Goal: Task Accomplishment & Management: Manage account settings

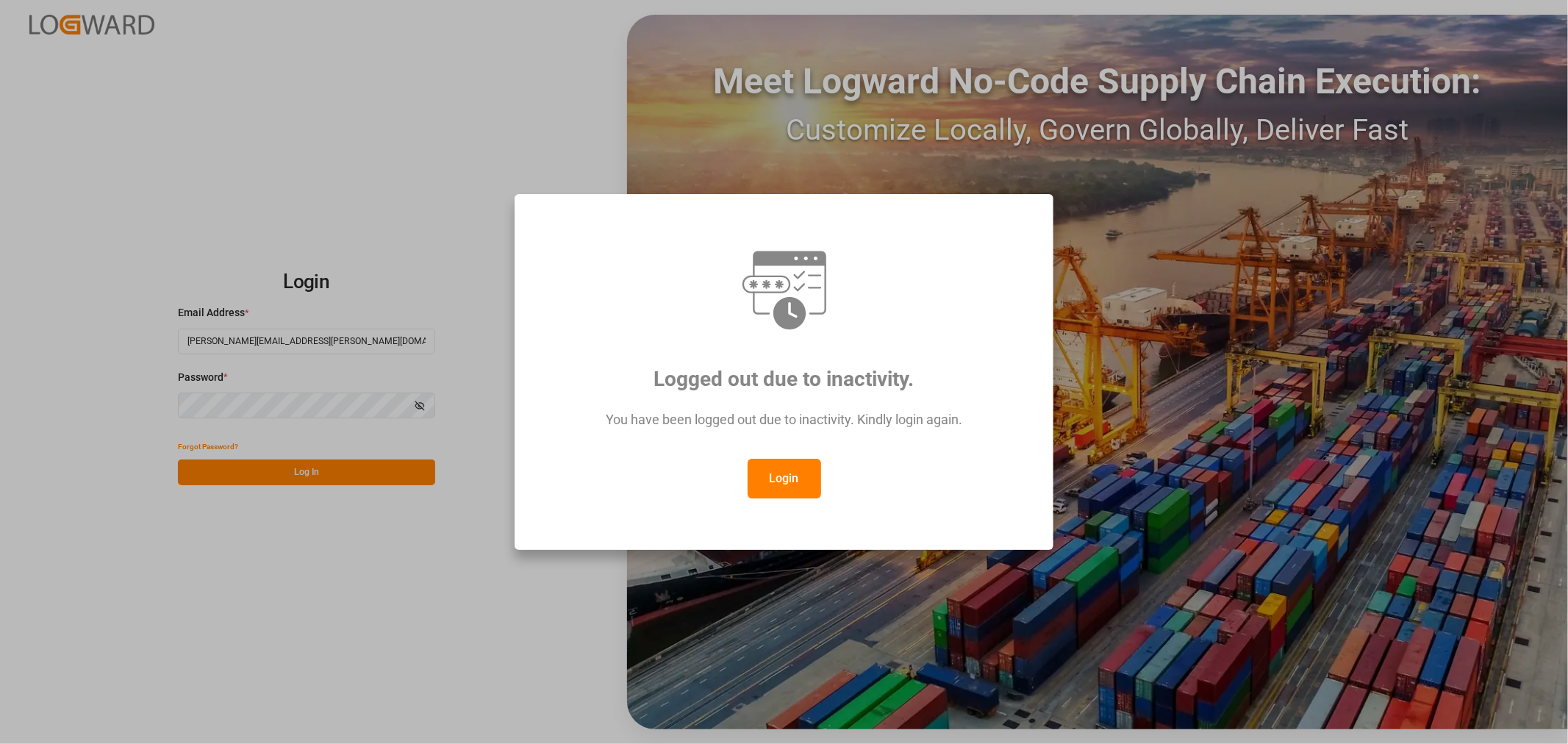
click at [775, 476] on button "Login" at bounding box center [784, 478] width 74 height 39
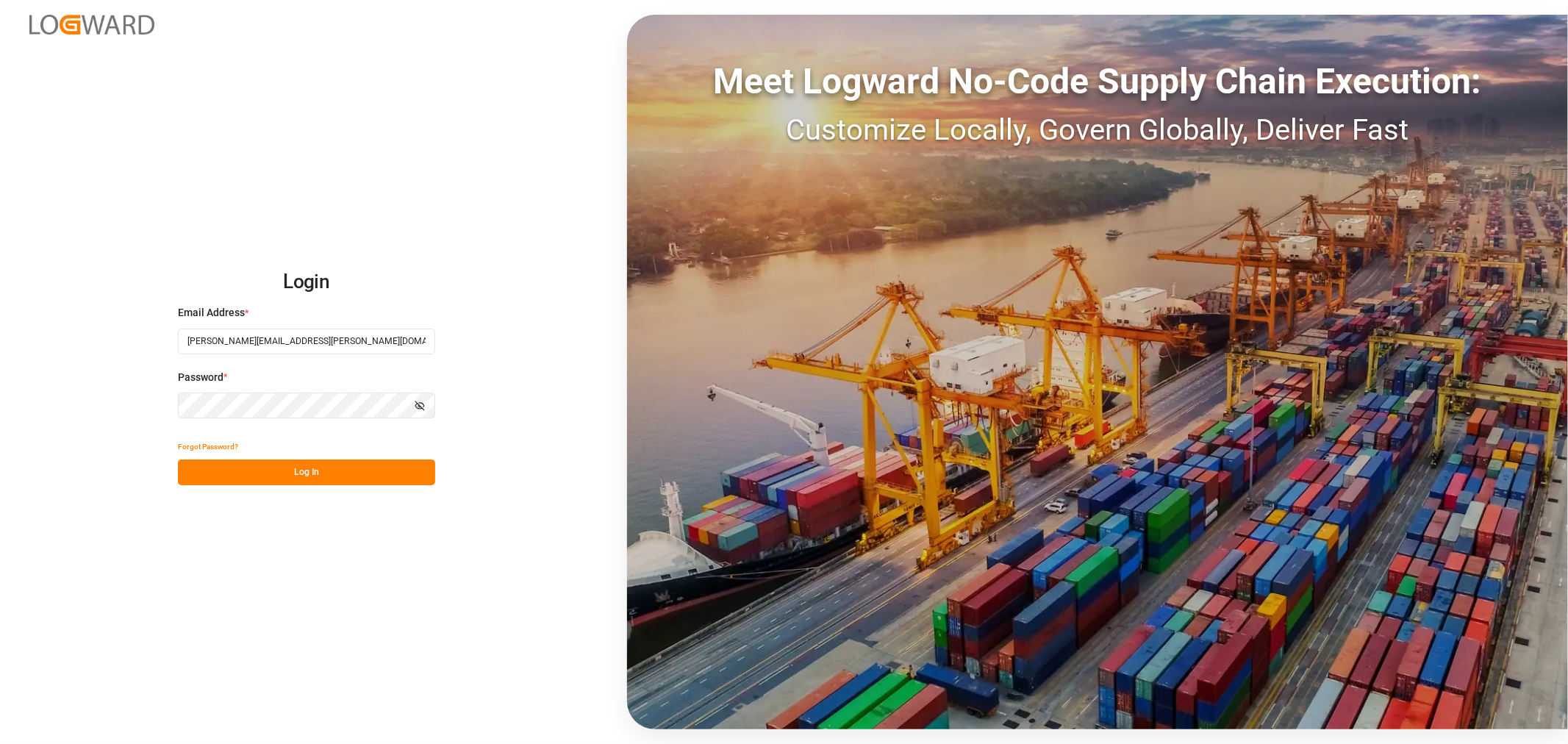
click at [313, 474] on button "Log In" at bounding box center [306, 472] width 257 height 26
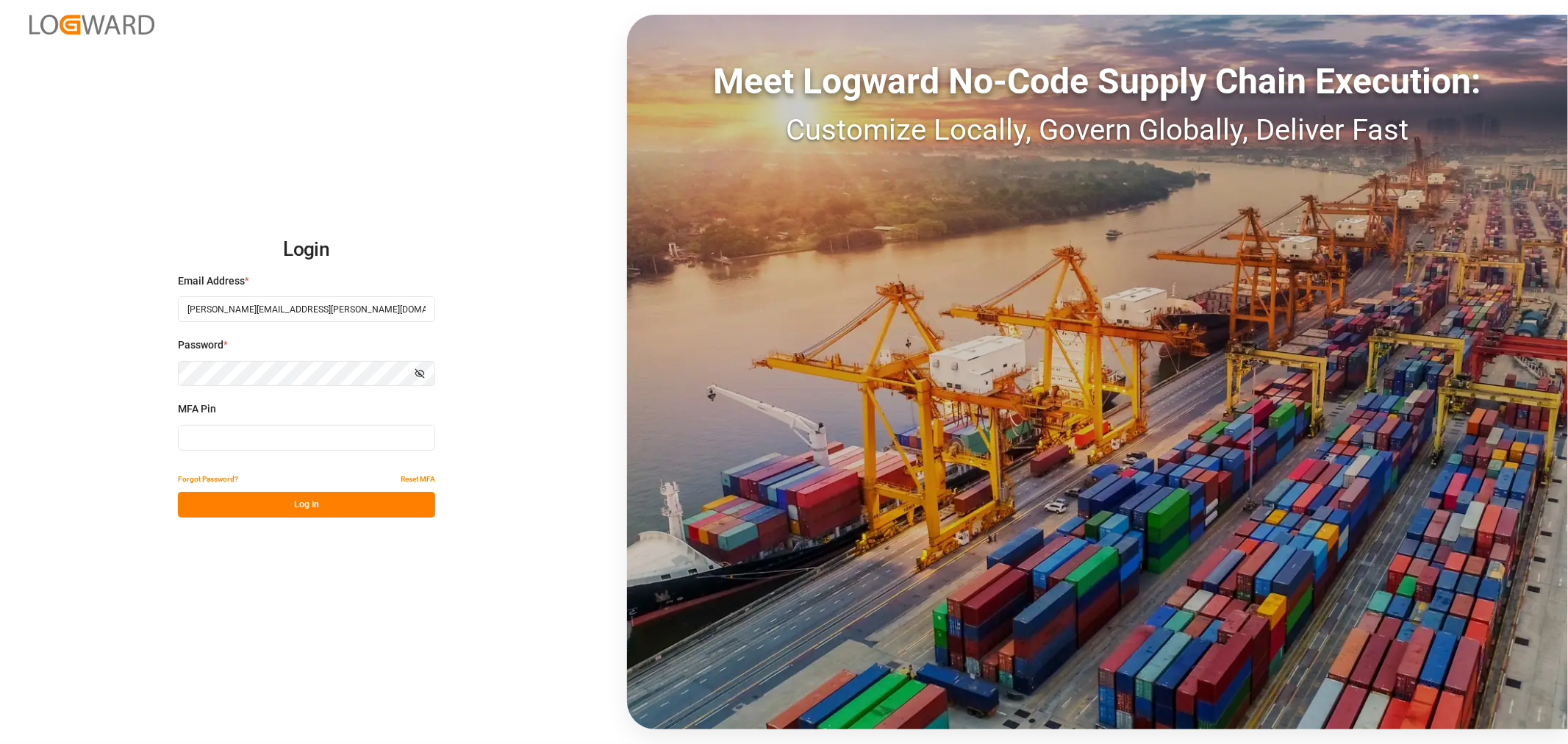
click at [325, 442] on input at bounding box center [306, 438] width 257 height 26
type input "732022"
click at [307, 505] on button "Log In" at bounding box center [306, 505] width 257 height 26
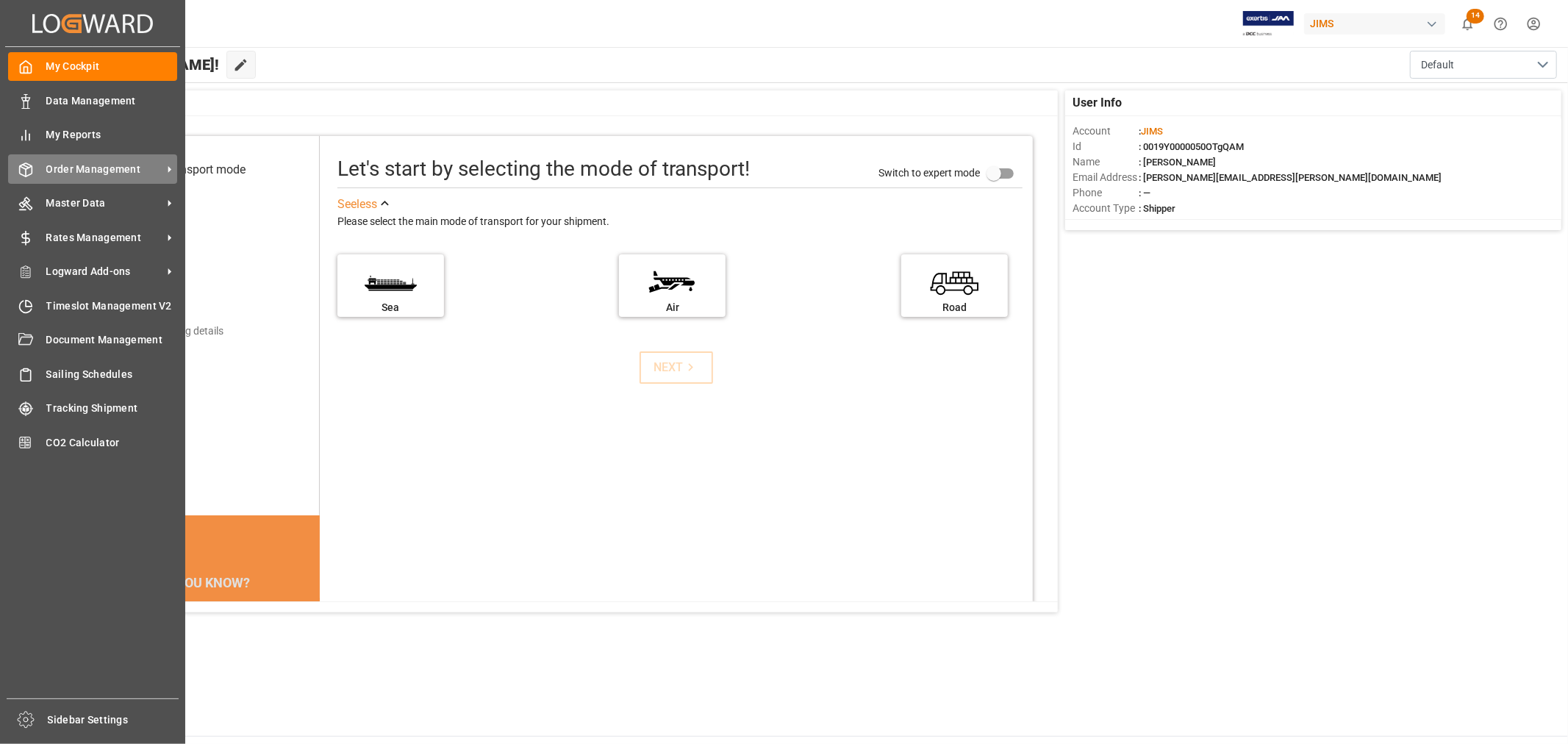
click at [129, 171] on span "Order Management" at bounding box center [104, 169] width 116 height 16
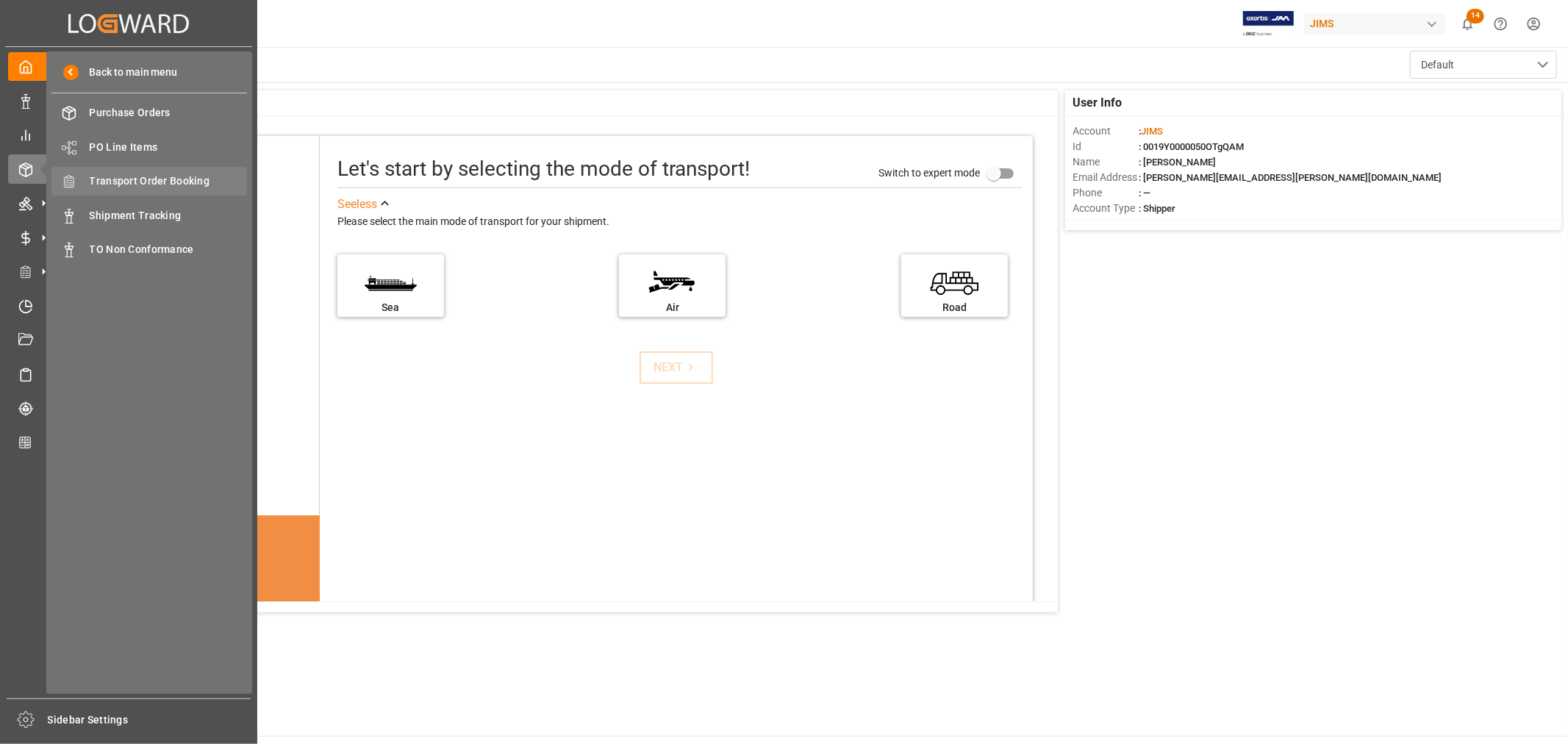
click at [176, 177] on span "Transport Order Booking" at bounding box center [169, 181] width 158 height 16
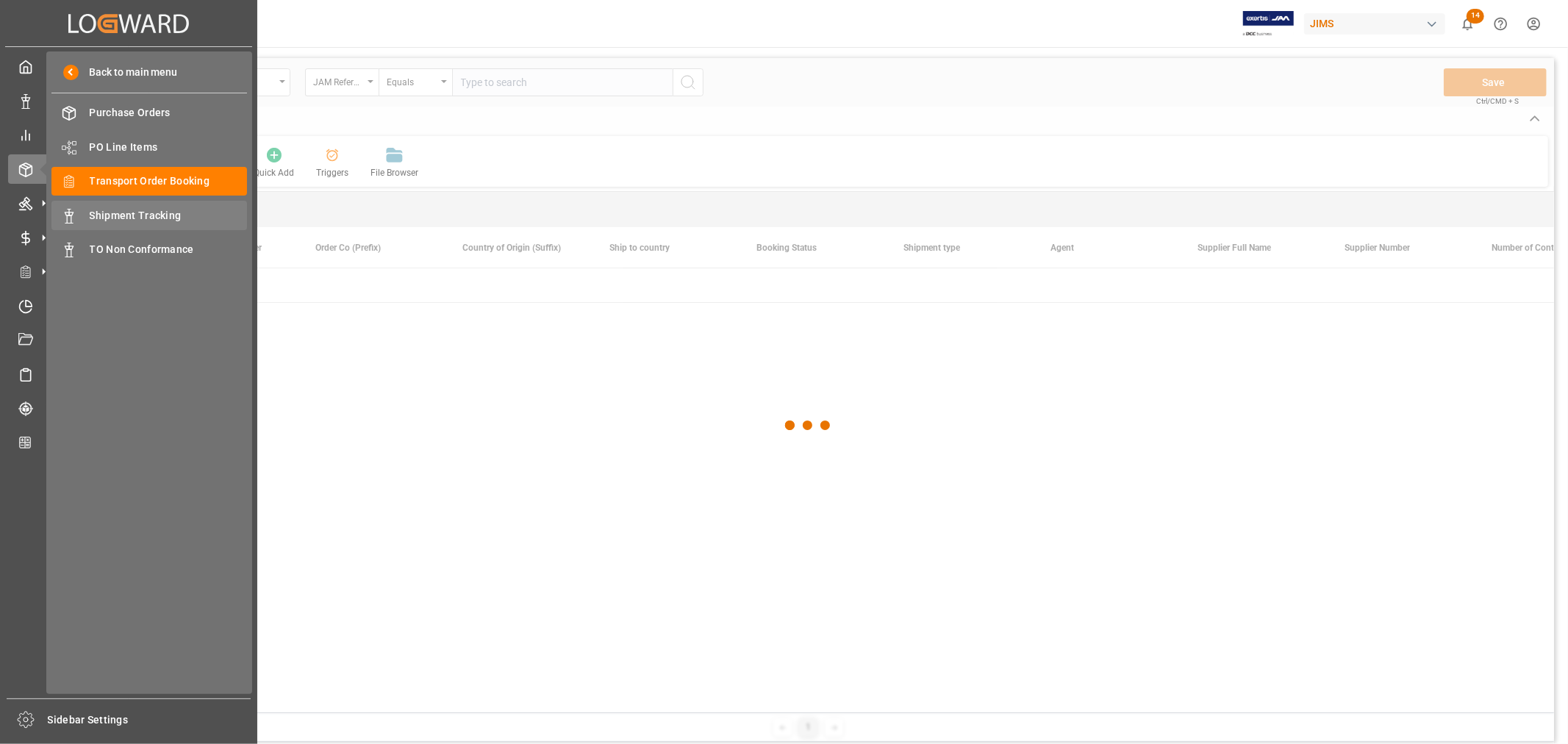
click at [166, 213] on span "Shipment Tracking" at bounding box center [169, 216] width 158 height 16
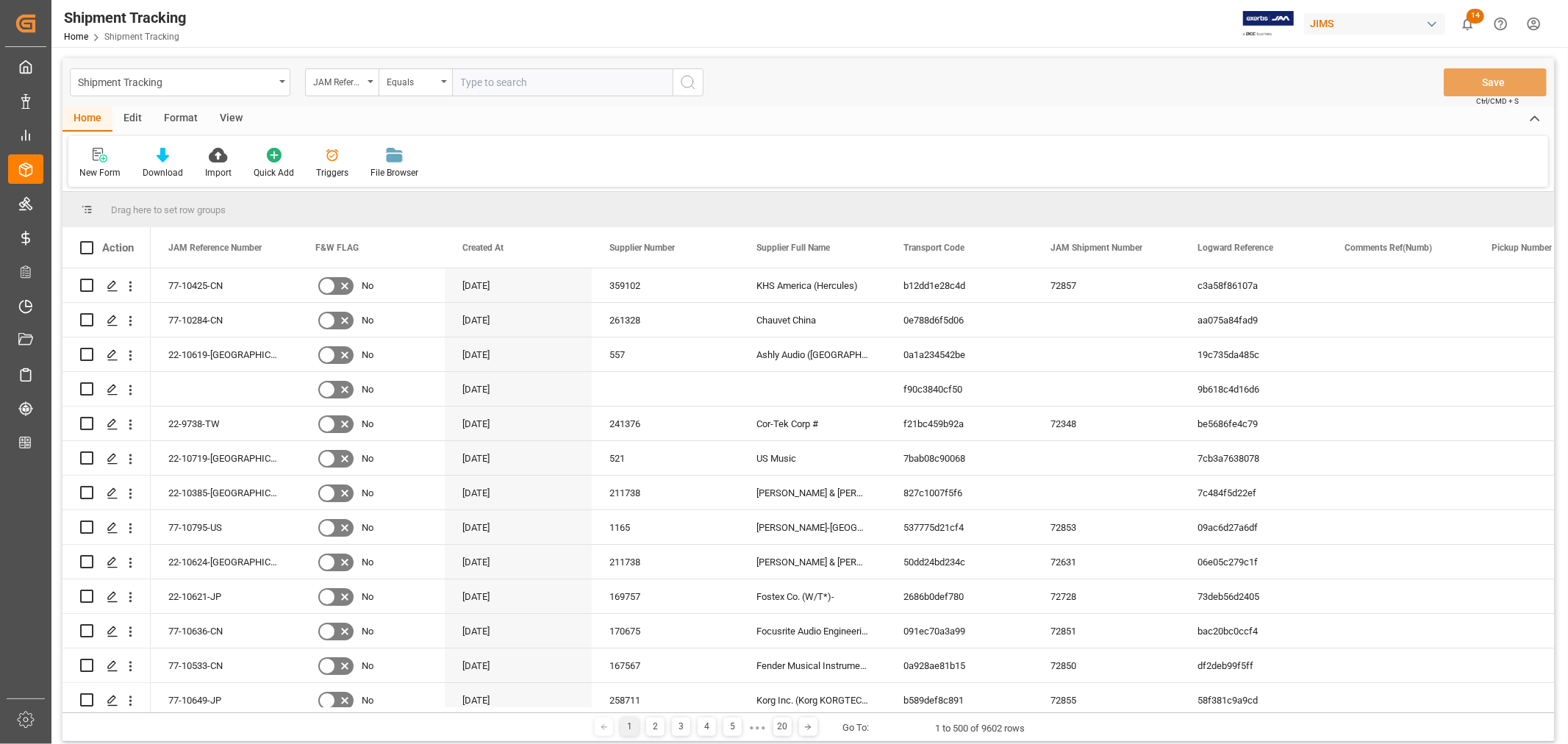
click at [480, 80] on input "text" at bounding box center [562, 83] width 221 height 28
paste input "22-10156-CN"
type input "22-10156-CN"
click at [684, 82] on icon "search button" at bounding box center [688, 83] width 18 height 18
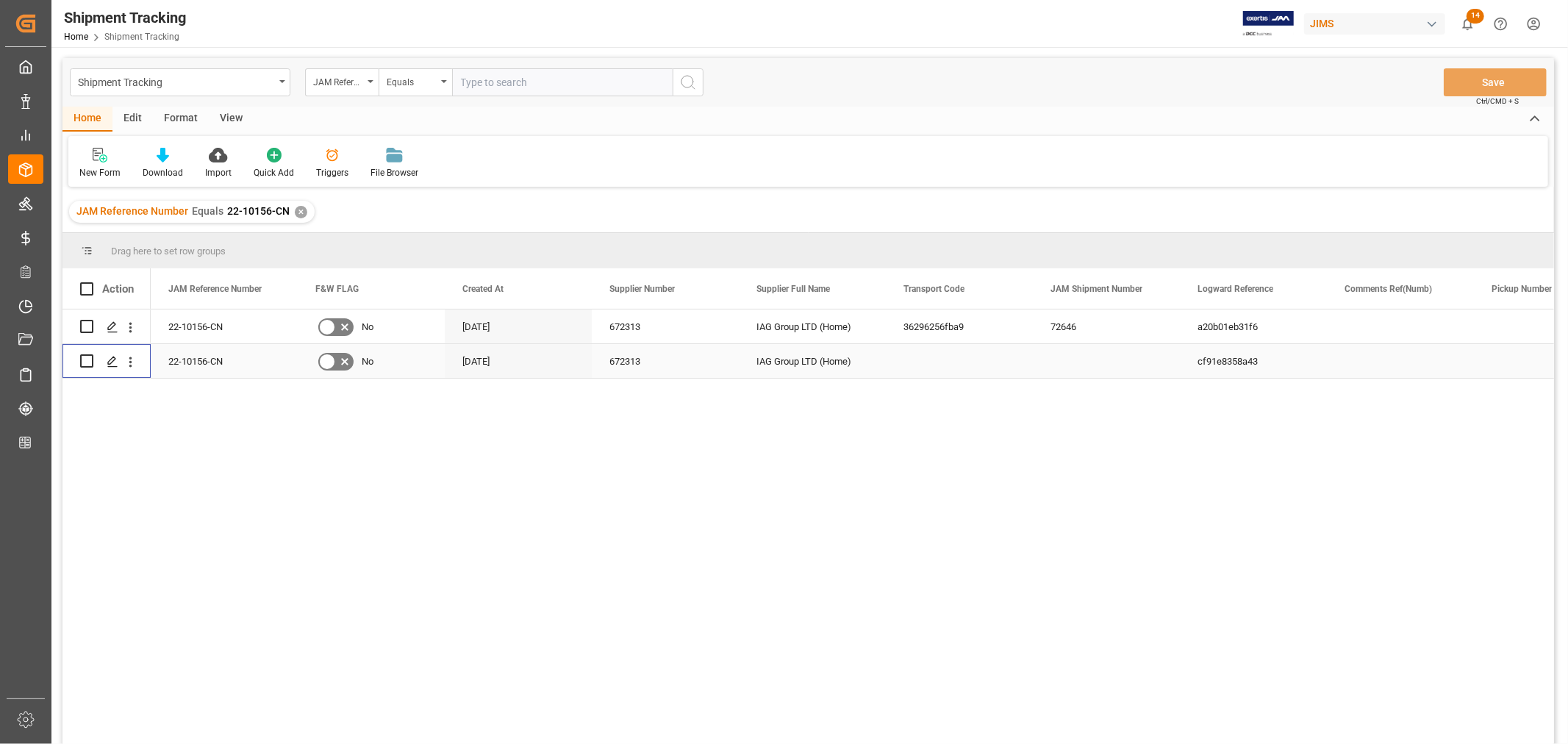
click at [89, 358] on input "Press Space to toggle row selection (unchecked)" at bounding box center [87, 361] width 13 height 13
checkbox input "true"
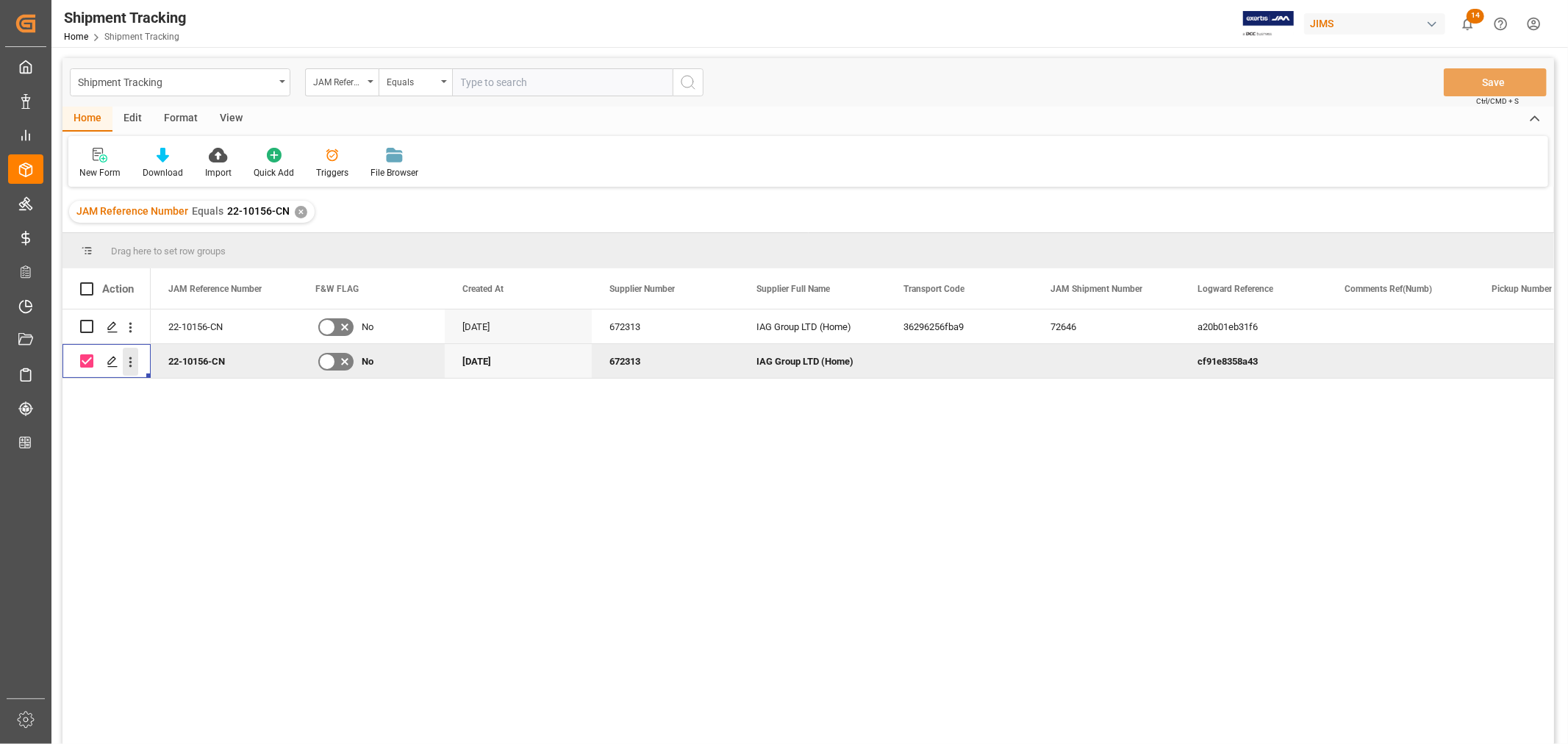
click at [134, 362] on icon "open menu" at bounding box center [130, 362] width 16 height 16
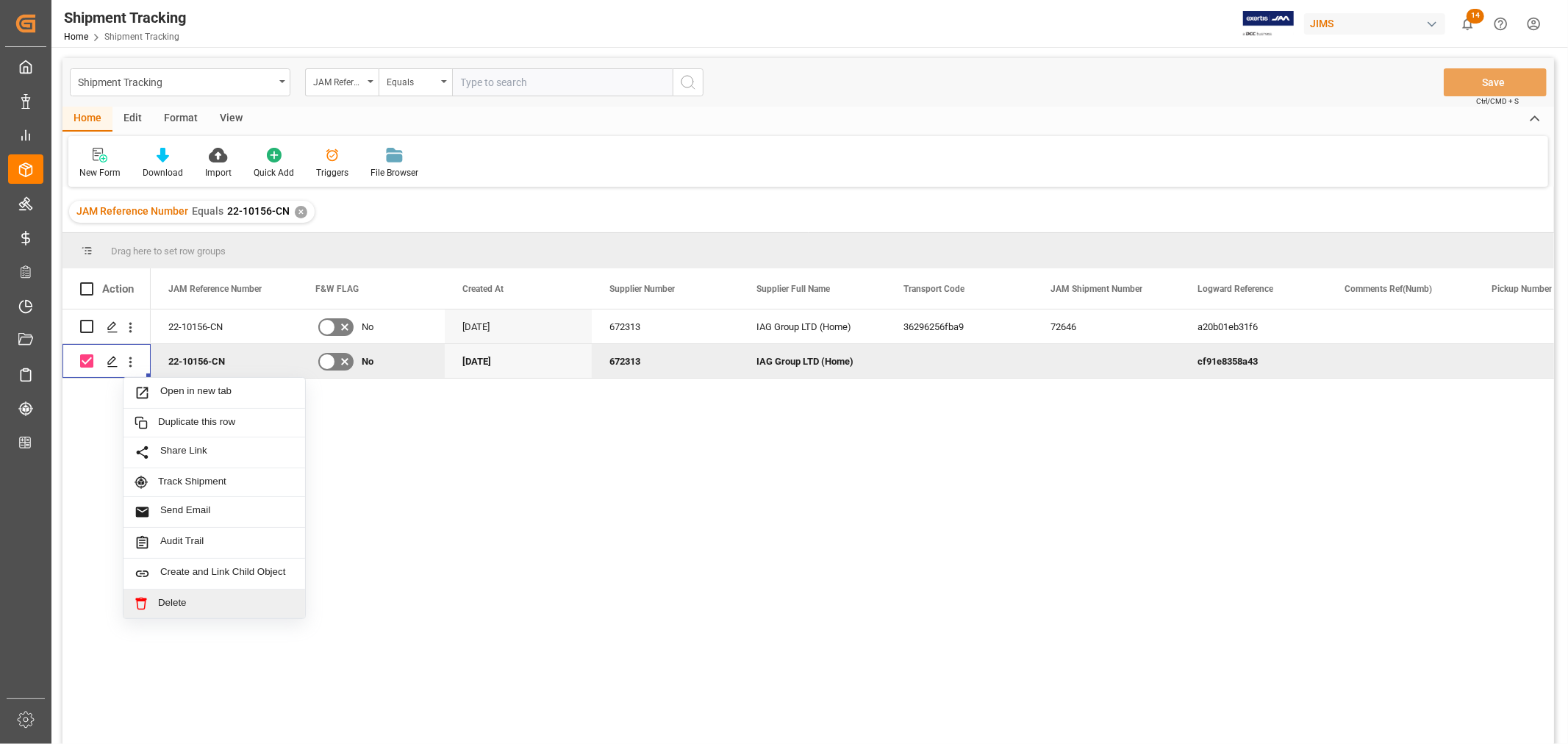
click at [171, 604] on span "Delete" at bounding box center [226, 604] width 136 height 13
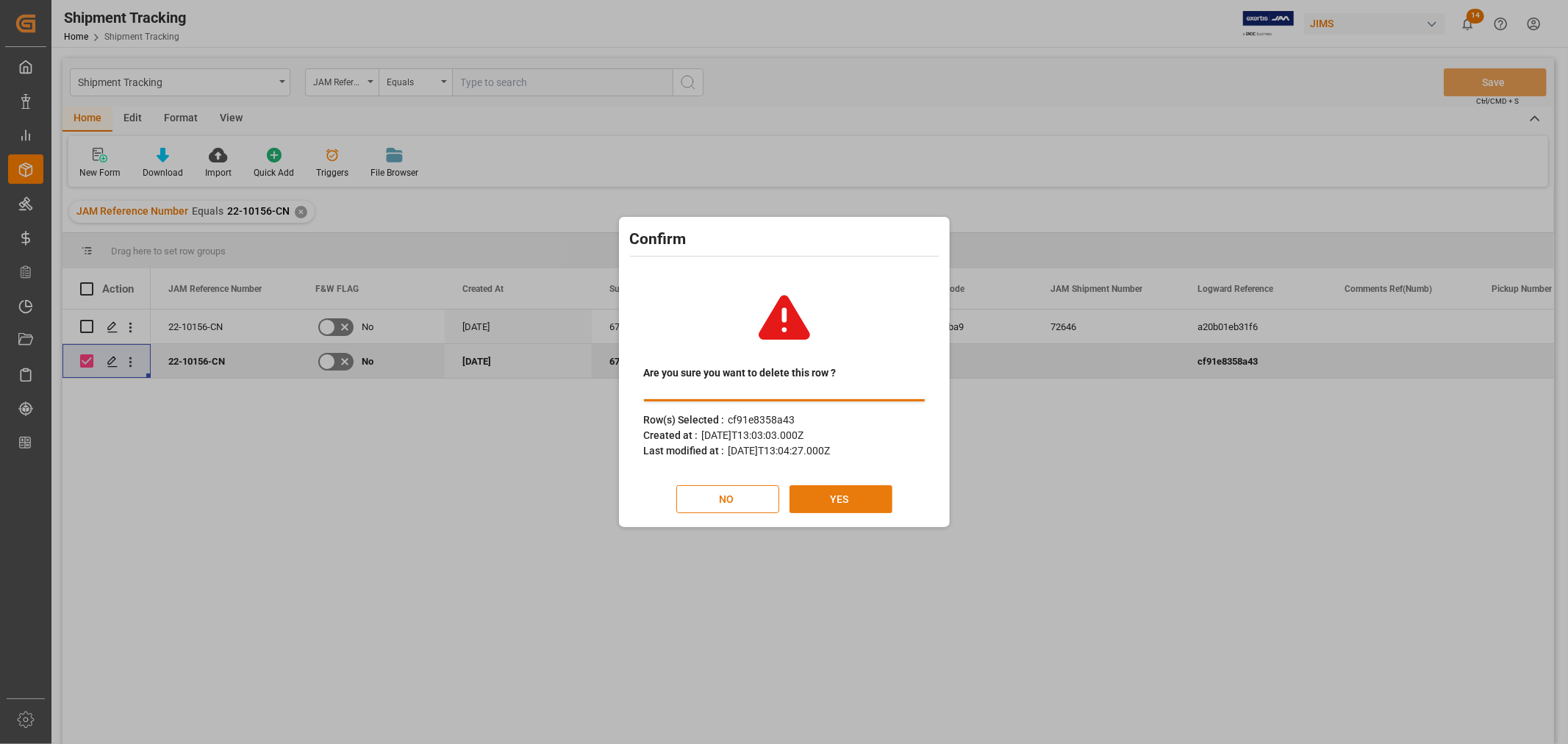
click at [839, 496] on button "YES" at bounding box center [840, 499] width 103 height 28
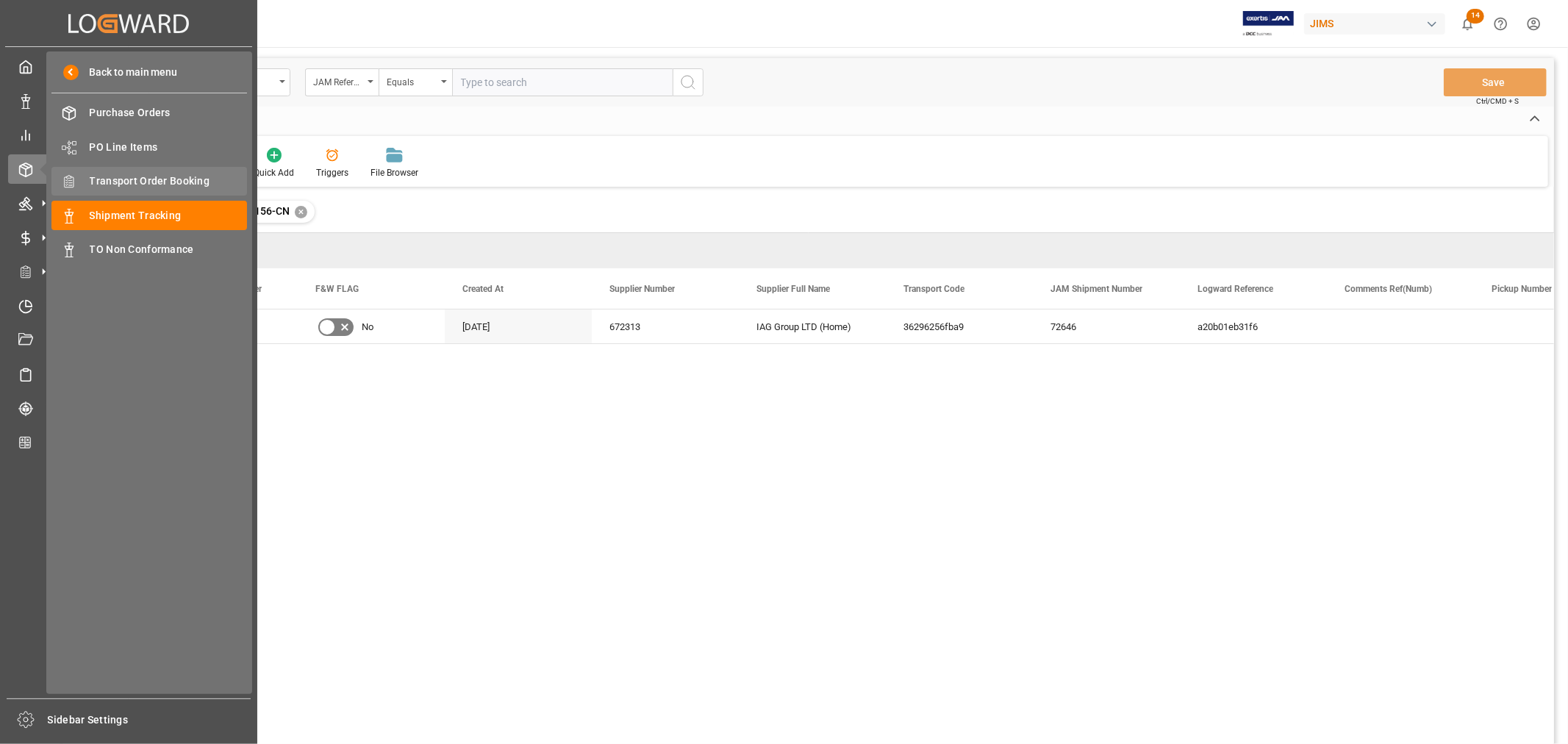
click at [168, 180] on span "Transport Order Booking" at bounding box center [169, 181] width 158 height 16
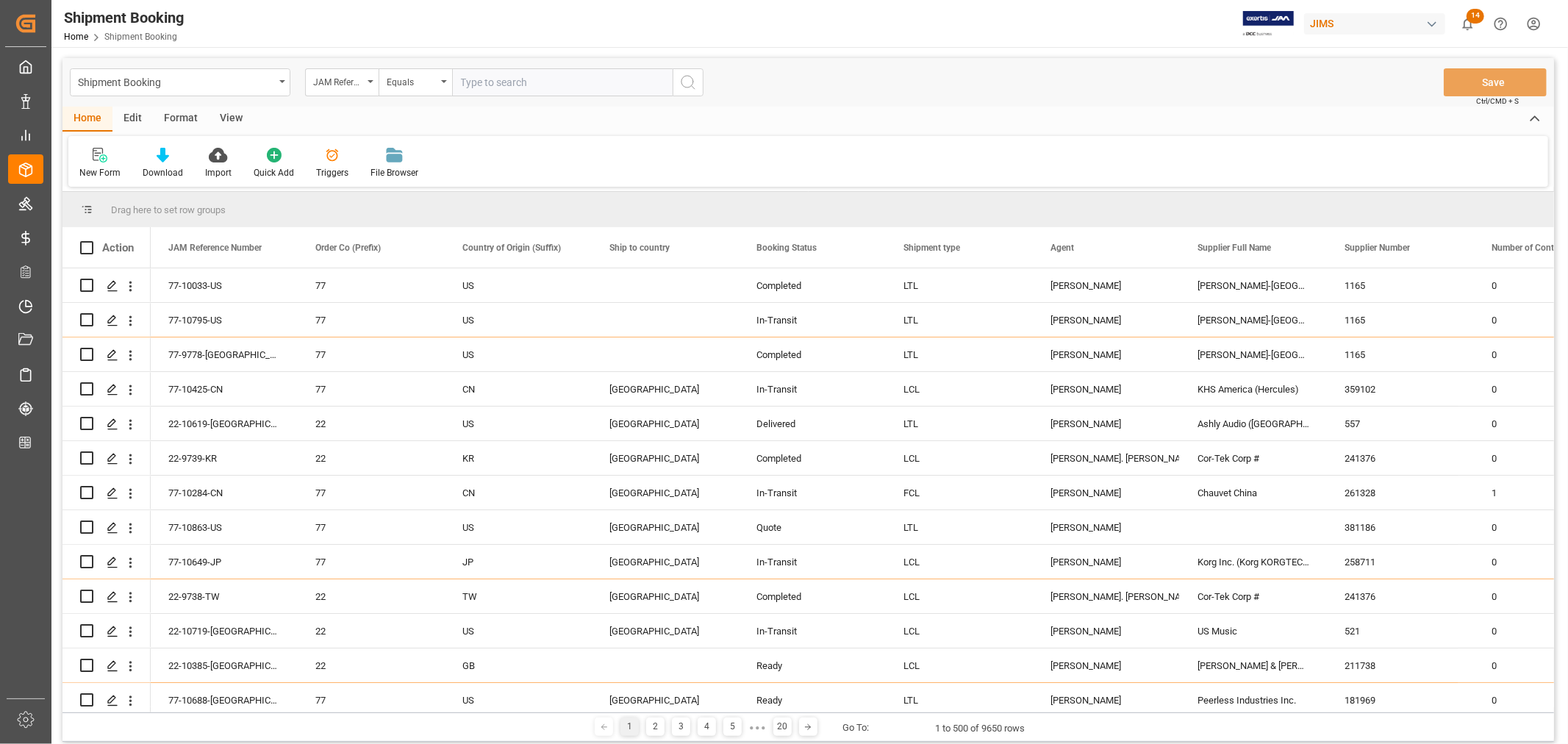
click at [522, 77] on input "text" at bounding box center [562, 83] width 221 height 28
paste input "22-10352-MY"
type input "22-10352-MY"
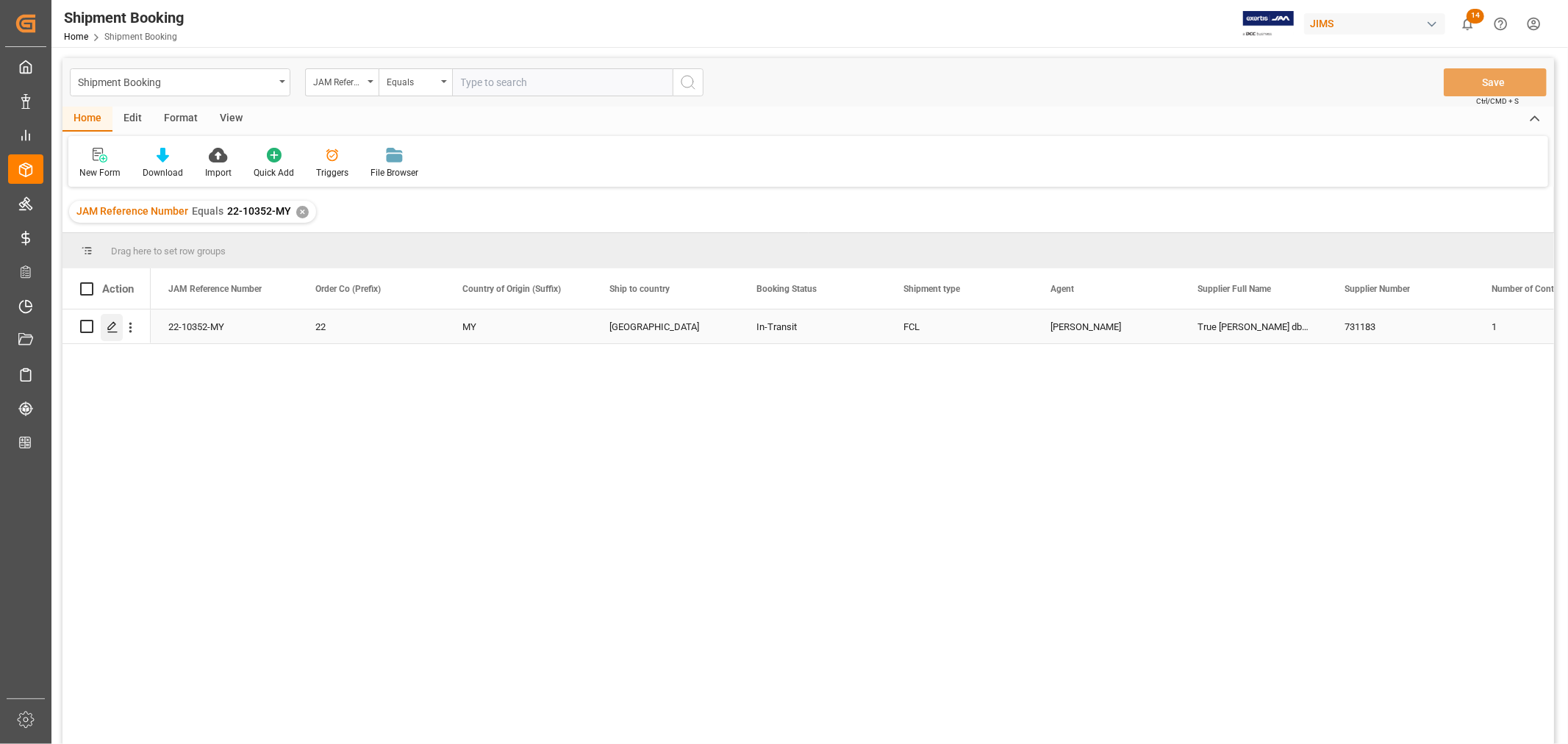
click at [115, 326] on icon "Press SPACE to select this row." at bounding box center [112, 327] width 12 height 12
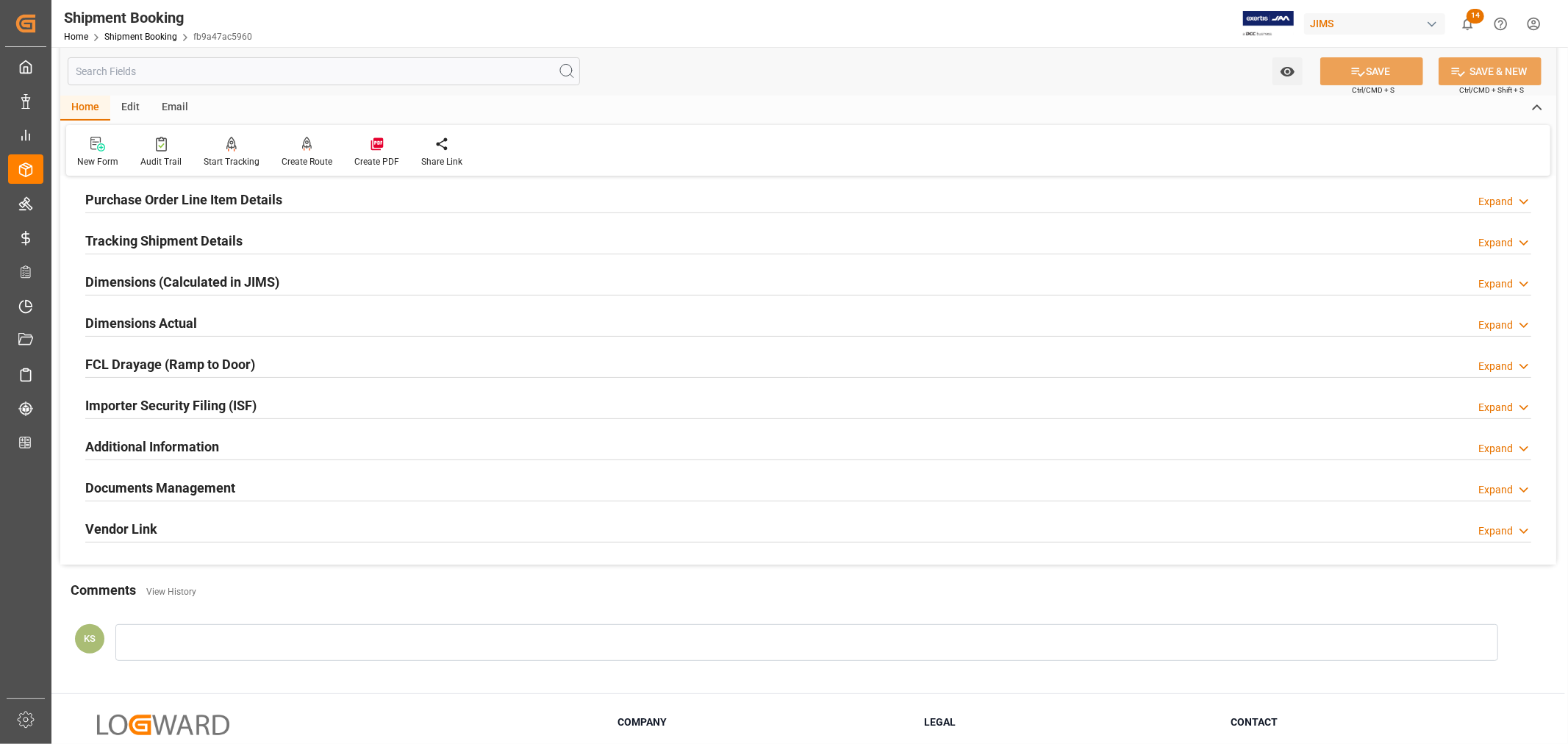
scroll to position [361, 0]
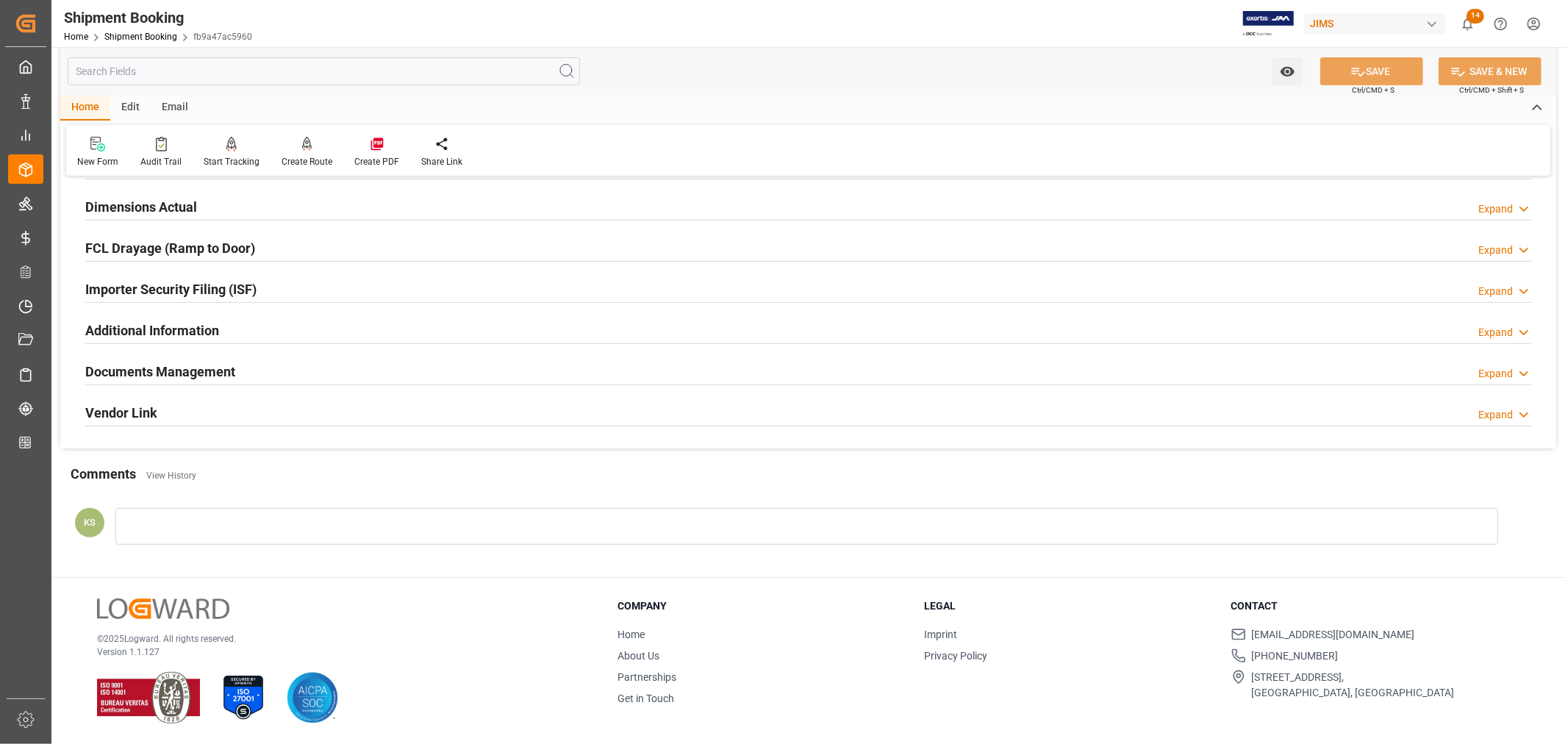
click at [291, 369] on div "Documents Management Expand" at bounding box center [809, 371] width 1446 height 28
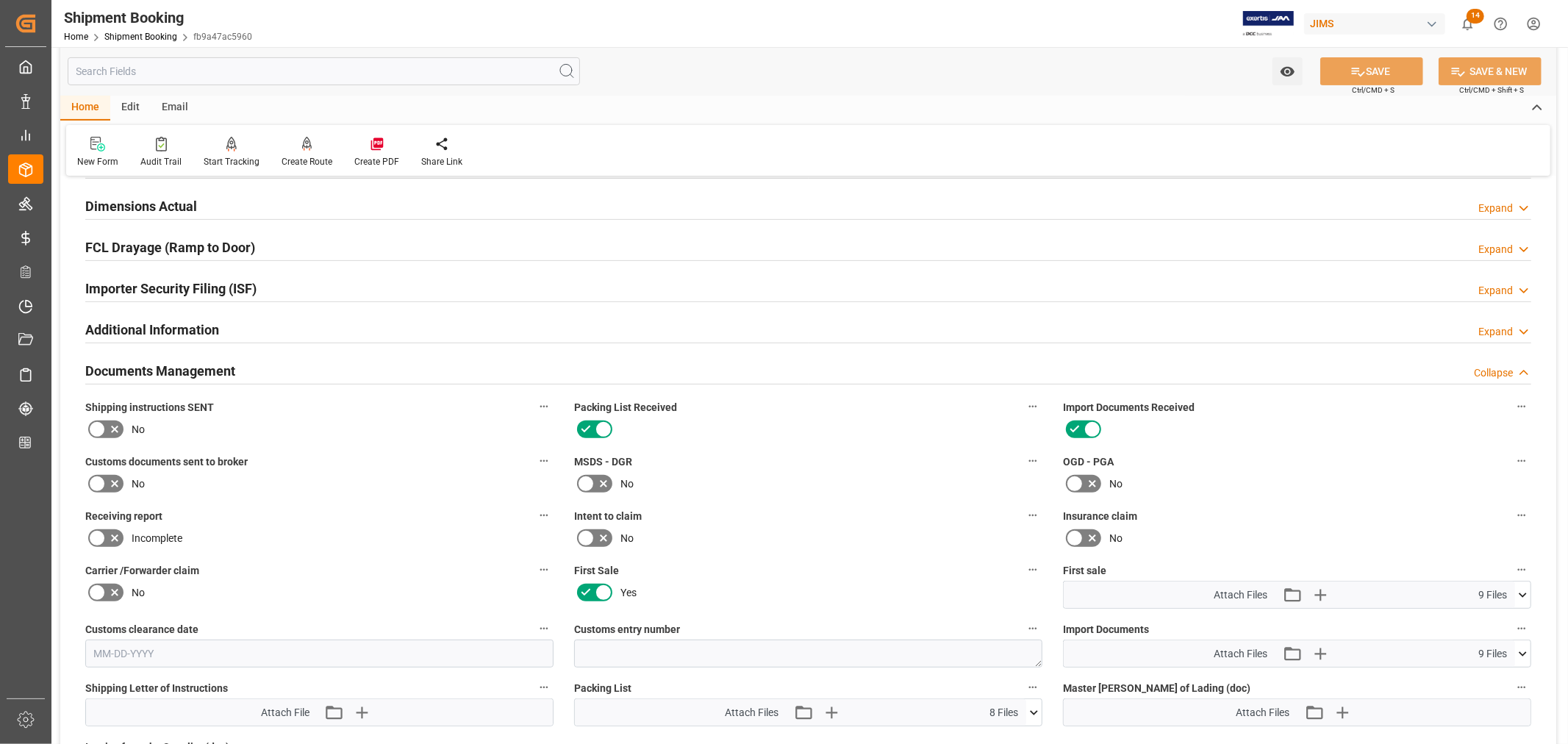
click at [291, 369] on div "Documents Management Collapse" at bounding box center [809, 370] width 1446 height 28
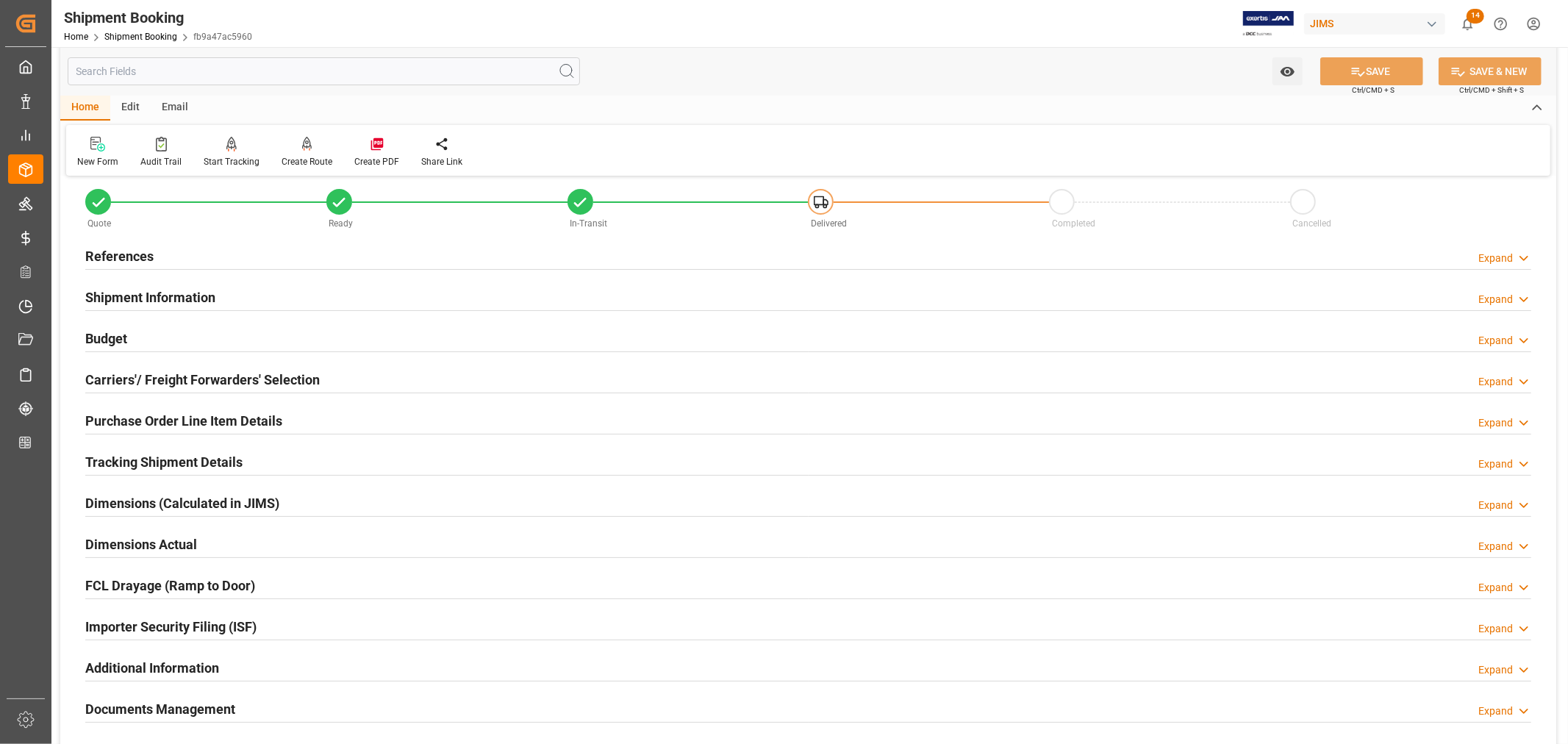
scroll to position [0, 0]
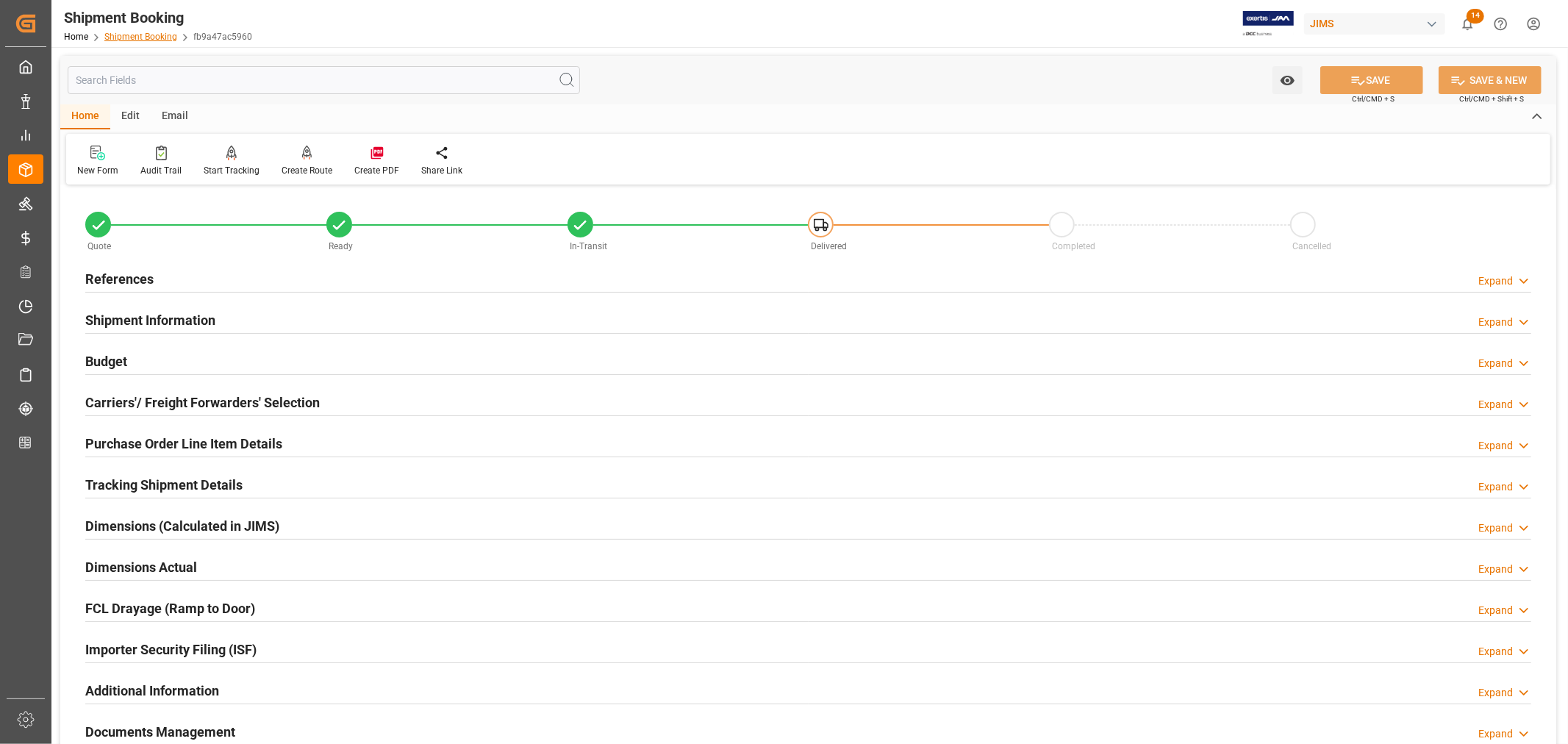
click at [144, 37] on link "Shipment Booking" at bounding box center [140, 37] width 73 height 10
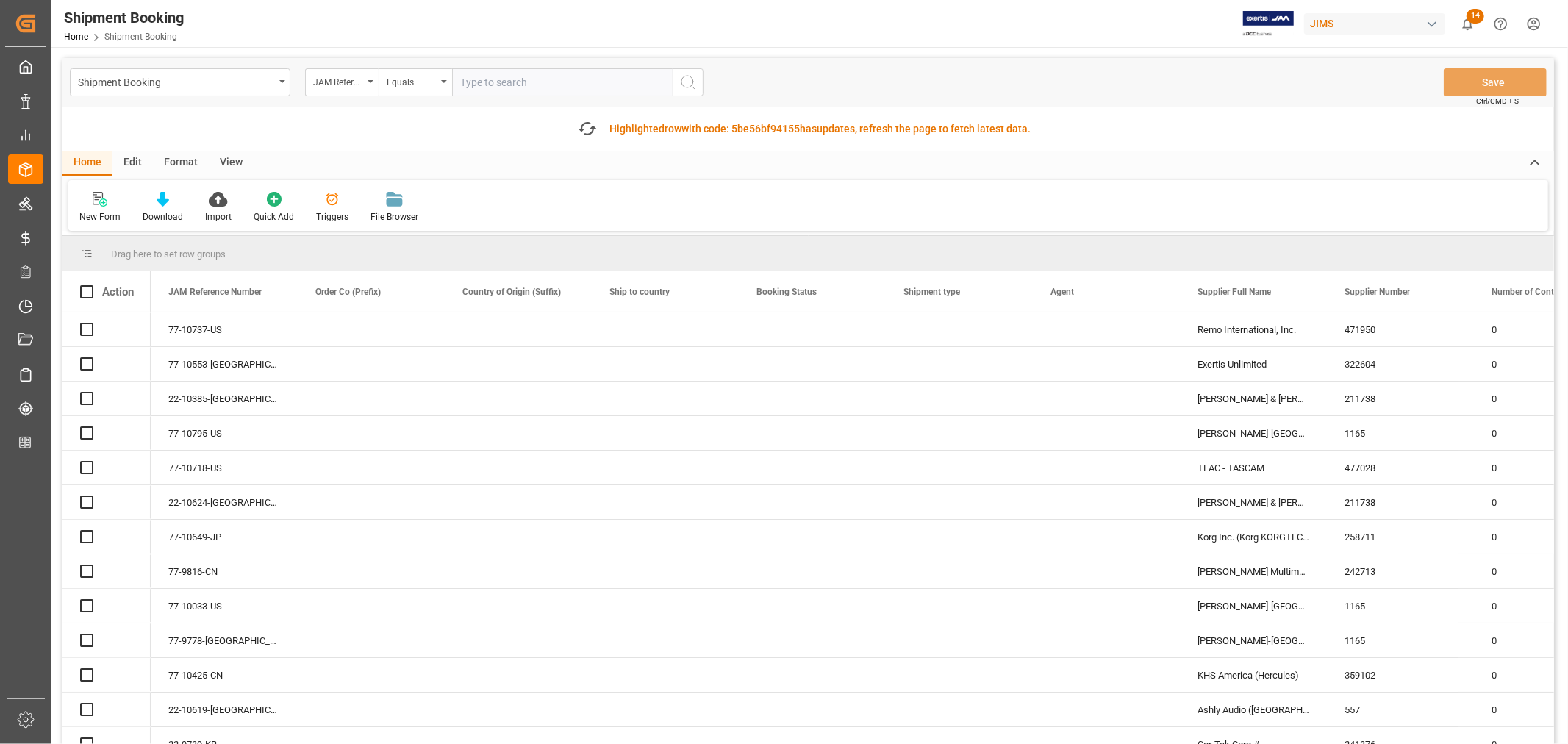
click at [493, 84] on input "text" at bounding box center [562, 83] width 221 height 28
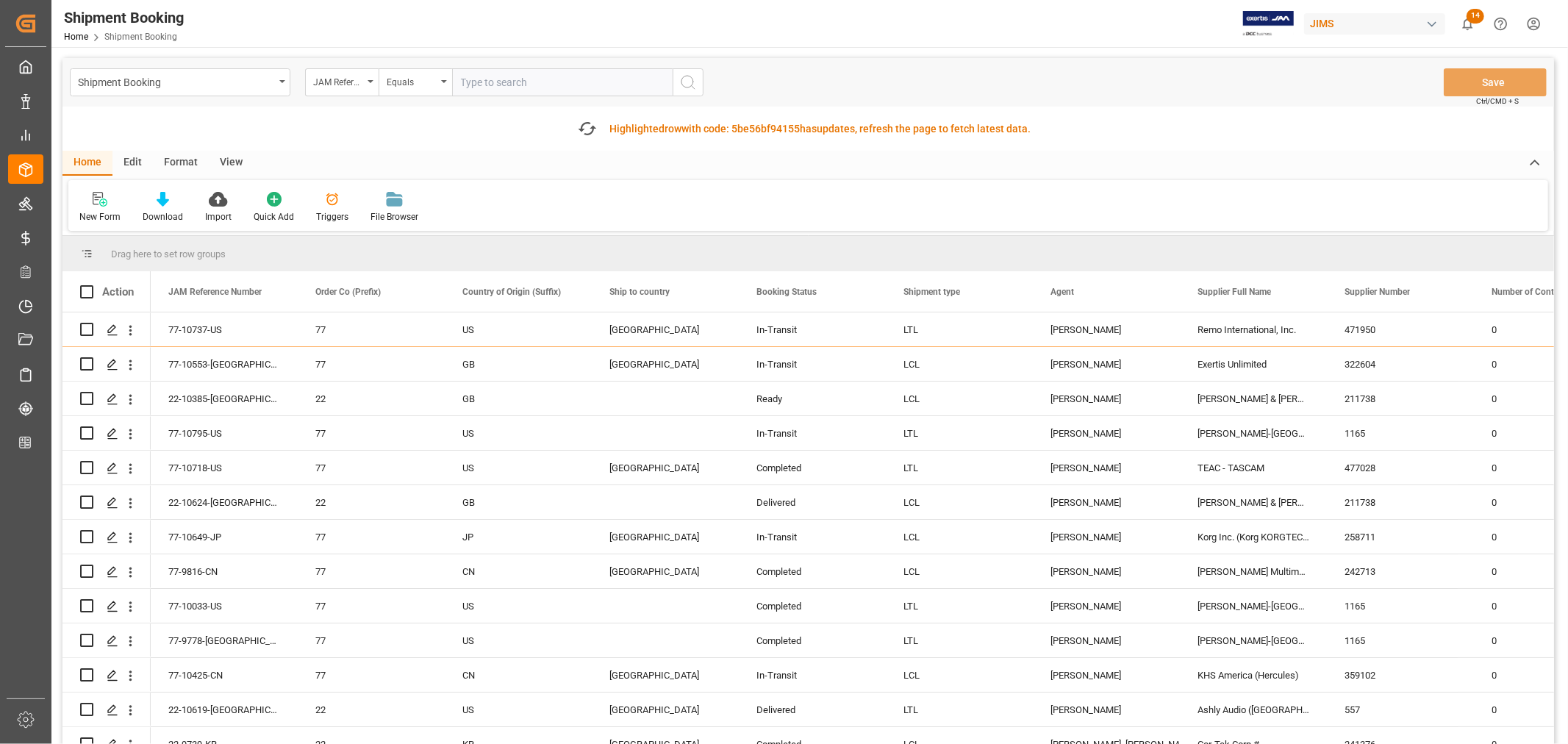
paste input "22-9739-KR"
type input "22-9739-KR"
click at [691, 82] on icon "search button" at bounding box center [688, 83] width 18 height 18
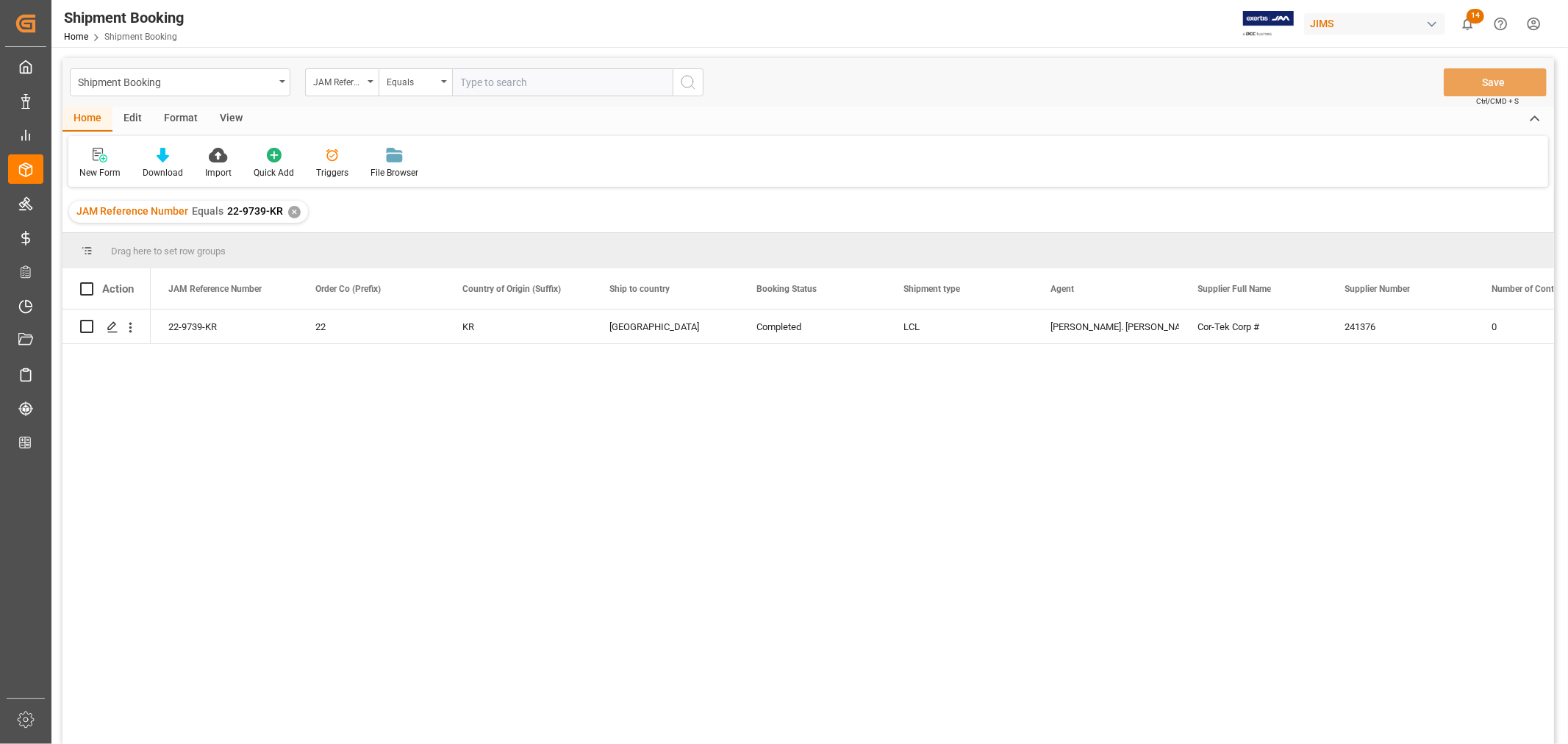
click at [294, 209] on div "✕" at bounding box center [294, 212] width 13 height 13
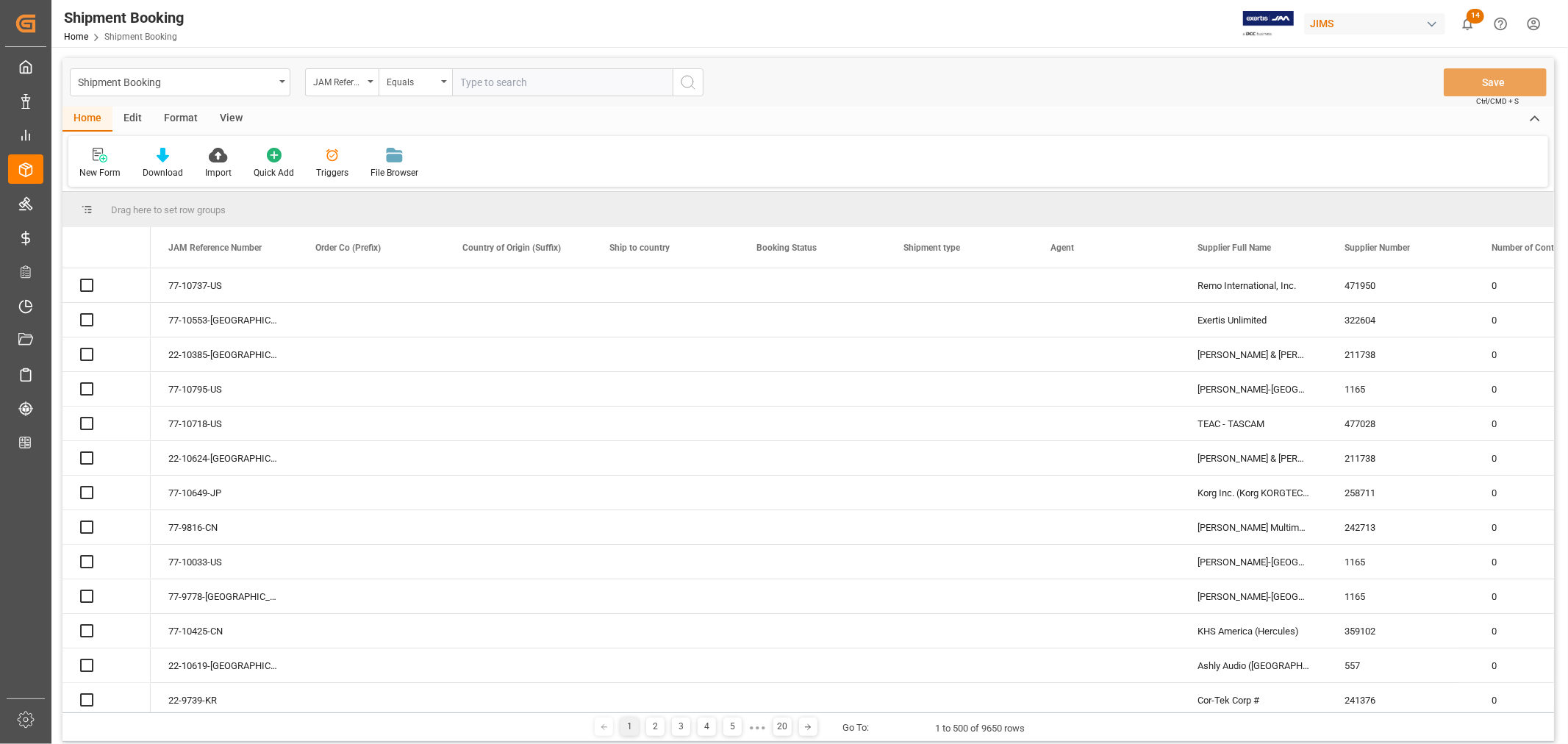
click at [474, 85] on input "text" at bounding box center [562, 83] width 221 height 28
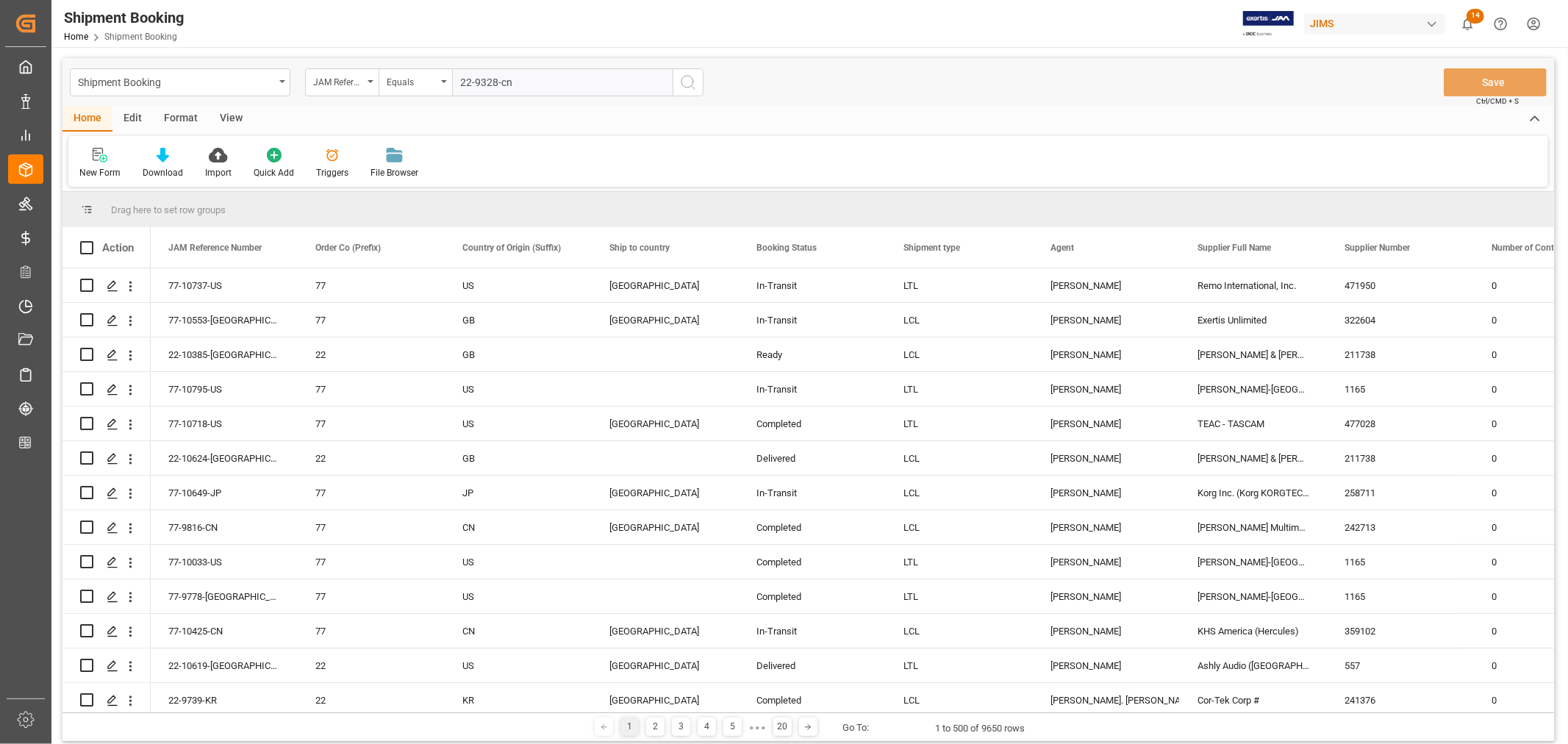
type input "22-9328-cn"
click at [687, 79] on icon "search button" at bounding box center [688, 83] width 18 height 18
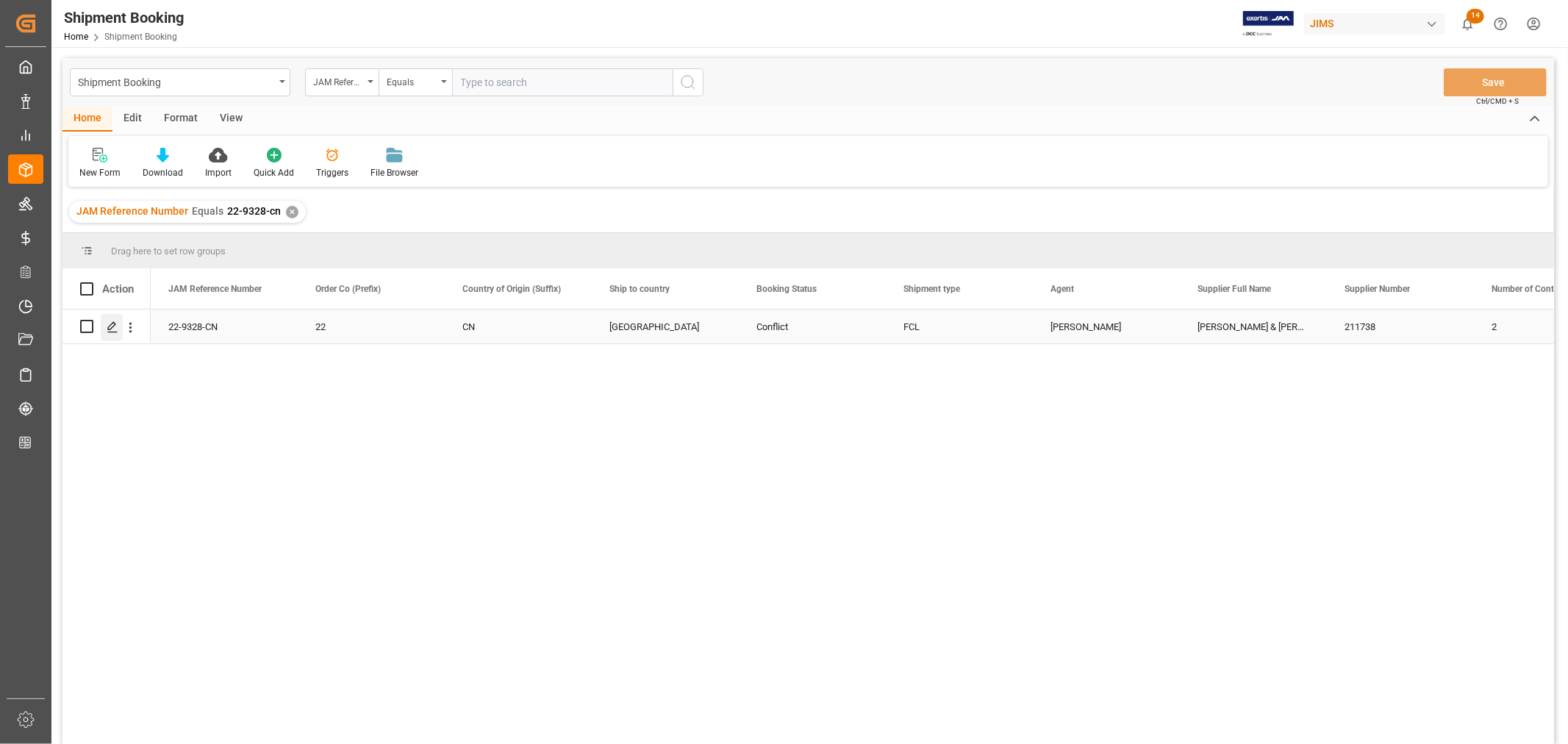
click at [112, 324] on icon "Press SPACE to select this row." at bounding box center [112, 327] width 12 height 12
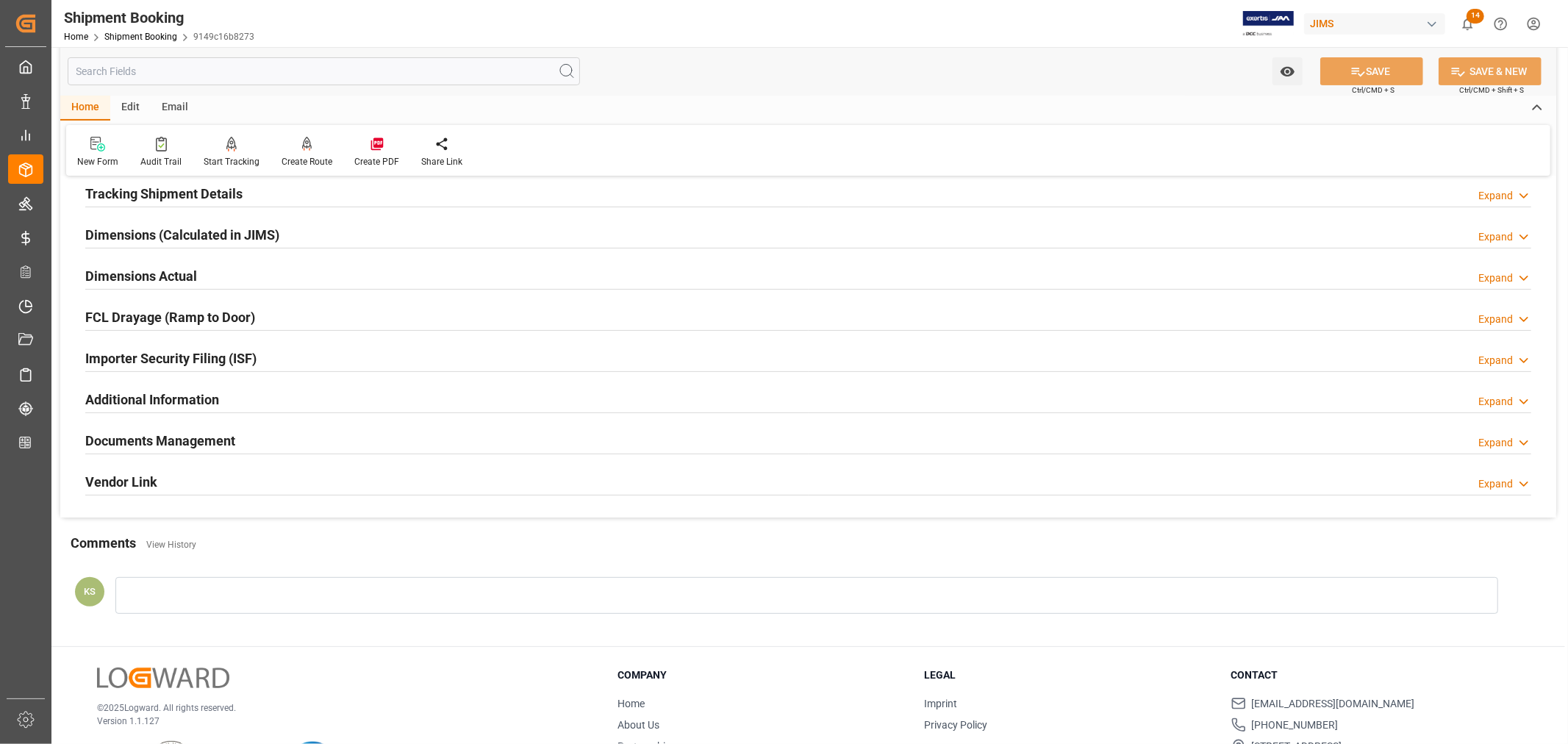
scroll to position [326, 0]
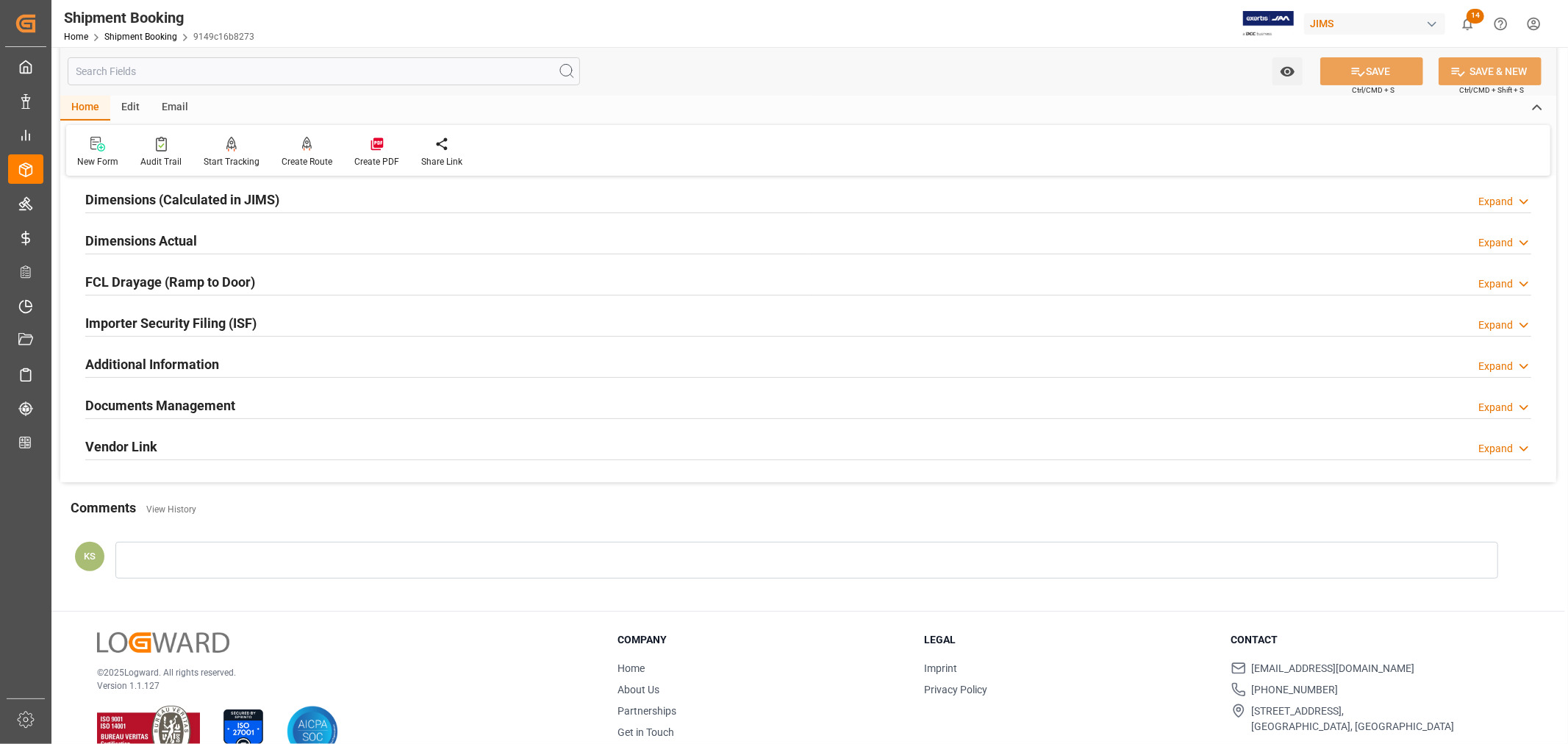
click at [302, 404] on div "Documents Management Expand" at bounding box center [809, 404] width 1446 height 28
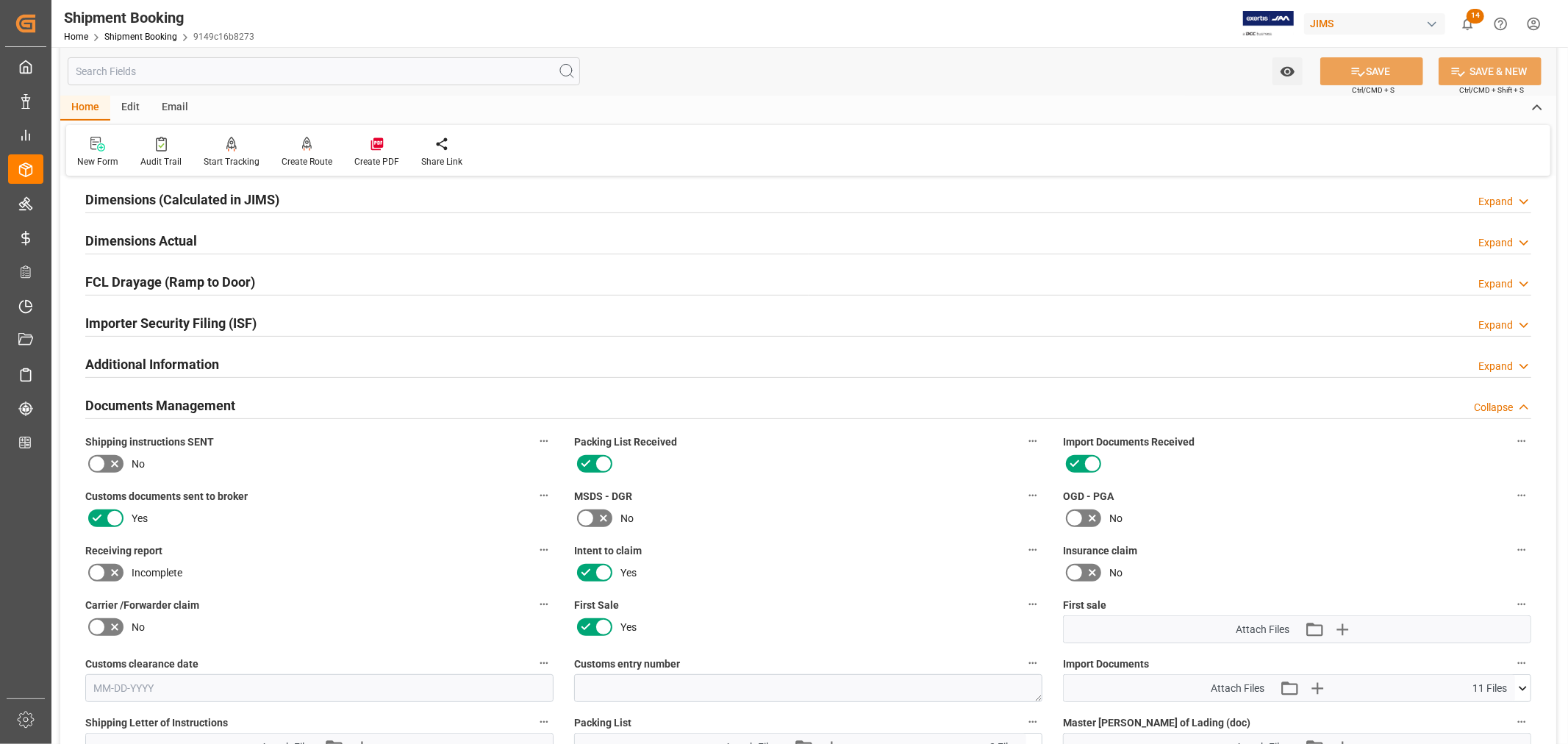
click at [302, 404] on div "Documents Management Collapse" at bounding box center [809, 404] width 1446 height 28
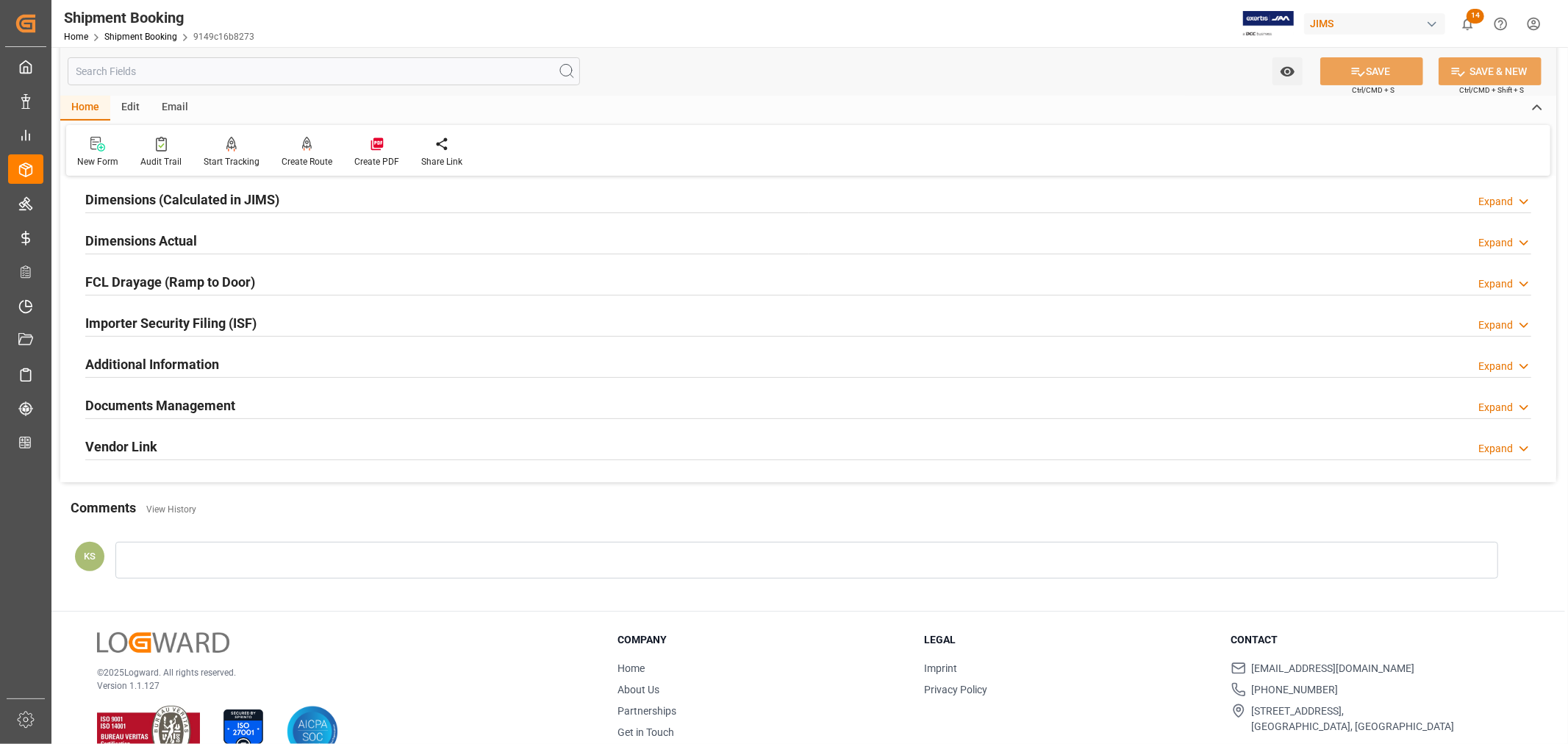
click at [302, 404] on div "Documents Management Expand" at bounding box center [809, 404] width 1446 height 28
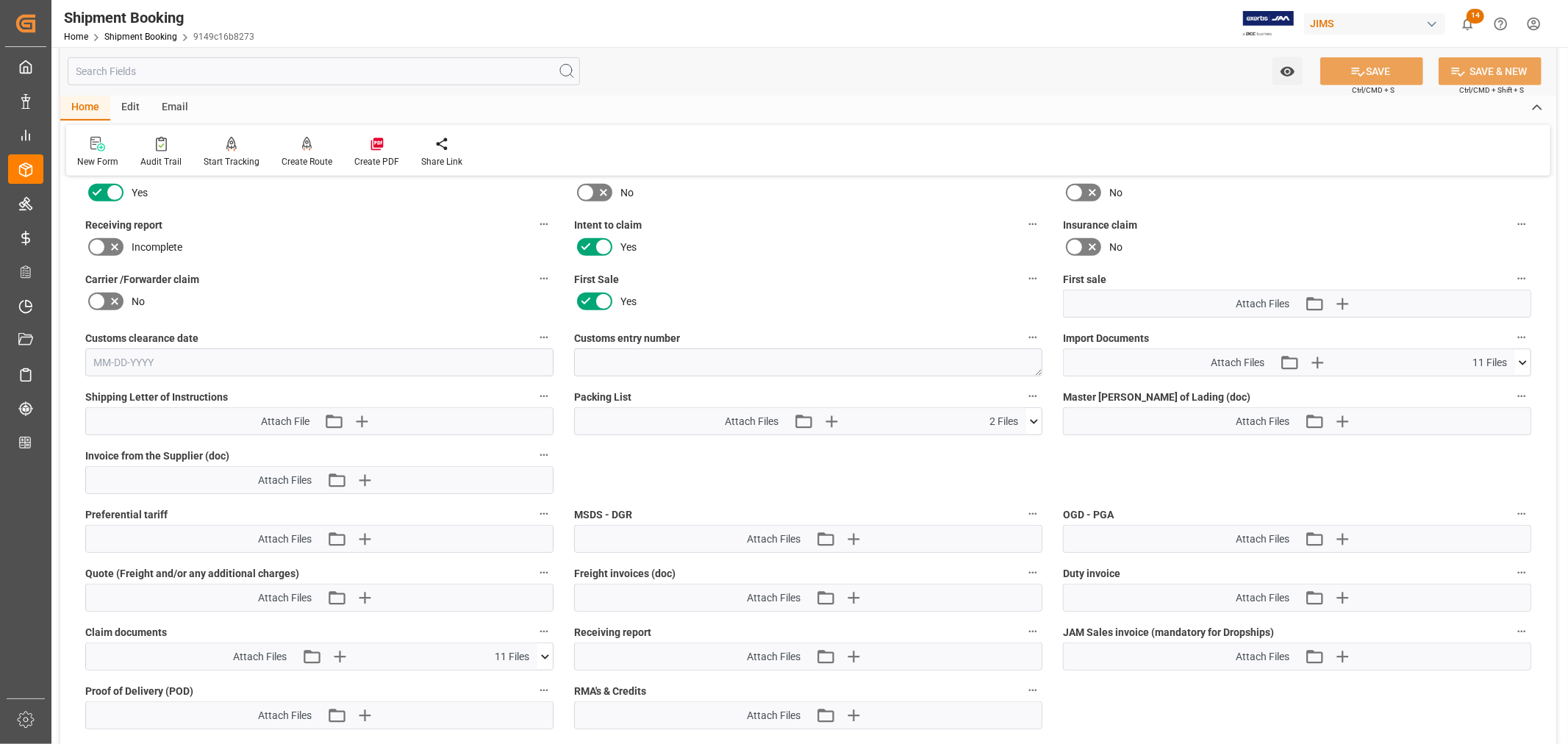
scroll to position [653, 0]
click at [854, 652] on icon "button" at bounding box center [853, 656] width 14 height 14
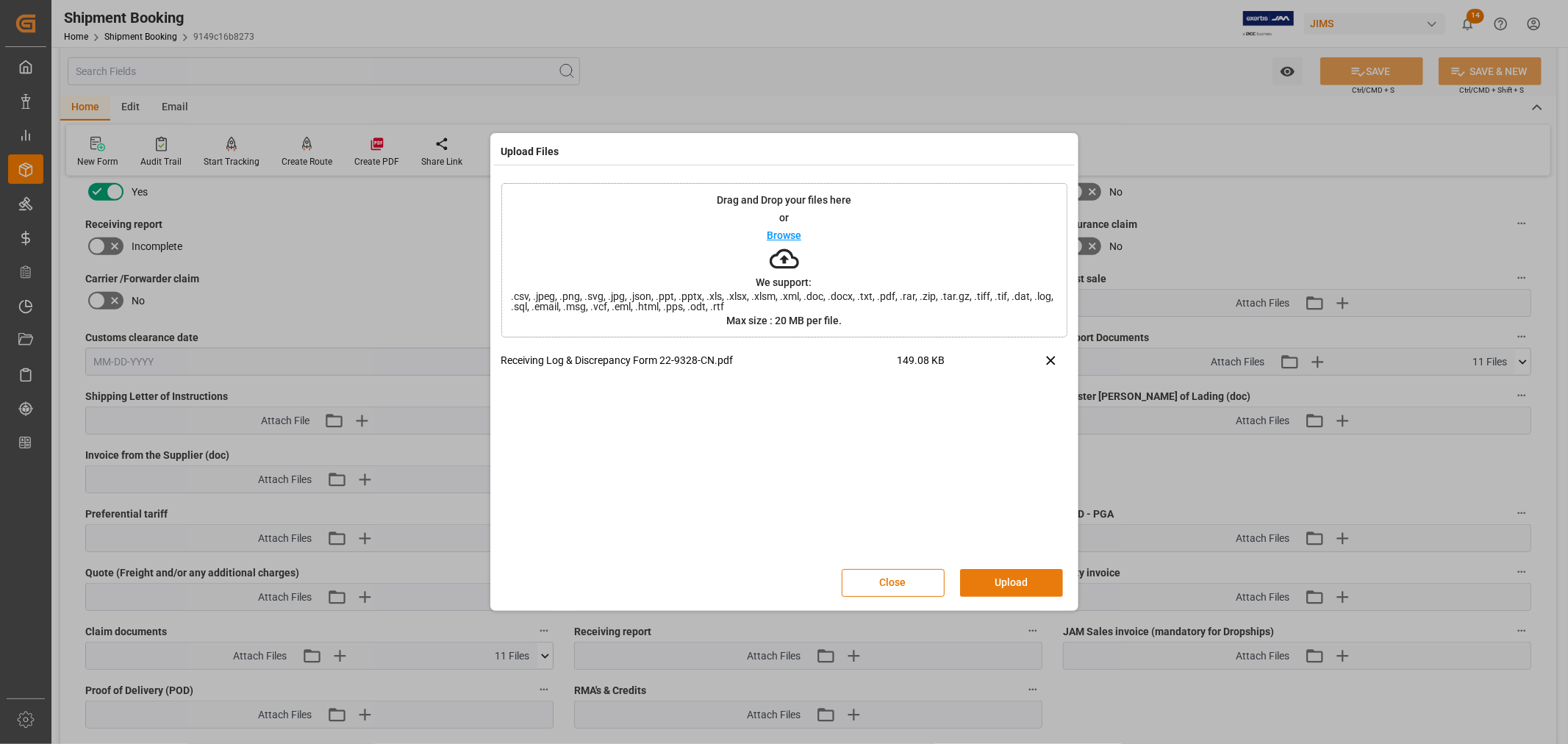
click at [1014, 588] on button "Upload" at bounding box center [1011, 583] width 103 height 28
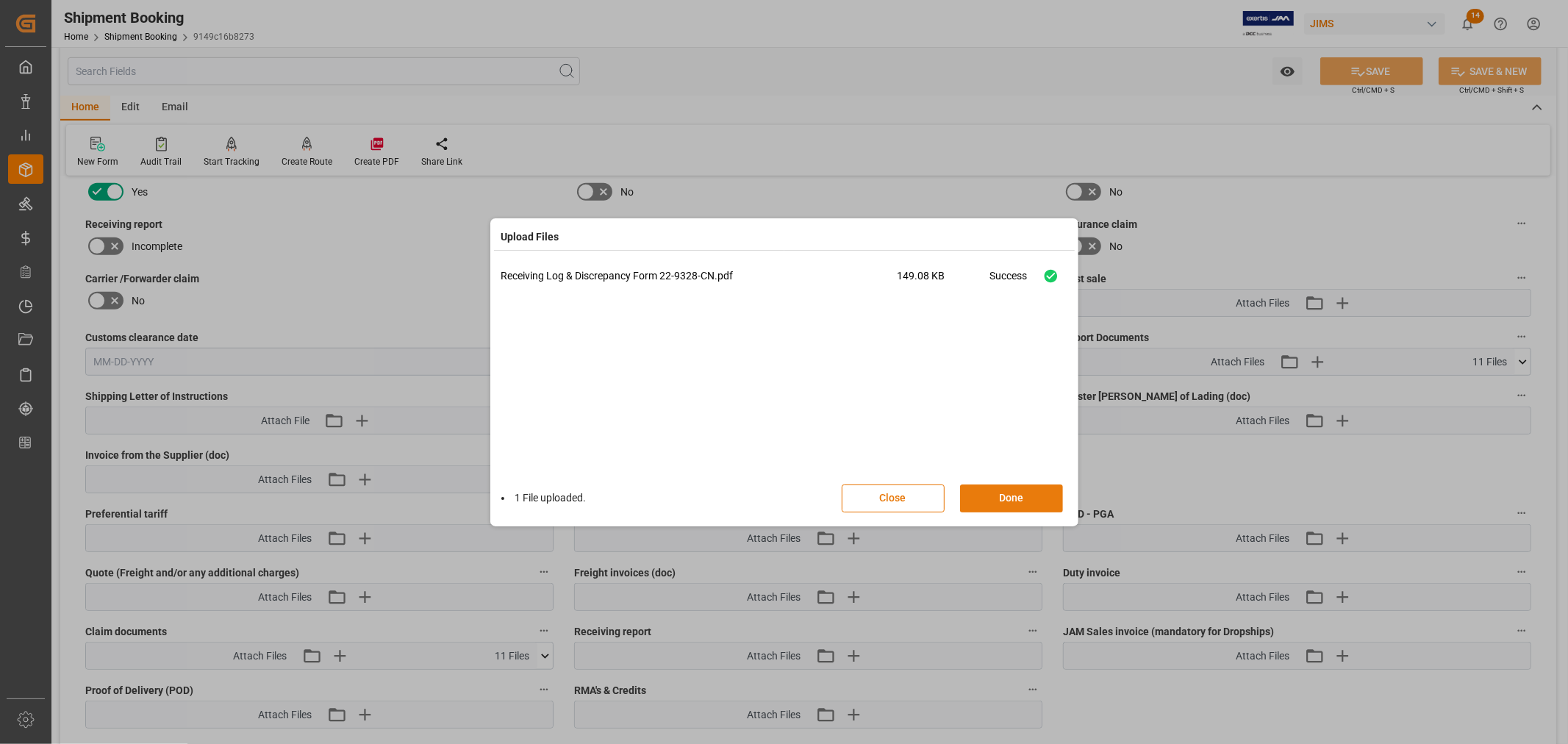
click at [993, 500] on button "Done" at bounding box center [1011, 499] width 103 height 28
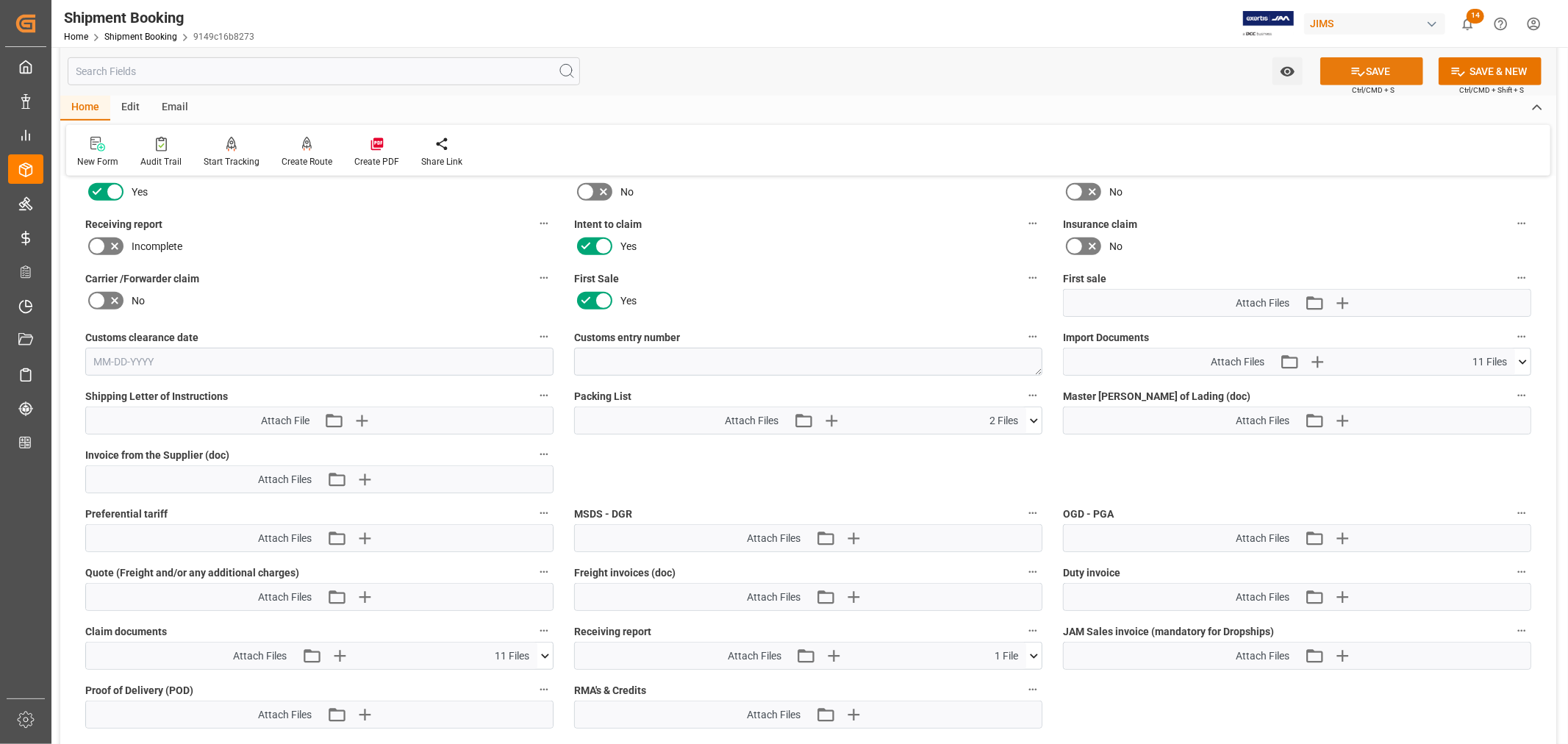
click at [1379, 74] on button "SAVE" at bounding box center [1372, 71] width 103 height 28
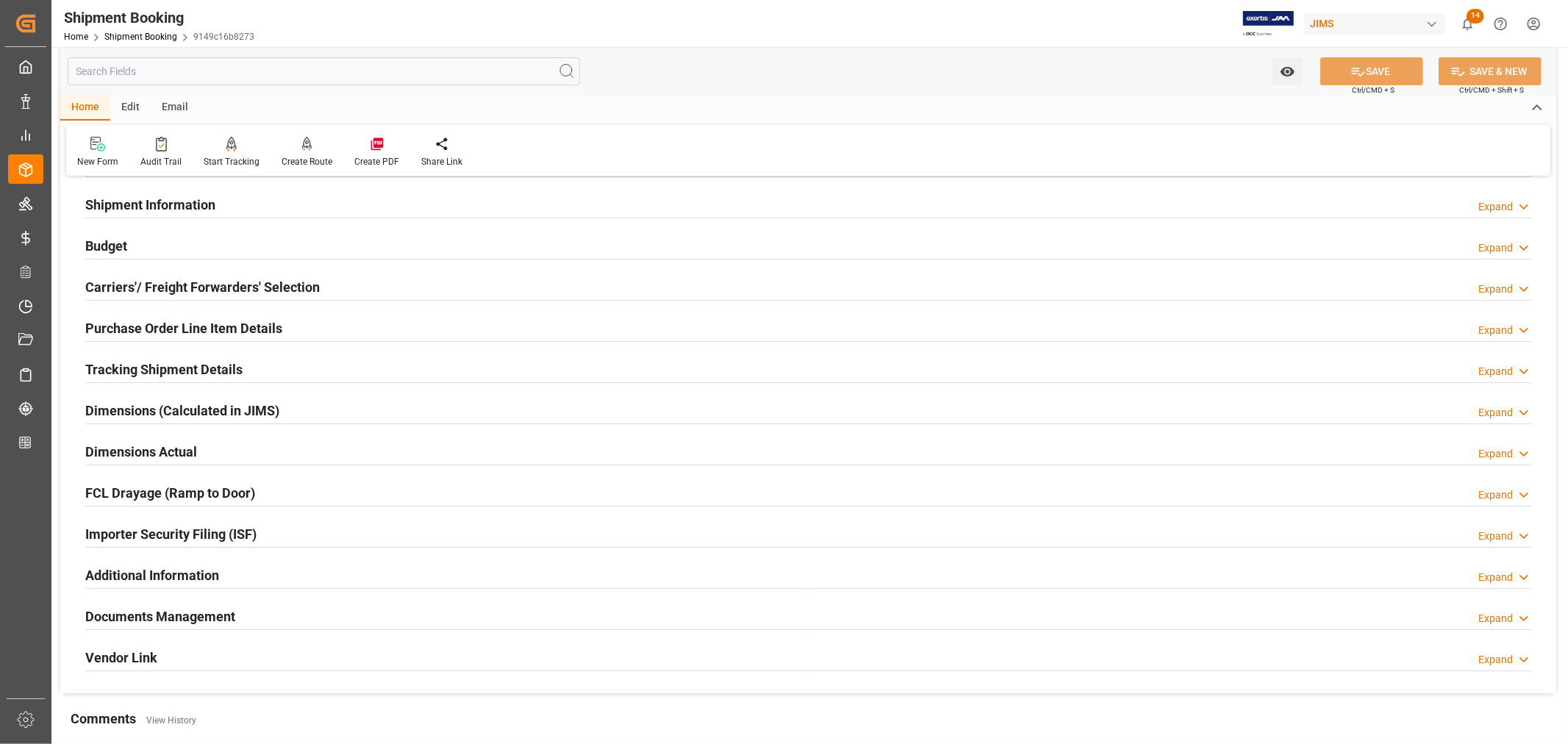
scroll to position [0, 0]
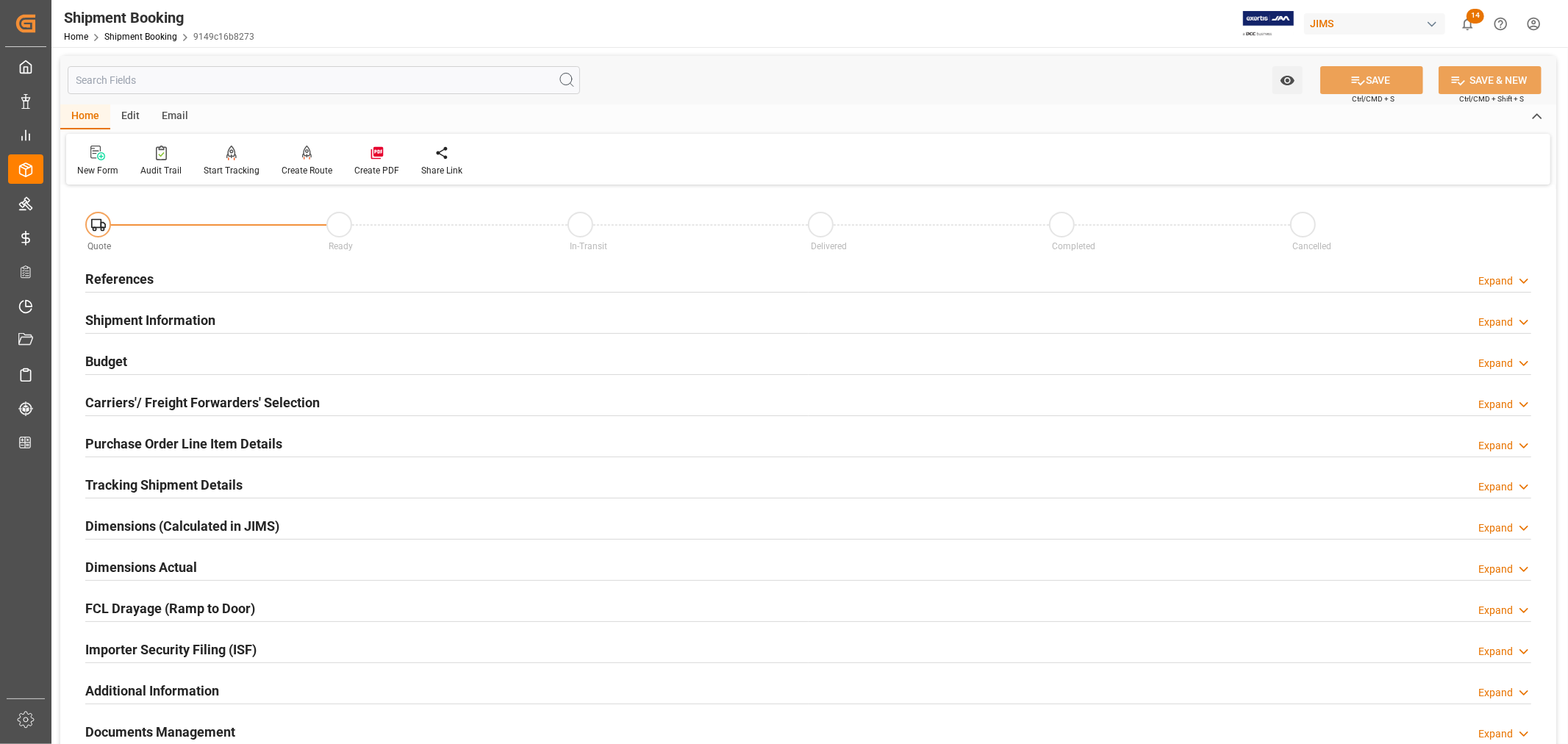
click at [117, 278] on h2 "References" at bounding box center [120, 279] width 68 height 20
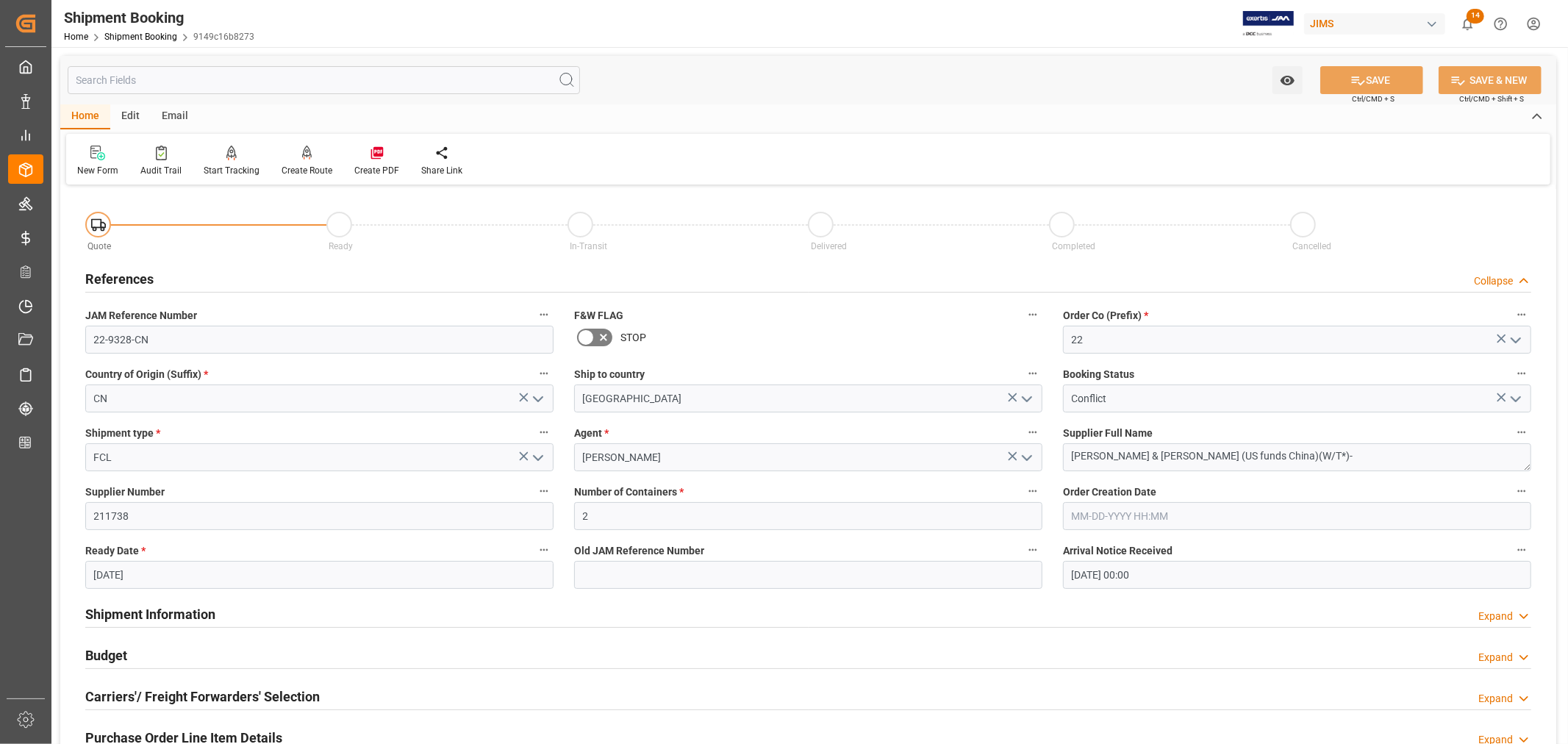
click at [117, 278] on h2 "References" at bounding box center [120, 279] width 68 height 20
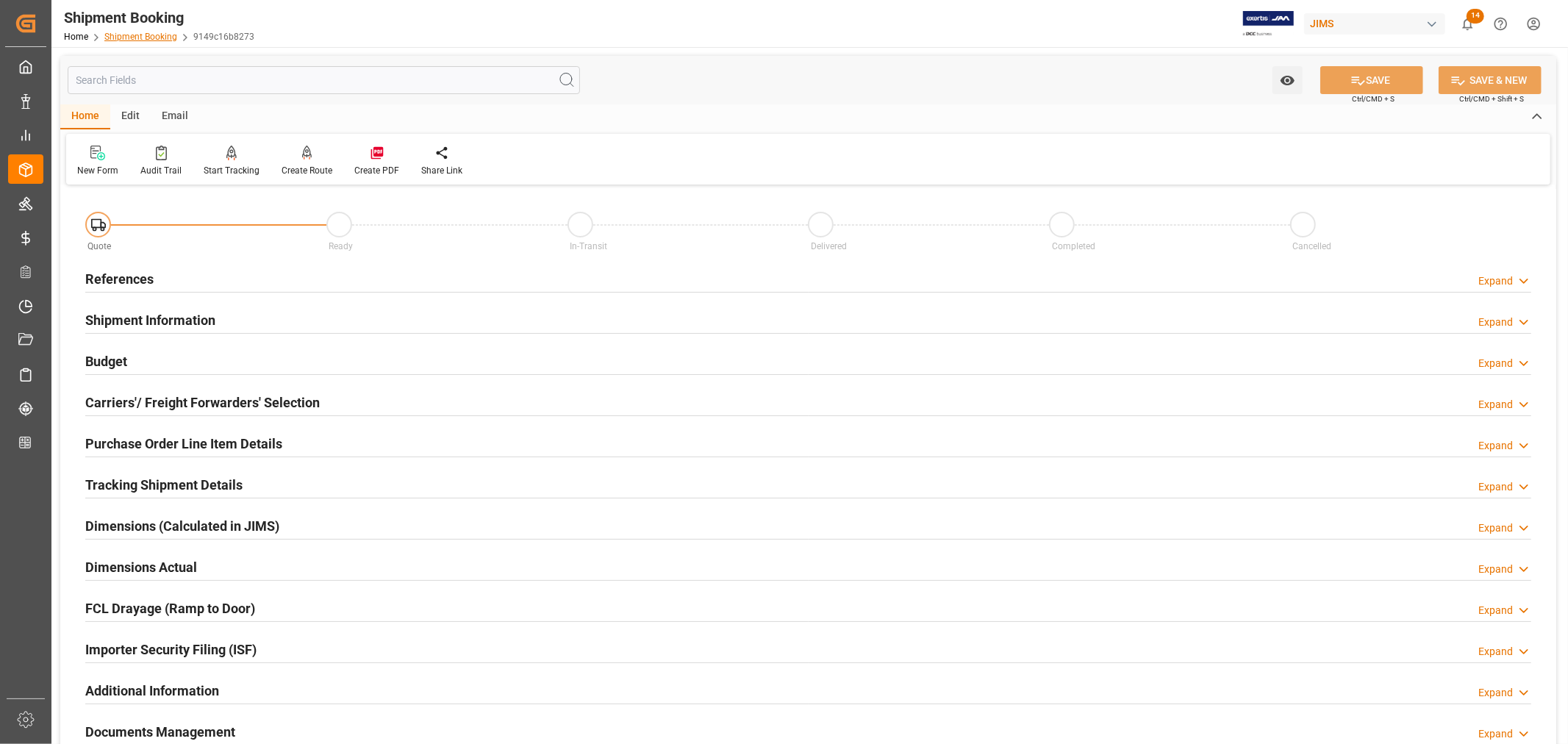
click at [130, 34] on link "Shipment Booking" at bounding box center [140, 37] width 73 height 10
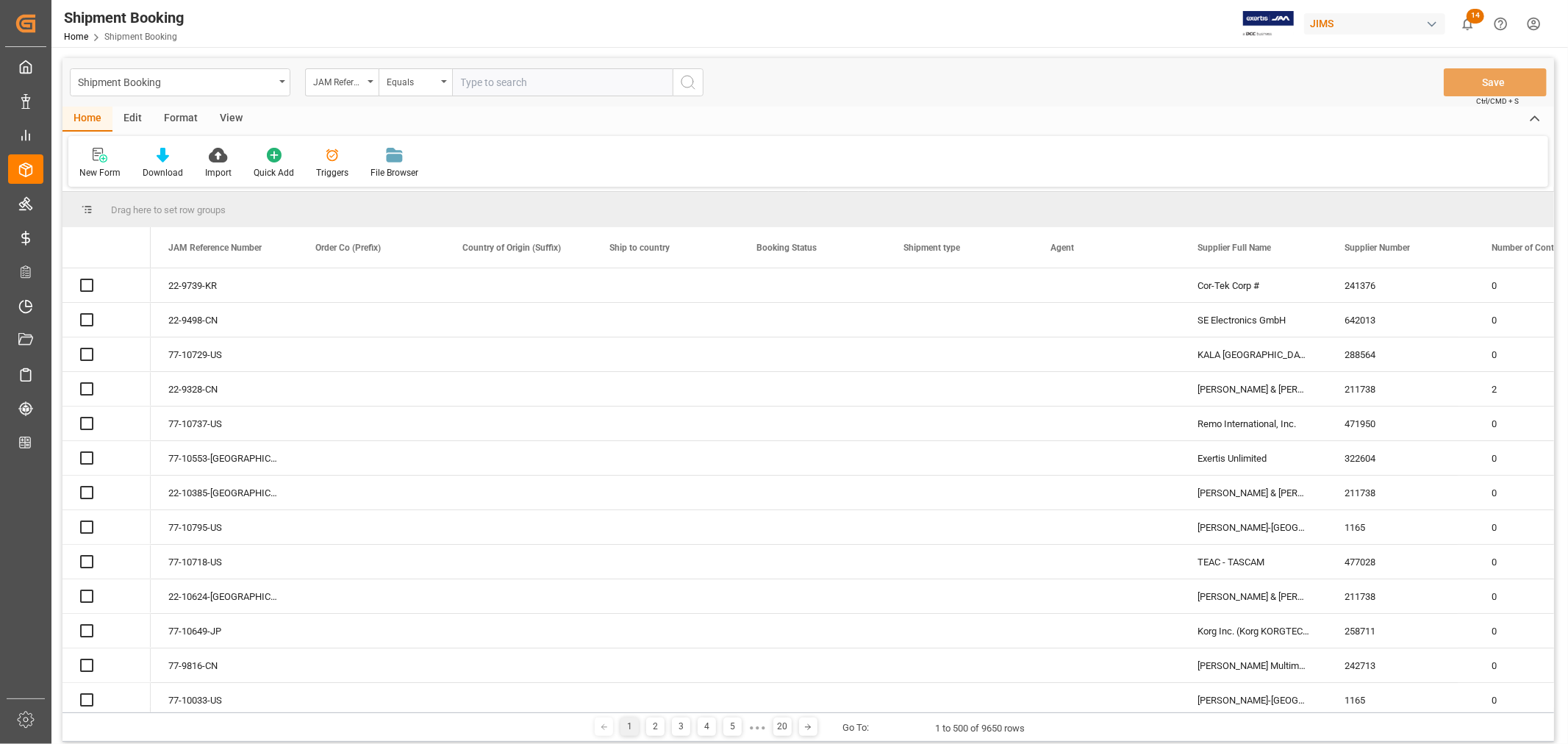
click at [488, 84] on input "text" at bounding box center [562, 83] width 221 height 28
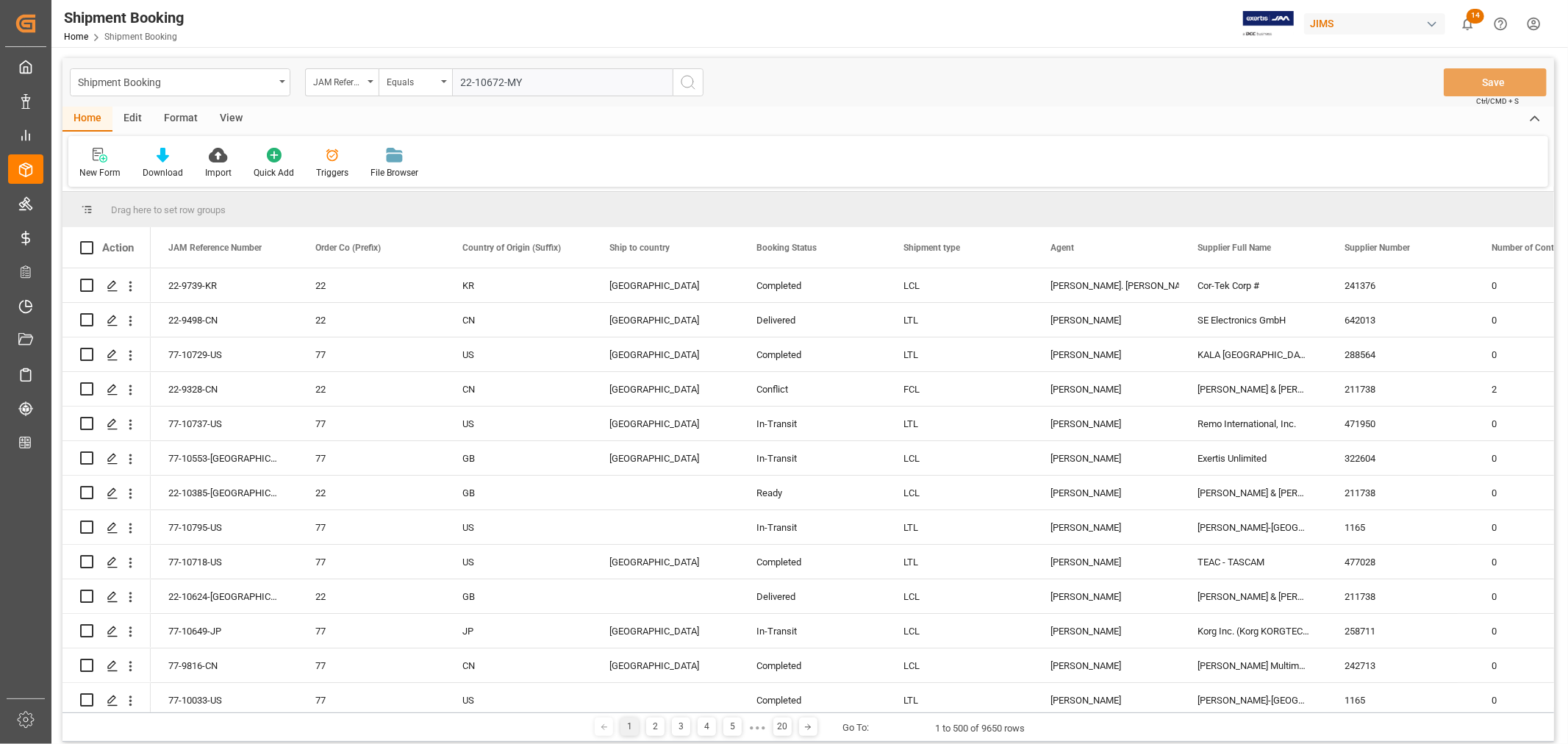
type input "22-10672-MY"
click at [685, 79] on icon "search button" at bounding box center [688, 83] width 18 height 18
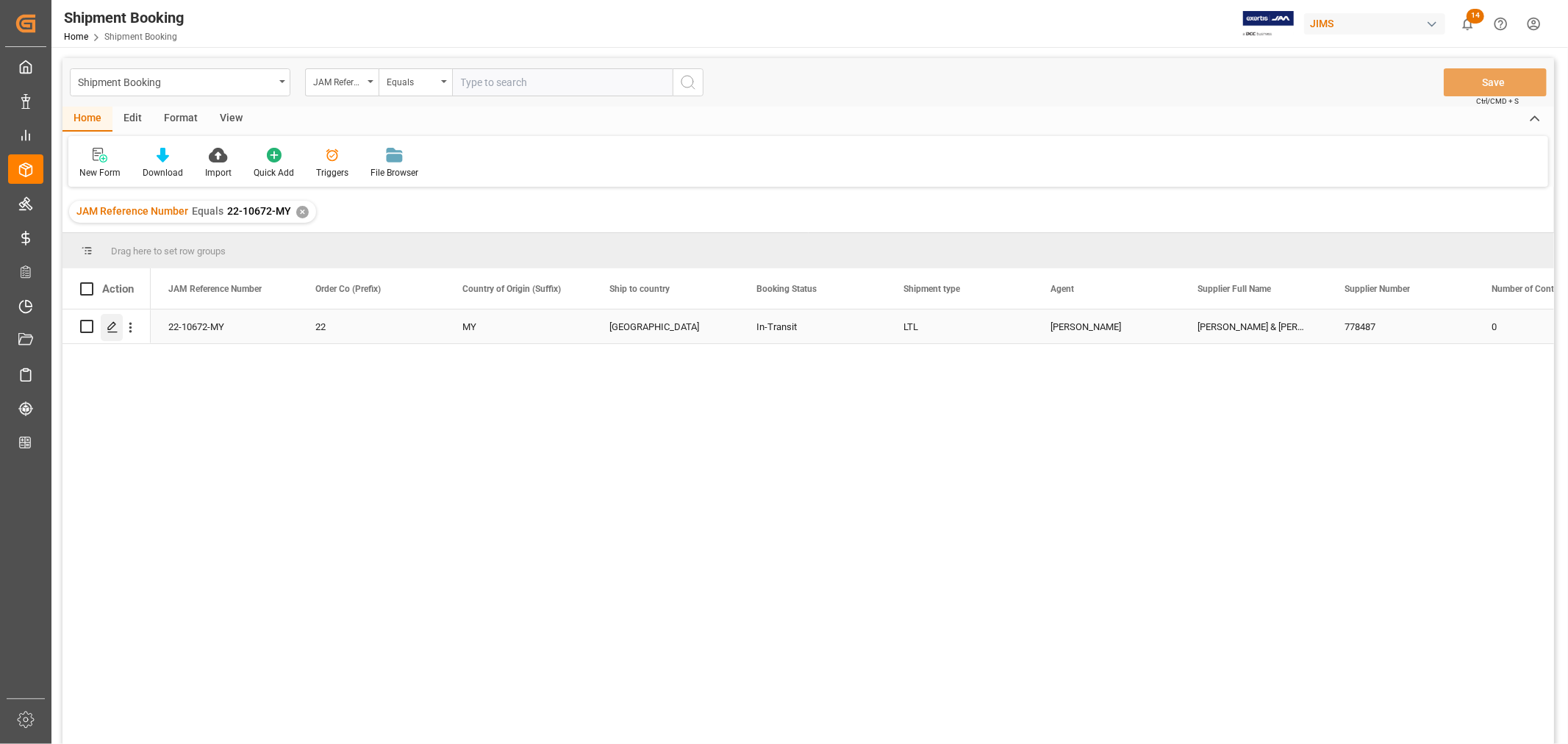
click at [111, 324] on icon "Press SPACE to select this row." at bounding box center [112, 327] width 12 height 12
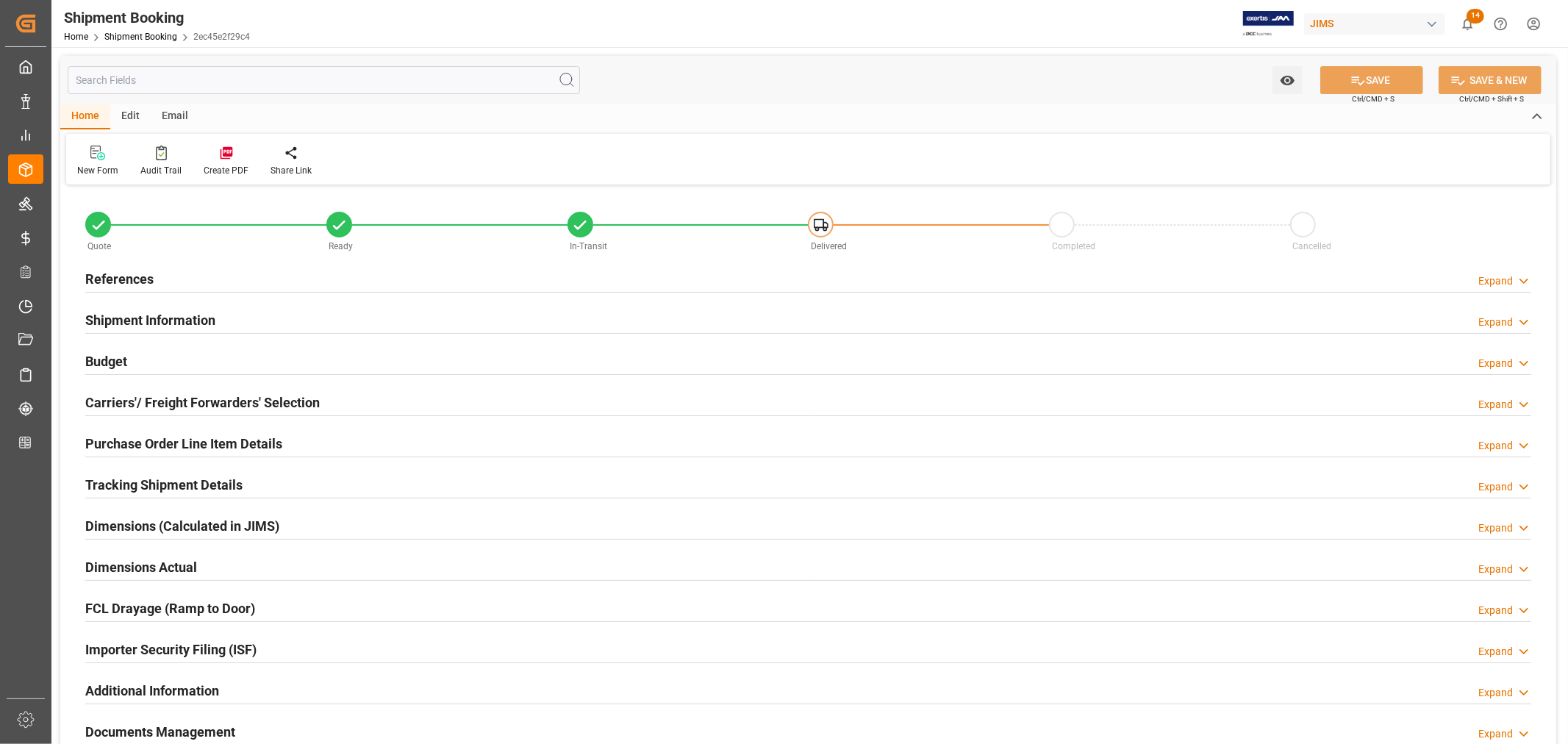
type input "1"
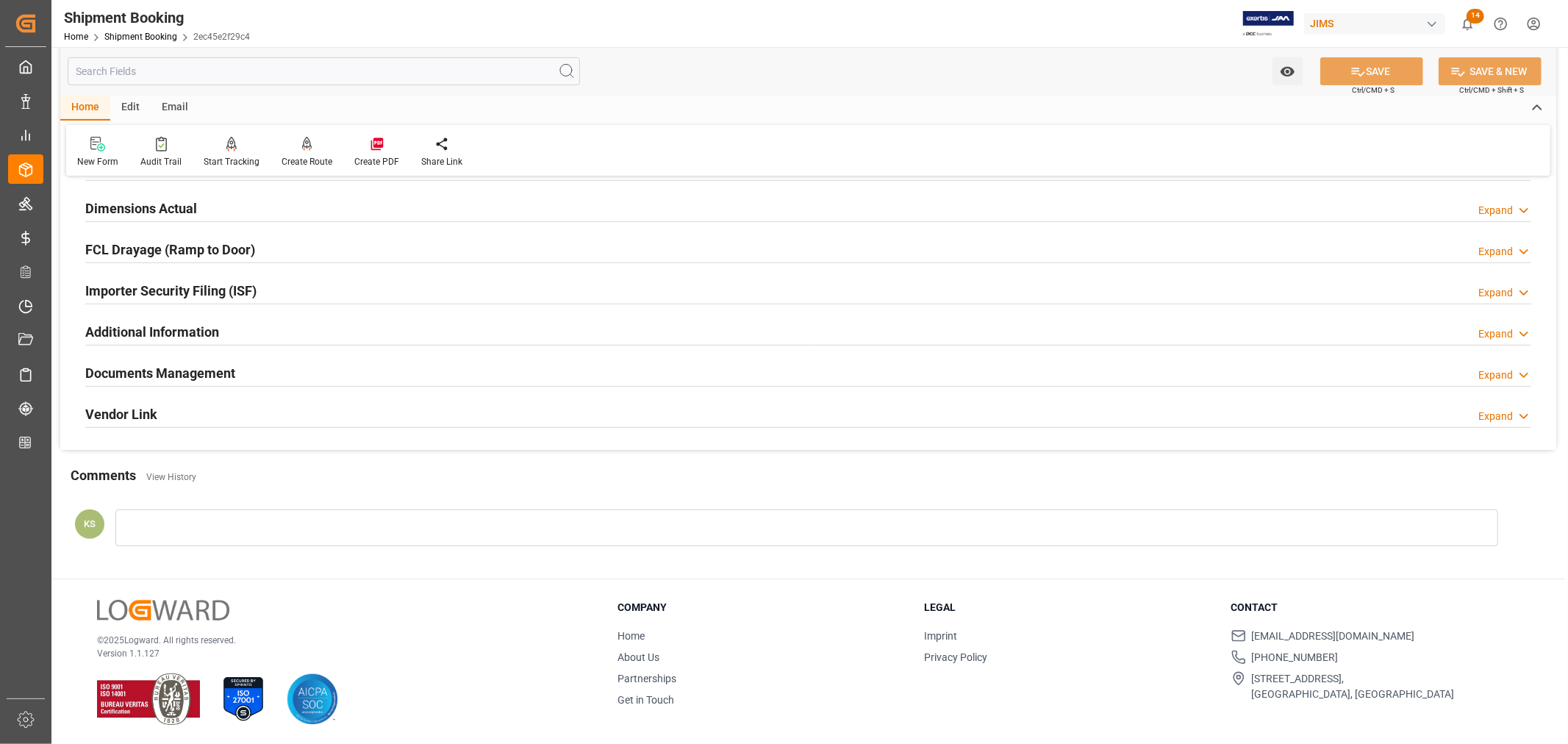
scroll to position [361, 0]
click at [269, 371] on div "Documents Management Expand" at bounding box center [809, 371] width 1446 height 28
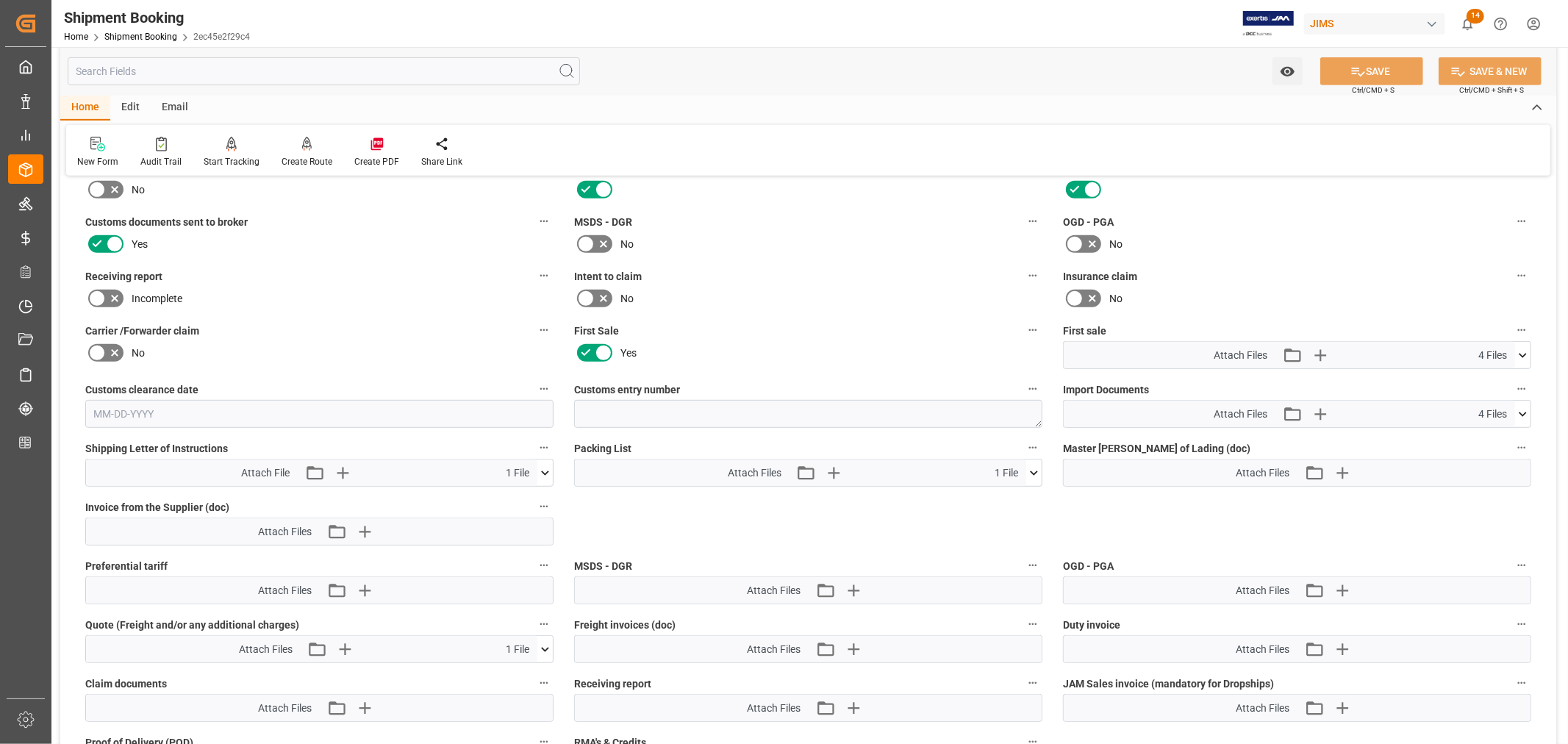
scroll to position [606, 0]
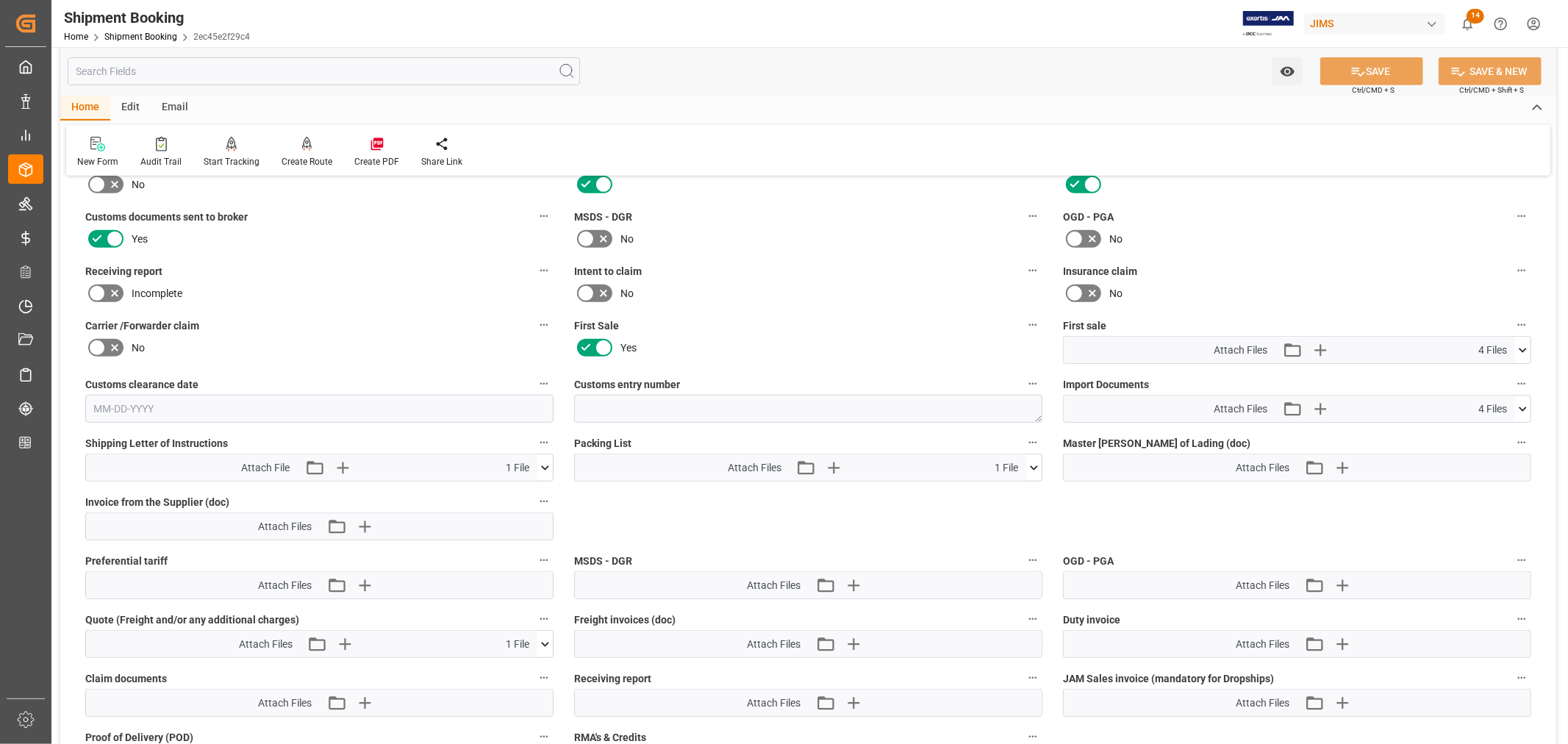
click at [1520, 407] on icon at bounding box center [1523, 409] width 16 height 16
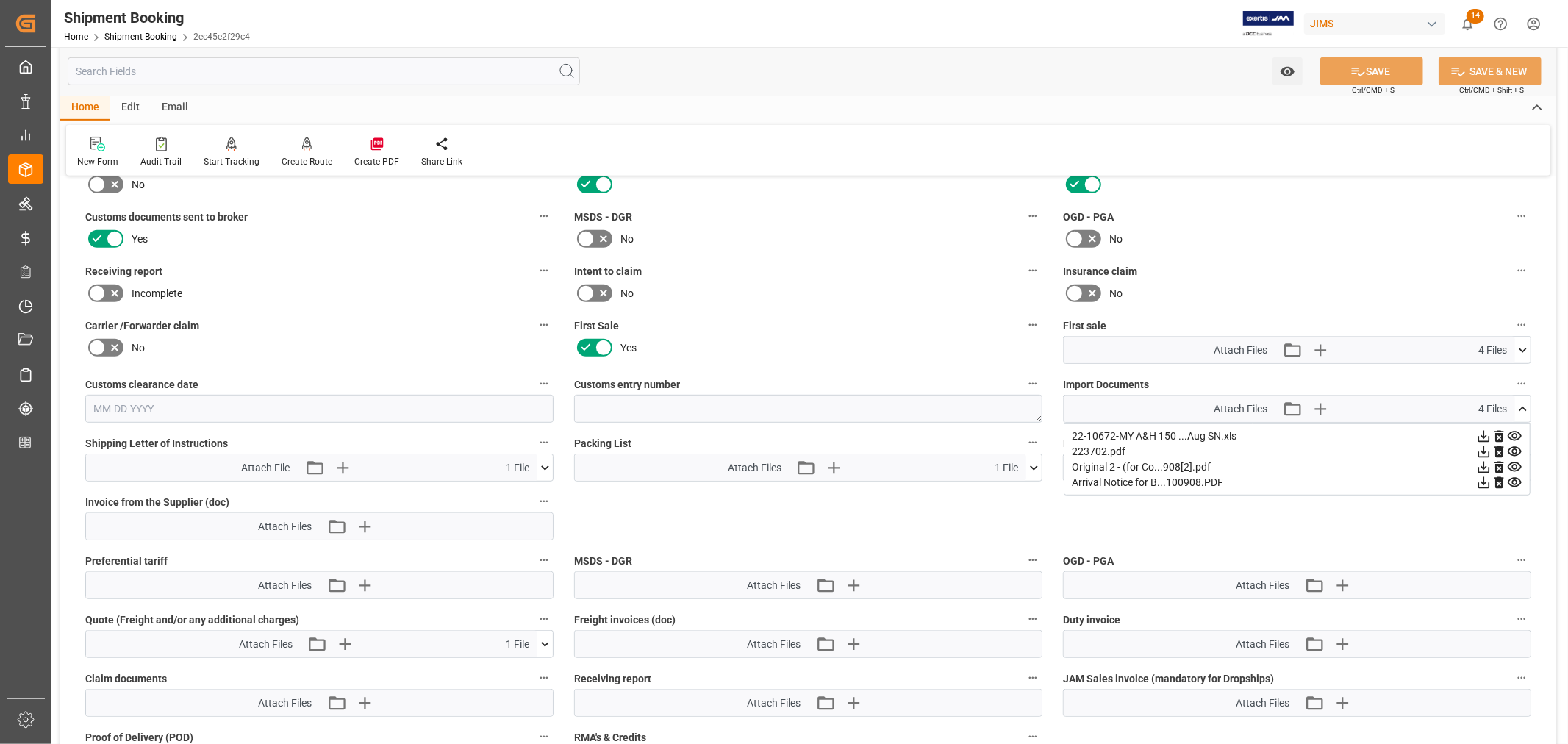
click at [1491, 447] on icon at bounding box center [1483, 452] width 16 height 16
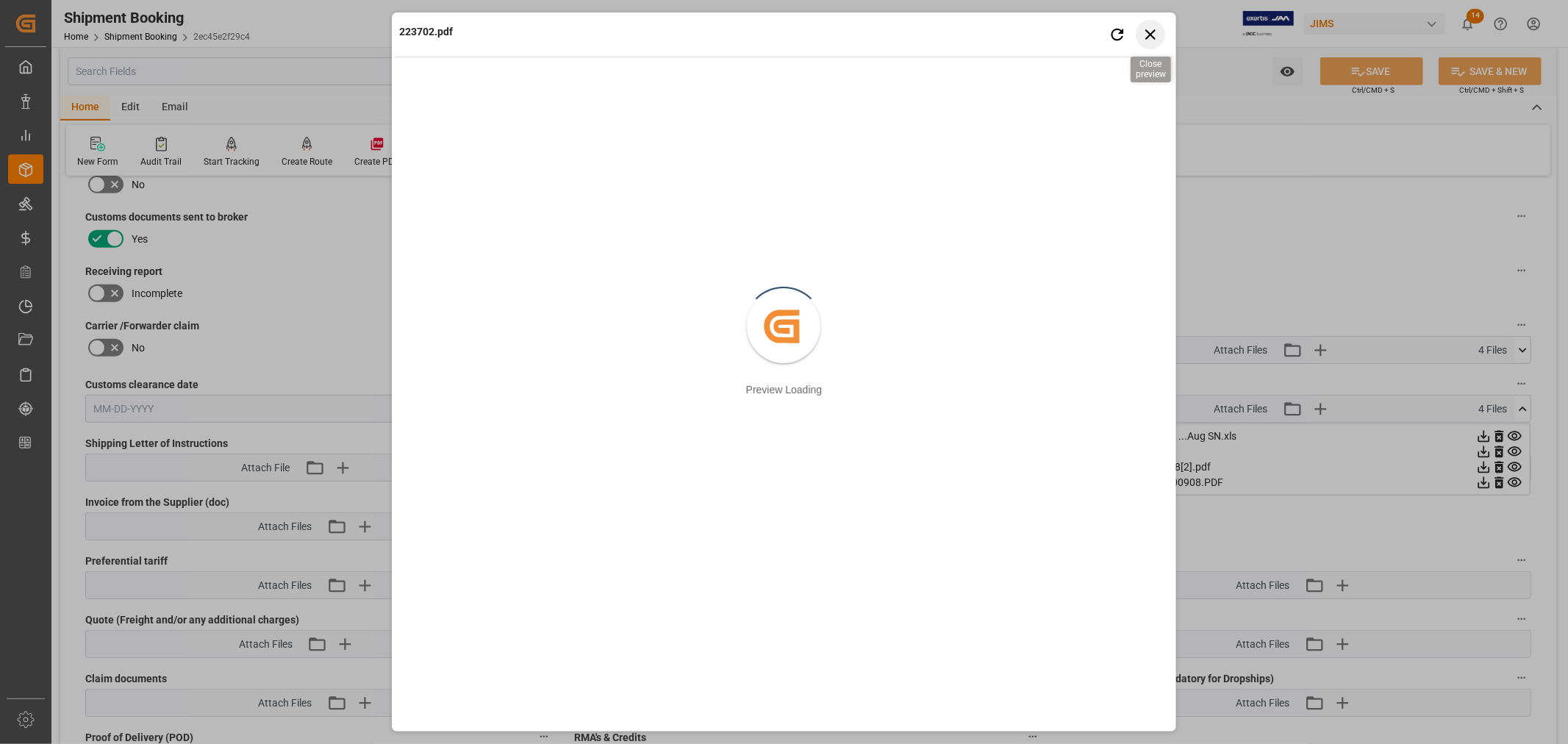
click at [1150, 34] on icon "button" at bounding box center [1150, 35] width 10 height 10
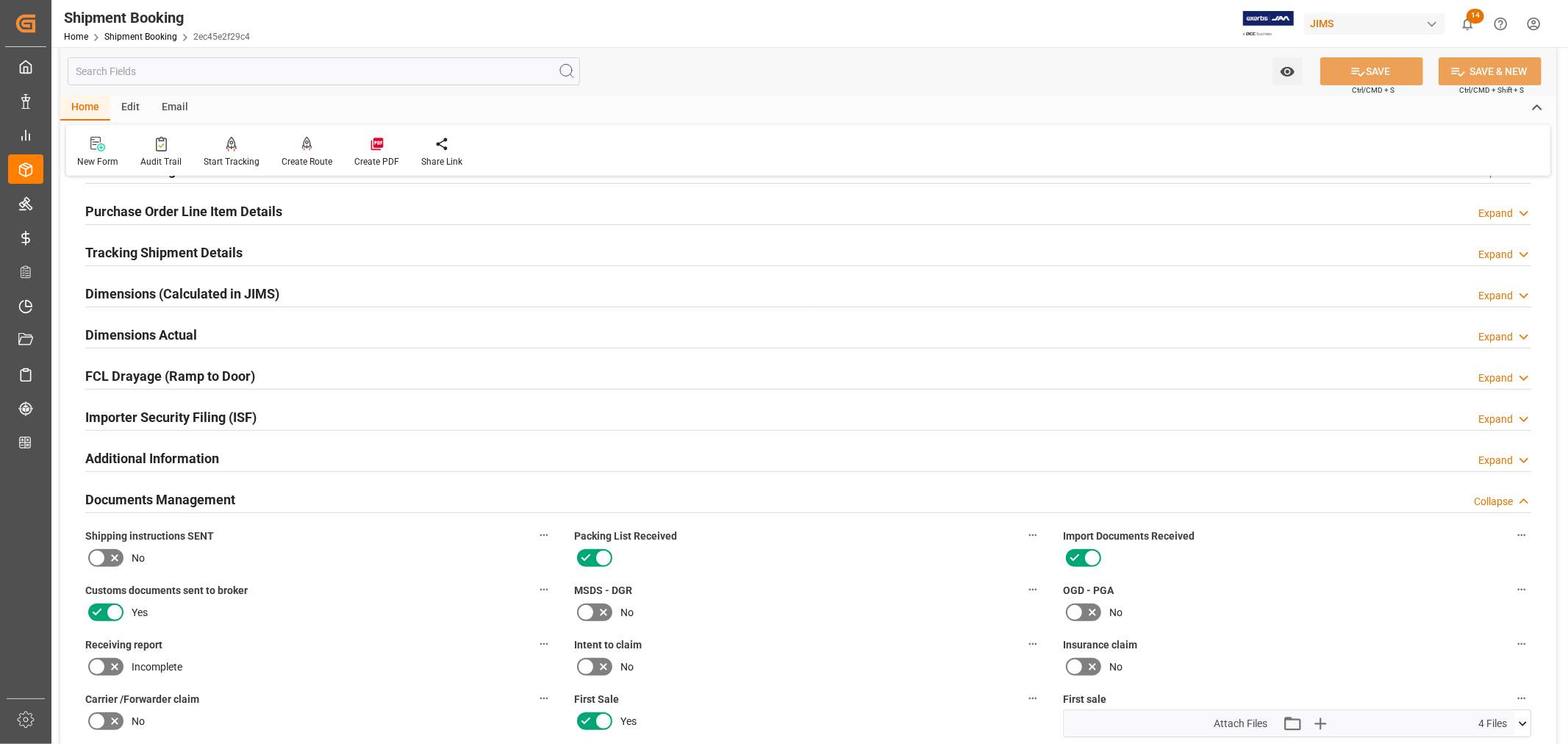
scroll to position [197, 0]
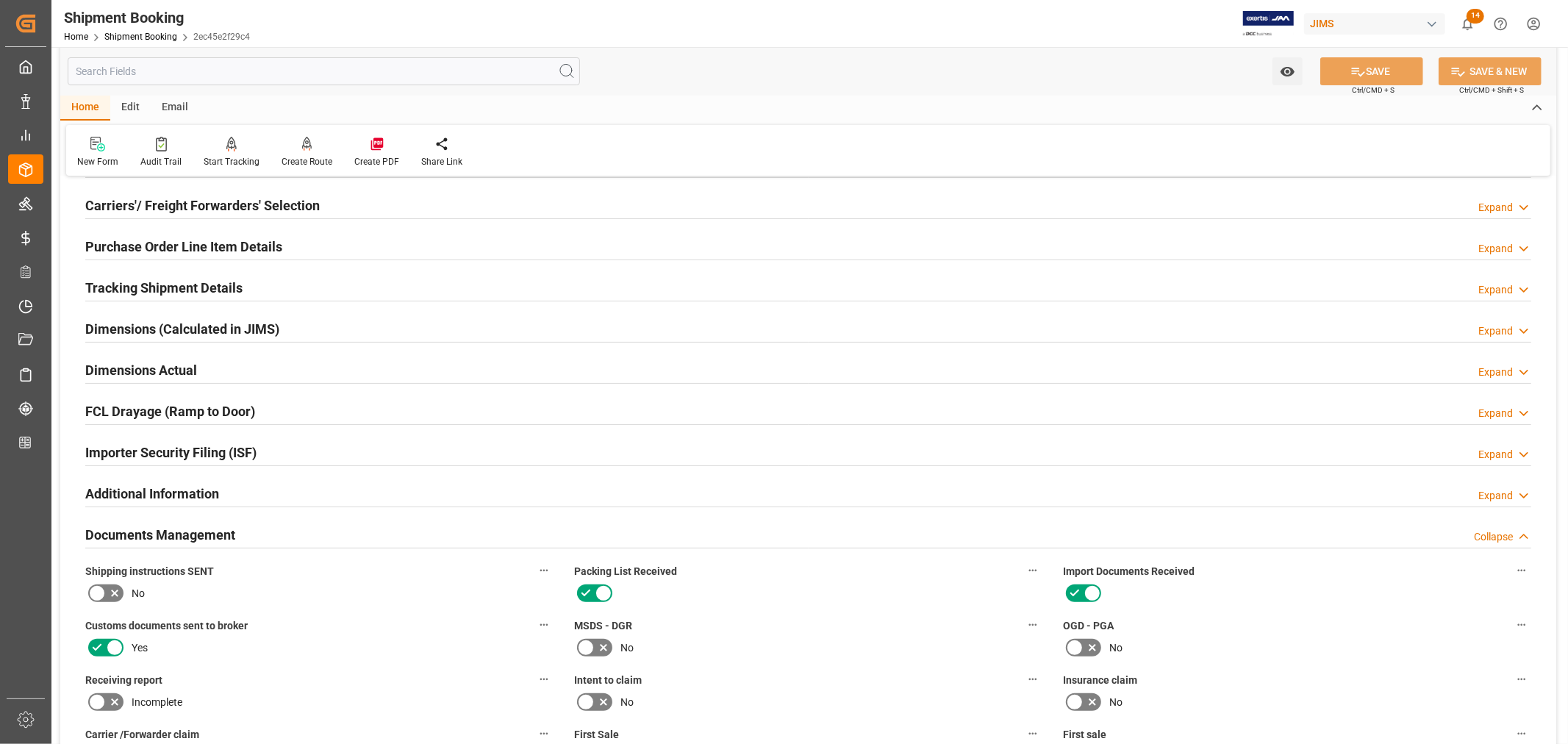
click at [179, 245] on h2 "Purchase Order Line Item Details" at bounding box center [184, 247] width 197 height 20
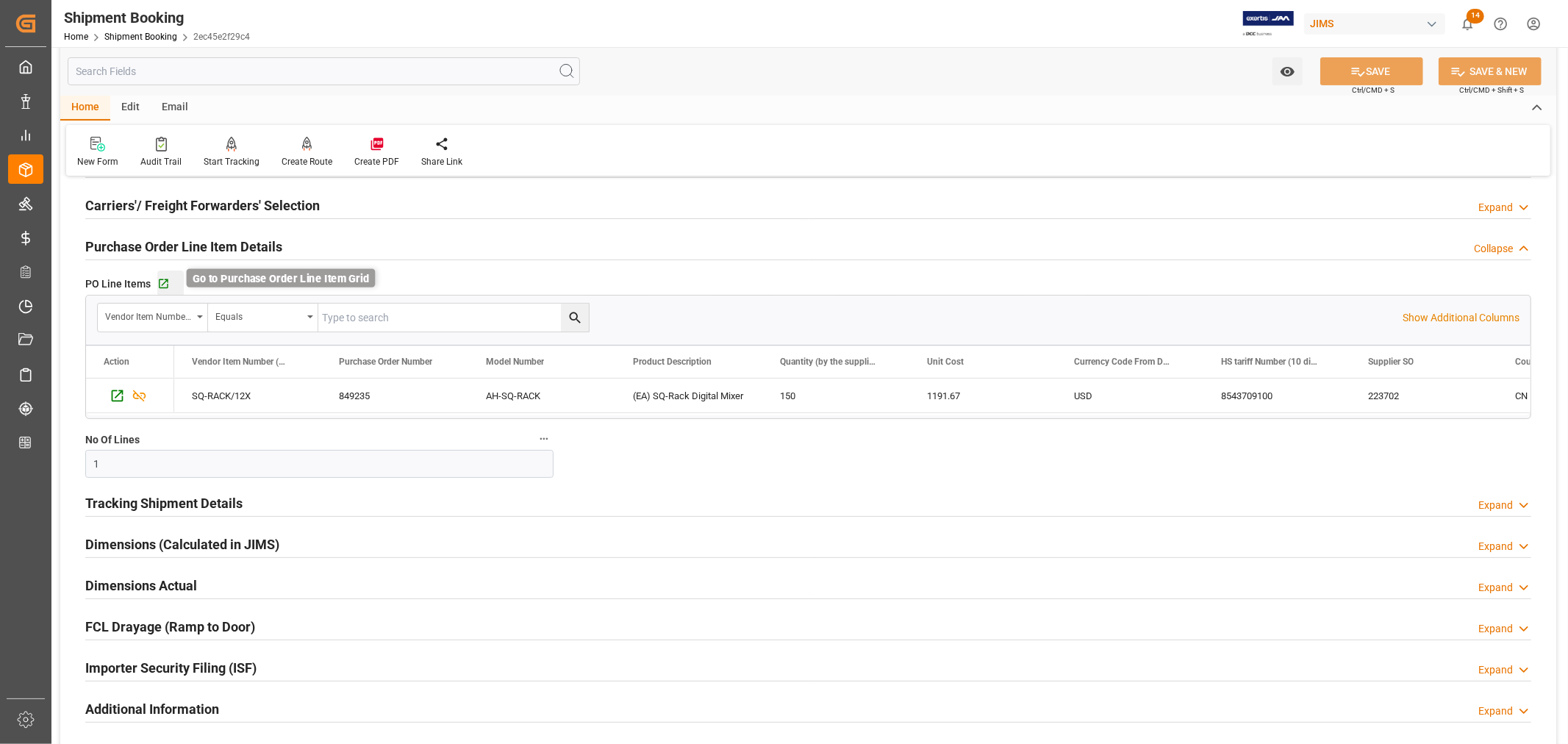
click at [163, 285] on icon "button" at bounding box center [163, 284] width 13 height 13
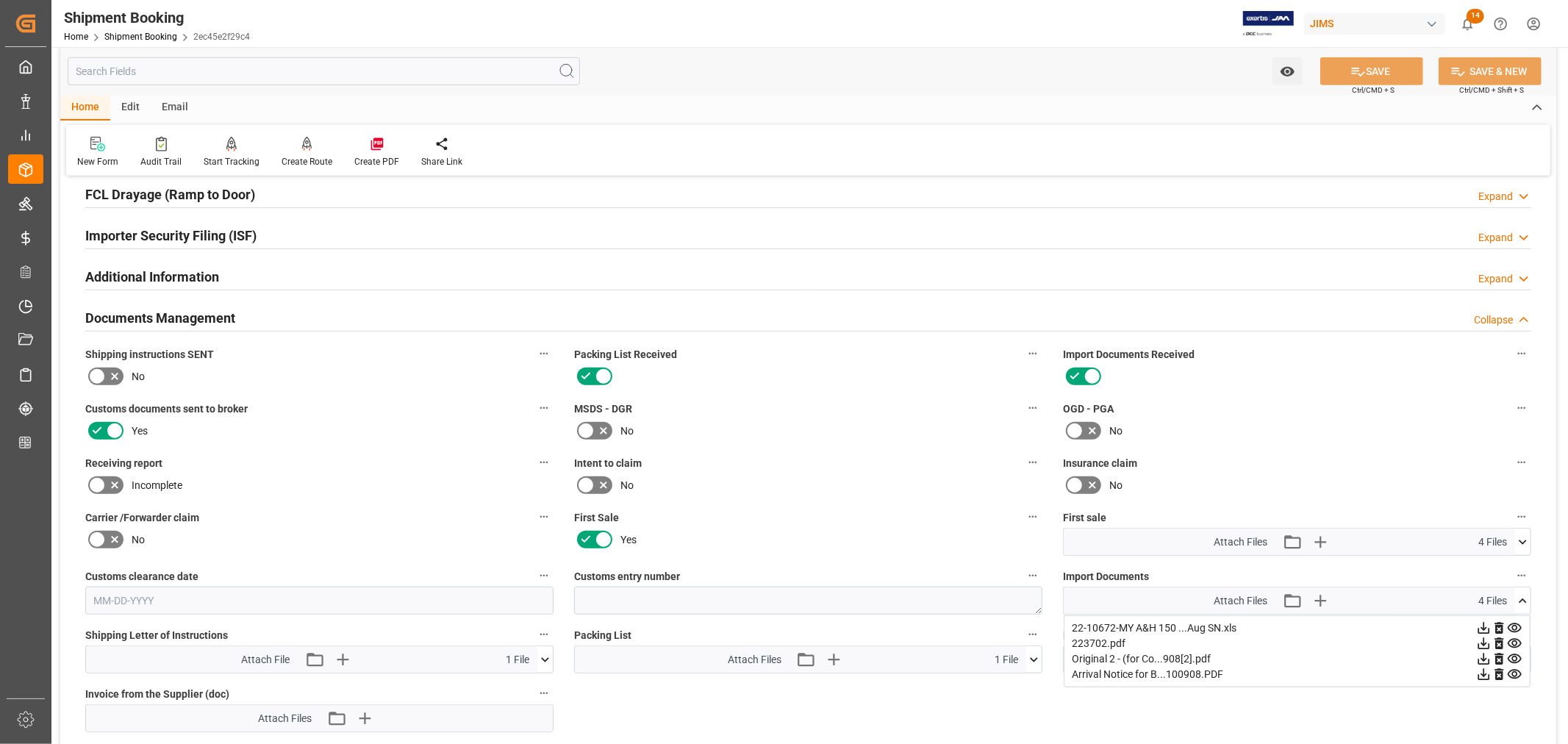
scroll to position [688, 0]
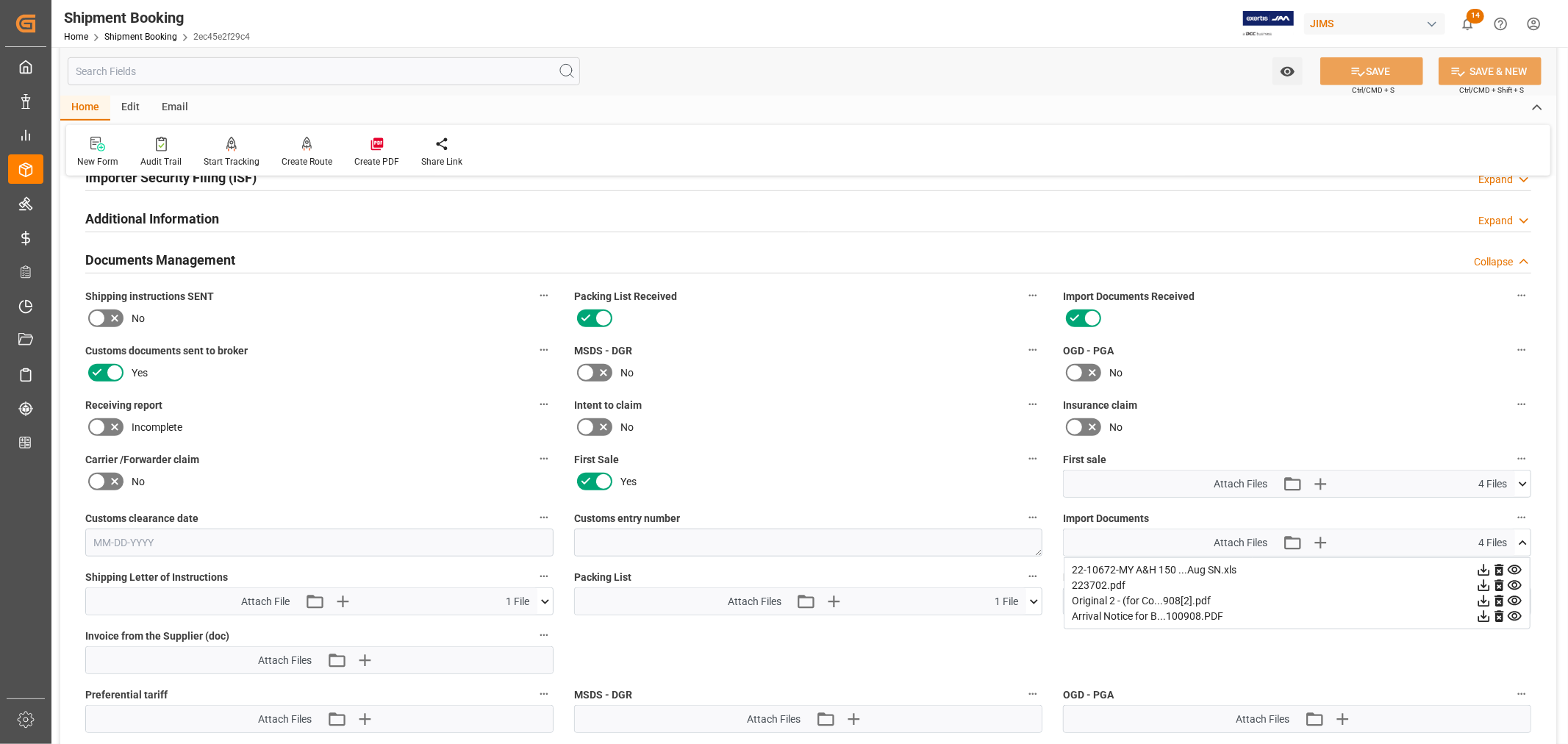
click at [1481, 586] on icon at bounding box center [1483, 586] width 16 height 16
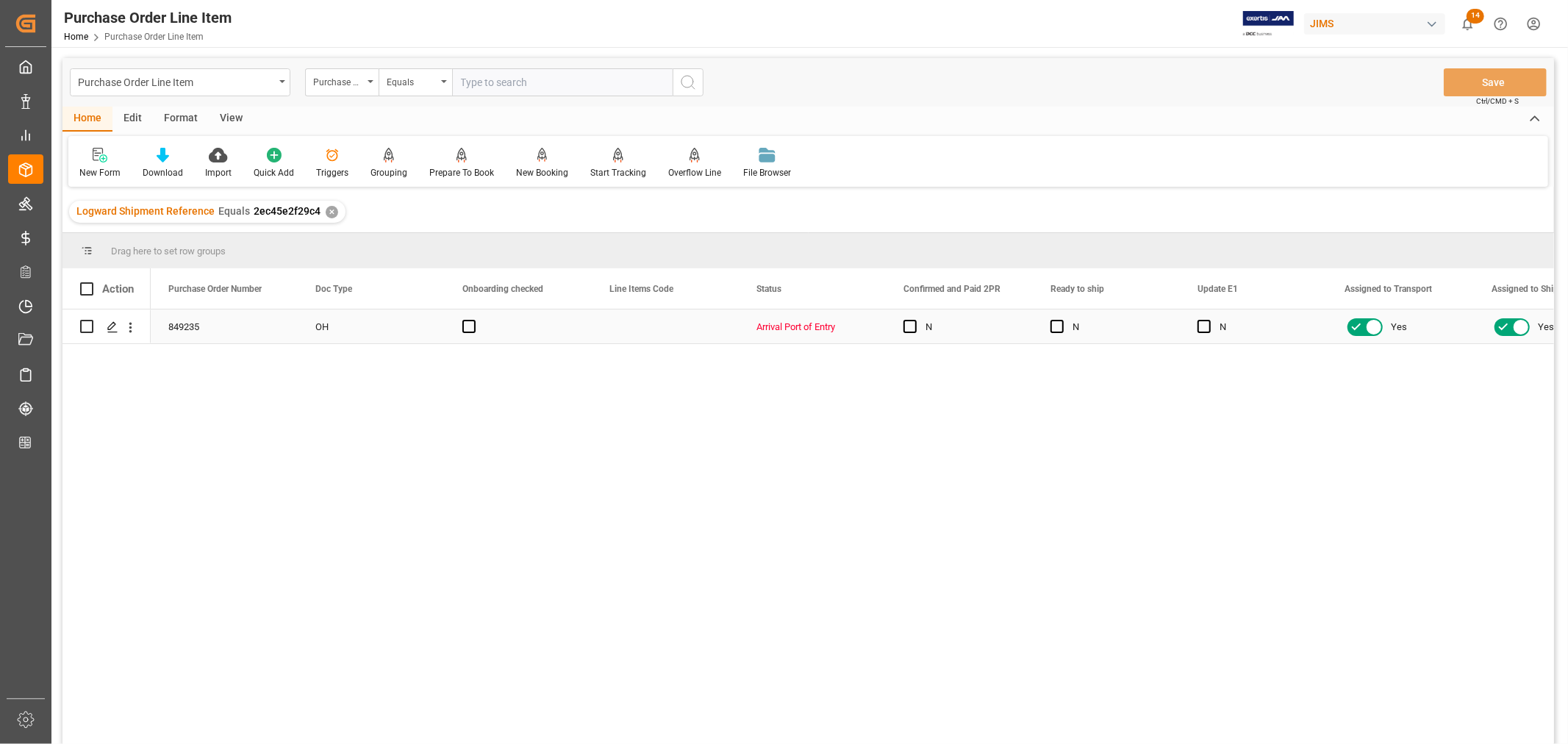
click at [652, 320] on div "Press SPACE to select this row." at bounding box center [665, 326] width 147 height 34
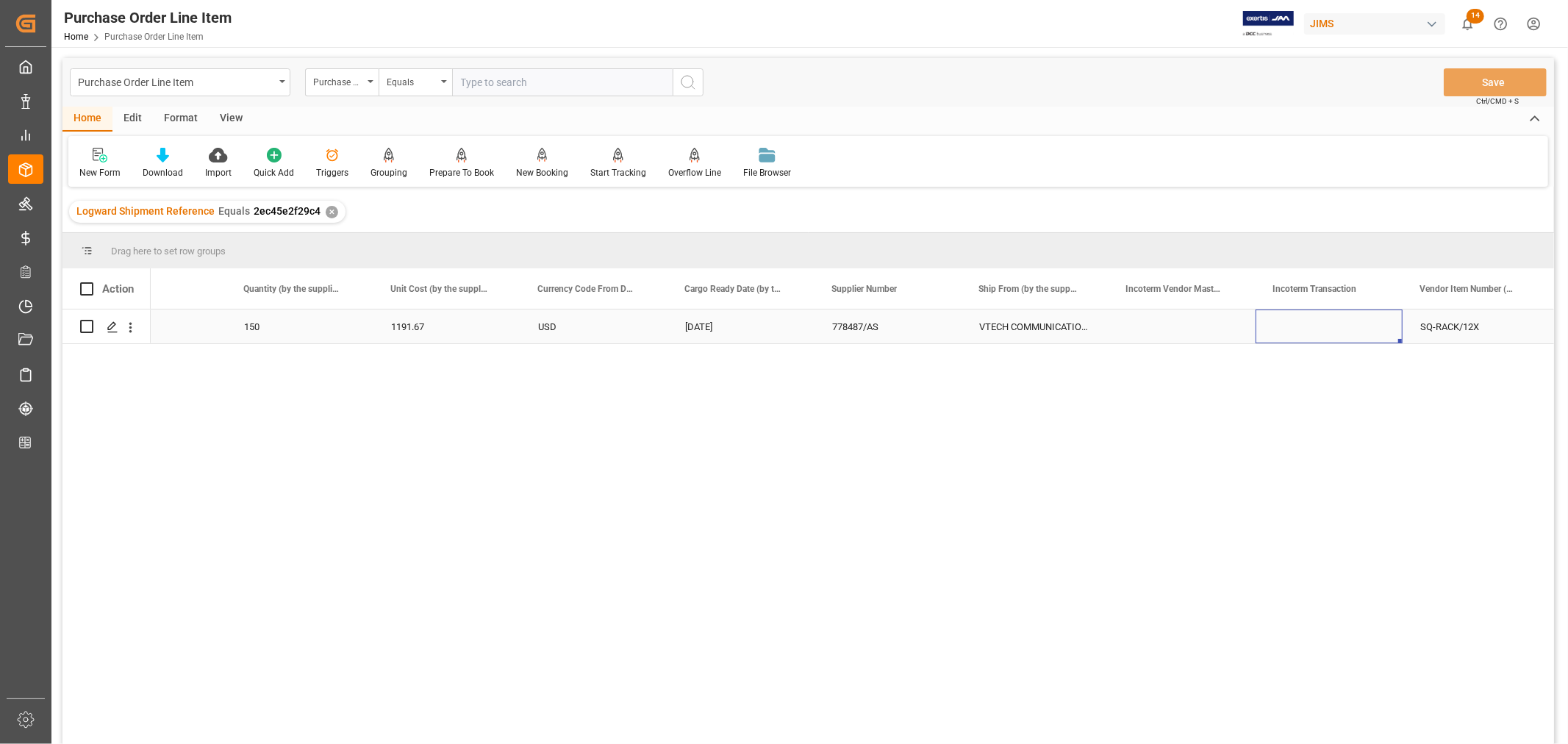
click at [1312, 329] on div "Press SPACE to select this row." at bounding box center [1329, 326] width 147 height 34
click at [1277, 334] on input "Press SPACE to select this row." at bounding box center [1329, 335] width 123 height 28
paste input "22-10672-MY"
type input "22-10672-MY"
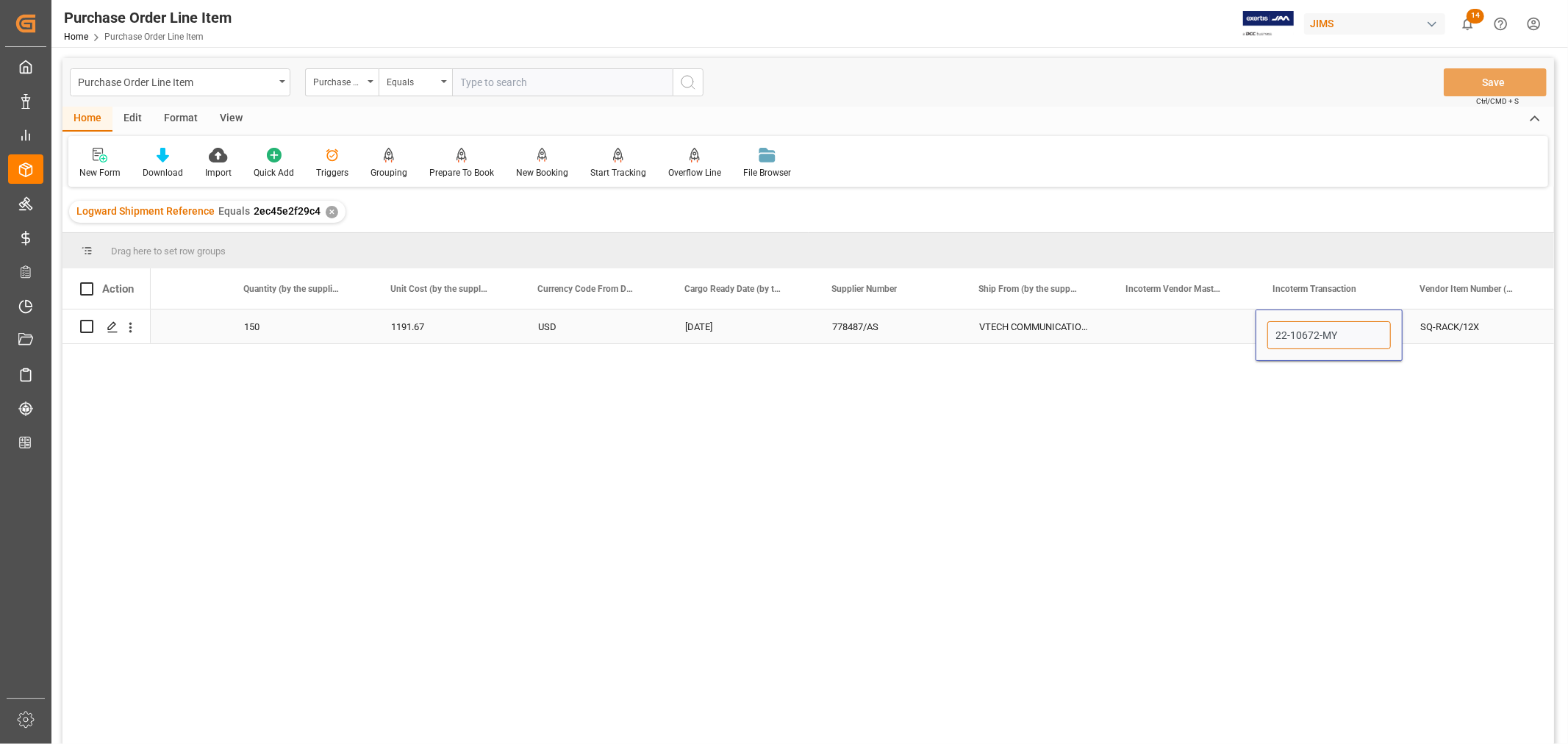
drag, startPoint x: 1341, startPoint y: 334, endPoint x: 1254, endPoint y: 332, distance: 87.0
click at [1256, 332] on div "22-10672-MY" at bounding box center [1329, 334] width 147 height 51
paste input "FCA Kuala Lumpur"
type input "FCA Kuala Lumpur"
click at [1157, 322] on div "Press SPACE to select this row." at bounding box center [1182, 326] width 147 height 34
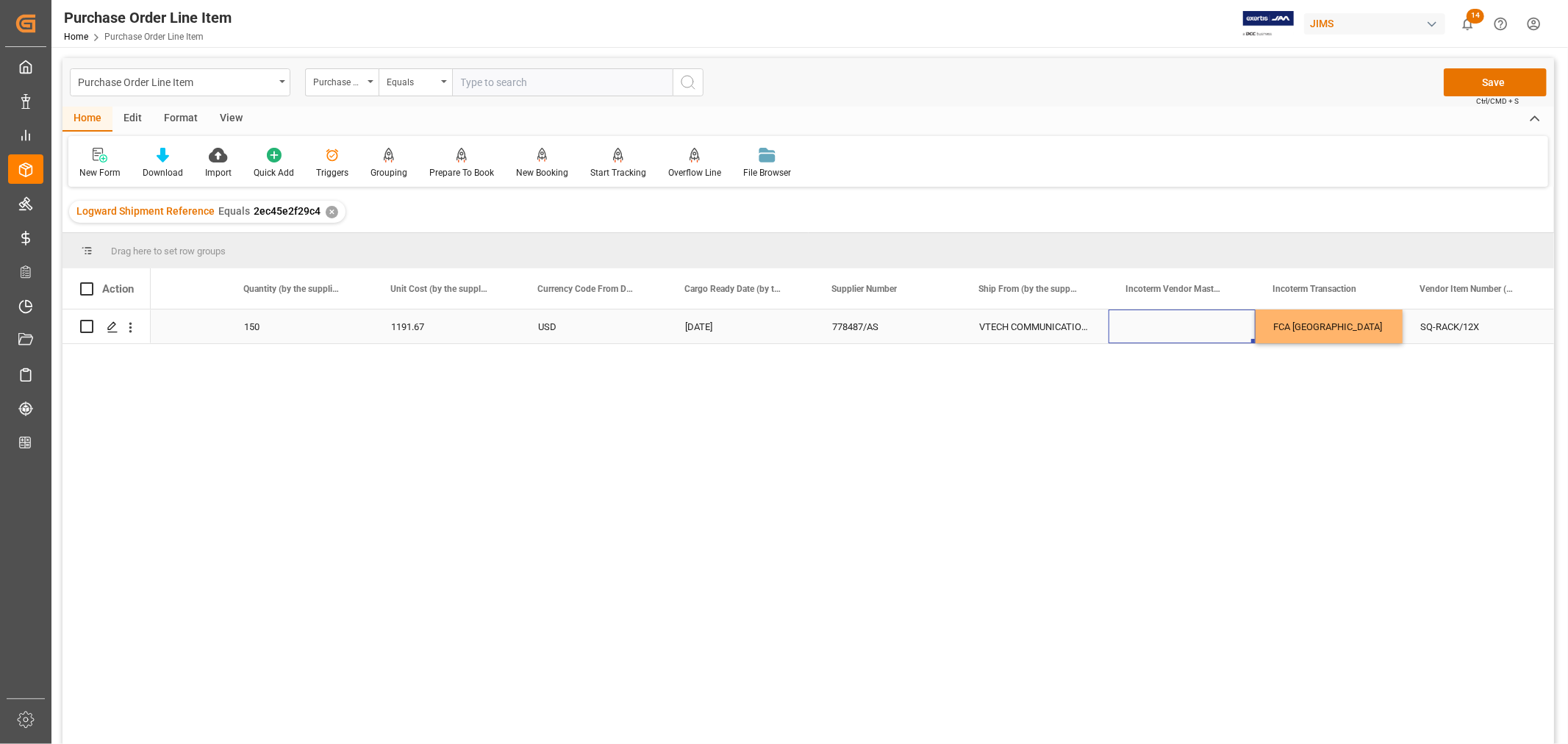
click at [1354, 326] on div "FCA Kuala Lumpur" at bounding box center [1329, 326] width 147 height 34
click at [1496, 84] on button "Save" at bounding box center [1495, 83] width 103 height 28
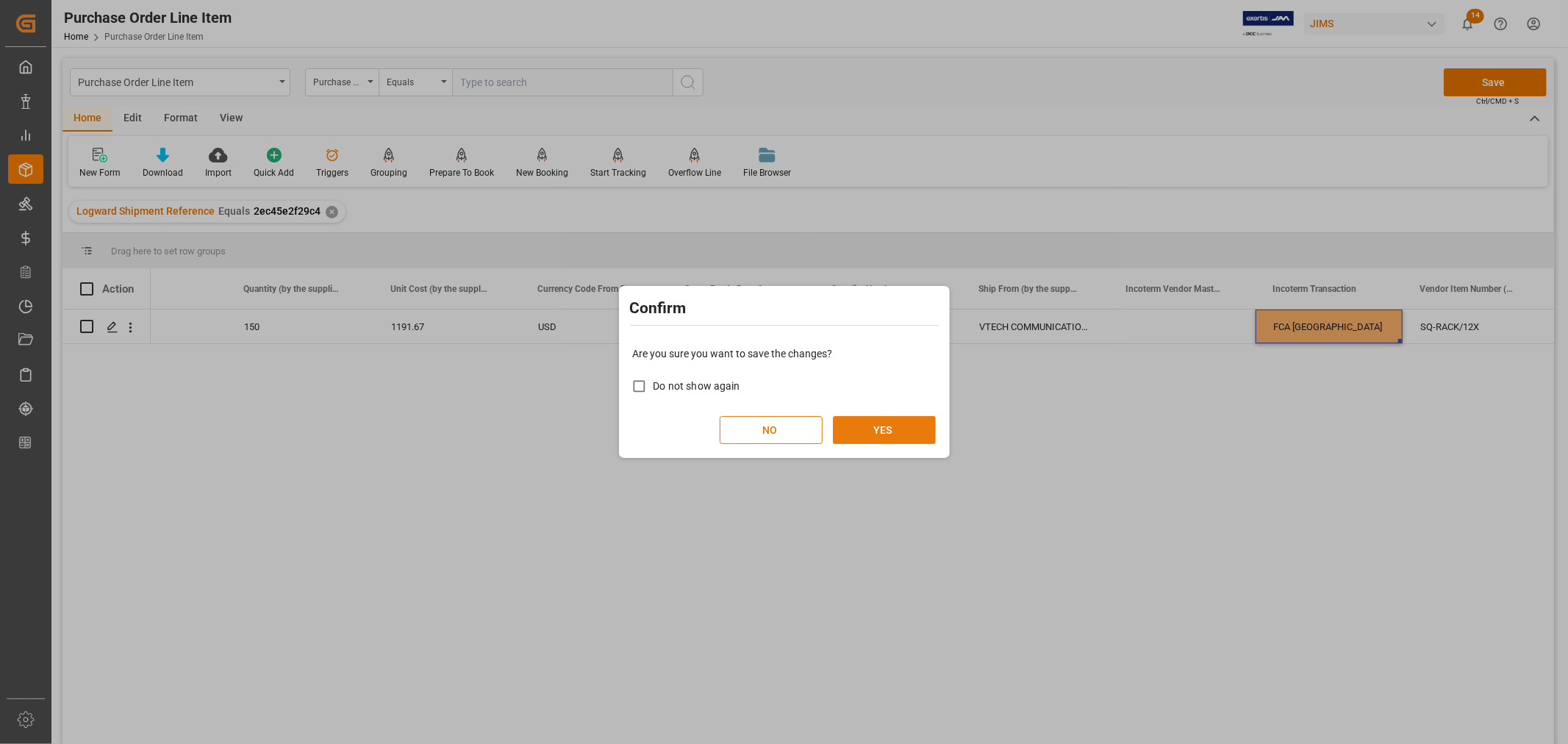
click at [861, 439] on button "YES" at bounding box center [884, 430] width 103 height 28
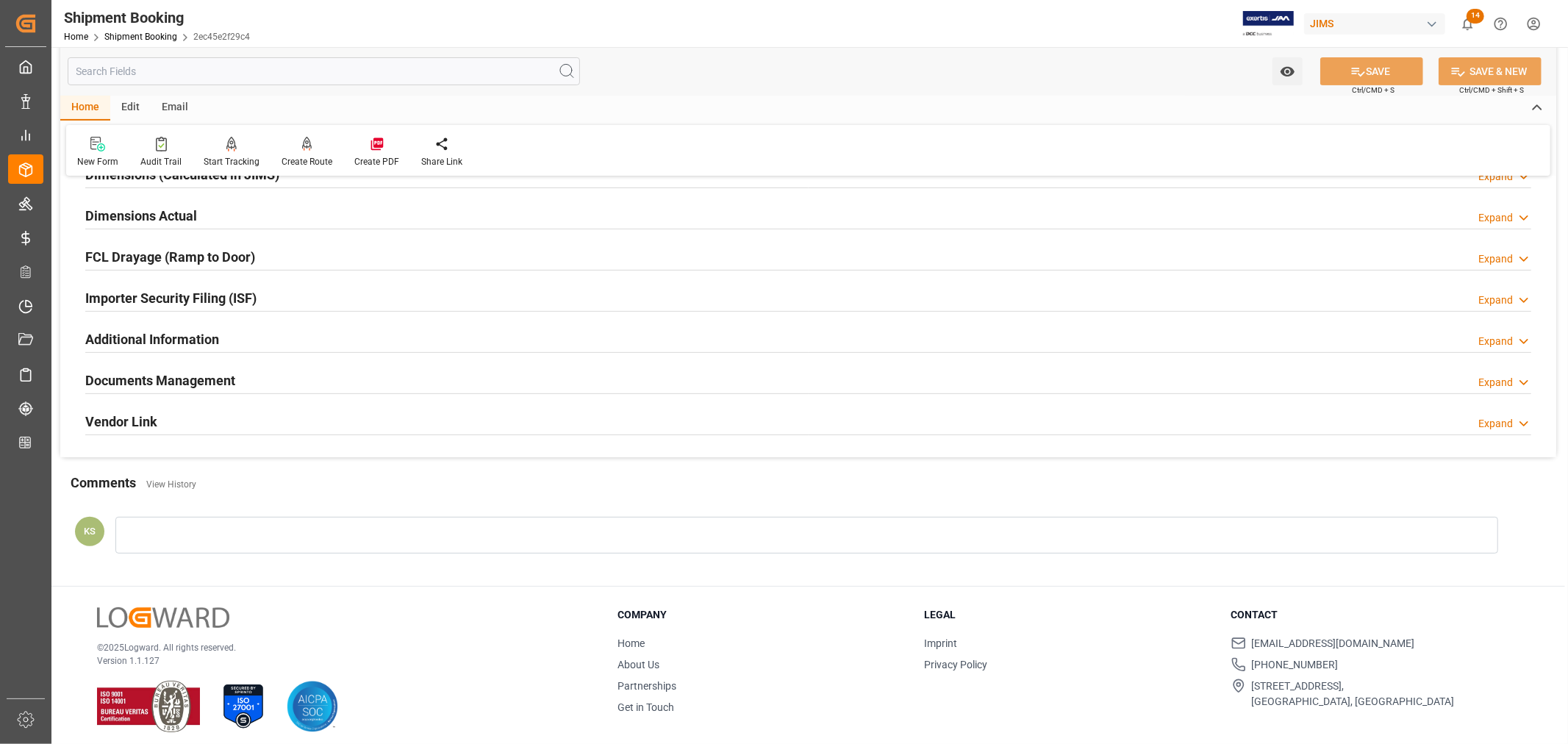
scroll to position [361, 0]
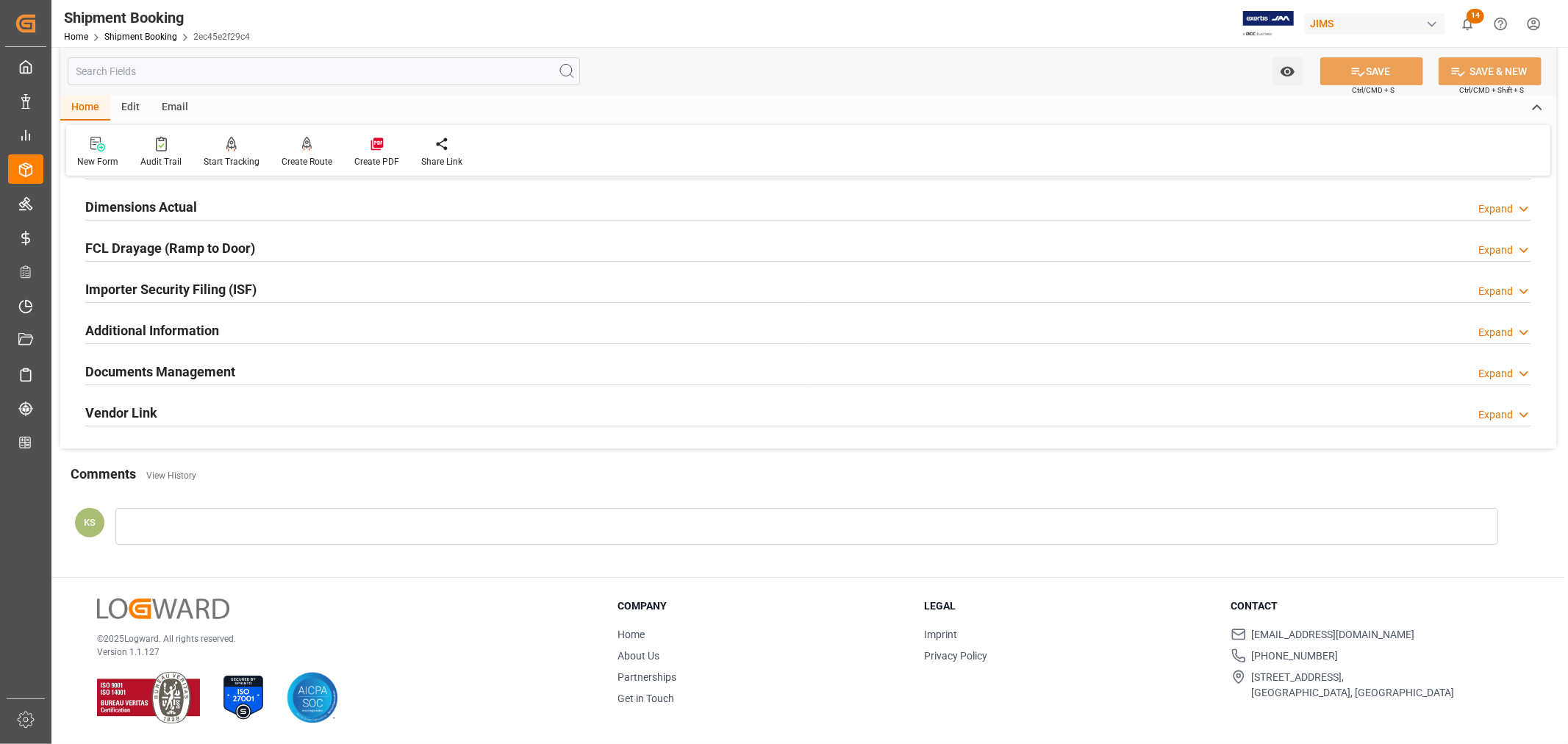
click at [244, 377] on div "Documents Management Expand" at bounding box center [809, 371] width 1446 height 28
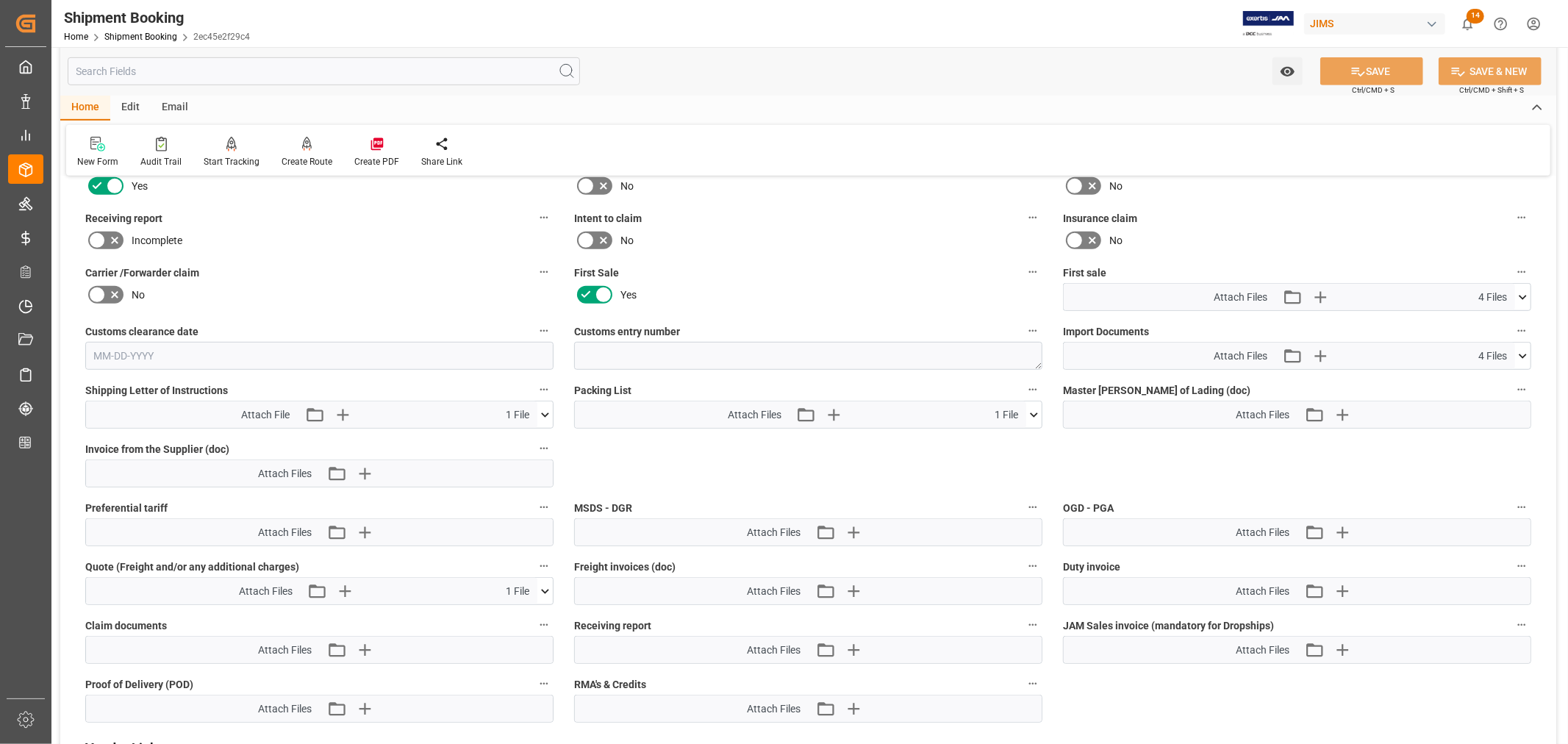
scroll to position [688, 0]
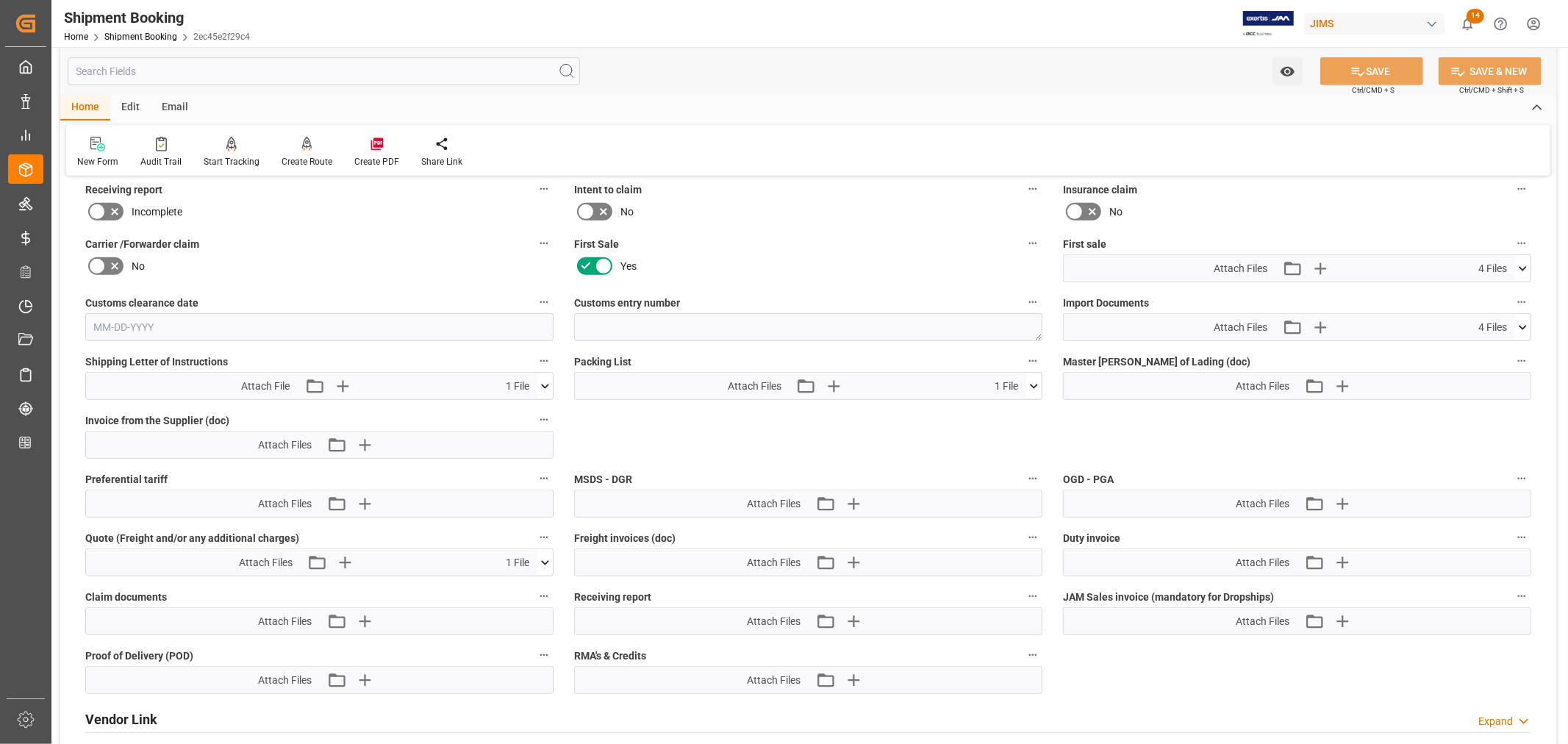
click at [1524, 320] on icon at bounding box center [1523, 327] width 16 height 16
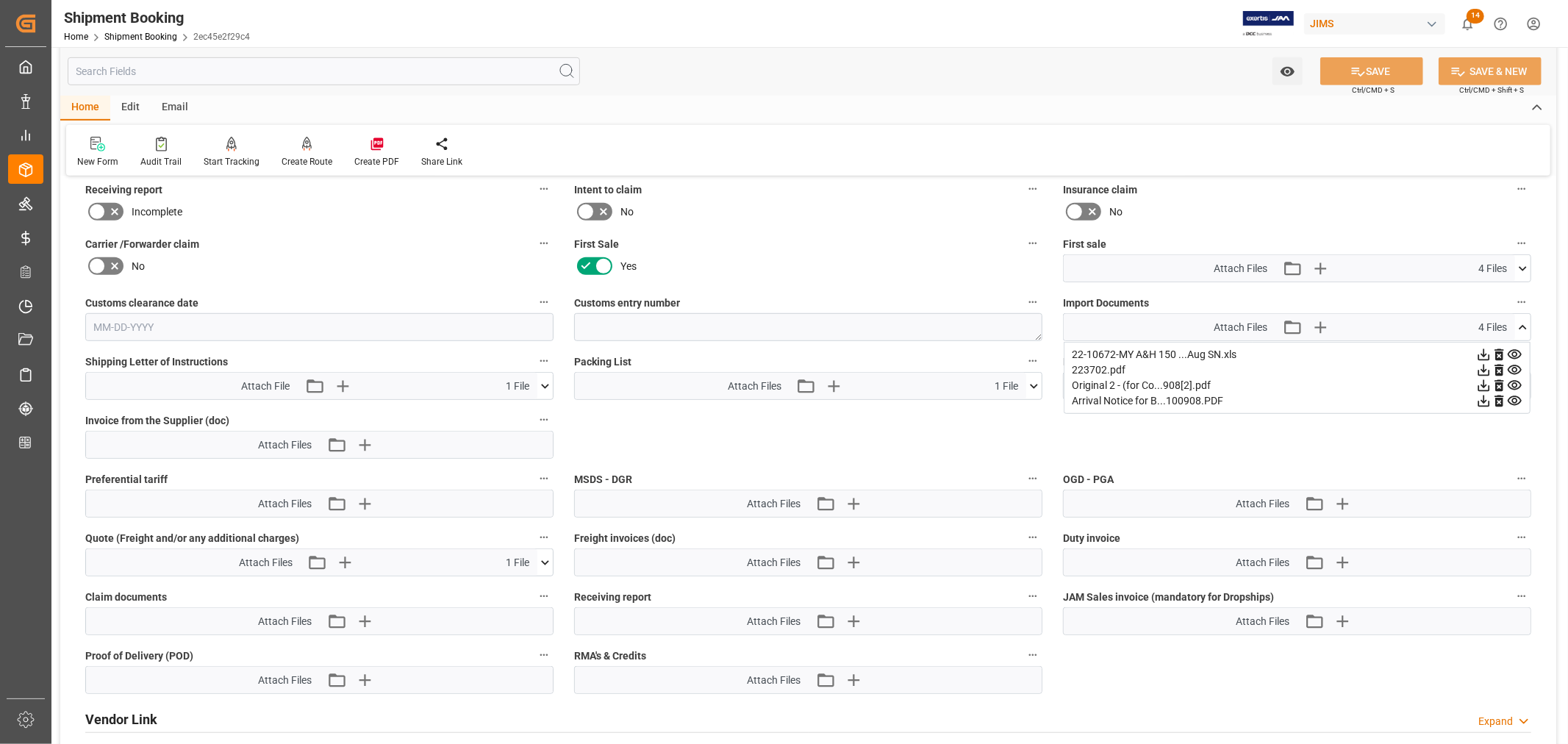
click at [1491, 382] on icon at bounding box center [1483, 385] width 16 height 16
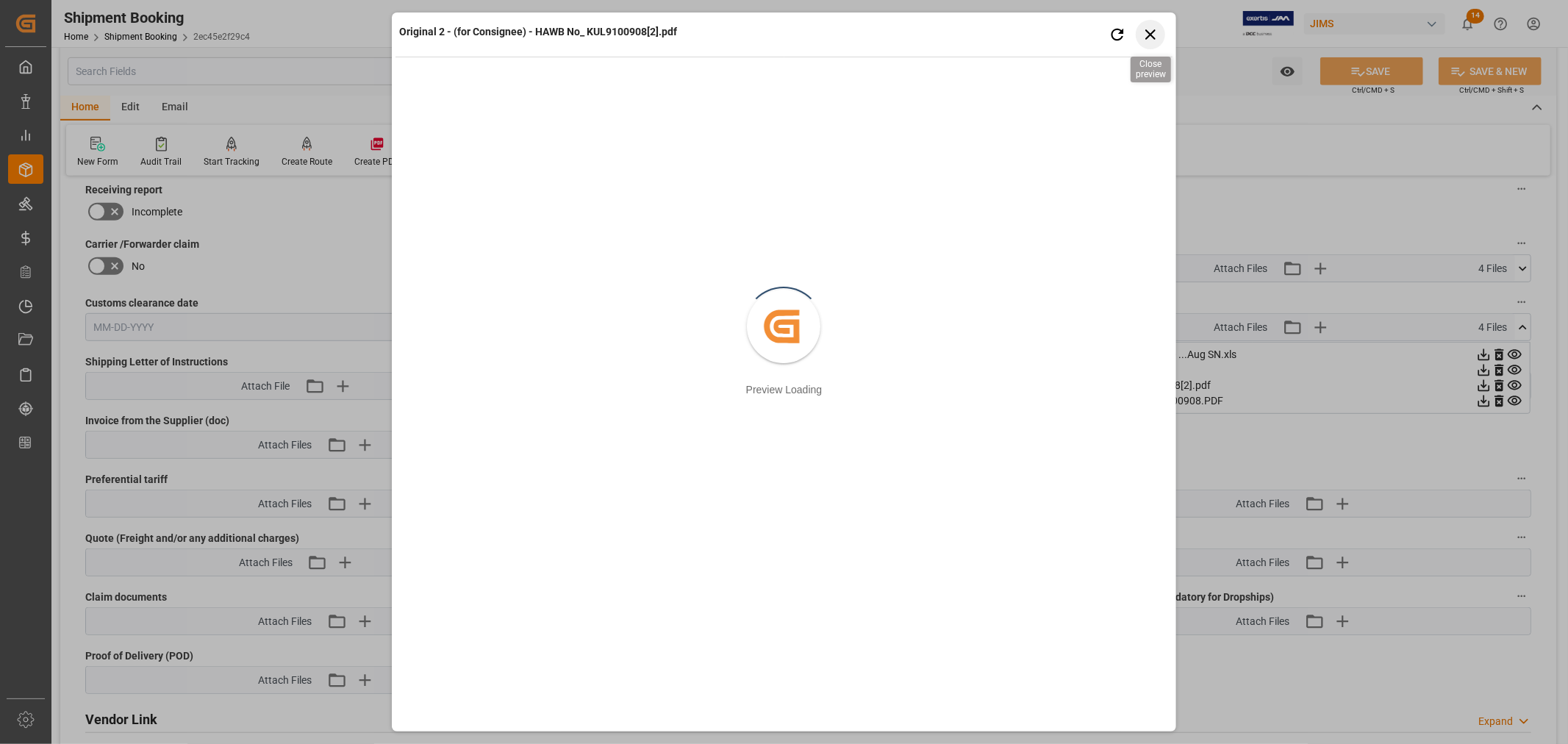
click at [1155, 28] on icon "button" at bounding box center [1150, 34] width 19 height 19
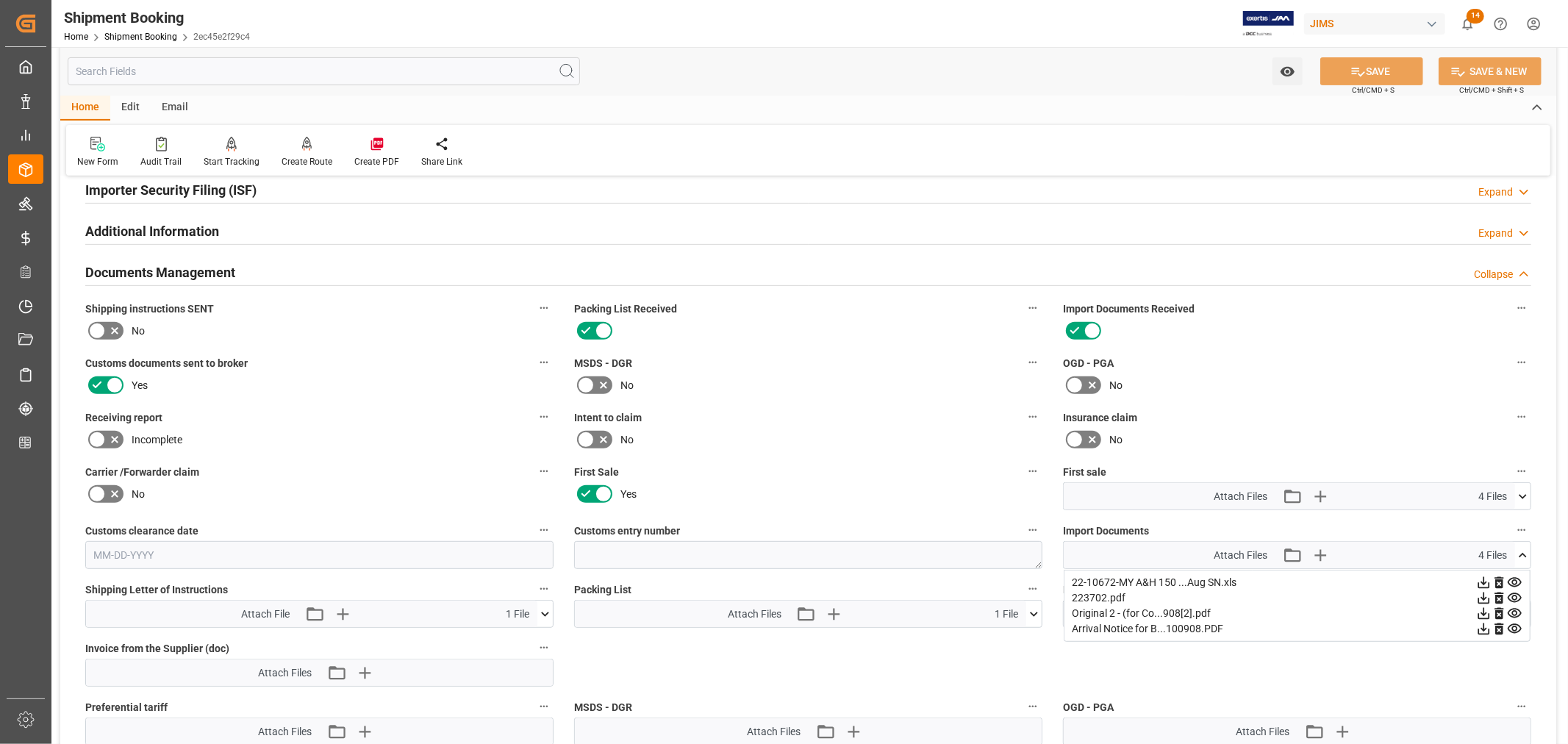
scroll to position [361, 0]
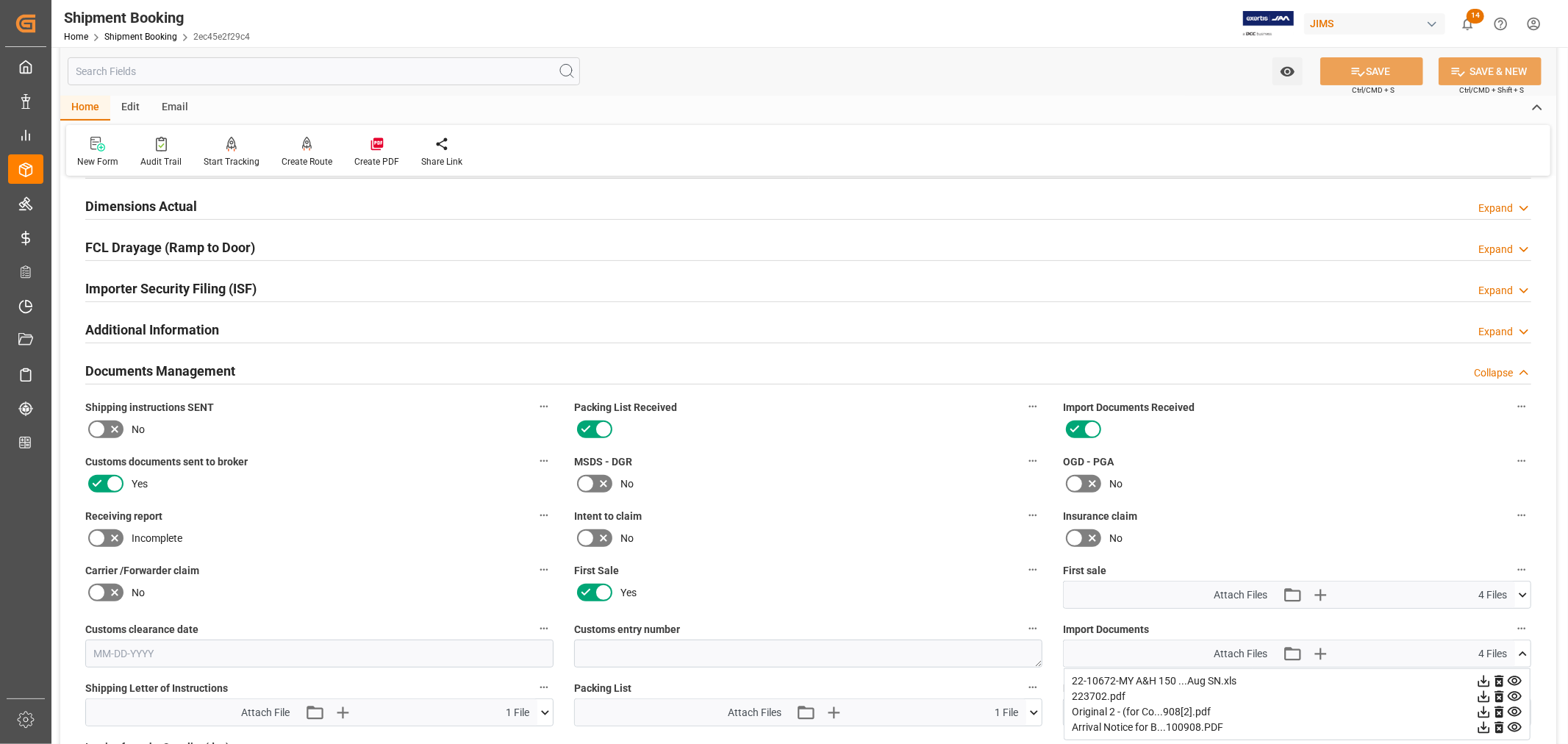
click at [181, 363] on h2 "Documents Management" at bounding box center [161, 371] width 150 height 20
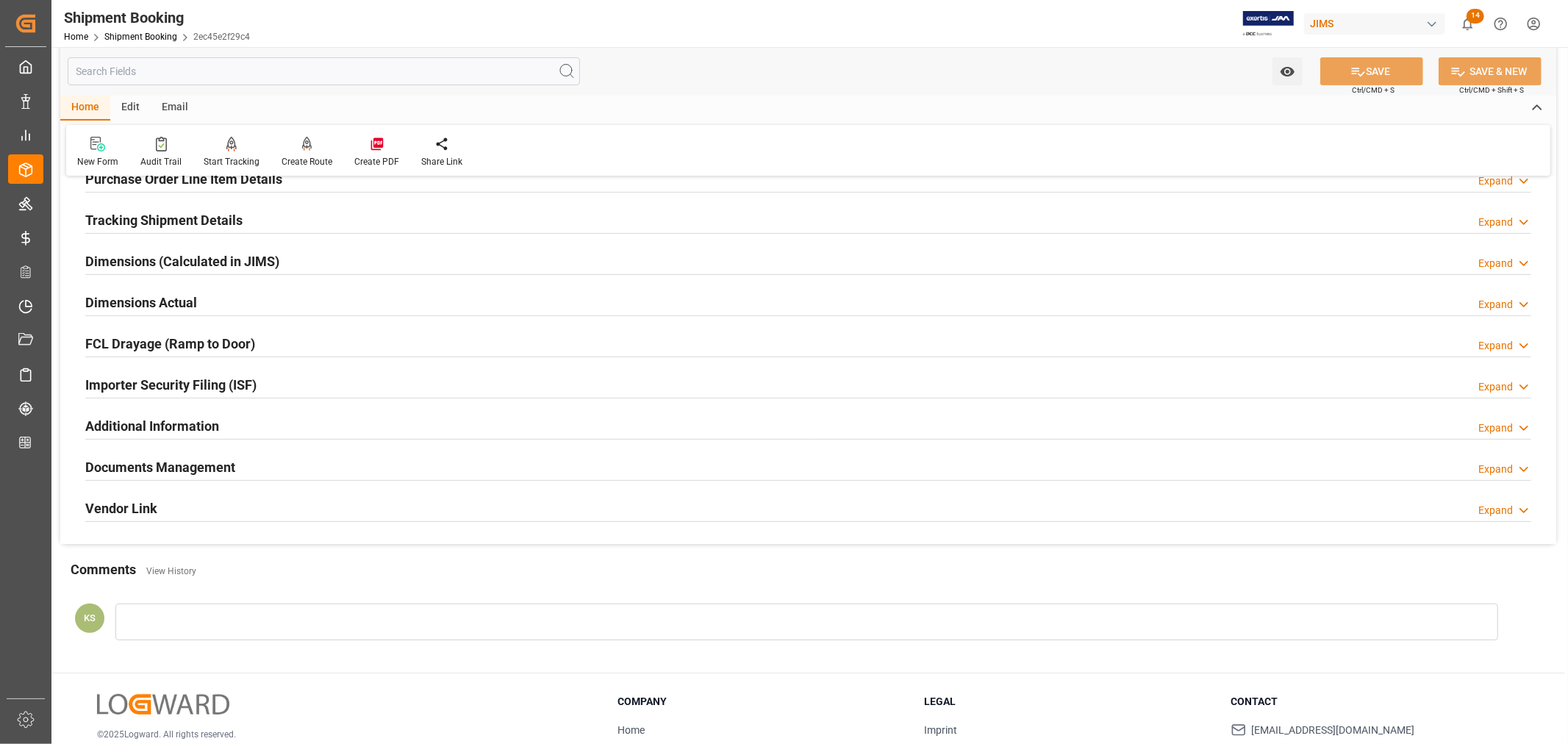
scroll to position [197, 0]
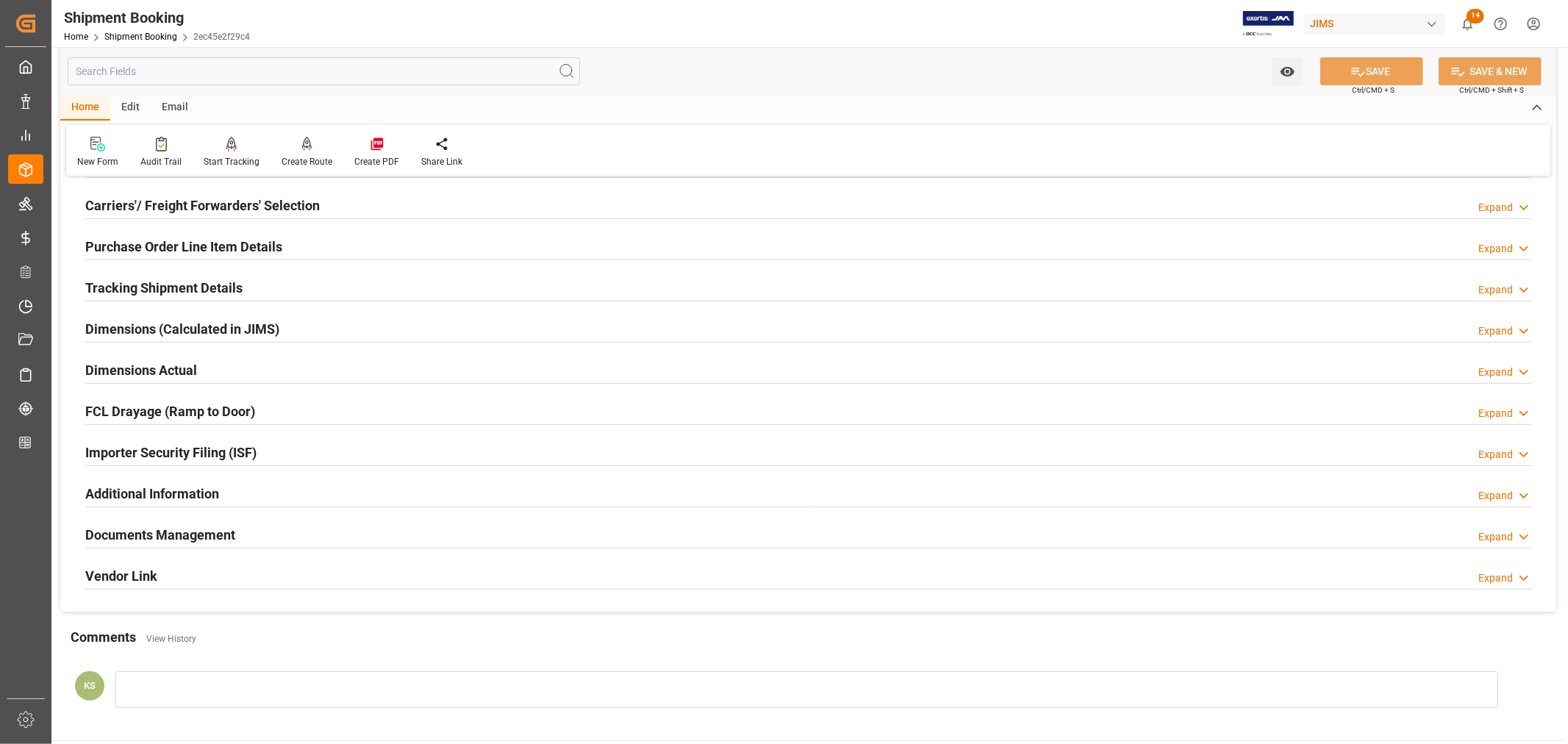
click at [169, 282] on h2 "Tracking Shipment Details" at bounding box center [164, 288] width 158 height 20
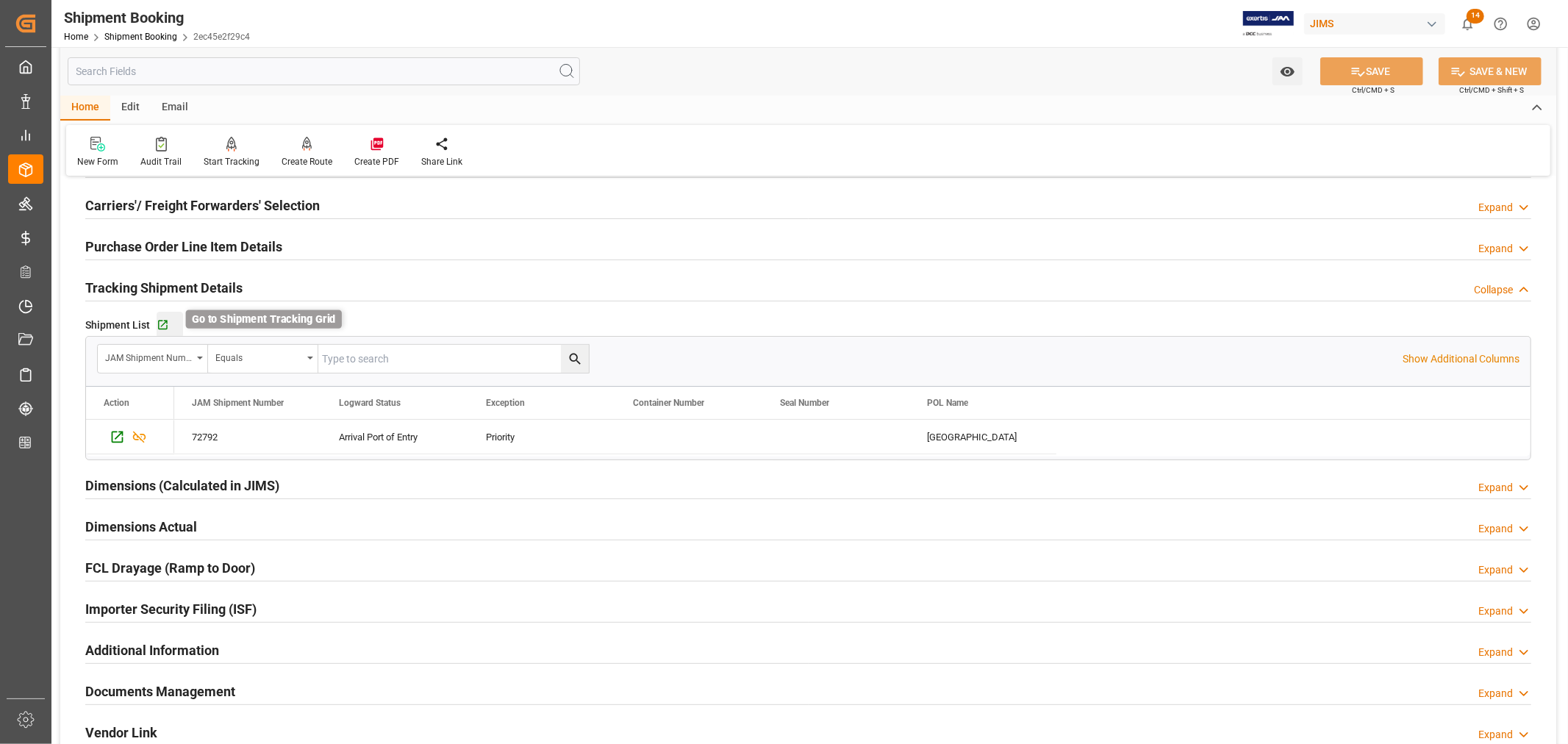
click at [162, 322] on icon "button" at bounding box center [163, 325] width 13 height 13
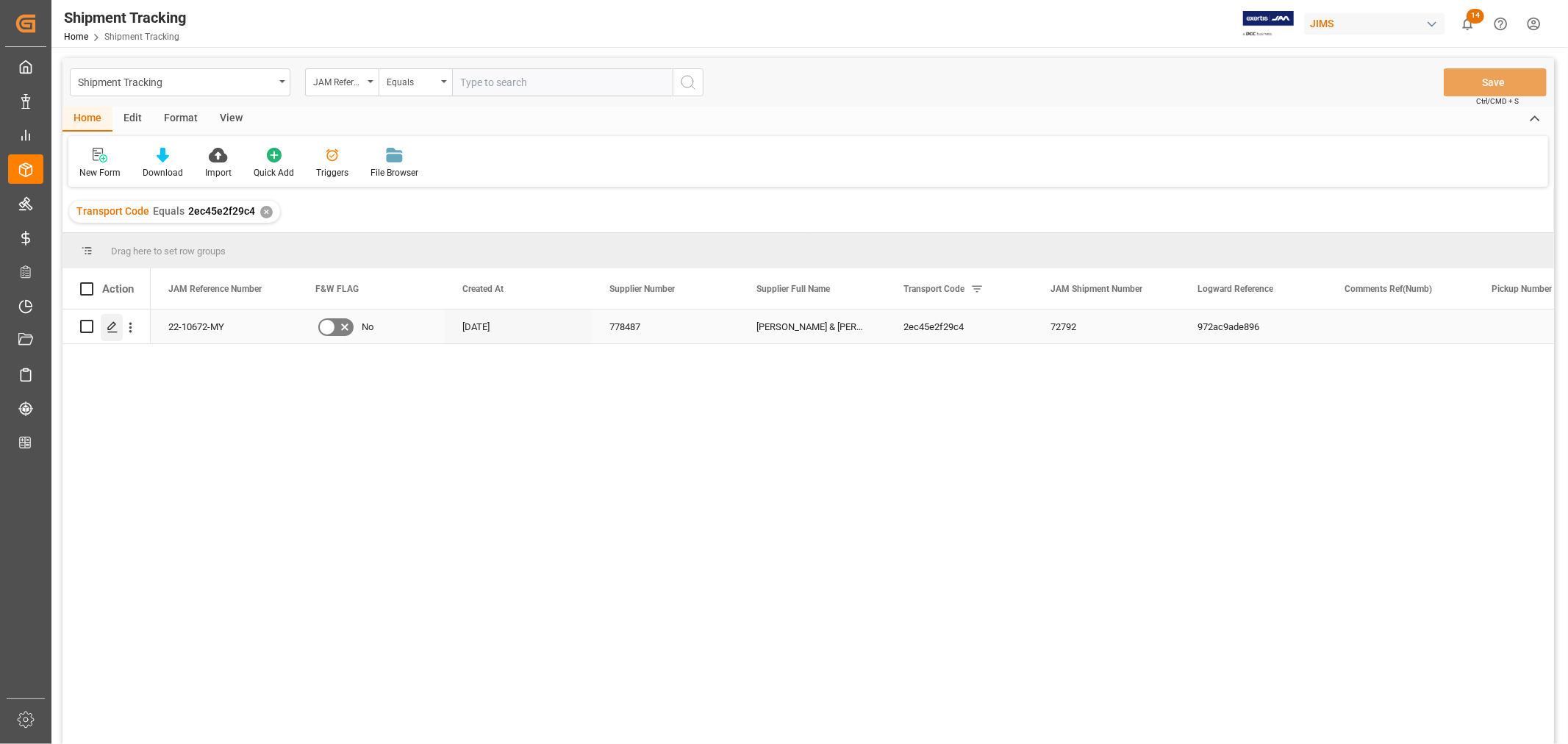
click at [112, 329] on icon "Press SPACE to select this row." at bounding box center [112, 327] width 12 height 12
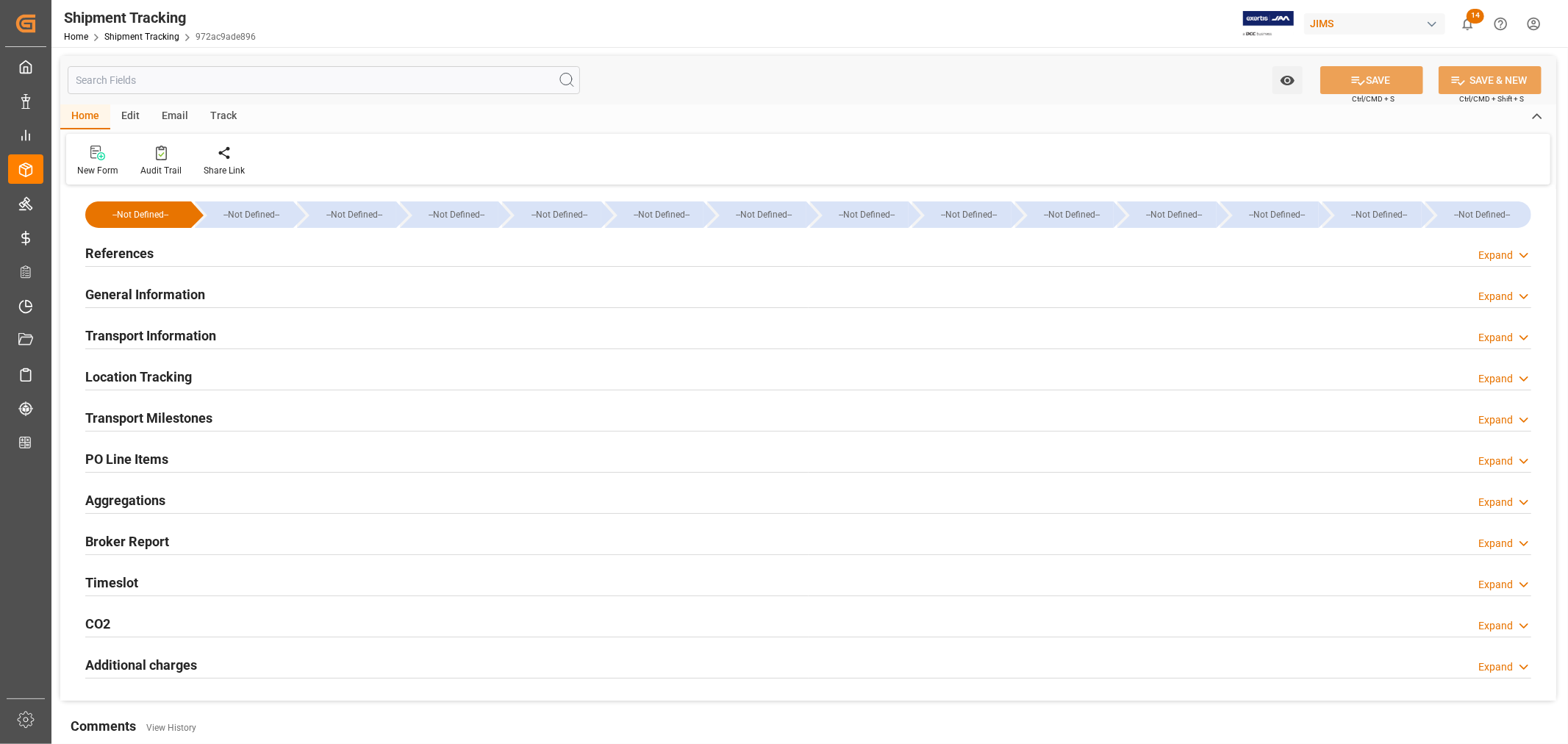
type input "[DATE] 12:15"
type input "[DATE] 12:50"
type input "[DATE] 12:44"
type input "[DATE]"
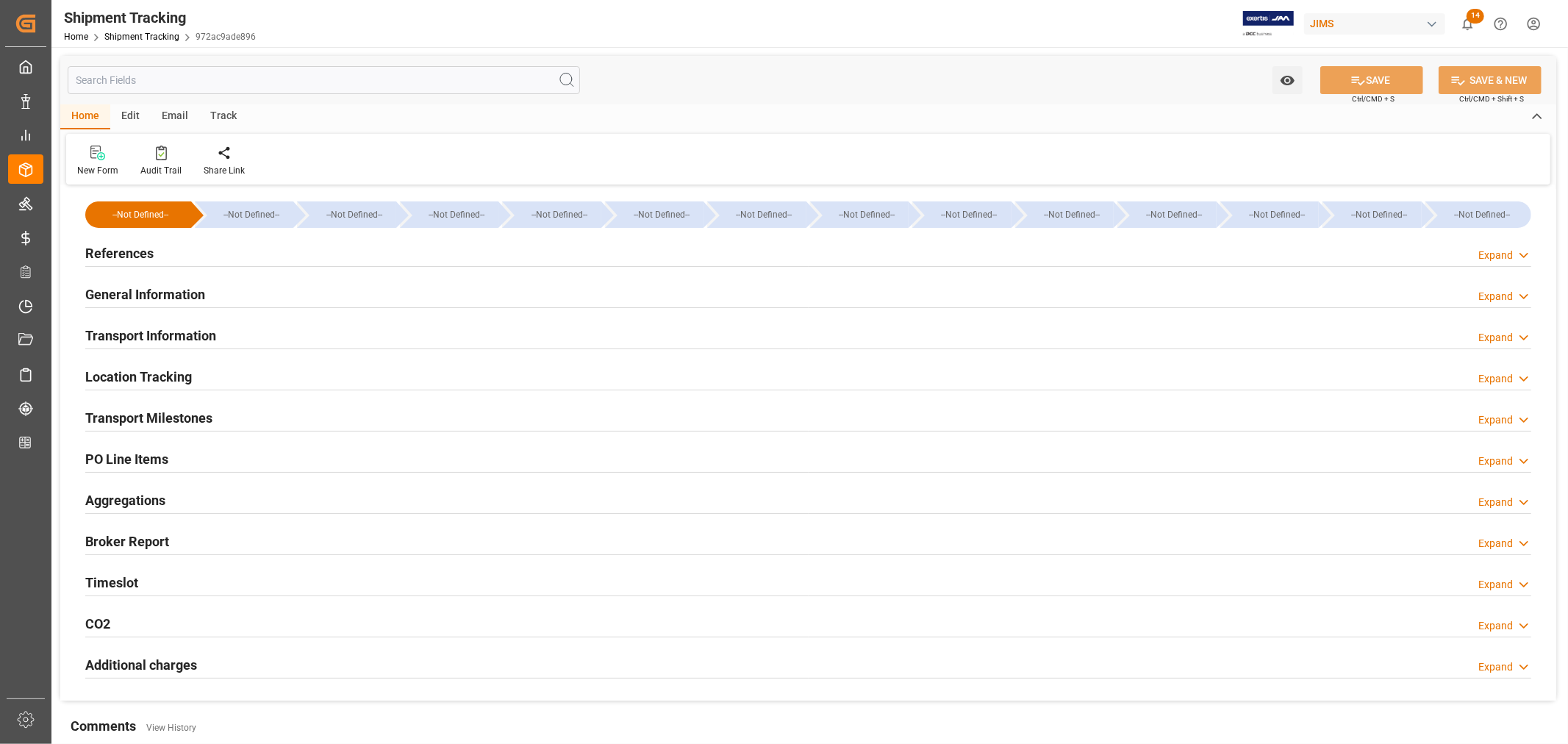
type input "[DATE] 20:05"
type input "[DATE] 14:22"
click at [161, 412] on h2 "Transport Milestones" at bounding box center [149, 418] width 127 height 20
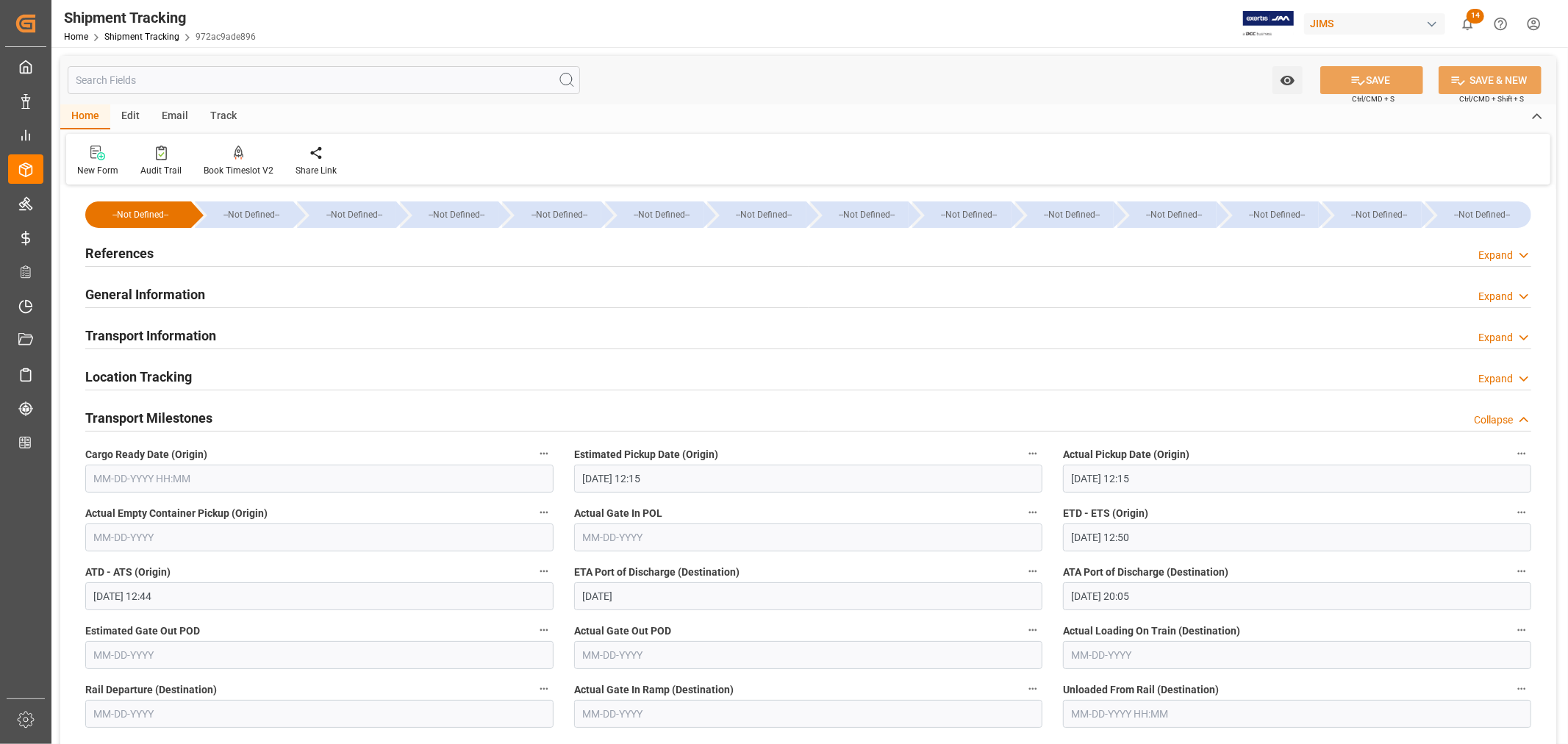
click at [171, 472] on input "text" at bounding box center [320, 479] width 468 height 28
click at [98, 513] on button "Previous Month" at bounding box center [98, 513] width 9 height 9
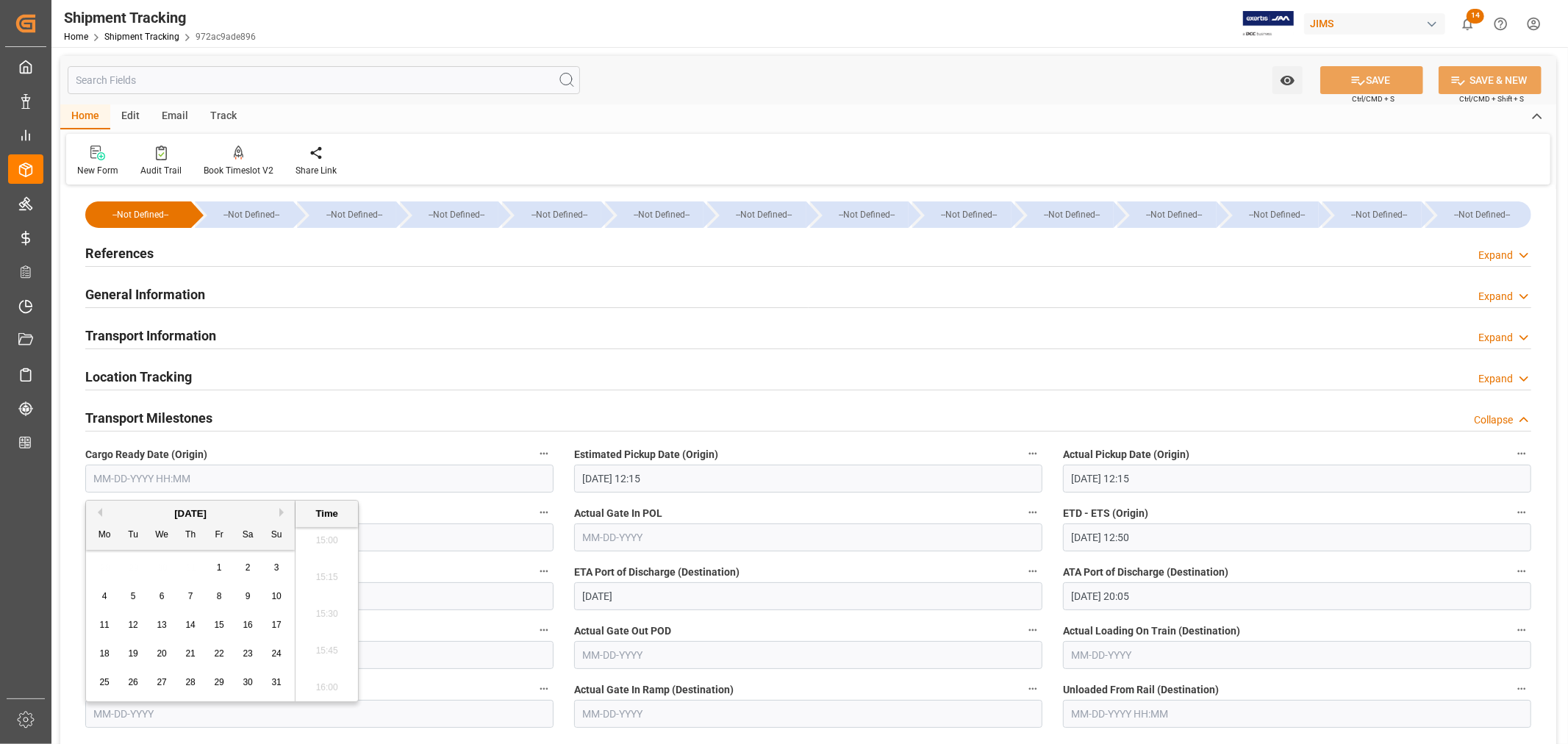
click at [101, 682] on span "25" at bounding box center [104, 682] width 10 height 10
type input "08-25-2025 00:00"
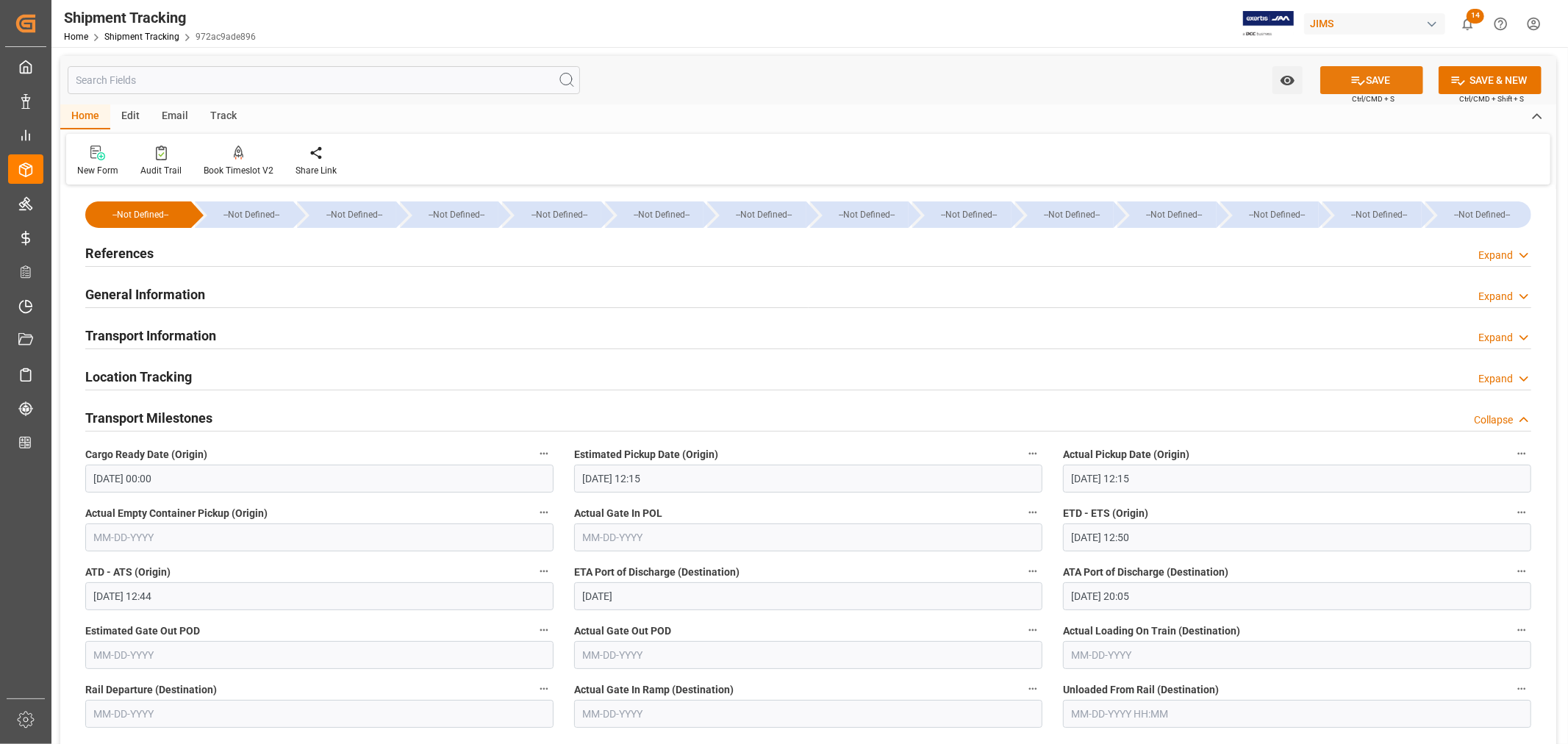
click at [1379, 77] on button "SAVE" at bounding box center [1372, 80] width 103 height 28
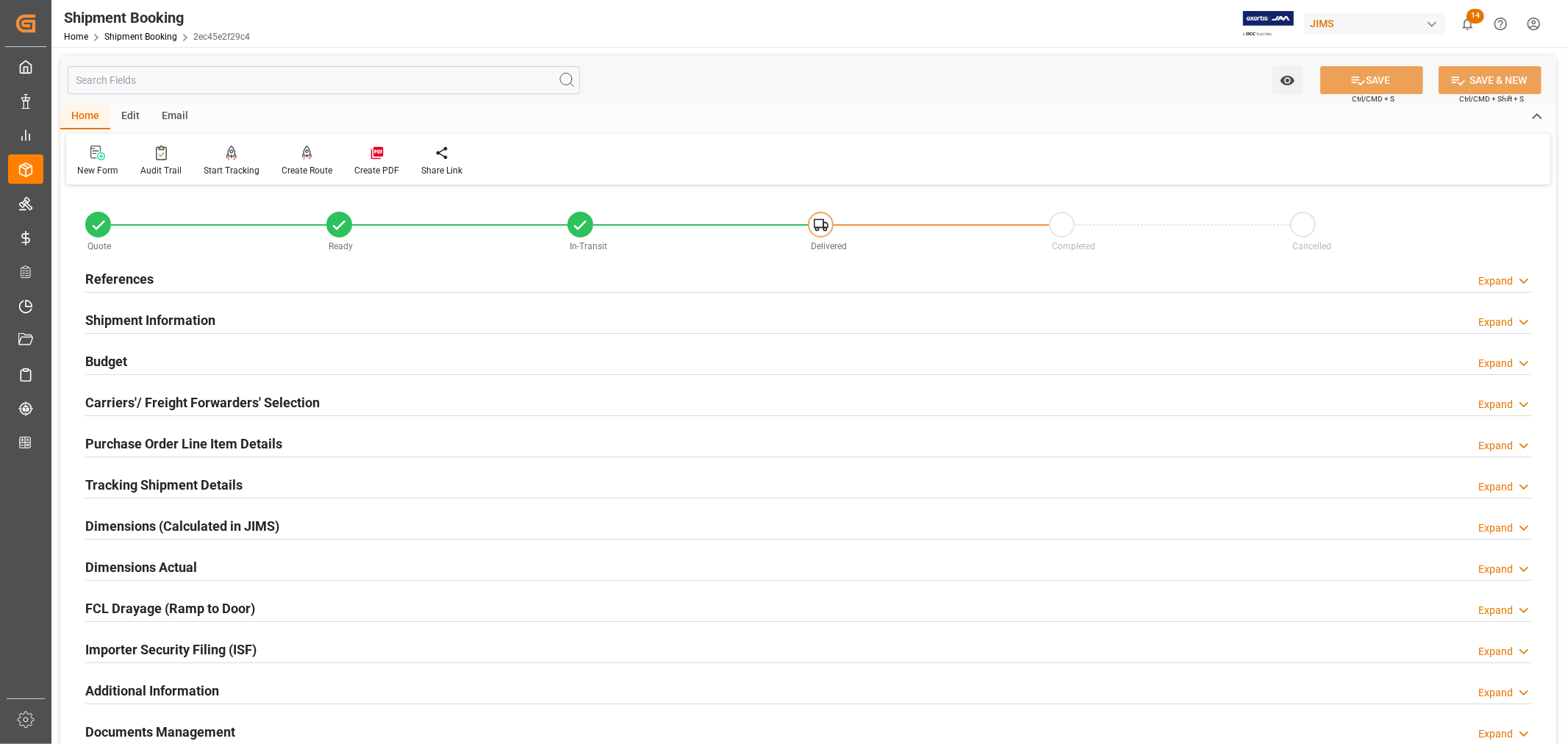
click at [155, 485] on h2 "Tracking Shipment Details" at bounding box center [164, 485] width 158 height 20
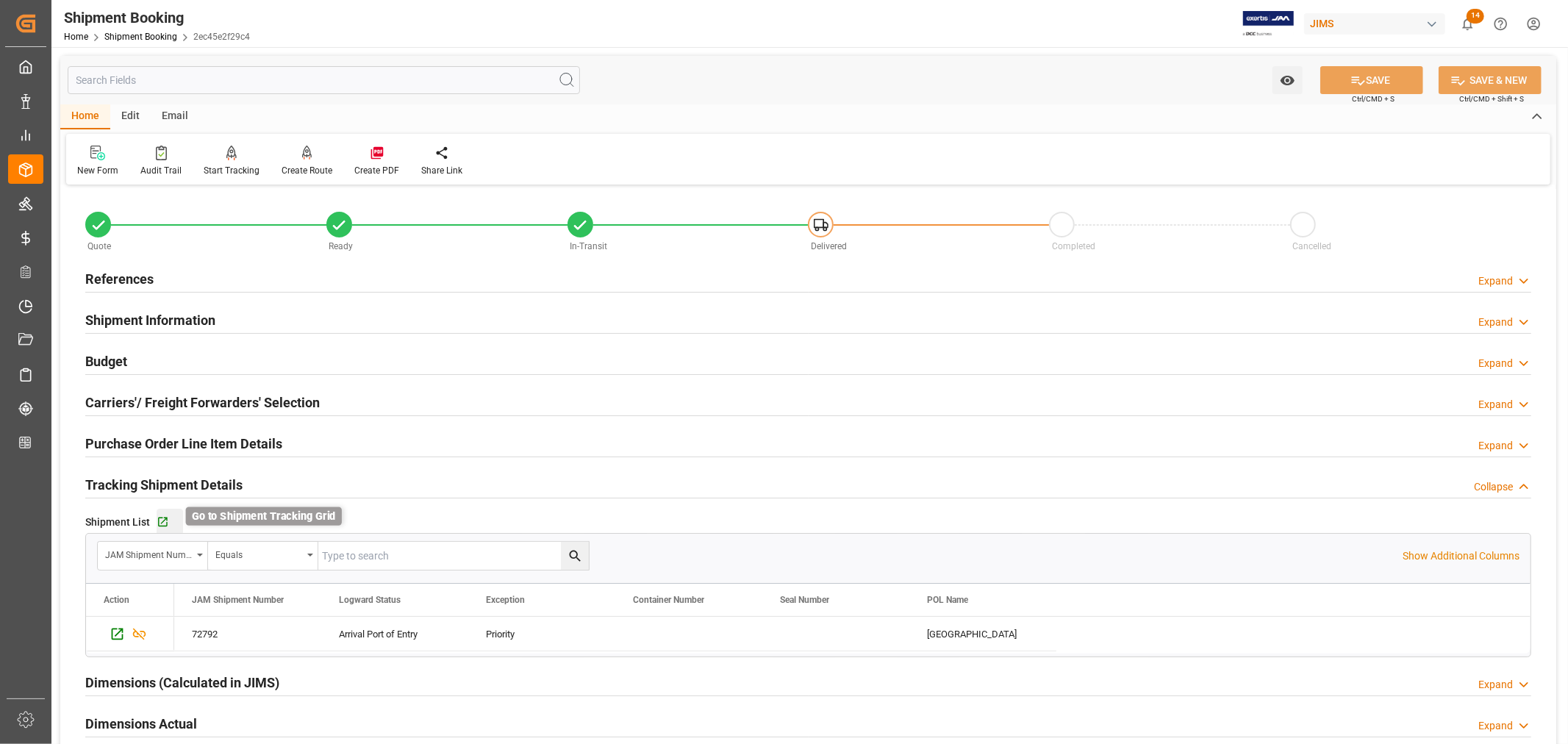
click at [165, 527] on icon "button" at bounding box center [163, 522] width 13 height 13
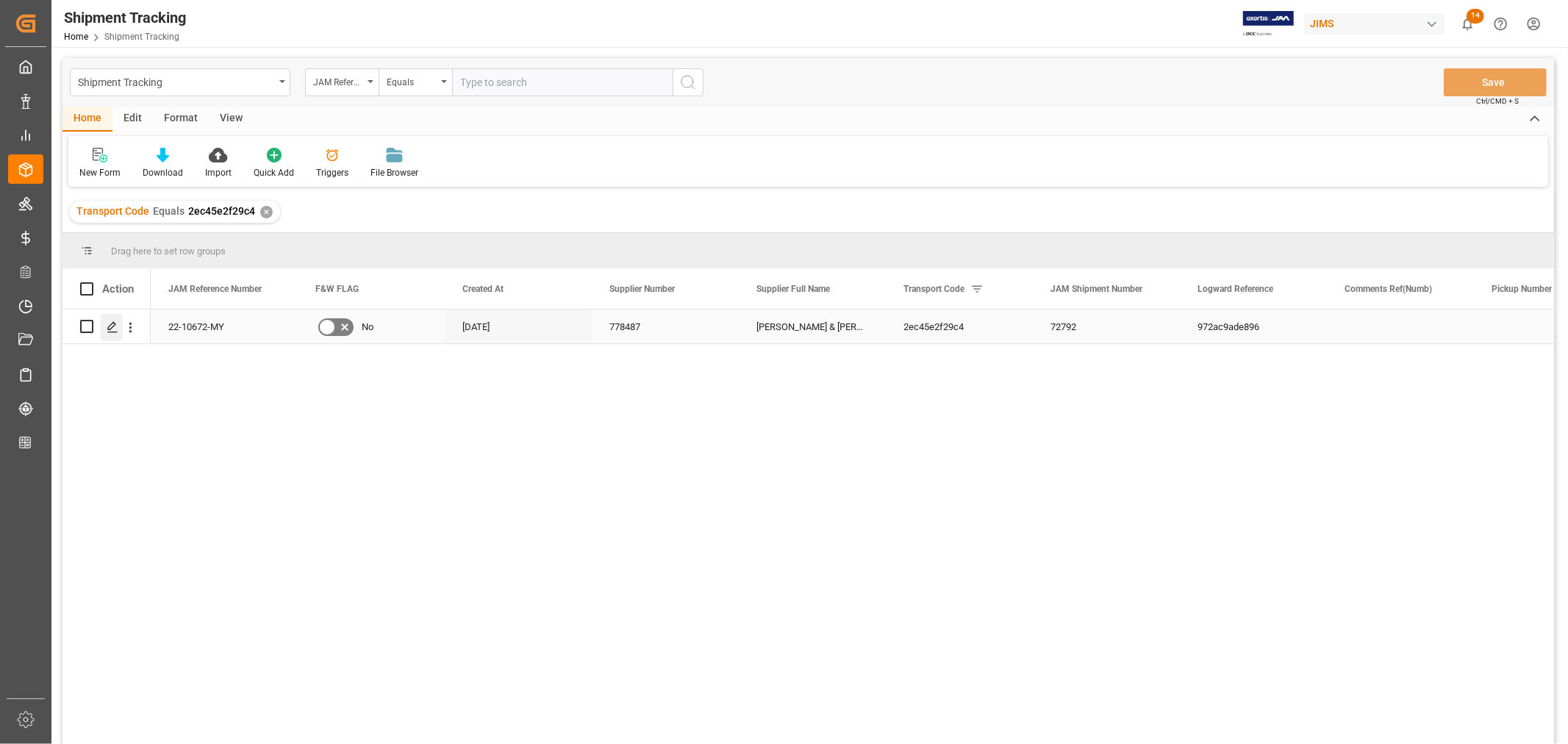
click at [111, 327] on polygon "Press SPACE to select this row." at bounding box center [111, 326] width 7 height 7
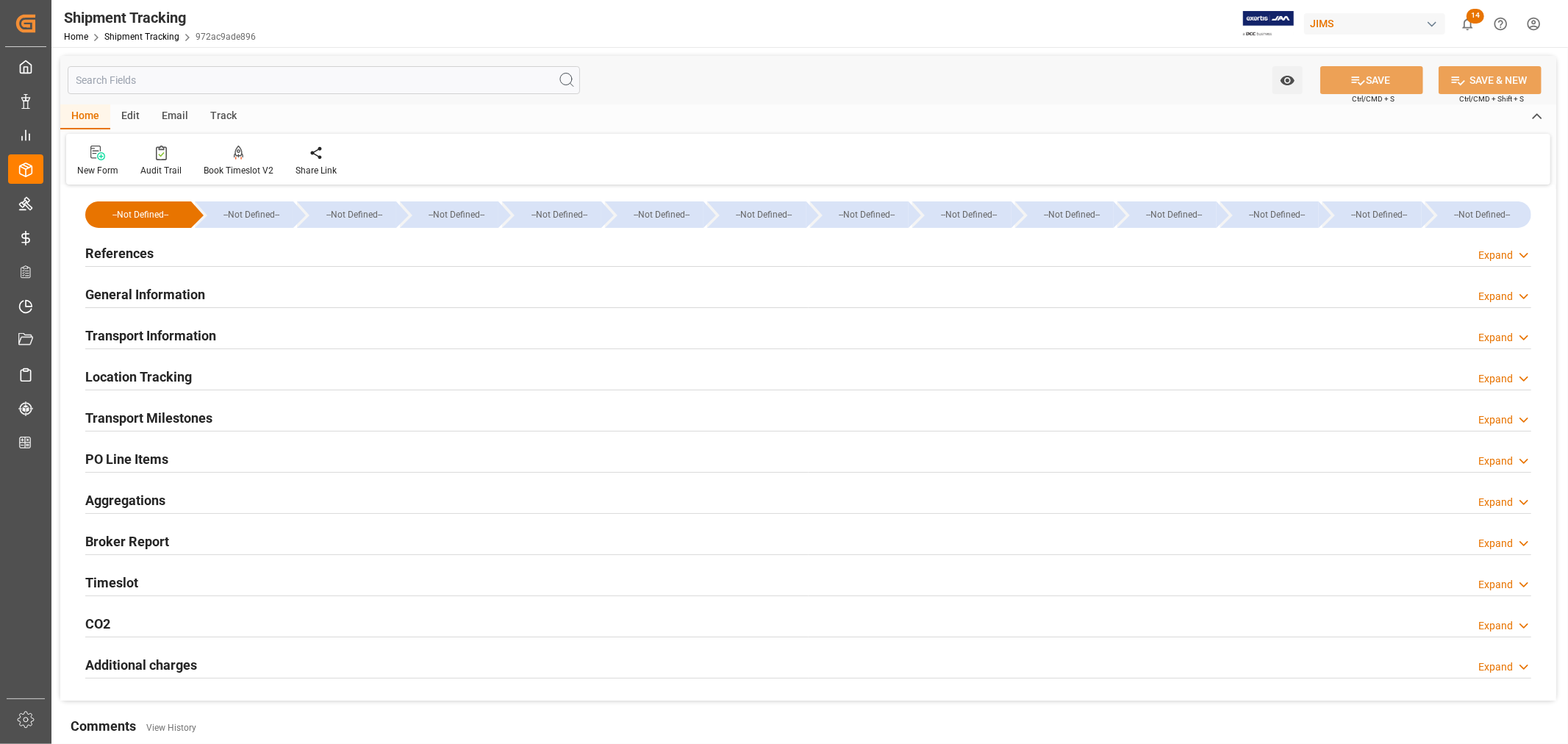
click at [201, 340] on h2 "Transport Information" at bounding box center [151, 335] width 131 height 20
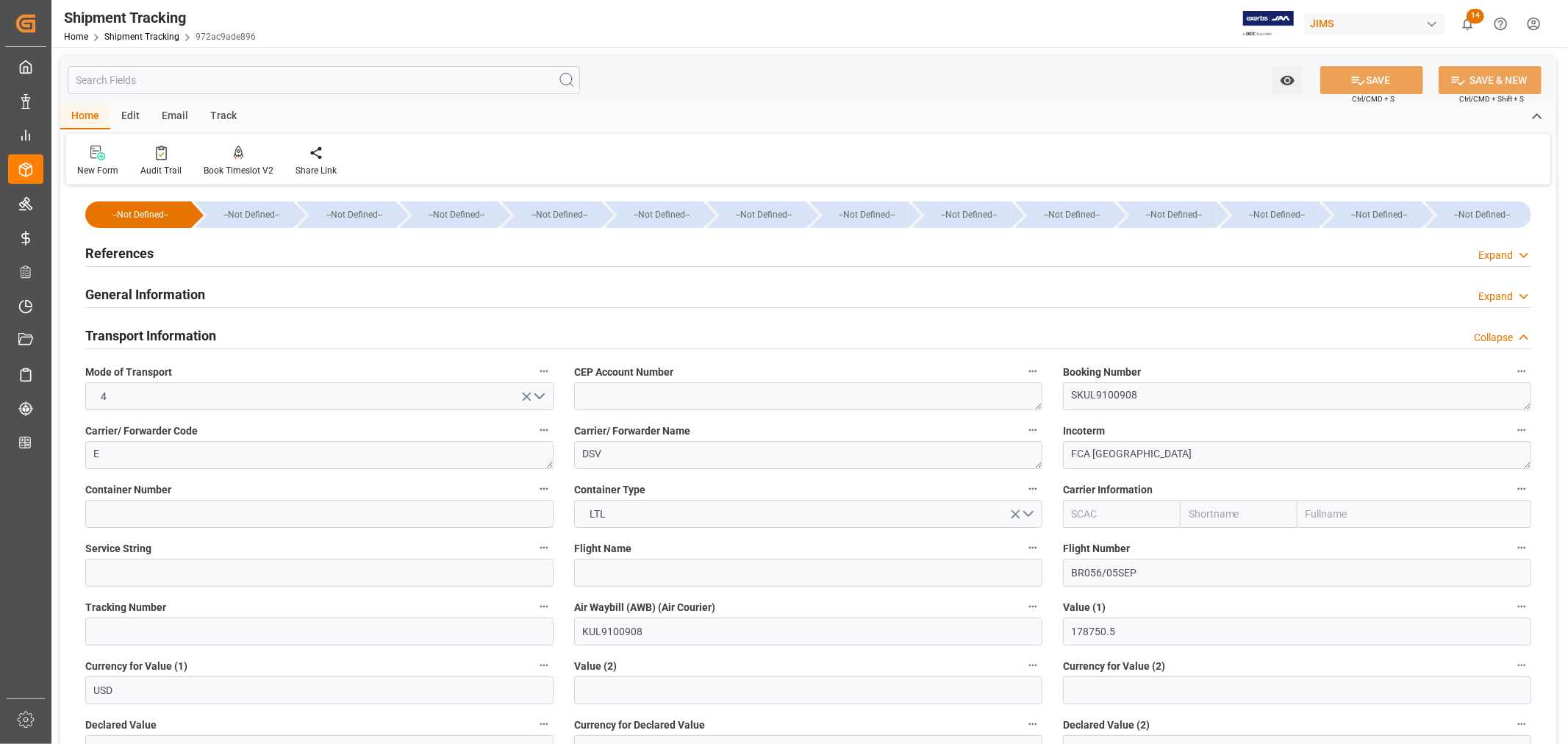
click at [201, 340] on h2 "Transport Information" at bounding box center [151, 335] width 131 height 20
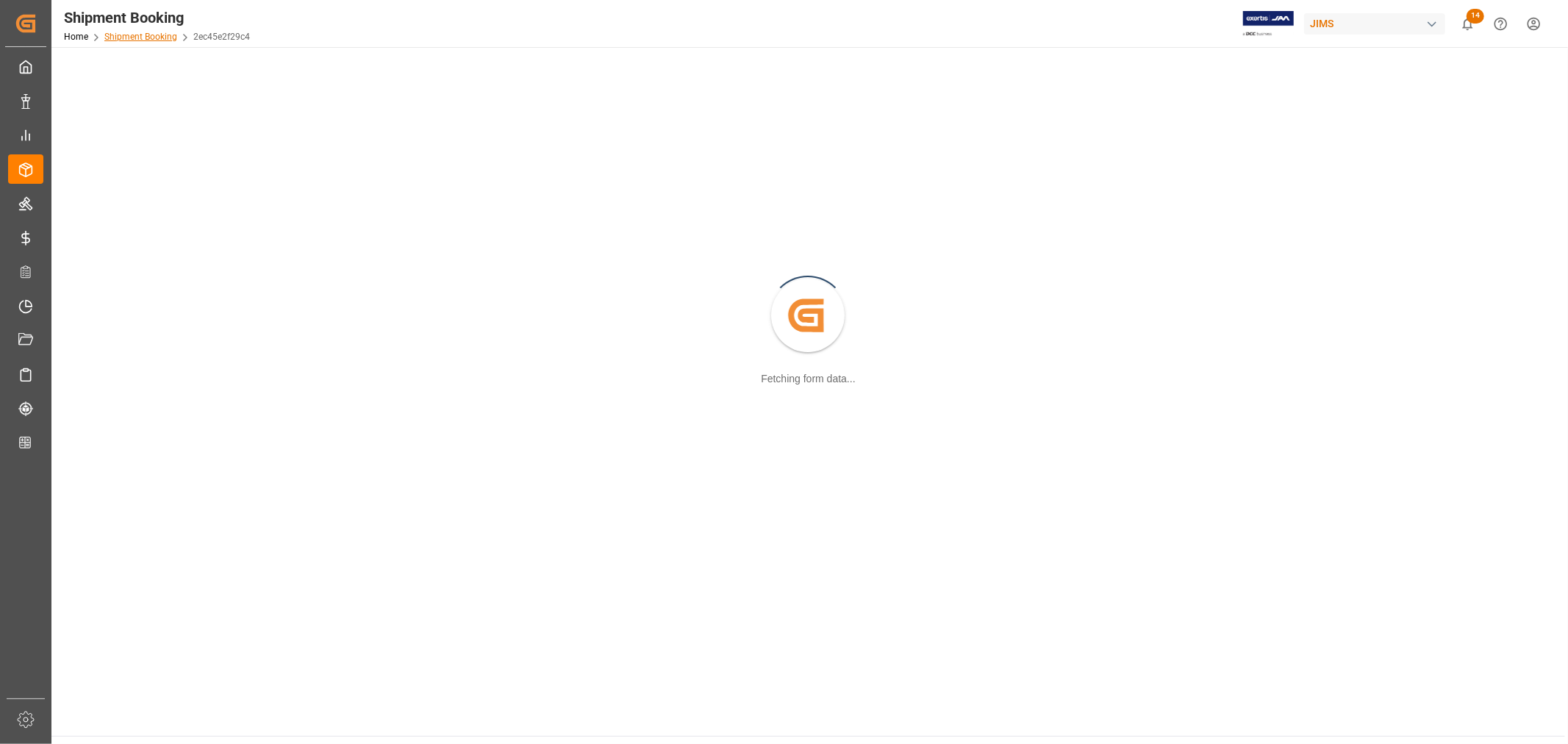
click at [134, 34] on link "Shipment Booking" at bounding box center [140, 37] width 73 height 10
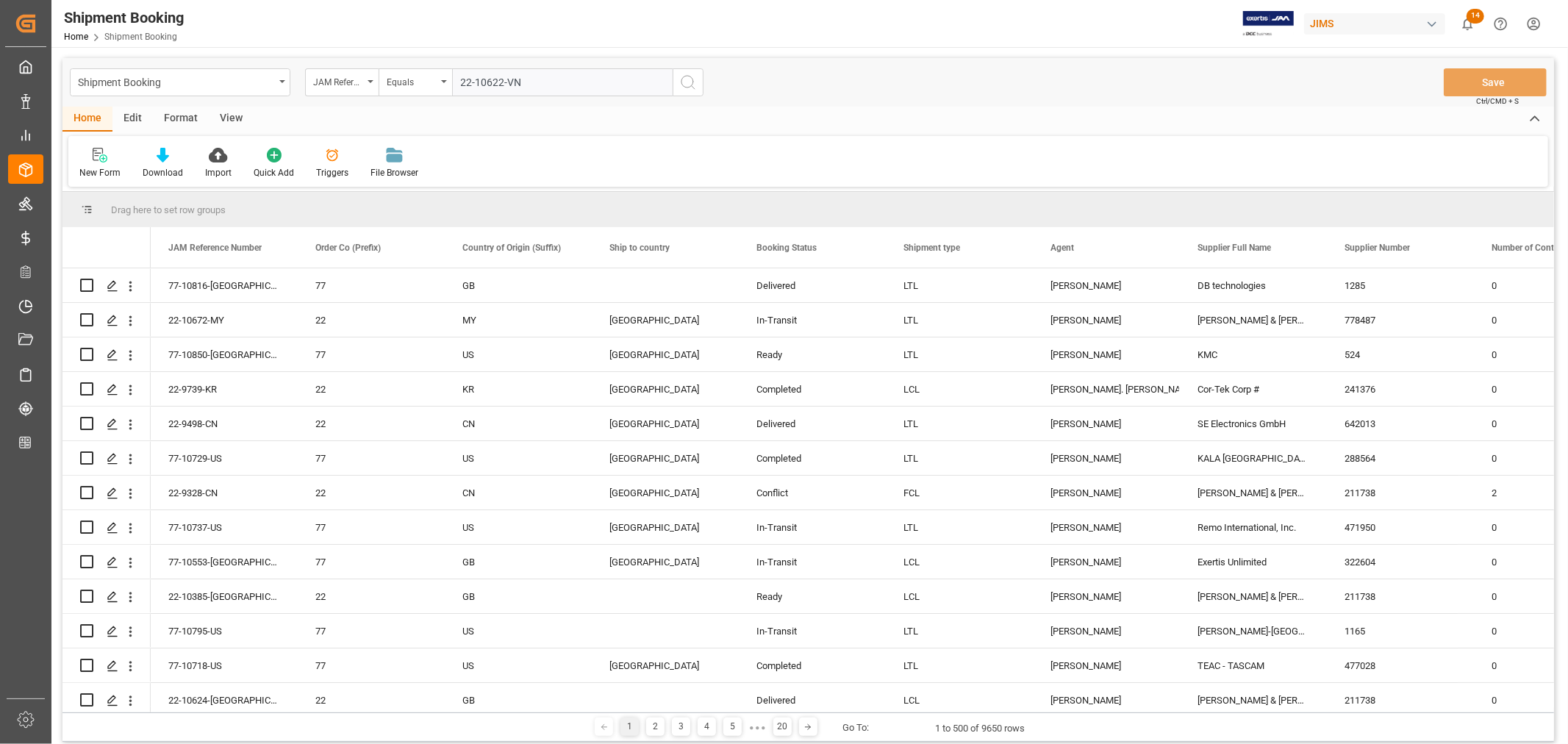
type input "22-10622-VN"
click at [687, 82] on icon "search button" at bounding box center [688, 83] width 18 height 18
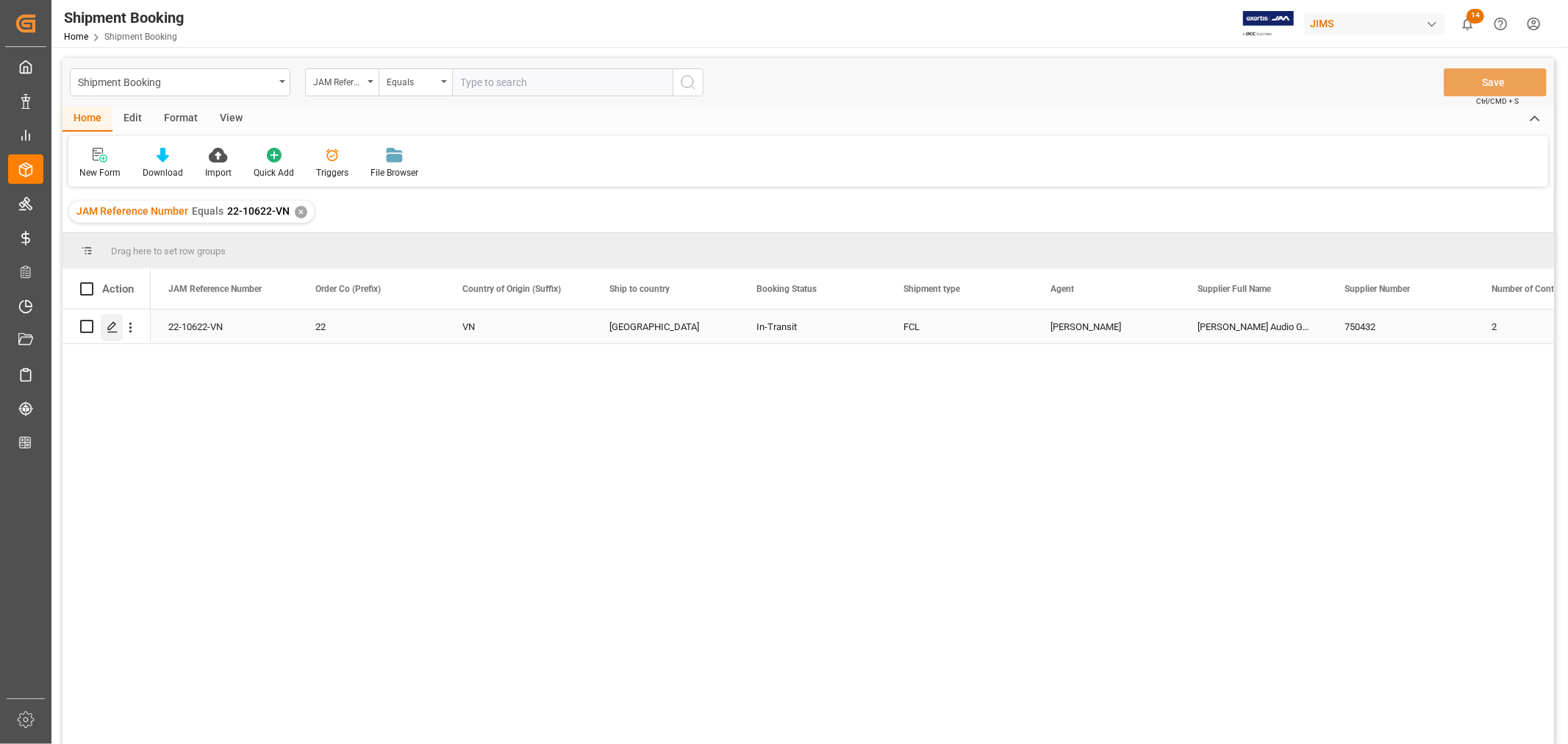
click at [116, 329] on icon "Press SPACE to select this row." at bounding box center [112, 327] width 12 height 12
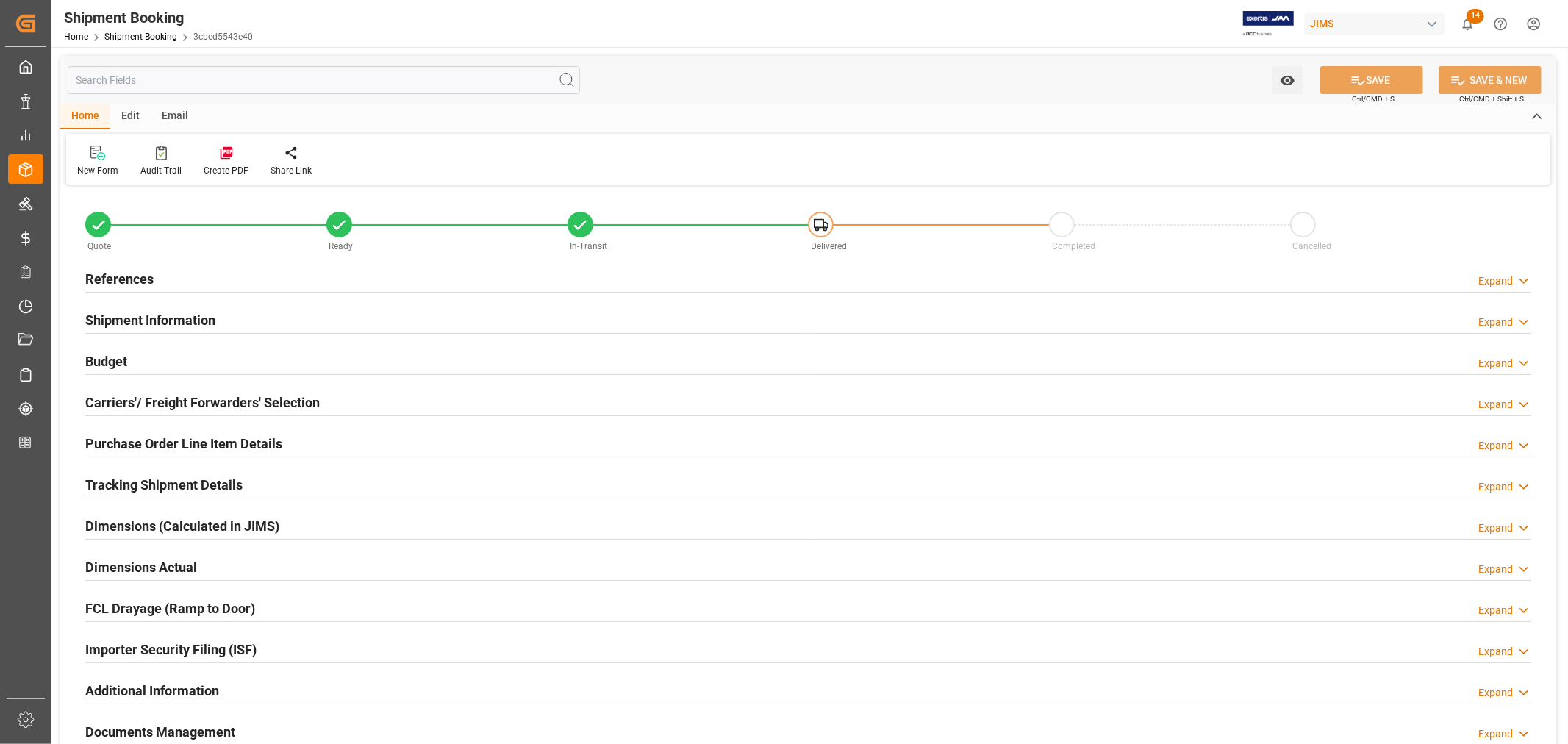
type input "30"
click at [168, 319] on h2 "Shipment Information" at bounding box center [150, 320] width 130 height 20
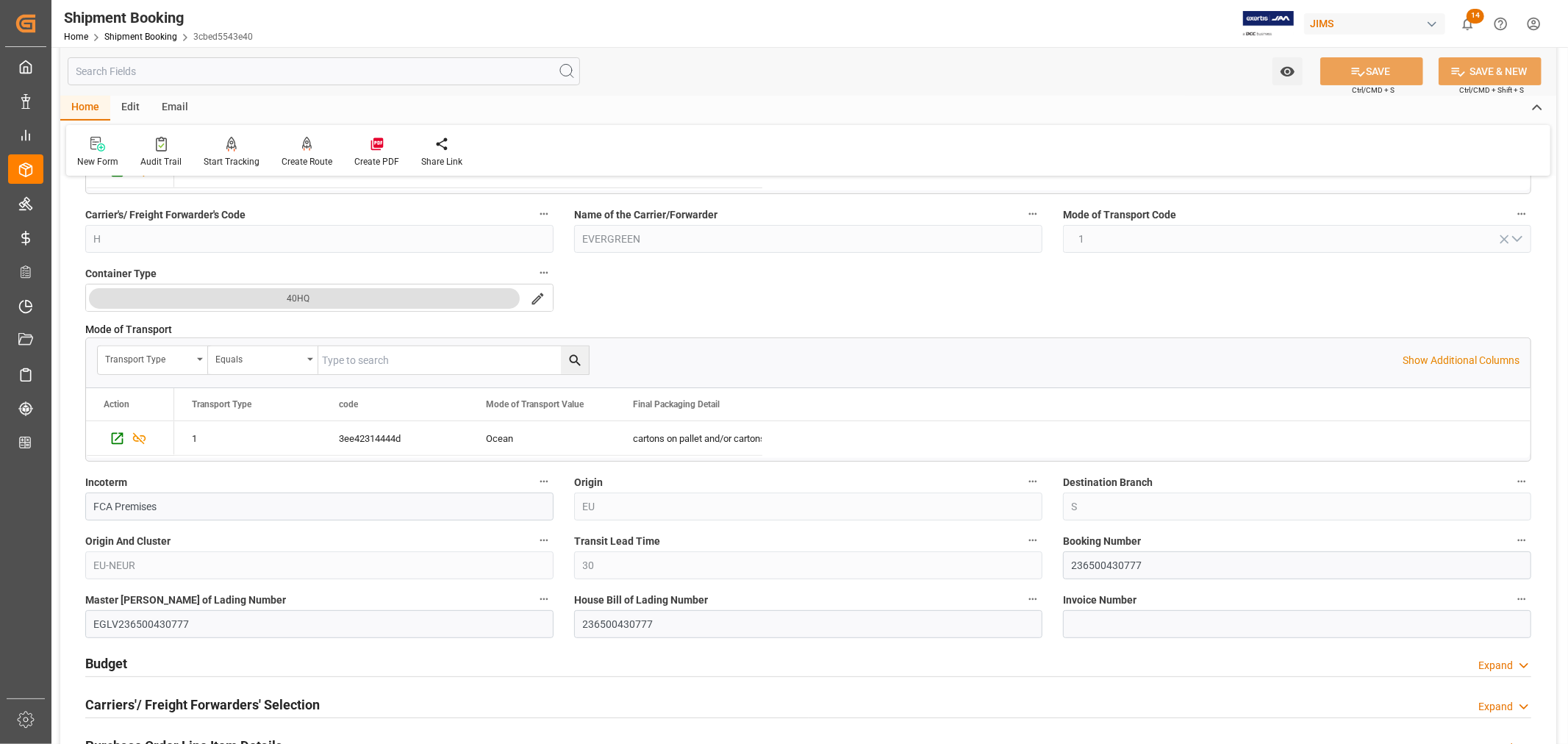
scroll to position [326, 0]
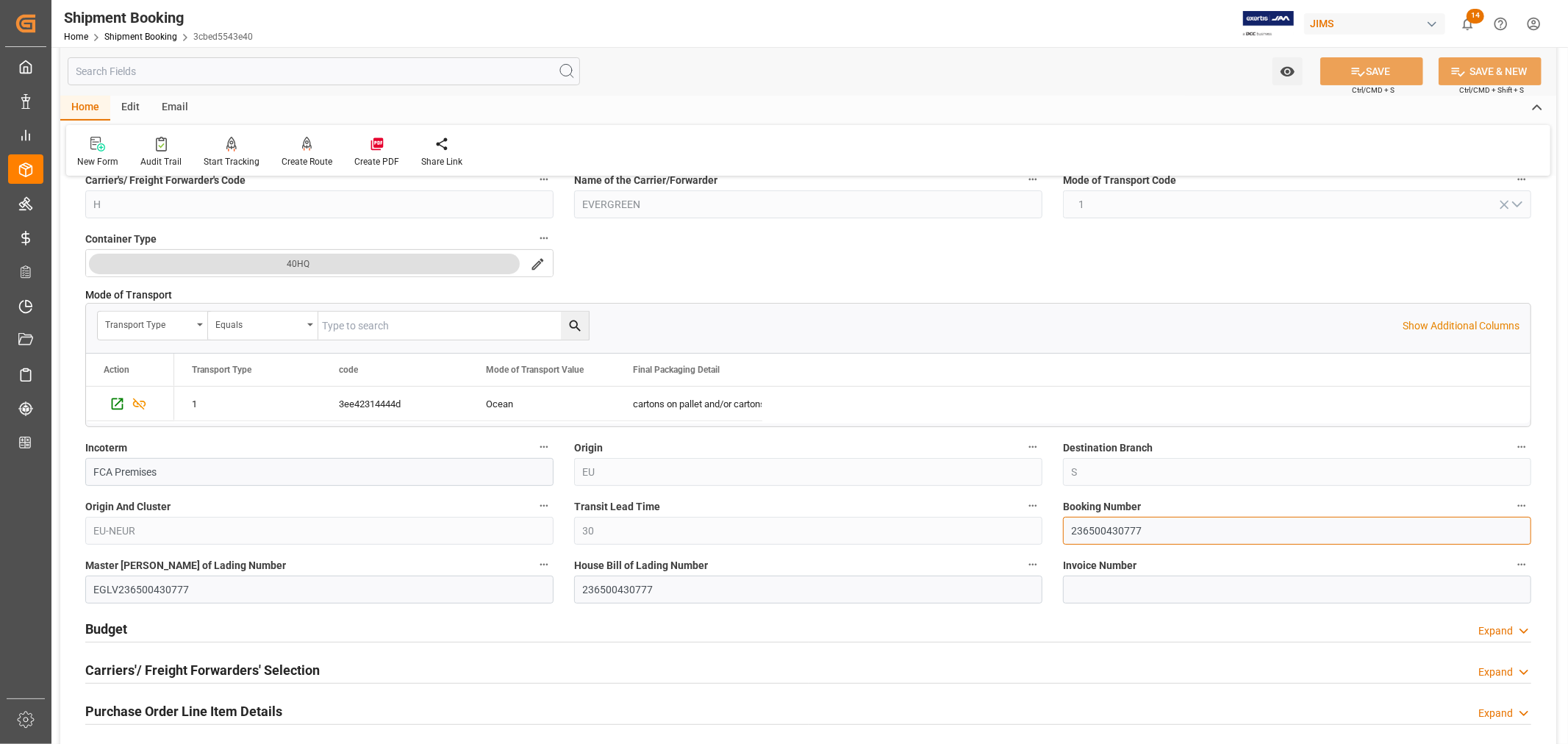
click at [1101, 528] on input "236500430777" at bounding box center [1297, 531] width 468 height 28
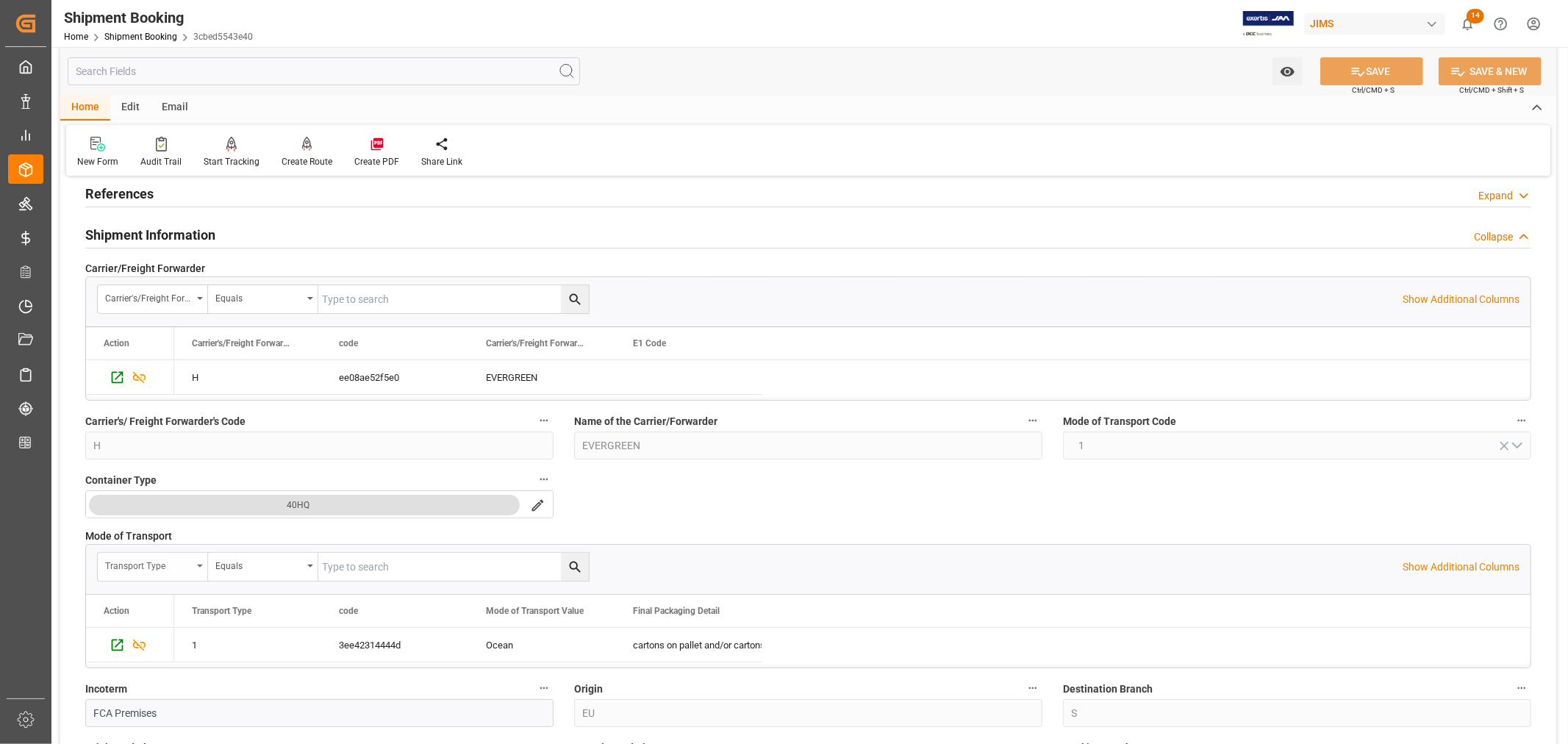
scroll to position [0, 0]
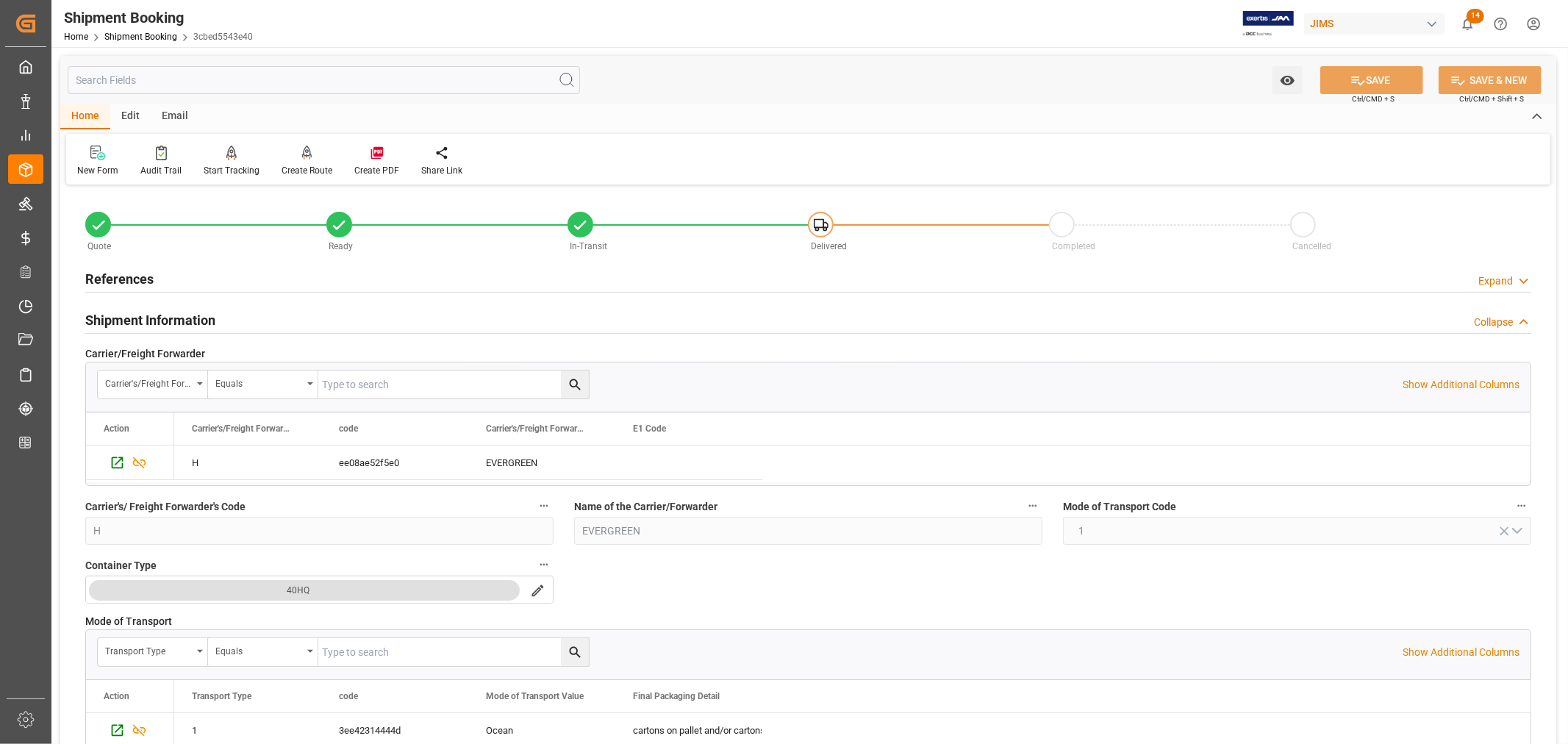
click at [156, 324] on h2 "Shipment Information" at bounding box center [150, 320] width 130 height 20
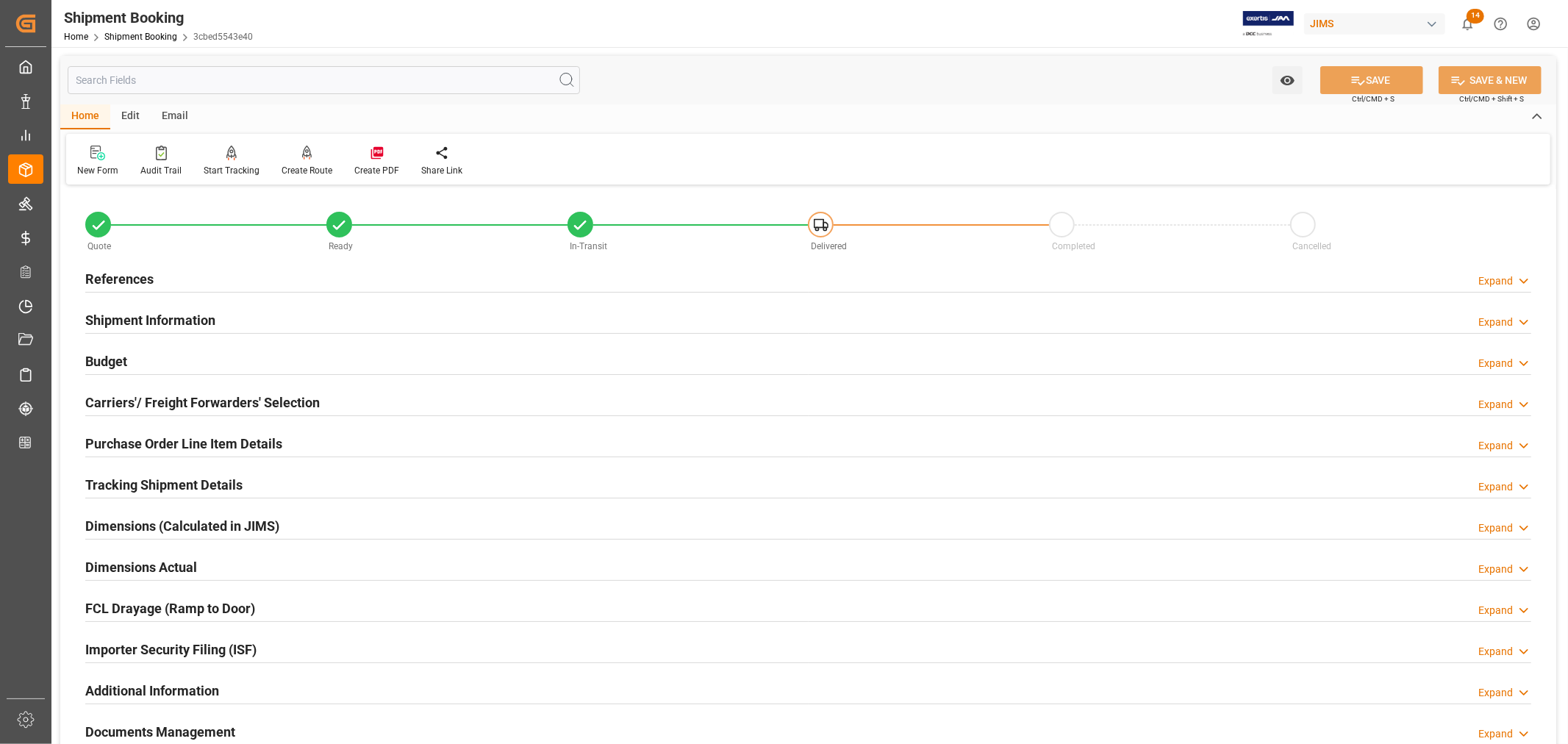
click at [143, 484] on h2 "Tracking Shipment Details" at bounding box center [164, 485] width 158 height 20
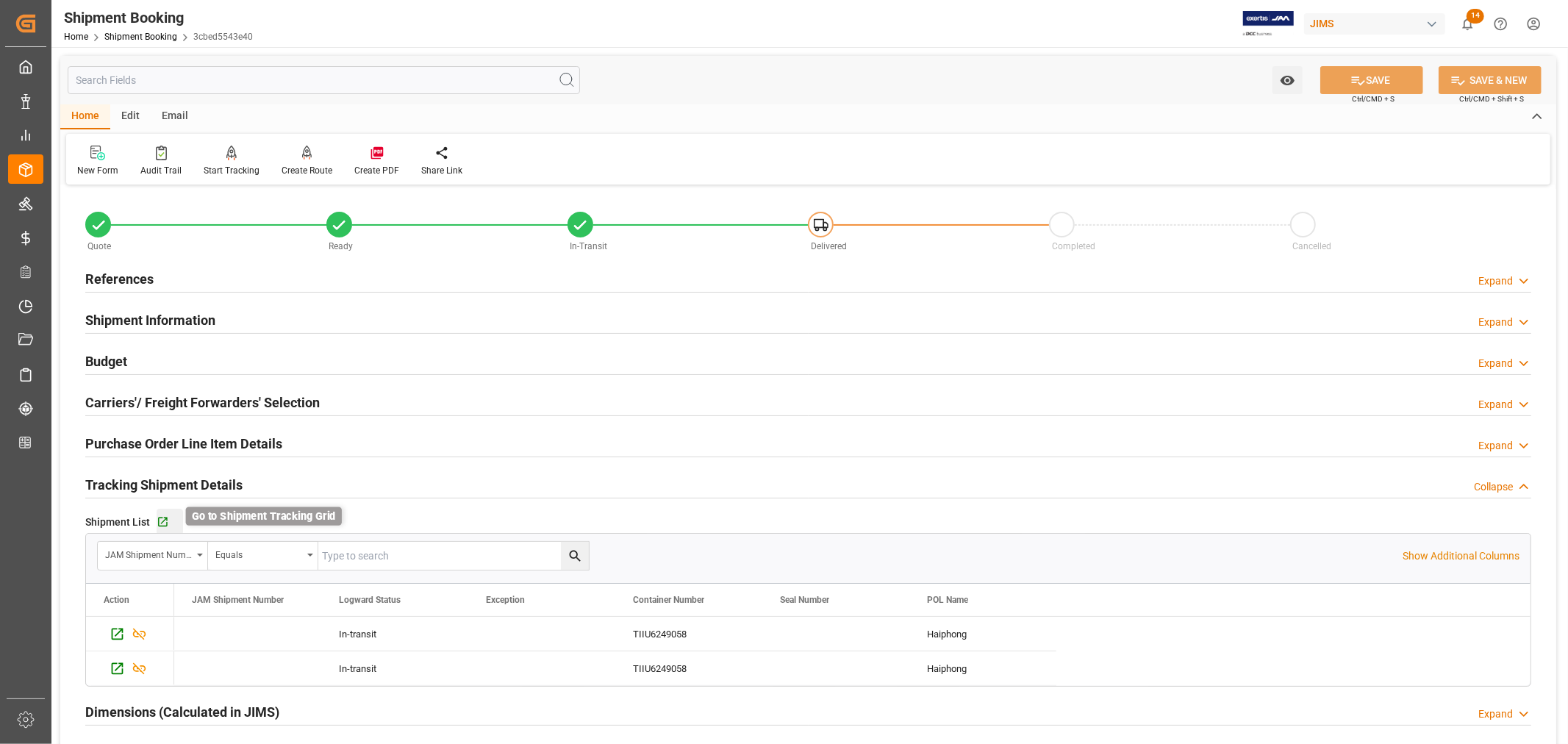
click at [163, 526] on icon "button" at bounding box center [163, 522] width 10 height 10
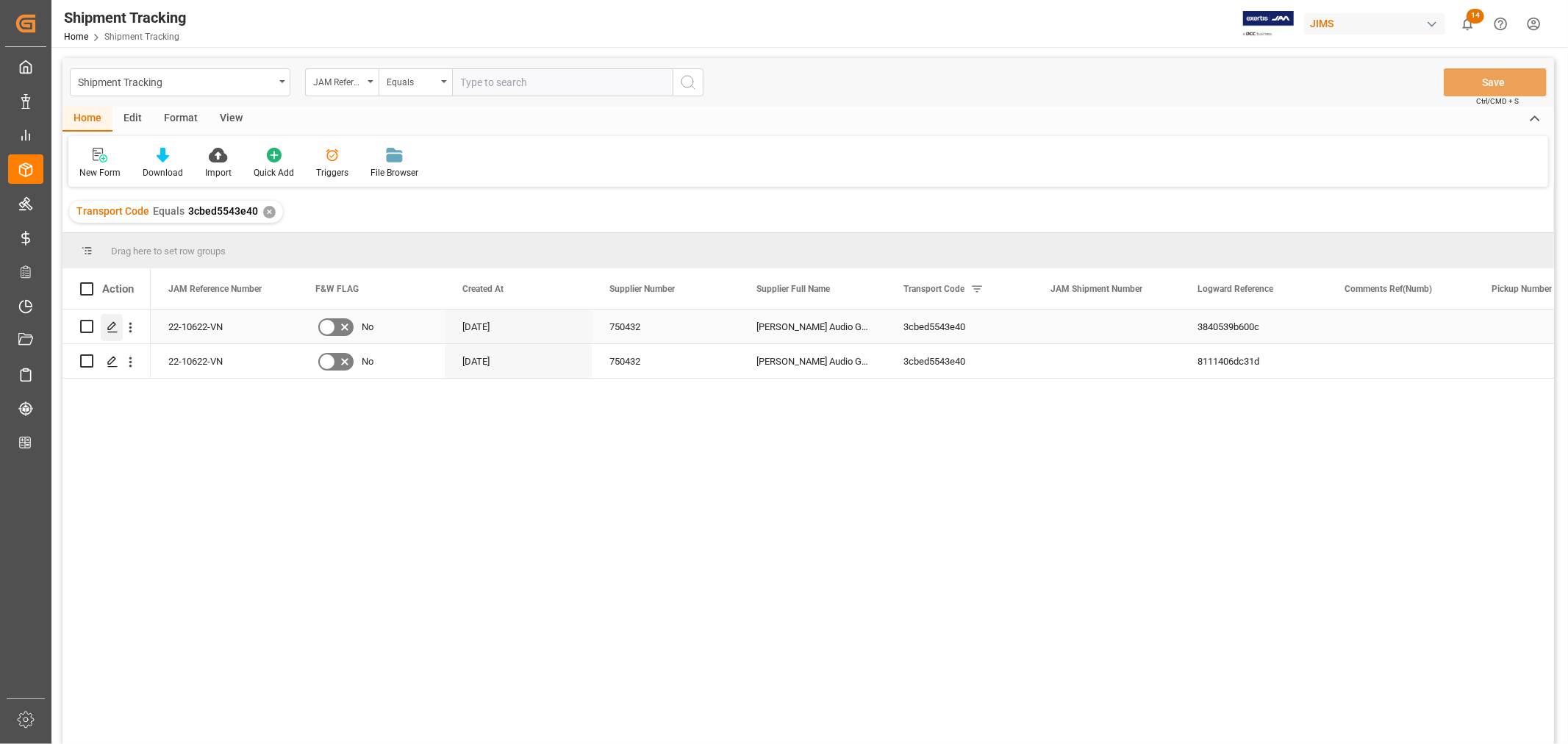
click at [113, 325] on polygon "Press SPACE to select this row." at bounding box center [111, 326] width 7 height 7
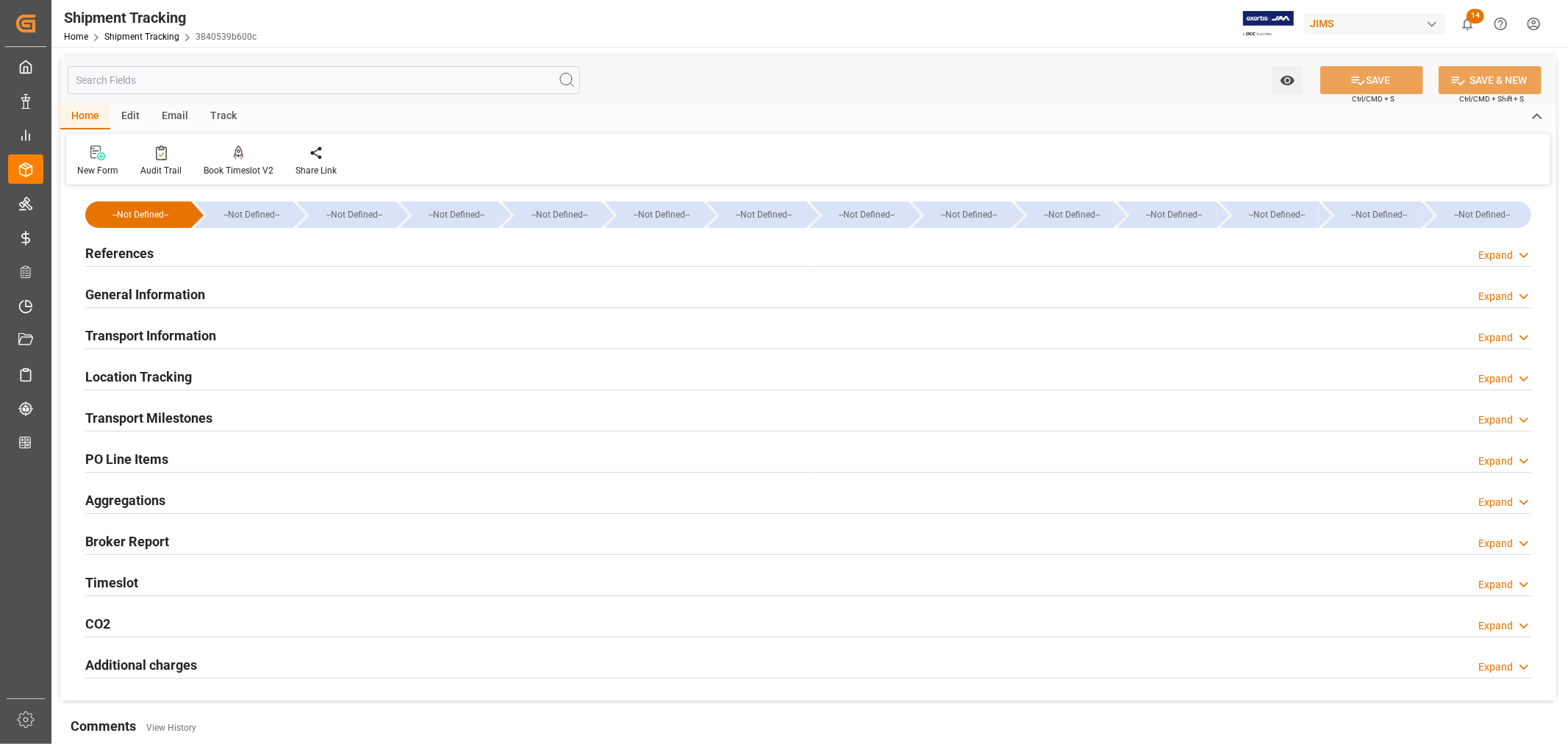
type input "[DATE]"
type input "08-23-2025"
type input "09-03-2025 10:30"
type input "09-25-2025"
click at [200, 408] on h2 "Transport Milestones" at bounding box center [149, 418] width 127 height 20
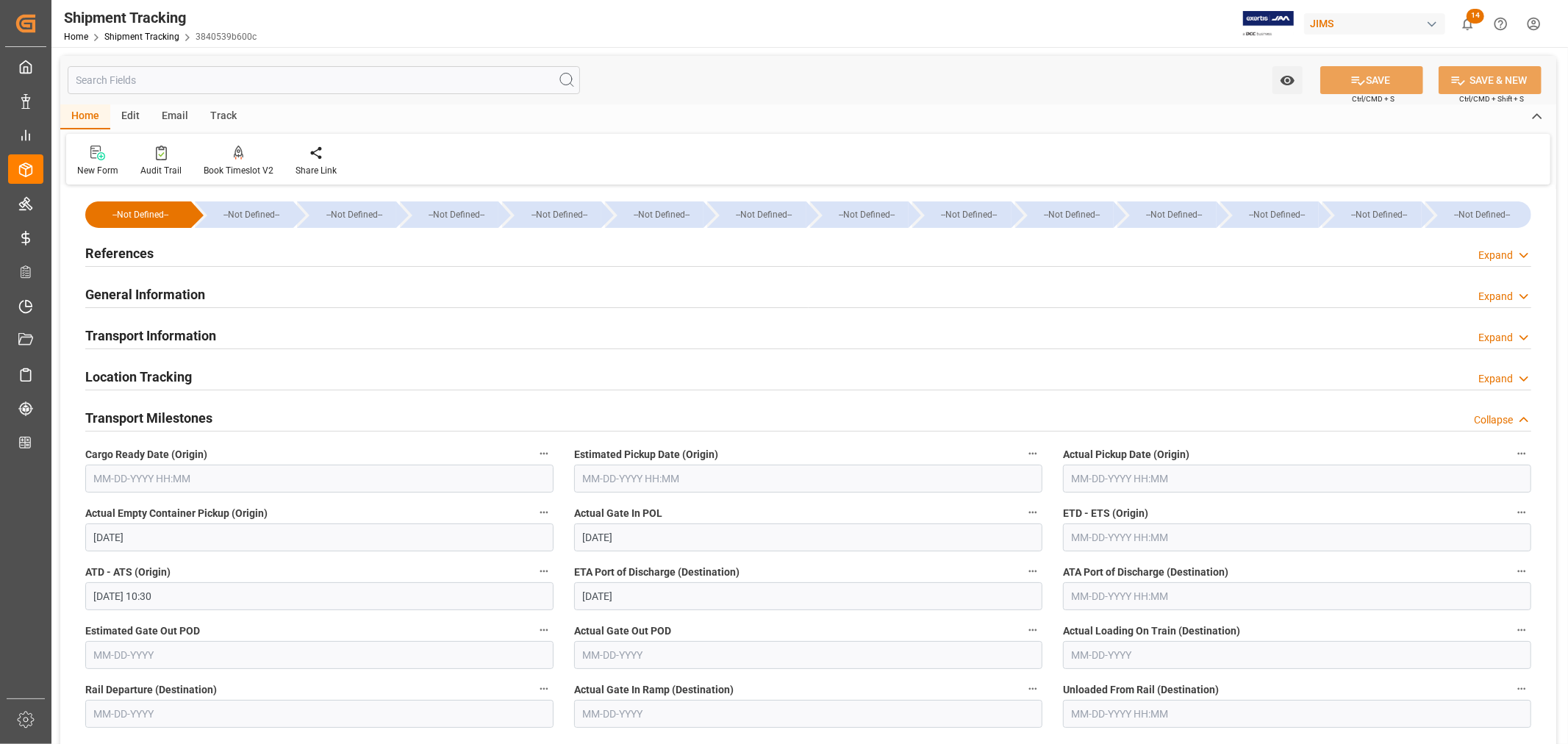
click at [161, 329] on h2 "Transport Information" at bounding box center [151, 335] width 131 height 20
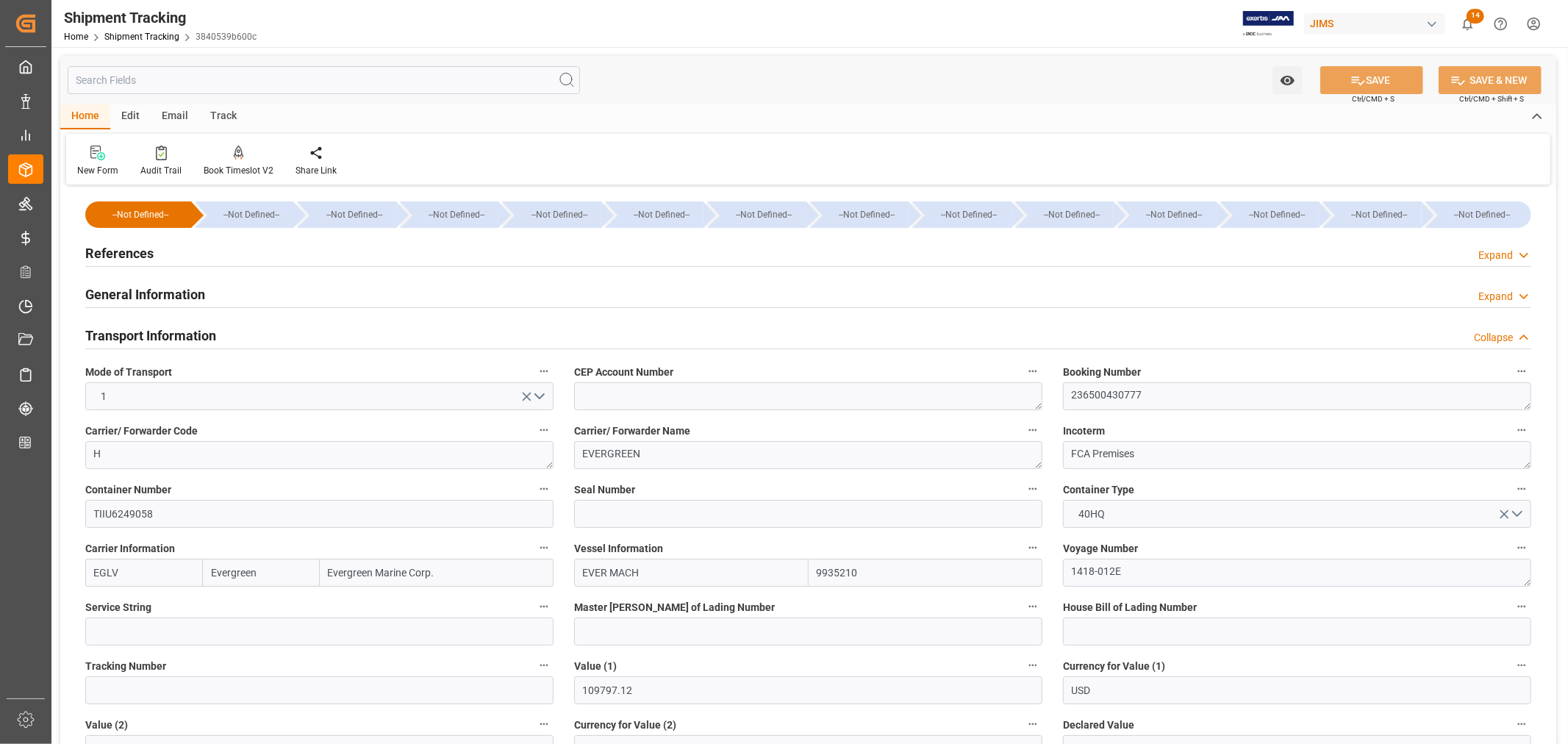
click at [161, 329] on h2 "Transport Information" at bounding box center [151, 335] width 131 height 20
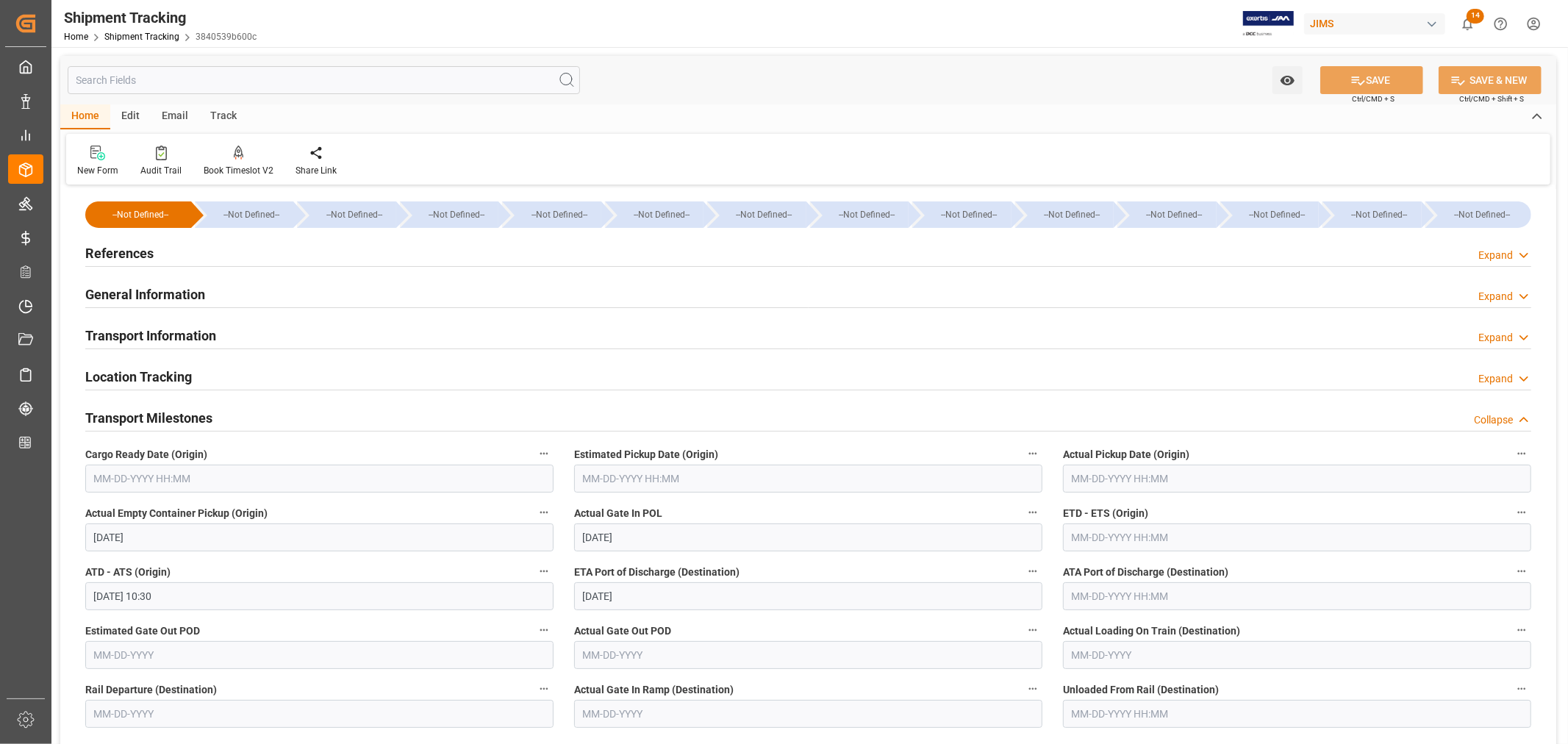
click at [645, 478] on input "text" at bounding box center [809, 479] width 468 height 28
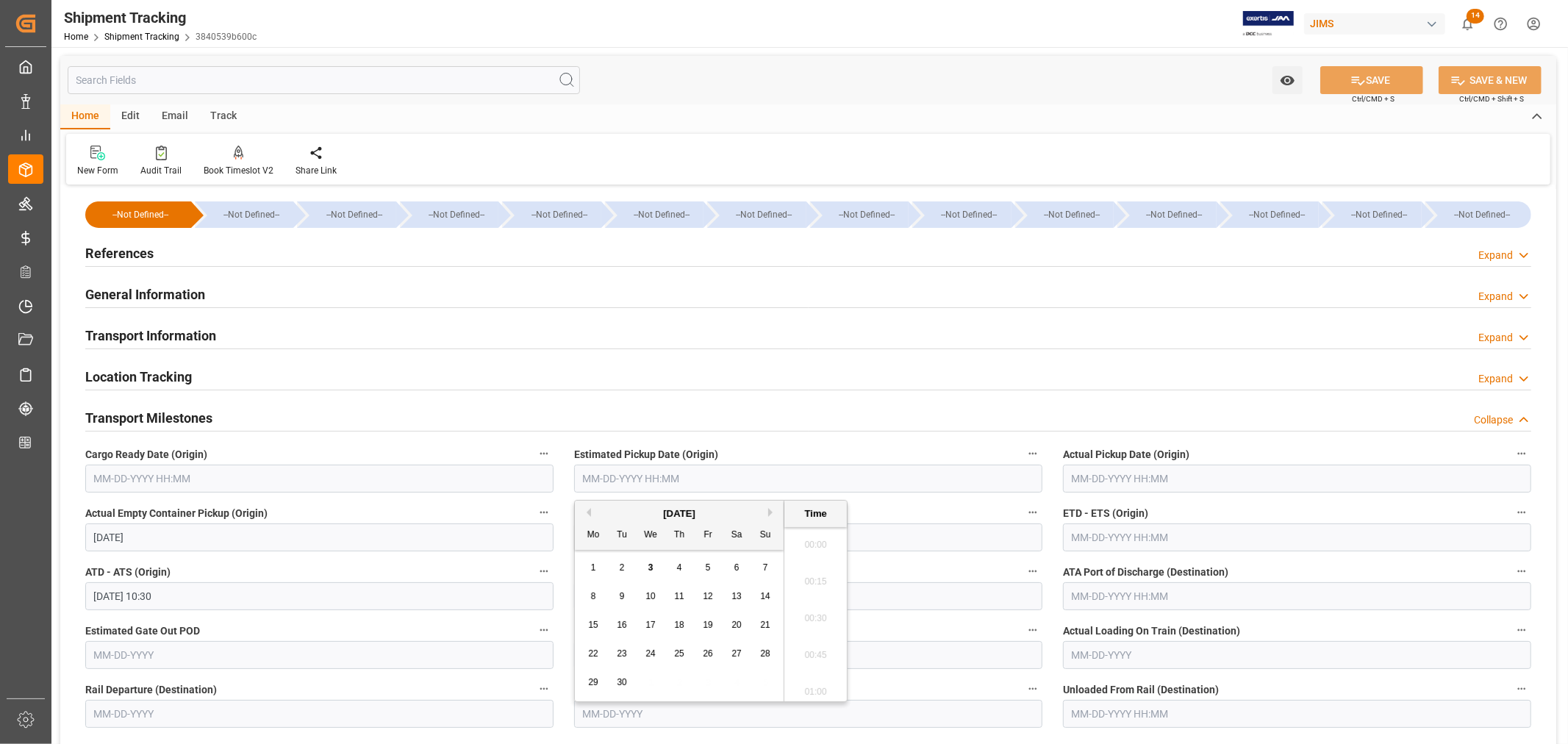
scroll to position [2210, 0]
click at [586, 514] on button "Previous Month" at bounding box center [586, 513] width 9 height 9
click at [712, 657] on span "22" at bounding box center [707, 654] width 10 height 10
type input "[DATE] 00:00"
click at [1118, 473] on input "text" at bounding box center [1297, 479] width 468 height 28
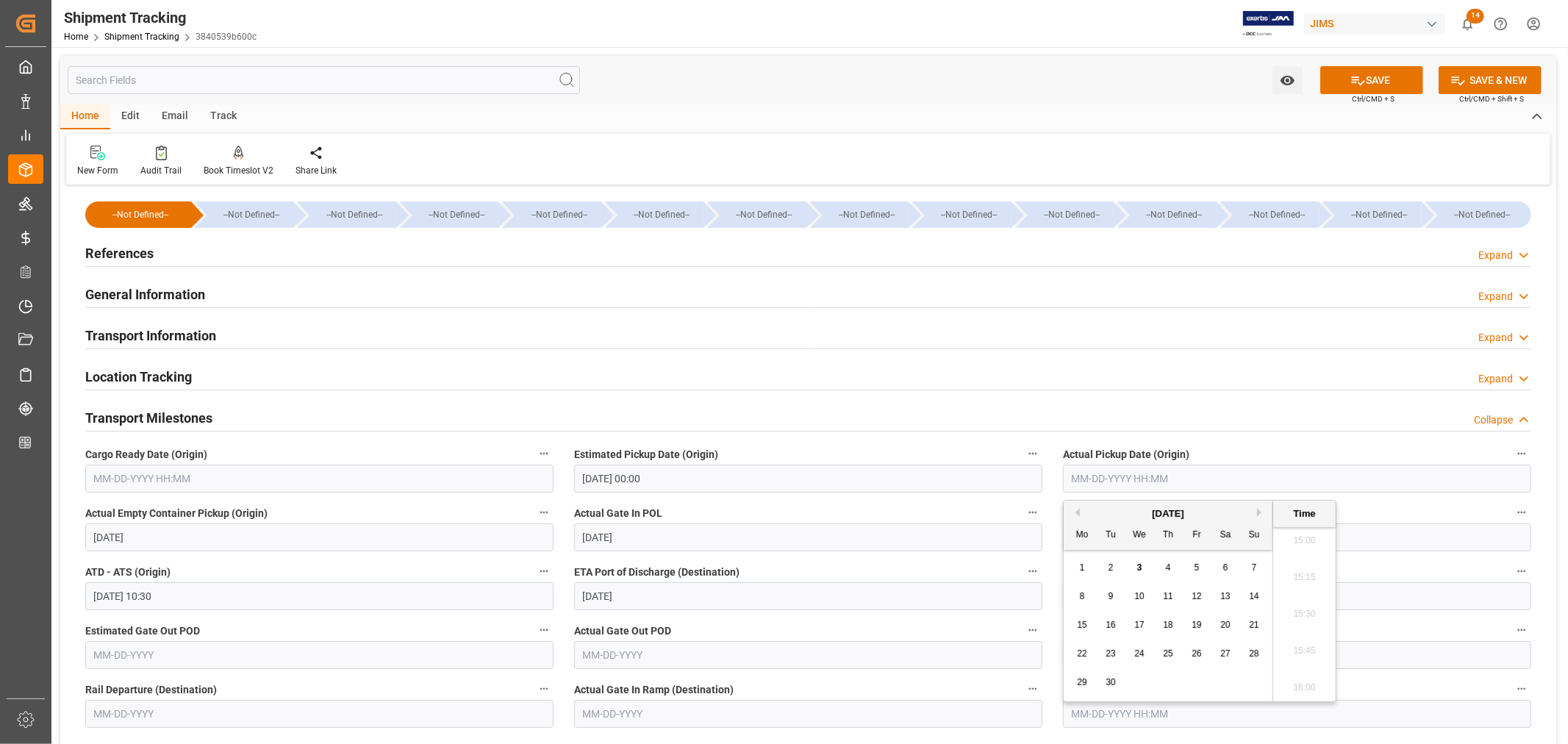
click at [1078, 514] on button "Previous Month" at bounding box center [1075, 513] width 9 height 9
click at [1194, 655] on span "22" at bounding box center [1196, 654] width 10 height 10
type input "08-22-2025 00:00"
click at [163, 476] on input "text" at bounding box center [320, 479] width 468 height 28
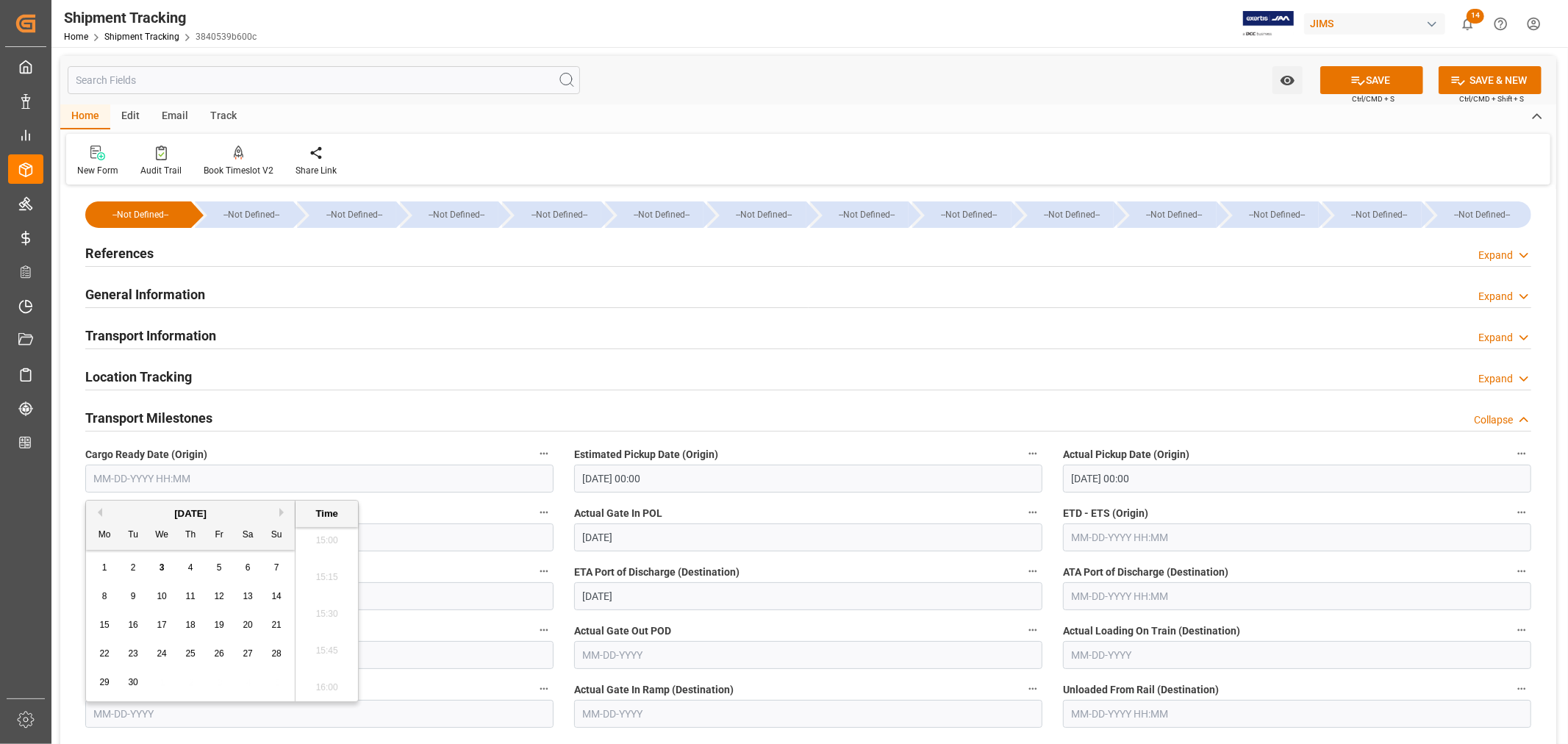
click at [100, 514] on button "Previous Month" at bounding box center [98, 513] width 9 height 9
click at [107, 654] on span "18" at bounding box center [104, 654] width 10 height 10
click at [186, 653] on span "21" at bounding box center [189, 654] width 10 height 10
type input "[DATE] 00:00"
click at [1141, 537] on input "text" at bounding box center [1297, 537] width 468 height 28
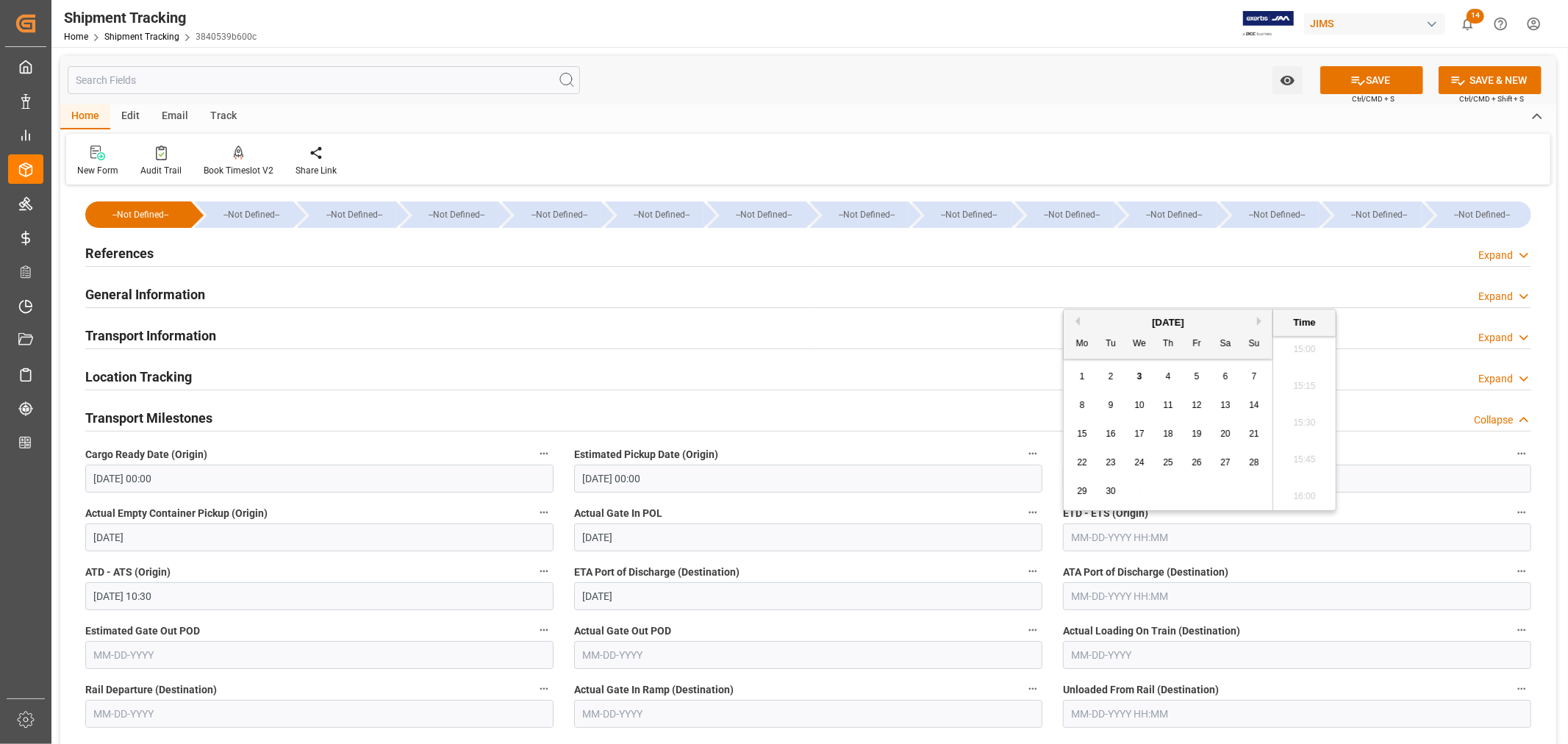
click at [1137, 374] on span "3" at bounding box center [1139, 377] width 5 height 10
type input "09-03-2025 00:00"
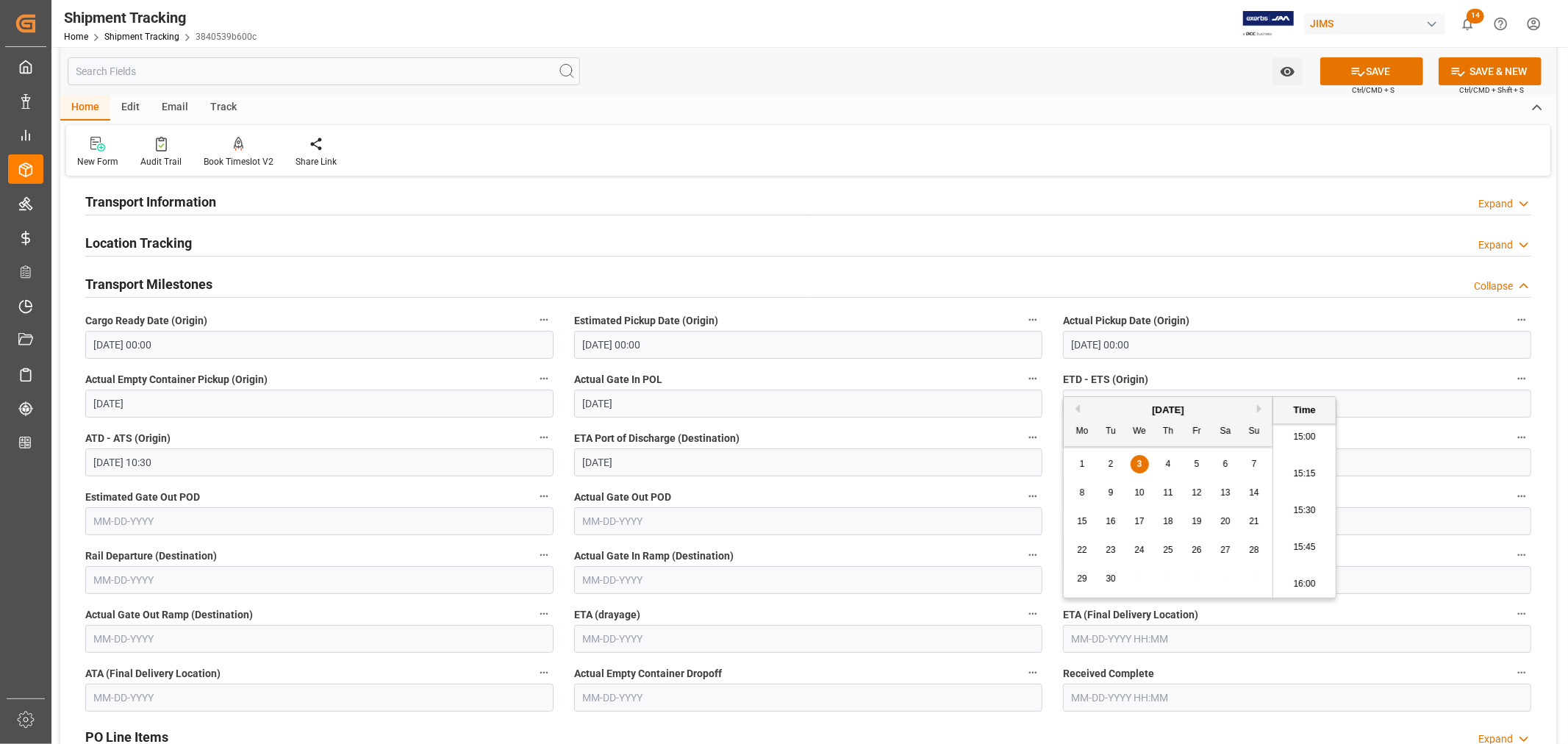
scroll to position [164, 0]
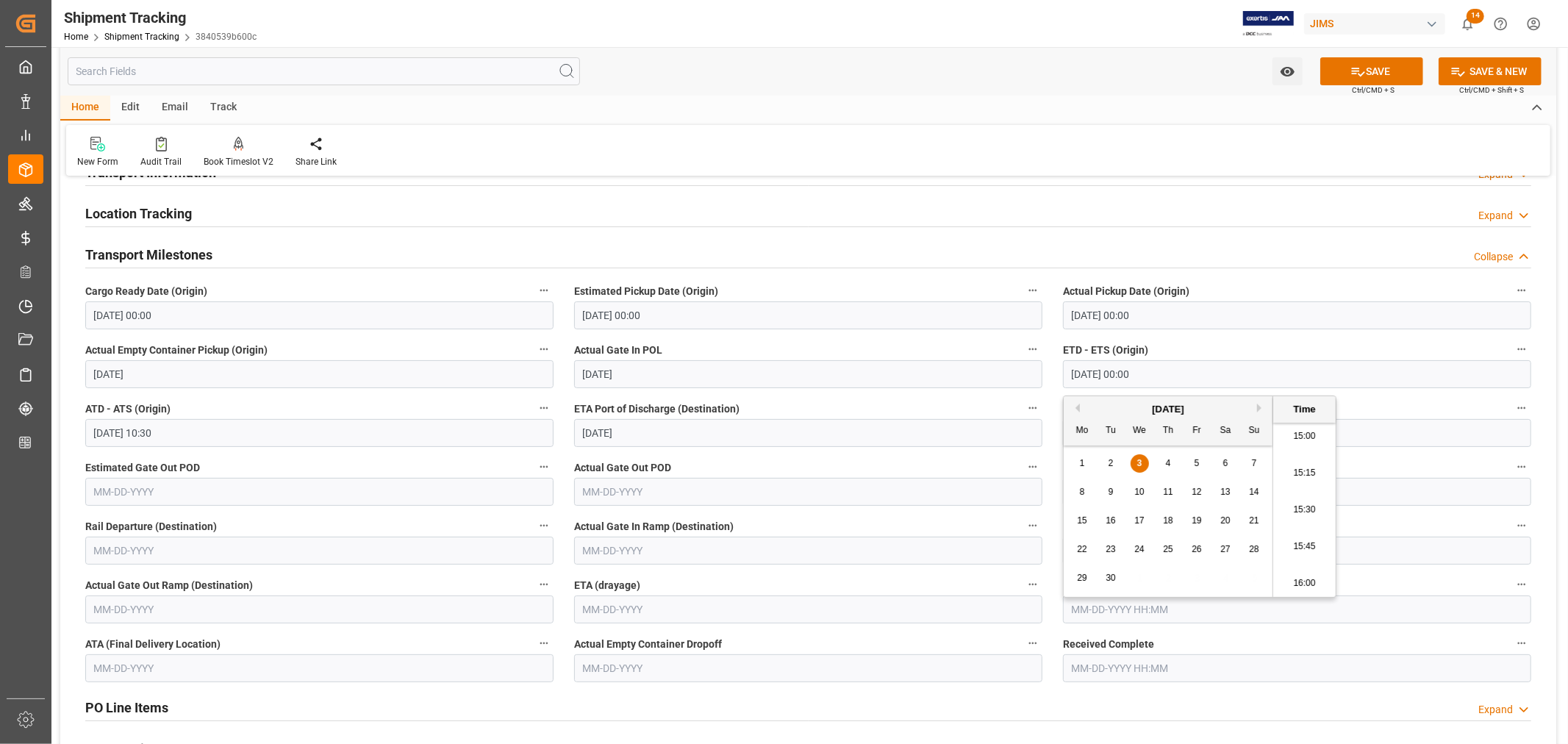
click at [1415, 404] on label "ATA Port of Discharge (Destination)" at bounding box center [1297, 409] width 468 height 21
click at [1512, 404] on button "ATA Port of Discharge (Destination)" at bounding box center [1522, 408] width 19 height 19
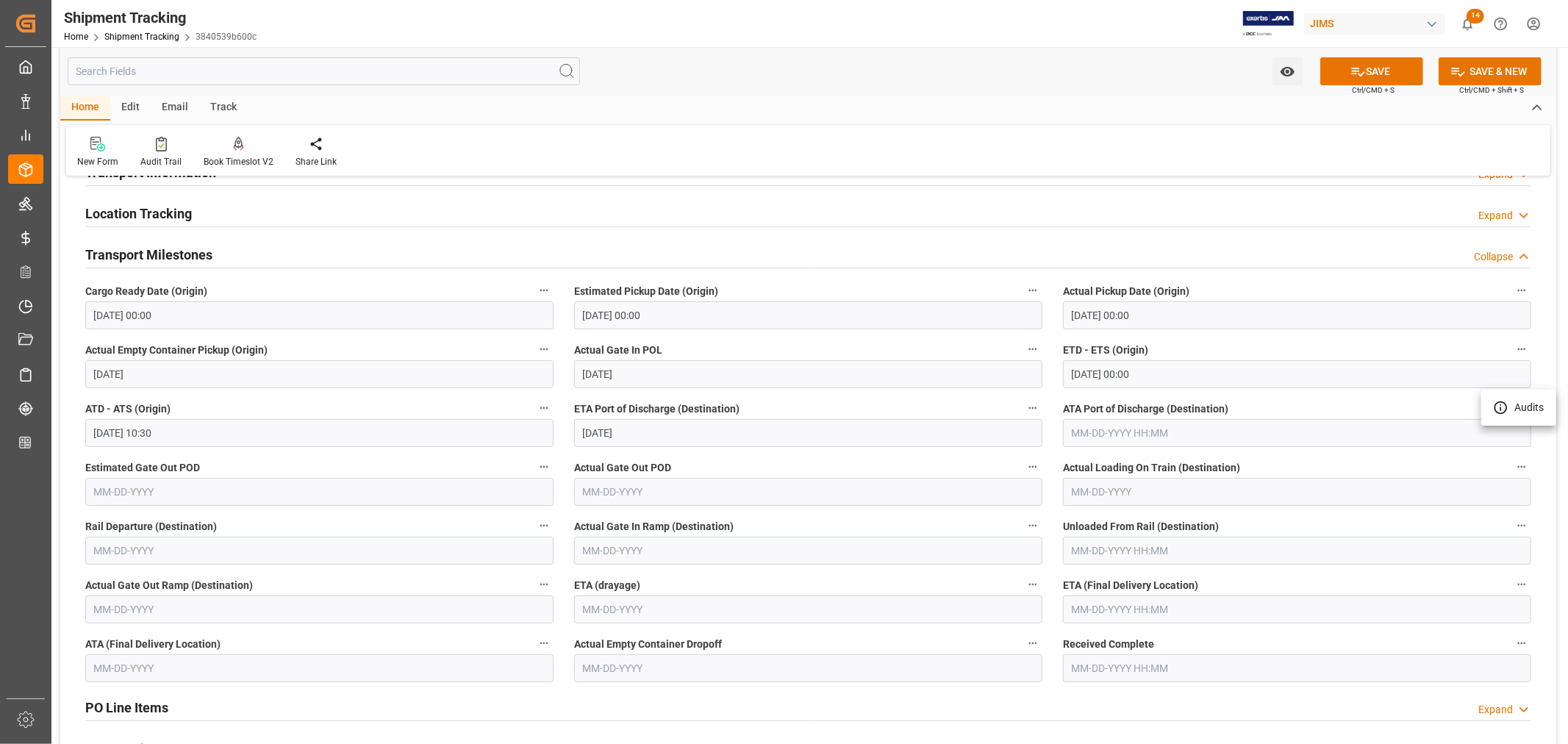
click at [1111, 608] on div at bounding box center [784, 372] width 1568 height 744
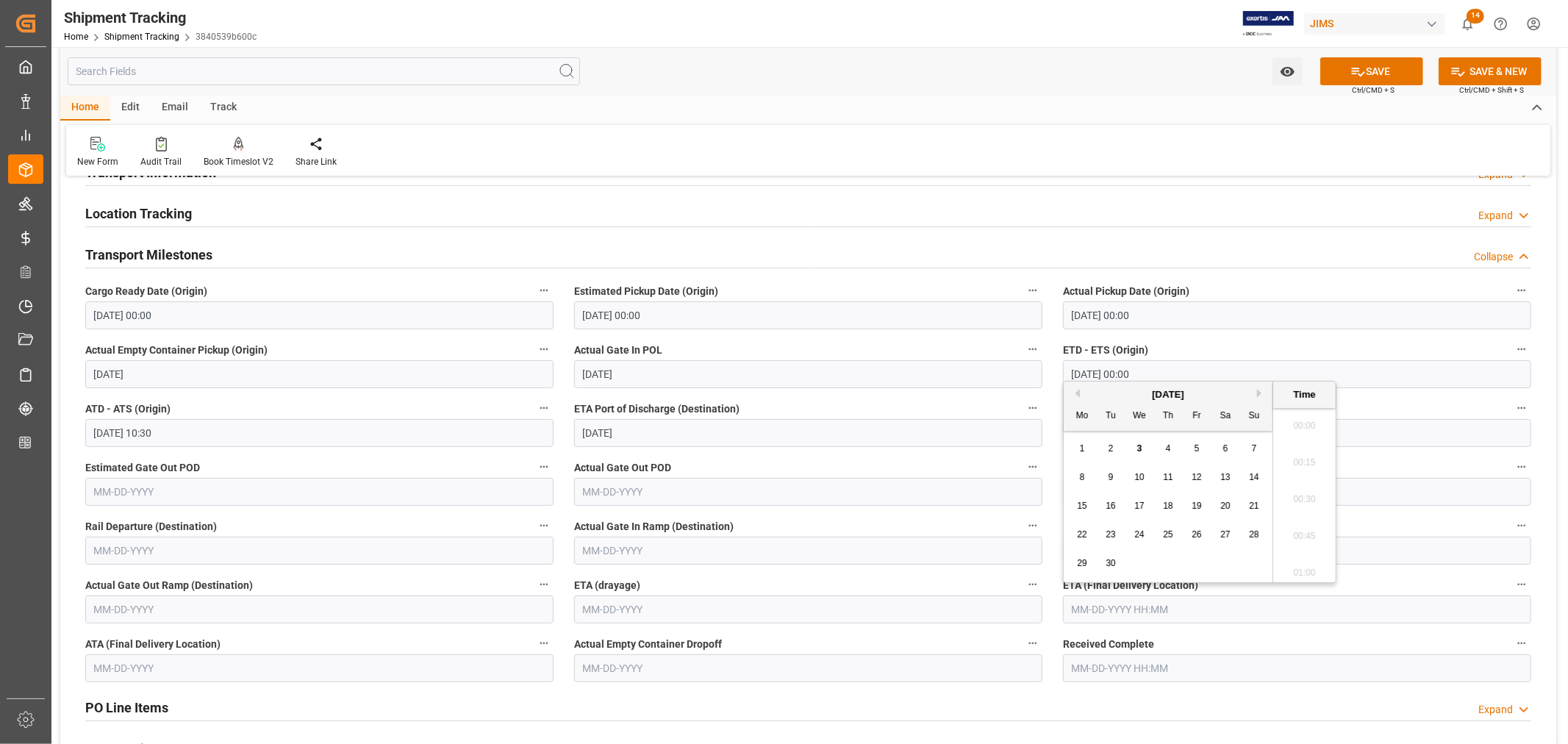
click at [1120, 605] on input "text" at bounding box center [1297, 609] width 468 height 28
click at [1399, 520] on label "Unloaded From Rail (Destination)" at bounding box center [1297, 526] width 468 height 21
click at [1512, 520] on button "Unloaded From Rail (Destination)" at bounding box center [1522, 525] width 19 height 19
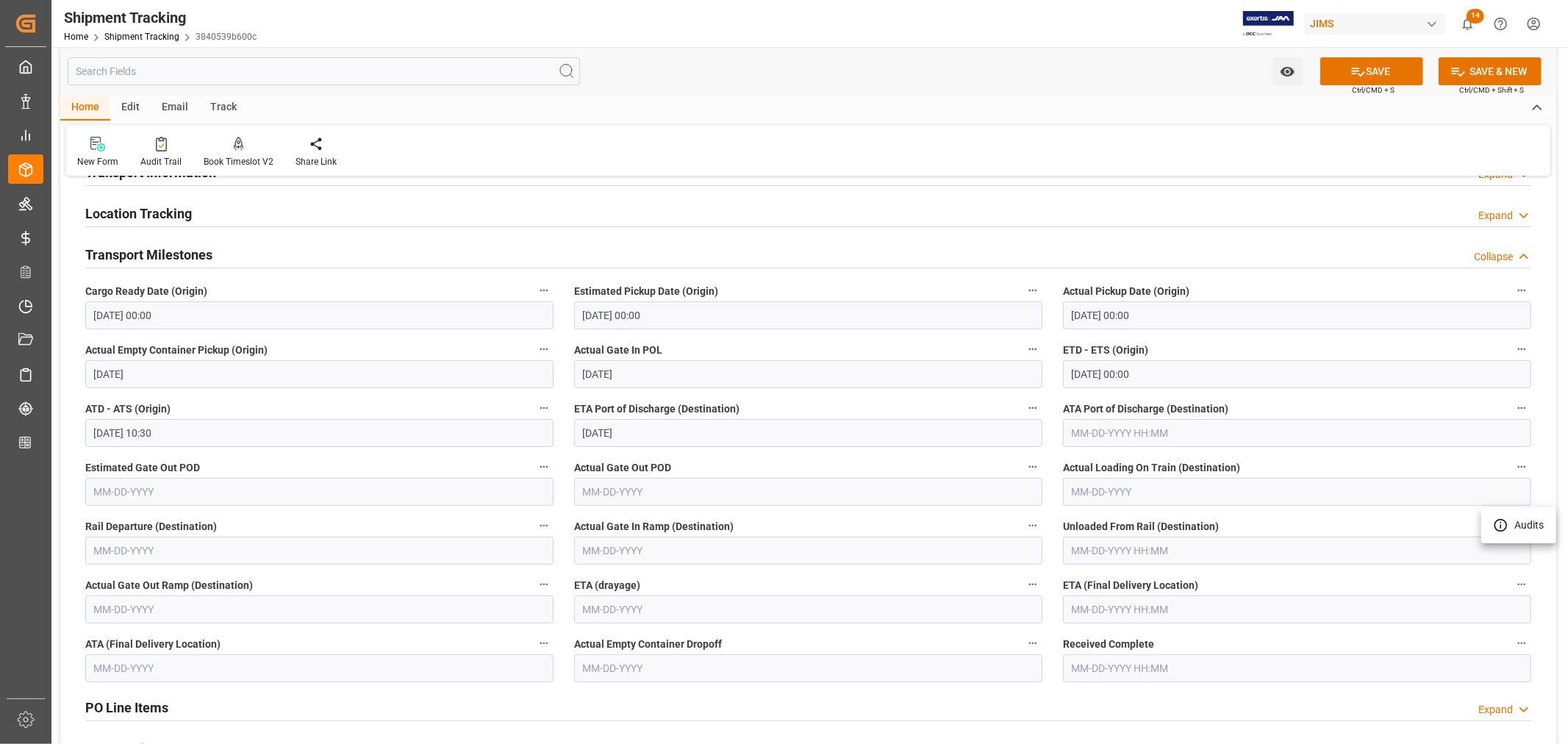
click at [1126, 612] on div at bounding box center [784, 372] width 1568 height 744
click at [1129, 606] on input "text" at bounding box center [1297, 609] width 468 height 28
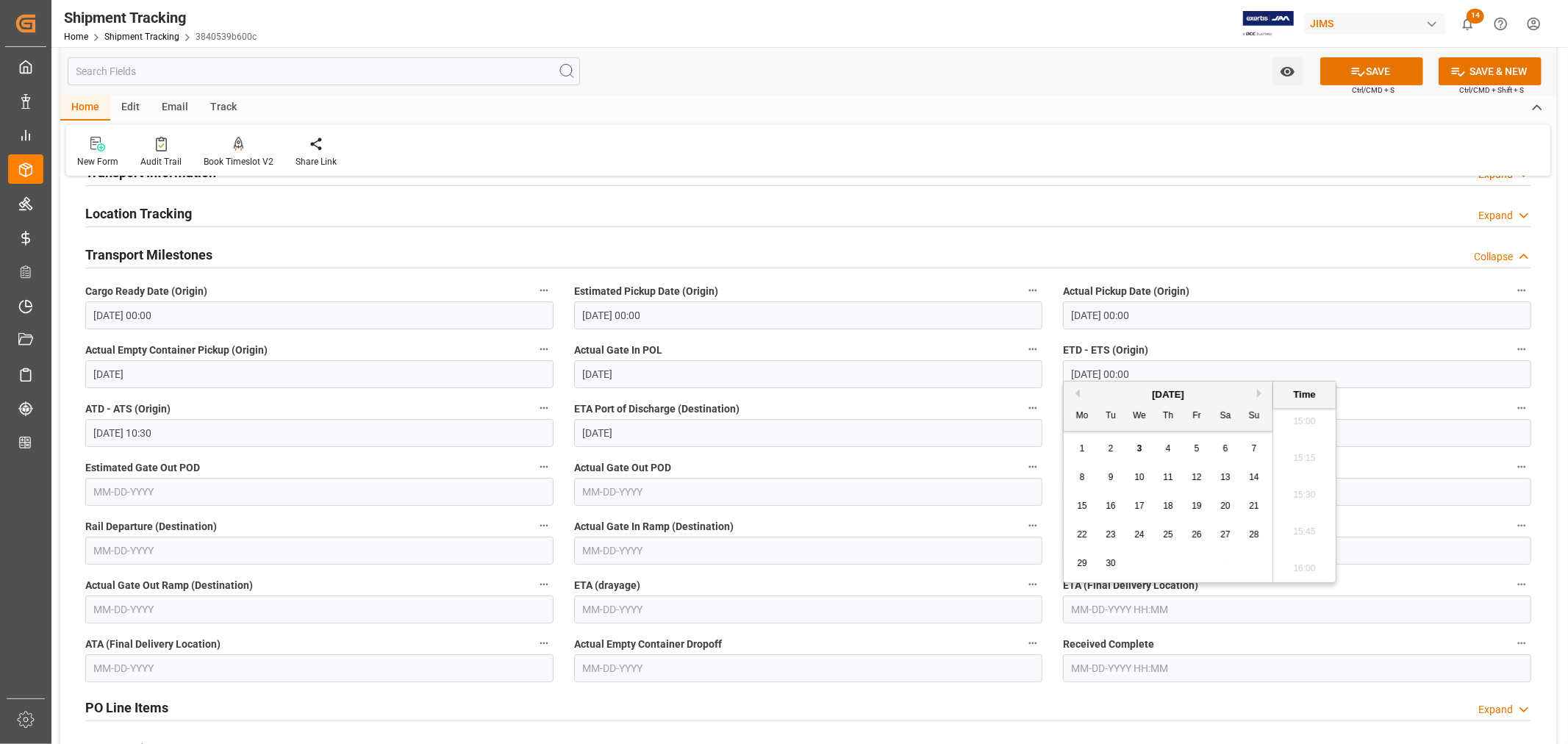
click at [1079, 391] on div "September 2025" at bounding box center [1167, 395] width 209 height 15
click at [1260, 395] on button "Next Month" at bounding box center [1262, 393] width 9 height 9
click at [1137, 506] on span "15" at bounding box center [1138, 506] width 10 height 10
type input "10-15-2025 00:00"
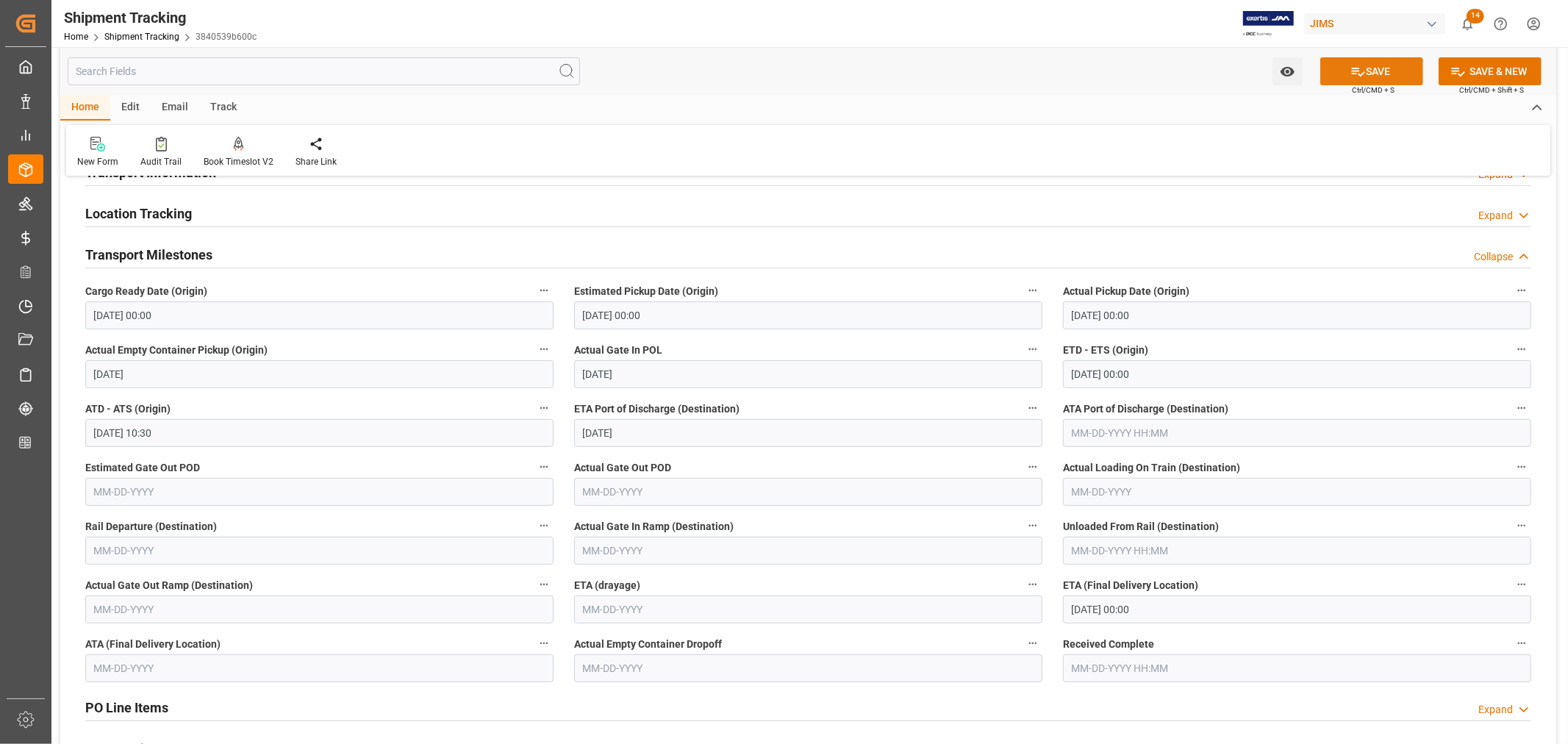
click at [1362, 74] on icon at bounding box center [1358, 71] width 16 height 16
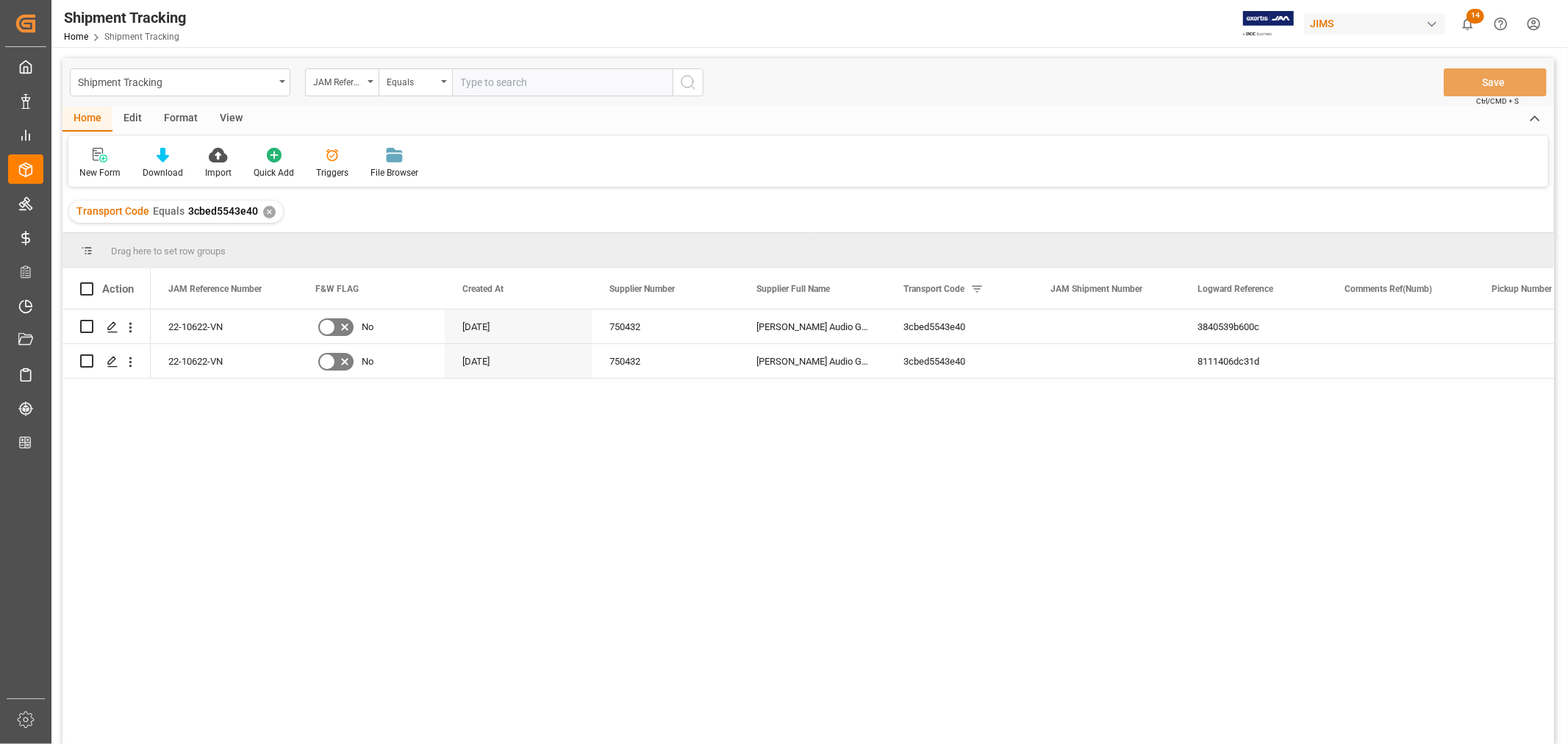
click at [230, 118] on div "View" at bounding box center [231, 119] width 45 height 25
click at [94, 167] on div "Default" at bounding box center [94, 173] width 29 height 13
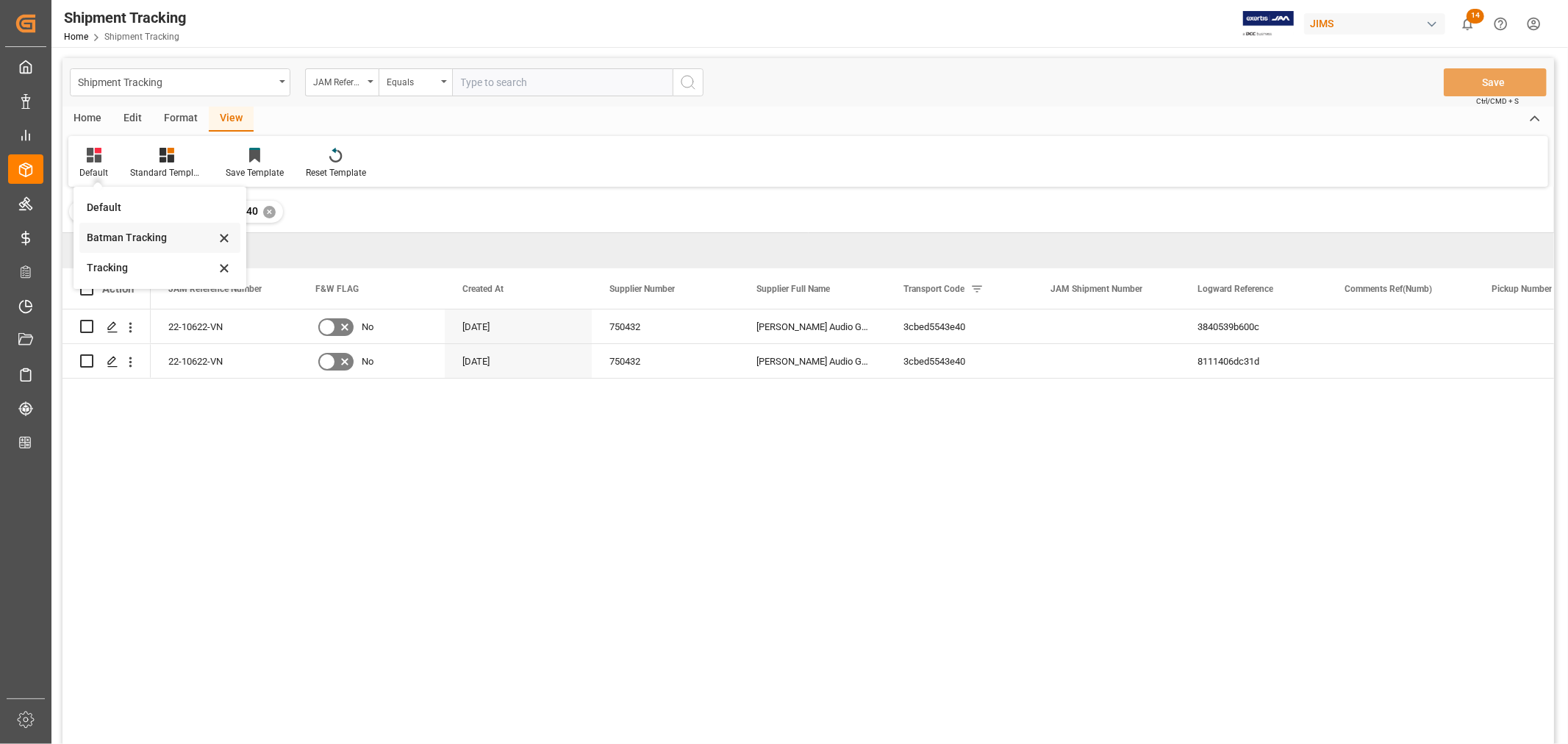
click at [132, 242] on div "Batman Tracking" at bounding box center [151, 238] width 129 height 16
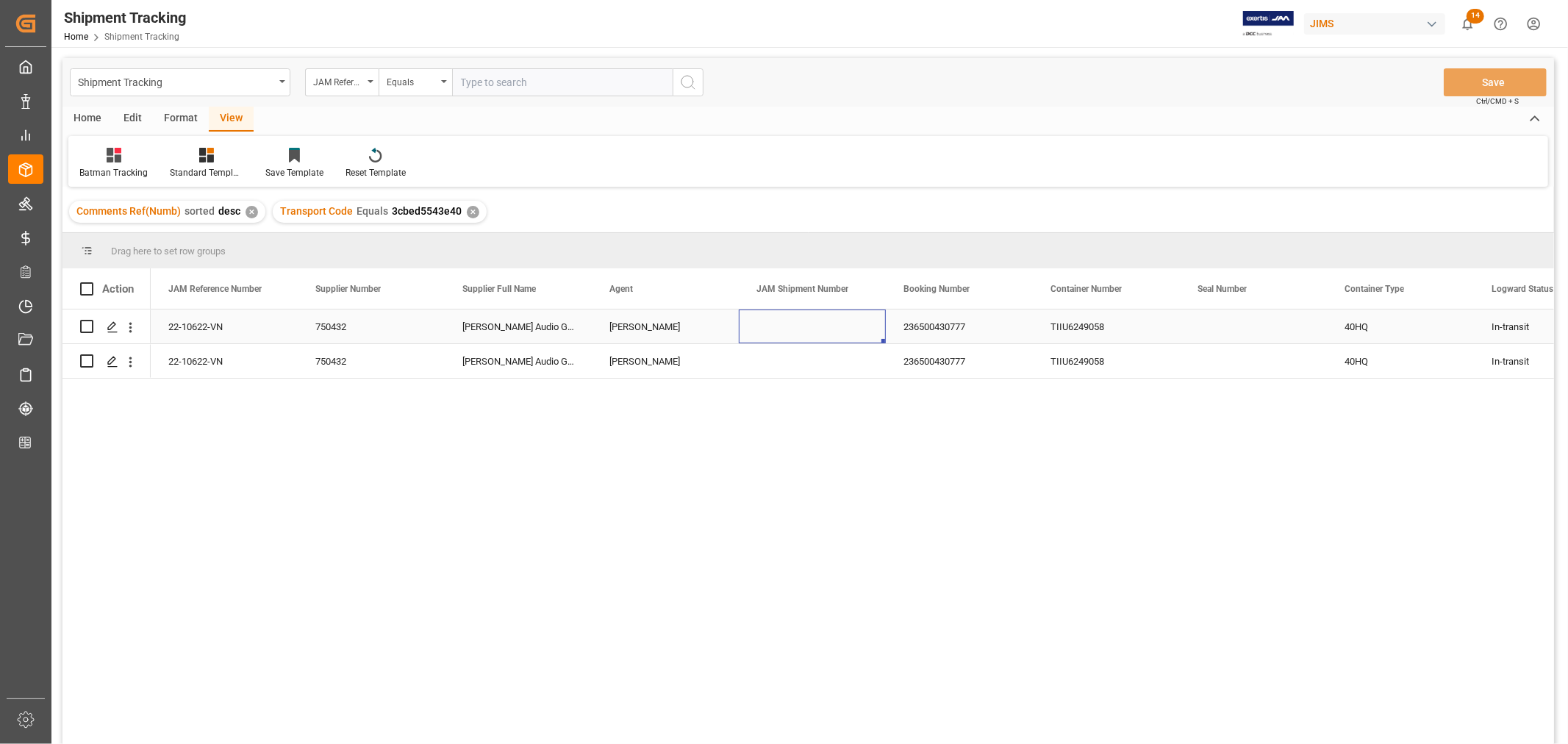
click at [795, 318] on div "Press SPACE to select this row." at bounding box center [812, 326] width 147 height 34
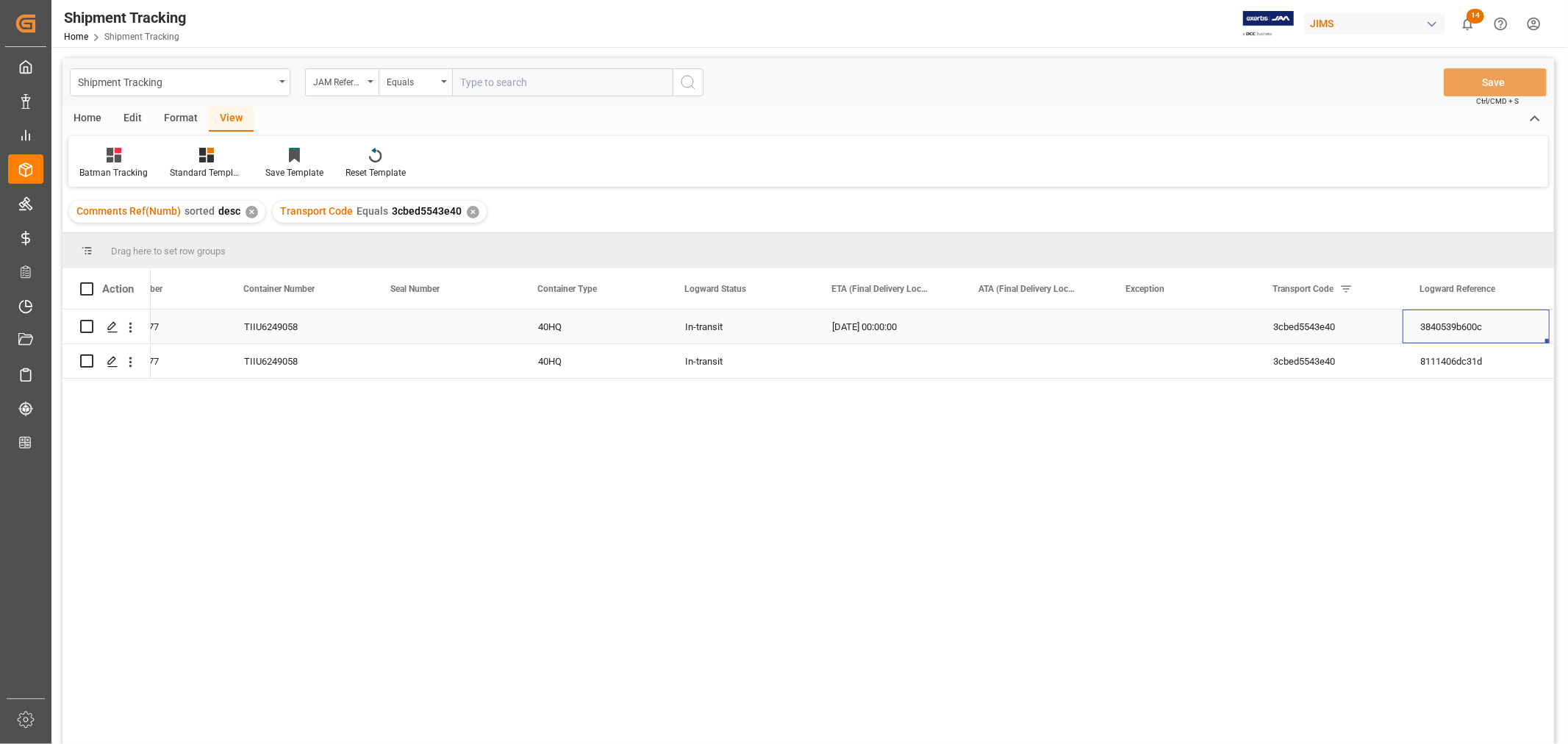
scroll to position [0, 953]
click at [696, 319] on div "10-15-2025 00:00:00" at bounding box center [741, 326] width 147 height 34
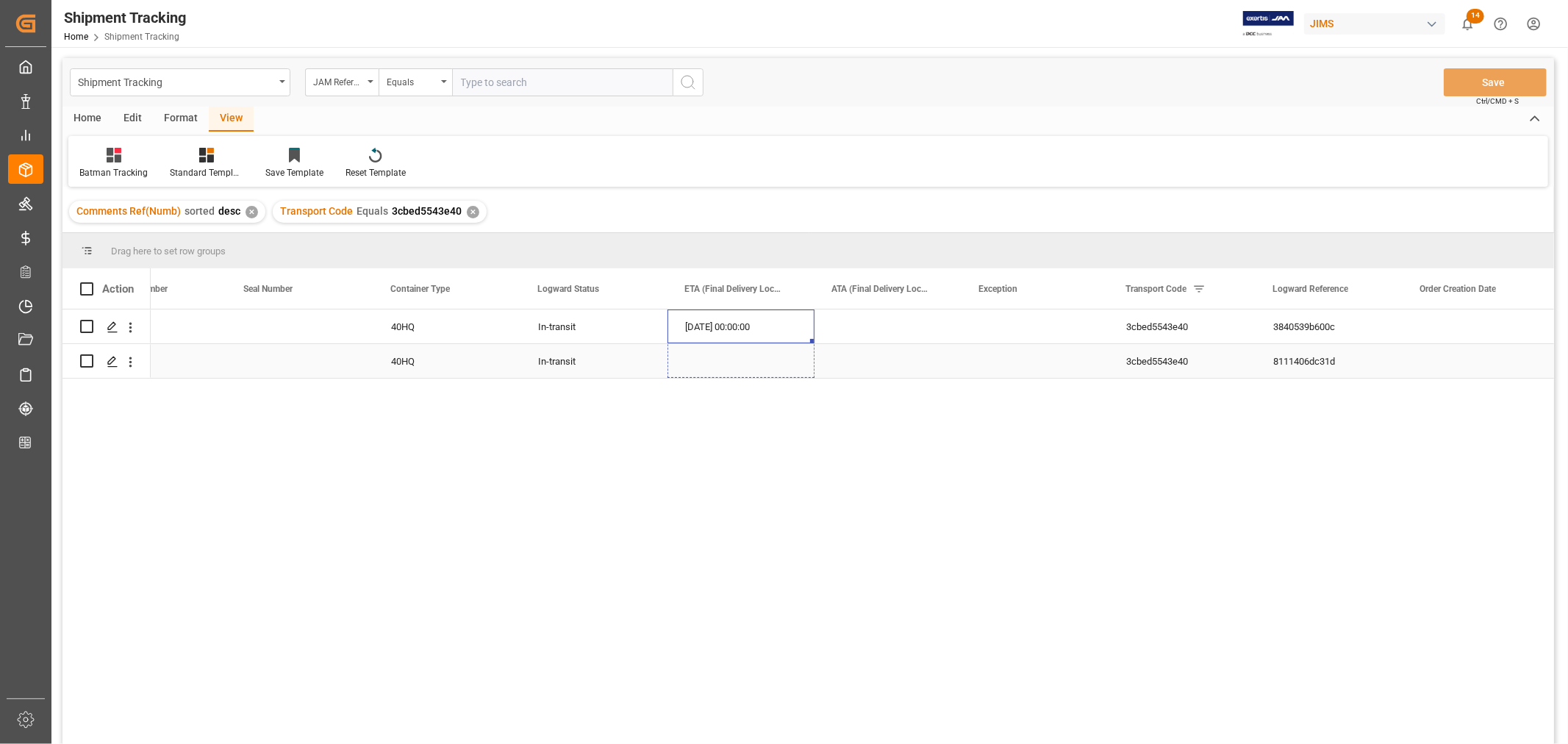
drag, startPoint x: 811, startPoint y: 340, endPoint x: 802, endPoint y: 362, distance: 23.8
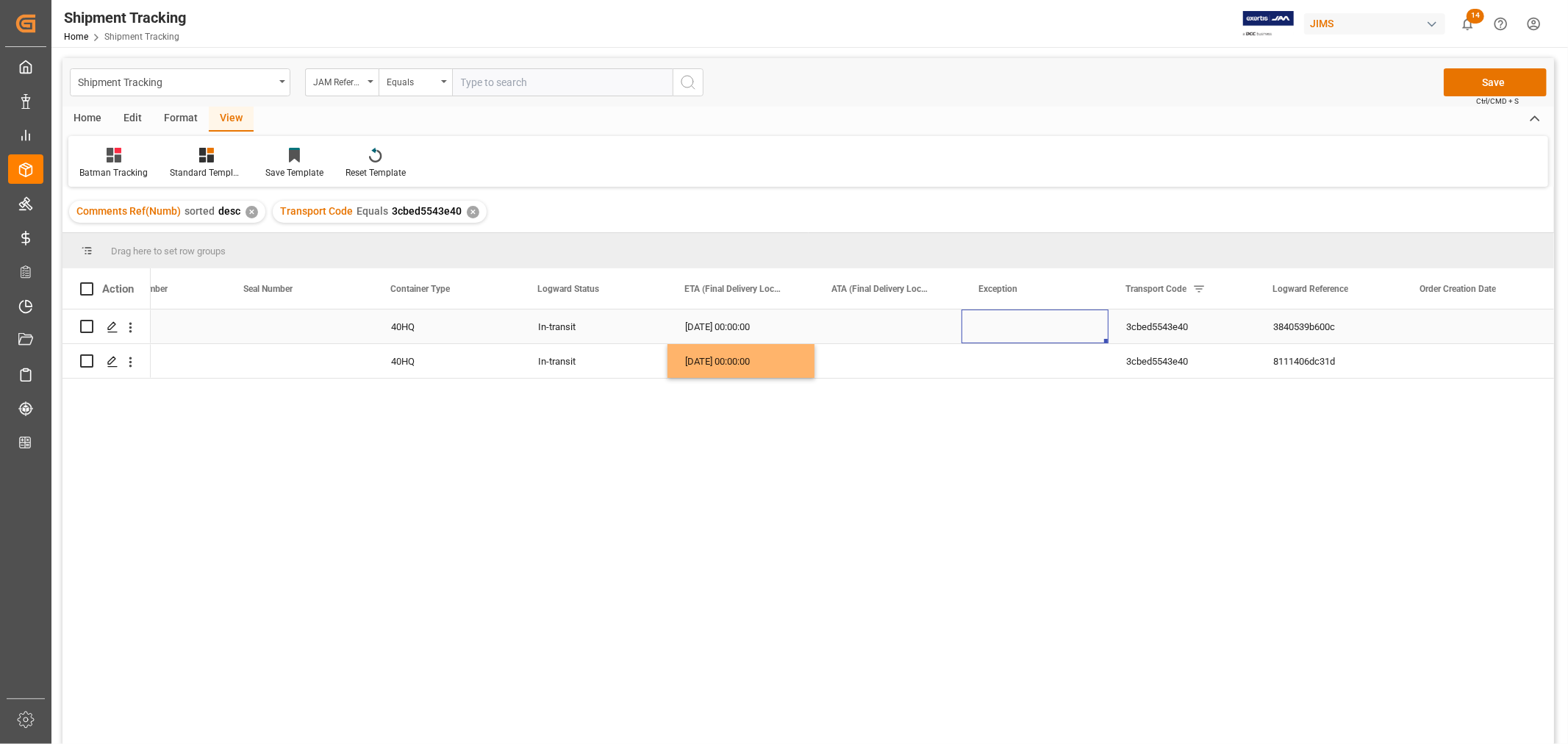
click at [1011, 322] on div "Press SPACE to select this row." at bounding box center [1035, 326] width 147 height 34
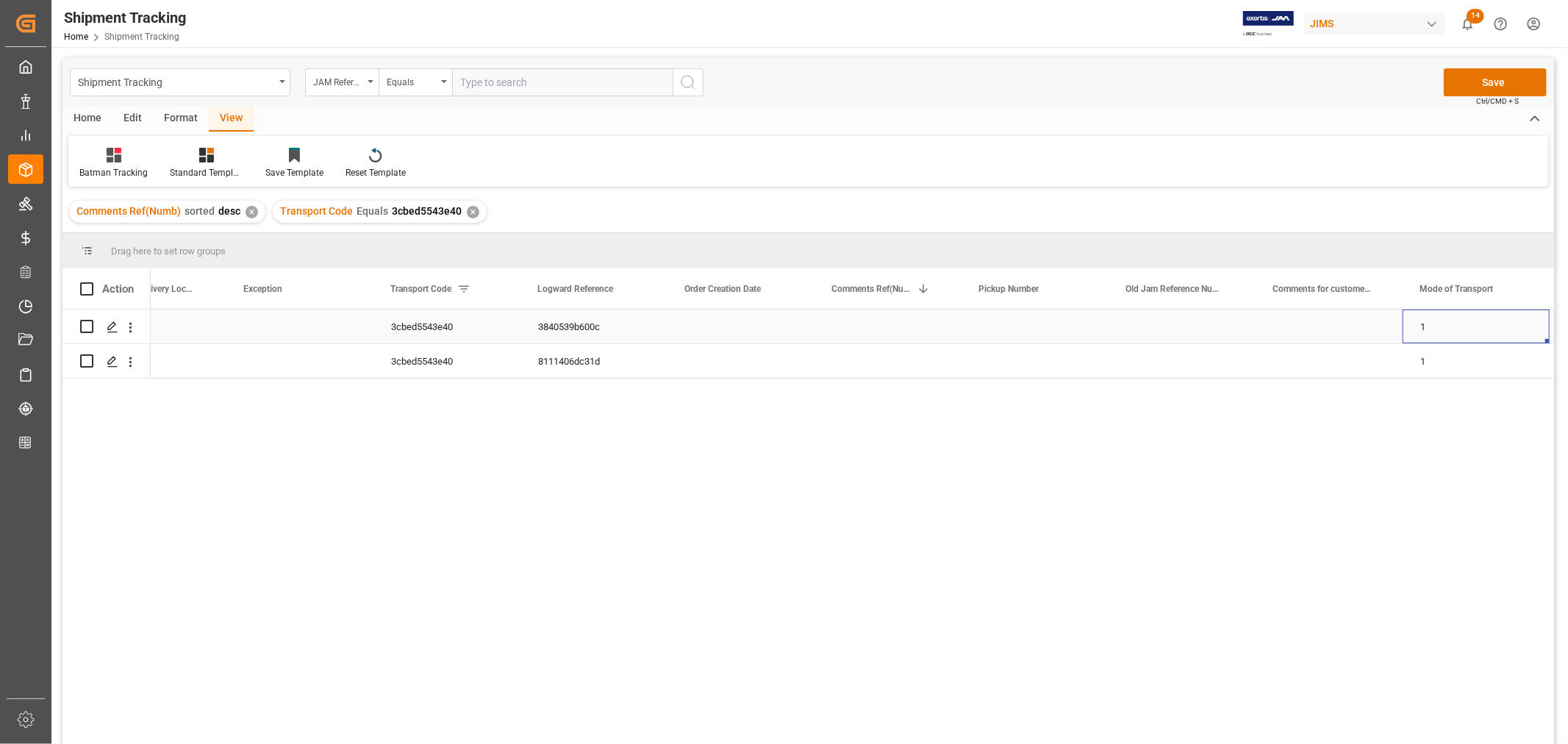
scroll to position [0, 0]
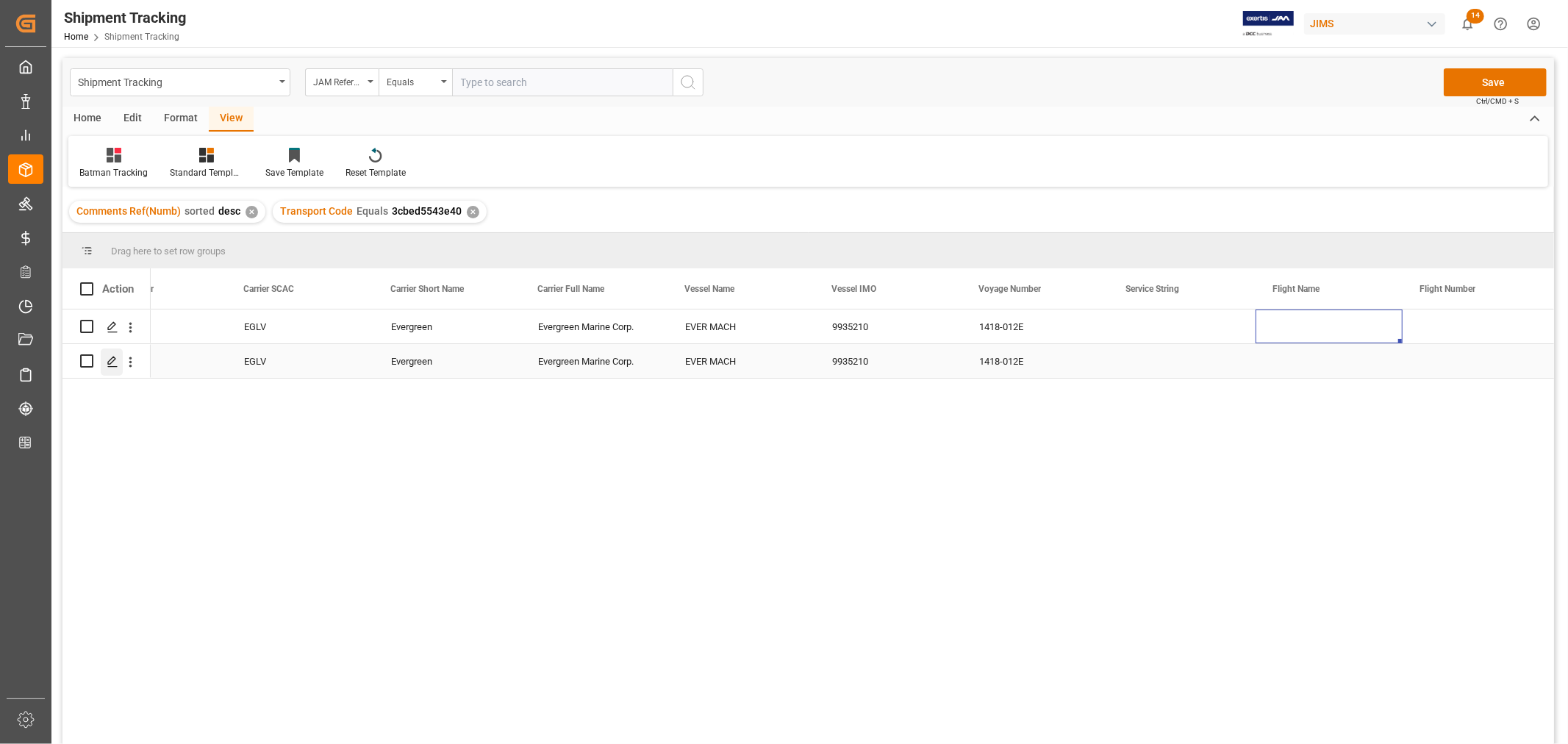
click at [105, 359] on div "Press SPACE to select this row." at bounding box center [112, 362] width 22 height 28
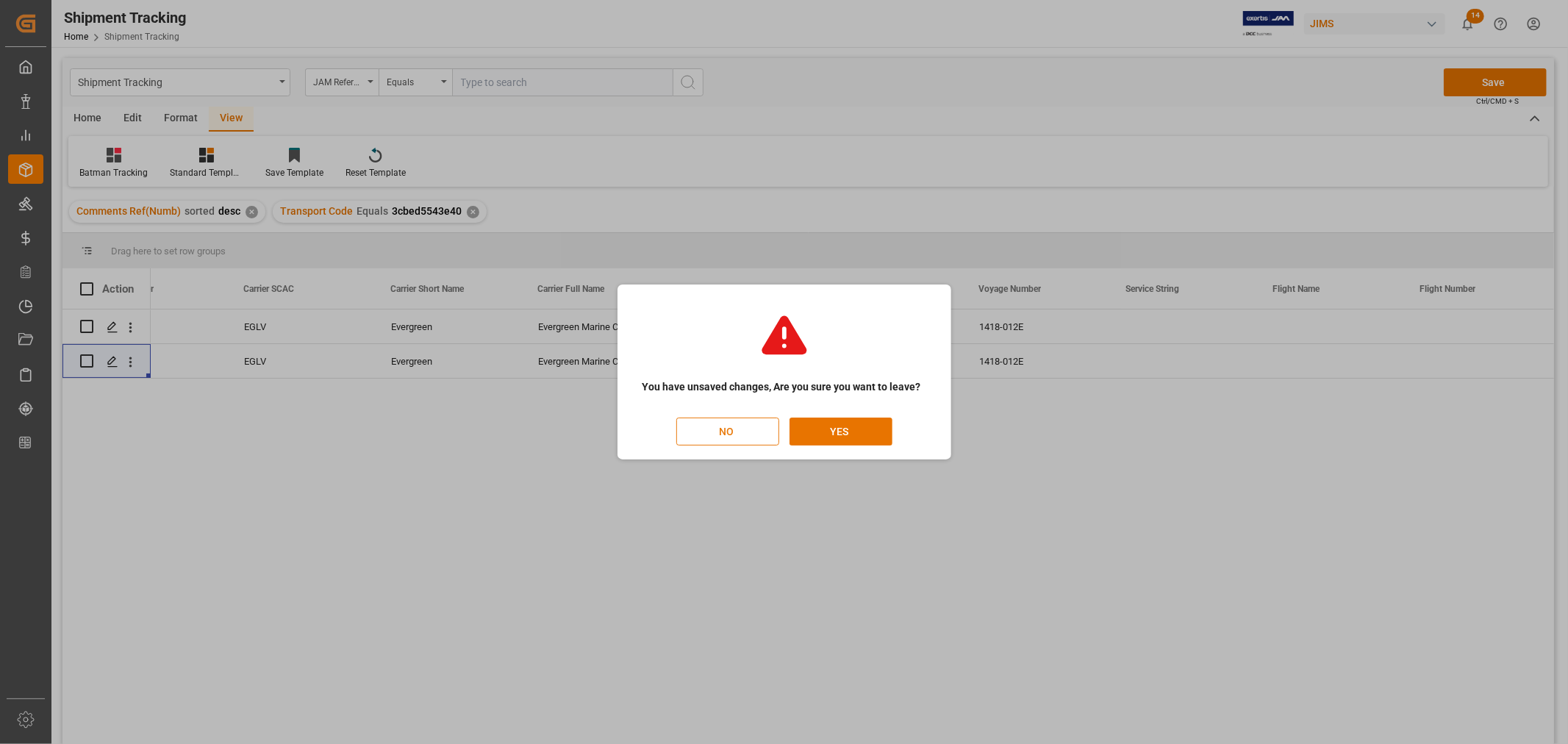
click at [722, 436] on button "NO" at bounding box center [728, 432] width 103 height 28
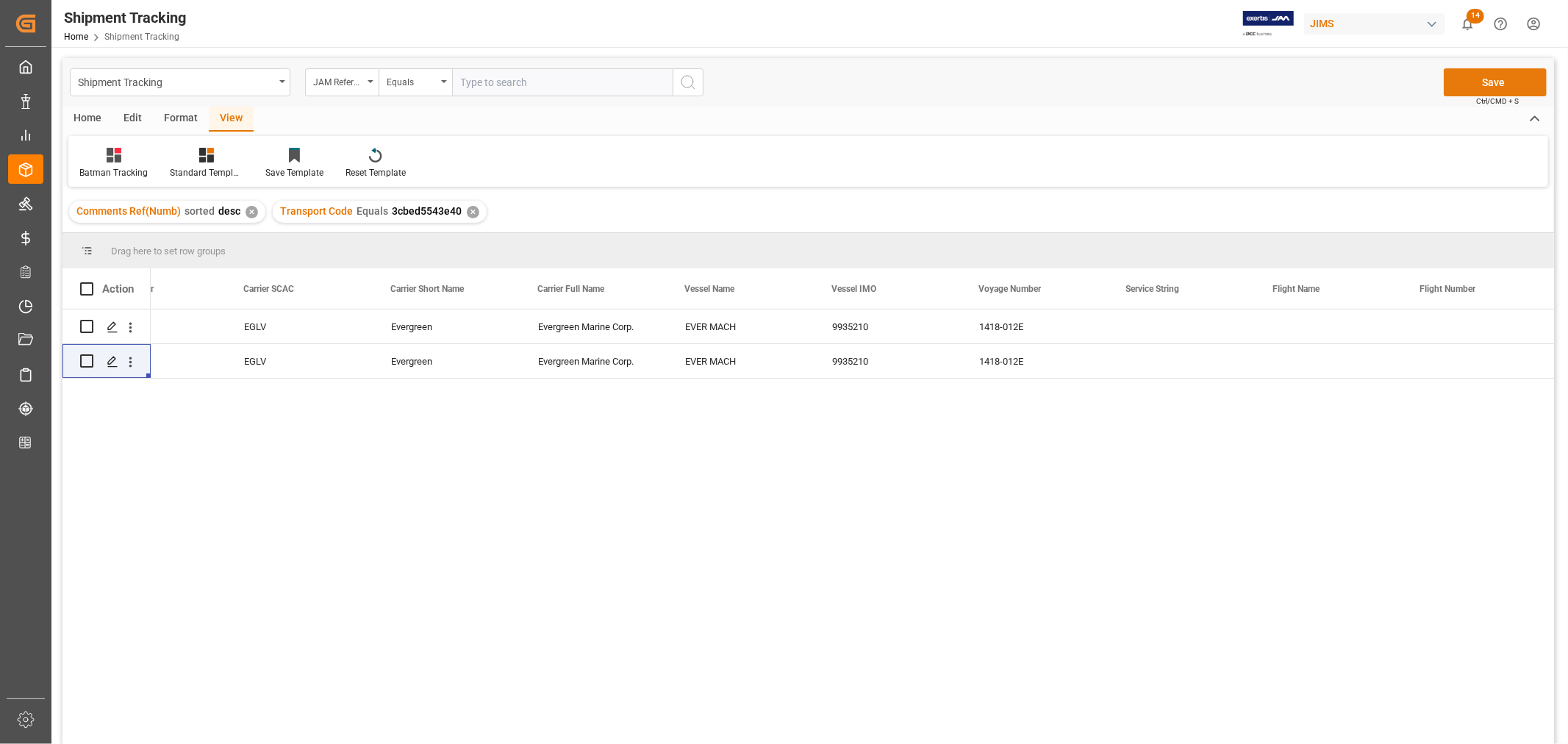
click at [1476, 85] on button "Save" at bounding box center [1495, 83] width 103 height 28
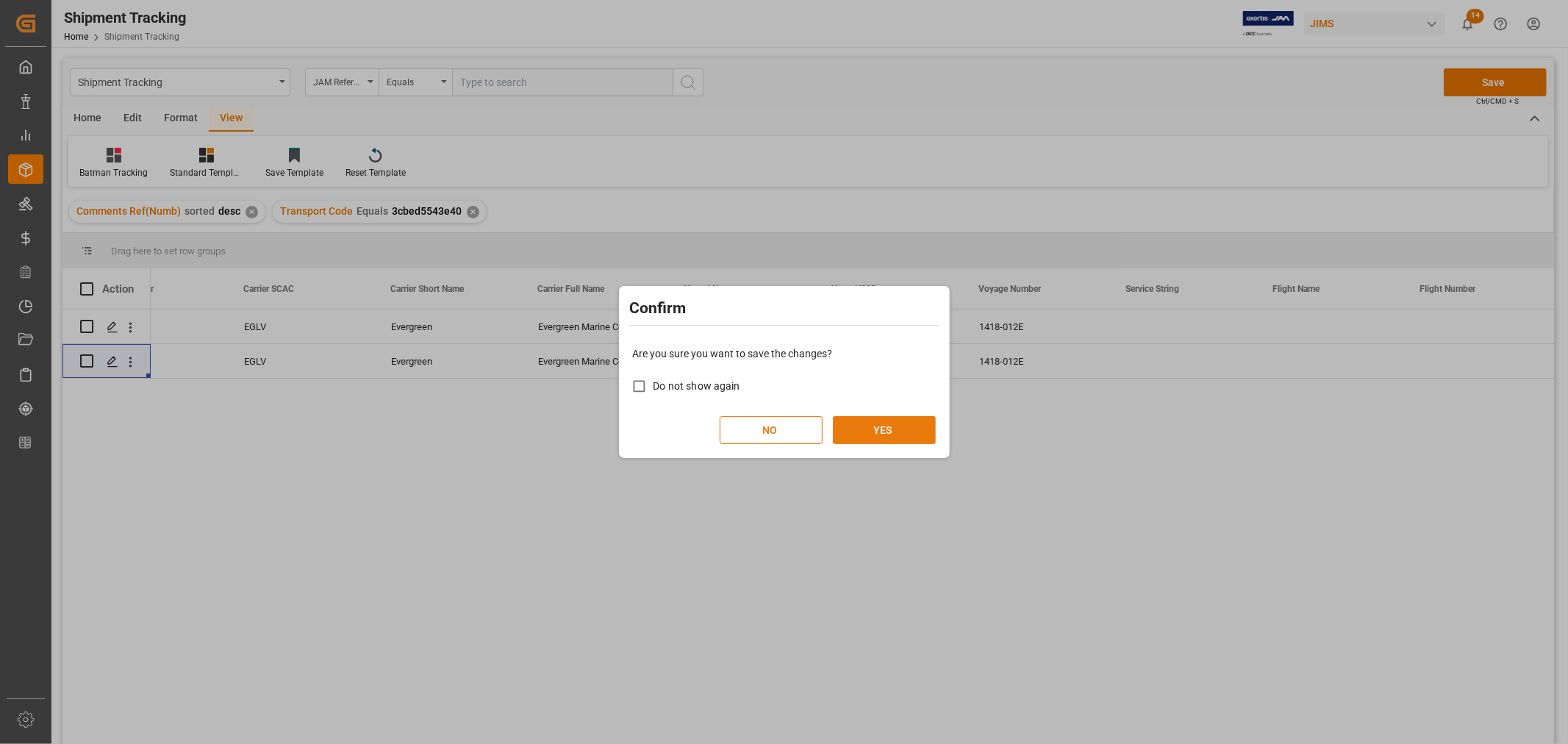
click at [876, 435] on button "YES" at bounding box center [884, 430] width 103 height 28
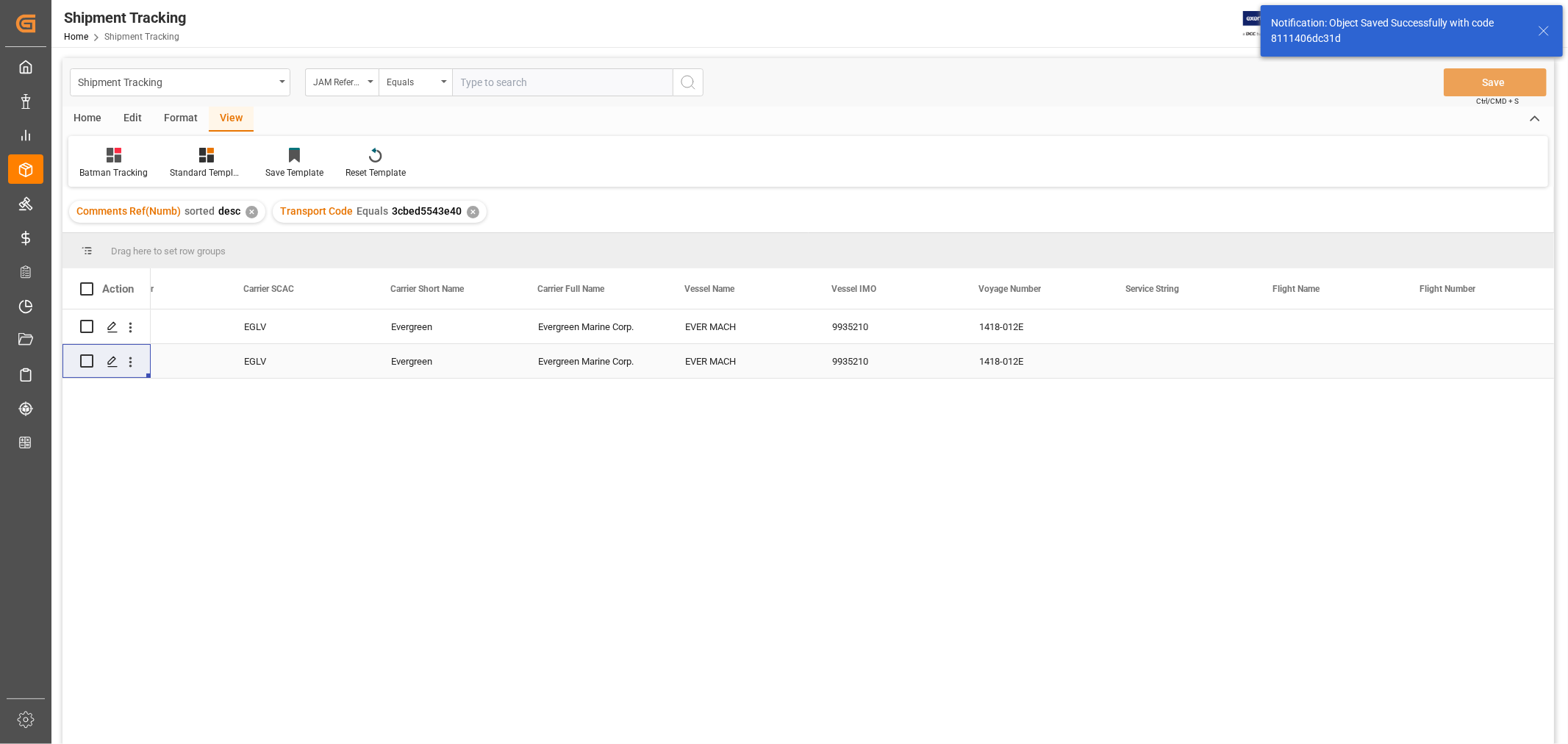
click at [334, 361] on div "EGLV" at bounding box center [300, 361] width 147 height 34
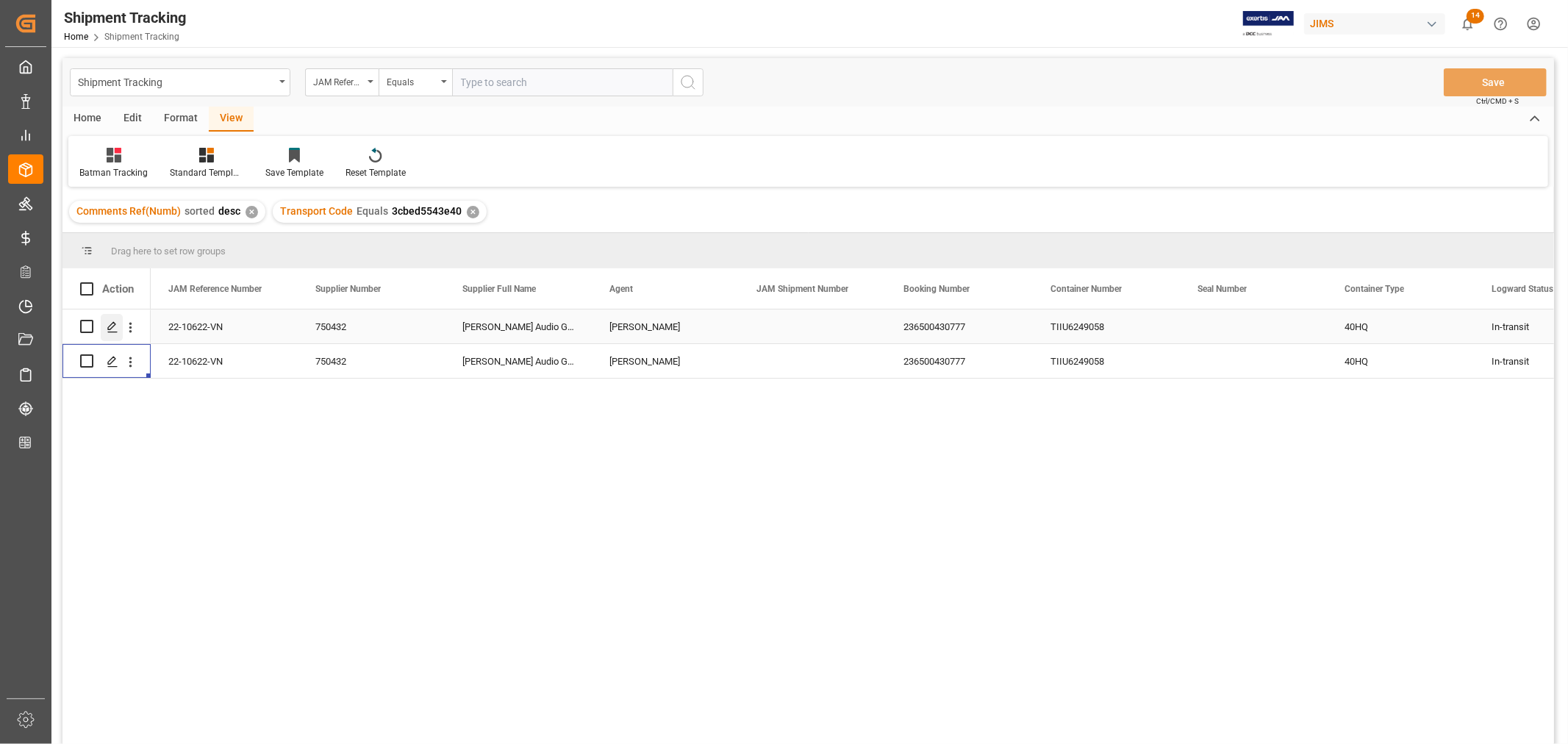
click at [108, 323] on icon "Press SPACE to select this row." at bounding box center [112, 327] width 12 height 12
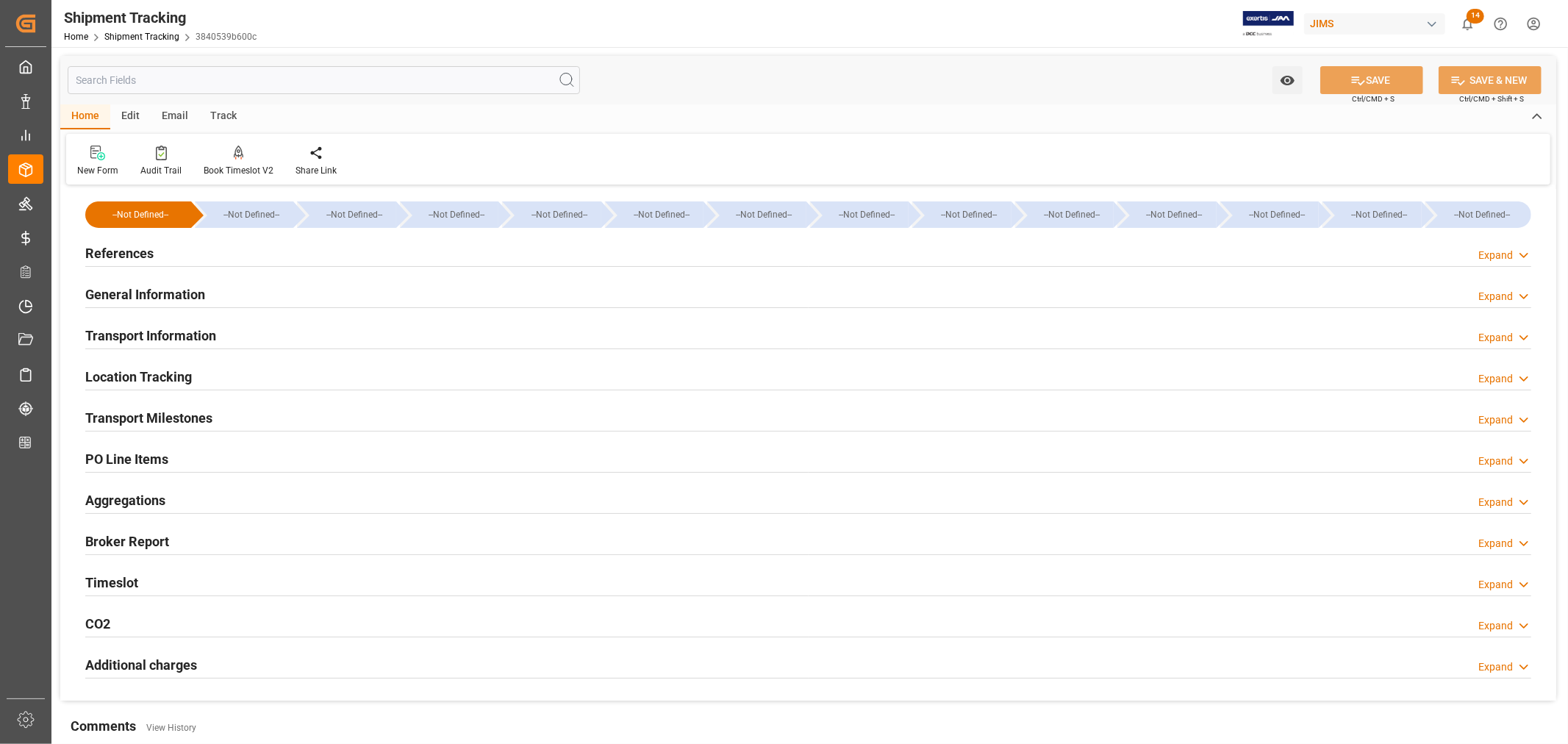
click at [185, 413] on h2 "Transport Milestones" at bounding box center [149, 418] width 127 height 20
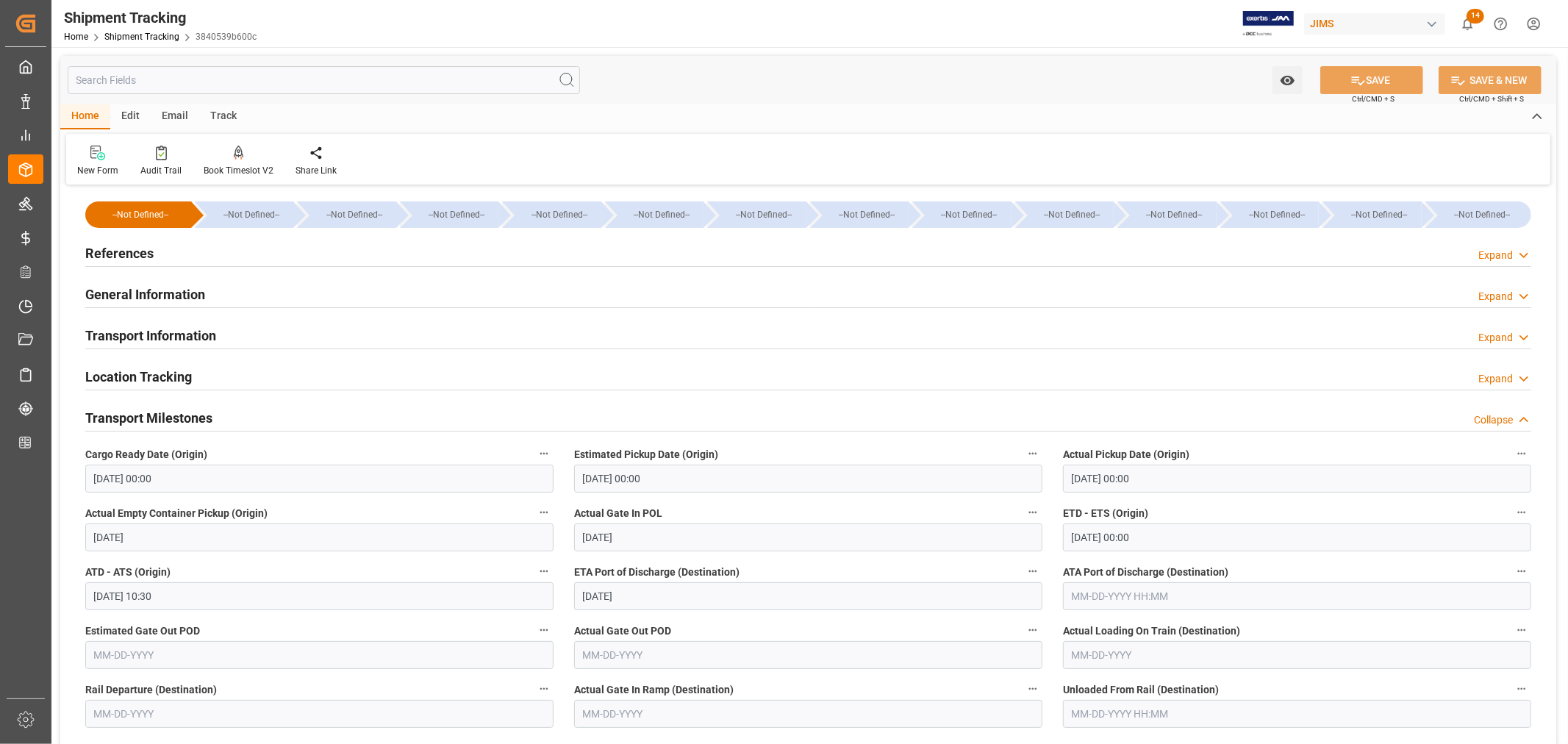
click at [185, 413] on h2 "Transport Milestones" at bounding box center [149, 418] width 127 height 20
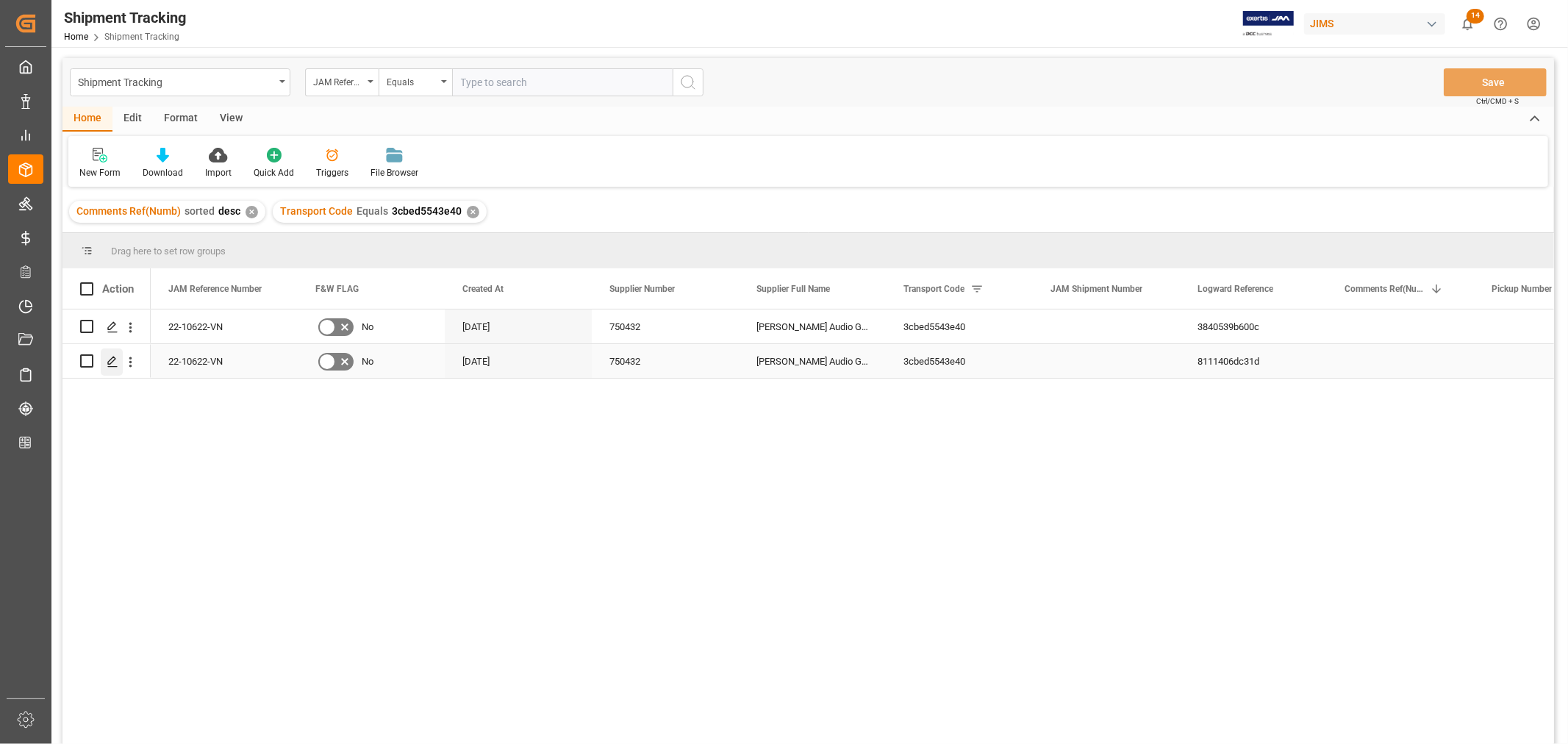
click at [111, 363] on icon "Press SPACE to select this row." at bounding box center [112, 362] width 12 height 12
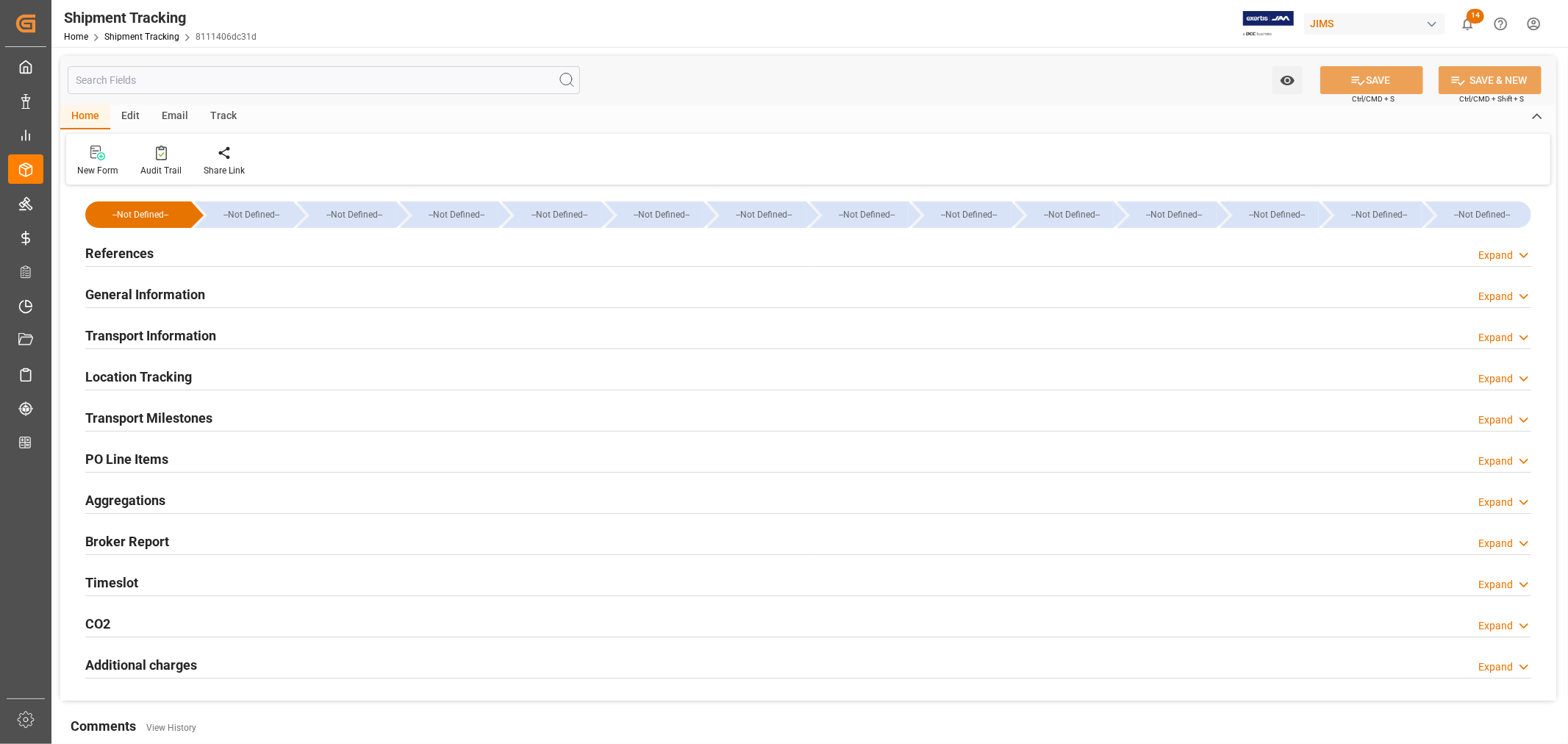
type input "Evergreen"
type input "Evergreen Marine Corp."
type input "9935210"
type input "109797.12"
click at [164, 329] on h2 "Transport Information" at bounding box center [151, 335] width 131 height 20
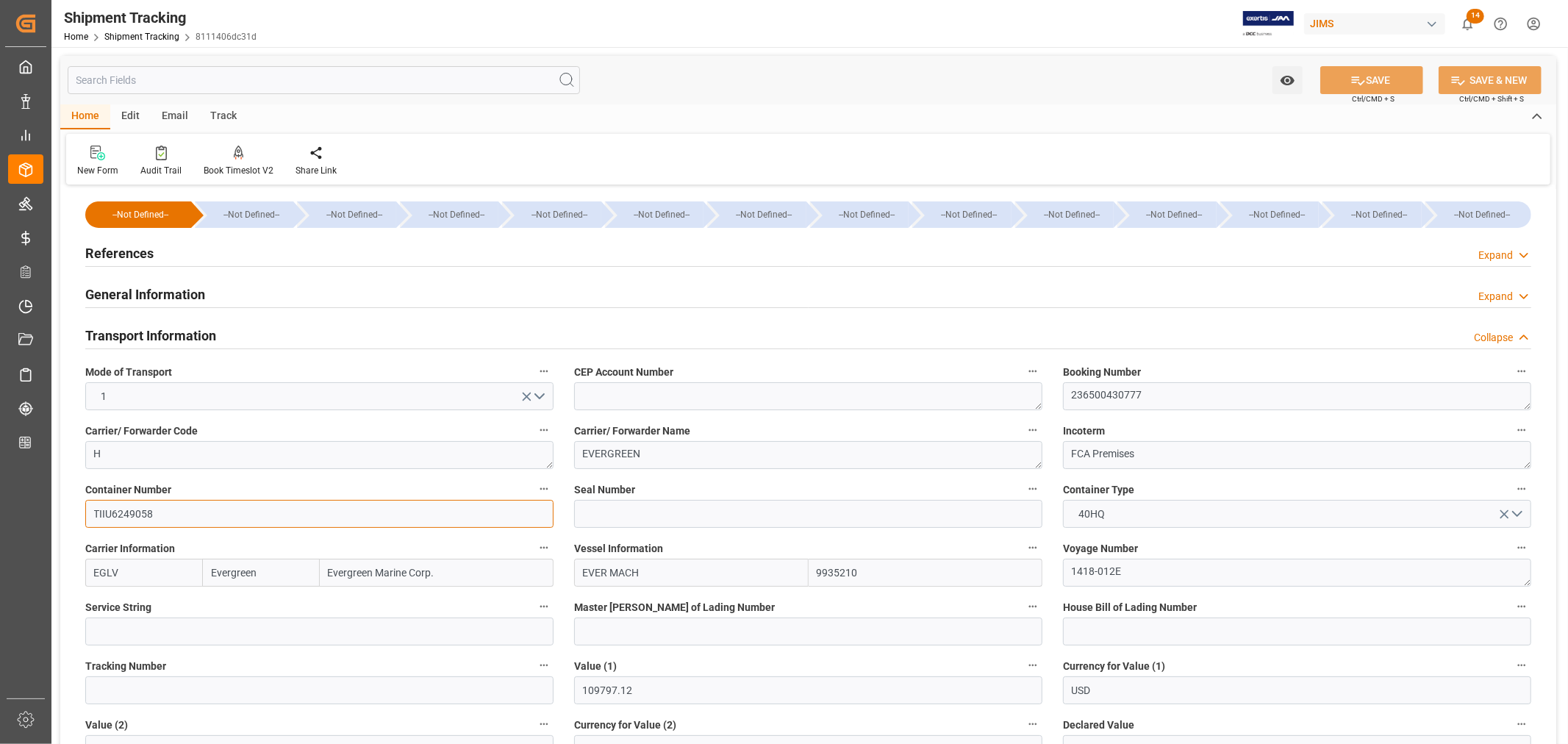
click at [152, 515] on input "TIIU6249058" at bounding box center [320, 514] width 468 height 28
drag, startPoint x: 153, startPoint y: 515, endPoint x: 85, endPoint y: 515, distance: 68.0
click at [85, 515] on input "TIIU6249058" at bounding box center [320, 514] width 468 height 28
paste input "EISU9460809"
type input "EISU9460809"
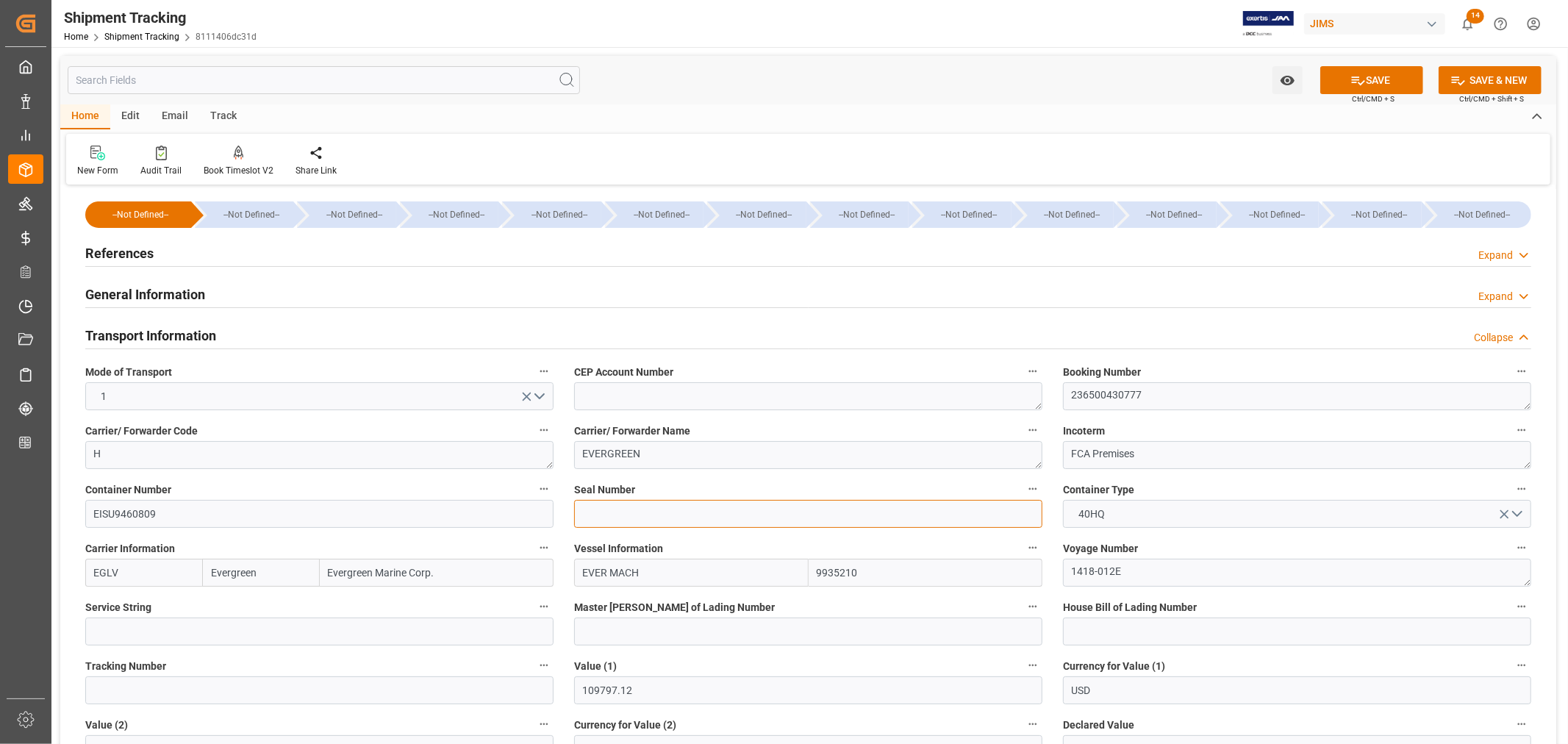
click at [607, 511] on input at bounding box center [809, 514] width 468 height 28
paste input "EMCSRX3053"
type input "EMCSRX3053"
click at [1373, 81] on button "SAVE" at bounding box center [1372, 80] width 103 height 28
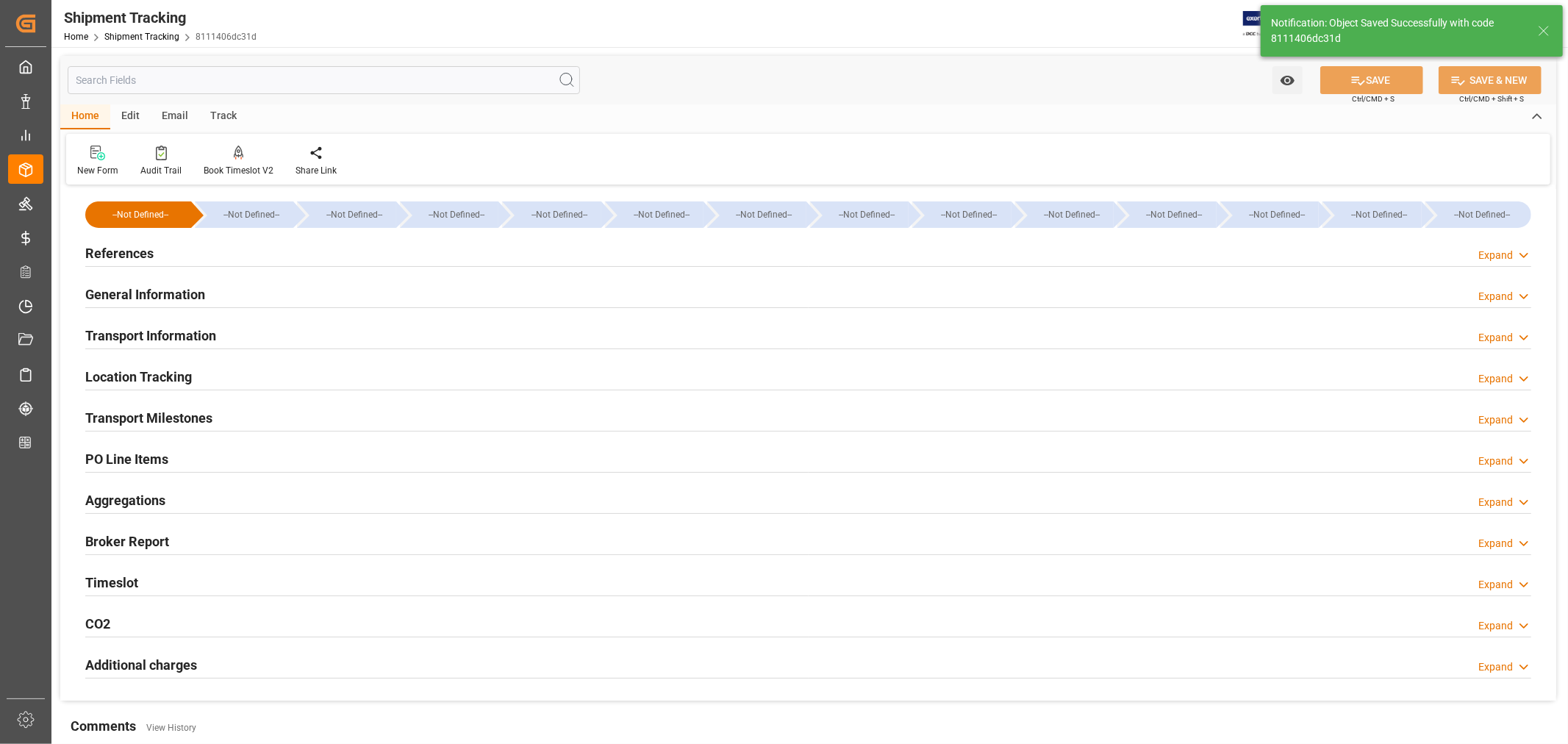
click at [192, 408] on h2 "Transport Milestones" at bounding box center [149, 418] width 127 height 20
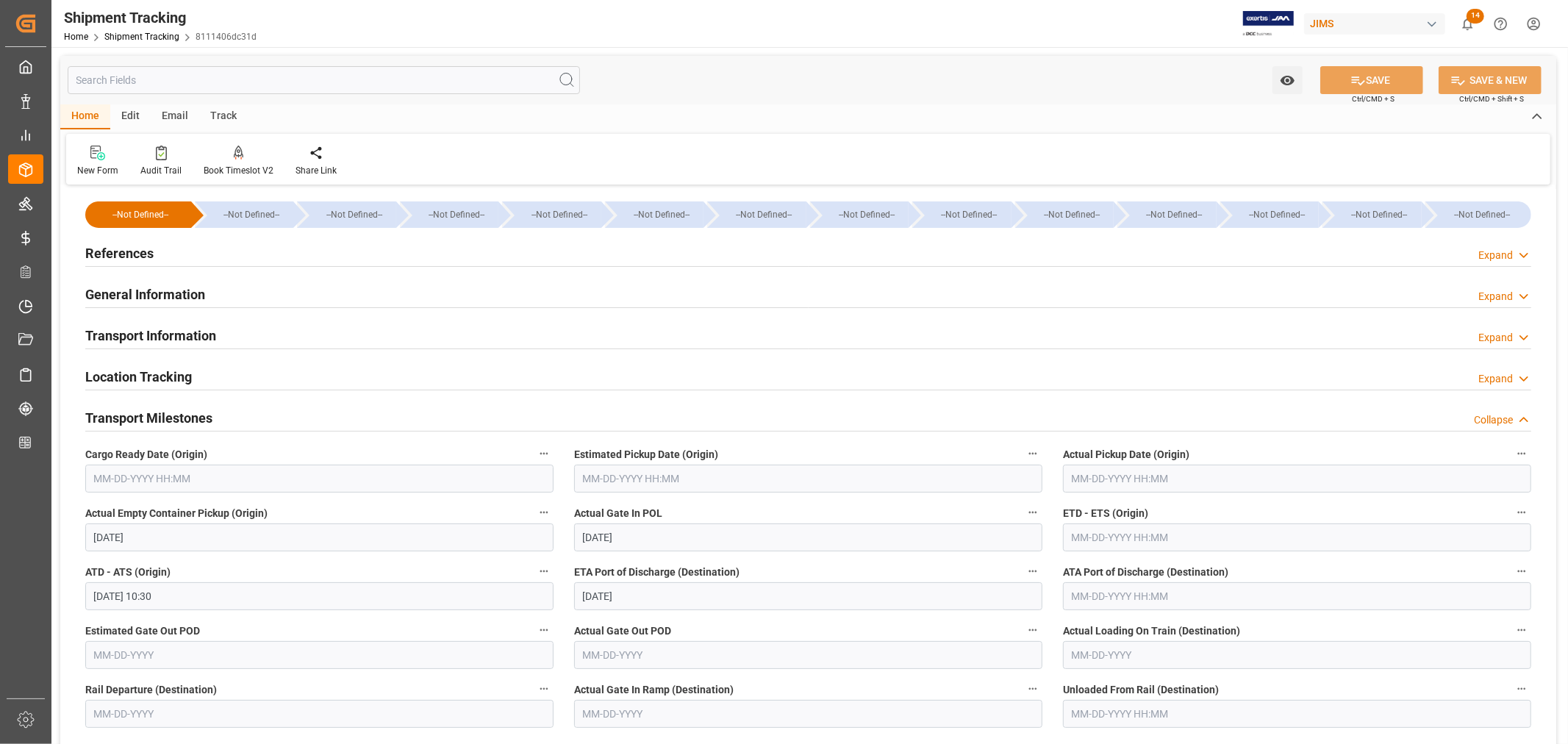
click at [137, 479] on input "text" at bounding box center [320, 479] width 468 height 28
click at [102, 511] on div "September 2025" at bounding box center [190, 514] width 209 height 15
click at [97, 514] on button "Previous Month" at bounding box center [98, 513] width 9 height 9
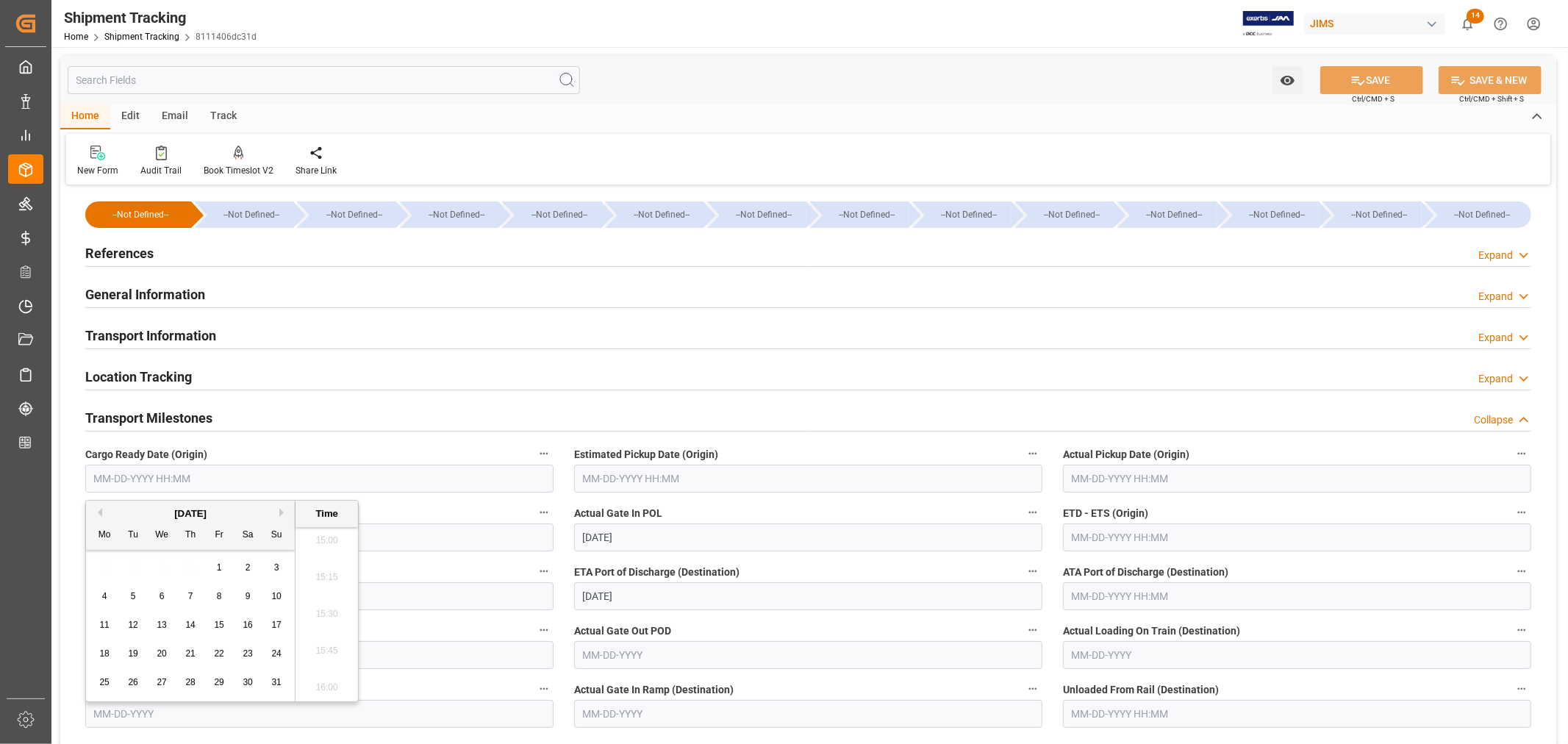
click at [189, 651] on span "21" at bounding box center [189, 654] width 10 height 10
type input "08-21-2025 00:00"
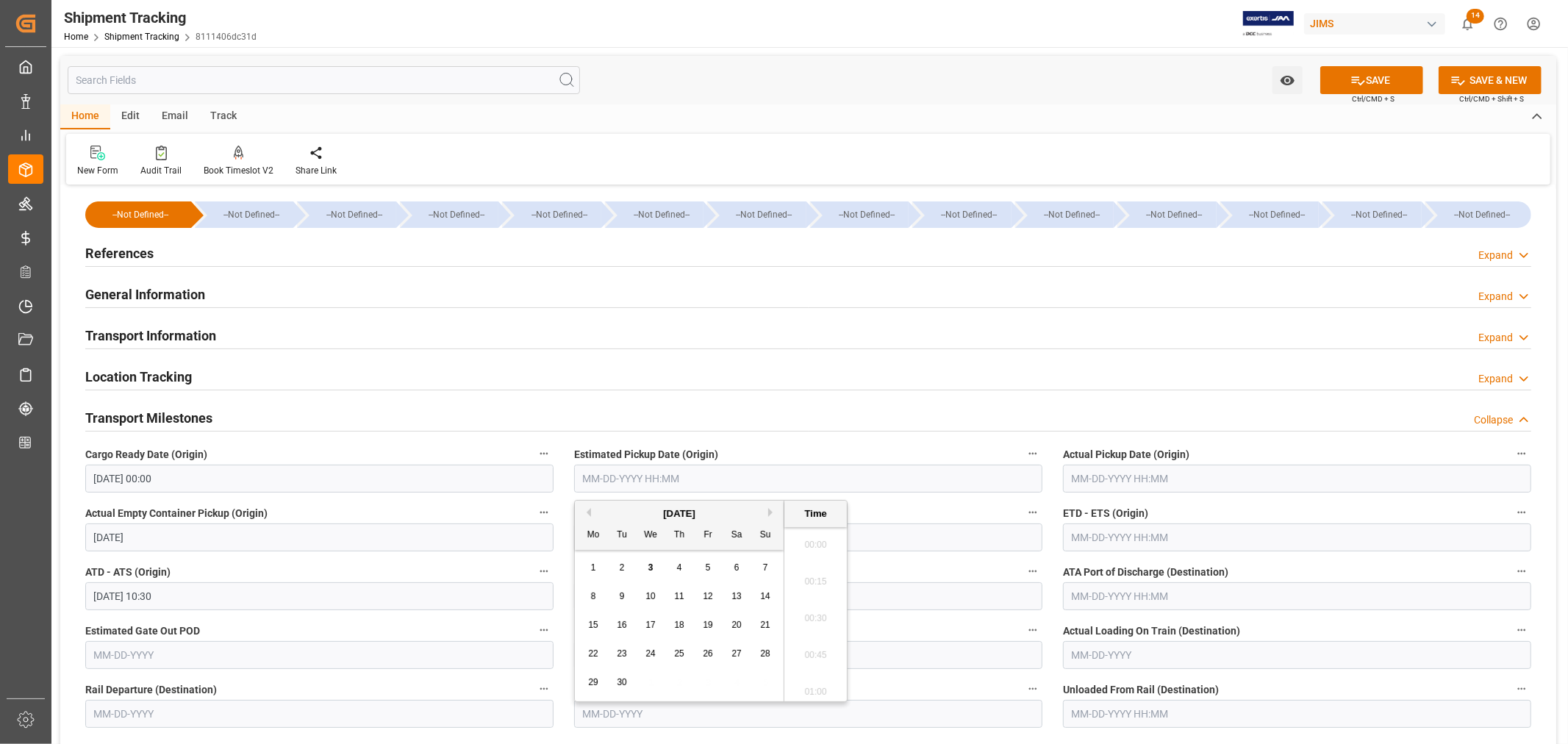
click at [670, 473] on input "text" at bounding box center [809, 479] width 468 height 28
click at [586, 514] on button "Previous Month" at bounding box center [586, 513] width 9 height 9
click at [708, 651] on span "22" at bounding box center [707, 654] width 10 height 10
type input "08-22-2025 00:00"
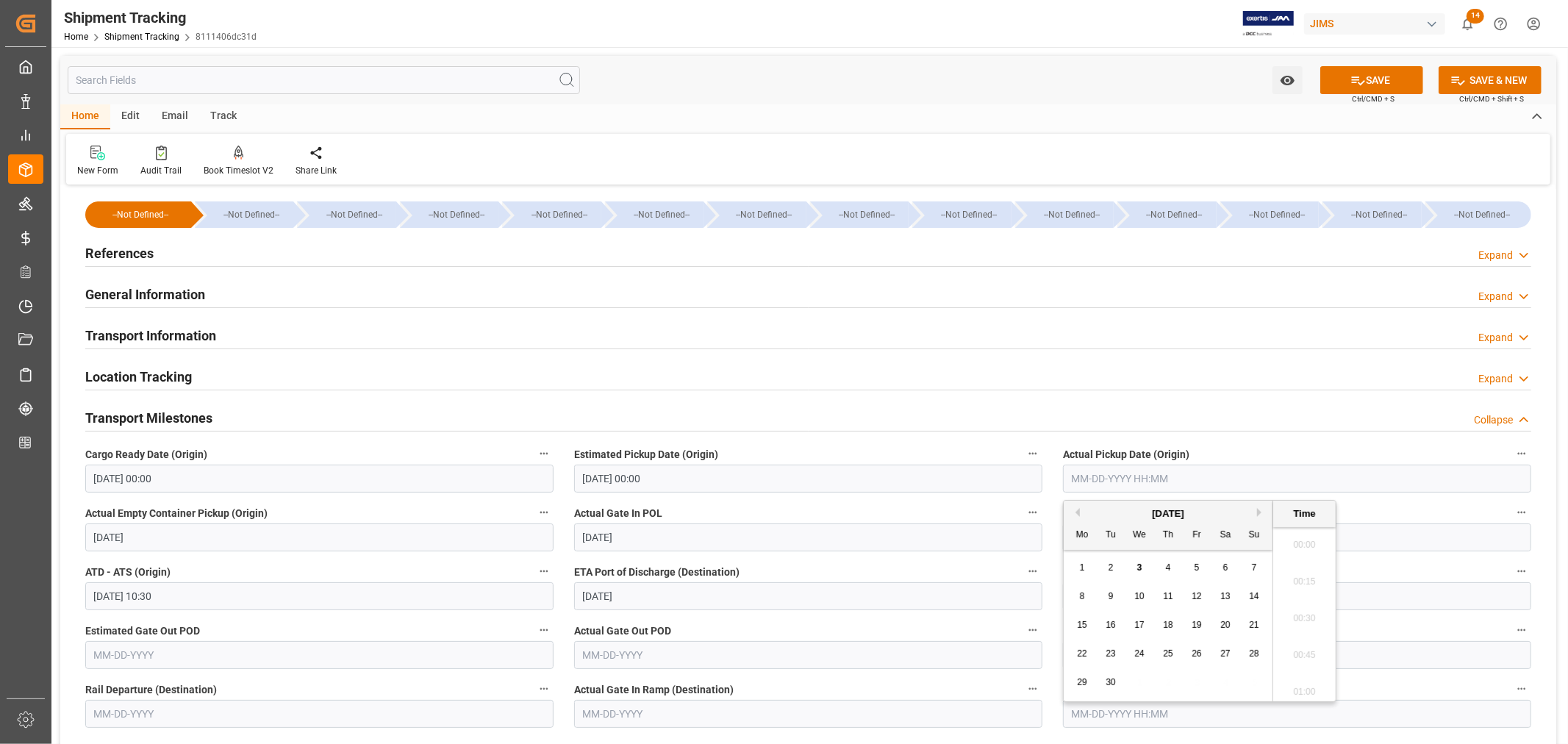
click at [1077, 475] on input "text" at bounding box center [1297, 479] width 468 height 28
click at [1078, 514] on button "Previous Month" at bounding box center [1075, 513] width 9 height 9
click at [1193, 653] on span "22" at bounding box center [1196, 654] width 10 height 10
type input "08-22-2025 00:00"
click at [1403, 541] on input "text" at bounding box center [1297, 537] width 468 height 28
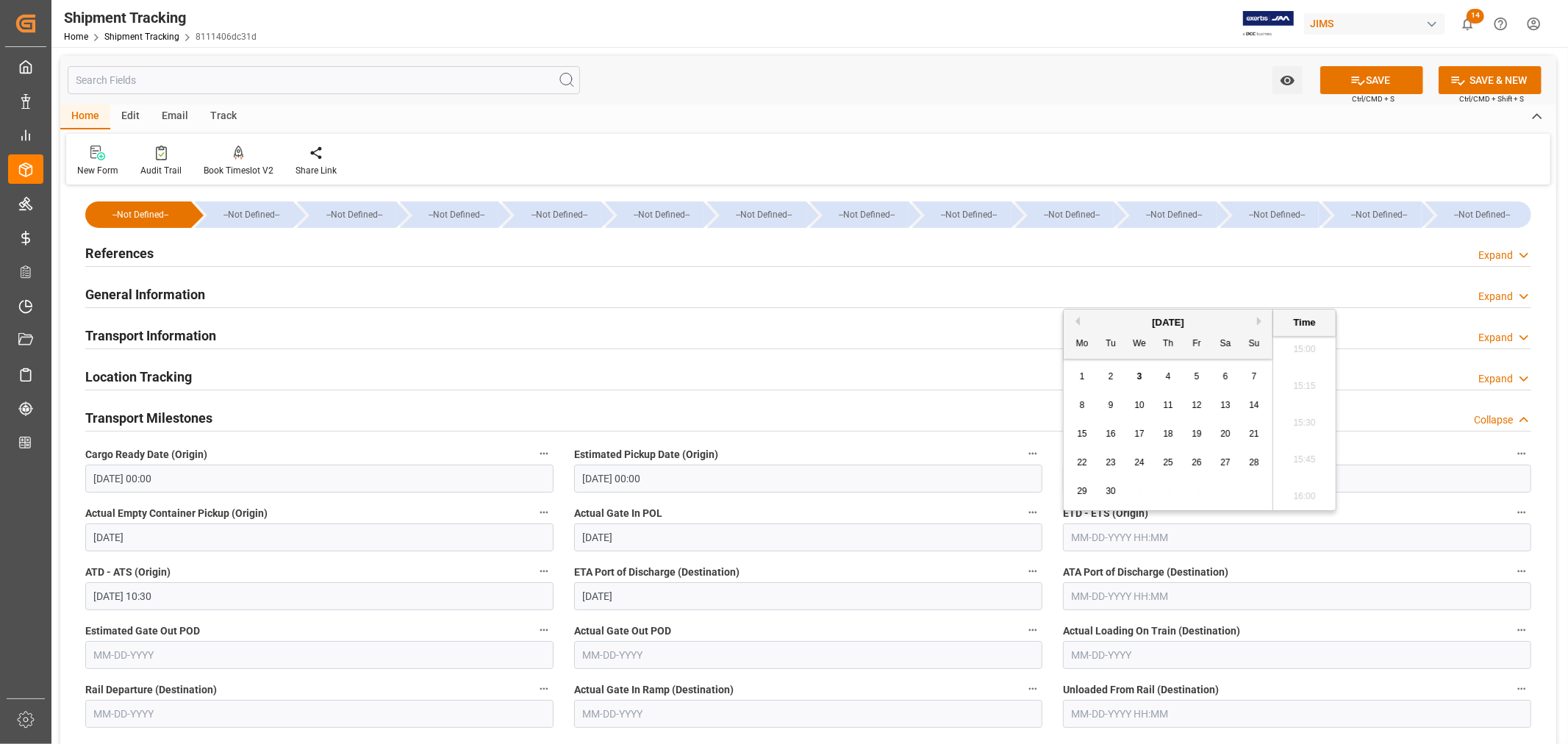
click at [1142, 377] on div "3" at bounding box center [1139, 378] width 19 height 18
type input "09-03-2025 00:00"
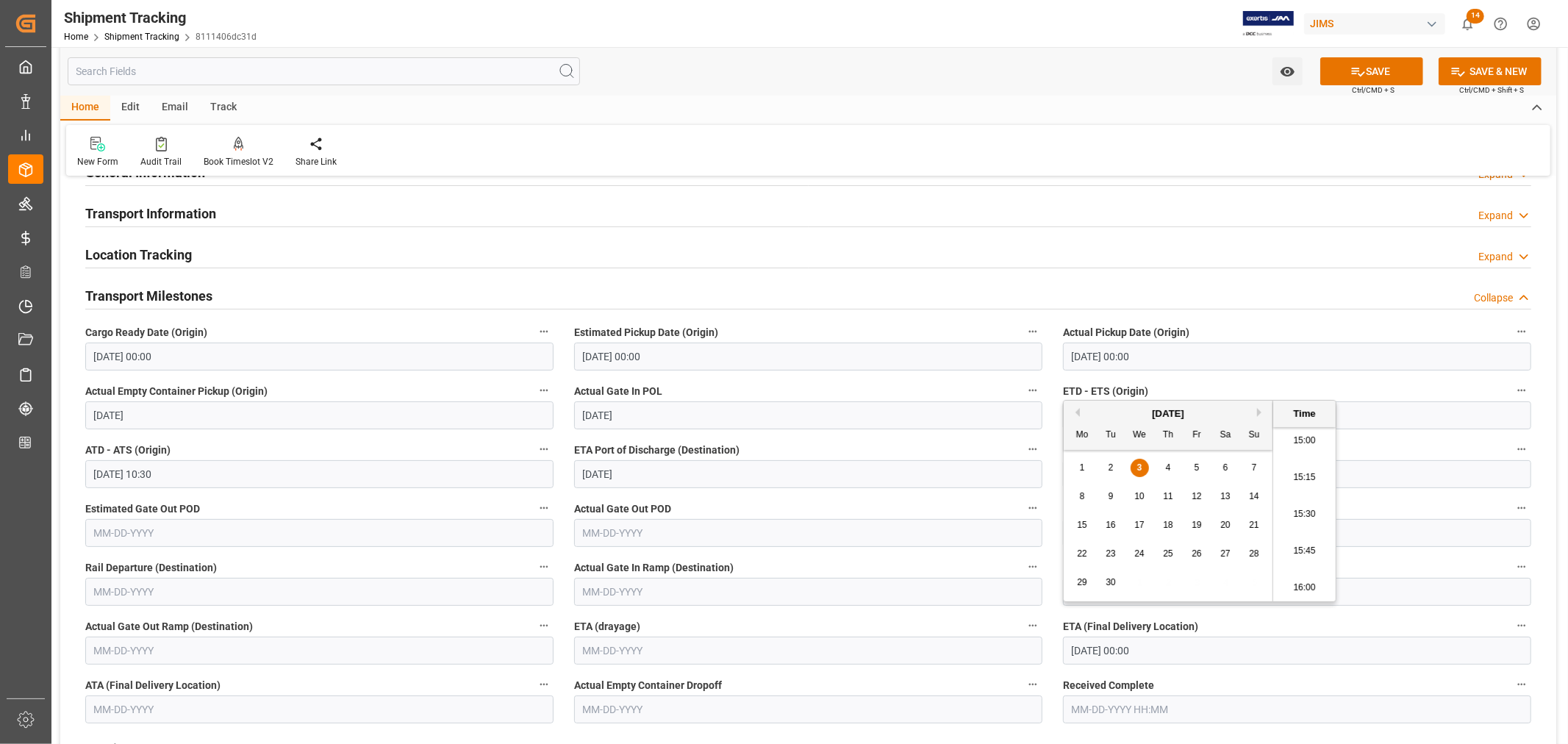
scroll to position [164, 0]
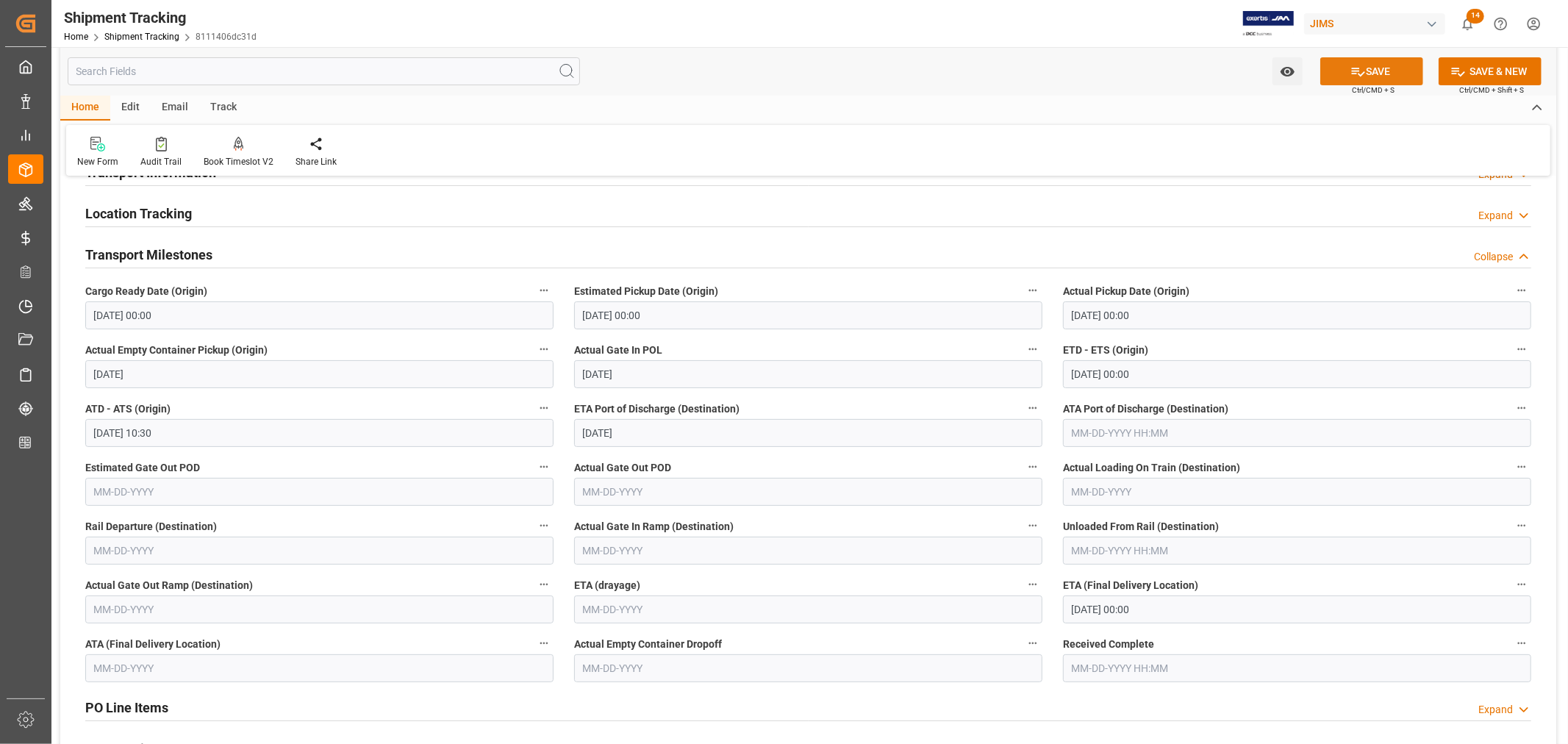
click at [1377, 70] on button "SAVE" at bounding box center [1372, 71] width 103 height 28
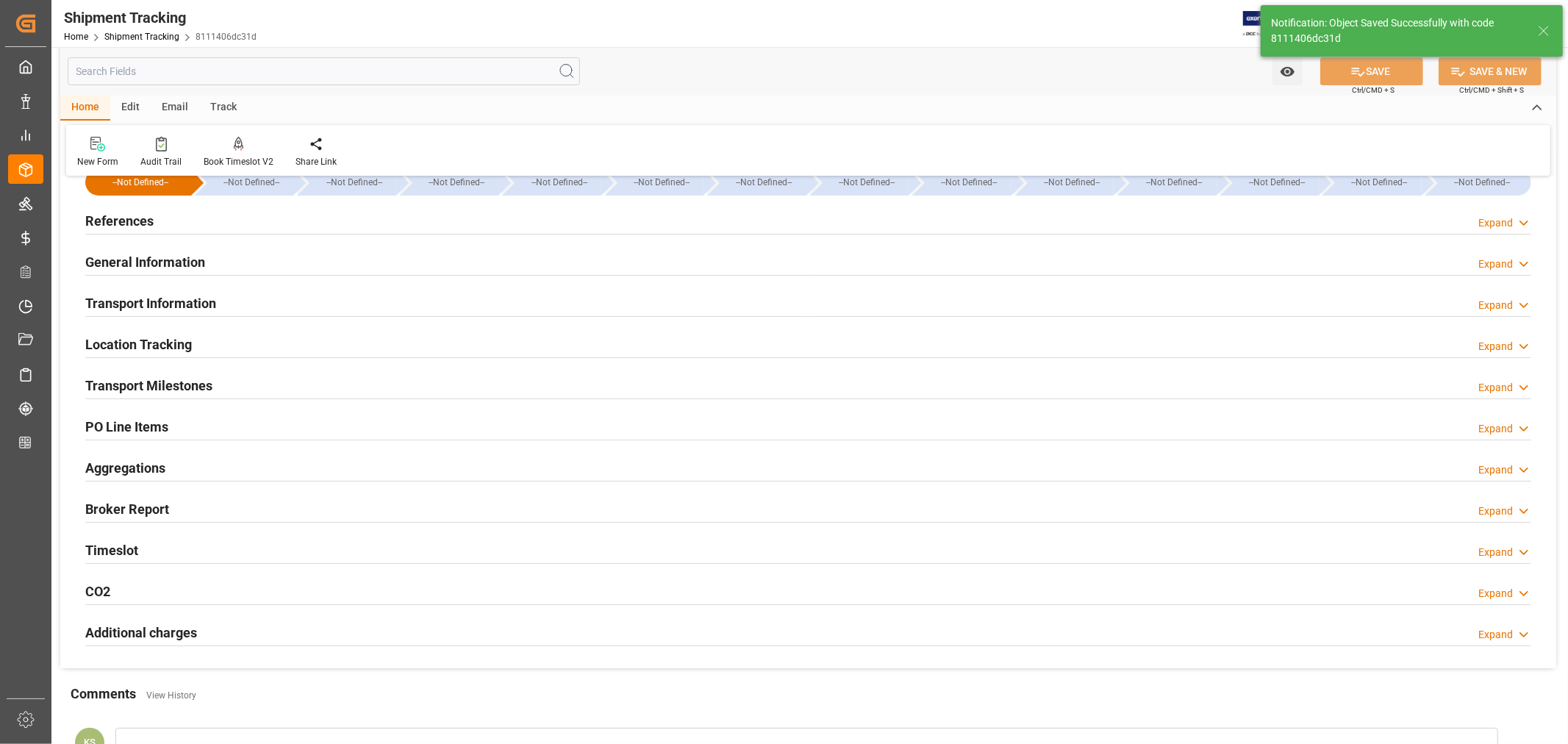
scroll to position [0, 0]
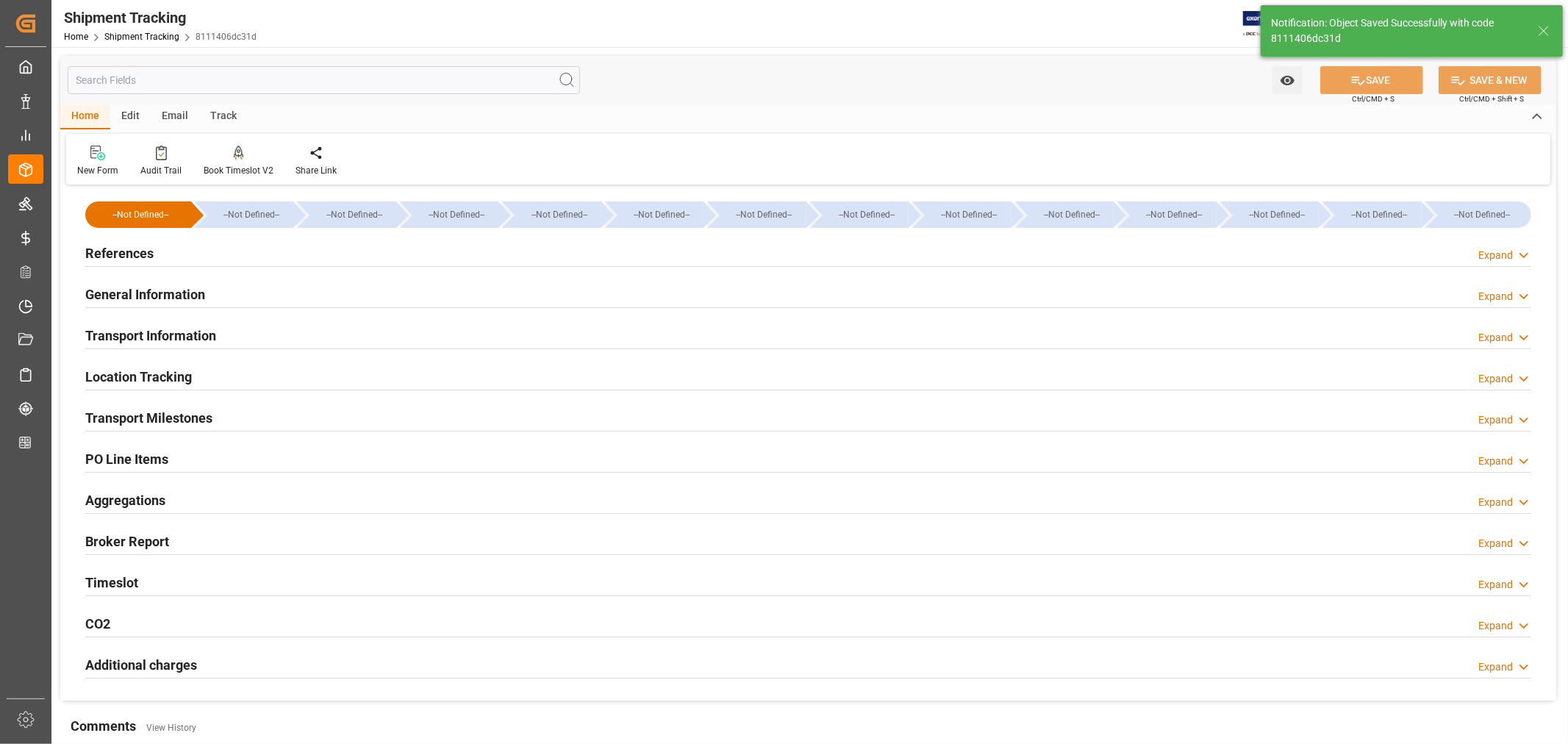
click at [177, 329] on h2 "Transport Information" at bounding box center [151, 335] width 131 height 20
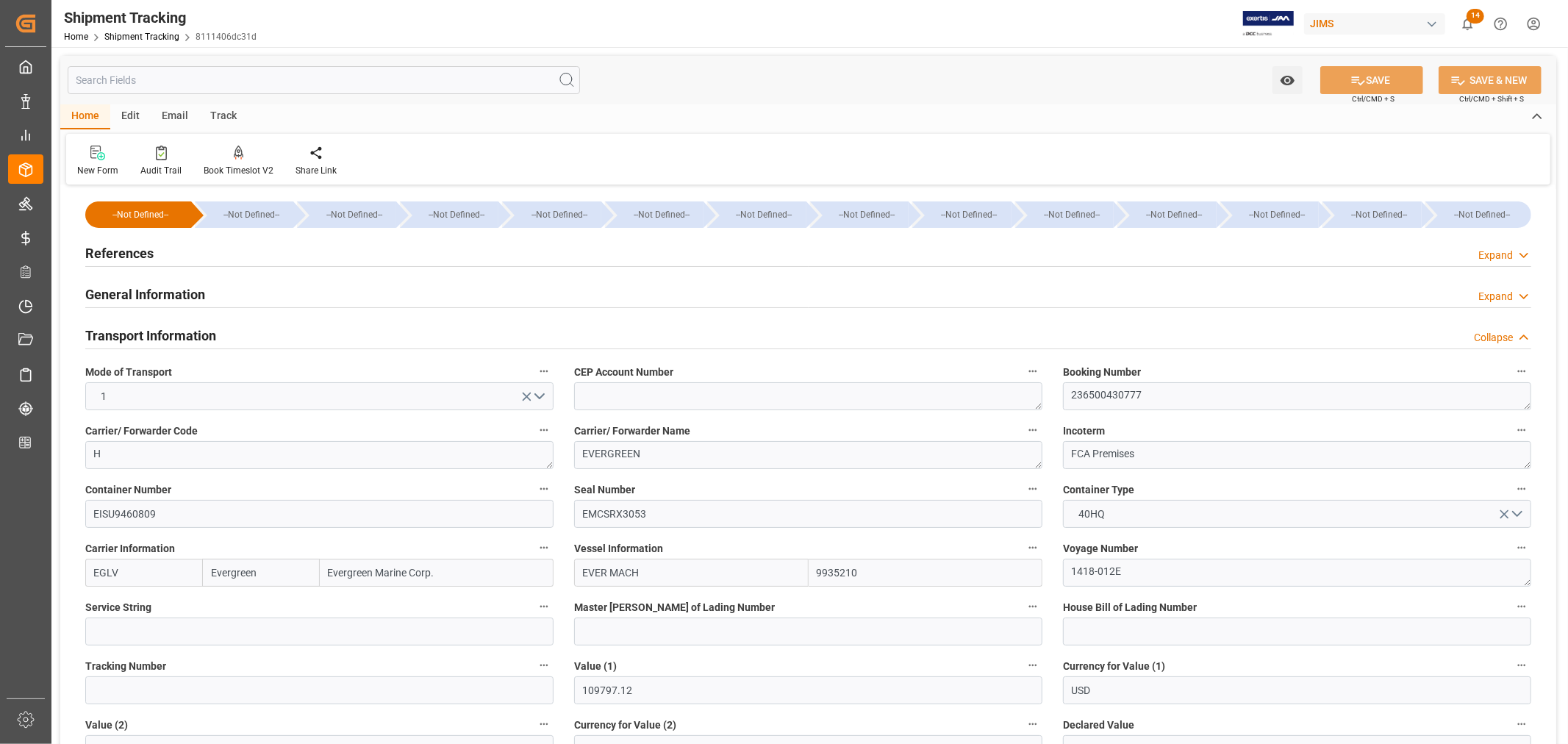
click at [177, 329] on h2 "Transport Information" at bounding box center [151, 335] width 131 height 20
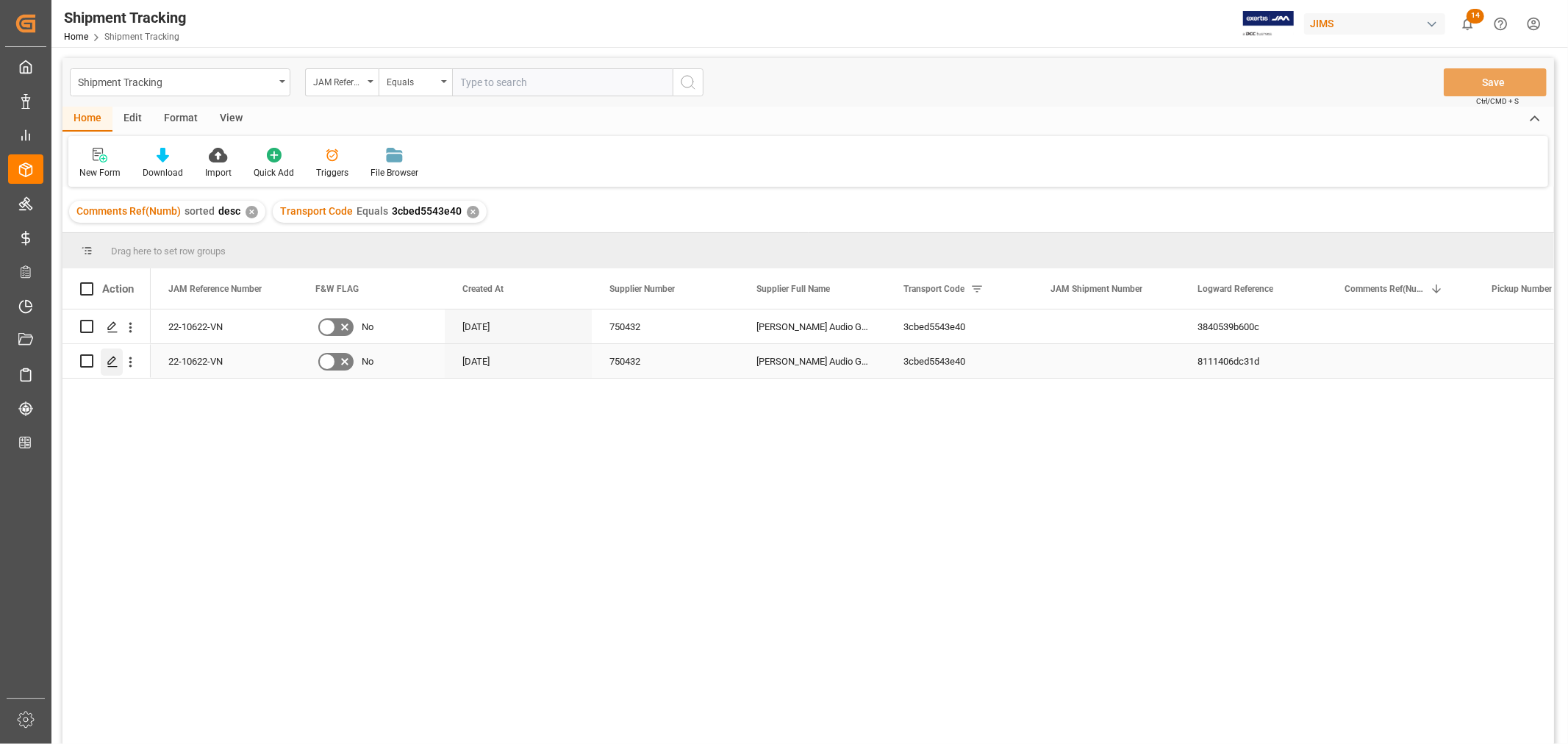
click at [116, 363] on icon "Press SPACE to select this row." at bounding box center [112, 362] width 12 height 12
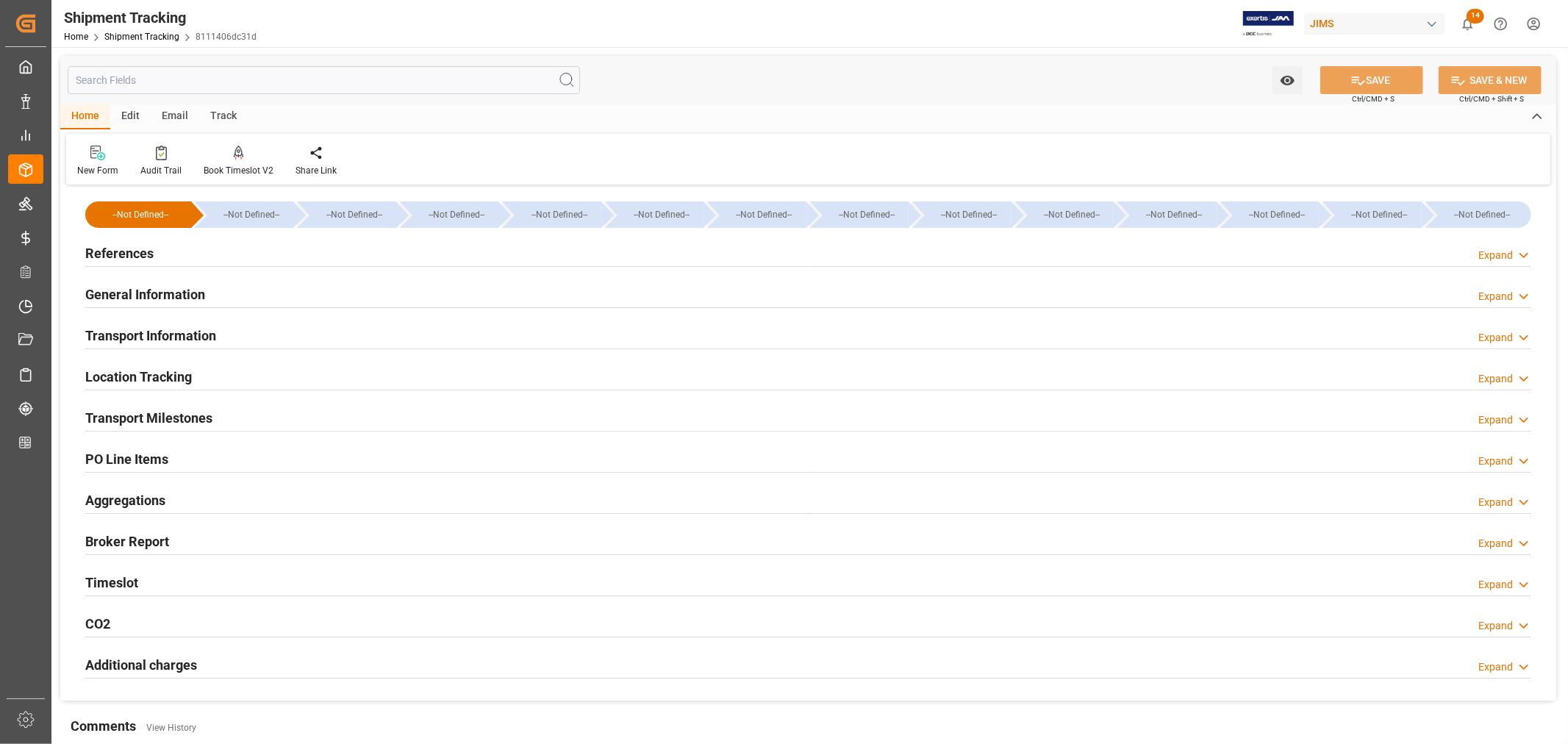
click at [131, 334] on h2 "Transport Information" at bounding box center [151, 335] width 131 height 20
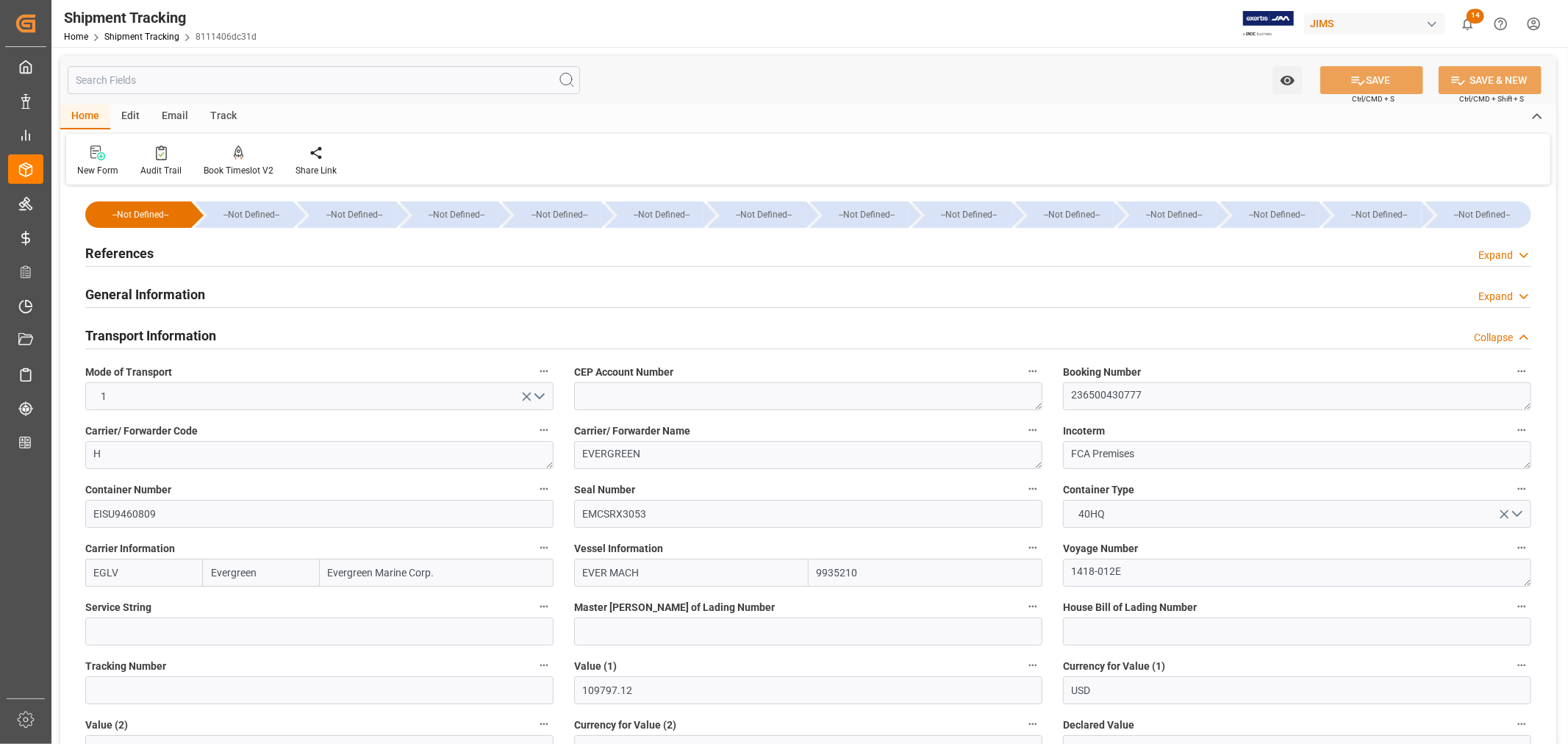
click at [131, 334] on h2 "Transport Information" at bounding box center [151, 335] width 131 height 20
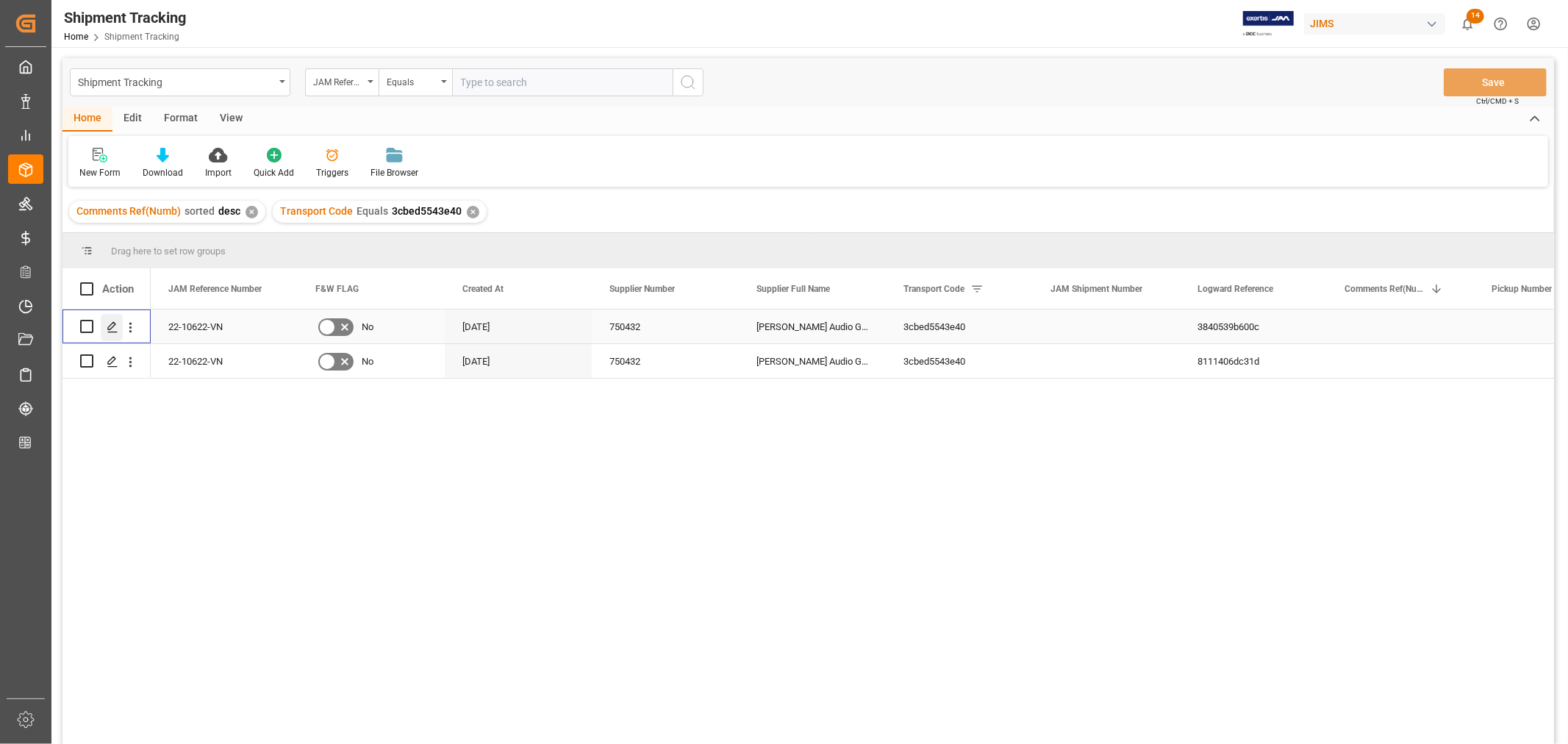
click at [115, 327] on icon "Press SPACE to select this row." at bounding box center [112, 327] width 12 height 12
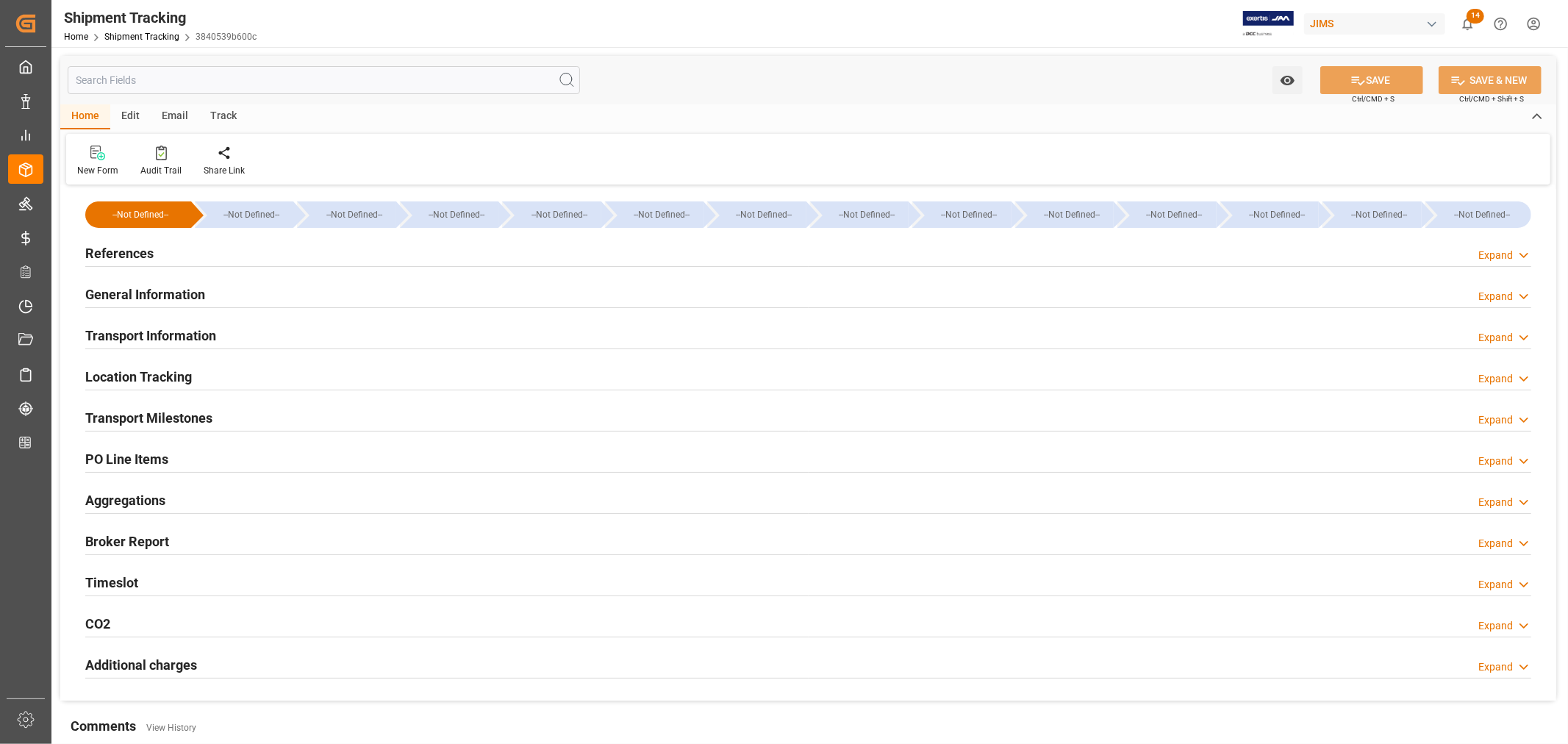
type input "Evergreen"
type input "Evergreen Marine Corp."
type input "9935210"
type input "109797.12"
click at [165, 332] on h2 "Transport Information" at bounding box center [151, 335] width 131 height 20
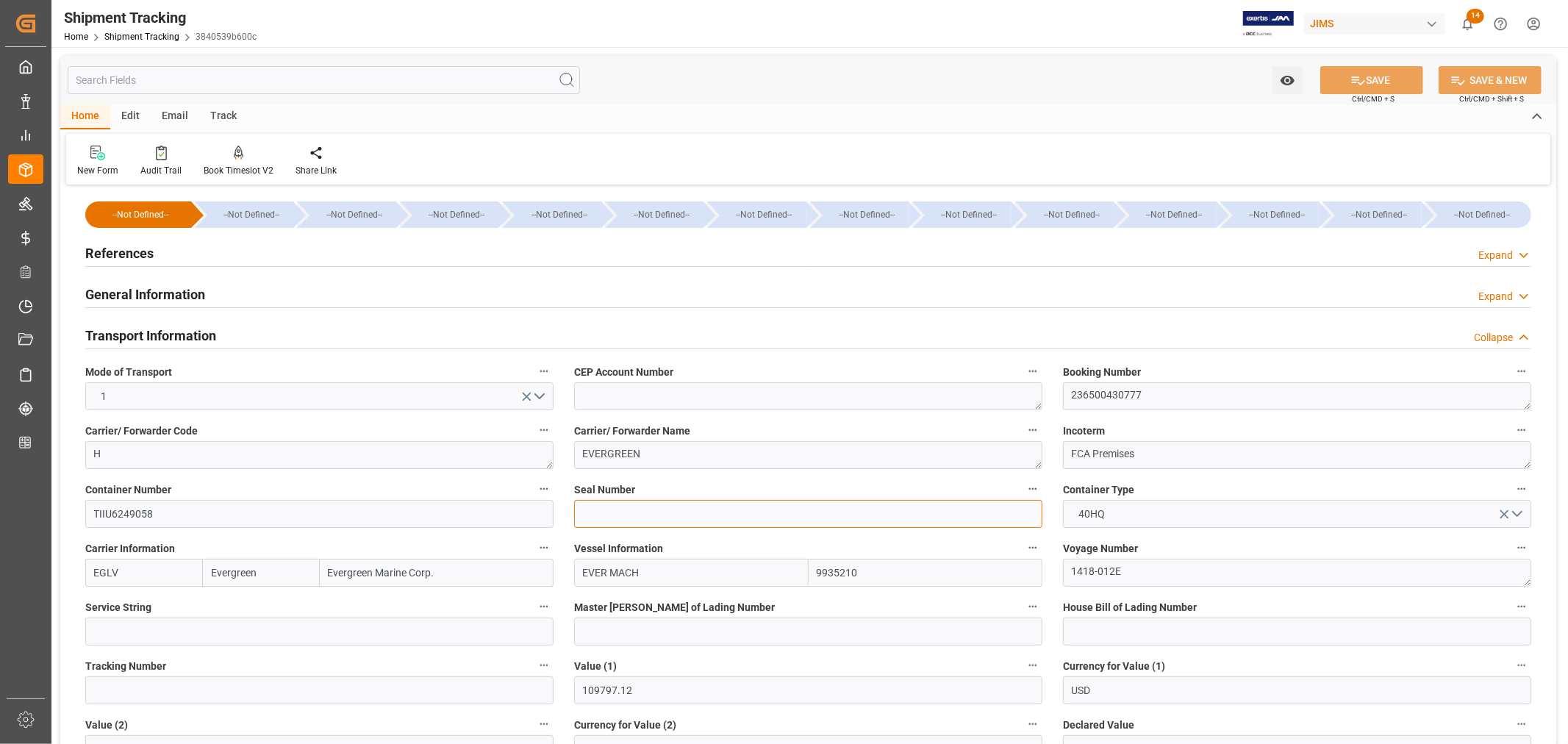
click at [586, 511] on input at bounding box center [809, 514] width 468 height 28
paste input "EMCSRX3063"
type input "EMCSRX3063"
click at [1384, 78] on button "SAVE" at bounding box center [1372, 80] width 103 height 28
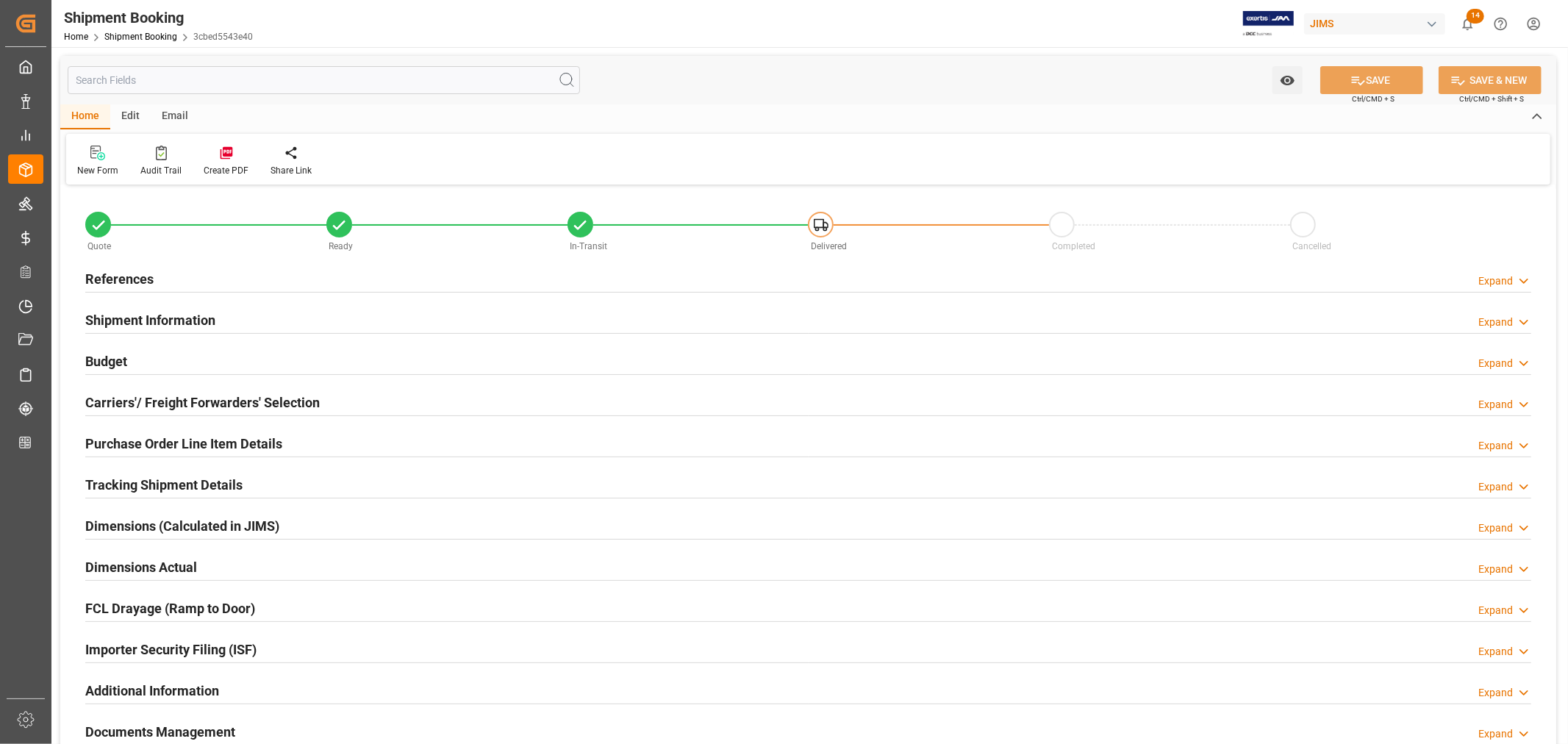
type input "2"
type input "[DATE]"
click at [140, 280] on h2 "References" at bounding box center [120, 279] width 68 height 20
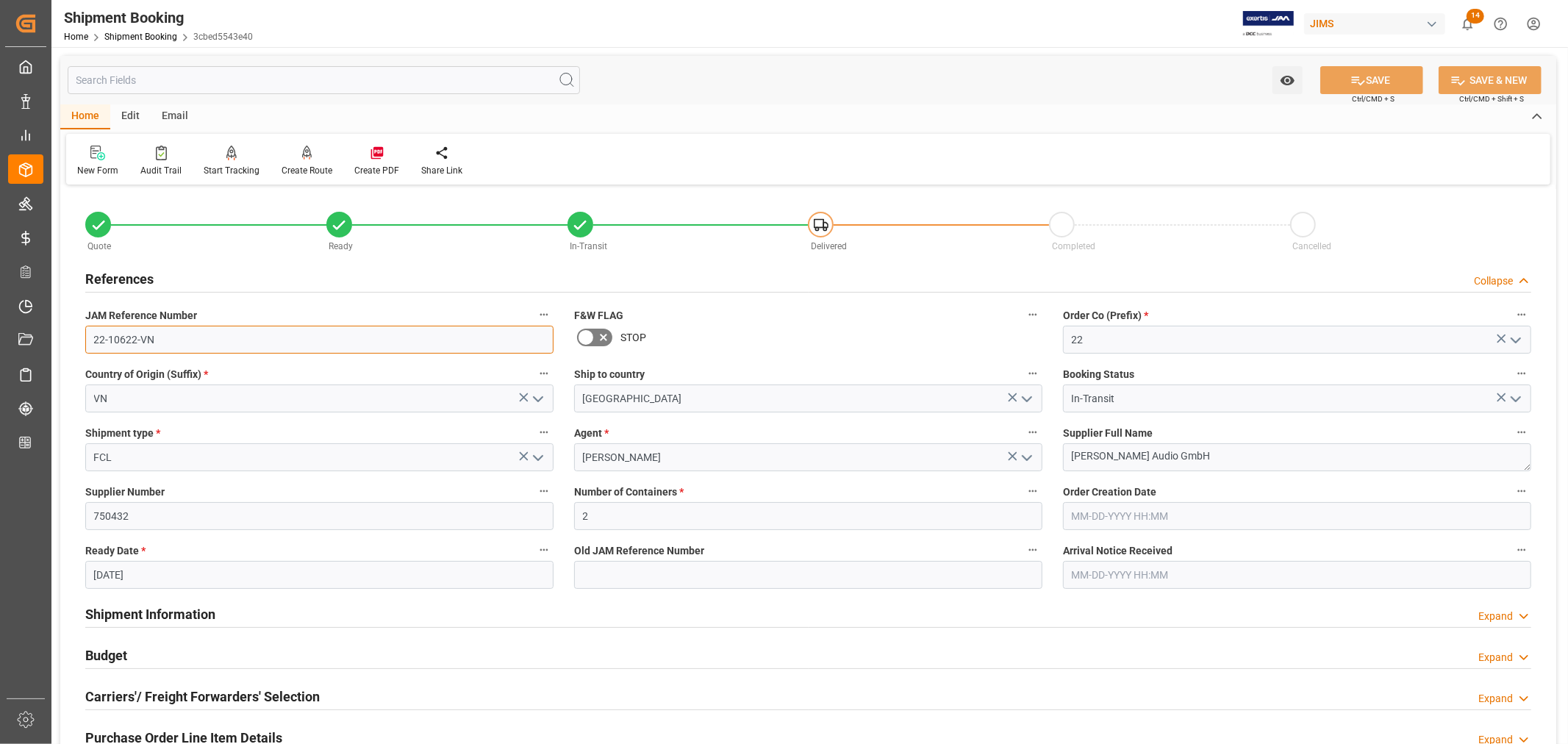
drag, startPoint x: 117, startPoint y: 337, endPoint x: 85, endPoint y: 336, distance: 32.0
click at [85, 336] on input "22-10622-VN" at bounding box center [320, 340] width 468 height 28
click at [117, 278] on h2 "References" at bounding box center [120, 279] width 68 height 20
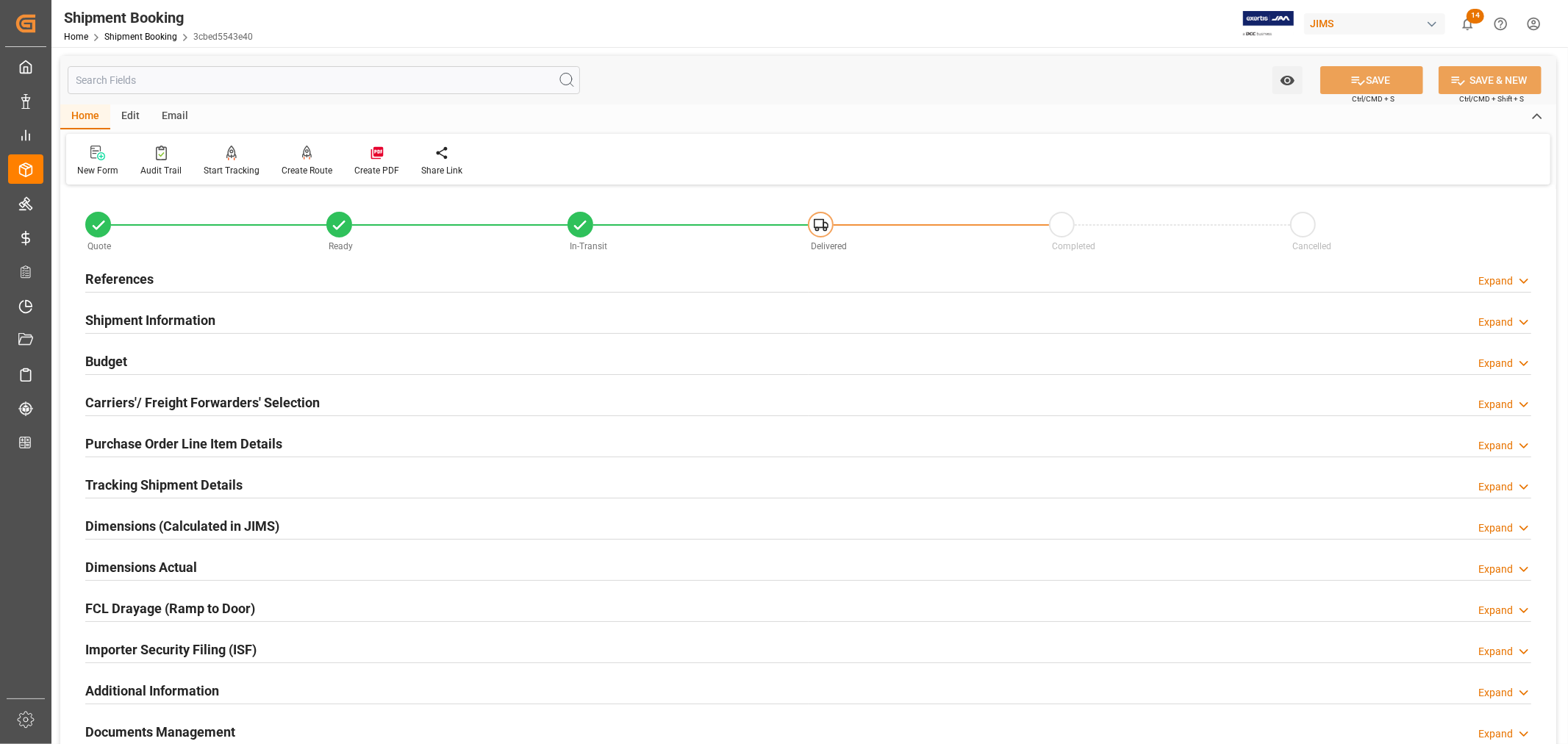
click at [129, 481] on h2 "Tracking Shipment Details" at bounding box center [164, 485] width 158 height 20
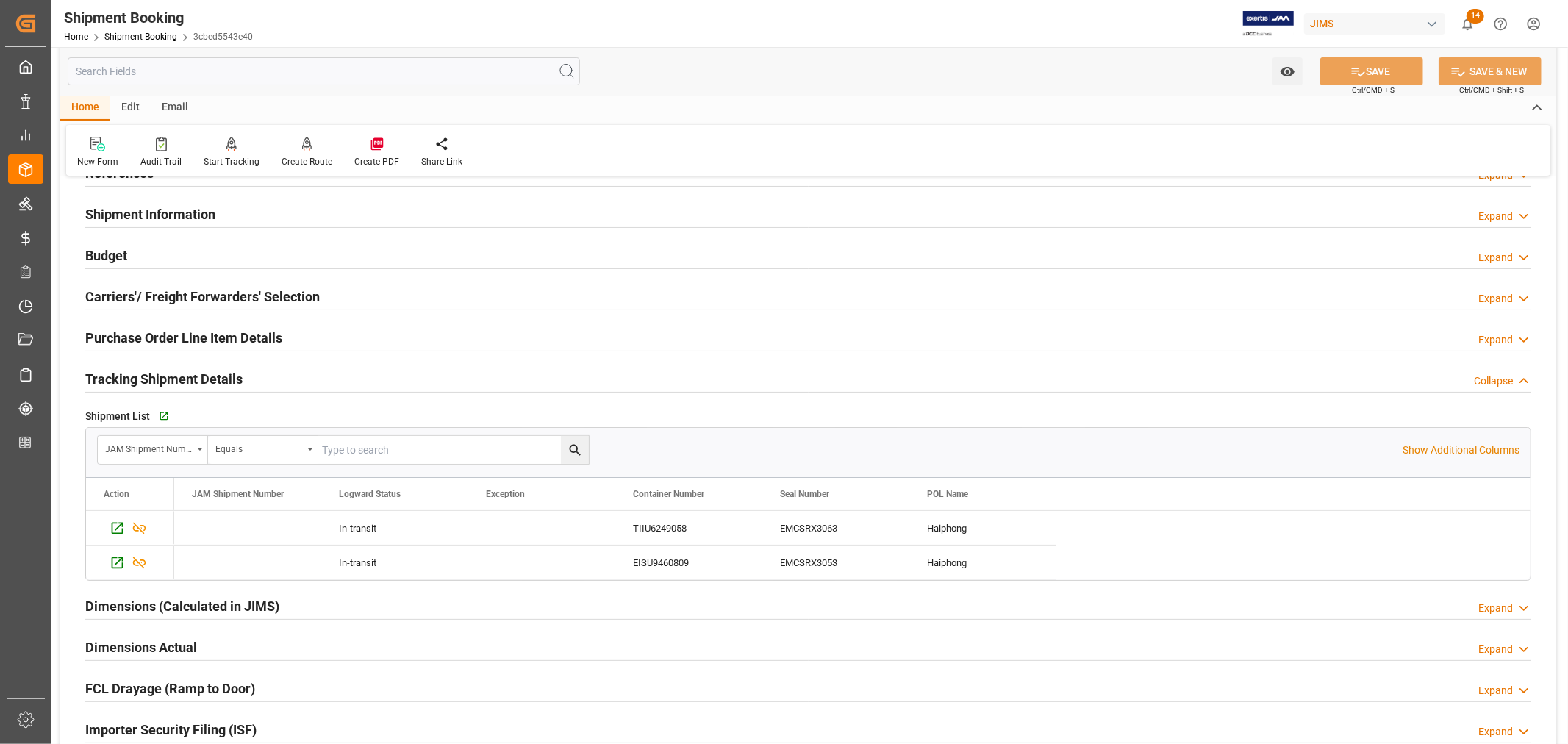
scroll to position [164, 0]
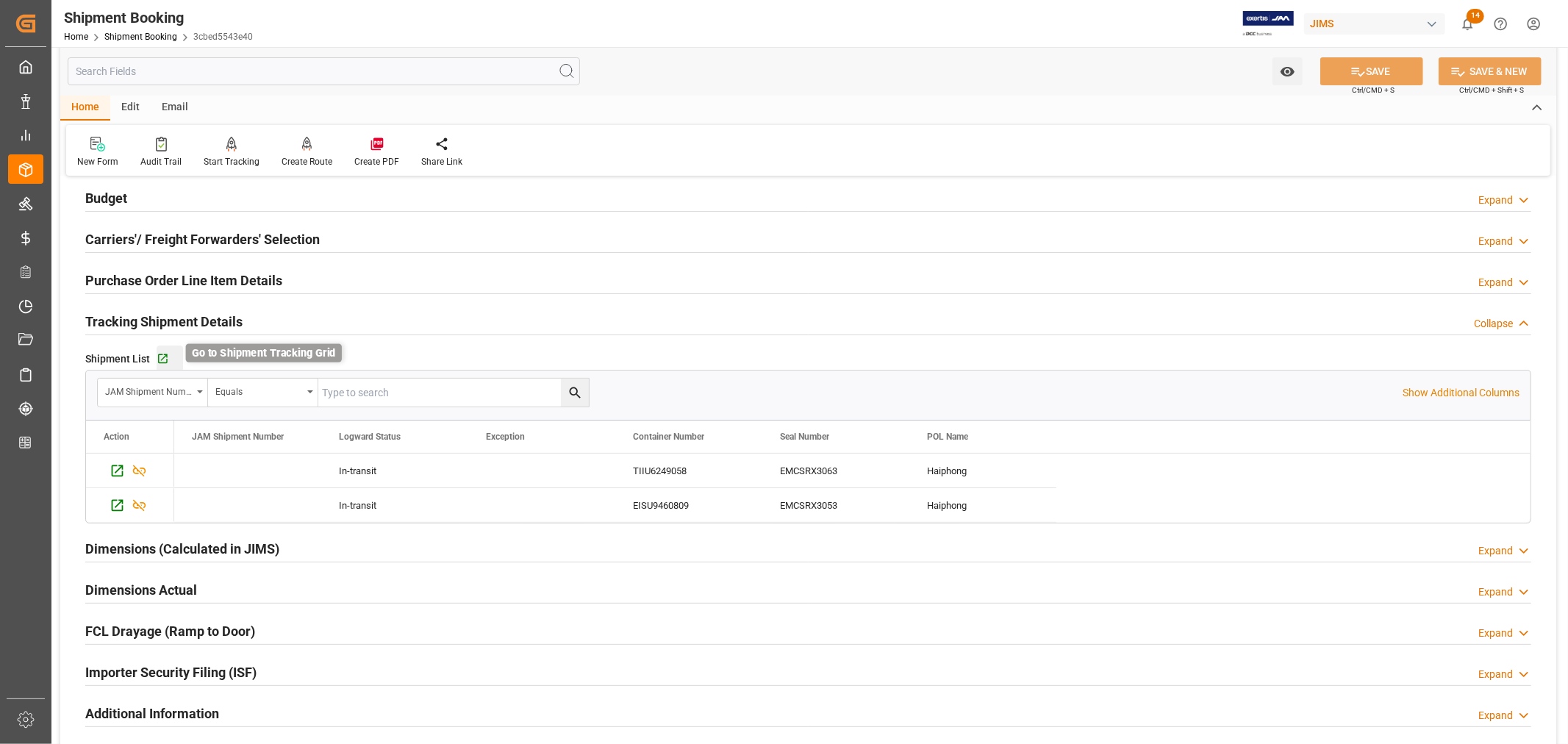
click at [159, 355] on icon "button" at bounding box center [163, 359] width 10 height 10
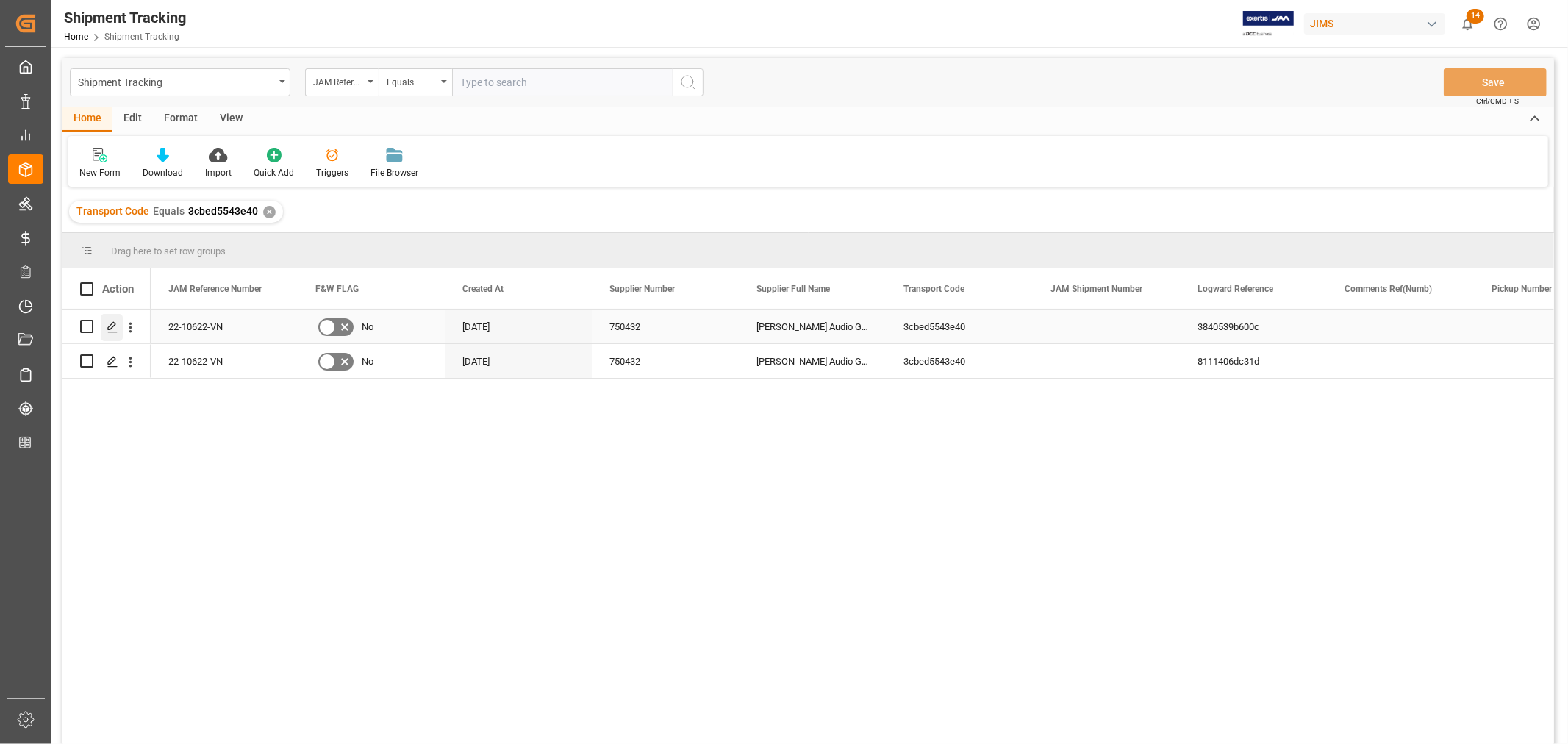
click at [116, 328] on icon "Press SPACE to select this row." at bounding box center [112, 327] width 12 height 12
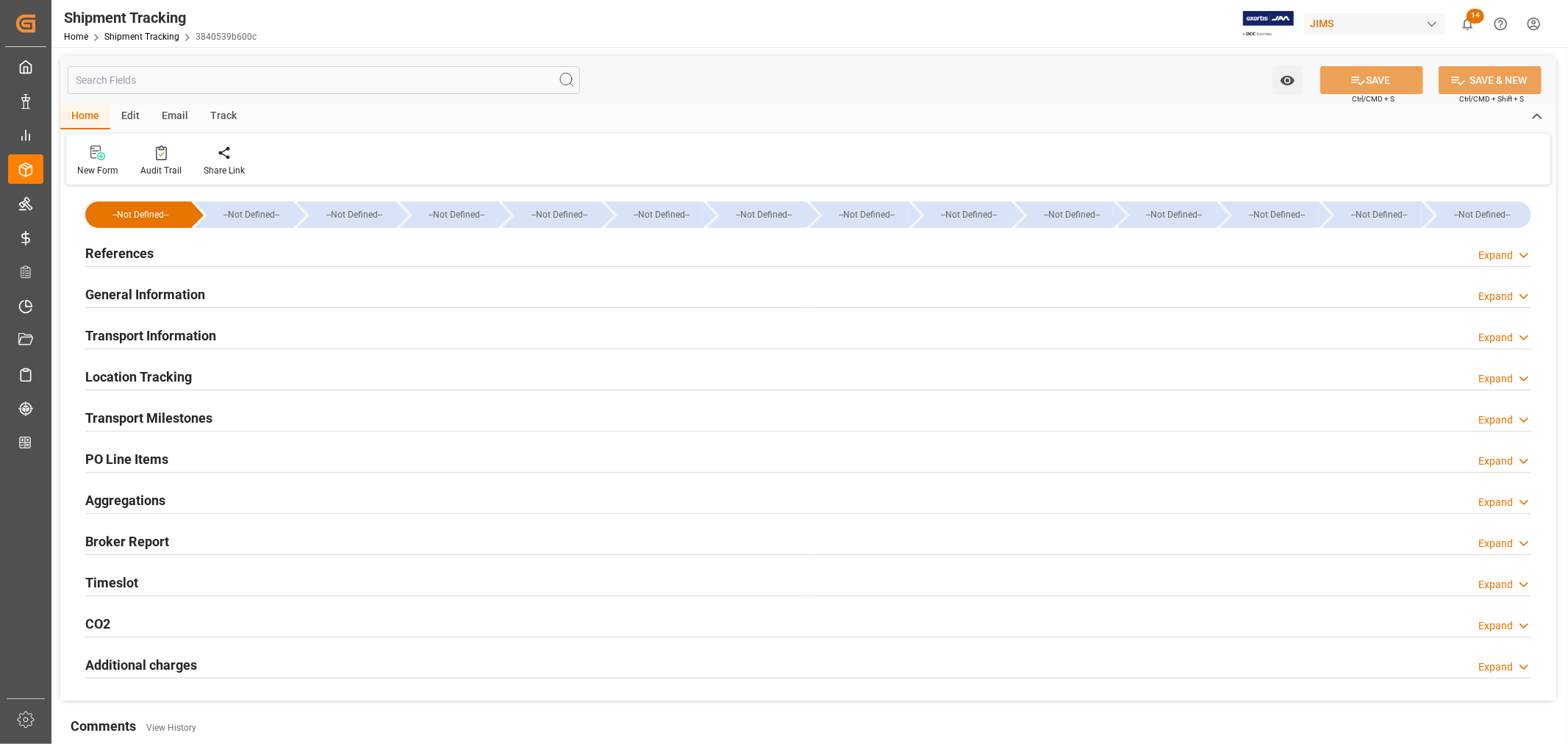
type input "[DATE] 00:00"
type input "[DATE]"
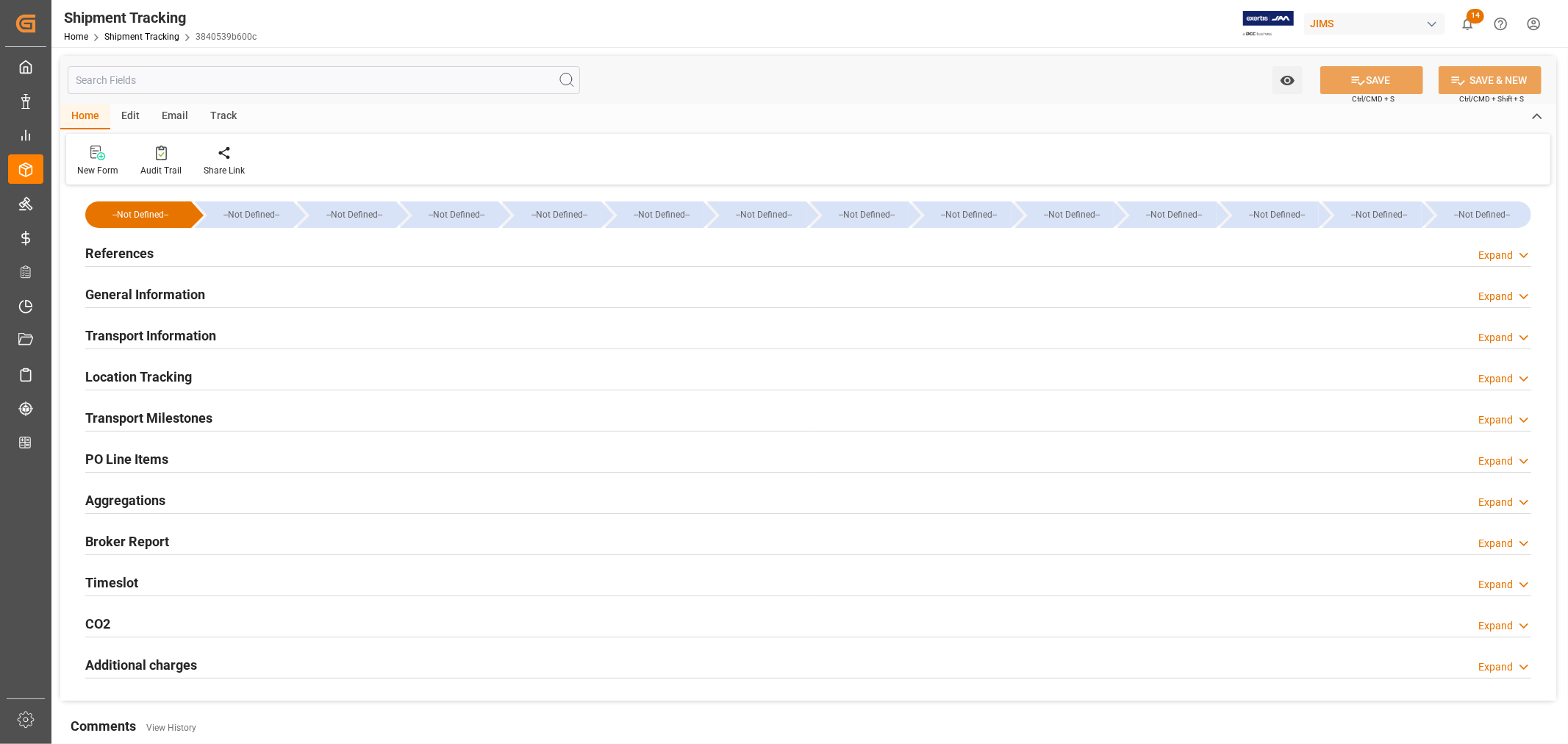
type input "[DATE] 00:00"
type input "[DATE] 10:30"
type input "[DATE]"
type input "[DATE] 00:00"
click at [152, 416] on h2 "Transport Milestones" at bounding box center [149, 418] width 127 height 20
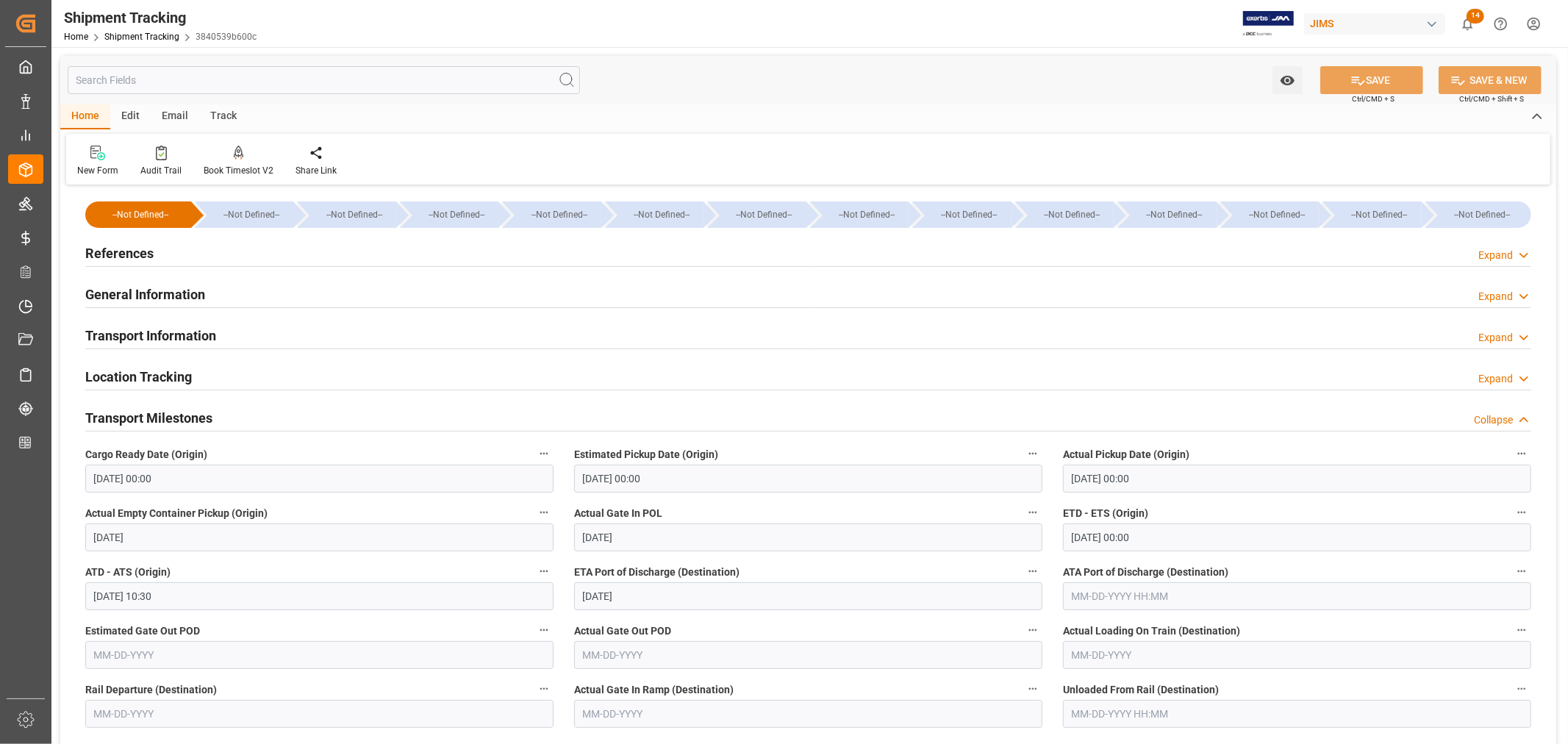
drag, startPoint x: 162, startPoint y: 419, endPoint x: 152, endPoint y: 383, distance: 37.4
click at [162, 418] on h2 "Transport Milestones" at bounding box center [149, 418] width 127 height 20
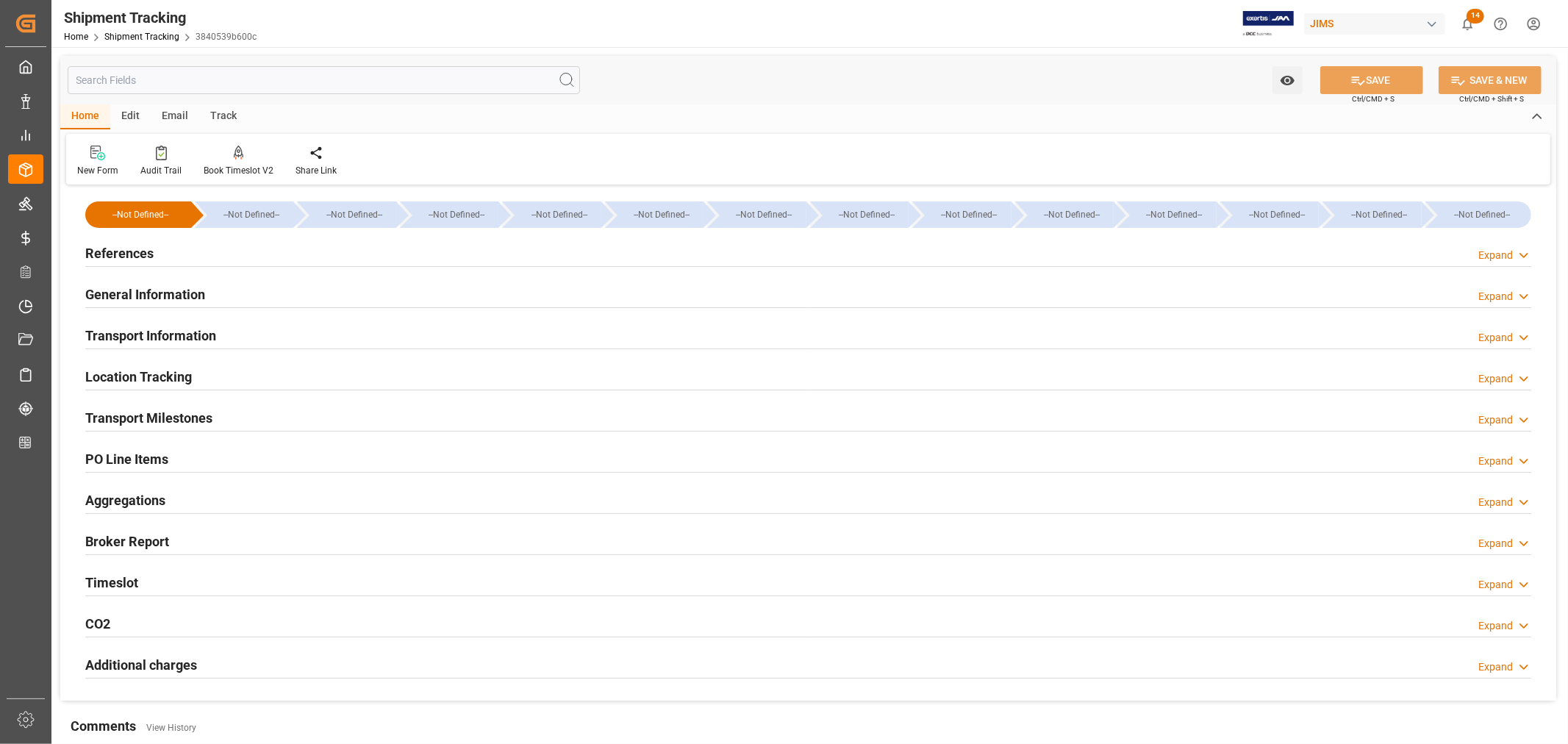
click at [120, 254] on h2 "References" at bounding box center [120, 253] width 68 height 20
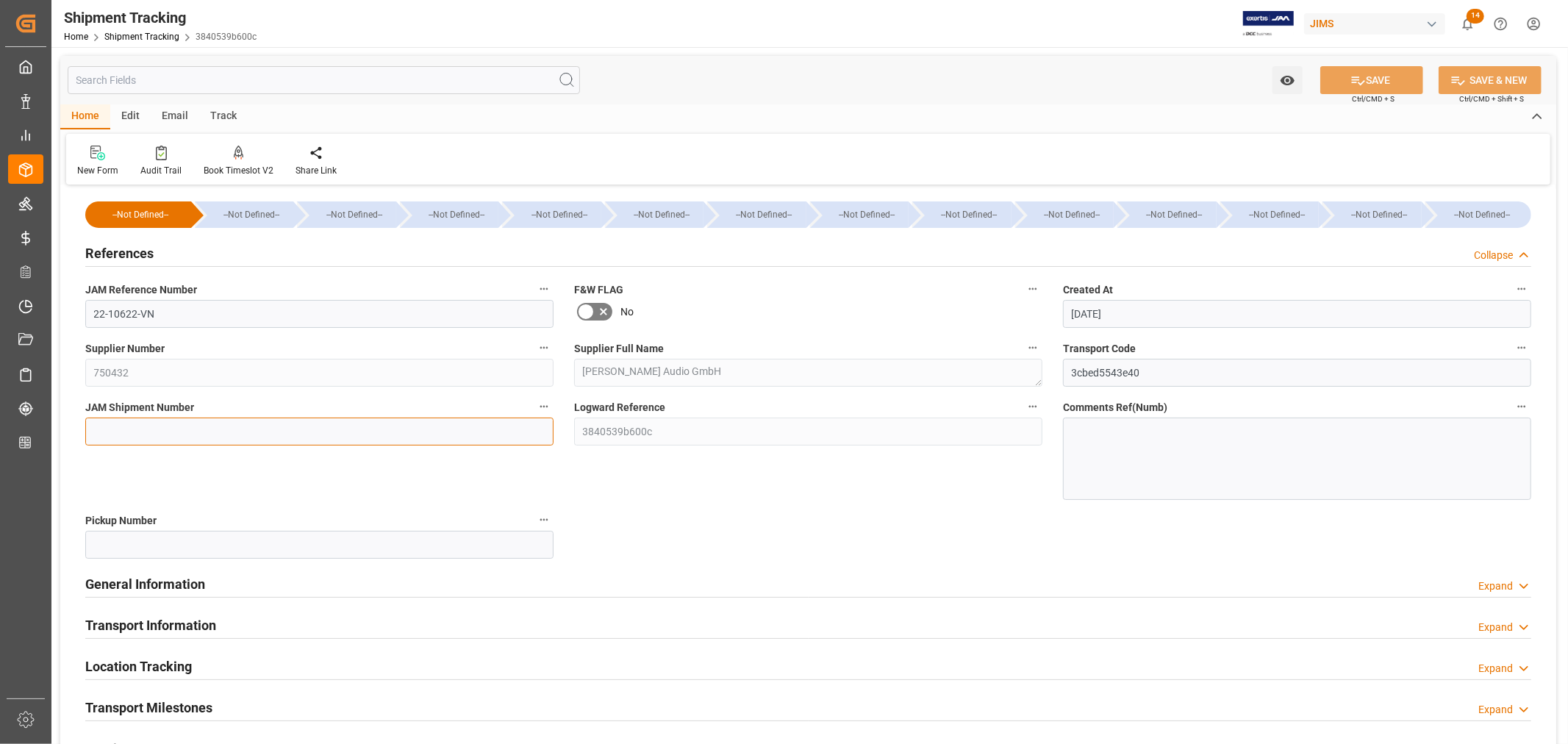
click at [111, 429] on input at bounding box center [320, 432] width 468 height 28
paste input "72860"
type input "72860"
click at [1376, 78] on button "SAVE" at bounding box center [1372, 80] width 103 height 28
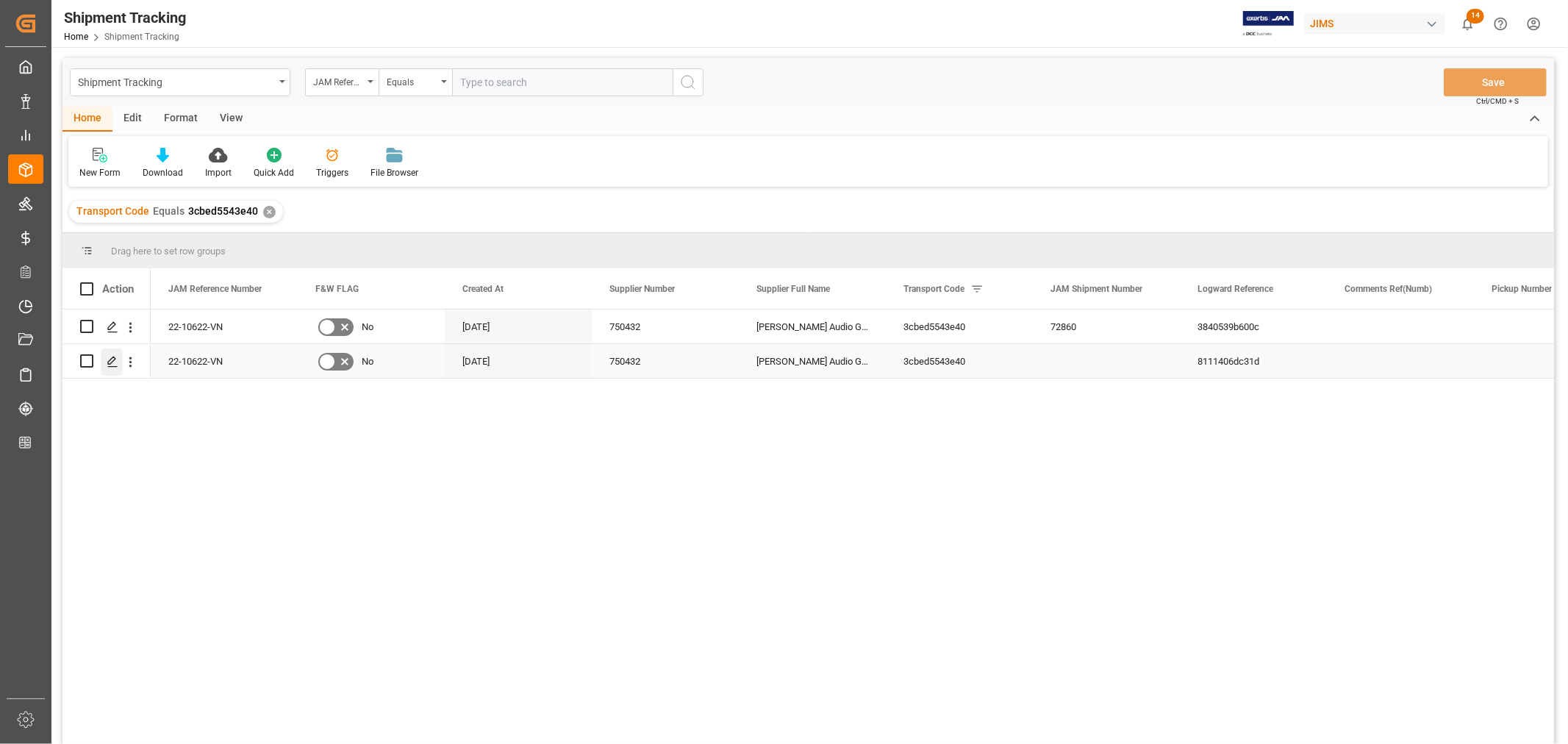
click at [113, 359] on icon "Press SPACE to select this row." at bounding box center [112, 362] width 12 height 12
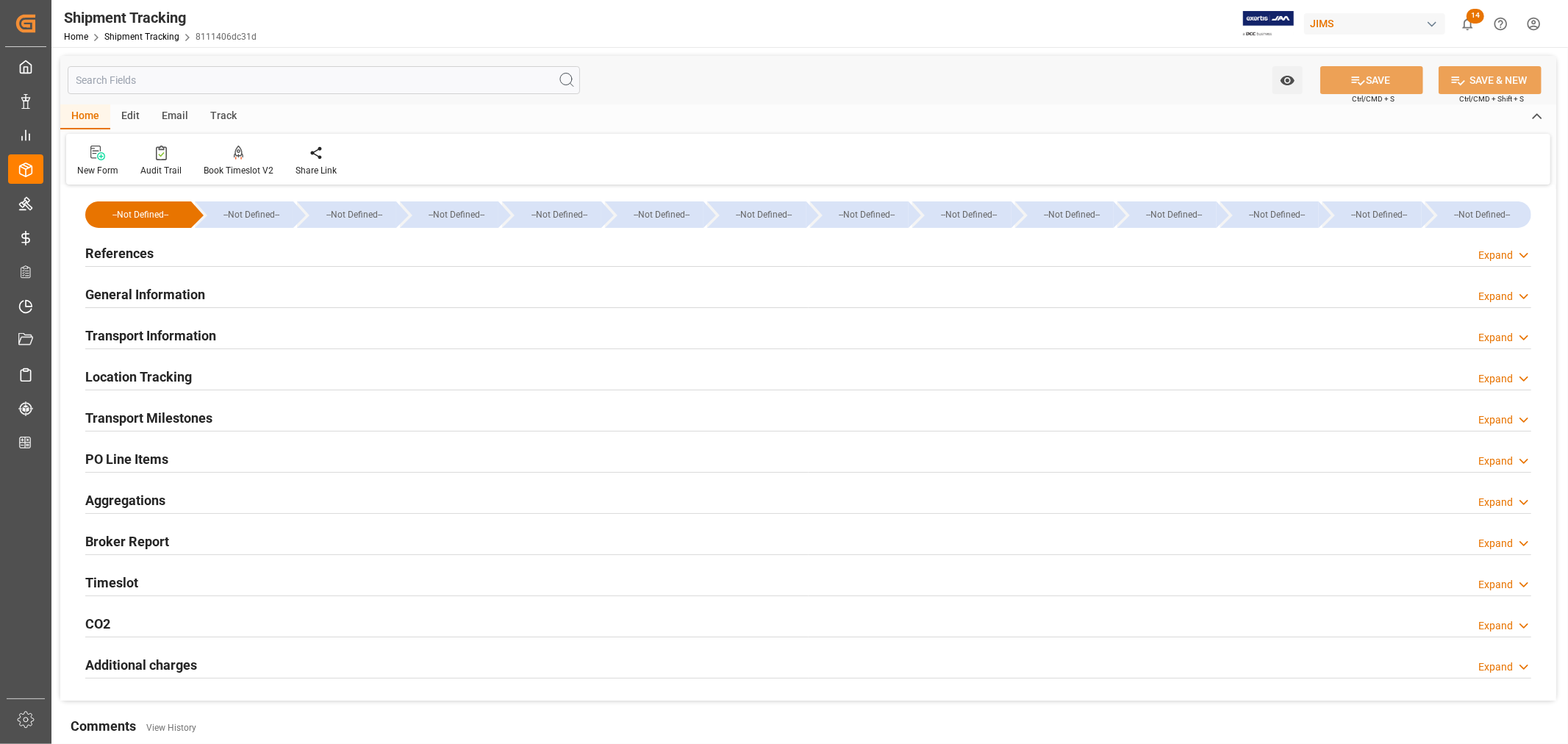
click at [116, 247] on h2 "References" at bounding box center [120, 253] width 68 height 20
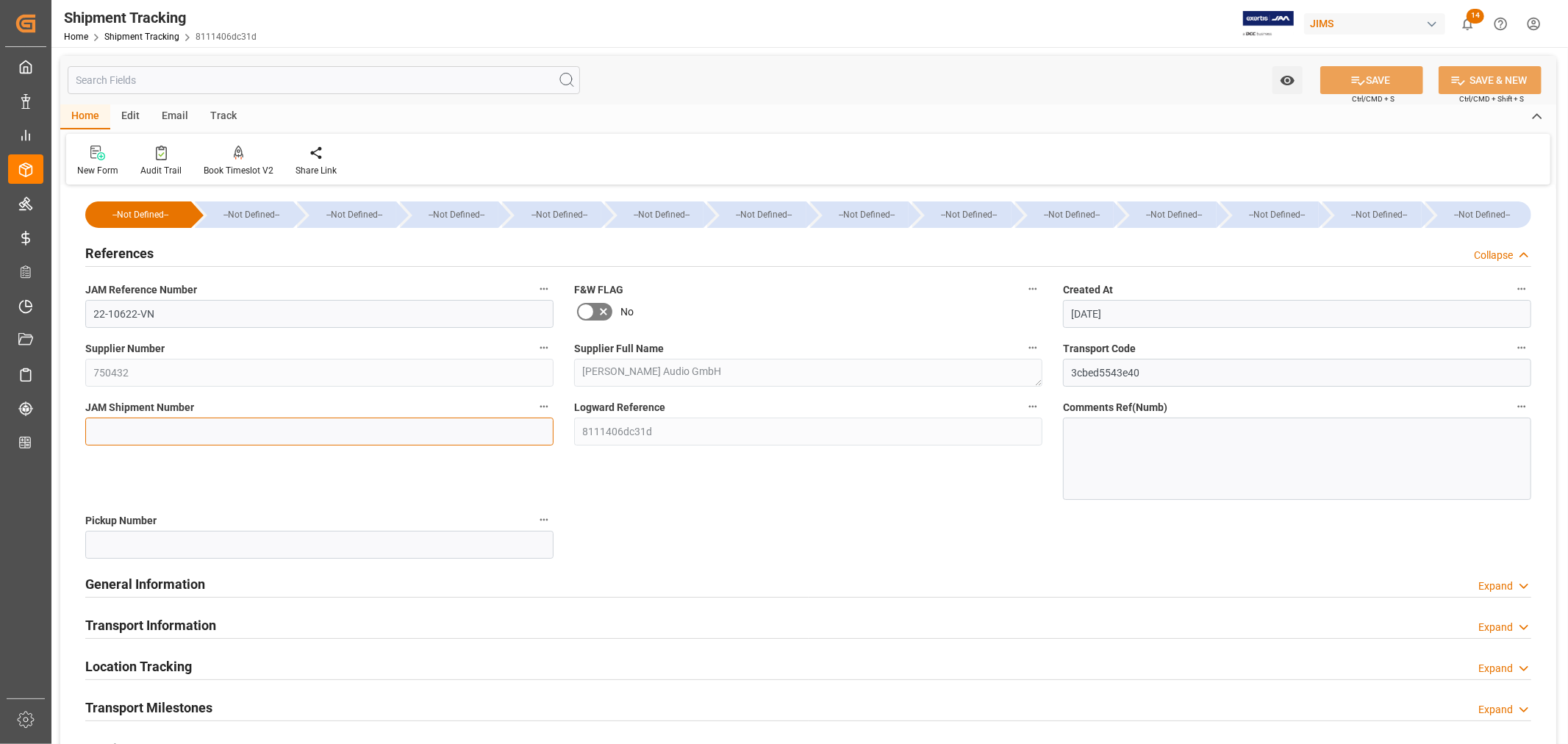
click at [108, 432] on input at bounding box center [320, 432] width 468 height 28
paste input "72861"
type input "72861"
click at [1363, 83] on button "SAVE" at bounding box center [1372, 80] width 103 height 28
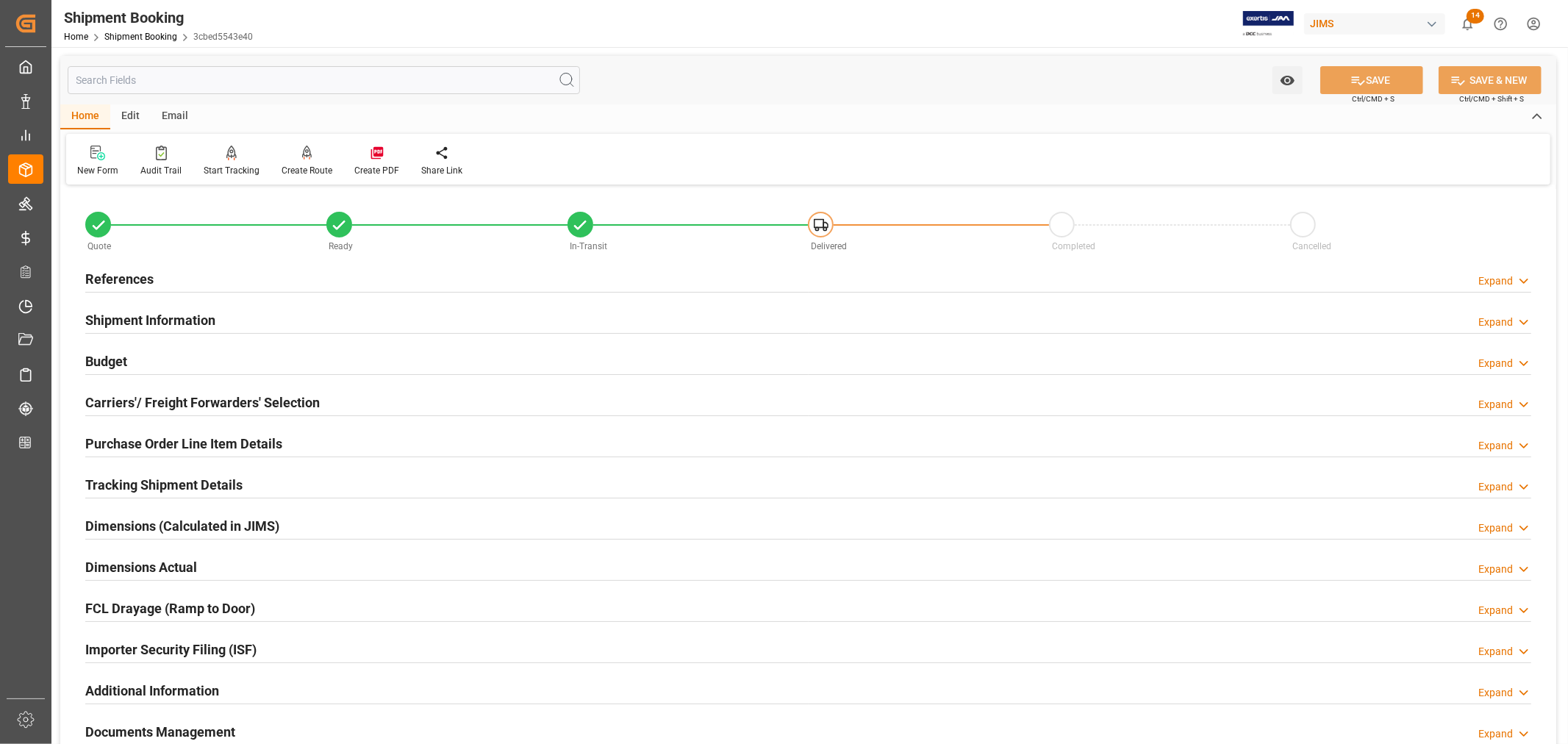
click at [140, 481] on h2 "Tracking Shipment Details" at bounding box center [164, 485] width 158 height 20
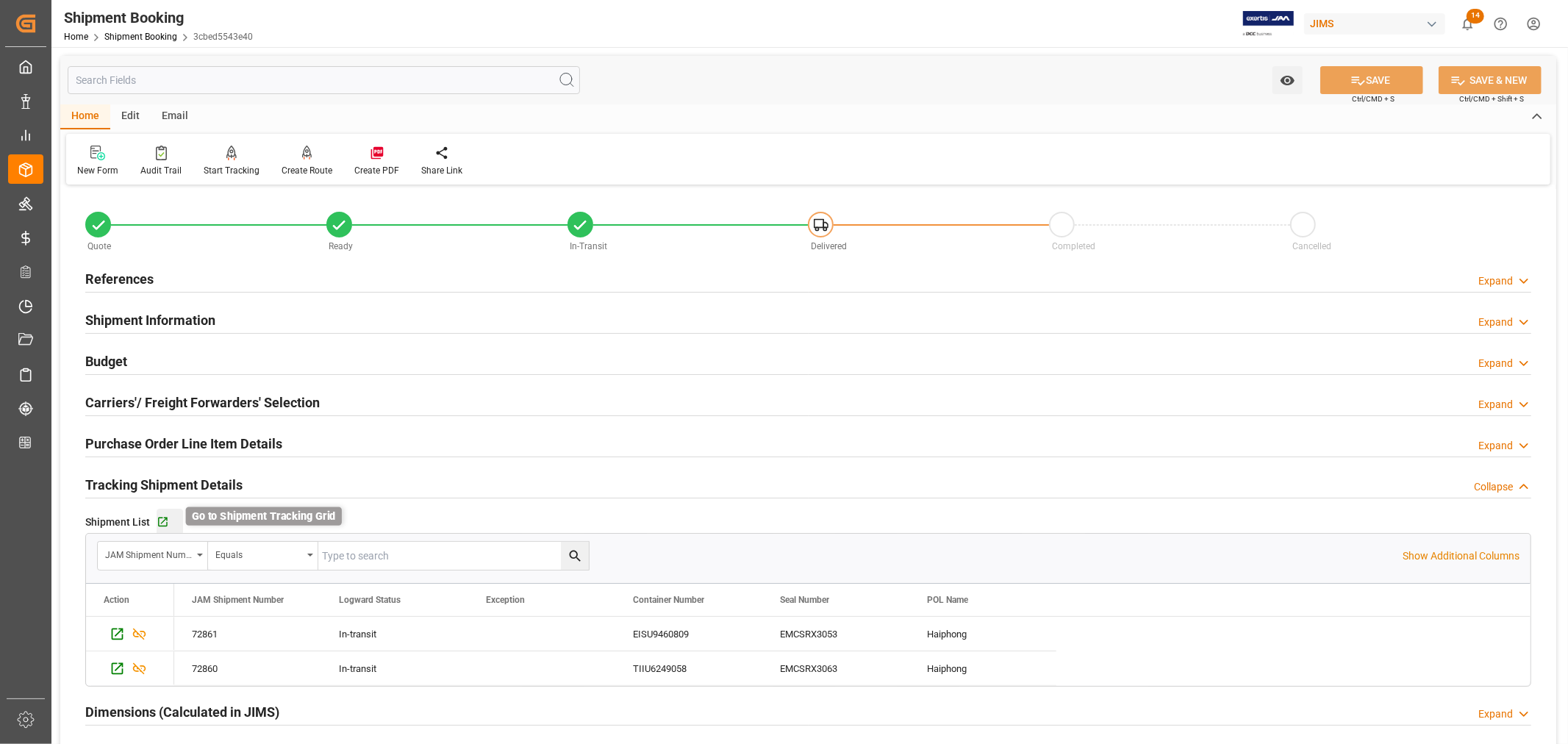
click at [163, 517] on icon "button" at bounding box center [163, 522] width 10 height 10
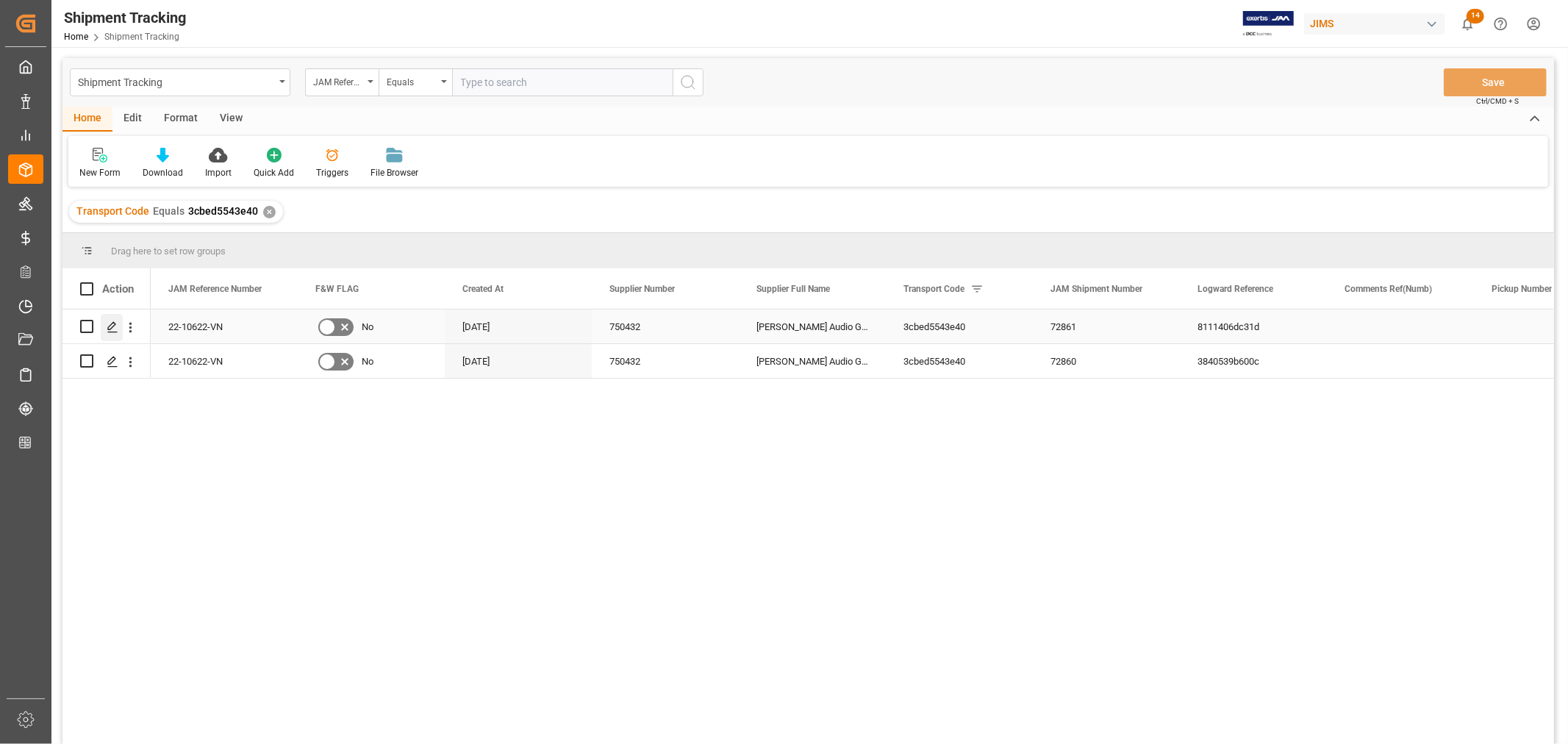
click at [112, 329] on icon "Press SPACE to select this row." at bounding box center [112, 327] width 12 height 12
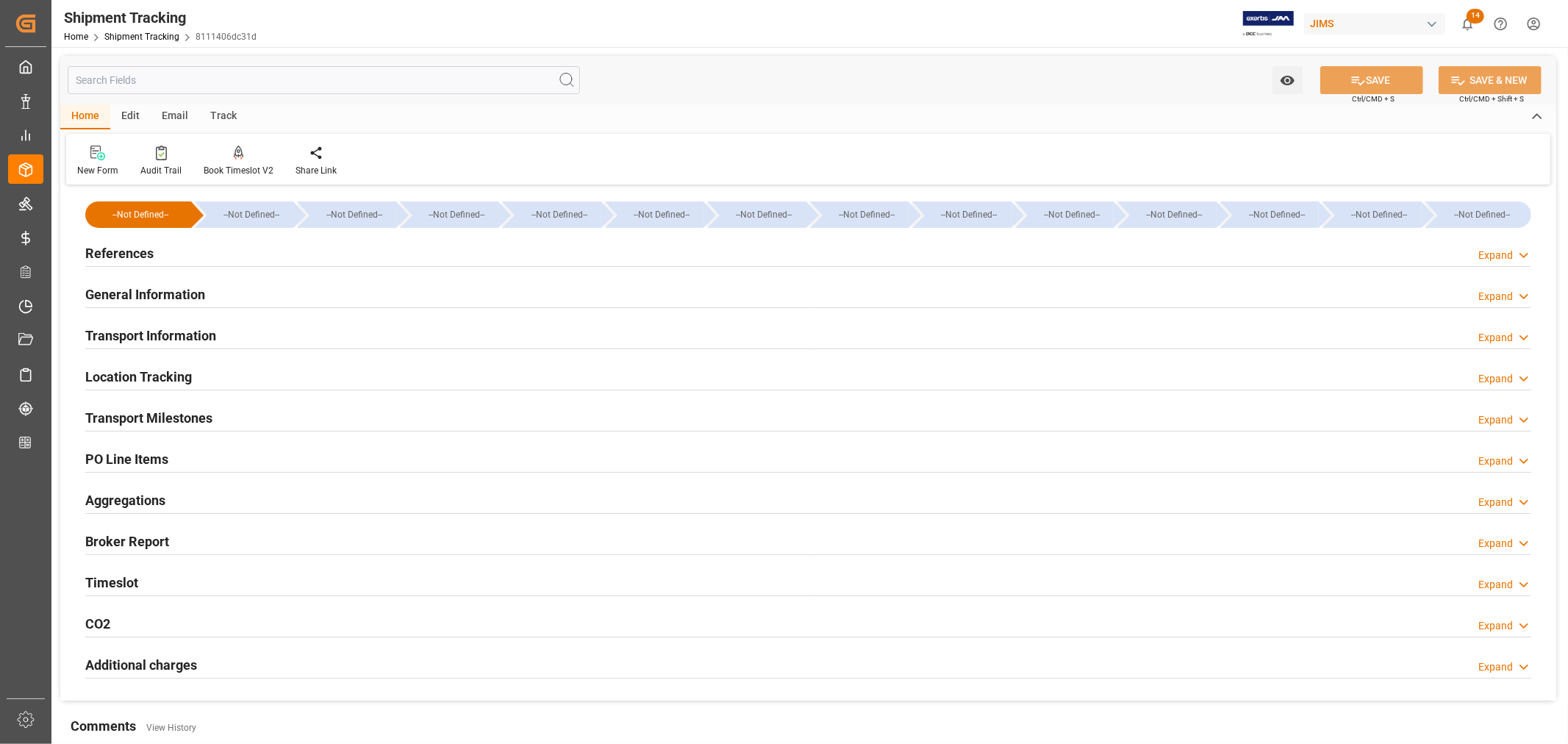
click at [129, 288] on h2 "General Information" at bounding box center [145, 294] width 120 height 20
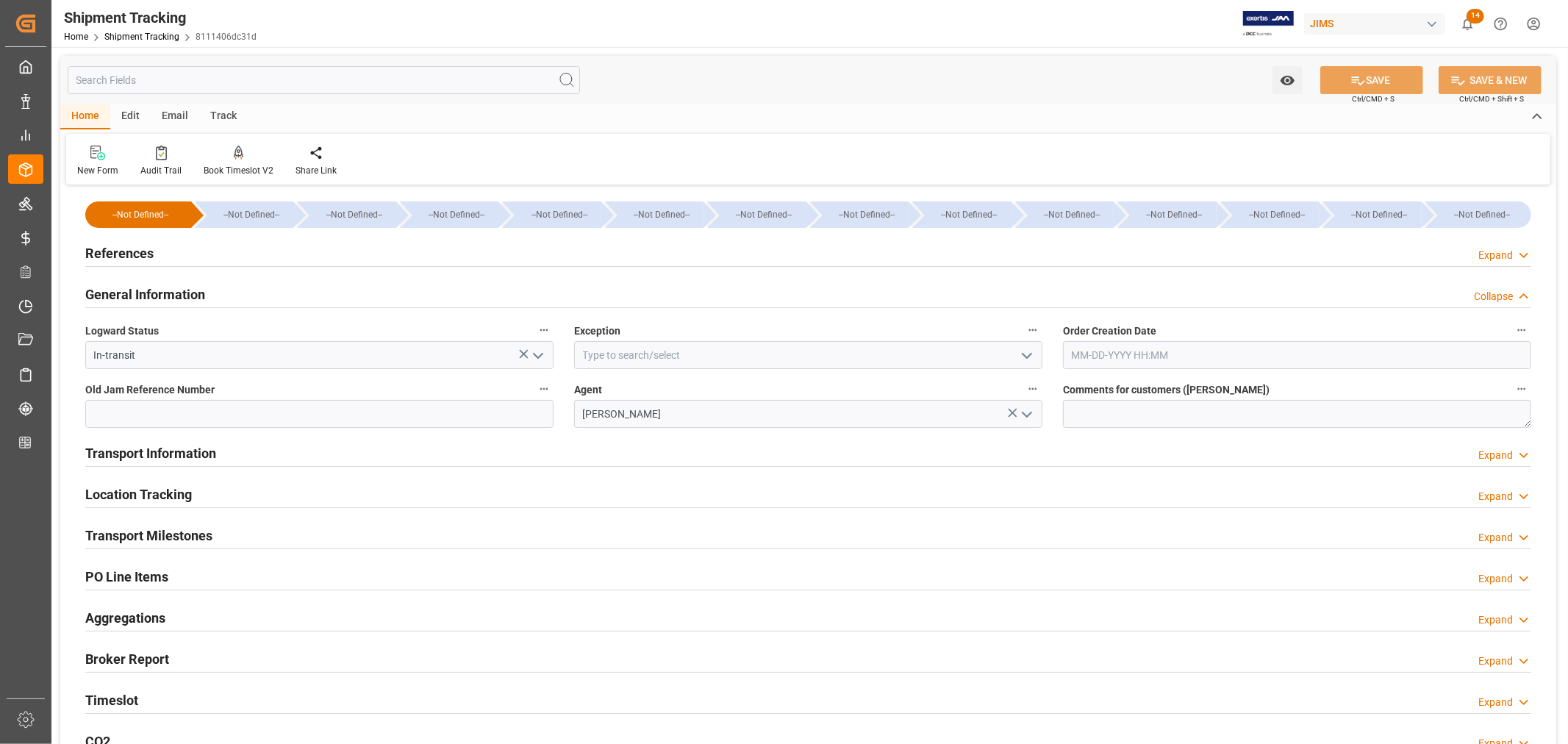
click at [1024, 355] on polyline "open menu" at bounding box center [1027, 356] width 9 height 4
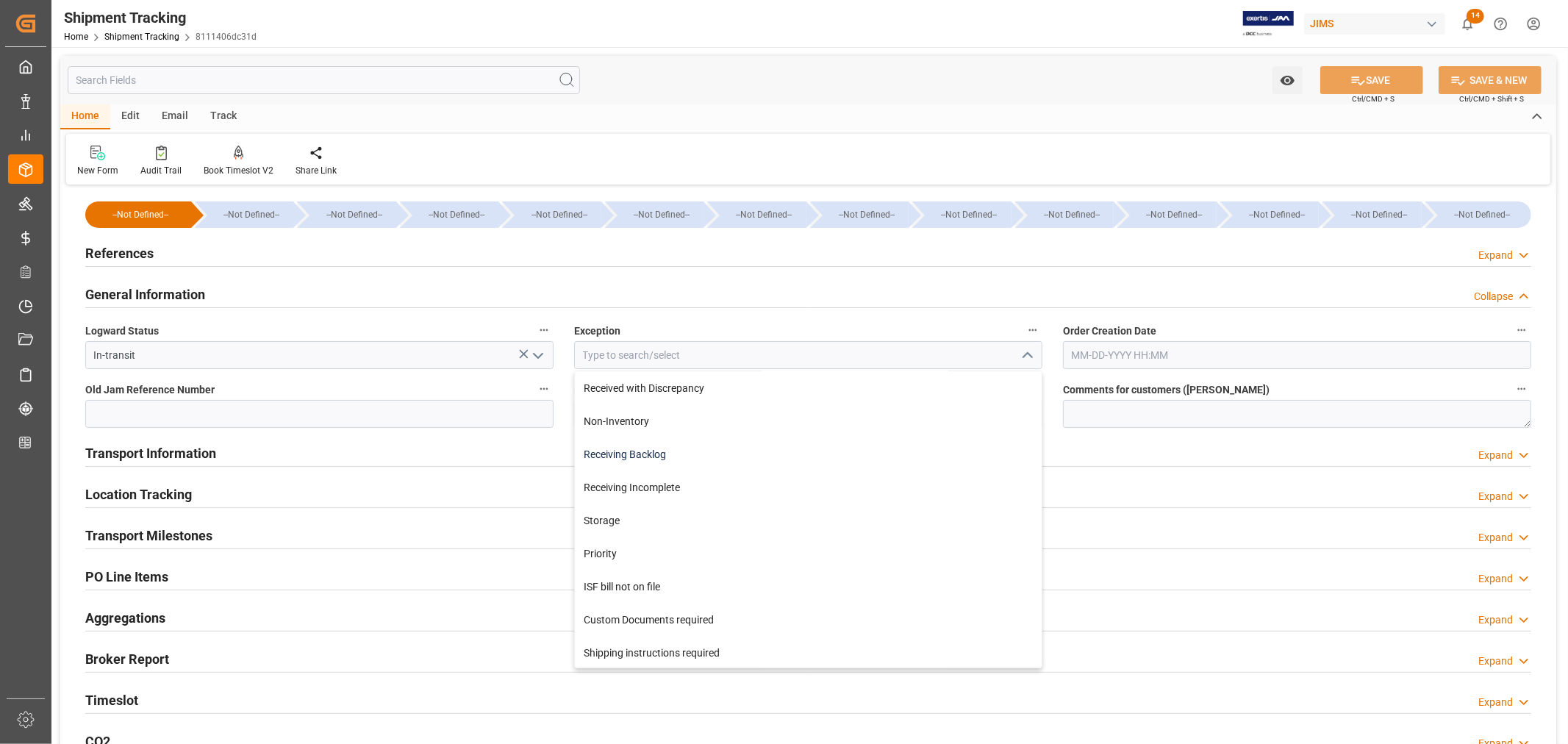
scroll to position [326, 0]
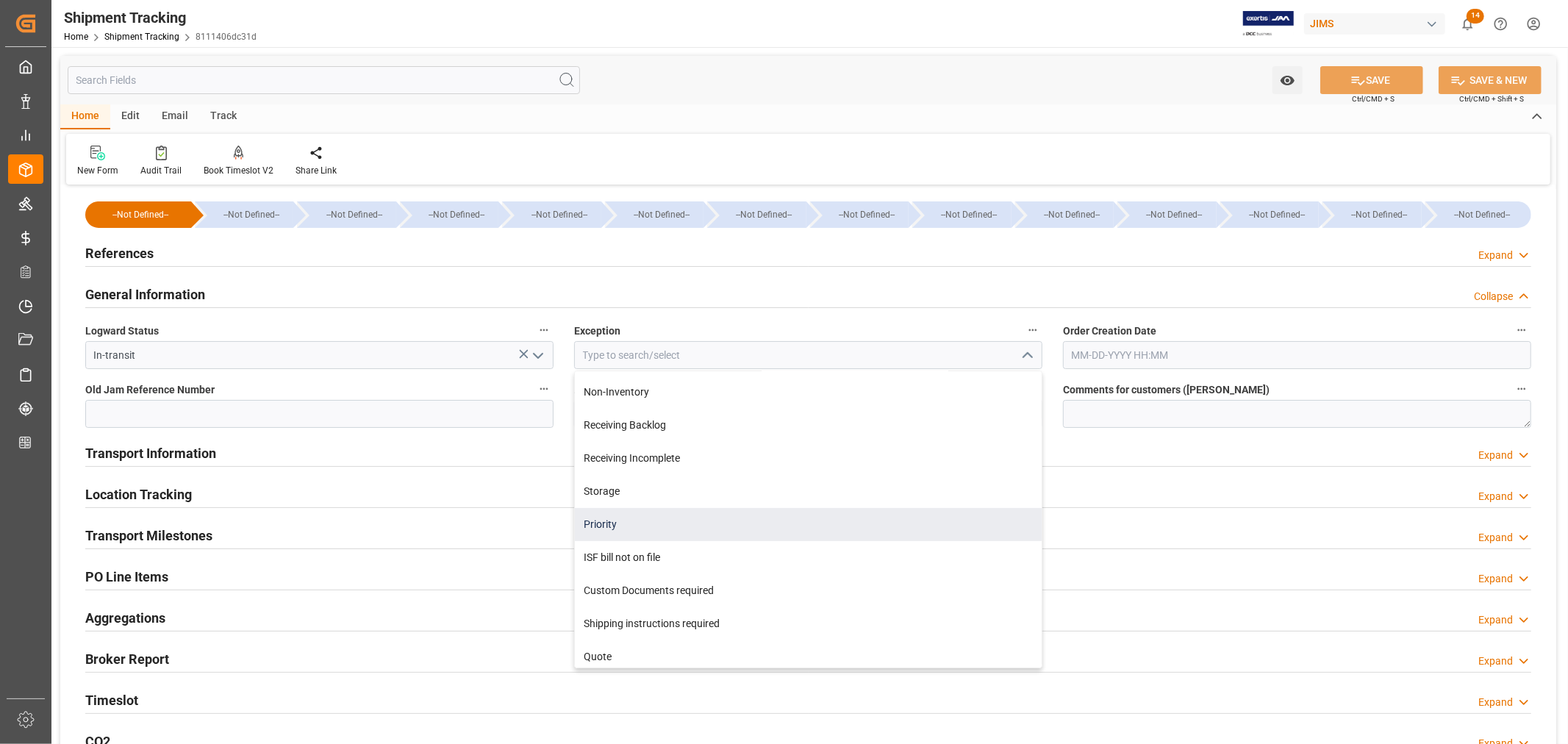
click at [612, 519] on div "Priority" at bounding box center [809, 525] width 467 height 33
type input "Priority"
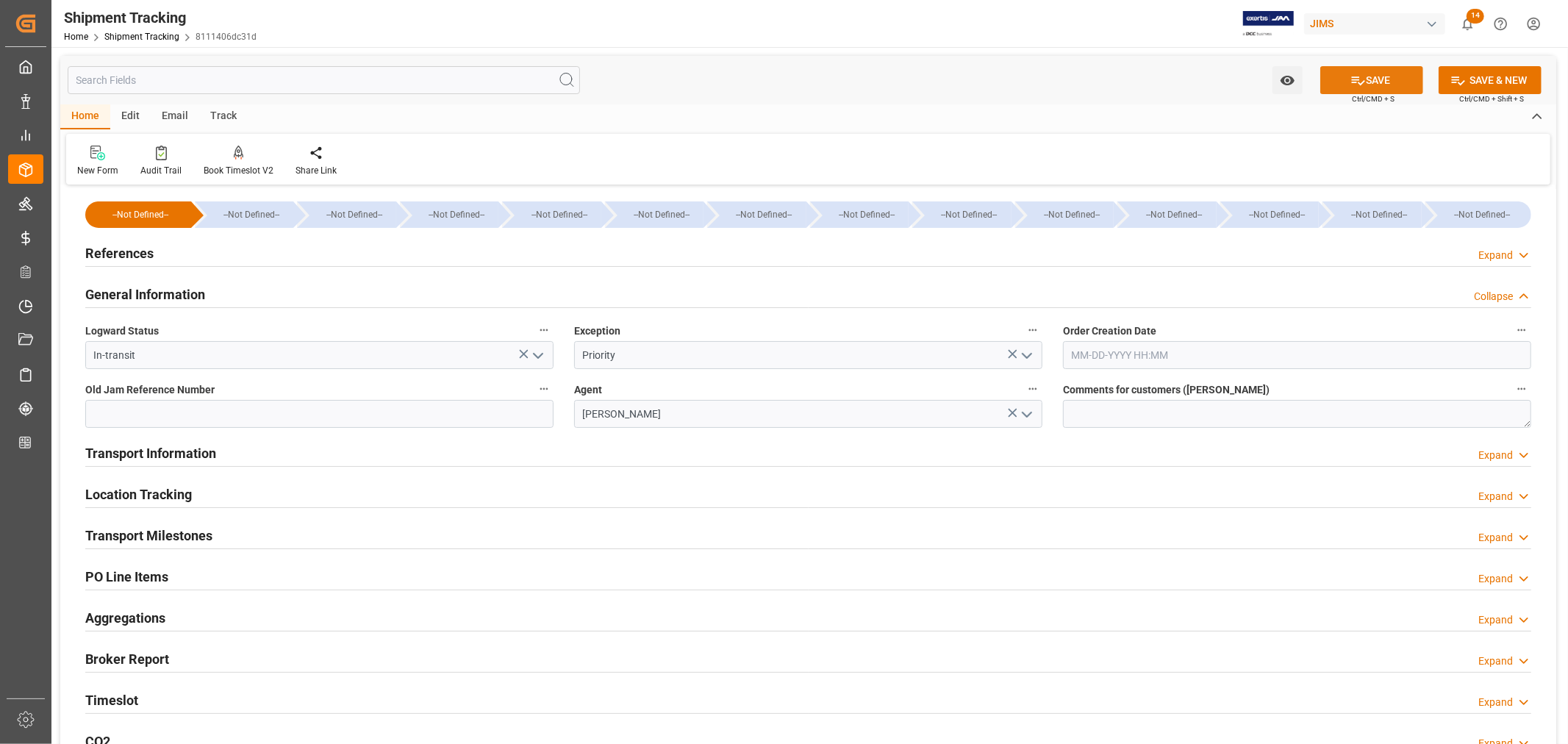
click at [1366, 72] on button "SAVE" at bounding box center [1372, 80] width 103 height 28
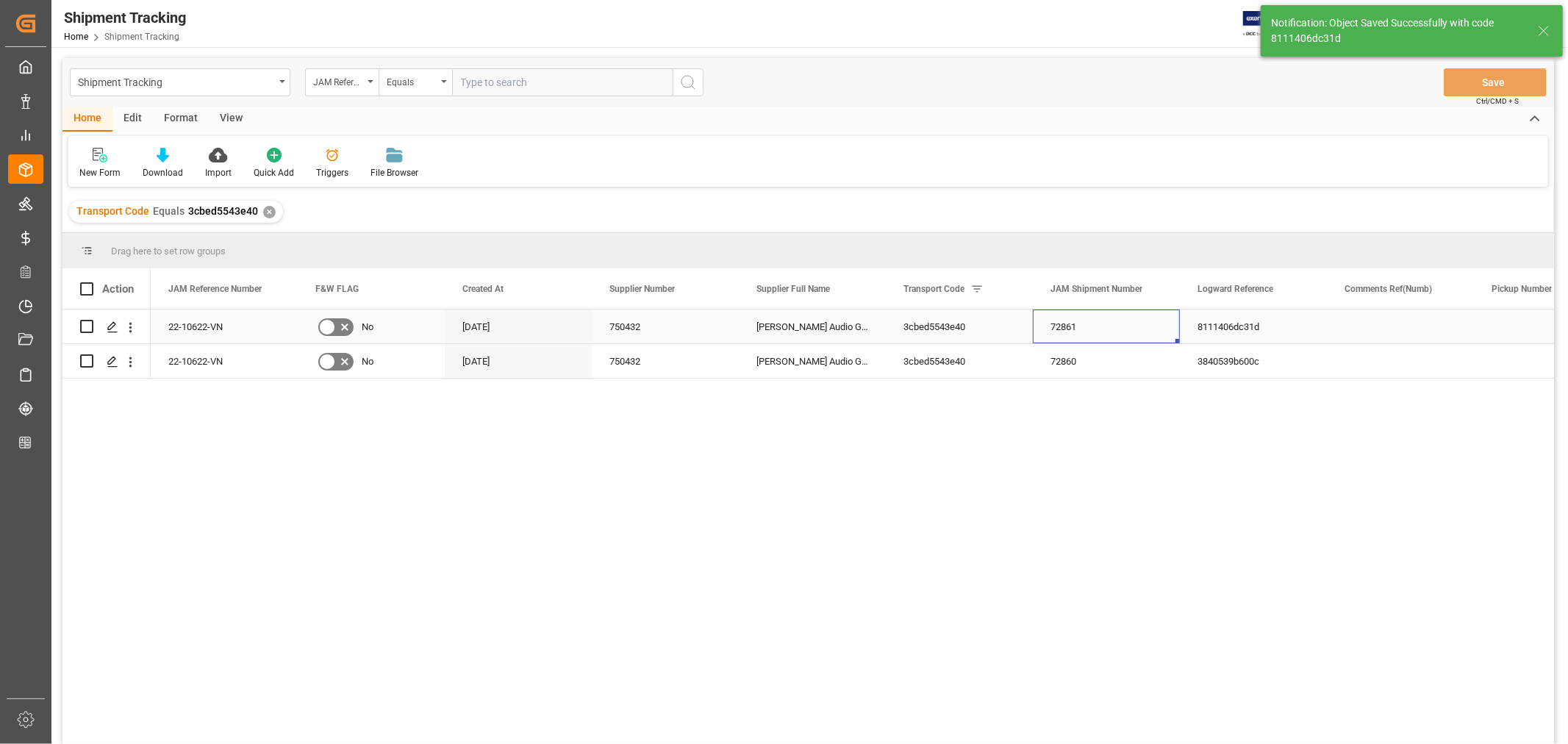
click at [1107, 326] on div "72861" at bounding box center [1107, 326] width 147 height 34
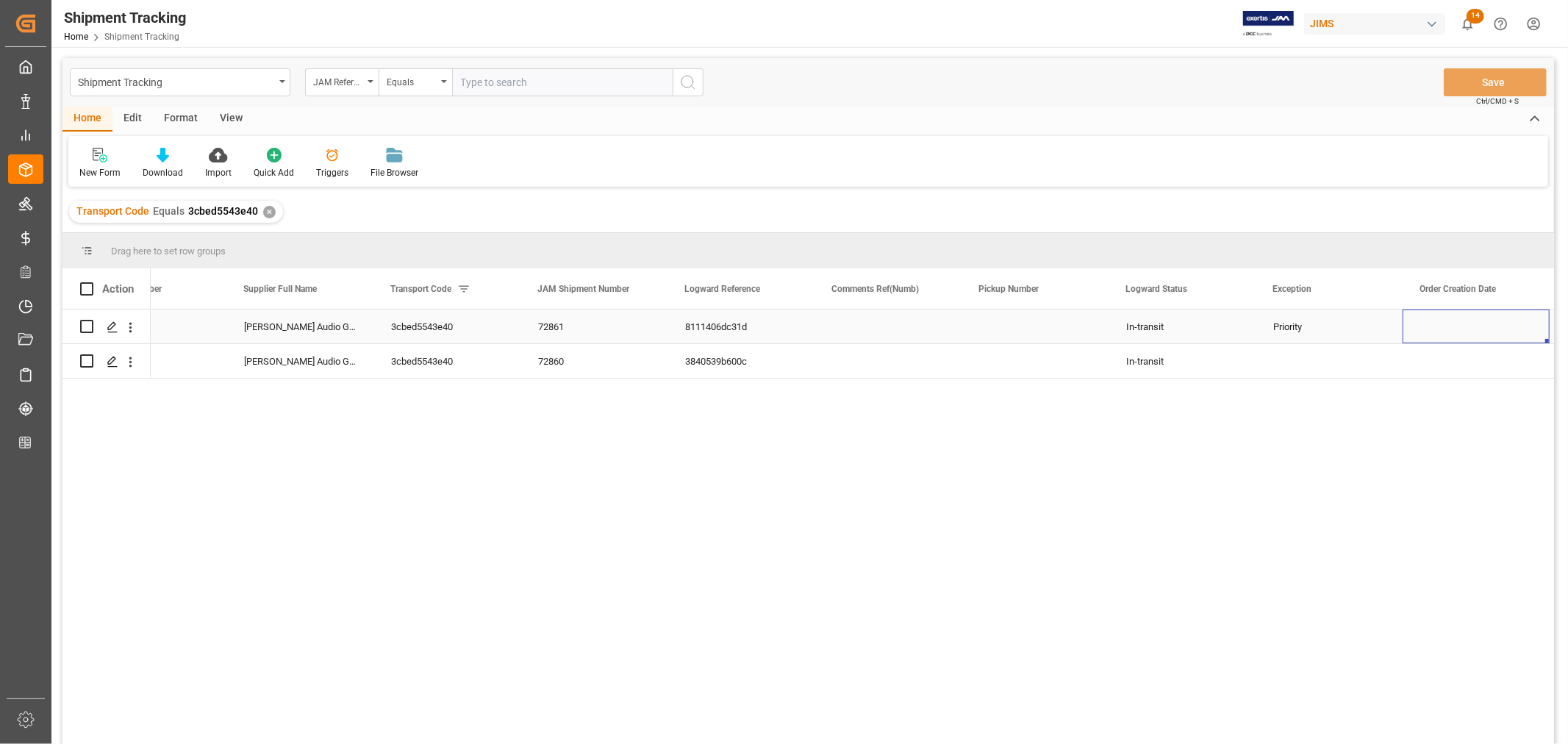
scroll to position [0, 659]
click at [1150, 320] on div "Priority" at bounding box center [1182, 327] width 111 height 34
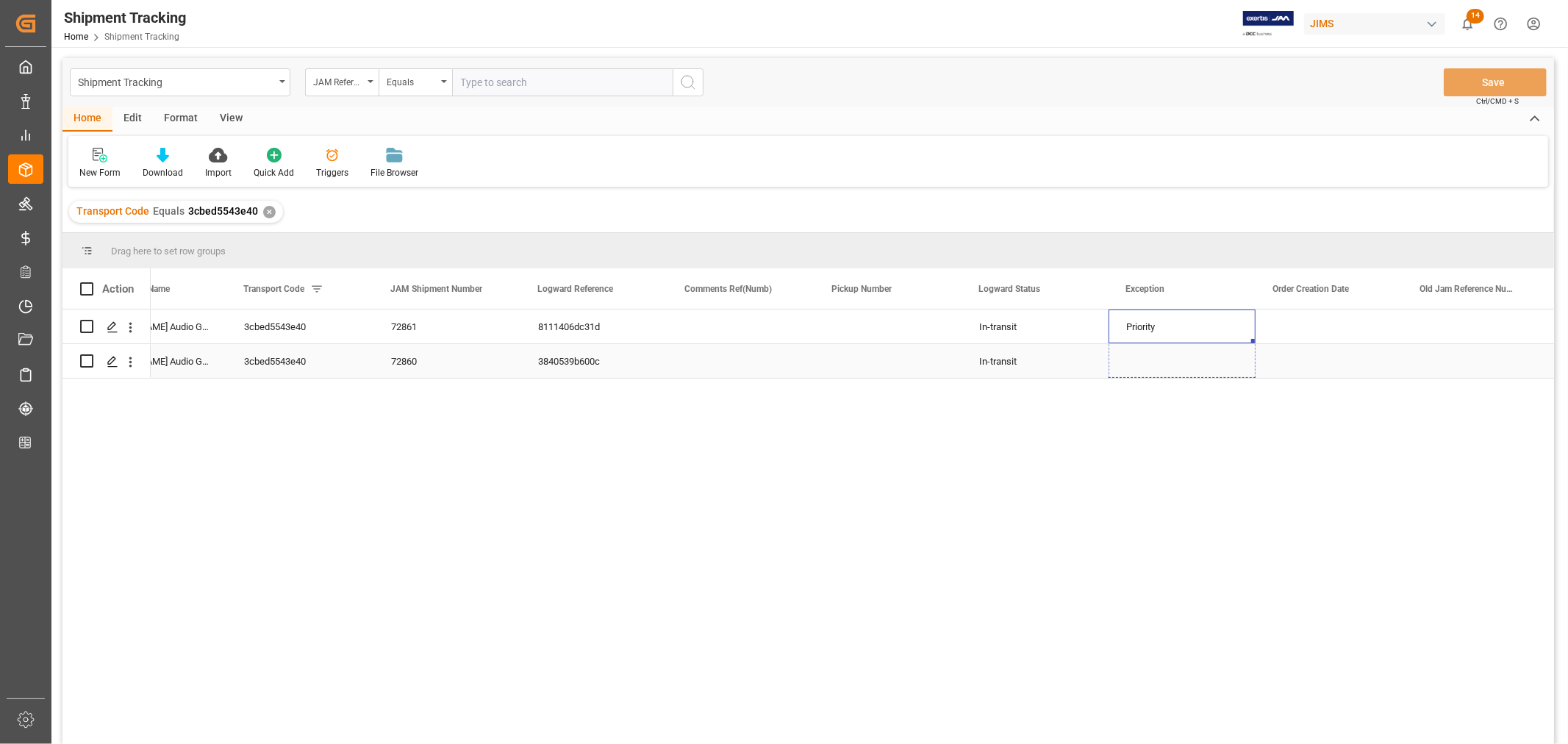
drag, startPoint x: 1251, startPoint y: 339, endPoint x: 1252, endPoint y: 357, distance: 18.0
click at [1494, 82] on button "Save" at bounding box center [1495, 83] width 103 height 28
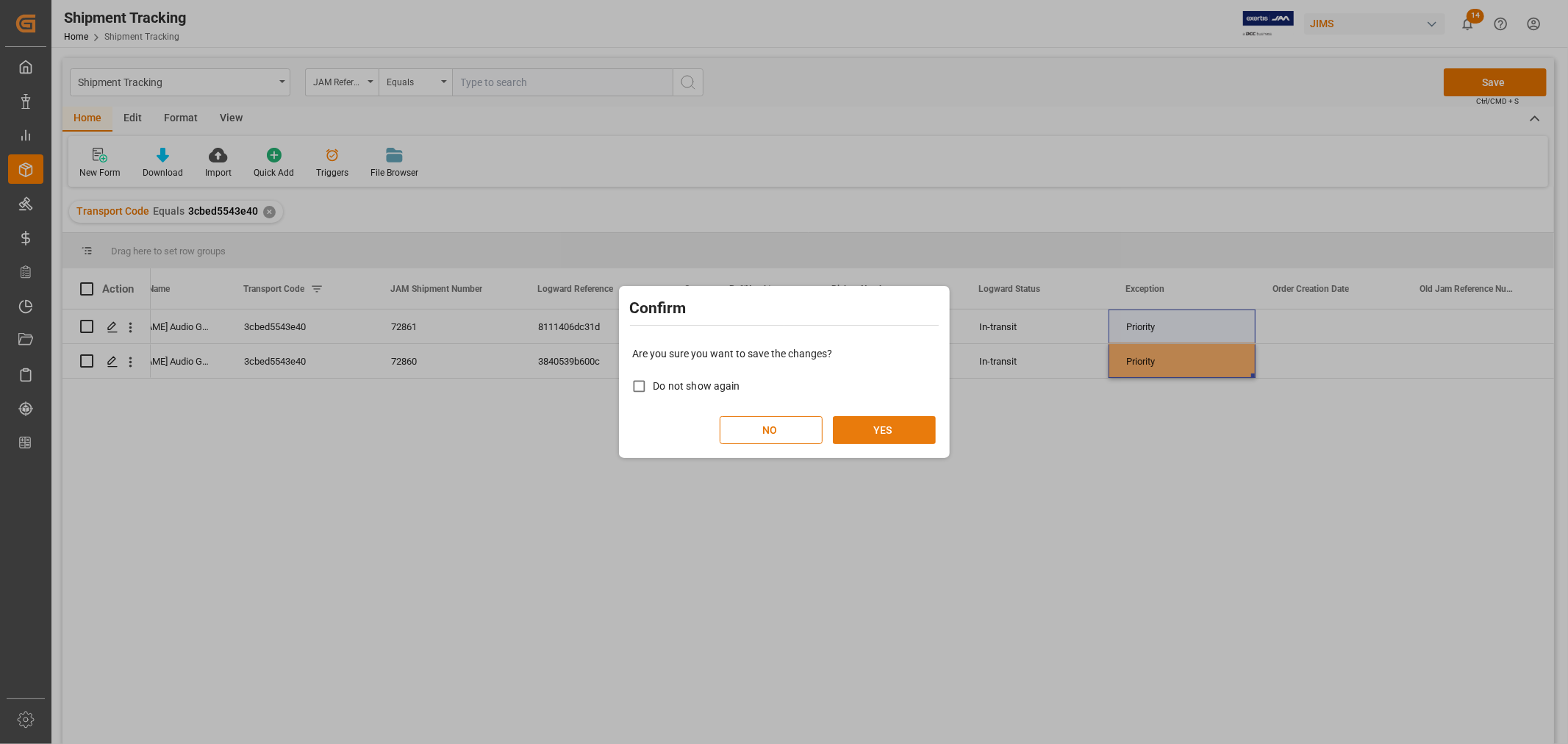
click at [878, 430] on button "YES" at bounding box center [884, 430] width 103 height 28
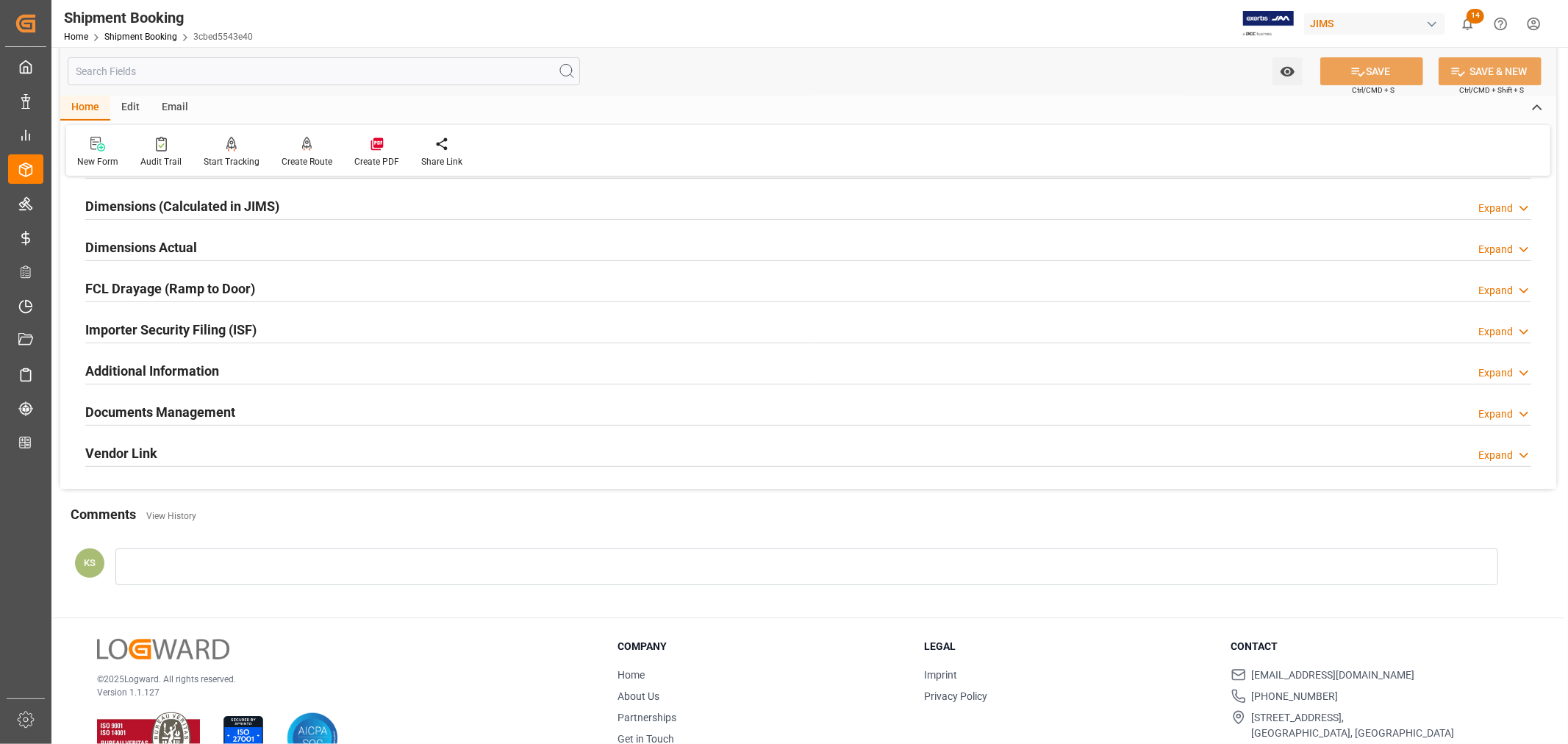
scroll to position [326, 0]
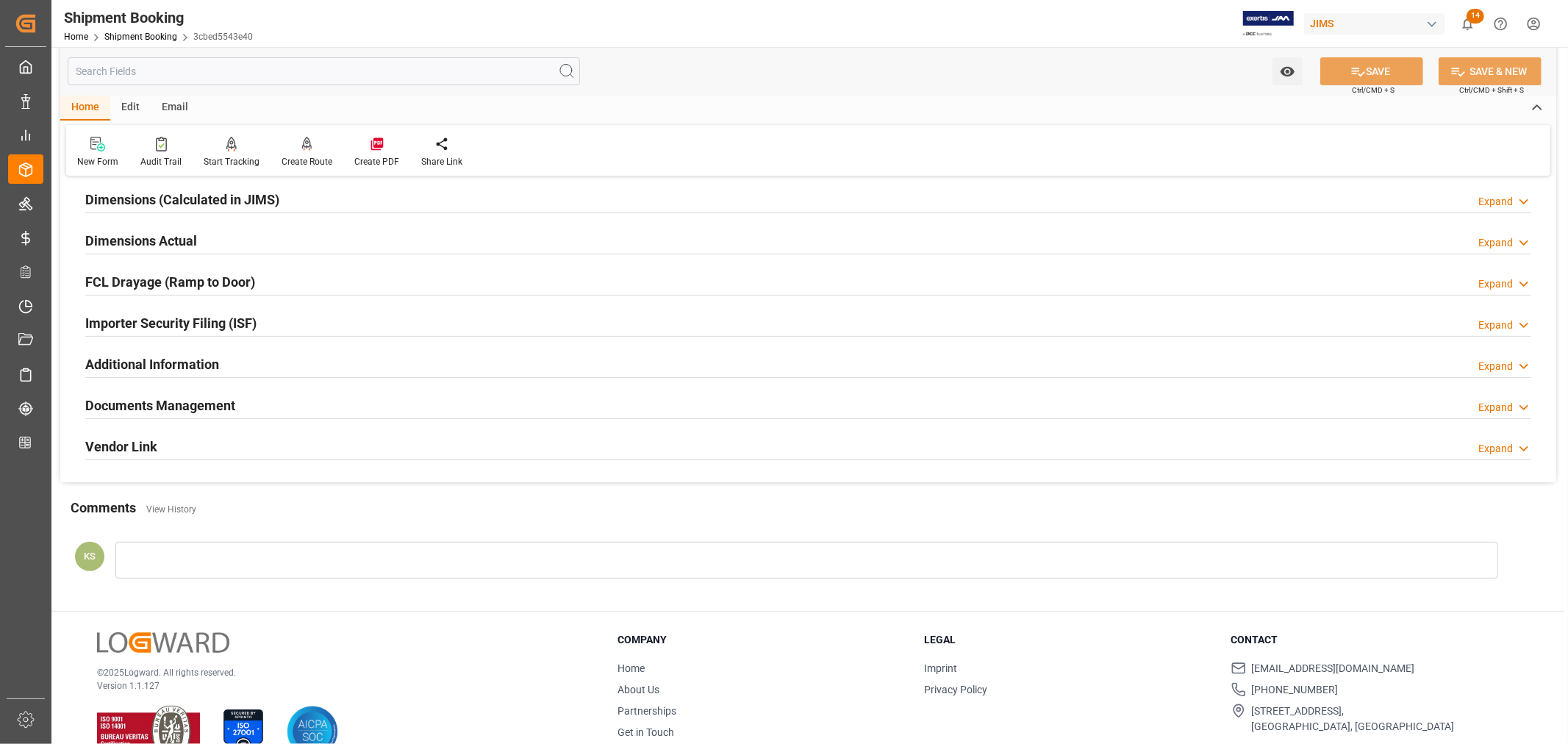
click at [313, 408] on div "Documents Management Expand" at bounding box center [809, 404] width 1446 height 28
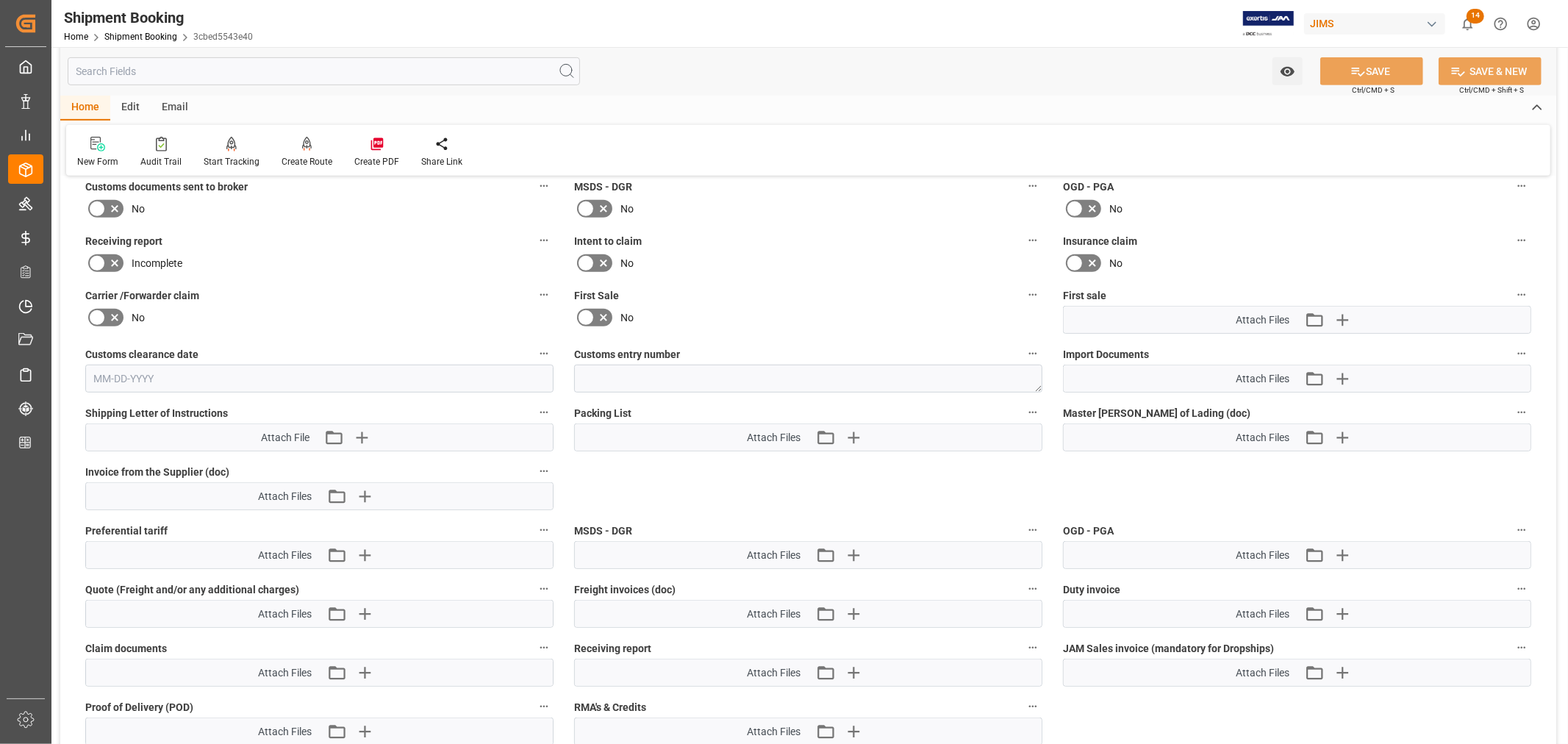
scroll to position [735, 0]
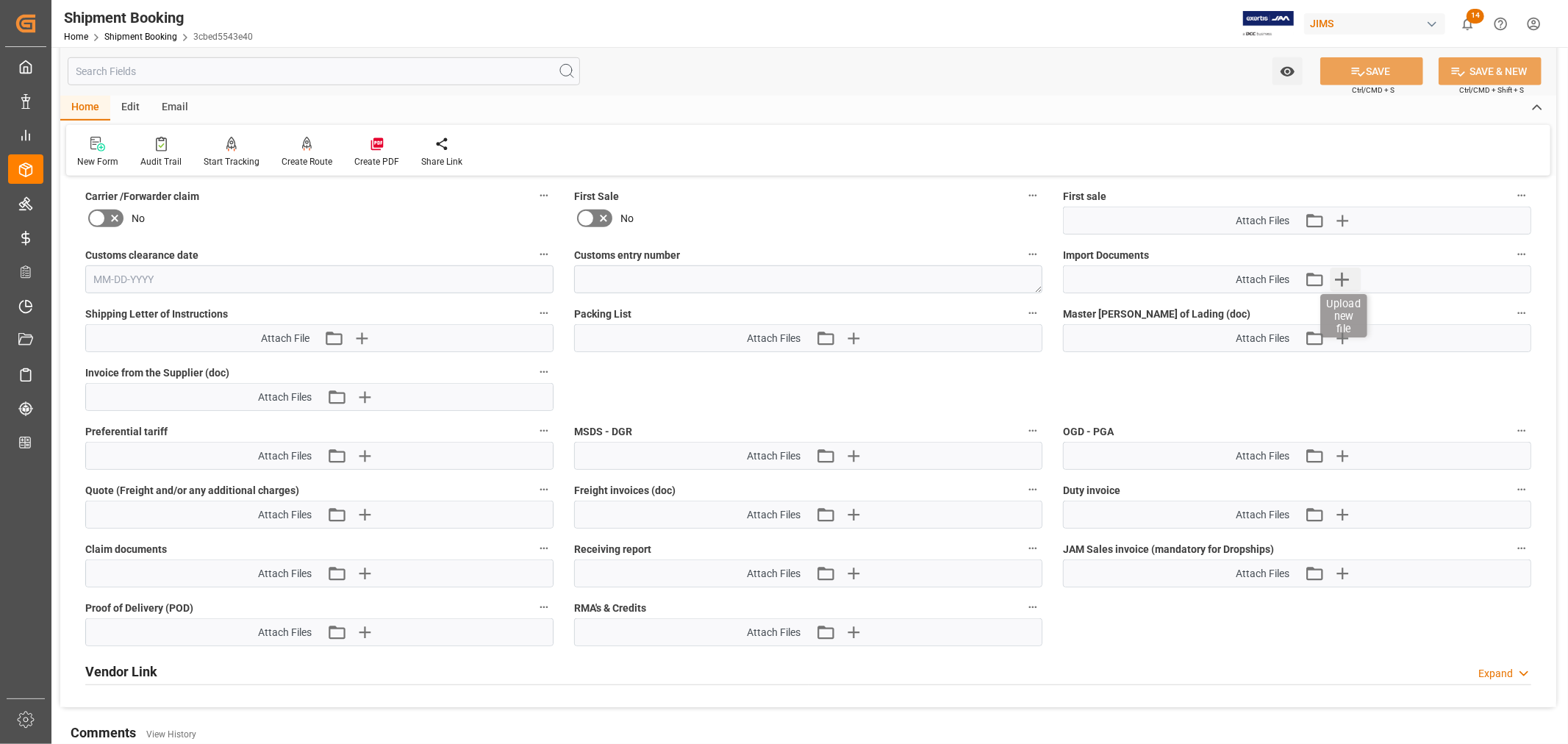
click at [1338, 275] on icon "button" at bounding box center [1342, 279] width 14 height 14
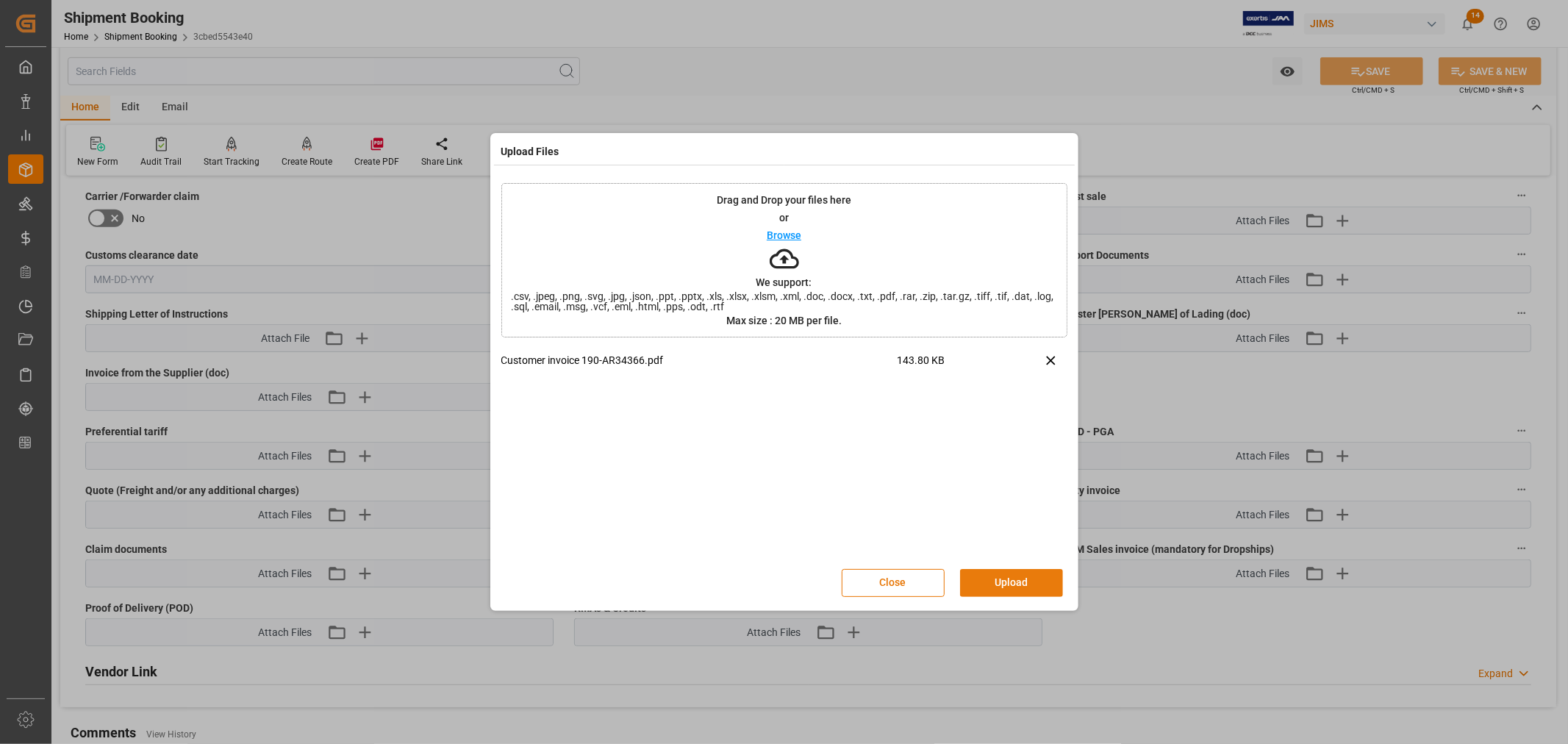
click at [1023, 583] on button "Upload" at bounding box center [1011, 583] width 103 height 28
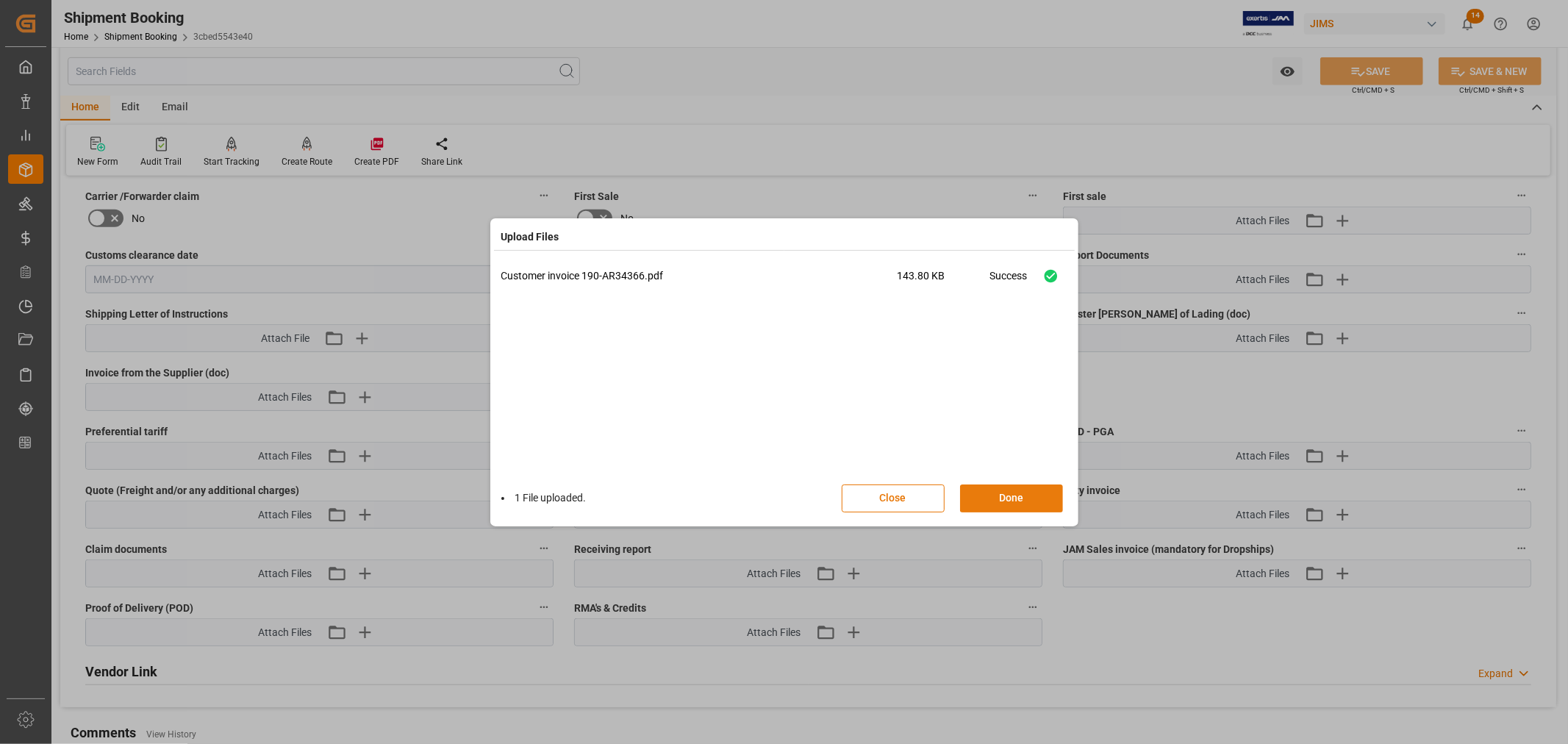
click at [1004, 499] on button "Done" at bounding box center [1011, 499] width 103 height 28
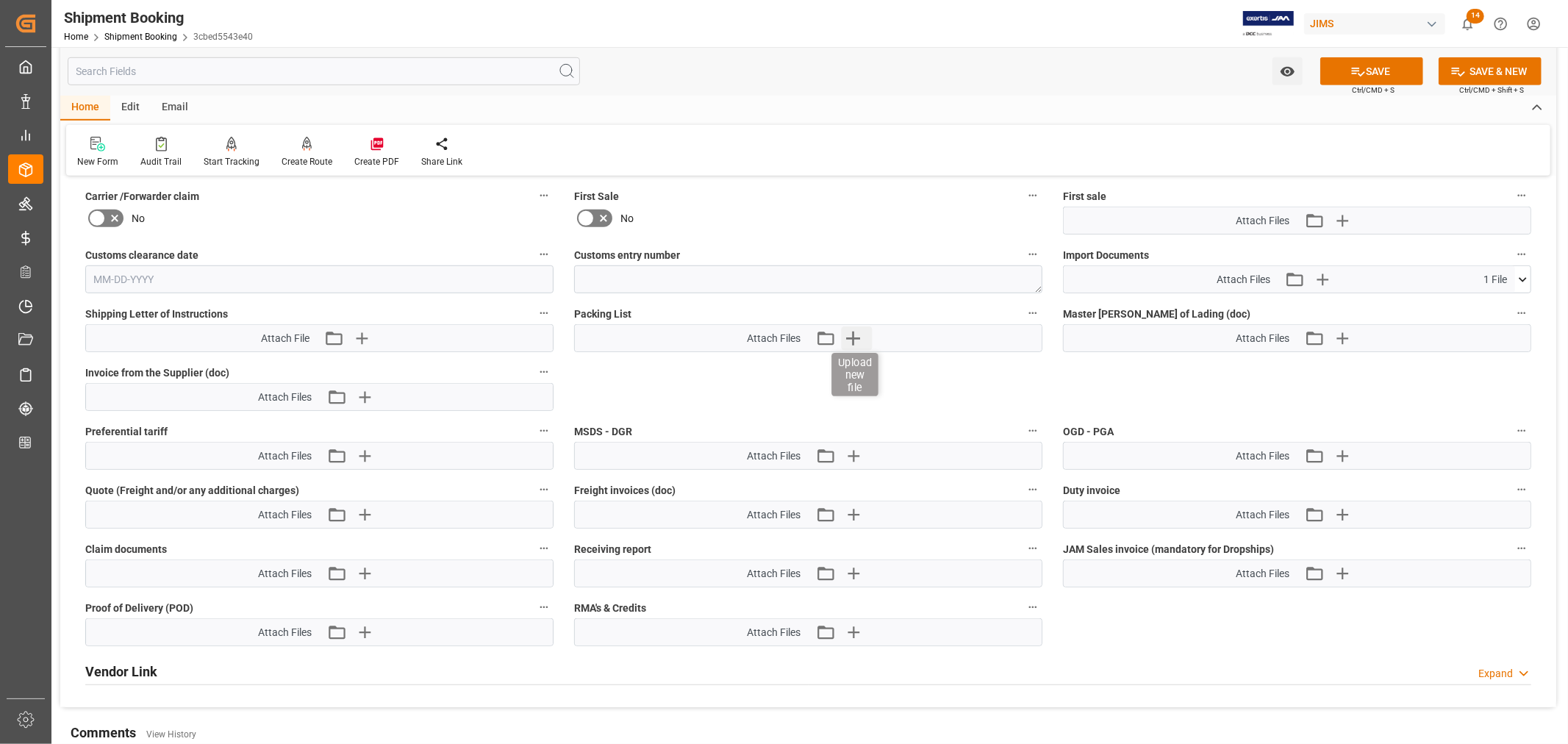
click at [857, 337] on icon "button" at bounding box center [853, 338] width 24 height 24
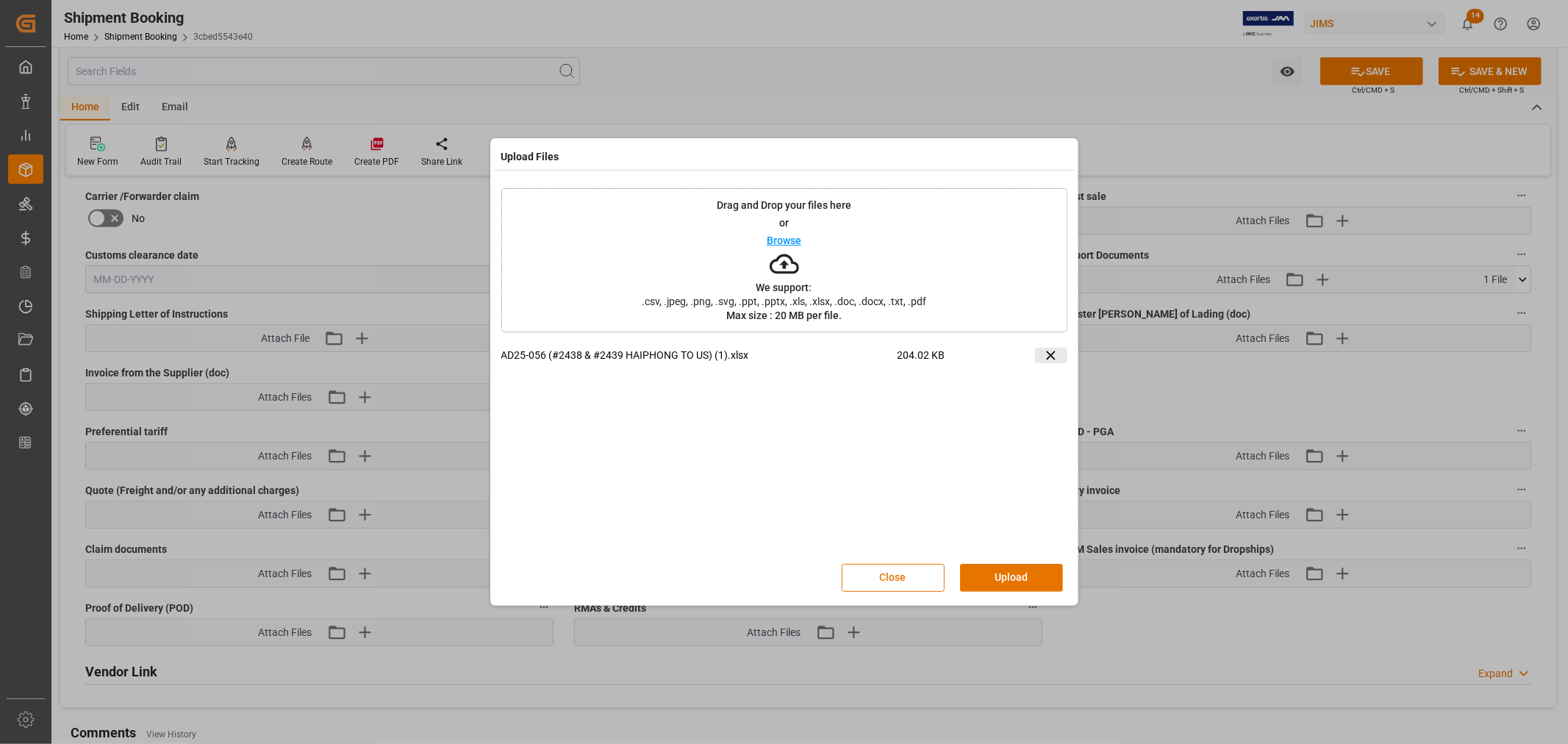
click at [1049, 355] on icon at bounding box center [1051, 355] width 16 height 16
click at [1002, 577] on button "Upload" at bounding box center [1011, 578] width 103 height 28
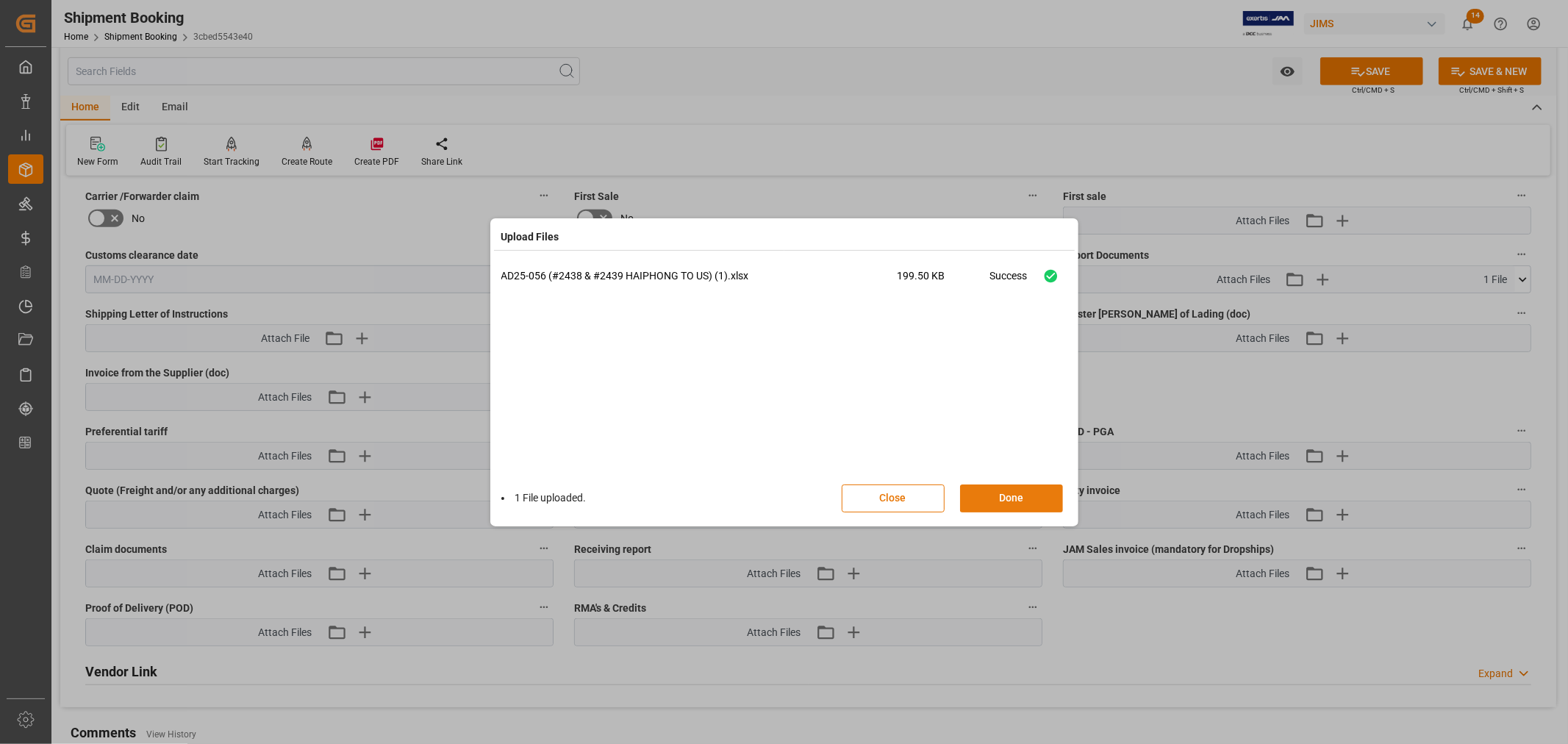
click at [998, 495] on button "Done" at bounding box center [1011, 499] width 103 height 28
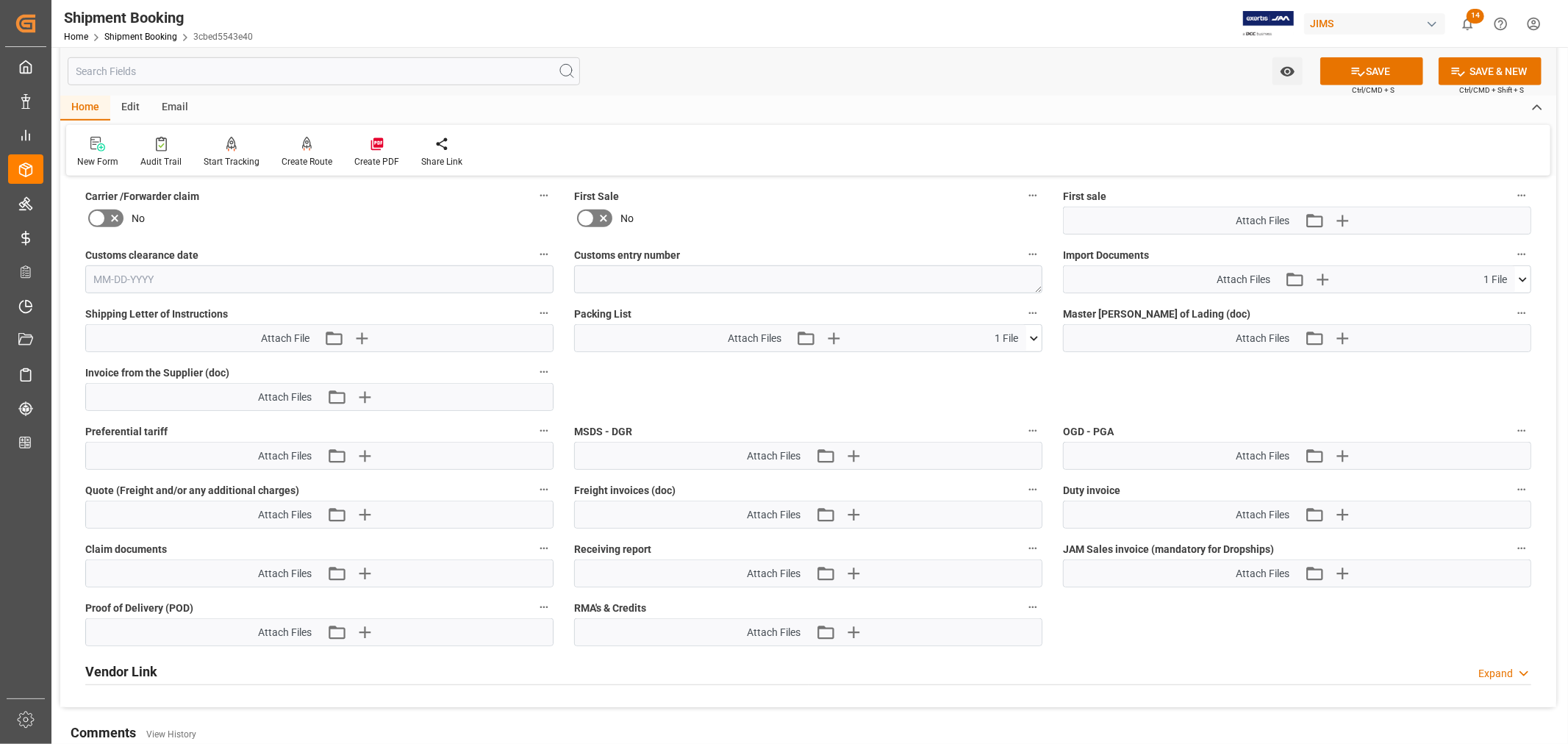
click at [1033, 336] on icon at bounding box center [1034, 338] width 8 height 4
click at [994, 366] on icon at bounding box center [995, 366] width 16 height 16
click at [1379, 64] on button "SAVE" at bounding box center [1372, 71] width 103 height 28
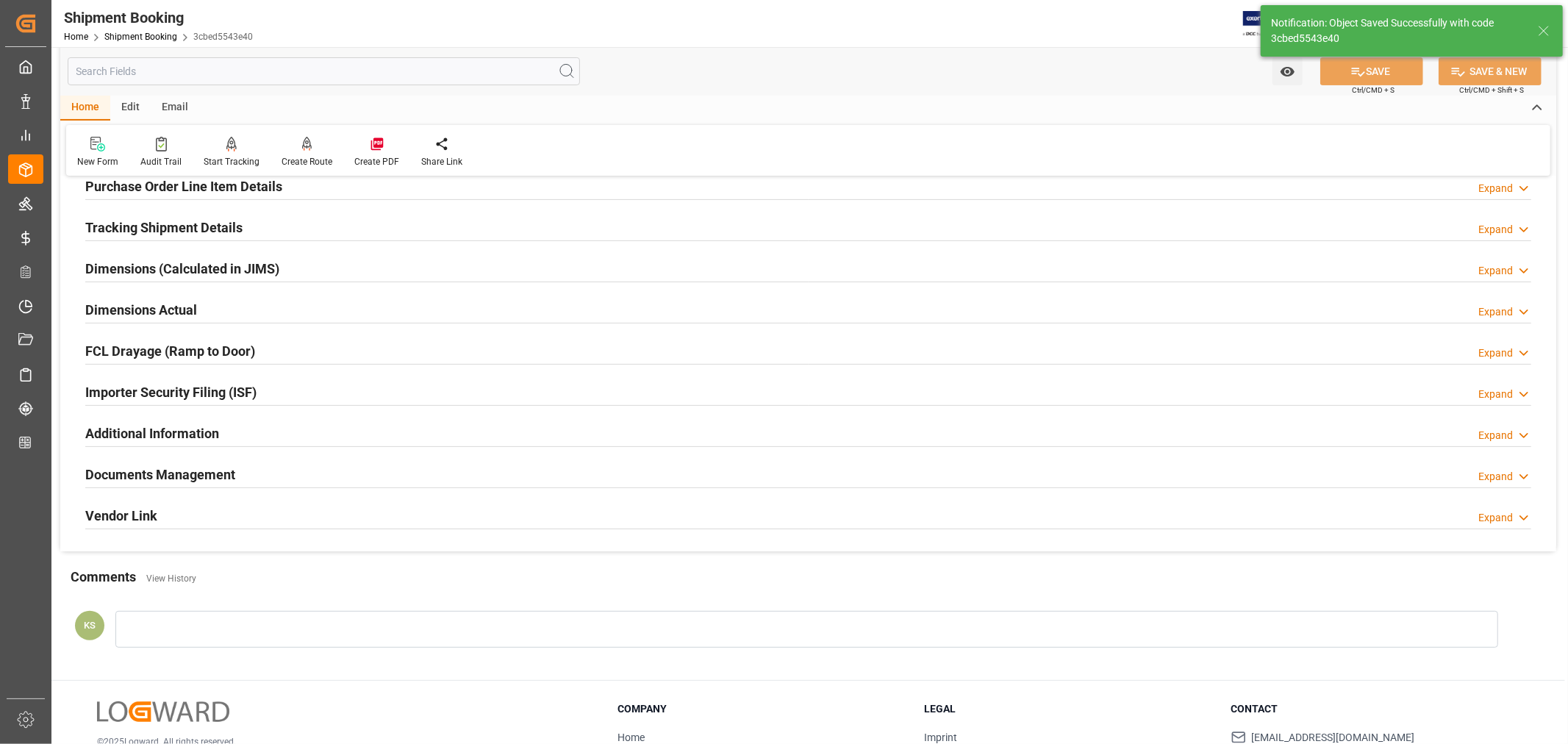
scroll to position [268, 0]
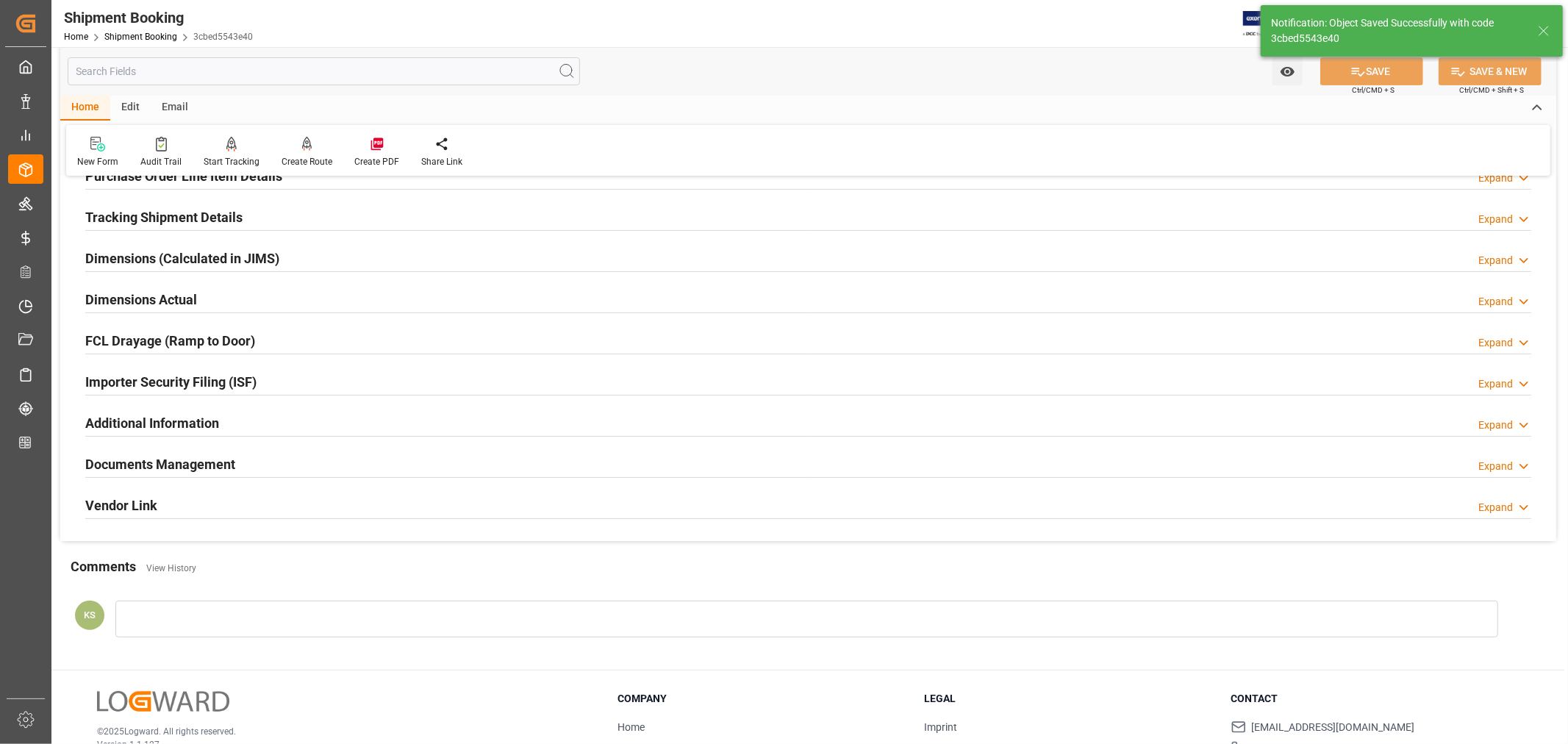
click at [218, 464] on h2 "Documents Management" at bounding box center [161, 464] width 150 height 20
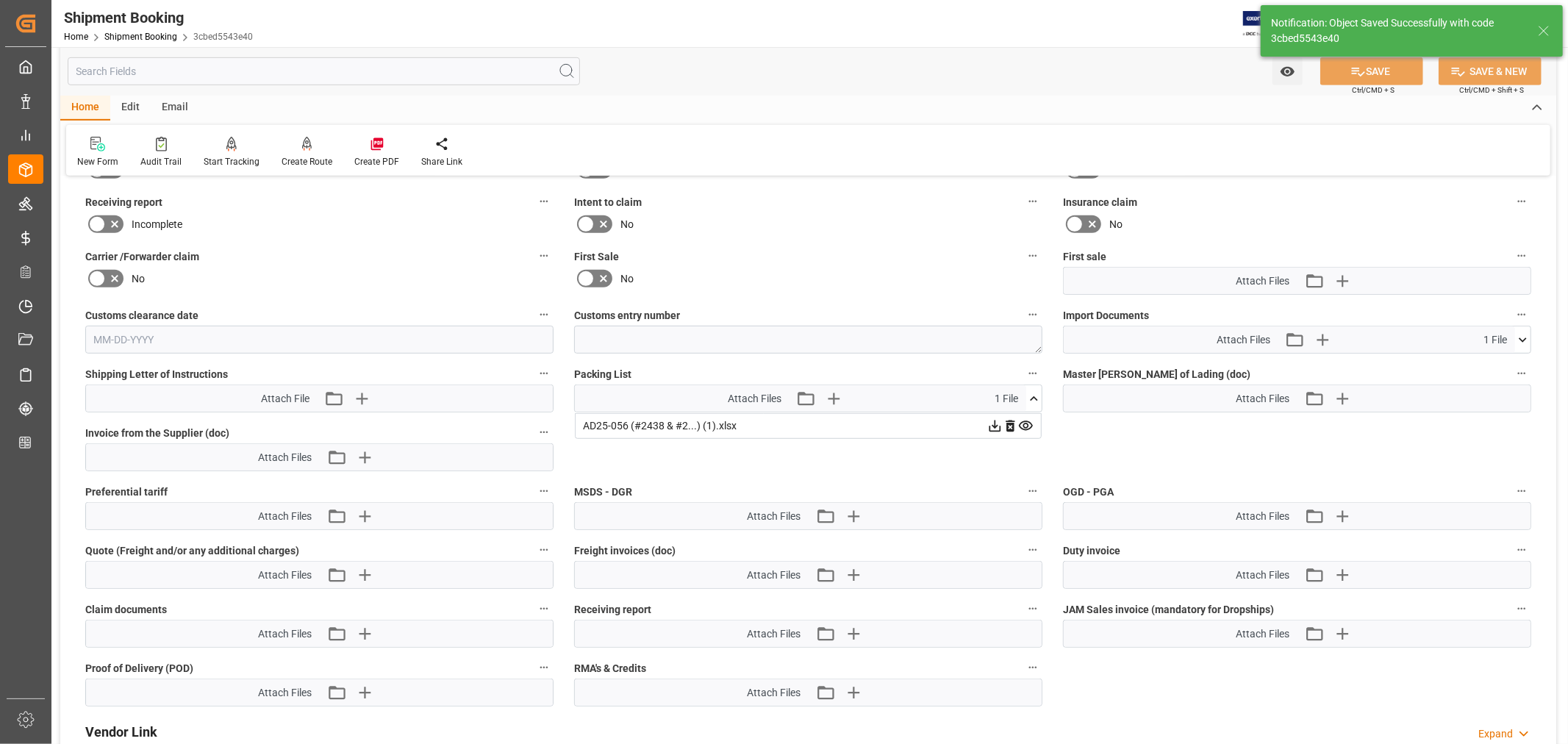
scroll to position [676, 0]
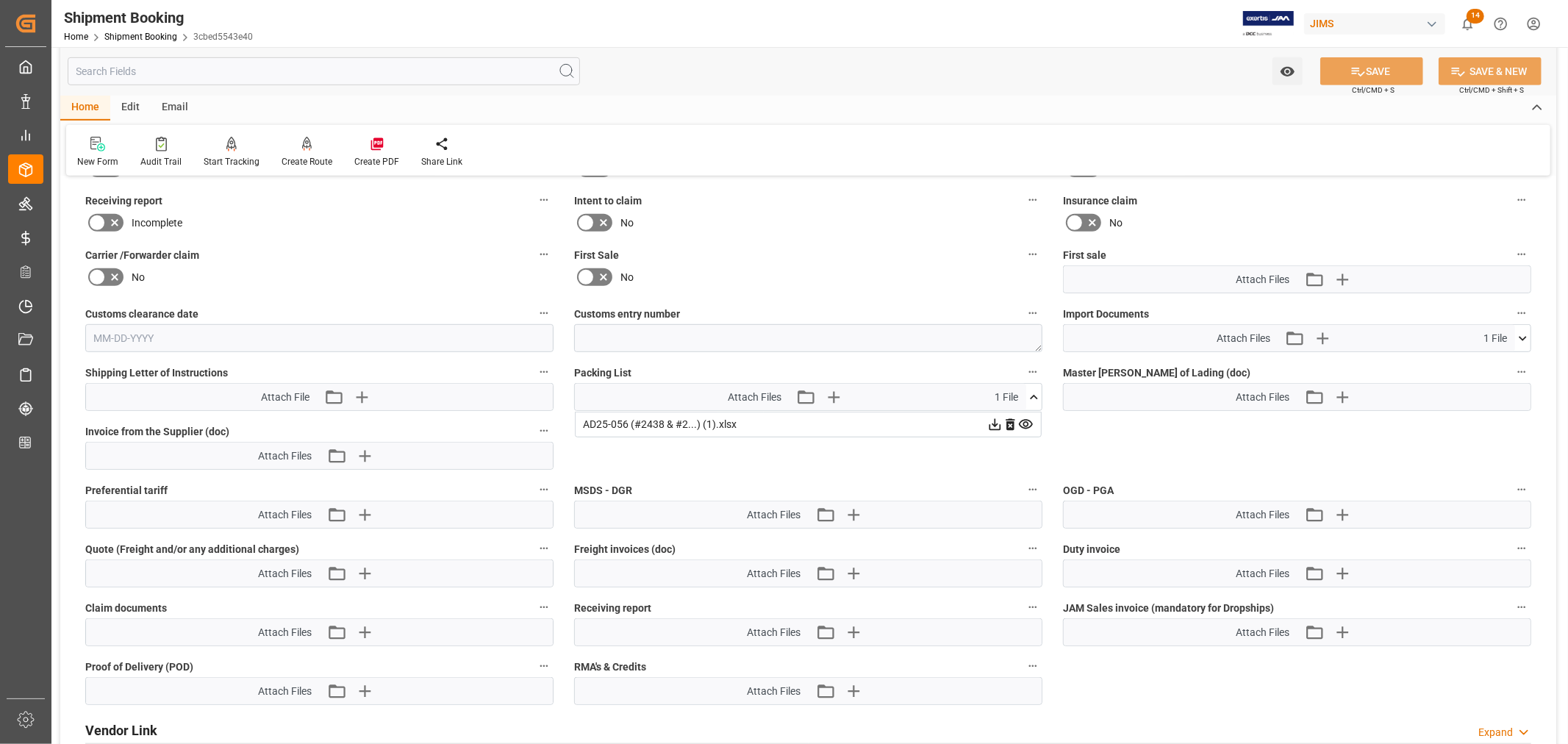
click at [994, 421] on icon at bounding box center [995, 424] width 16 height 16
click at [1526, 334] on icon at bounding box center [1523, 338] width 16 height 16
click at [1490, 364] on icon at bounding box center [1484, 366] width 12 height 12
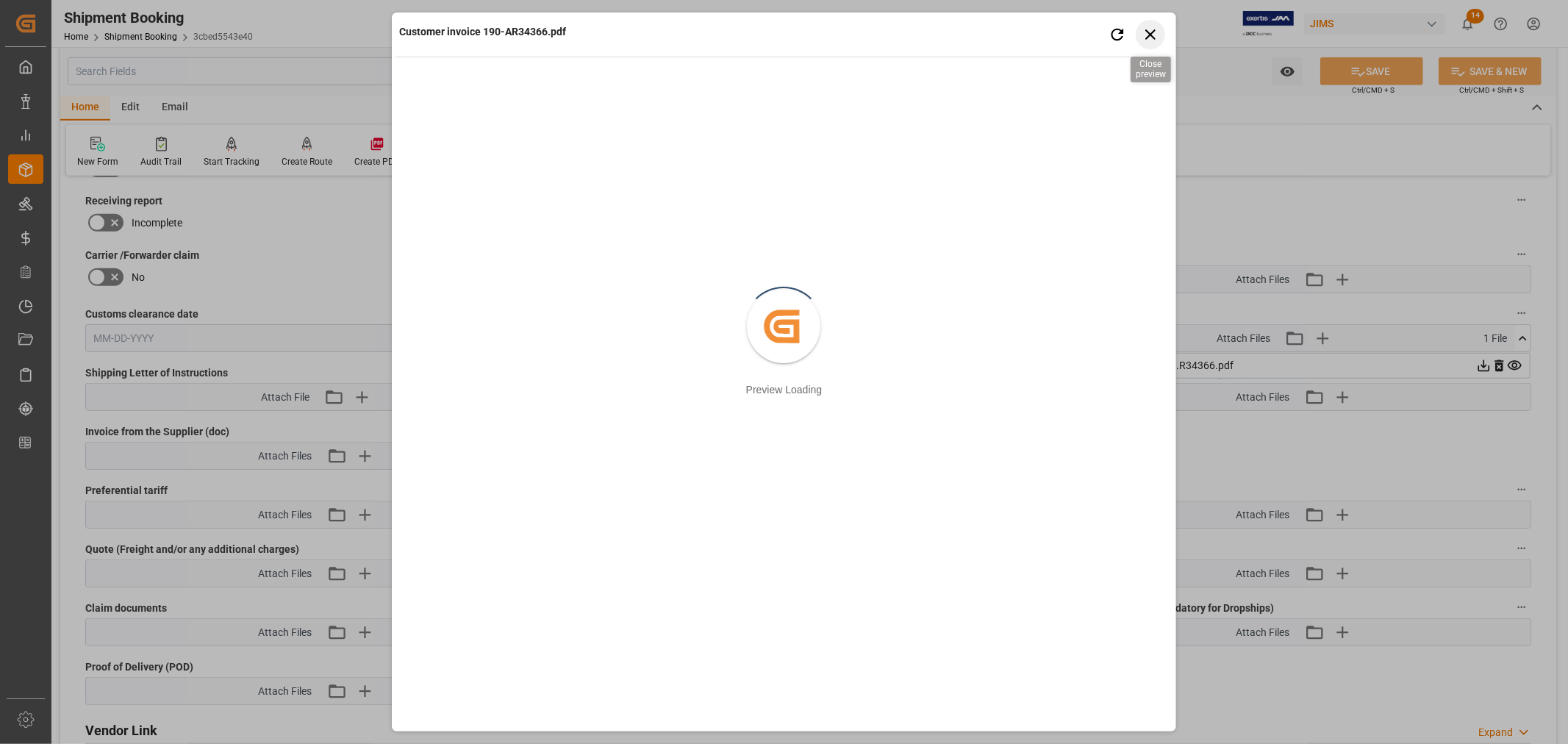
click at [1145, 33] on icon "button" at bounding box center [1150, 34] width 19 height 19
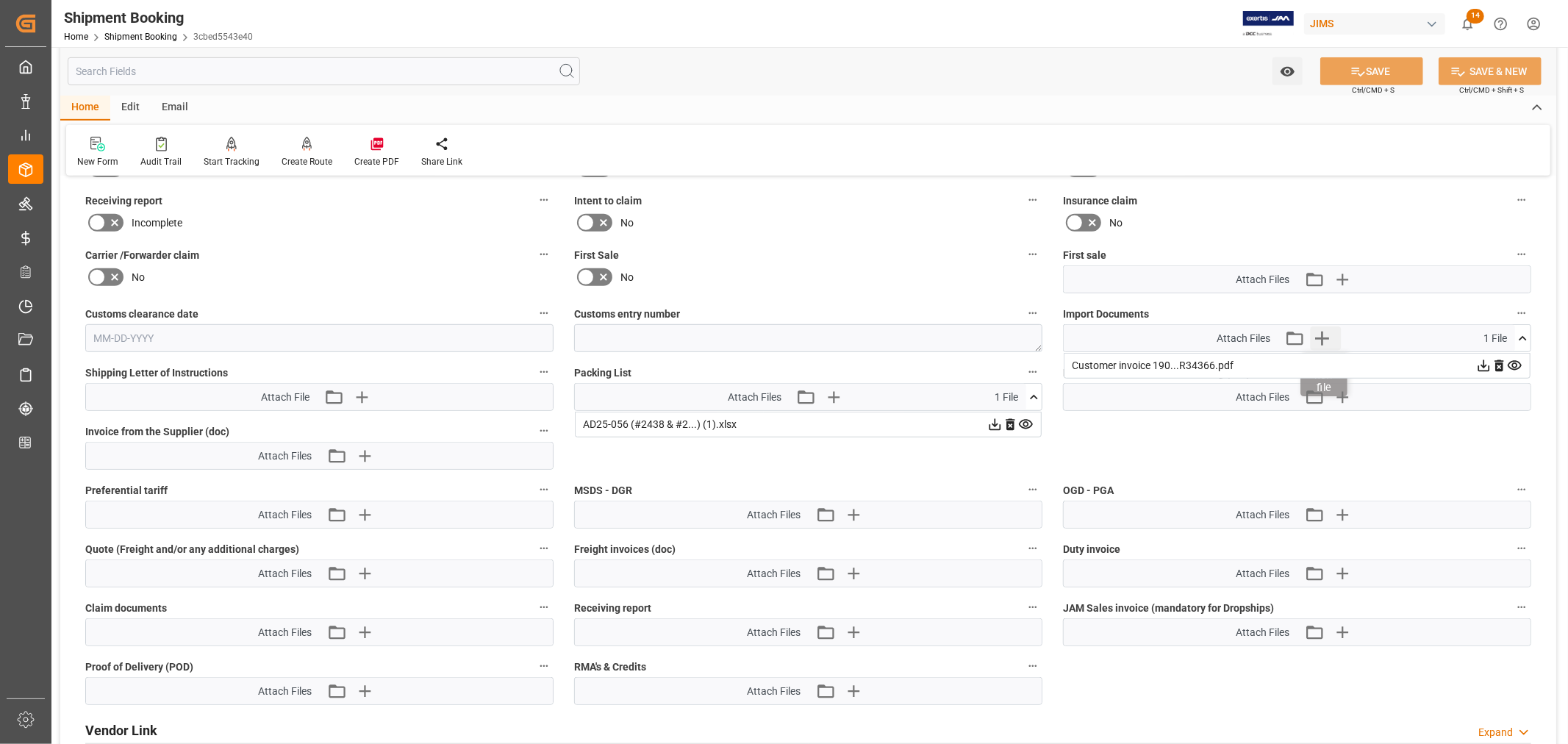
click at [1329, 337] on icon "button" at bounding box center [1323, 338] width 24 height 24
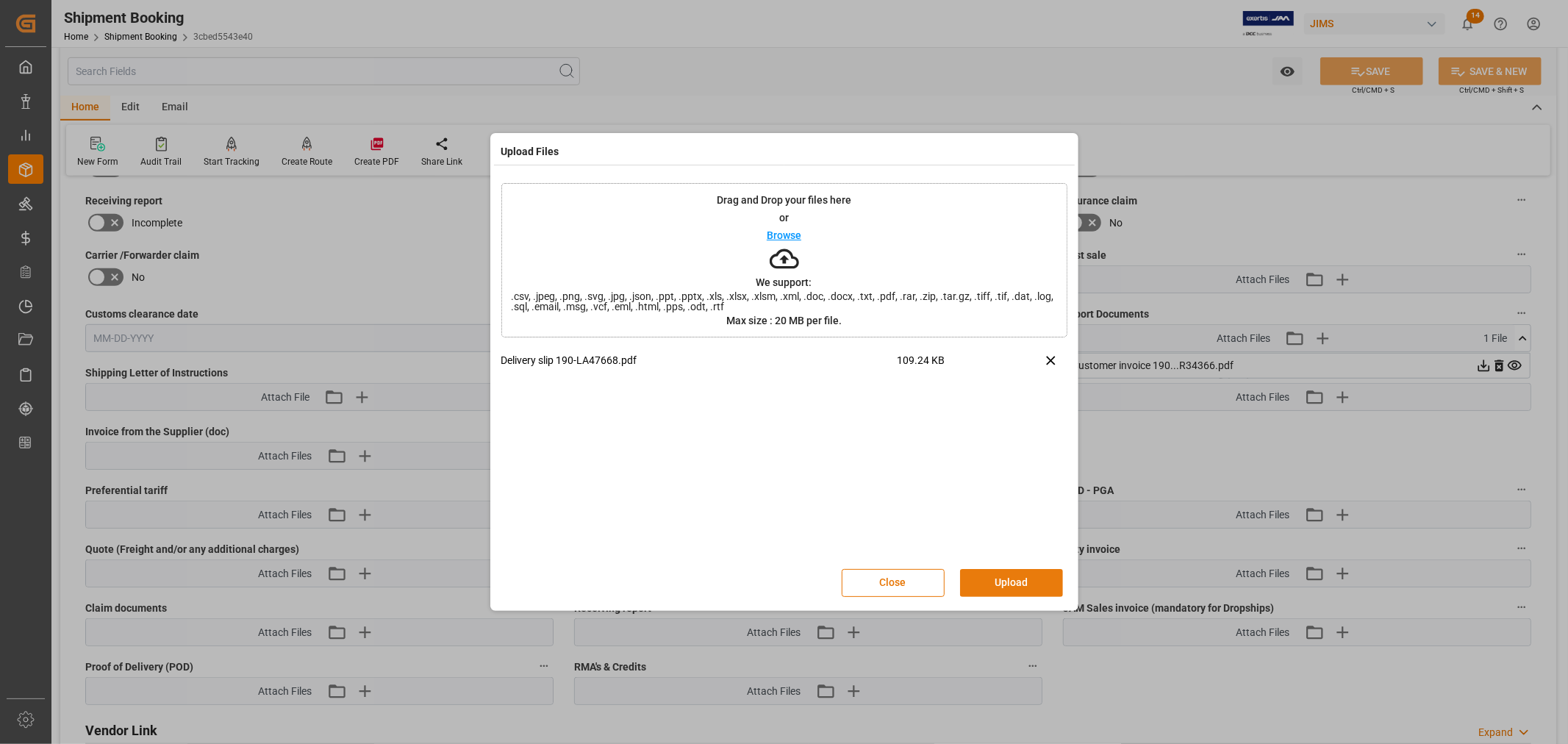
click at [1005, 581] on button "Upload" at bounding box center [1011, 583] width 103 height 28
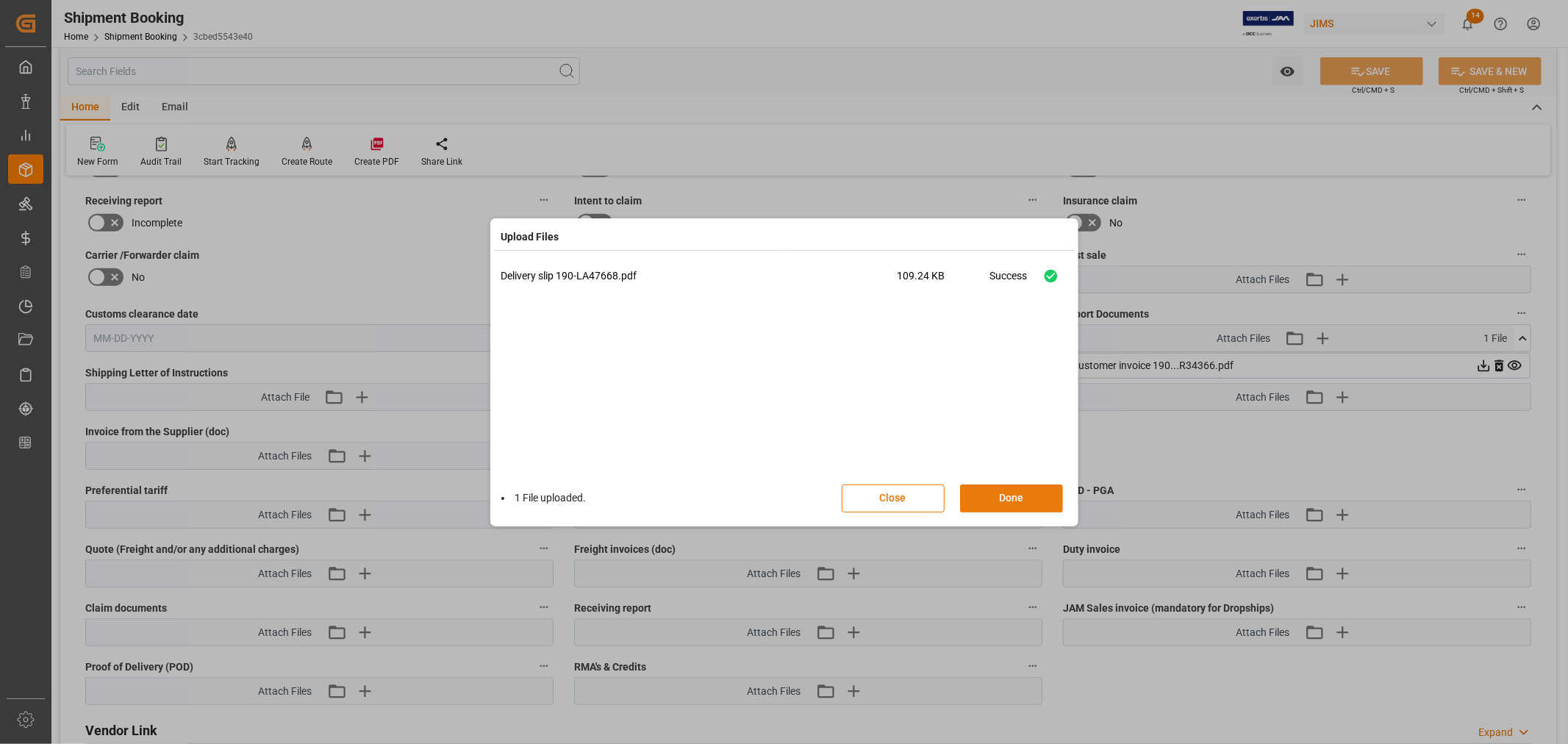
click at [1004, 494] on button "Done" at bounding box center [1011, 499] width 103 height 28
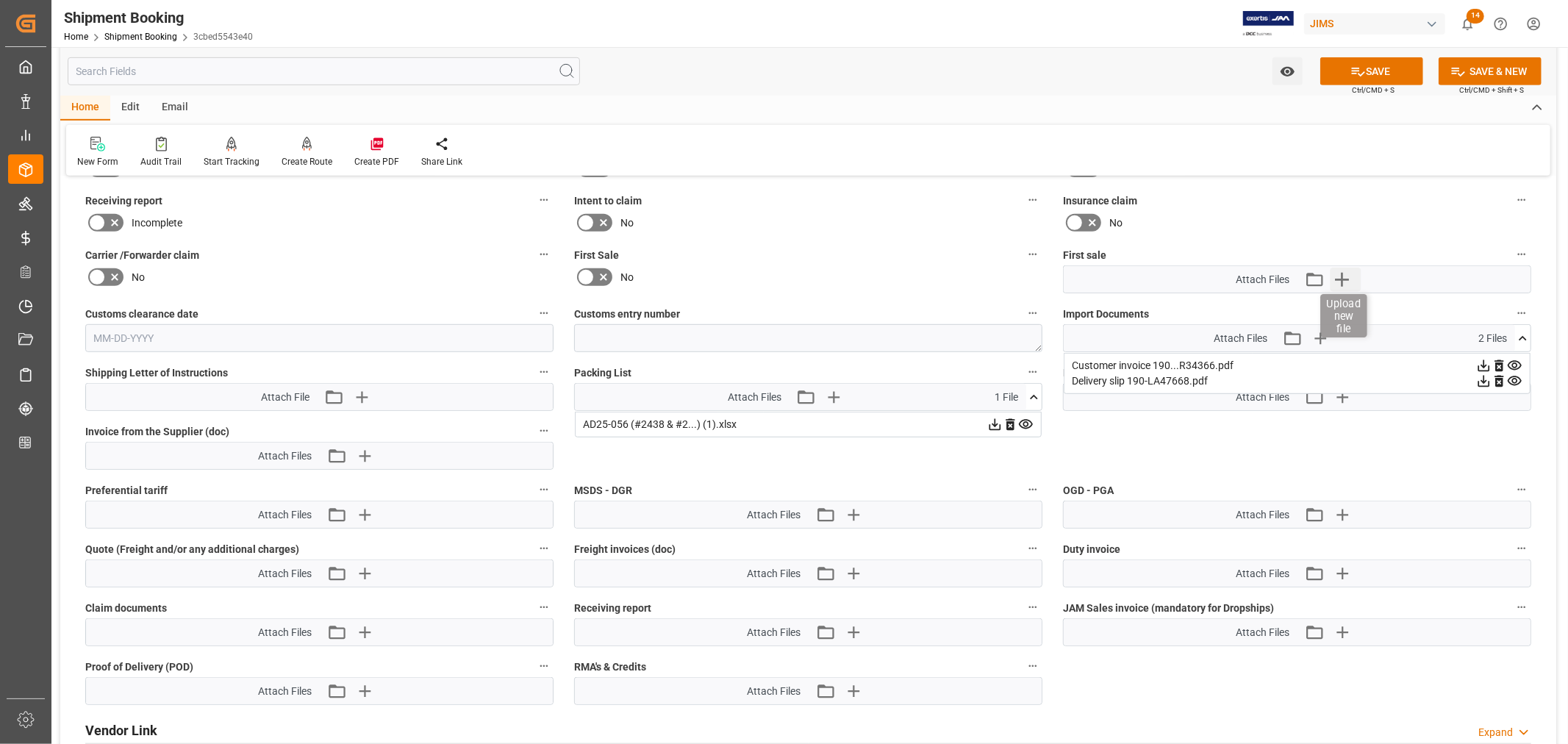
click at [1341, 274] on icon "button" at bounding box center [1342, 279] width 14 height 14
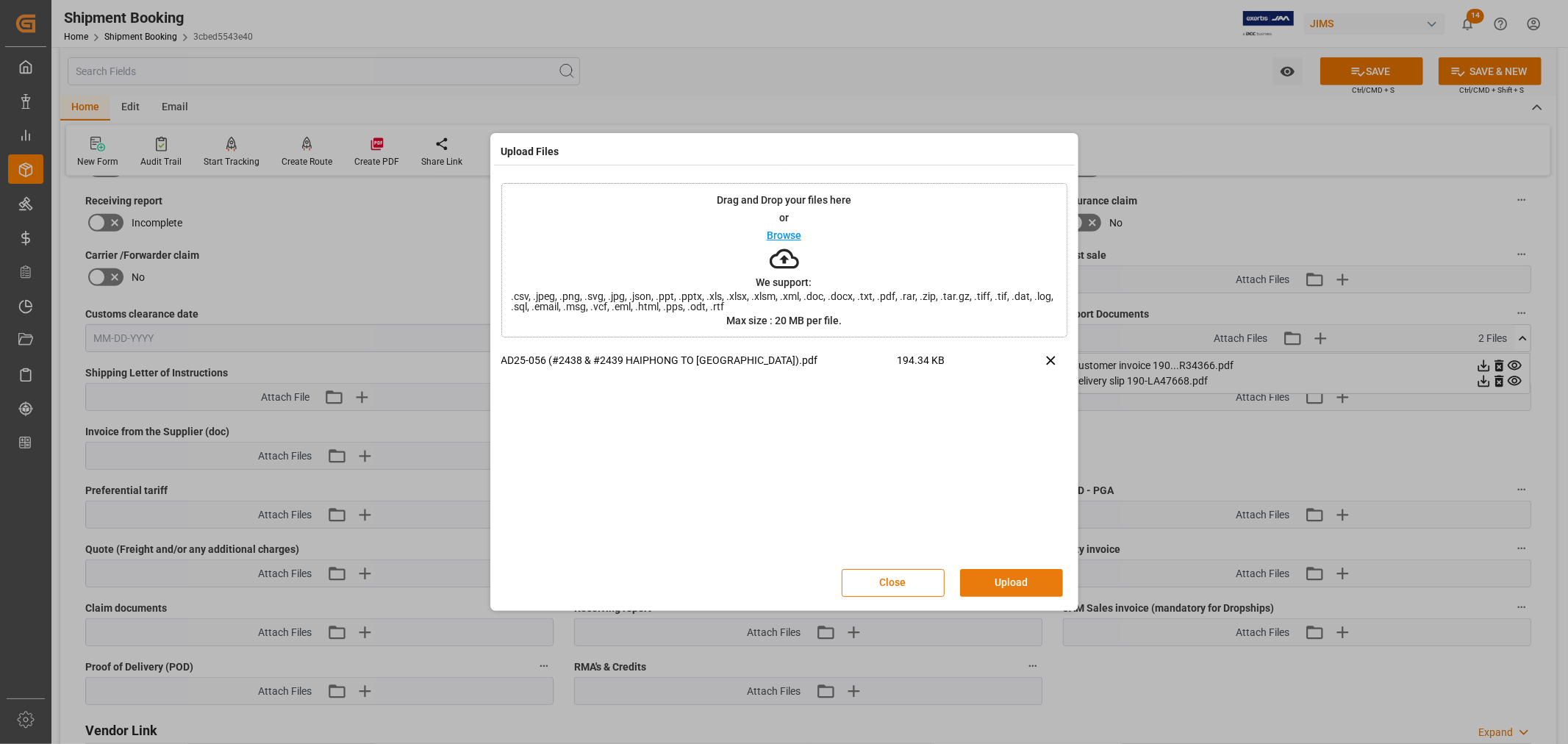
click at [994, 582] on button "Upload" at bounding box center [1011, 583] width 103 height 28
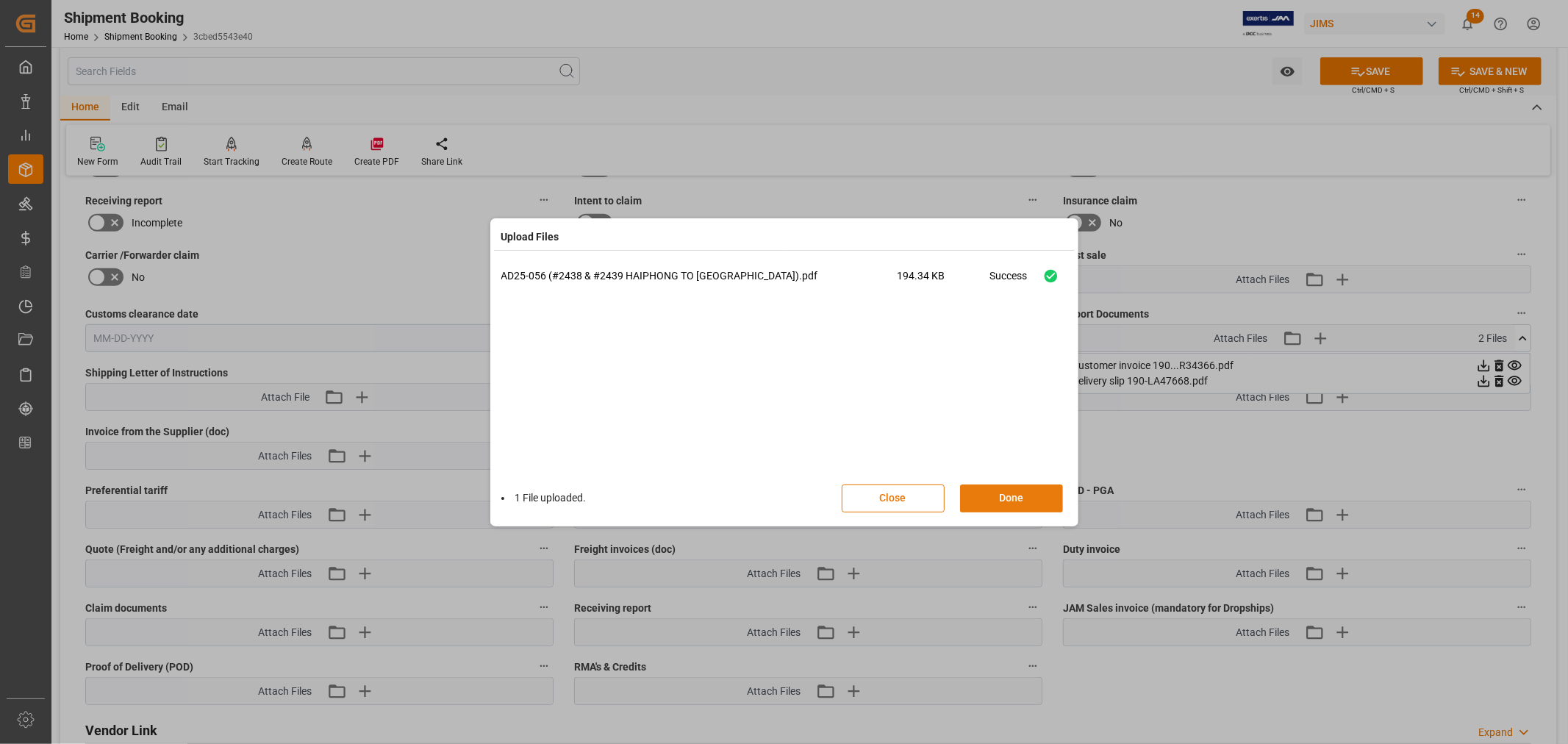
click at [1020, 495] on button "Done" at bounding box center [1011, 499] width 103 height 28
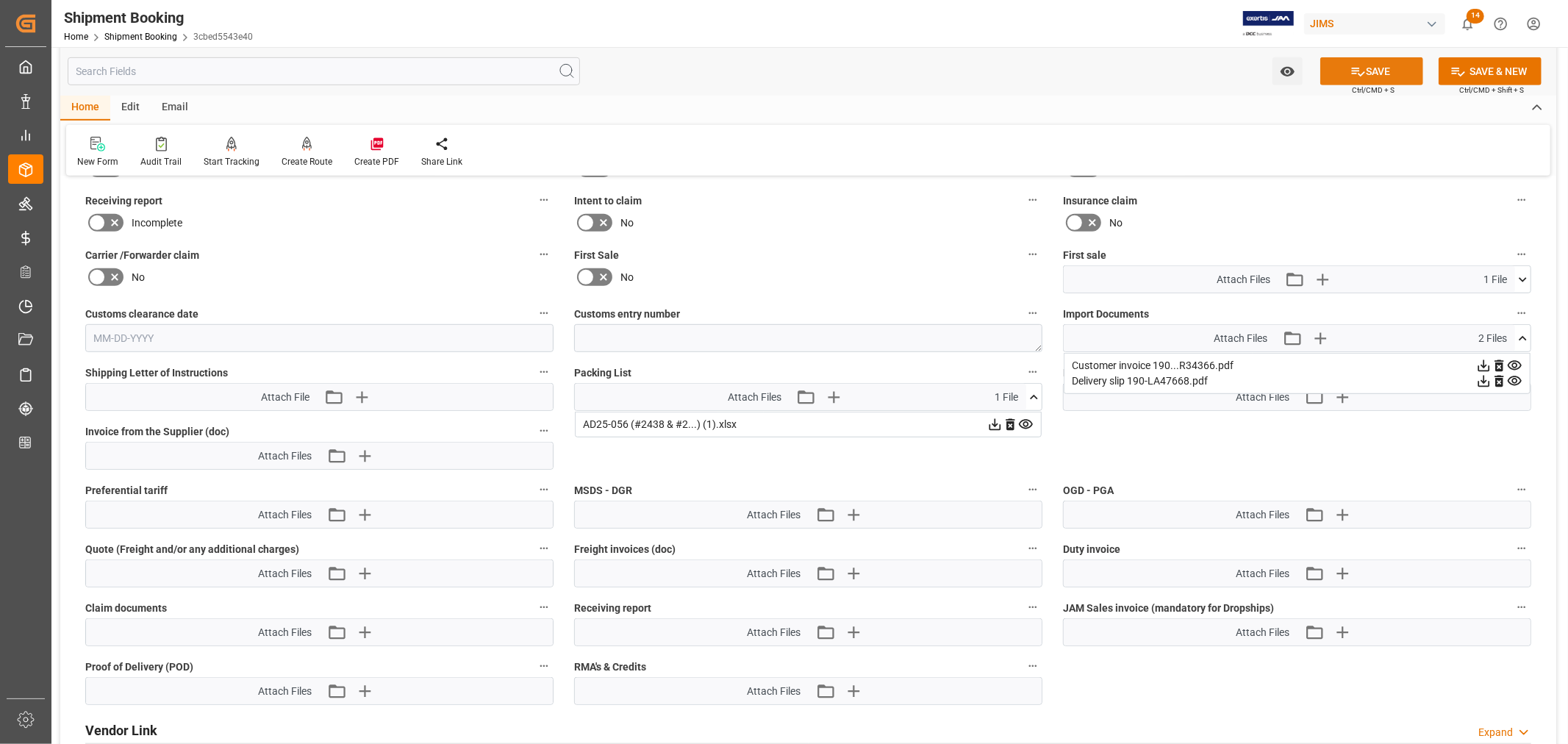
click at [1377, 69] on button "SAVE" at bounding box center [1372, 71] width 103 height 28
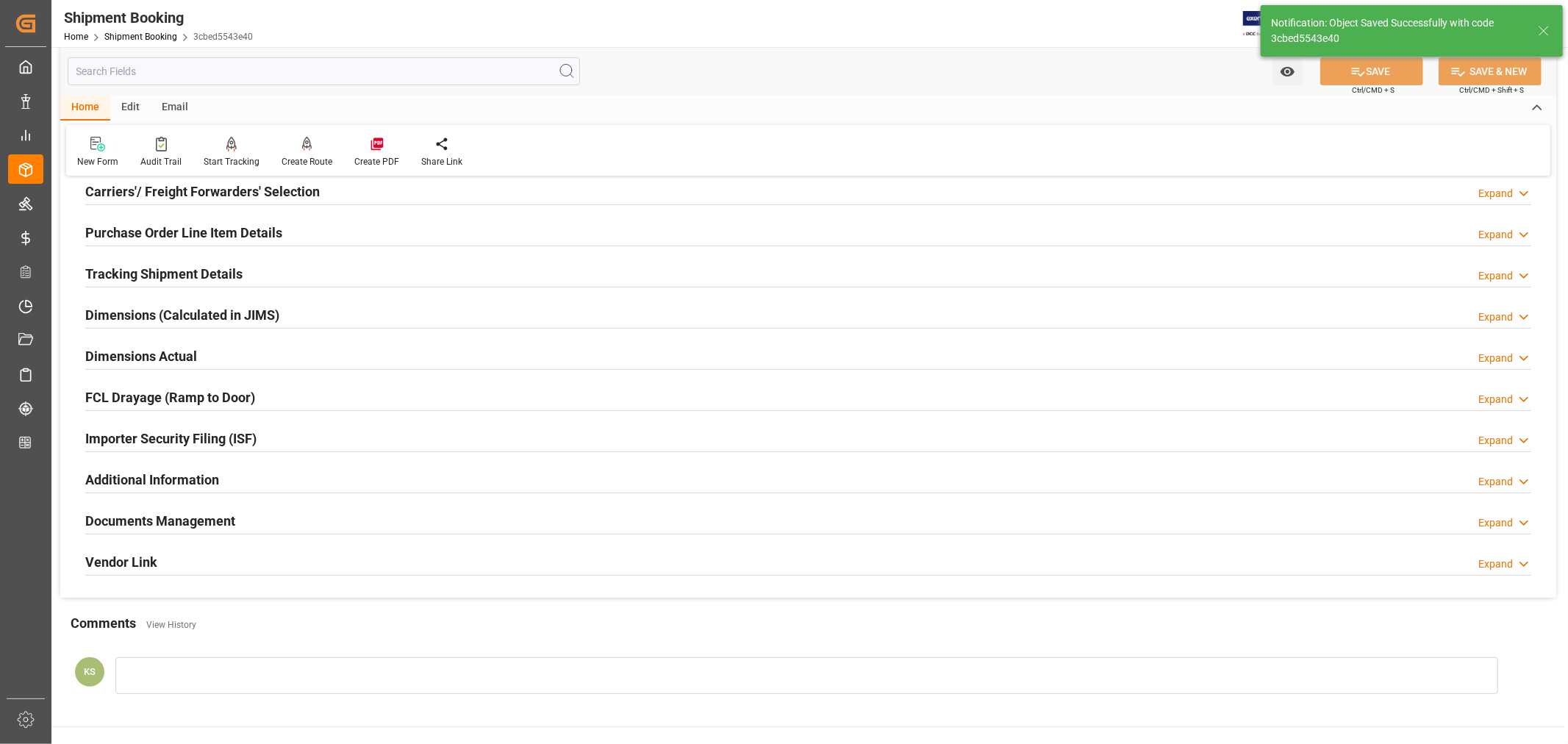
scroll to position [0, 0]
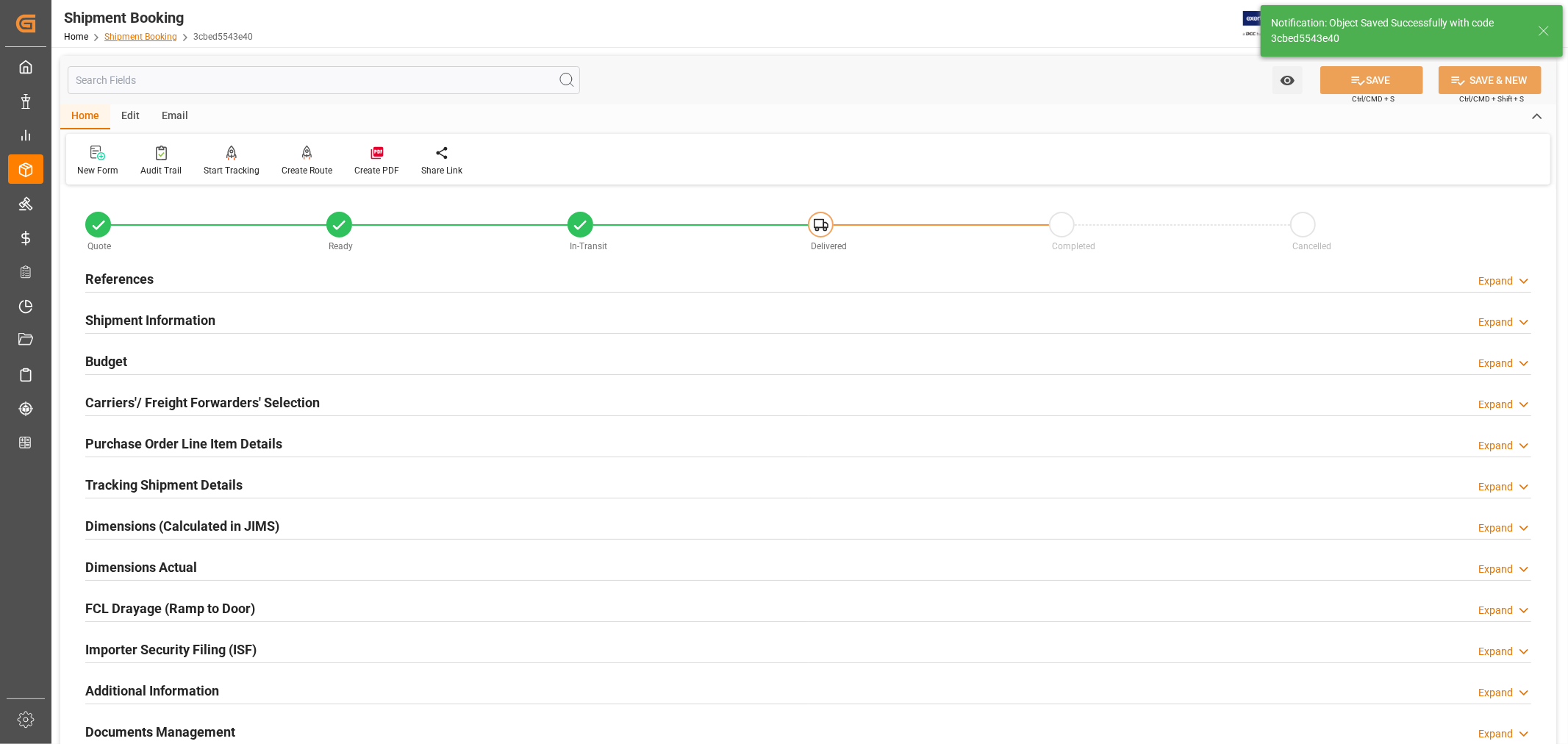
click at [138, 34] on link "Shipment Booking" at bounding box center [140, 37] width 73 height 10
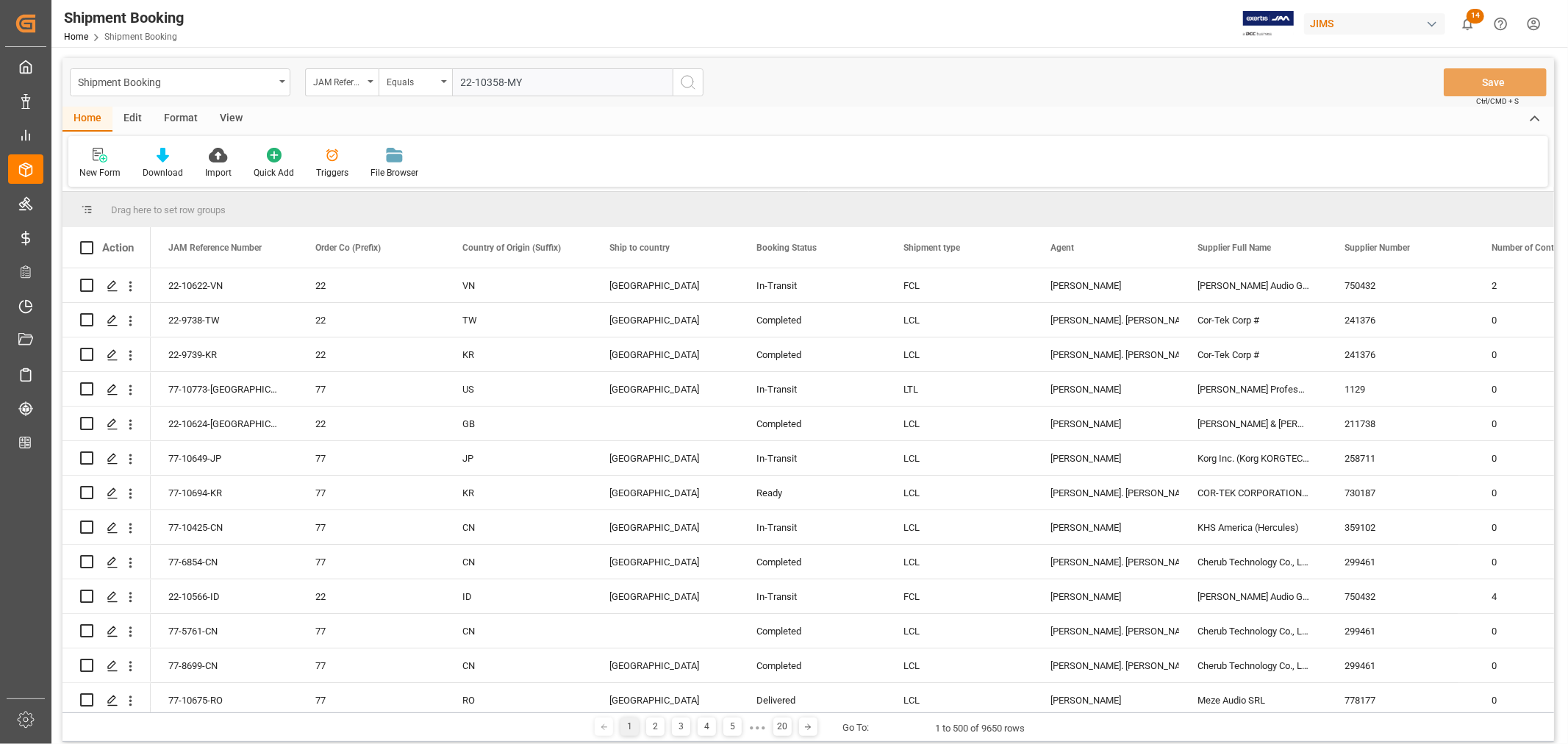
type input "22-10358-MY"
click at [686, 84] on icon "search button" at bounding box center [688, 83] width 18 height 18
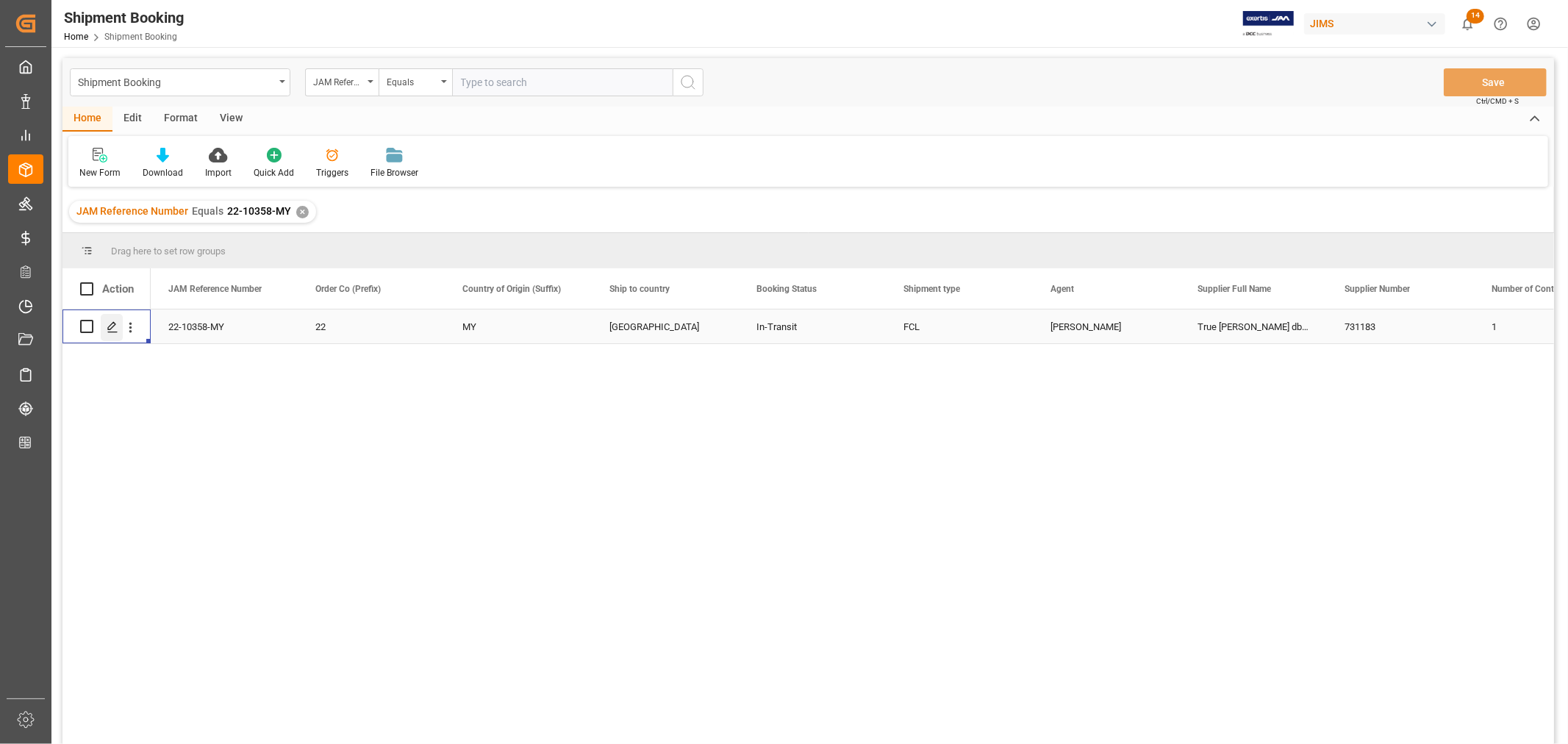
click at [113, 331] on line "Press SPACE to select this row." at bounding box center [112, 331] width 9 height 0
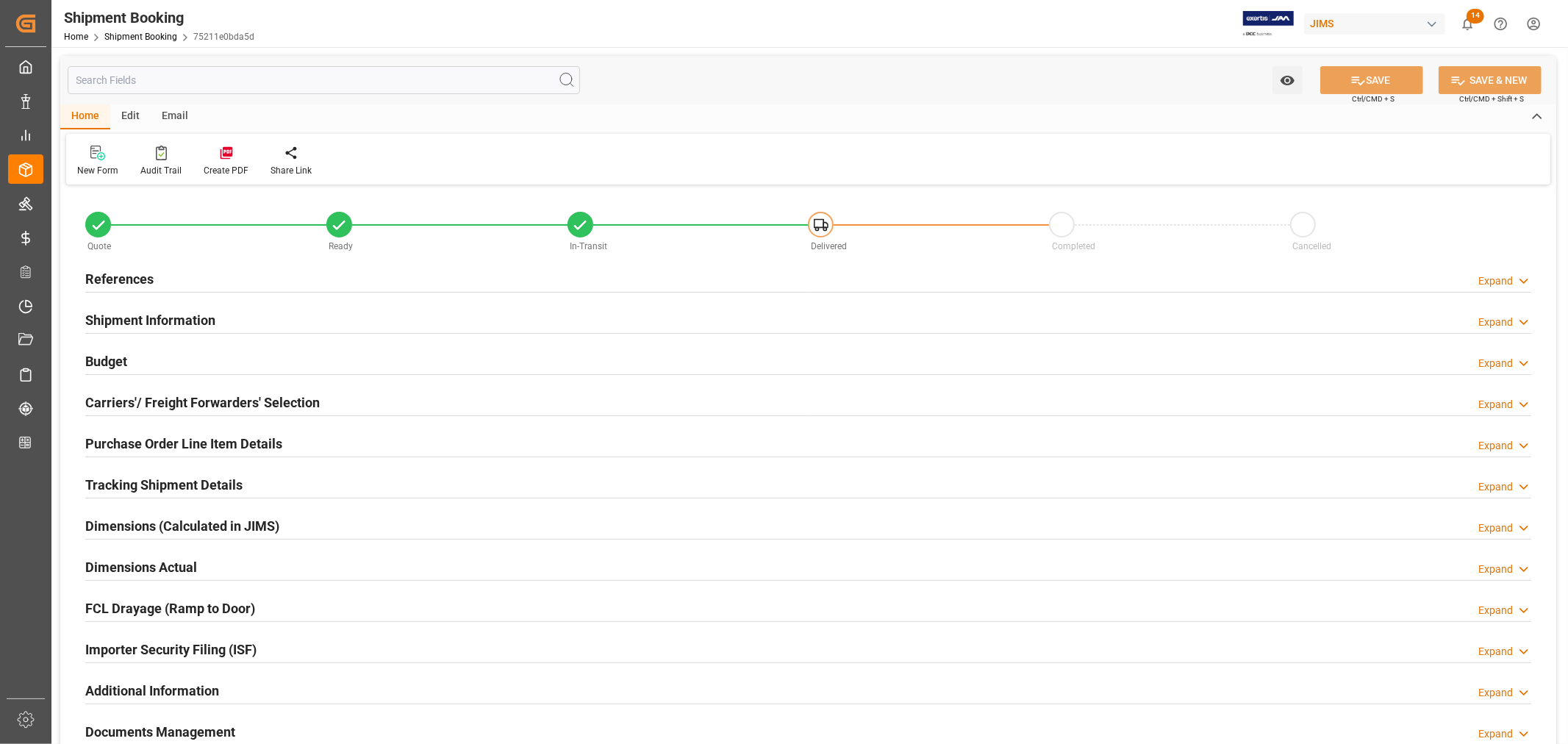
type input "-35"
click at [136, 318] on h2 "Shipment Information" at bounding box center [150, 320] width 130 height 20
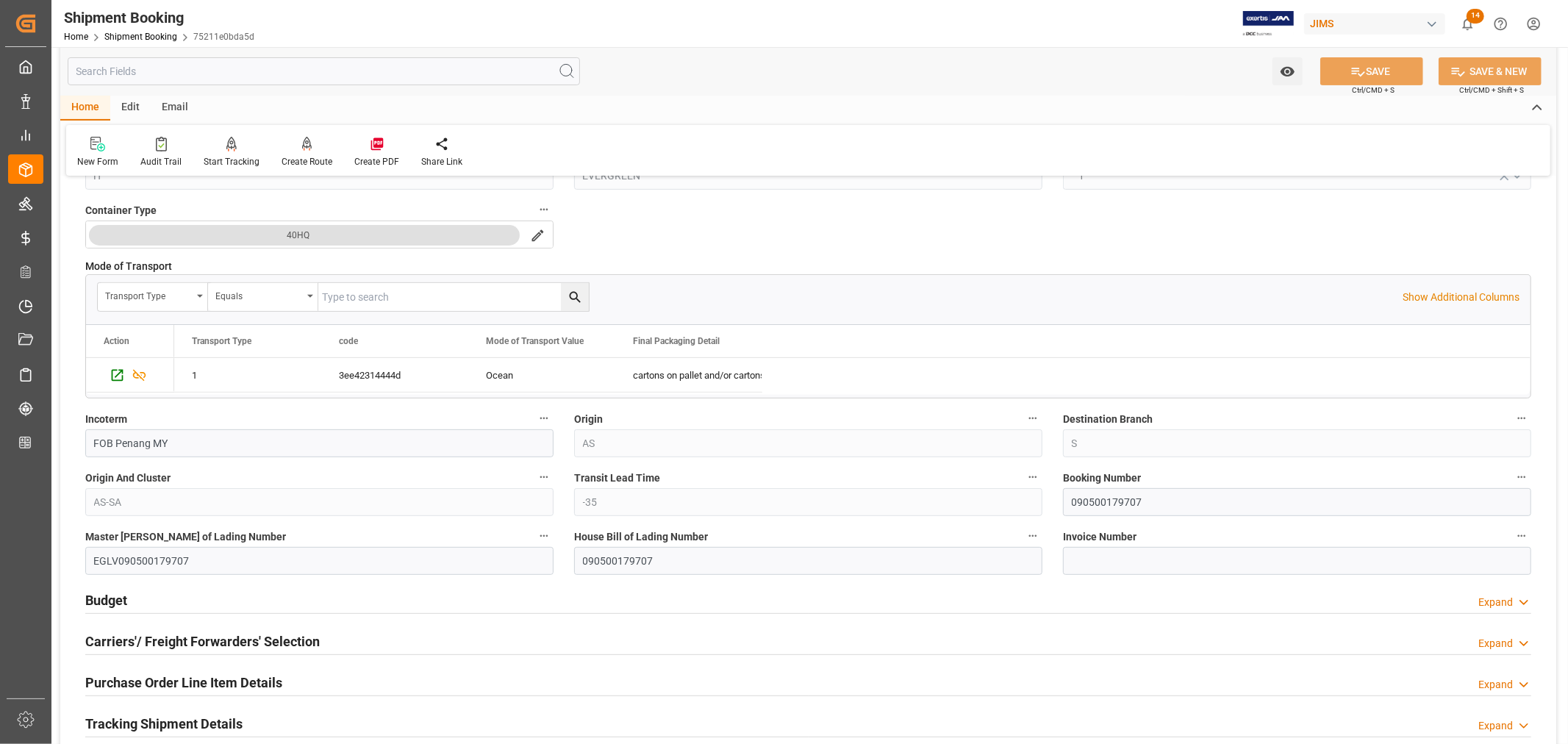
scroll to position [490, 0]
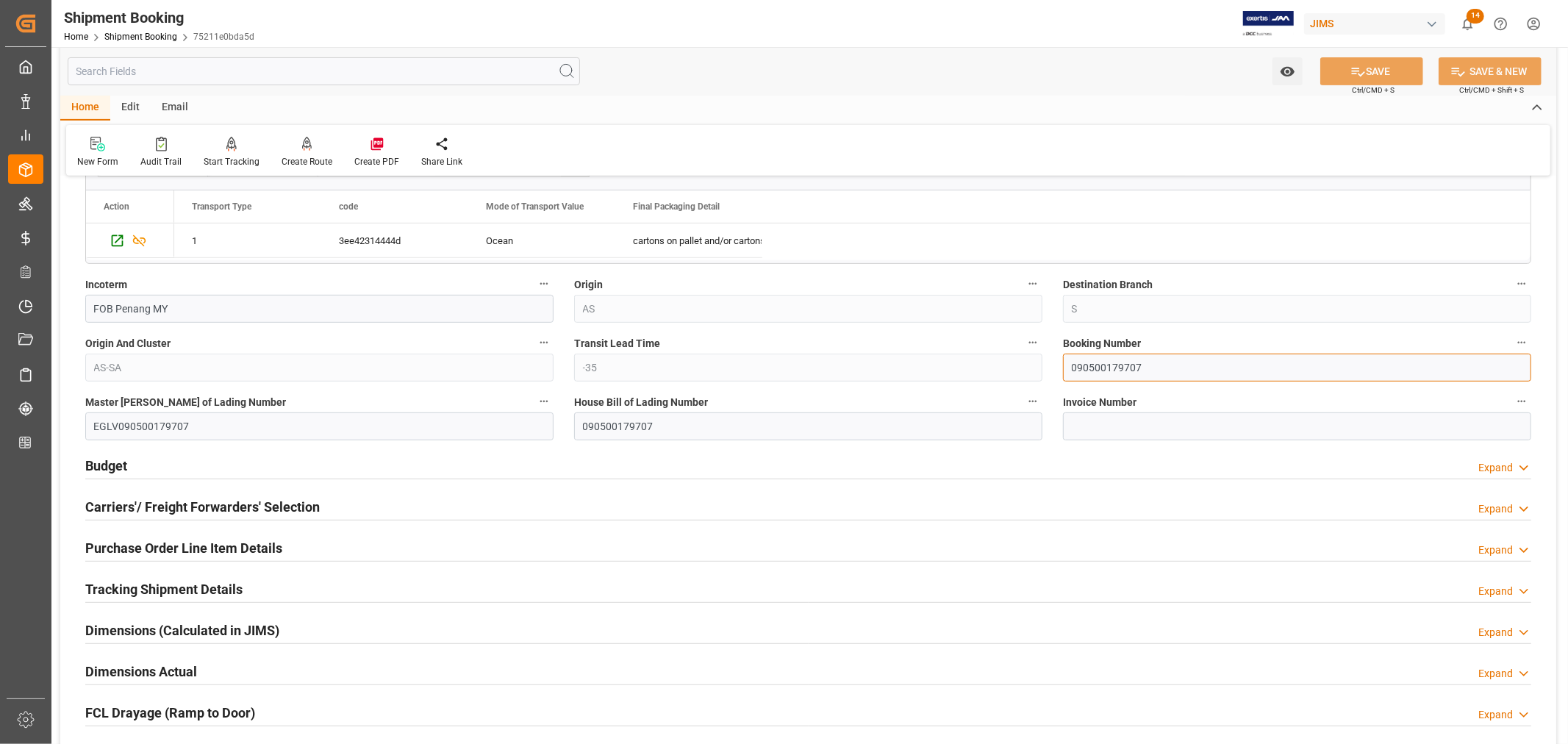
click at [1098, 368] on input "090500179707" at bounding box center [1297, 368] width 468 height 28
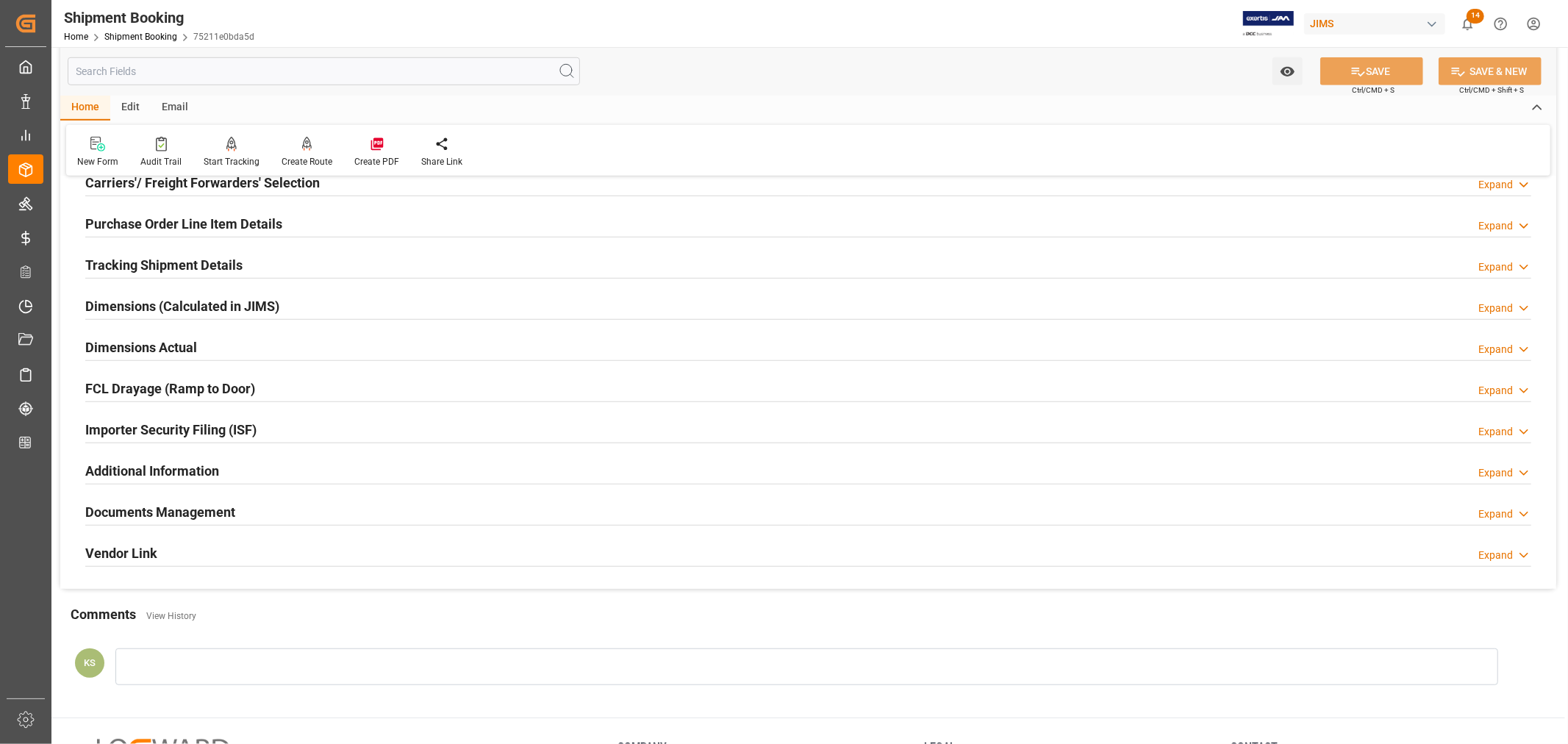
scroll to position [817, 0]
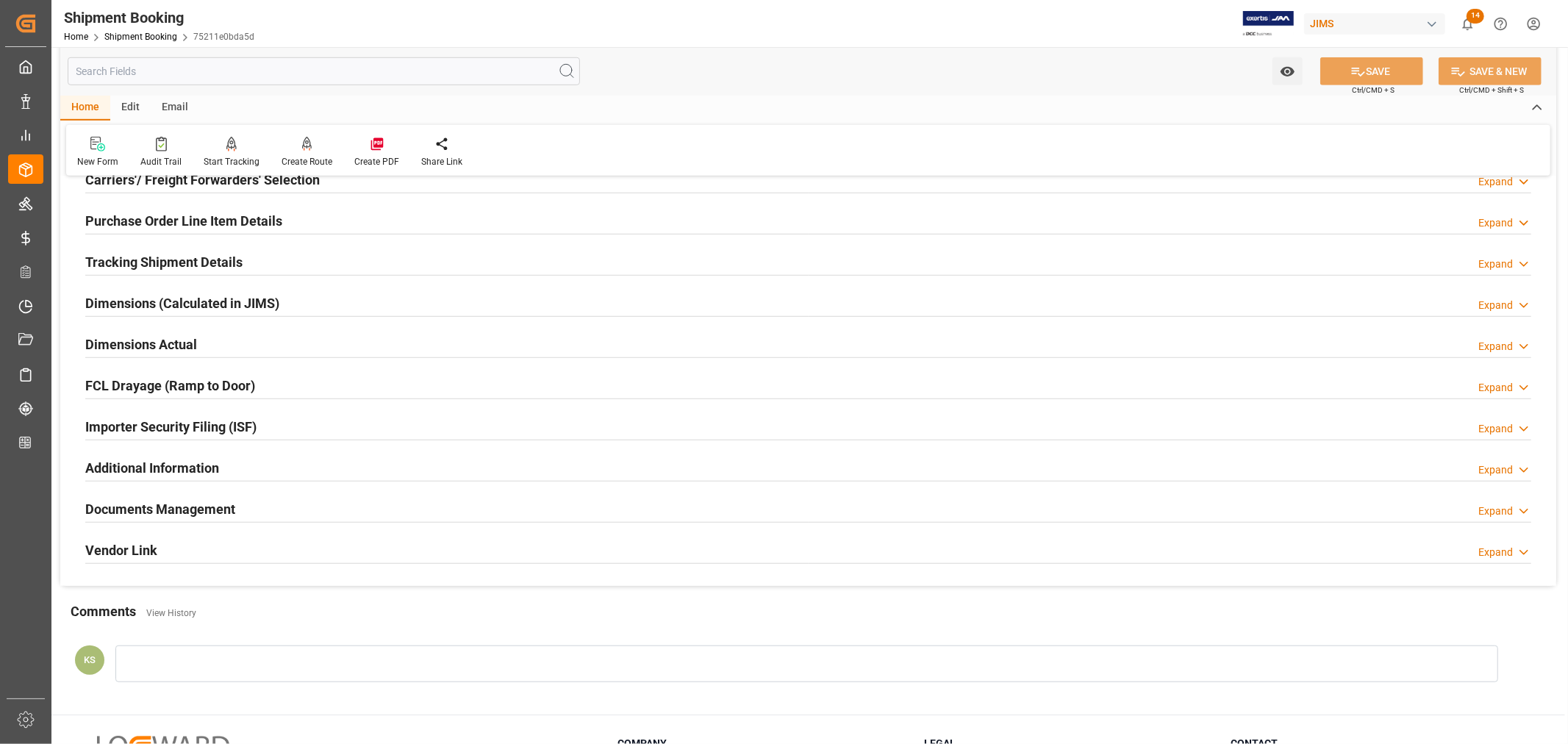
click at [285, 421] on div "Importer Security Filing (ISF) Expand" at bounding box center [809, 426] width 1446 height 28
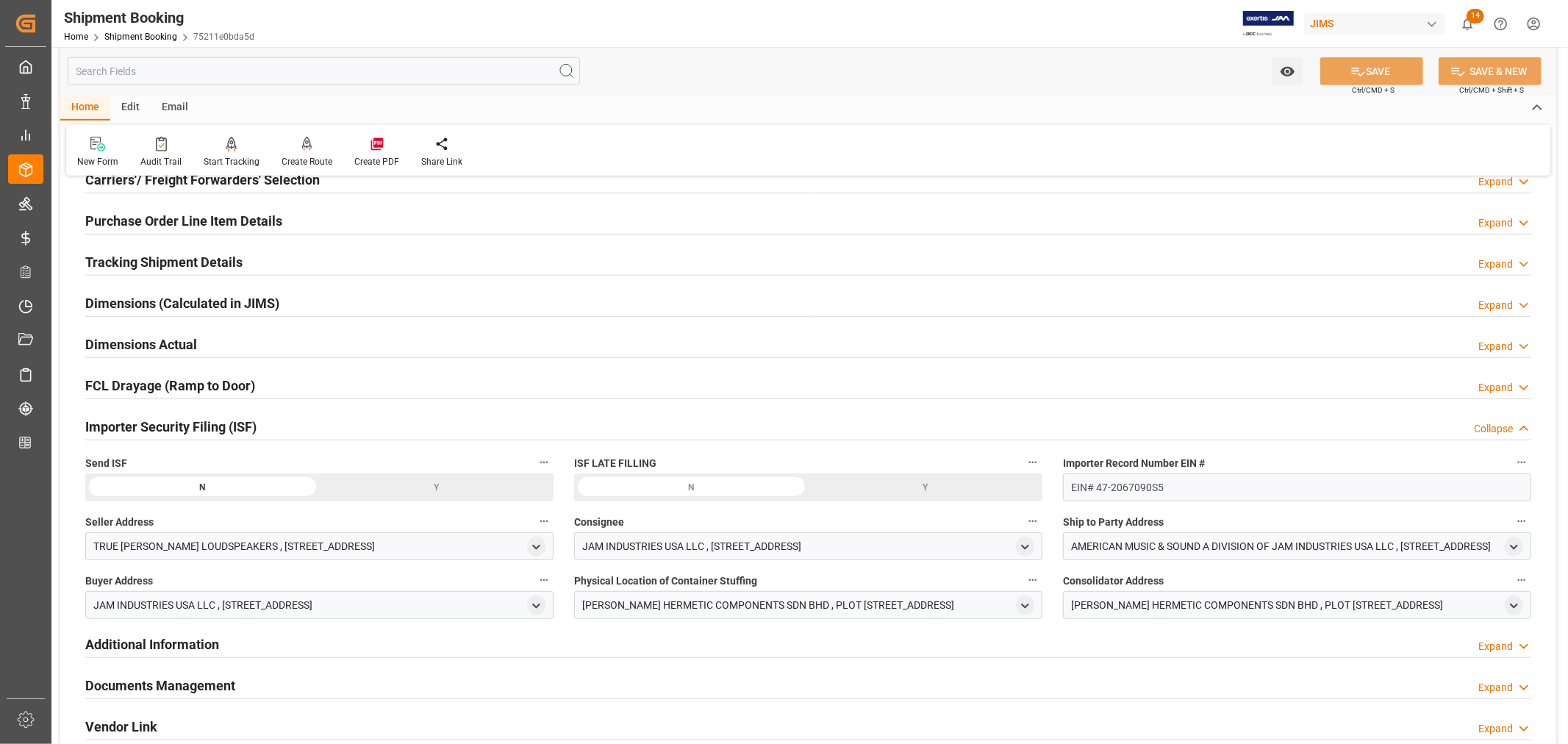
scroll to position [735, 0]
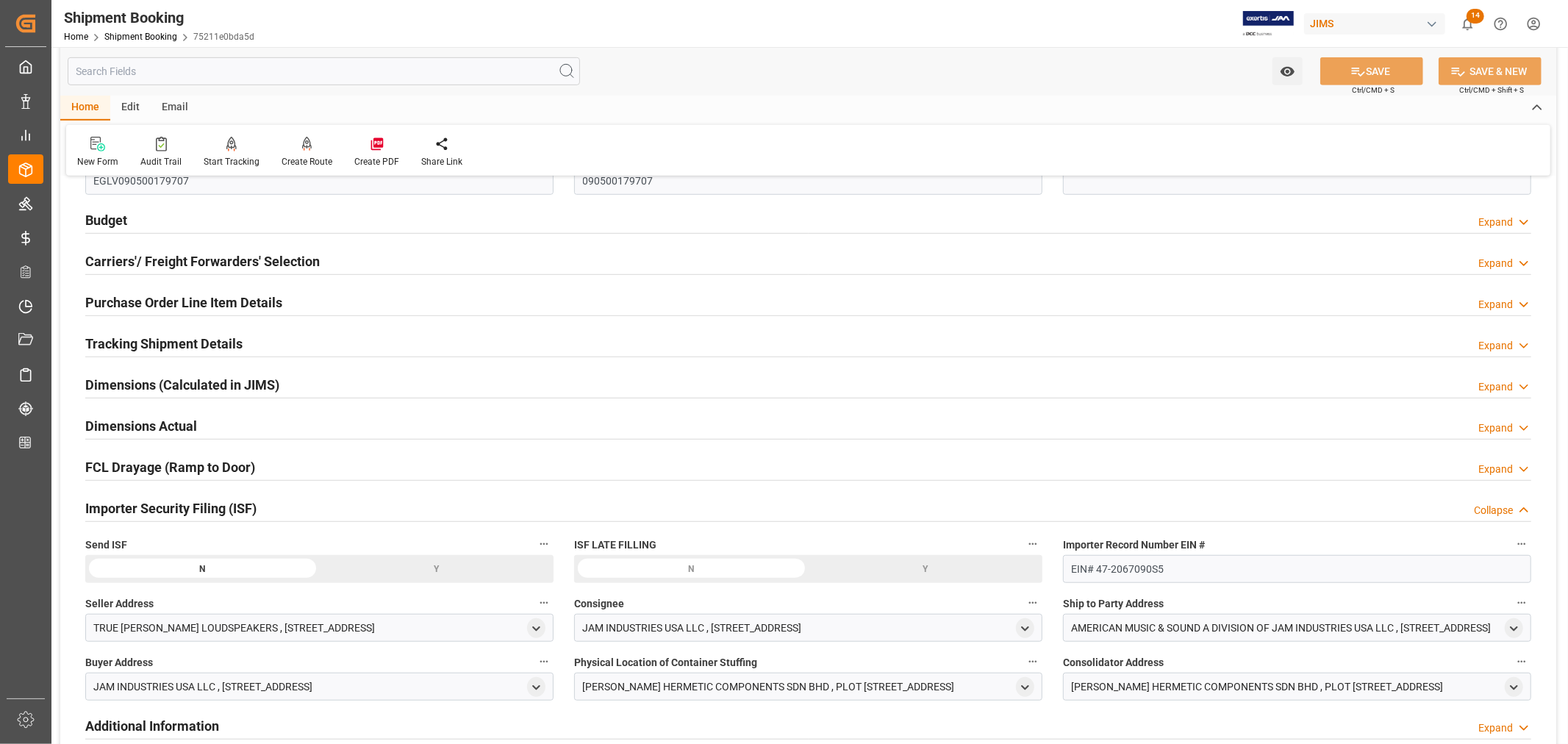
click at [297, 303] on div "Purchase Order Line Item Details Expand" at bounding box center [809, 302] width 1446 height 28
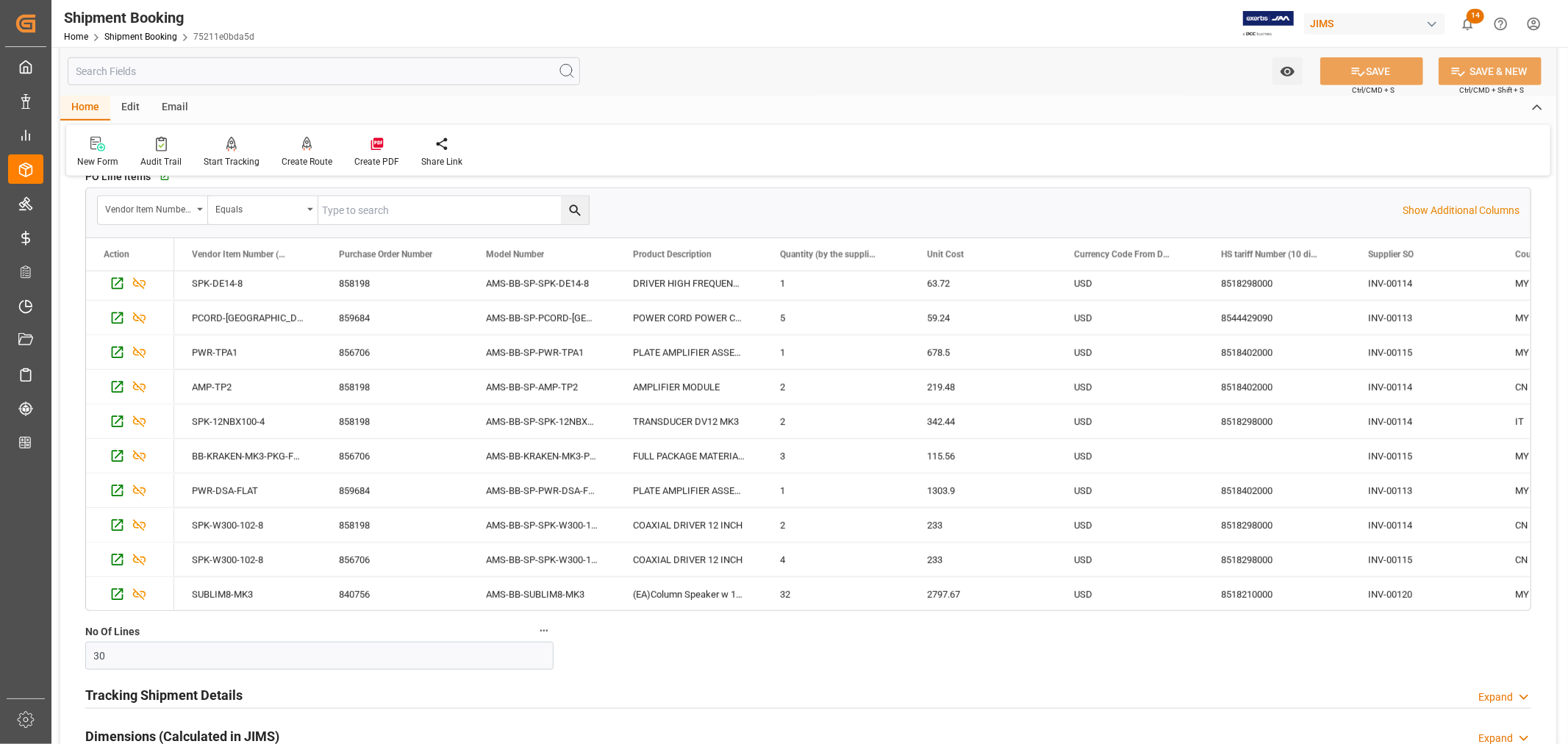
scroll to position [697, 0]
click at [1237, 458] on div "Press SPACE to select this row." at bounding box center [1277, 456] width 147 height 34
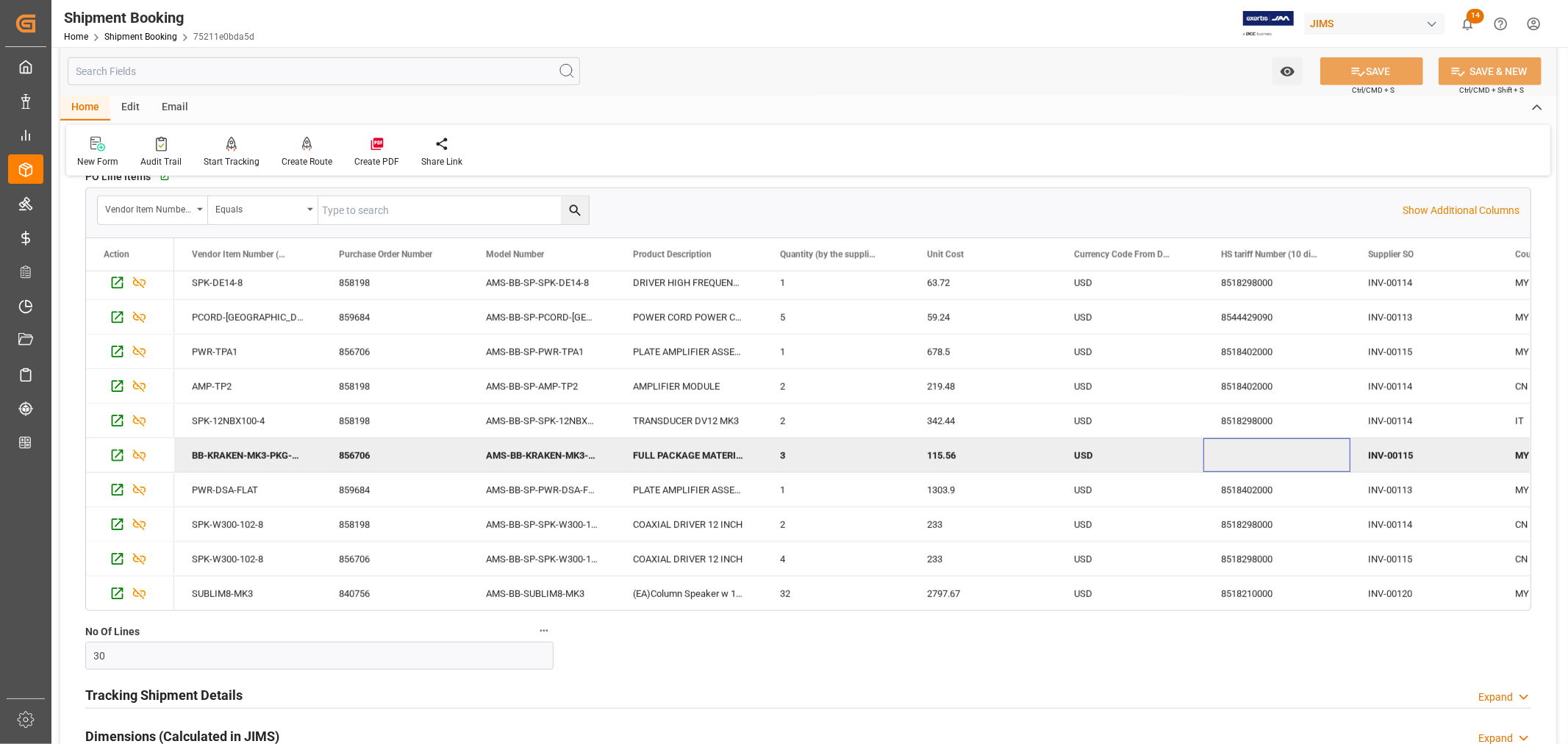
click at [1237, 458] on div "Press SPACE to deselect this row." at bounding box center [1277, 456] width 147 height 34
click at [114, 456] on icon "Press SPACE to deselect this row." at bounding box center [117, 455] width 16 height 16
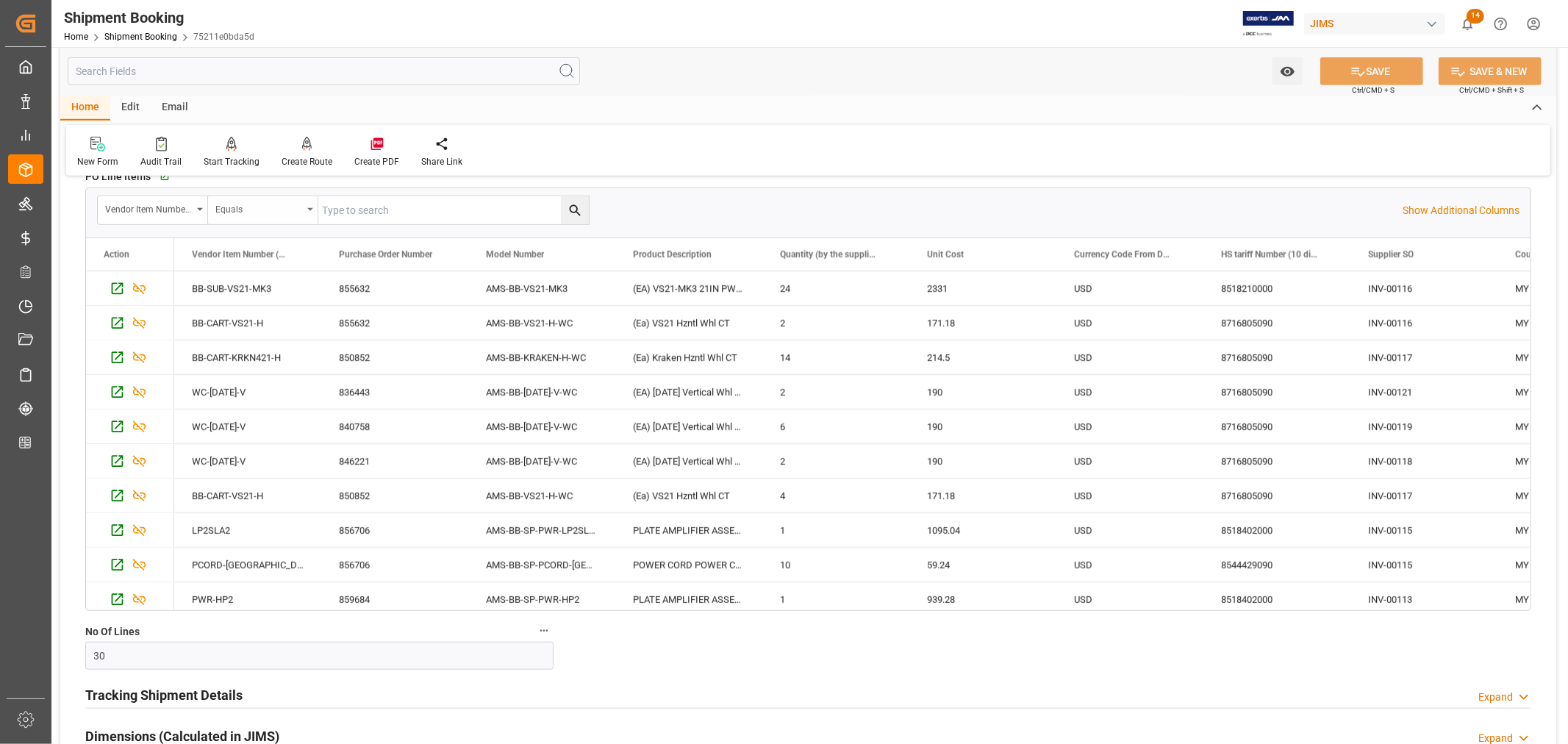
scroll to position [817, 0]
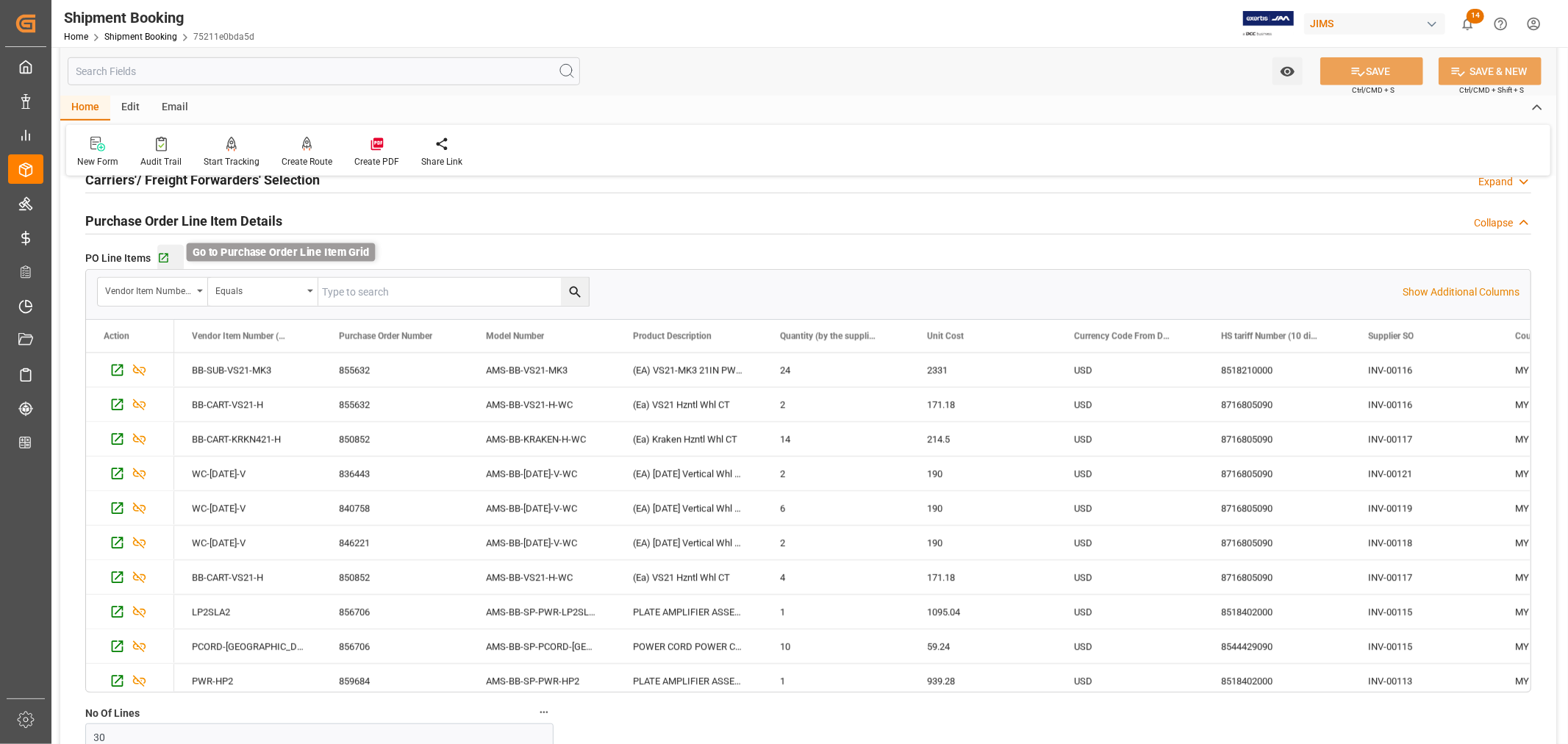
click at [163, 259] on icon "button" at bounding box center [163, 258] width 10 height 10
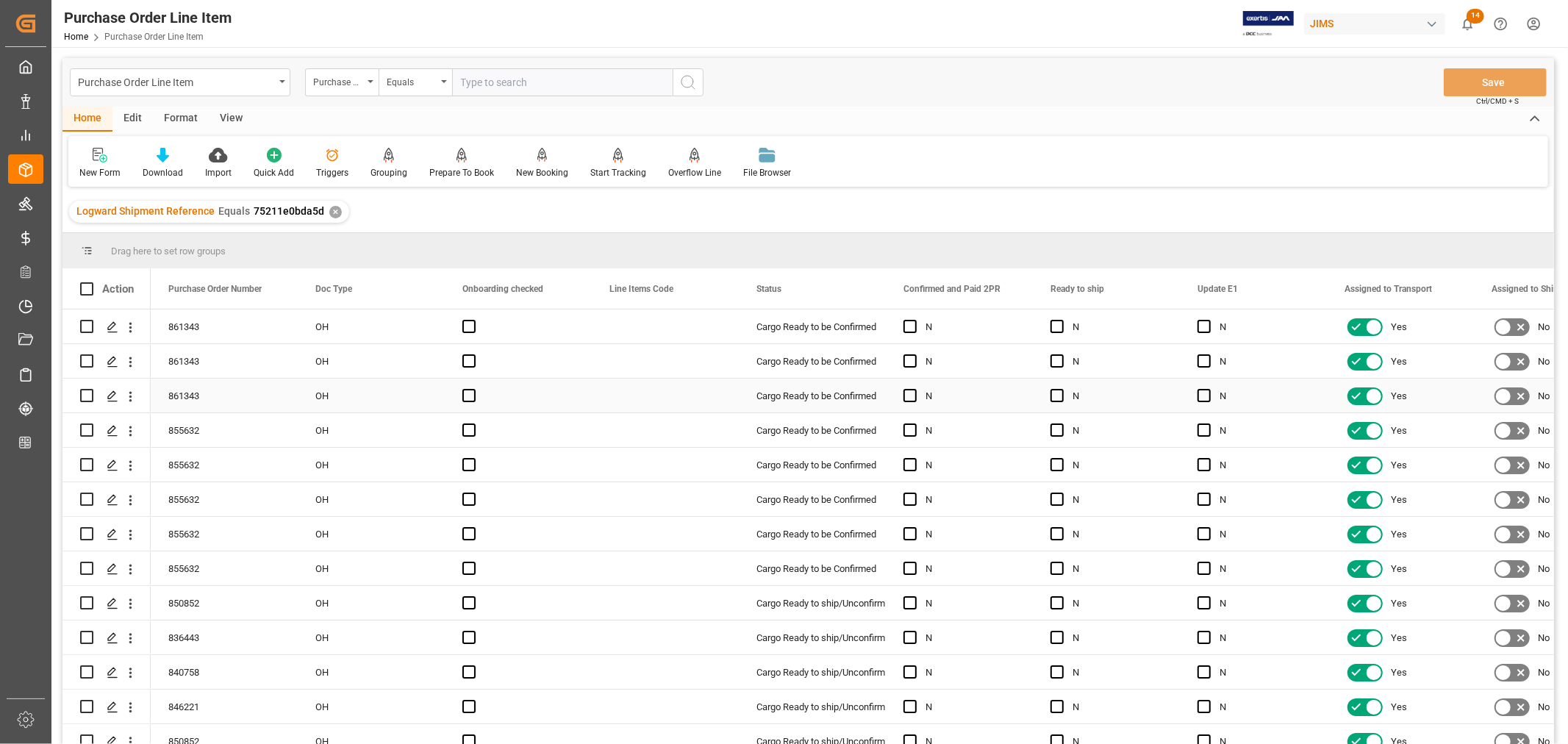
click at [689, 389] on div "Press SPACE to select this row." at bounding box center [665, 395] width 147 height 34
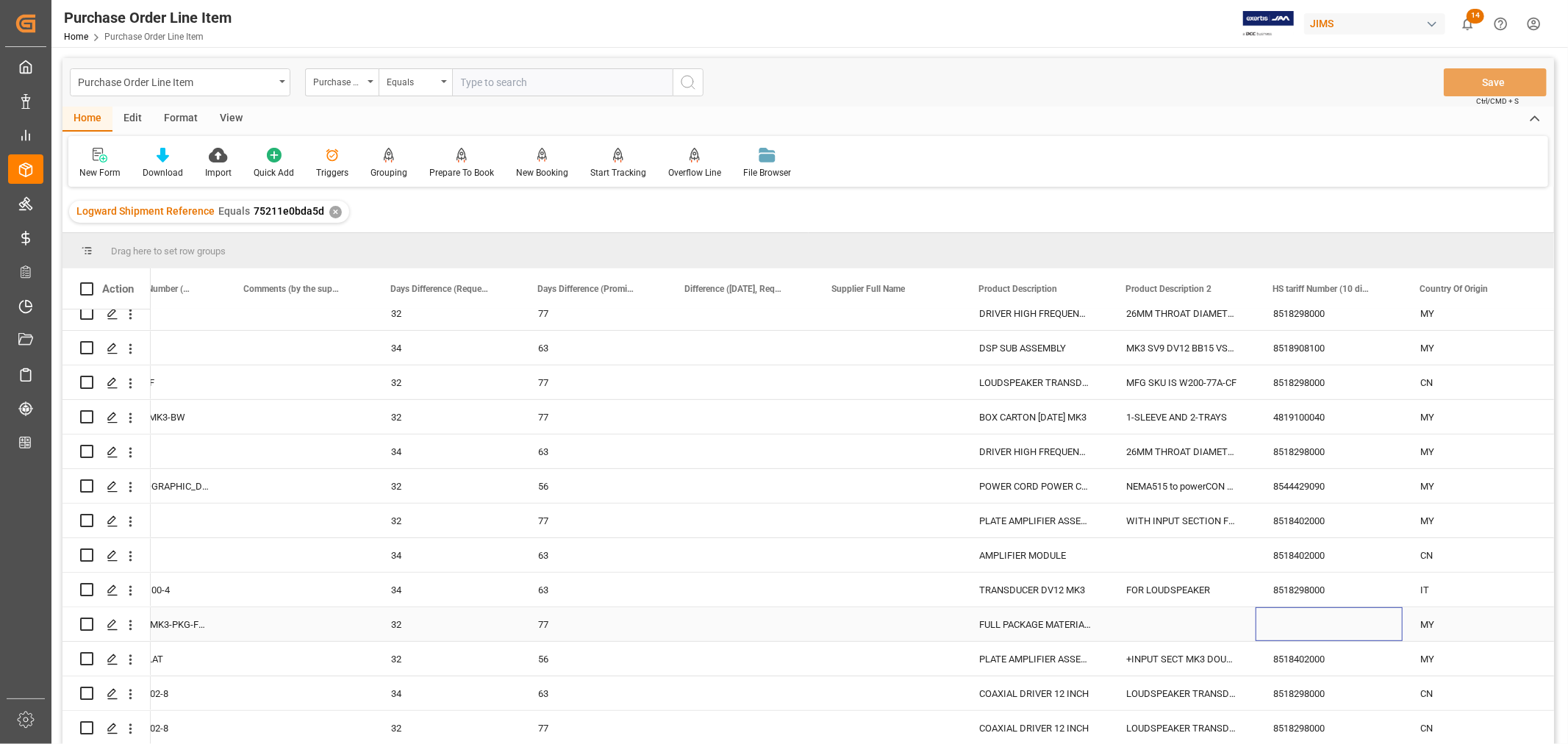
click at [1295, 621] on div "Press SPACE to select this row." at bounding box center [1329, 624] width 147 height 34
click at [1284, 631] on input "Press SPACE to select this row." at bounding box center [1329, 633] width 123 height 28
paste input "4819100040"
type input "4819100040"
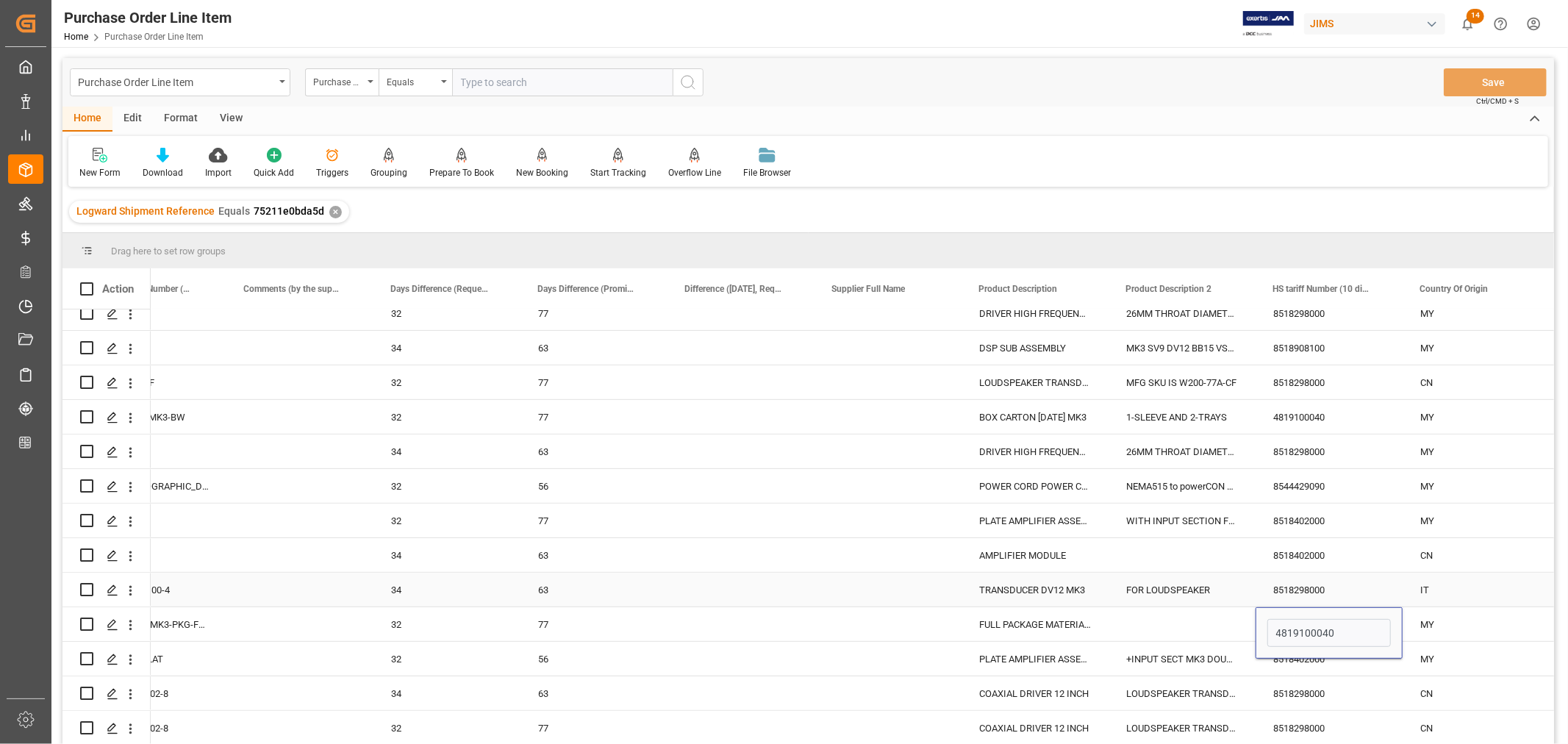
click at [1309, 580] on div "8518298000" at bounding box center [1329, 590] width 147 height 34
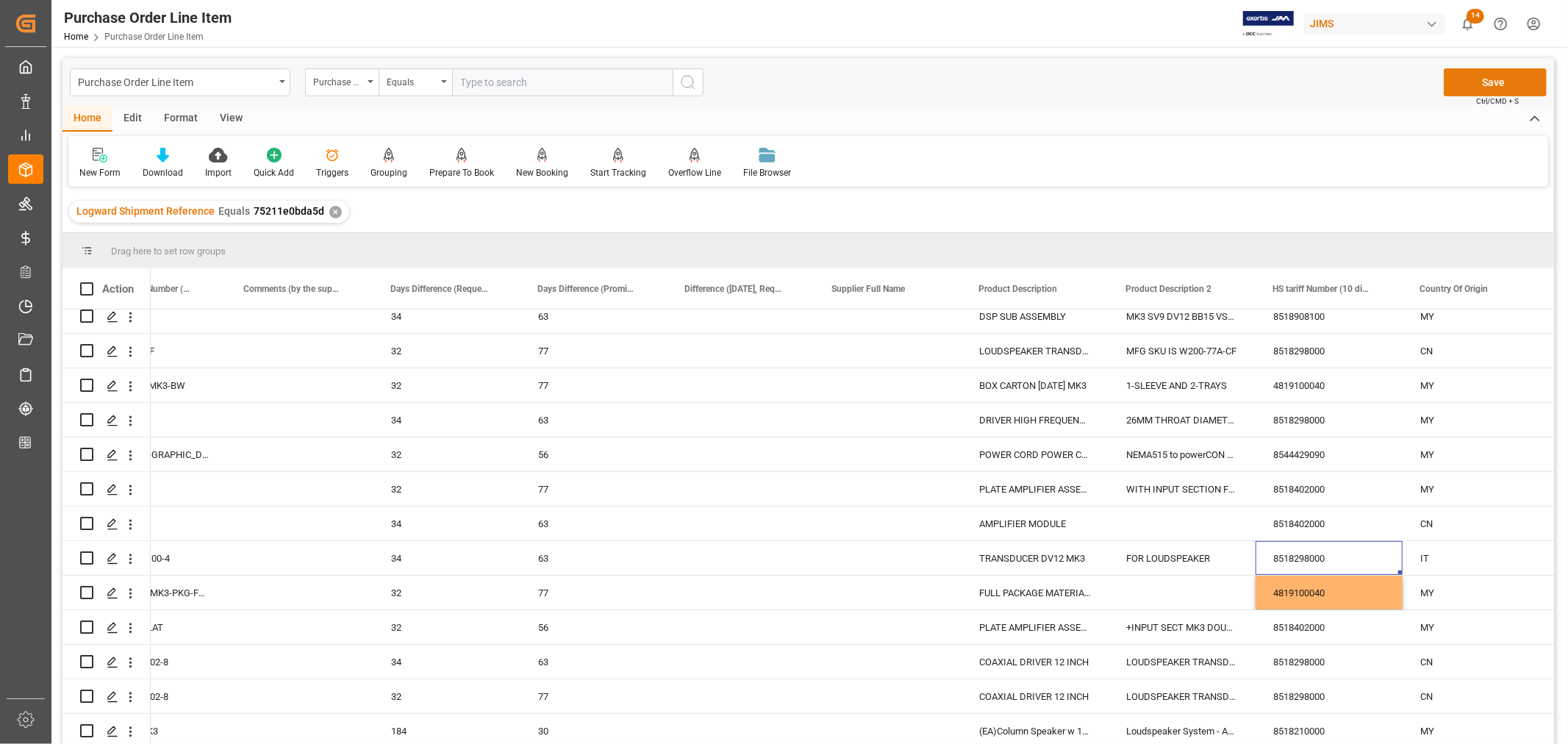
click at [1504, 83] on button "Save" at bounding box center [1495, 83] width 103 height 28
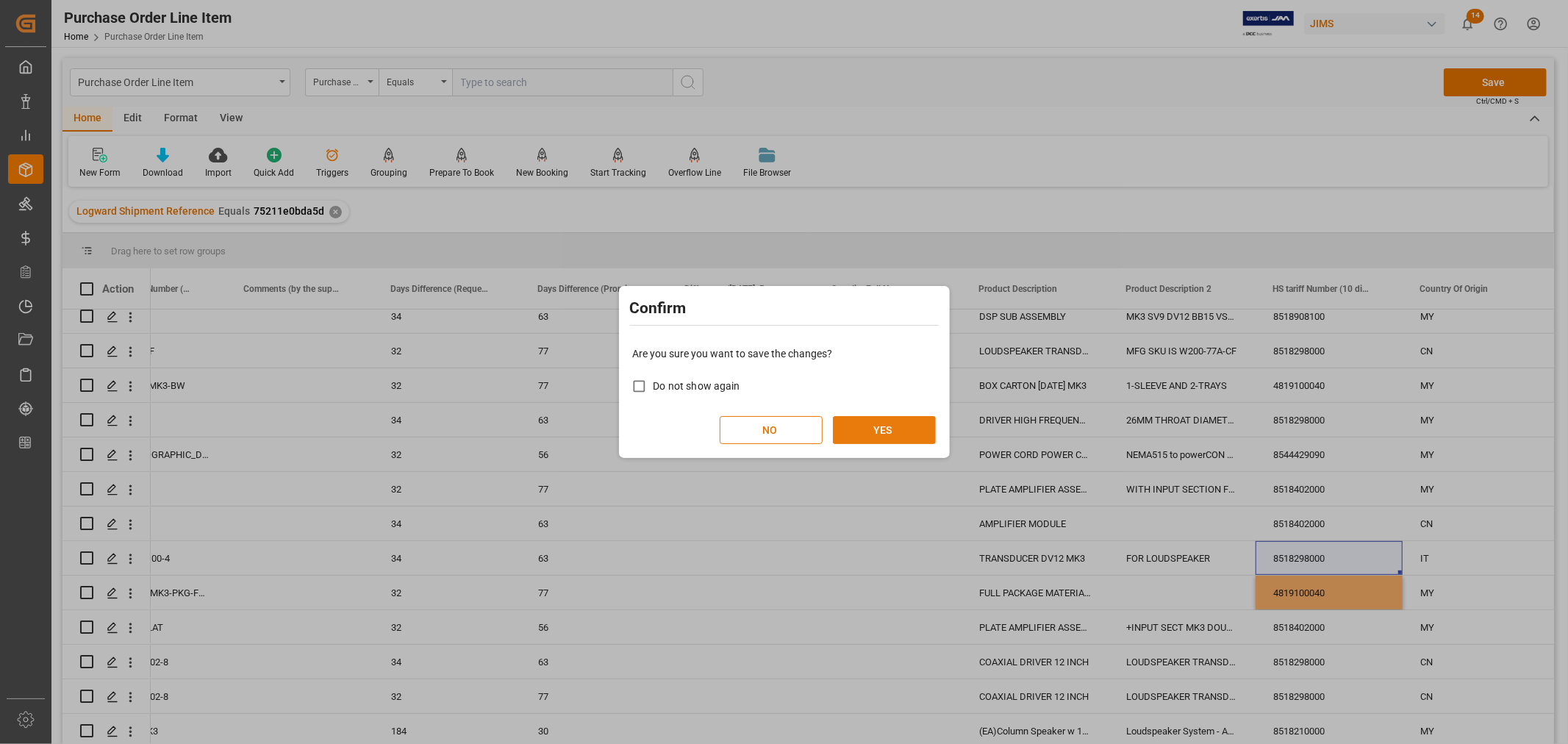
click at [877, 427] on button "YES" at bounding box center [884, 430] width 103 height 28
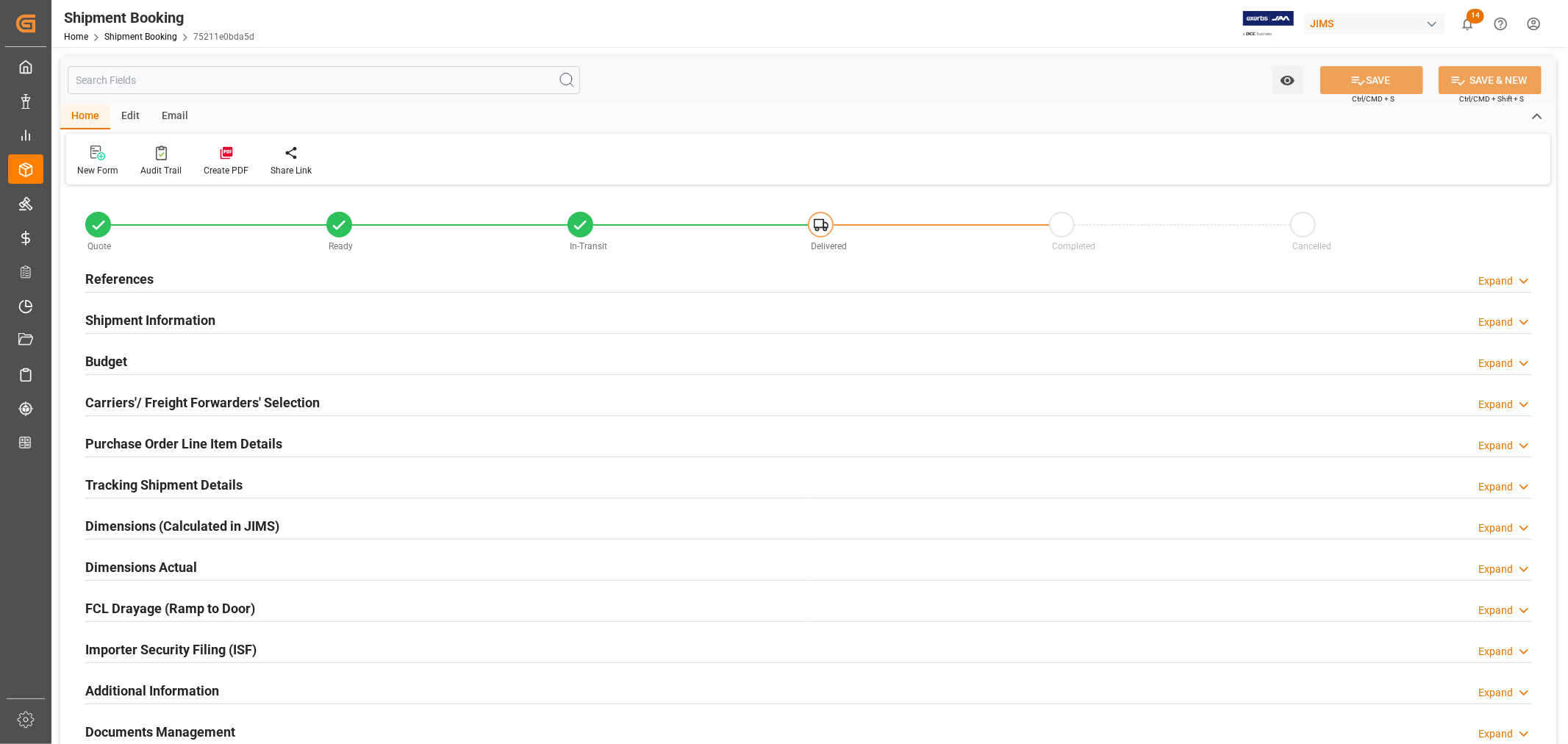
type input "30"
drag, startPoint x: 194, startPoint y: 438, endPoint x: 206, endPoint y: 441, distance: 12.4
click at [194, 439] on h2 "Purchase Order Line Item Details" at bounding box center [184, 444] width 197 height 20
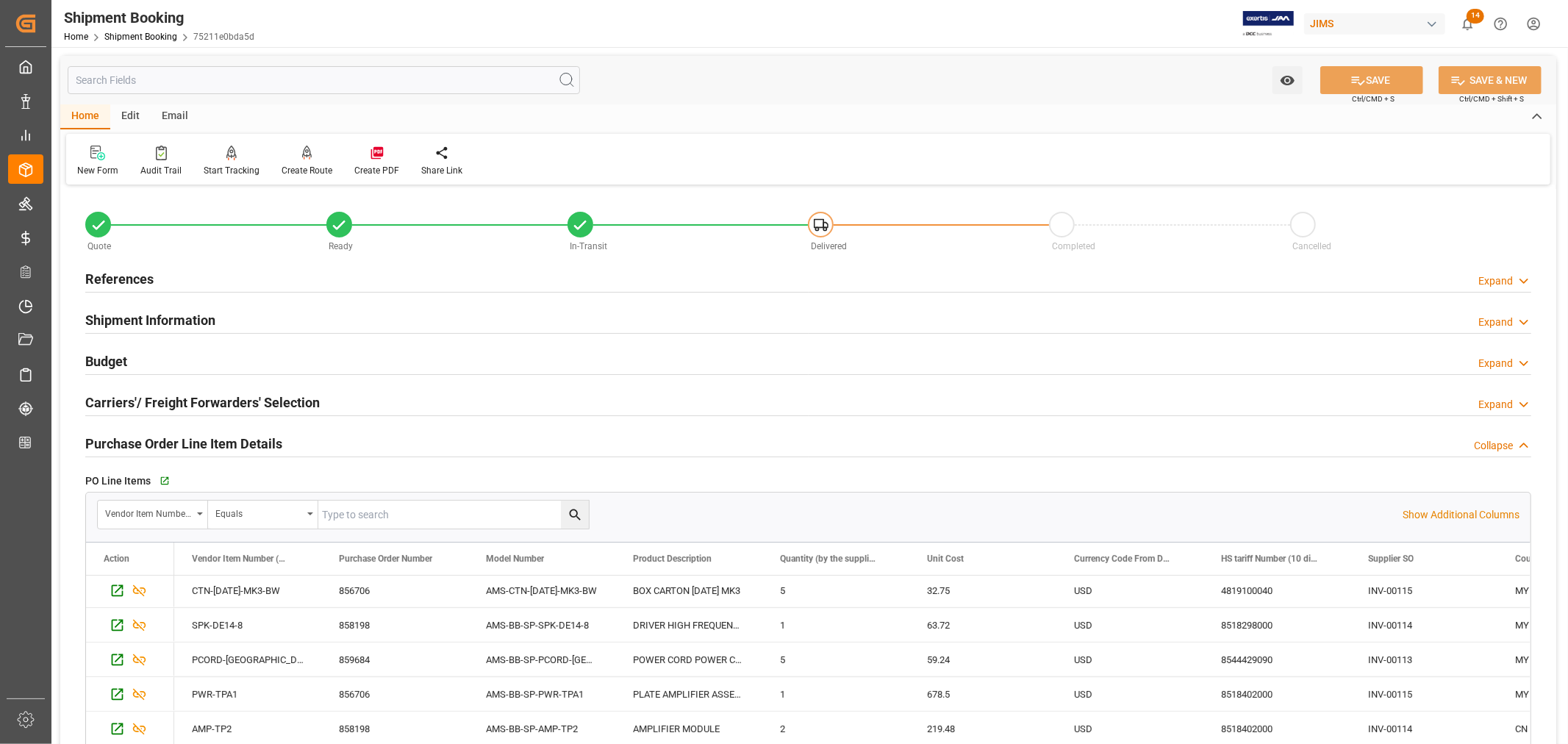
scroll to position [697, 0]
click at [230, 437] on h2 "Purchase Order Line Item Details" at bounding box center [184, 444] width 197 height 20
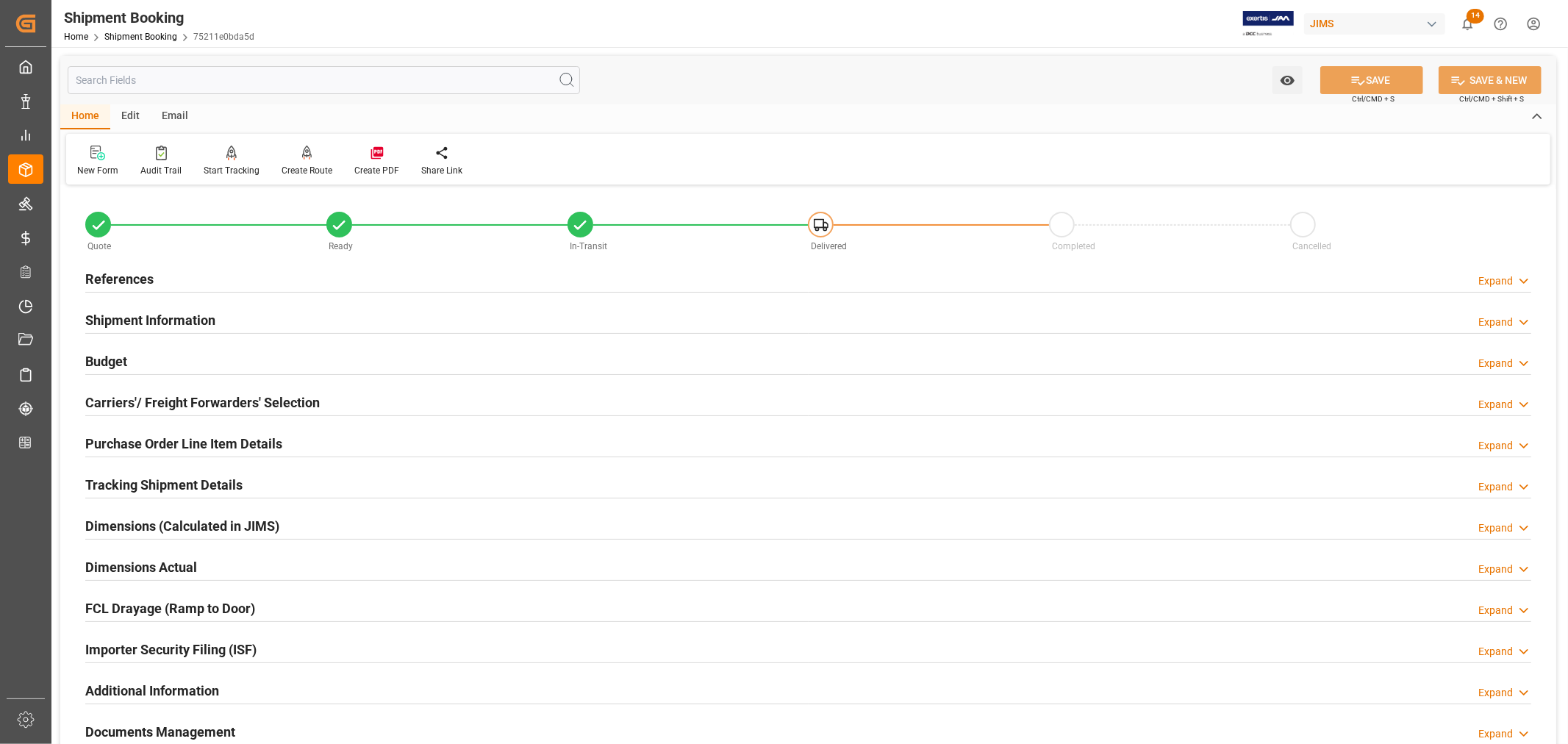
click at [200, 435] on h2 "Purchase Order Line Item Details" at bounding box center [184, 444] width 197 height 20
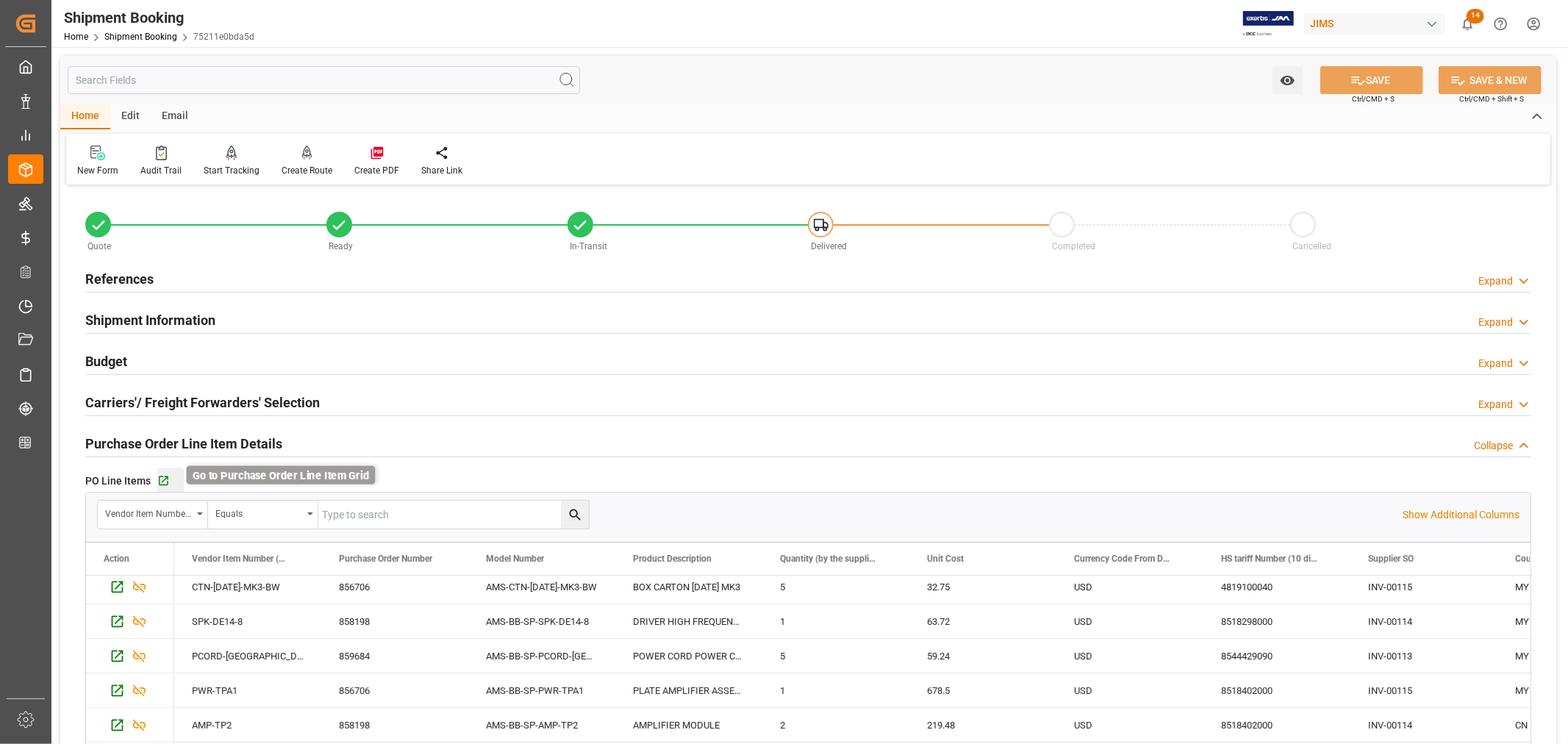
click at [162, 480] on icon "button" at bounding box center [163, 481] width 13 height 13
click at [151, 440] on h2 "Purchase Order Line Item Details" at bounding box center [184, 444] width 197 height 20
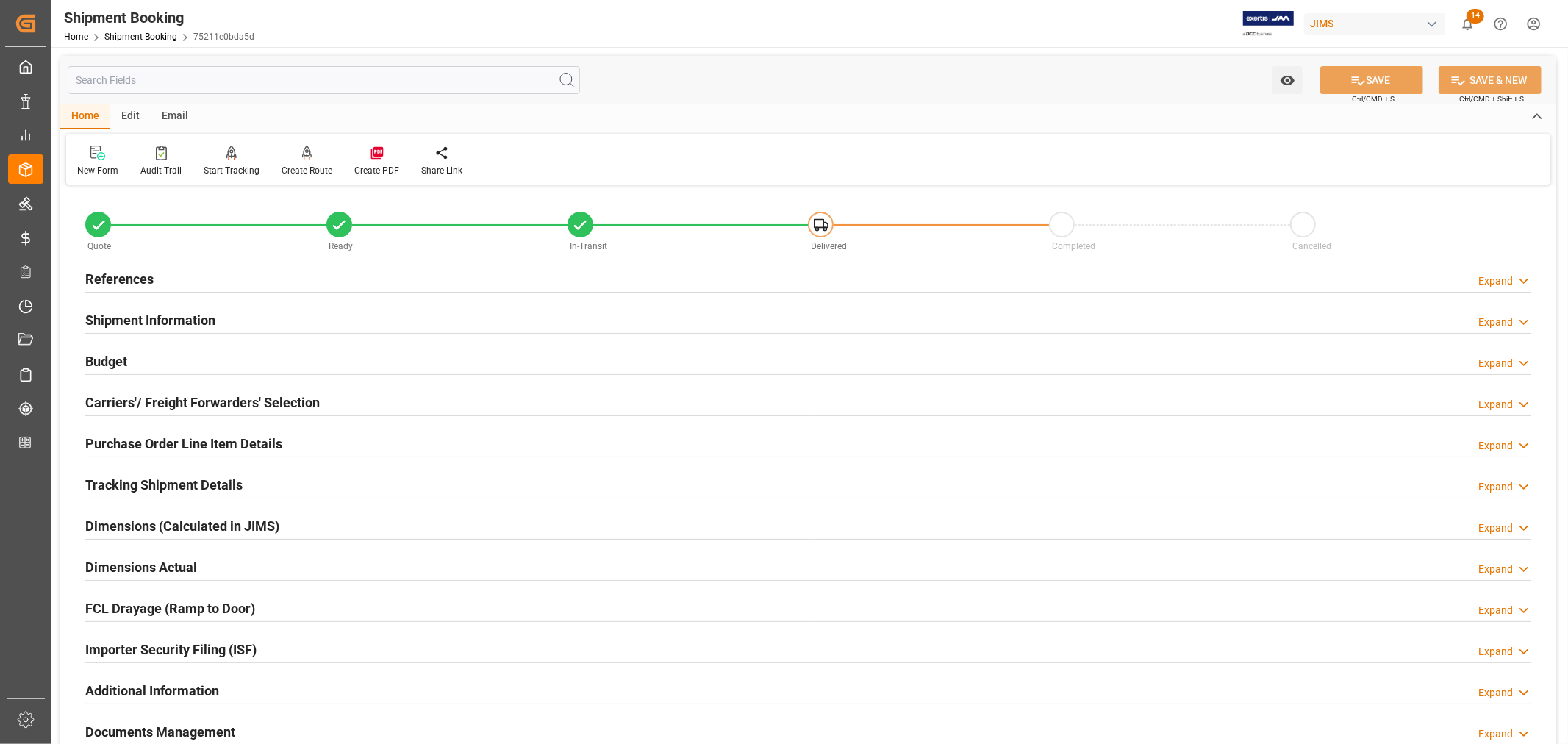
click at [166, 316] on h2 "Shipment Information" at bounding box center [150, 320] width 130 height 20
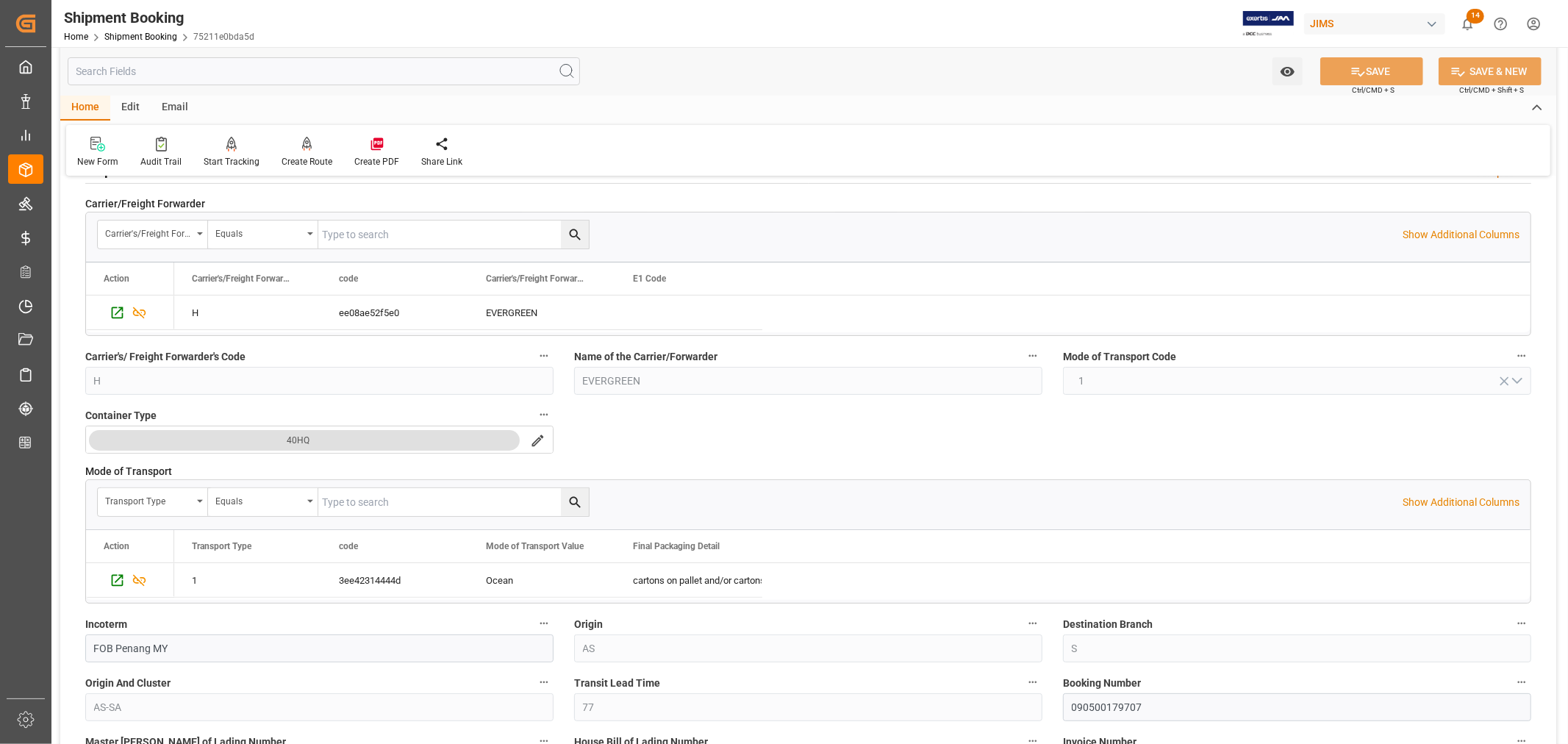
scroll to position [82, 0]
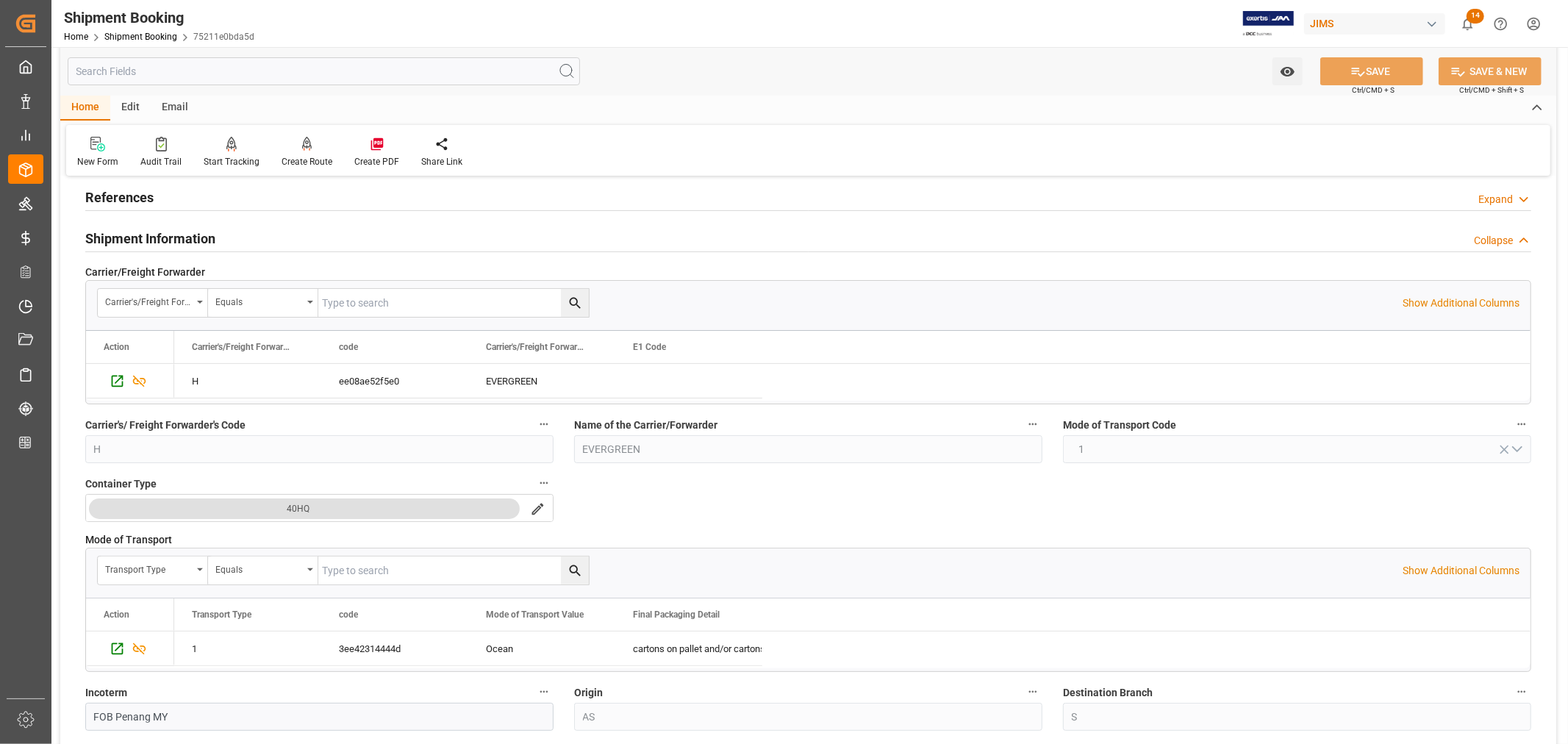
click at [191, 240] on h2 "Shipment Information" at bounding box center [150, 239] width 130 height 20
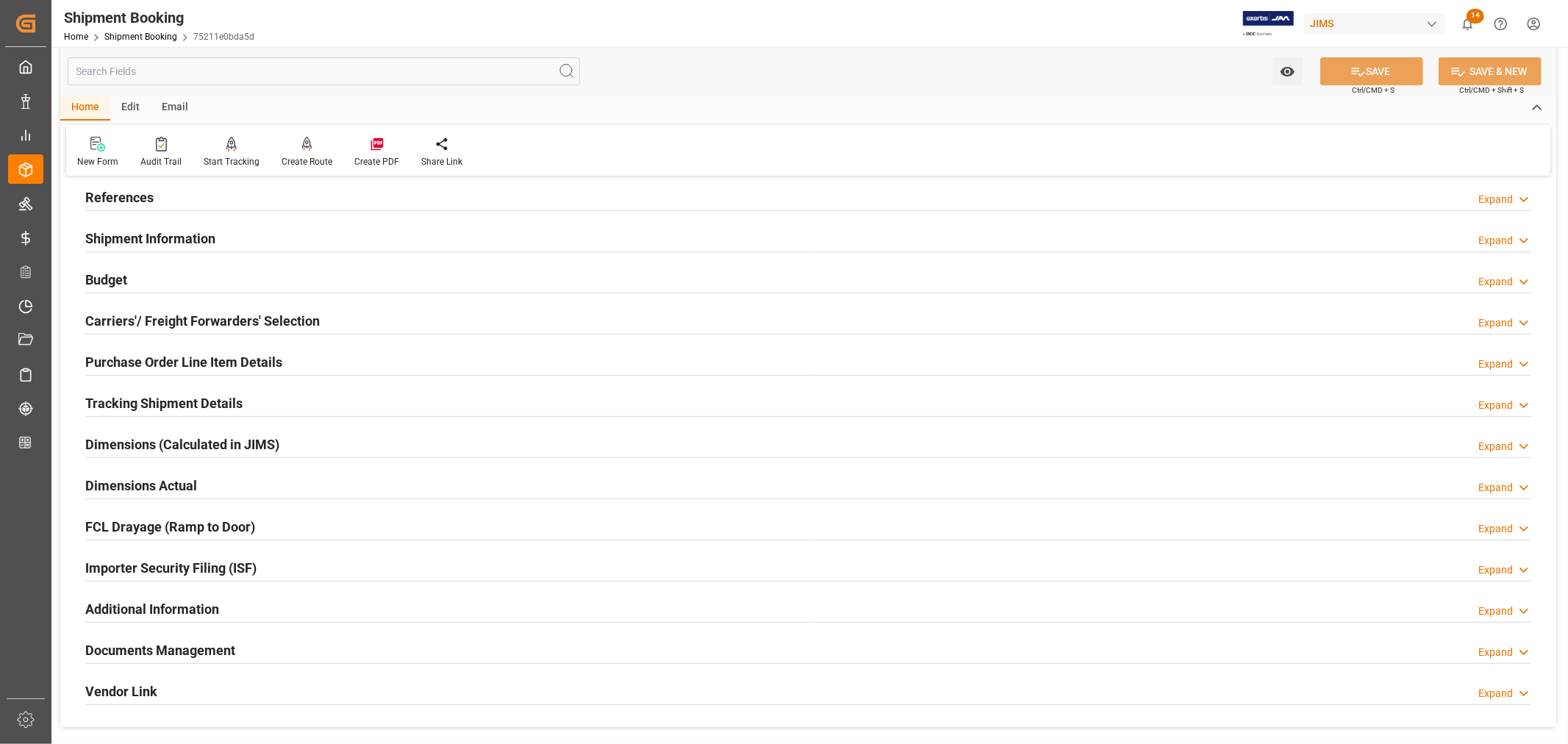
click at [192, 317] on h2 "Carriers'/ Freight Forwarders' Selection" at bounding box center [203, 320] width 235 height 20
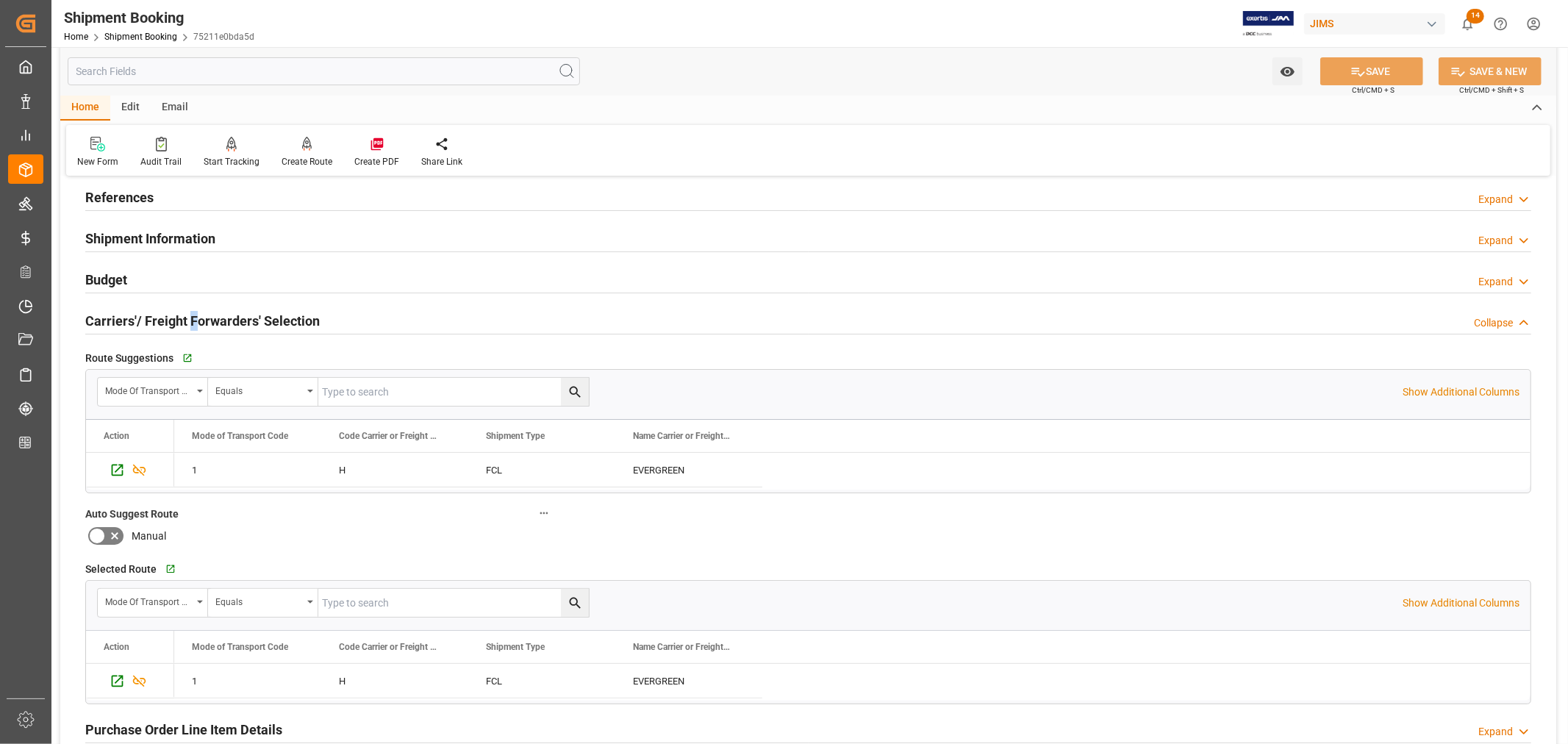
click at [192, 317] on h2 "Carriers'/ Freight Forwarders' Selection" at bounding box center [203, 320] width 235 height 20
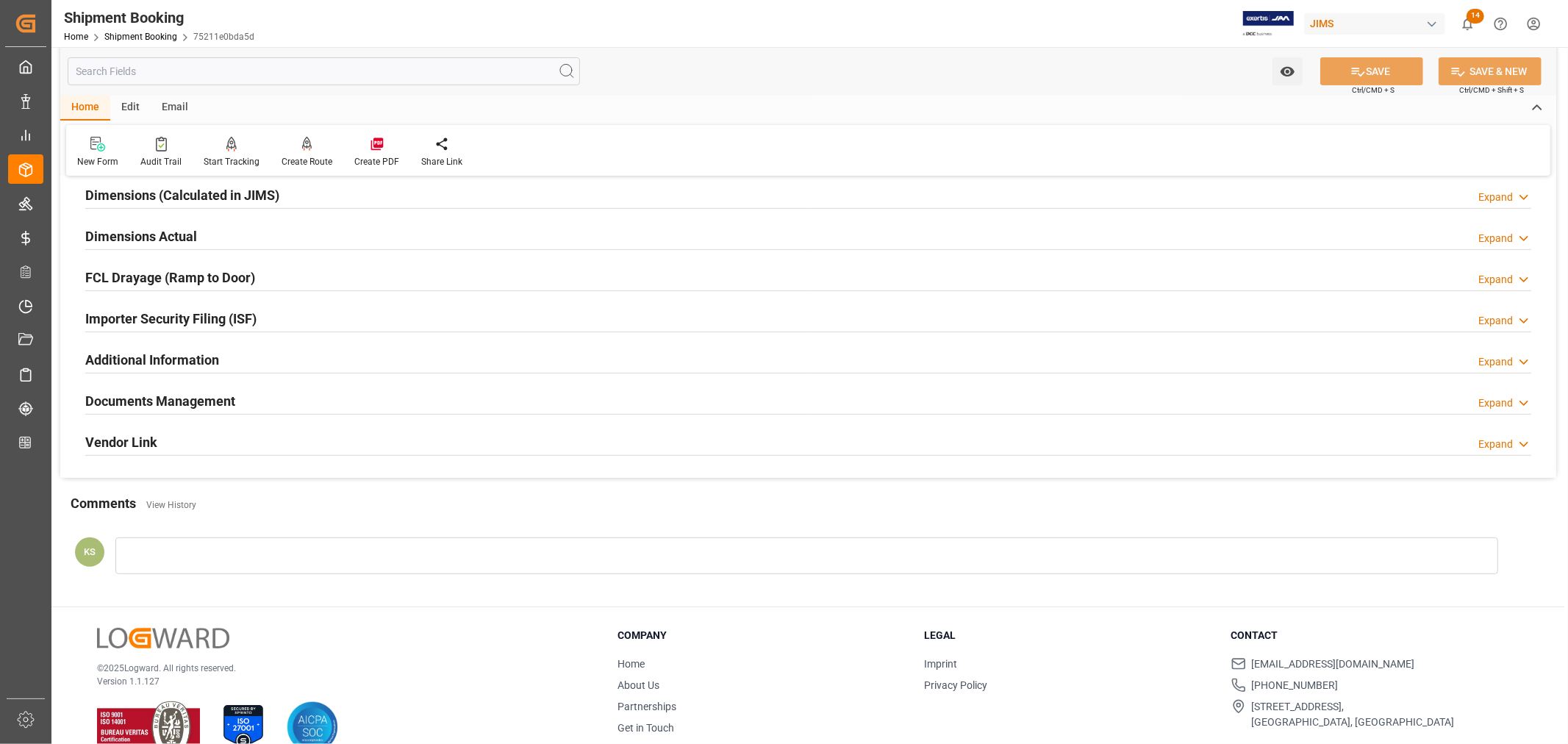
scroll to position [361, 0]
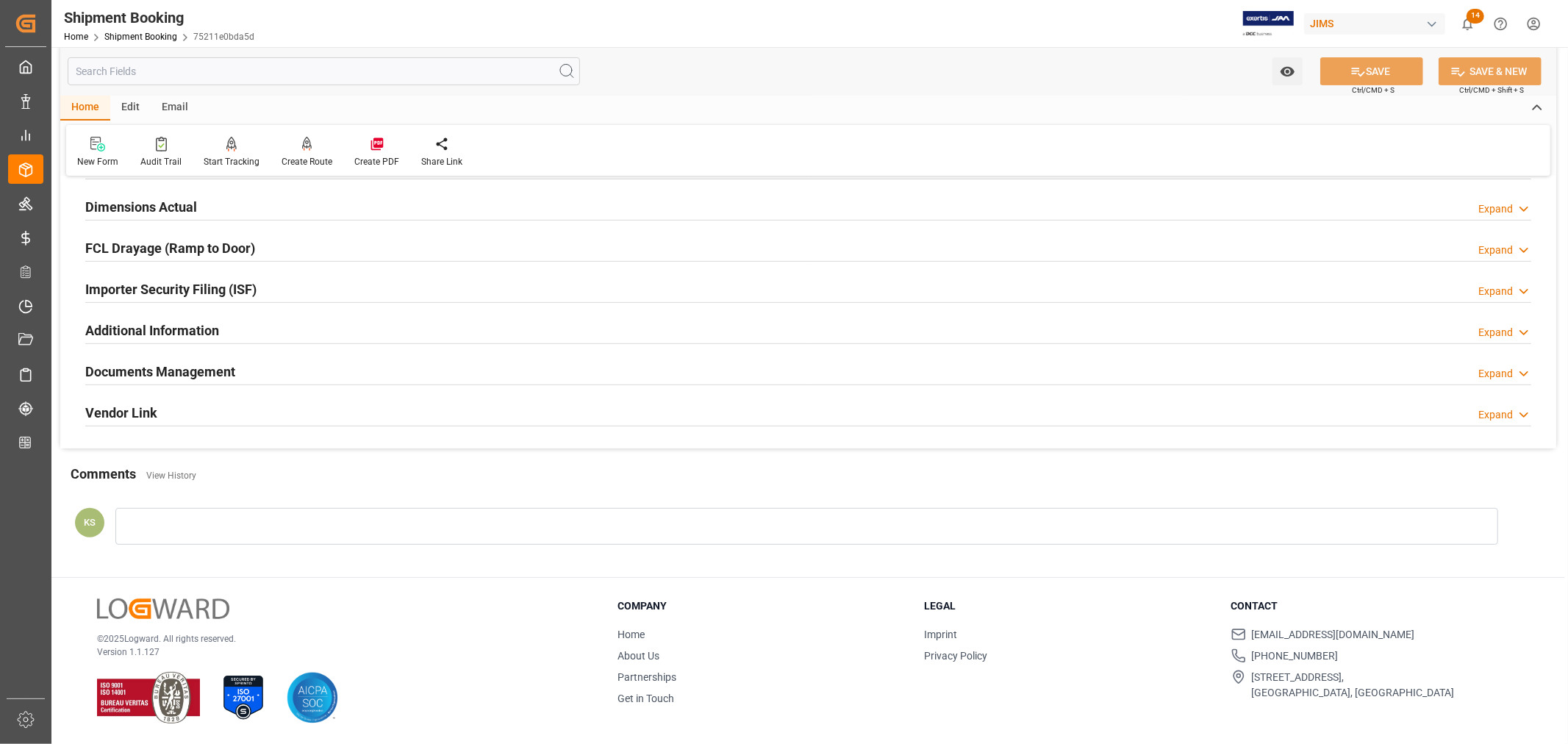
click at [294, 289] on div "Importer Security Filing (ISF) Expand" at bounding box center [809, 288] width 1446 height 28
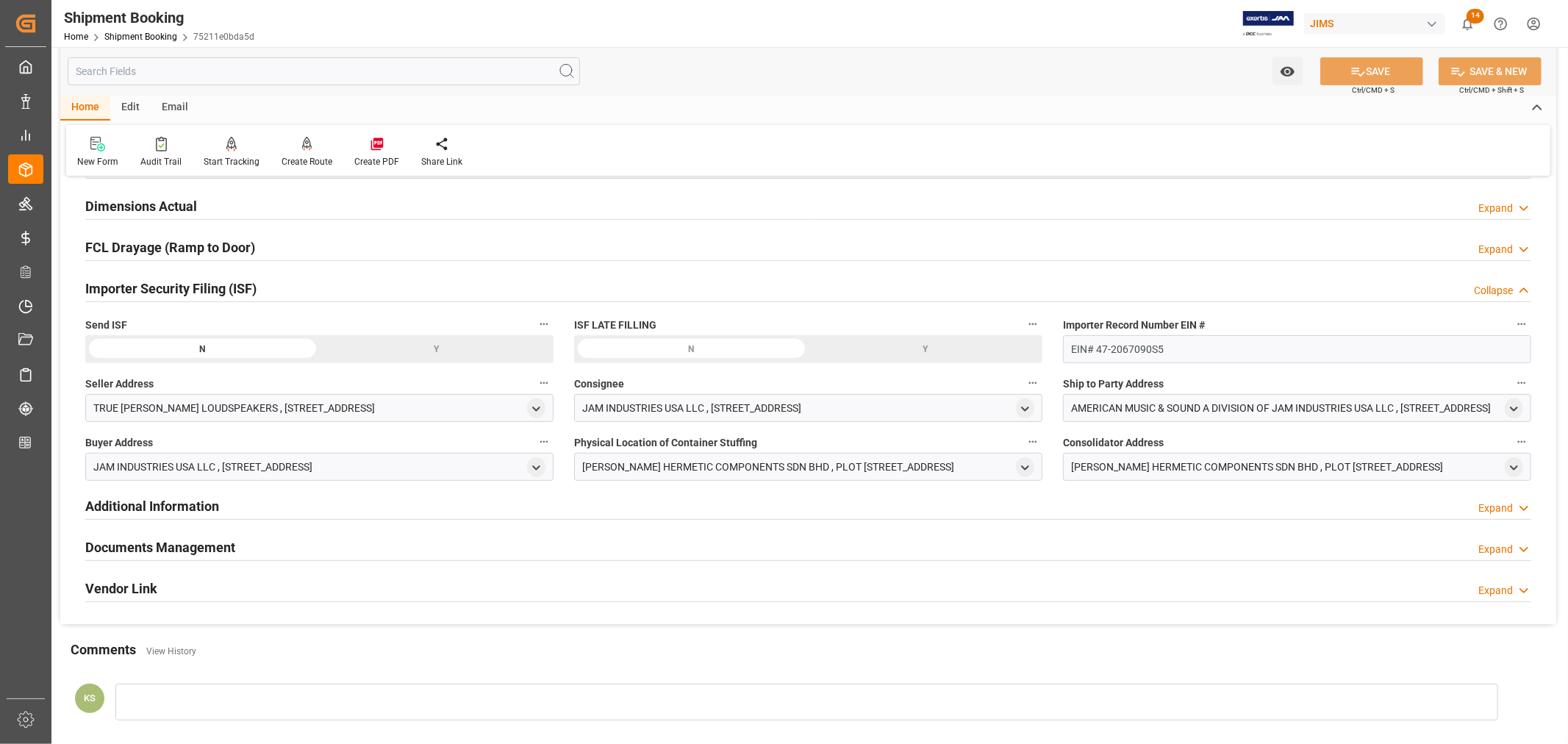
click at [0, 0] on div "Y" at bounding box center [0, 0] width 0 height 0
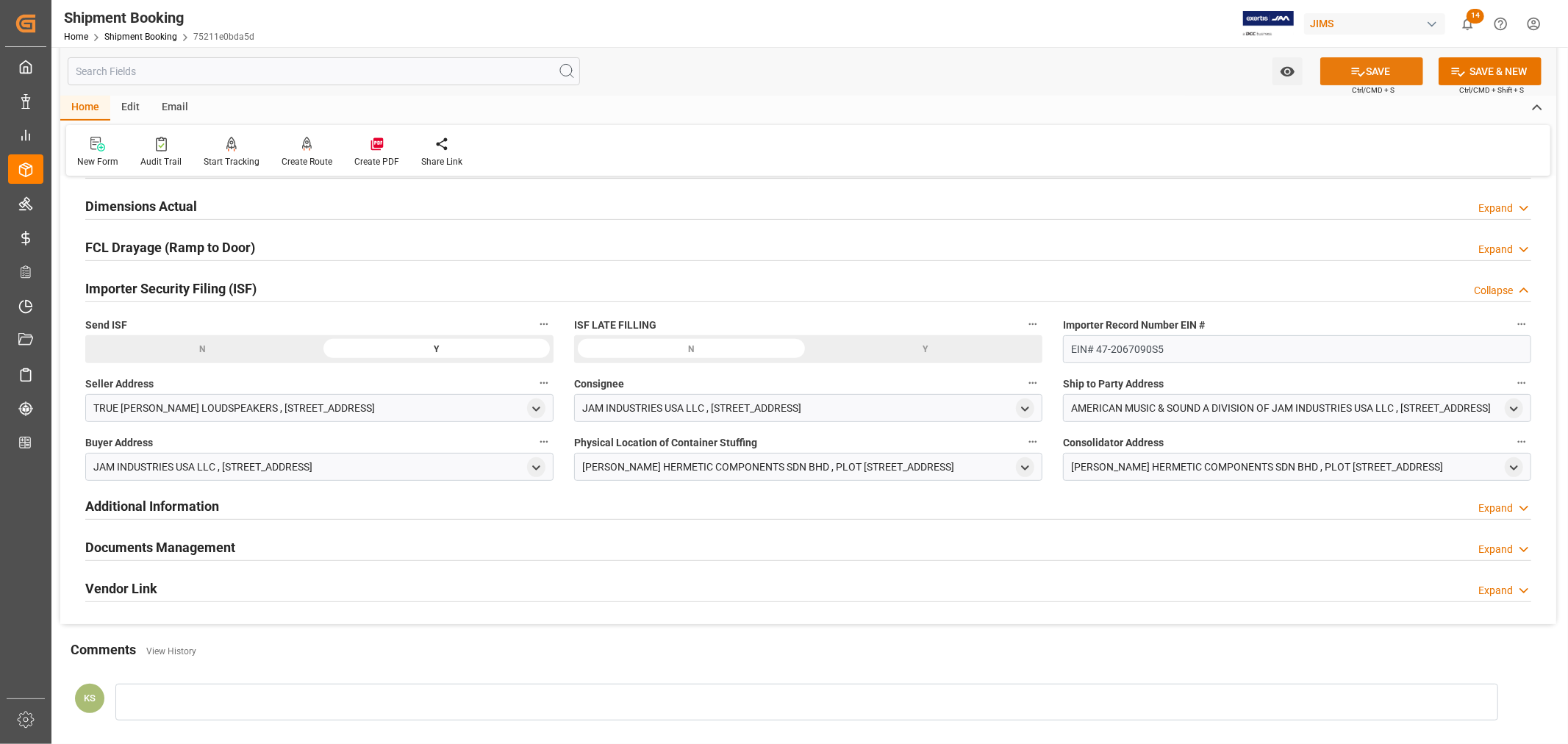
click at [1370, 70] on button "SAVE" at bounding box center [1372, 71] width 103 height 28
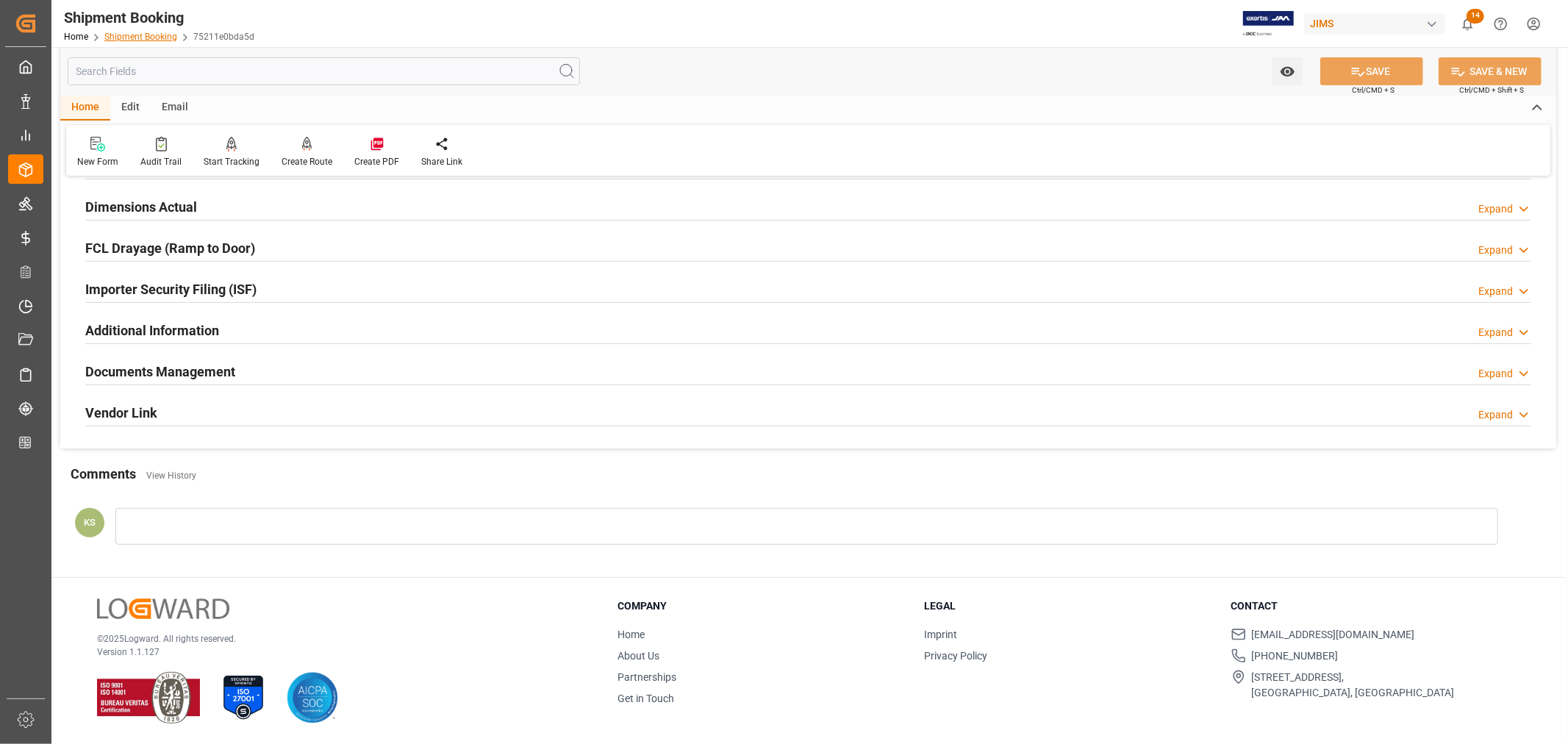
click at [148, 34] on link "Shipment Booking" at bounding box center [140, 37] width 73 height 10
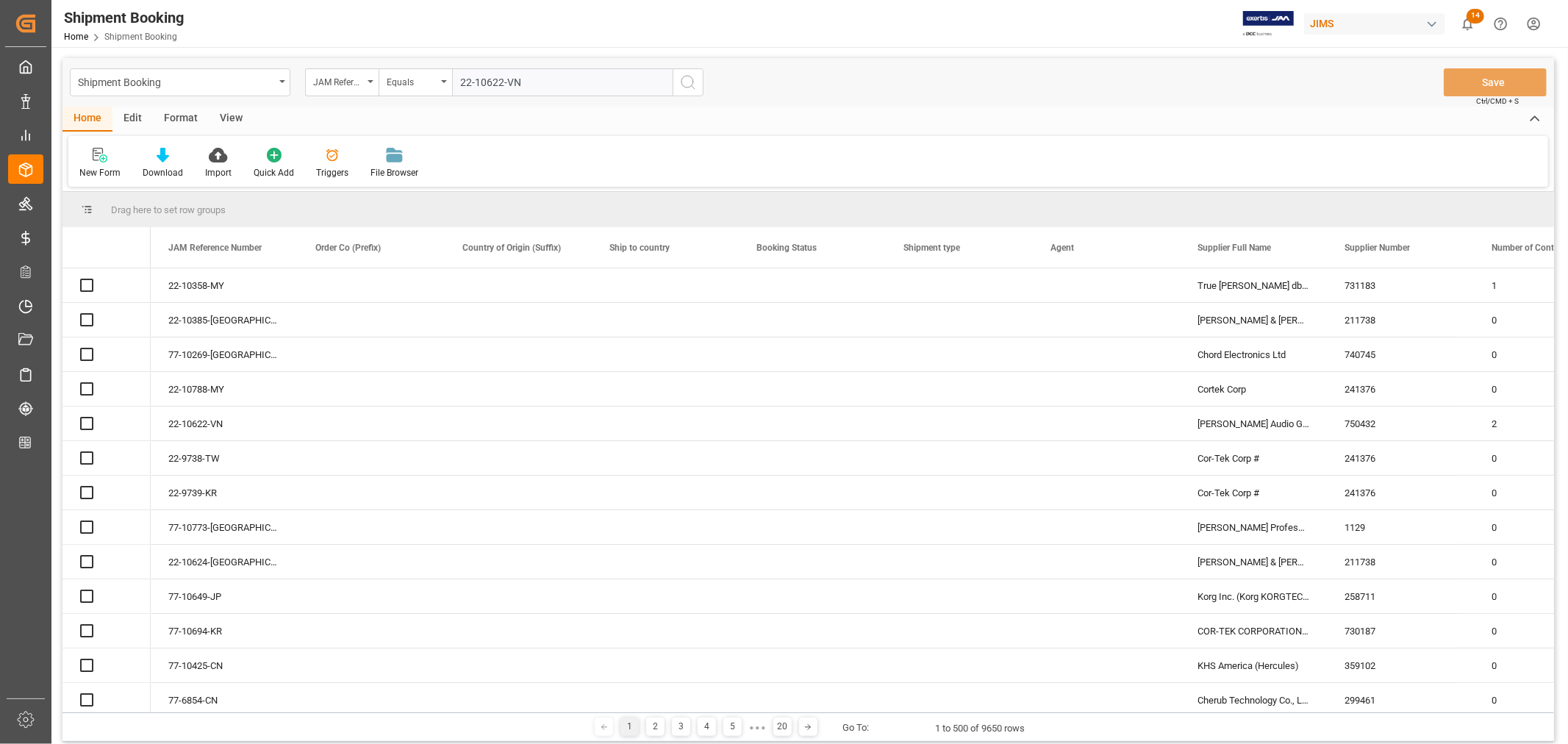
type input "22-10622-VN"
click at [688, 82] on icon "search button" at bounding box center [688, 83] width 18 height 18
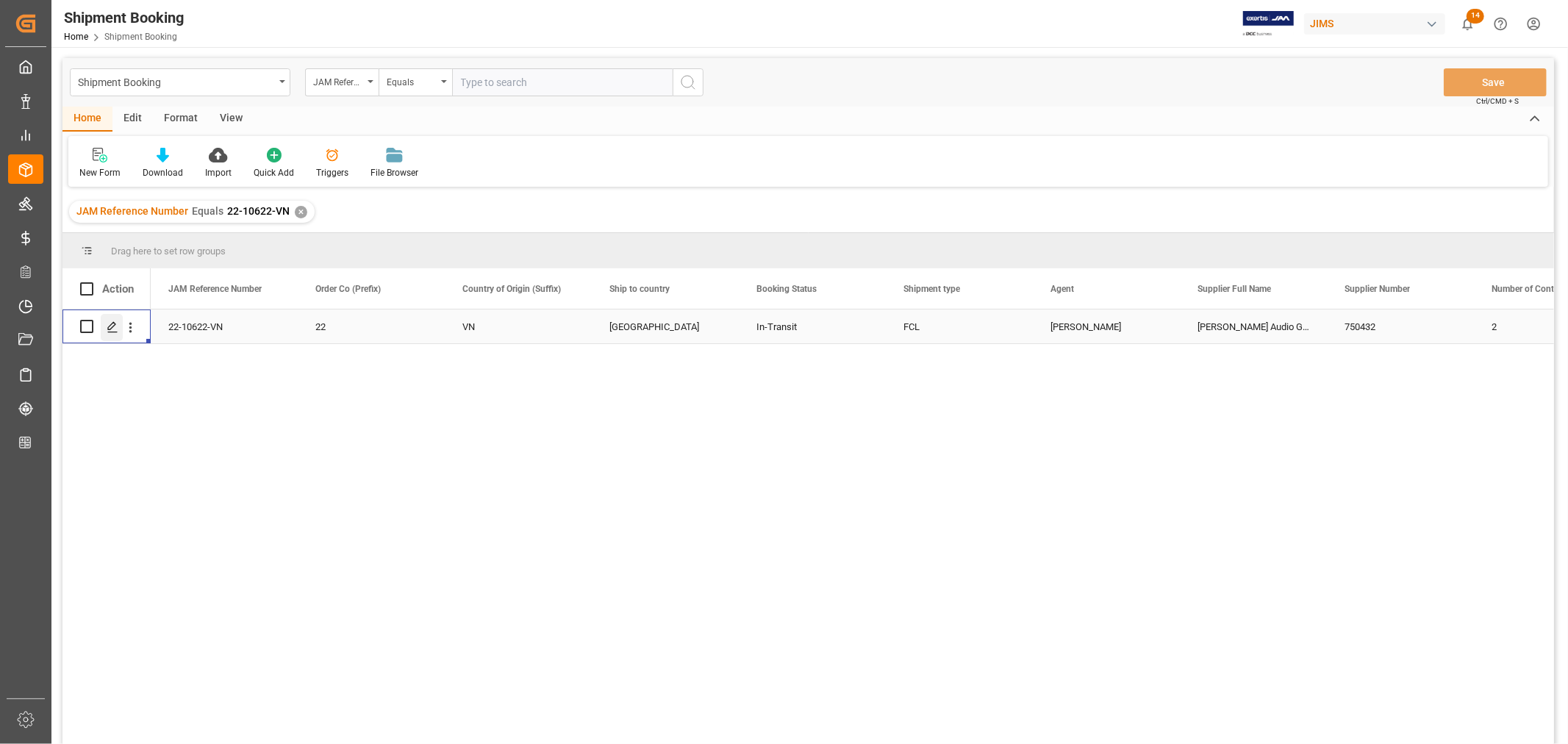
click at [111, 329] on icon "Press SPACE to select this row." at bounding box center [112, 327] width 12 height 12
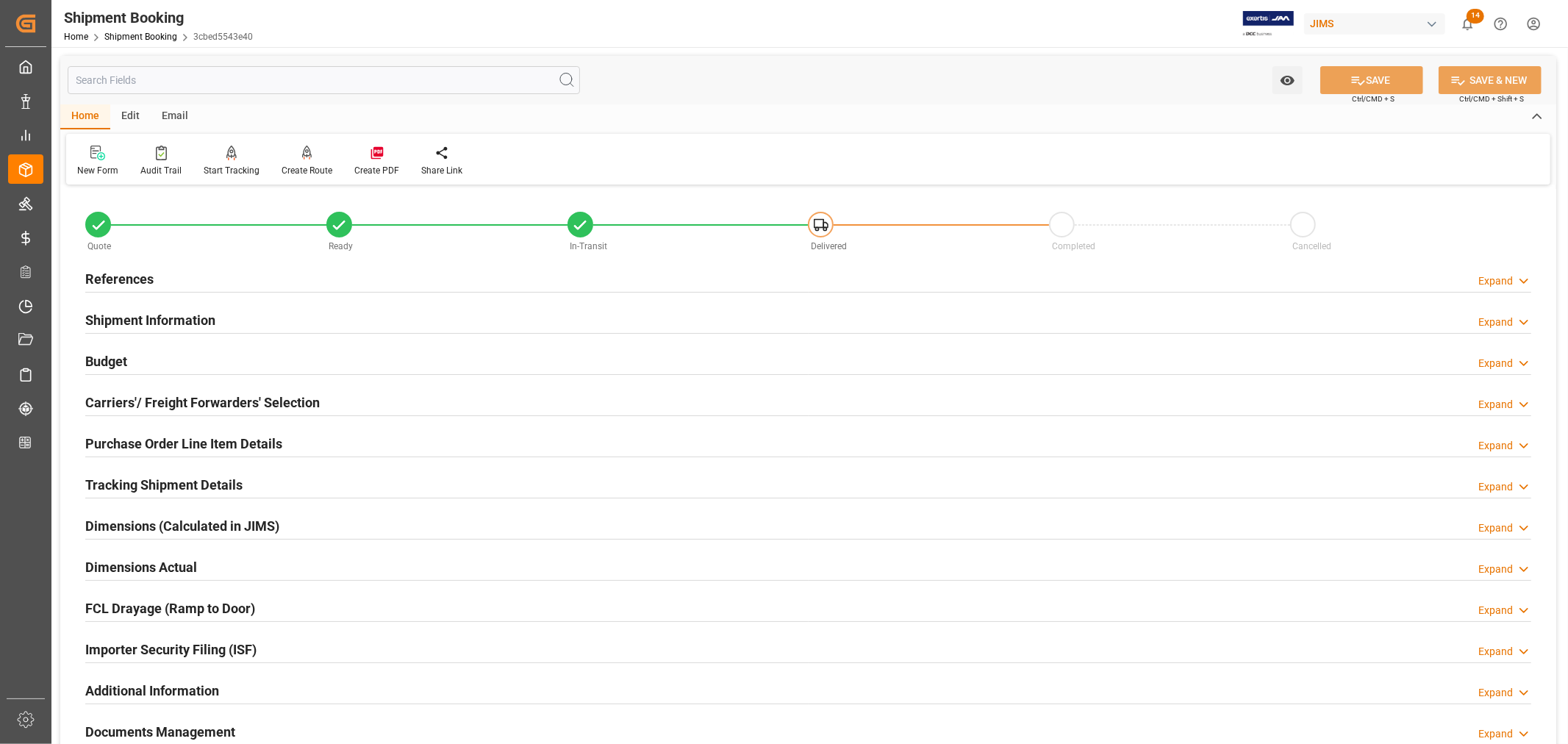
click at [175, 443] on h2 "Purchase Order Line Item Details" at bounding box center [184, 444] width 197 height 20
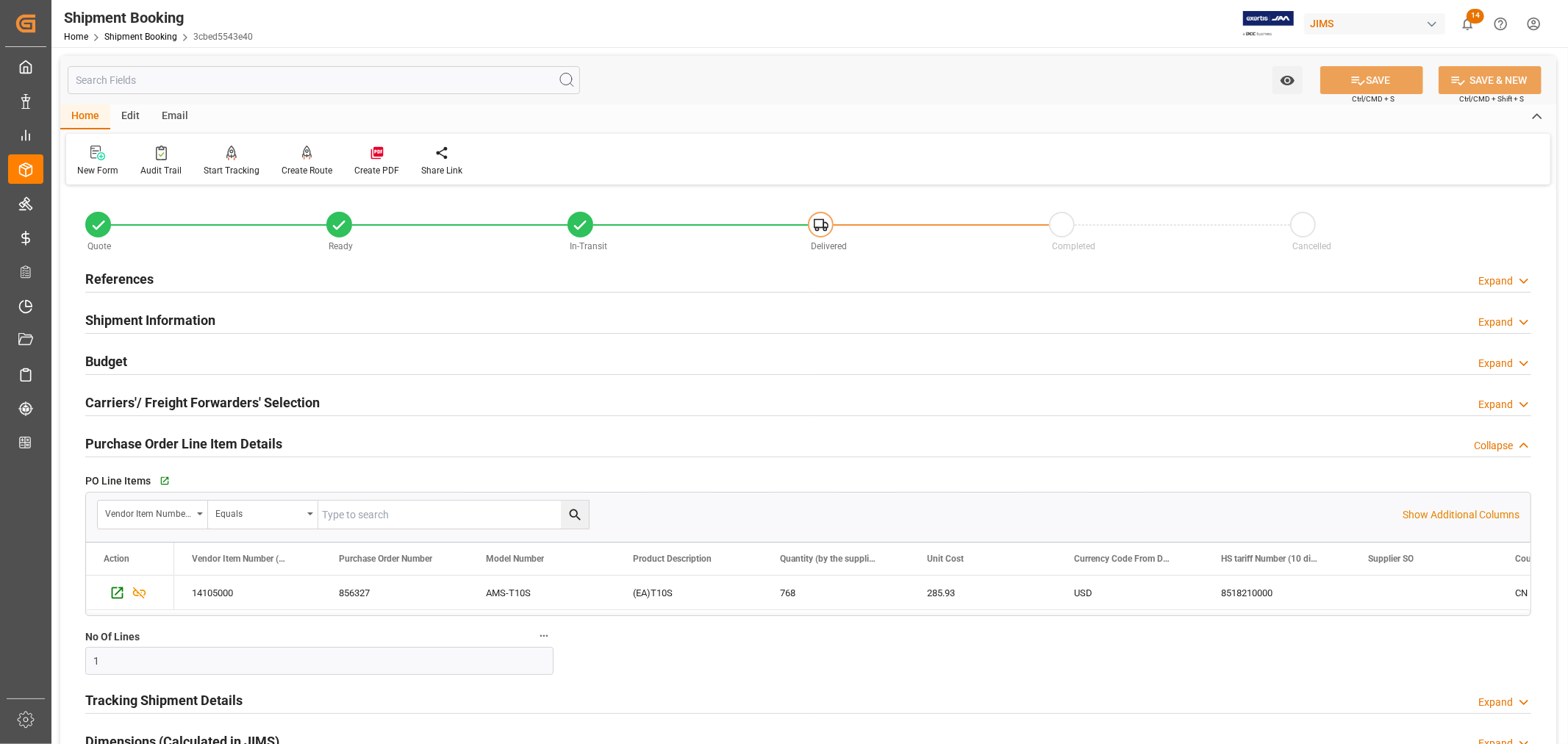
click at [175, 443] on h2 "Purchase Order Line Item Details" at bounding box center [184, 444] width 197 height 20
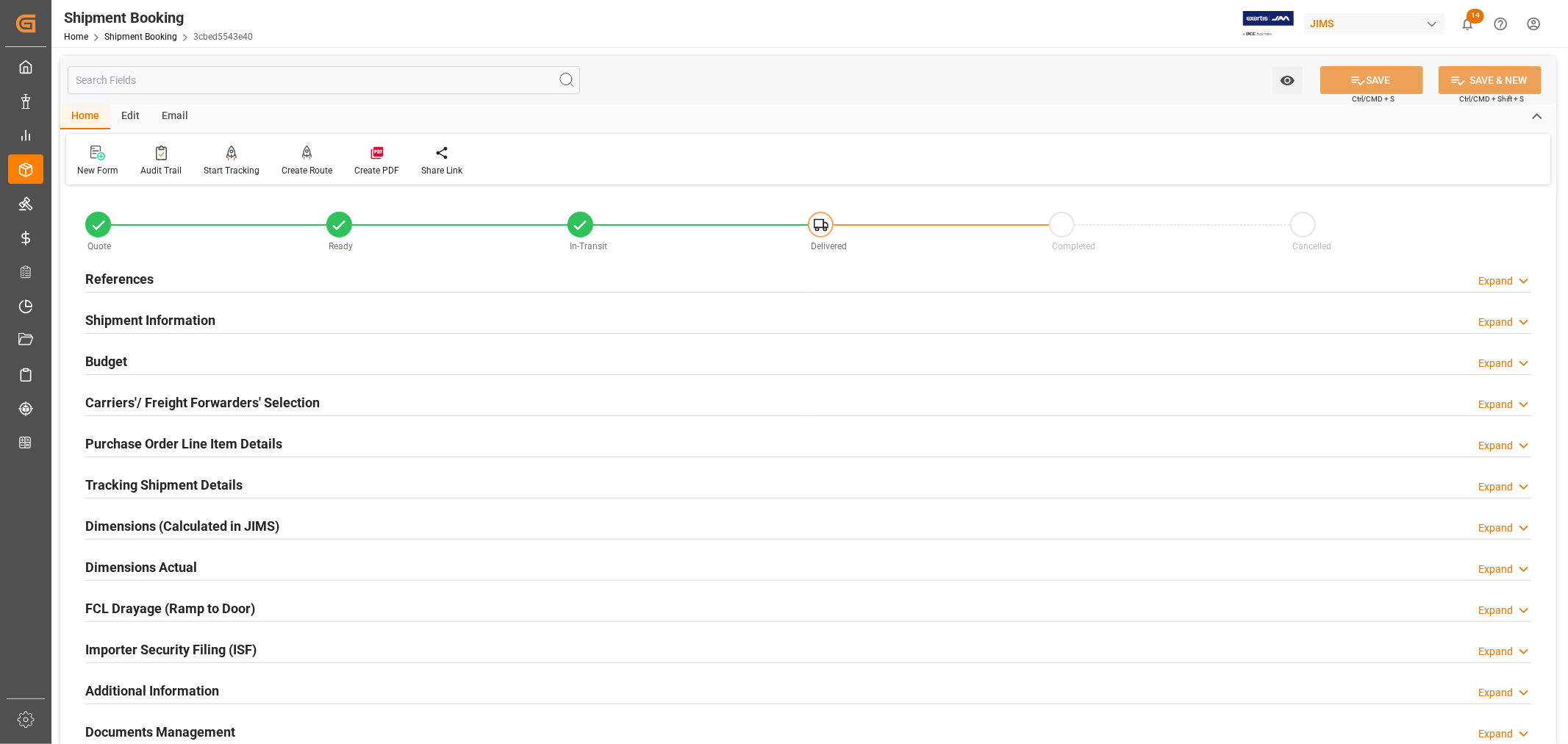
click at [174, 476] on h2 "Tracking Shipment Details" at bounding box center [164, 485] width 158 height 20
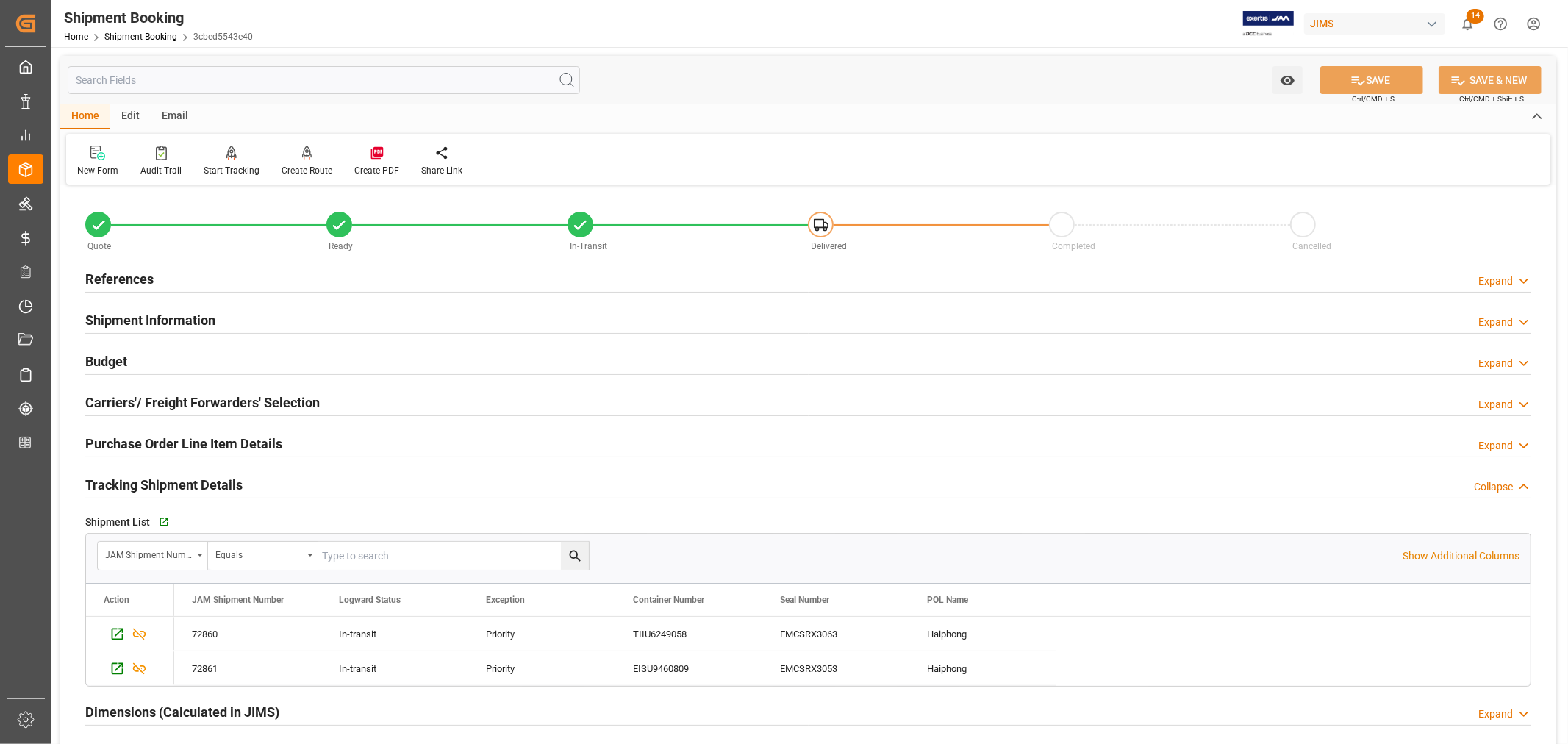
click at [174, 476] on h2 "Tracking Shipment Details" at bounding box center [164, 485] width 158 height 20
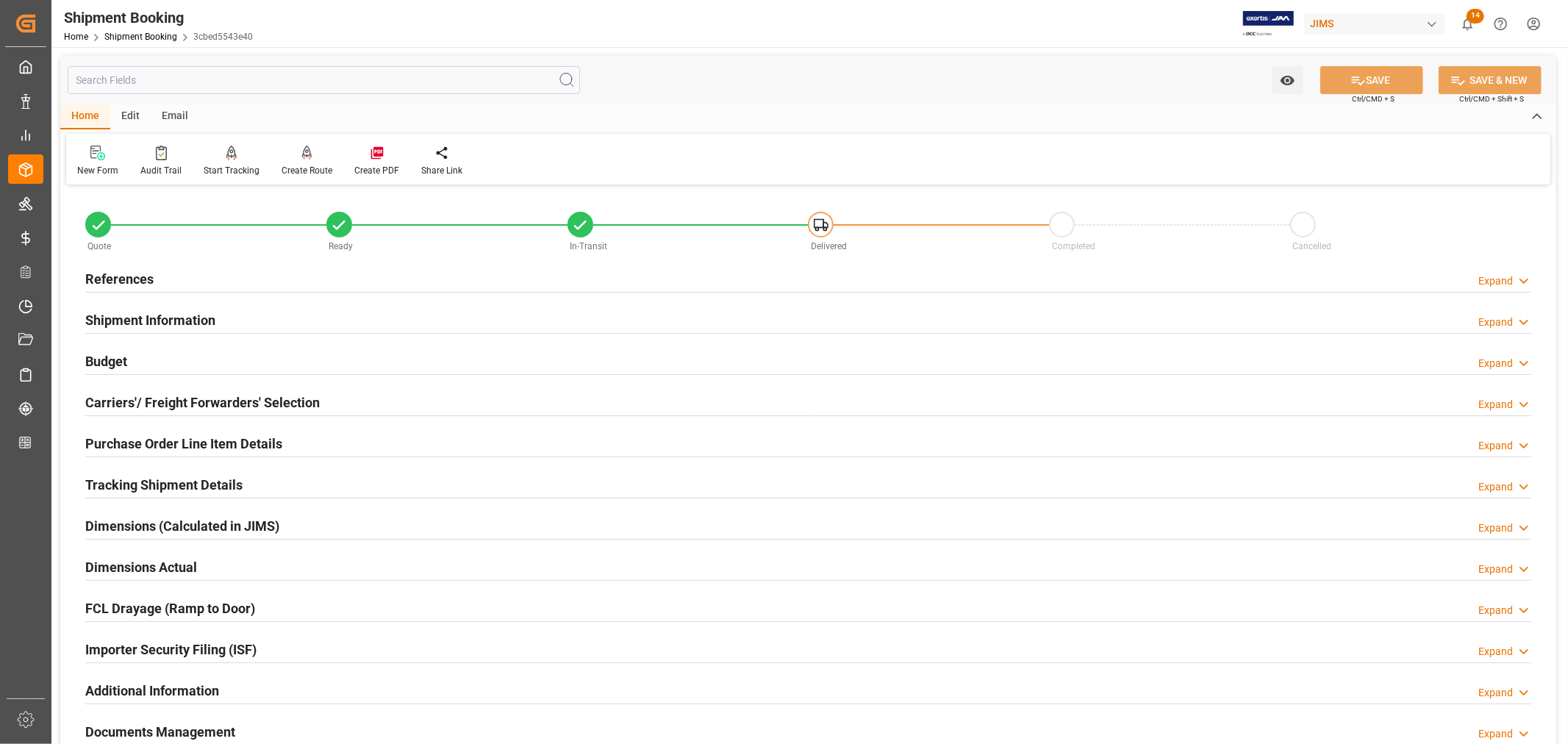
click at [196, 490] on h2 "Tracking Shipment Details" at bounding box center [164, 485] width 158 height 20
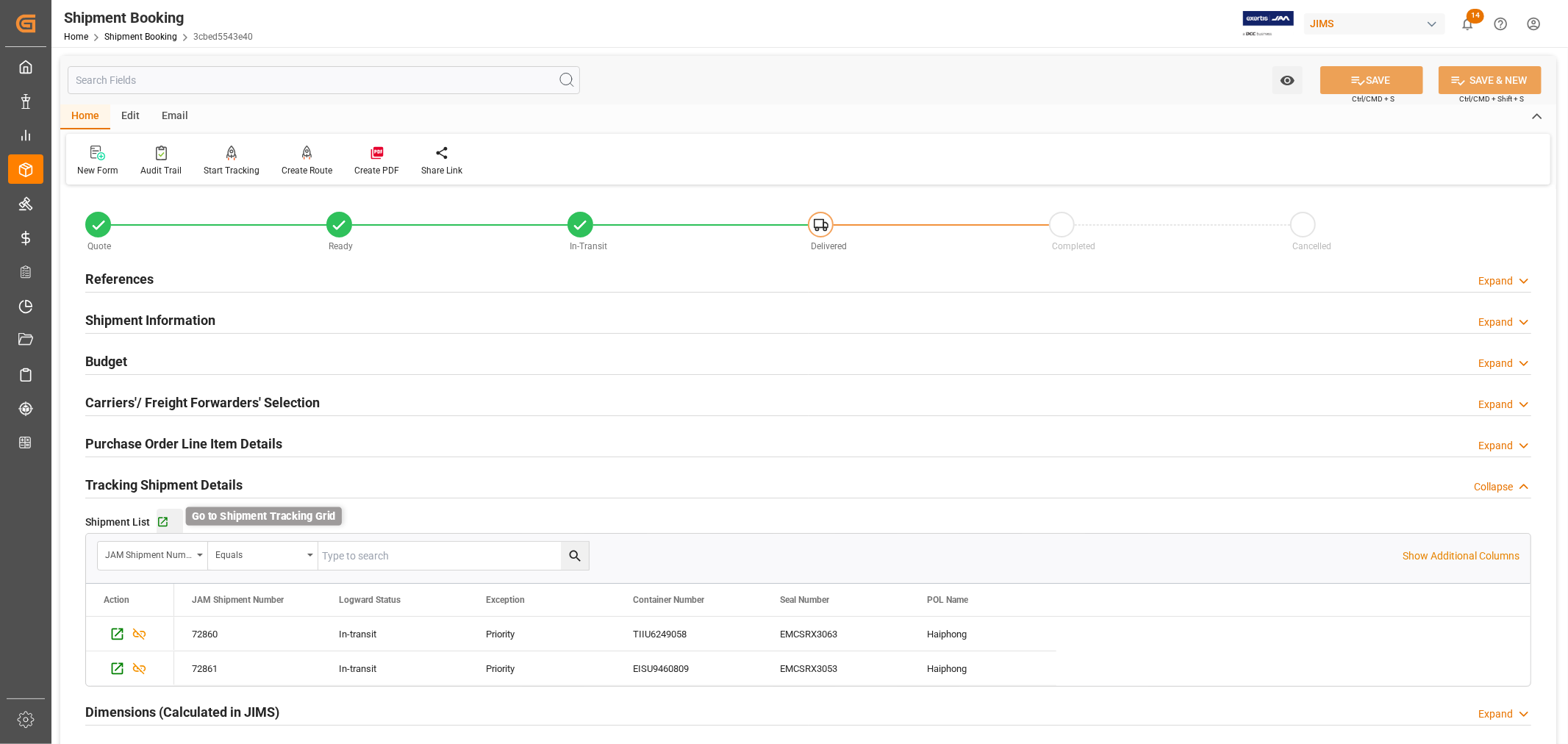
click at [165, 523] on icon "button" at bounding box center [163, 522] width 13 height 13
click at [136, 37] on link "Shipment Booking" at bounding box center [140, 37] width 73 height 10
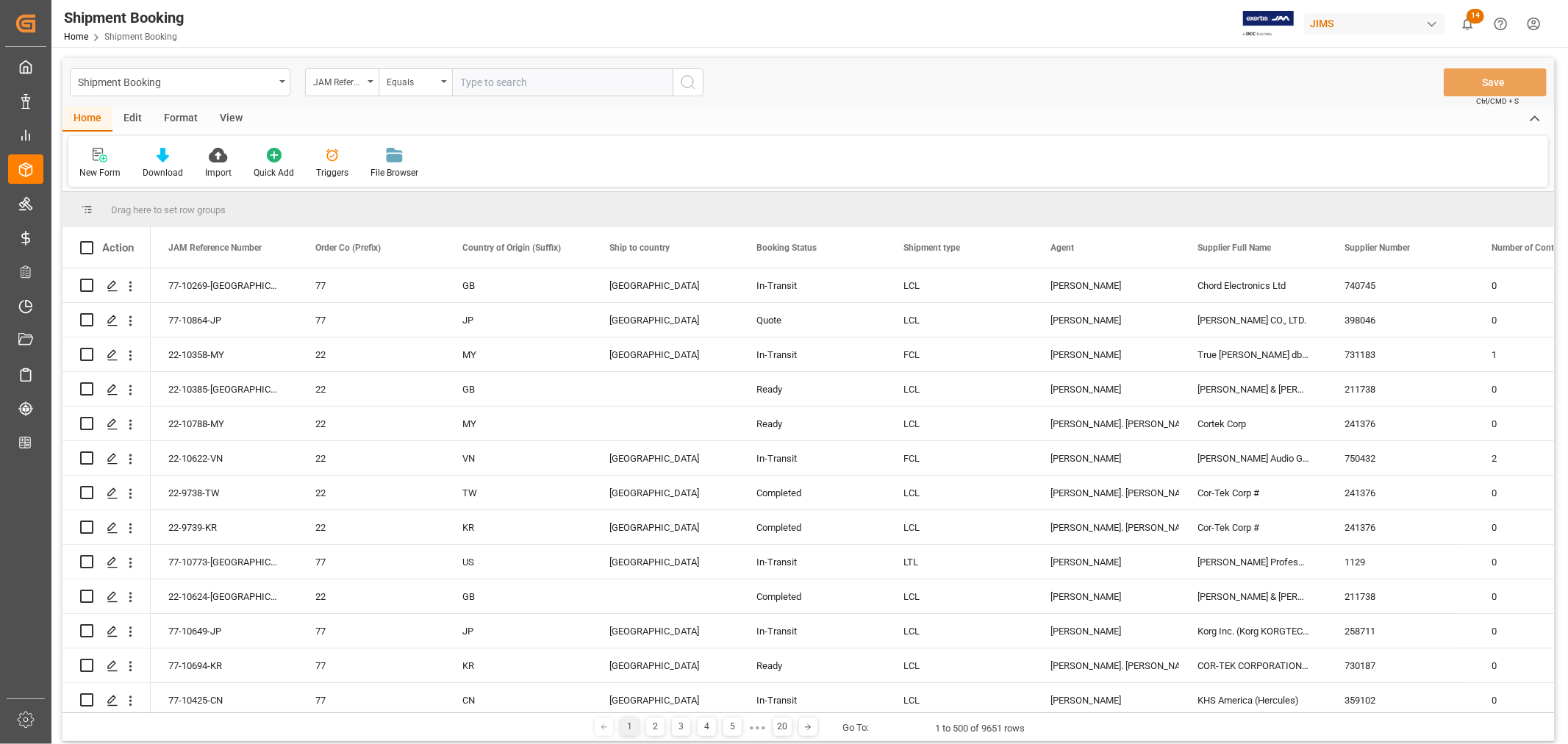
click at [473, 85] on input "text" at bounding box center [562, 83] width 221 height 28
paste input "22-10049-CN"
type input "22-10049-CN"
click at [685, 81] on icon "search button" at bounding box center [688, 83] width 18 height 18
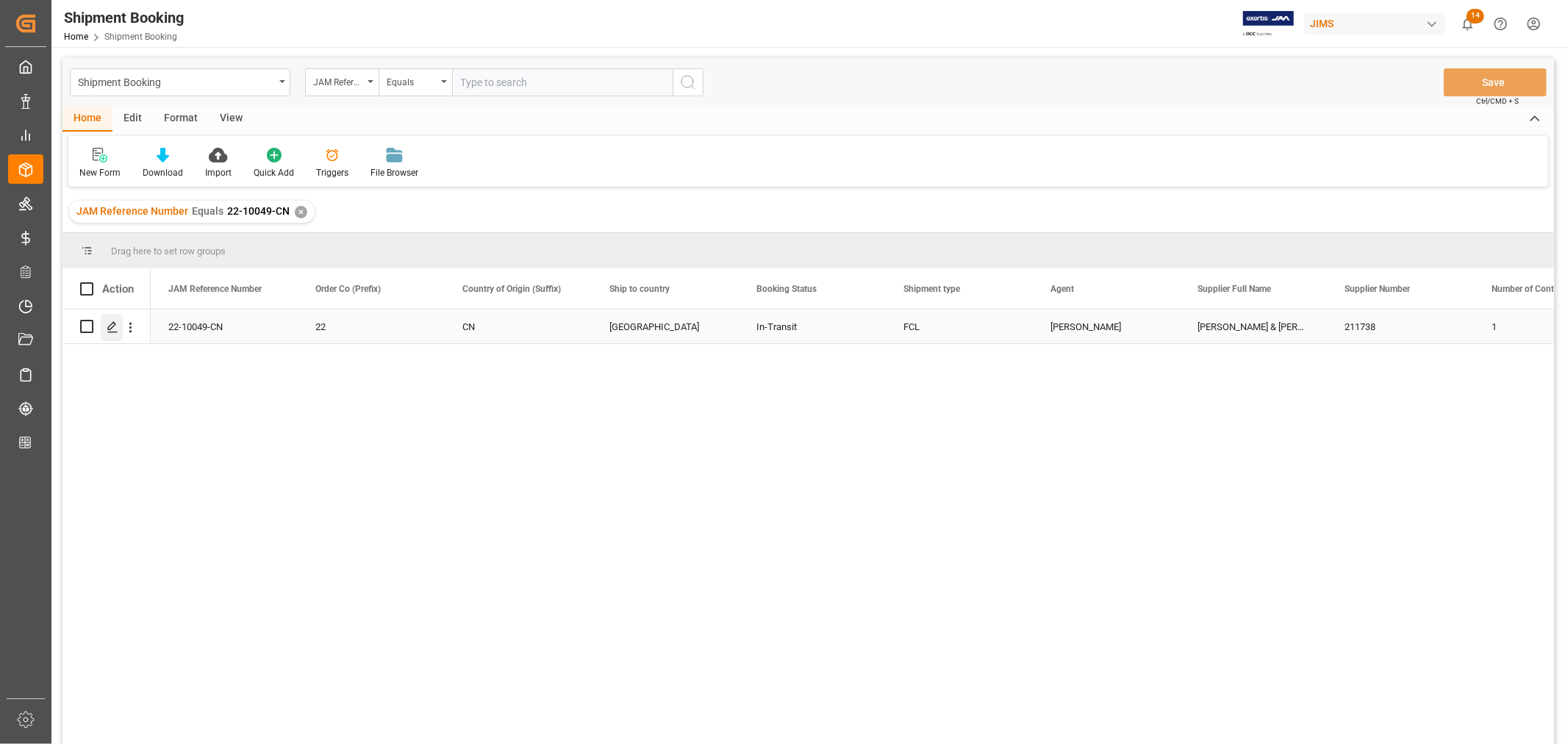
click at [118, 326] on div "Press SPACE to select this row." at bounding box center [112, 327] width 22 height 28
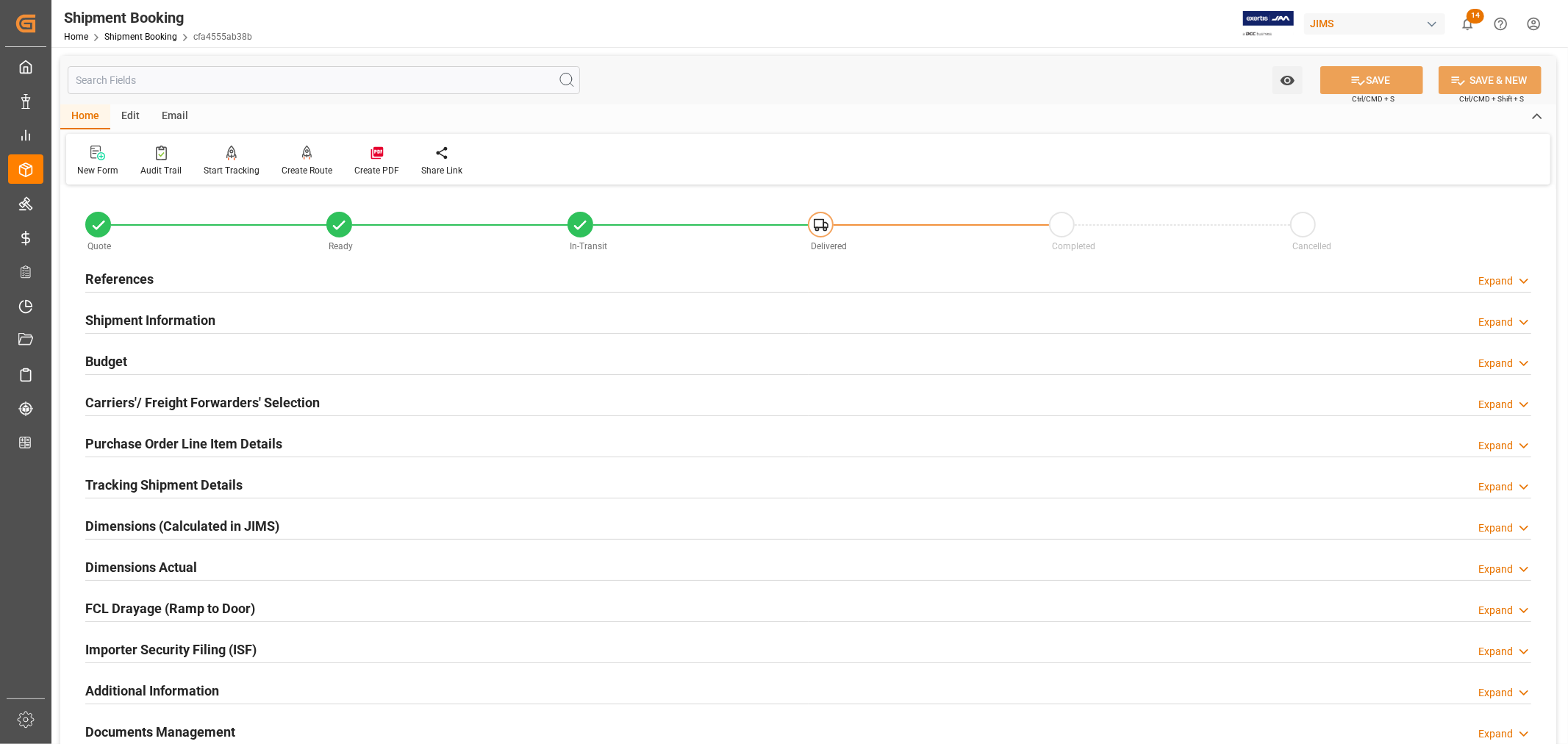
click at [231, 448] on h2 "Purchase Order Line Item Details" at bounding box center [184, 444] width 197 height 20
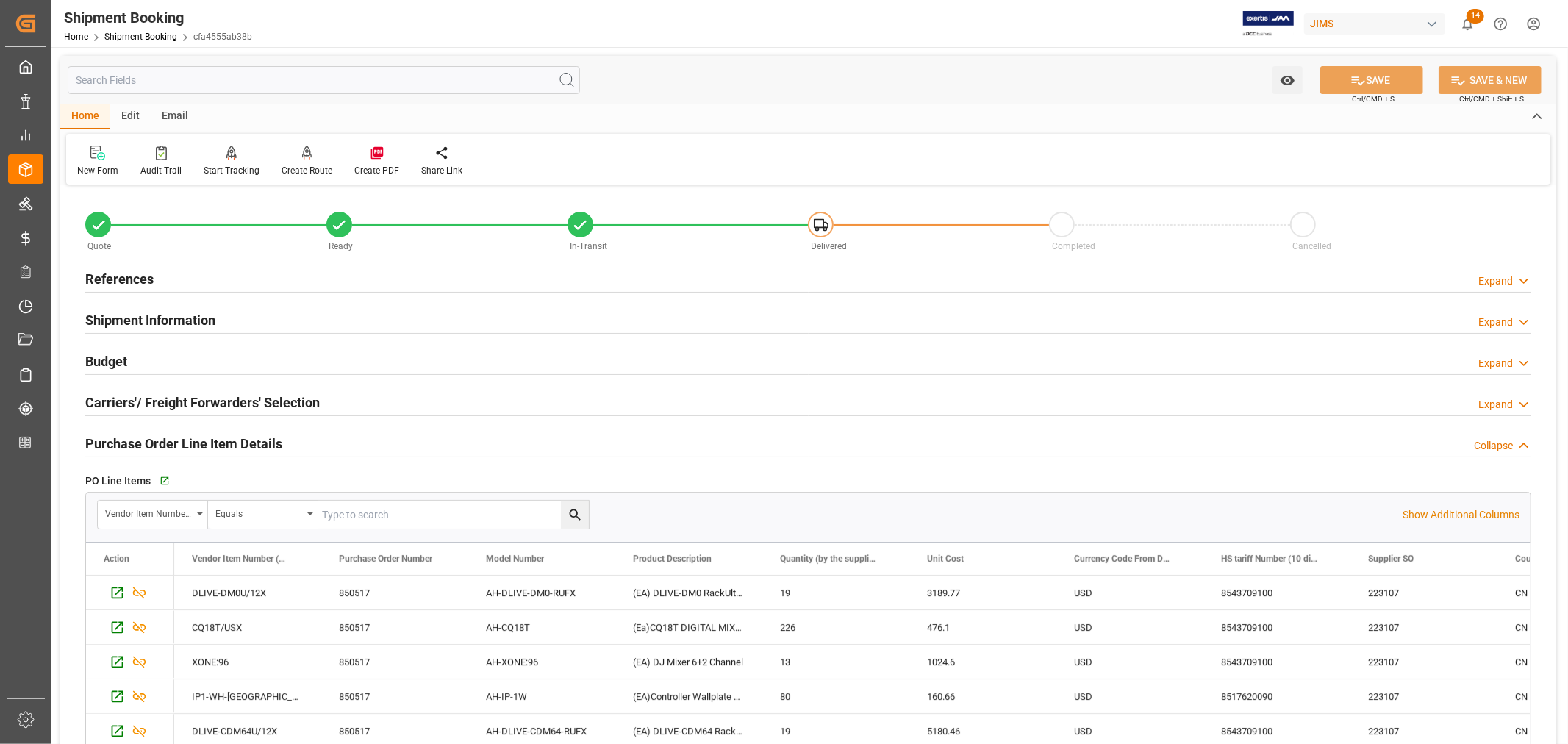
click at [231, 448] on h2 "Purchase Order Line Item Details" at bounding box center [184, 444] width 197 height 20
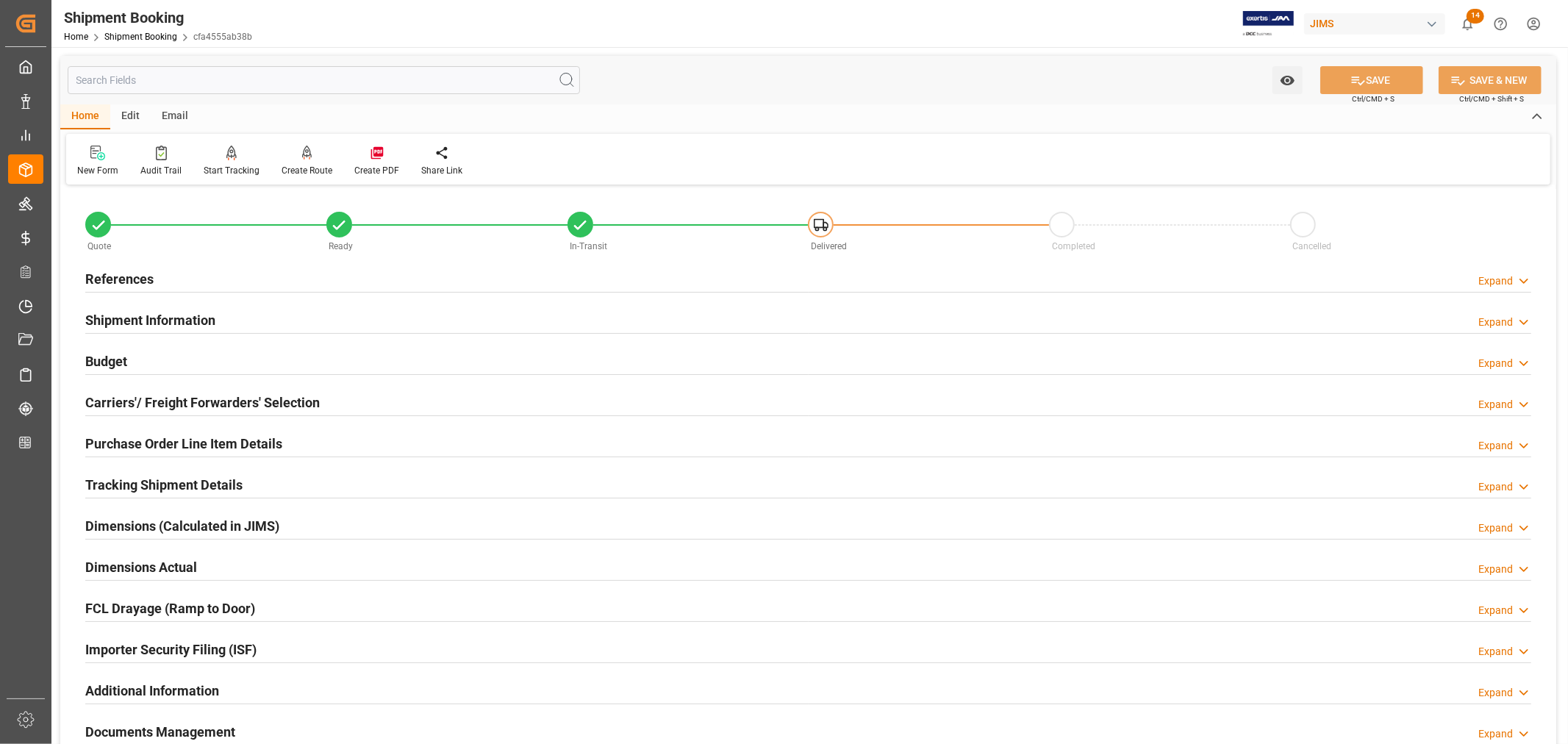
click at [207, 483] on h2 "Tracking Shipment Details" at bounding box center [164, 485] width 158 height 20
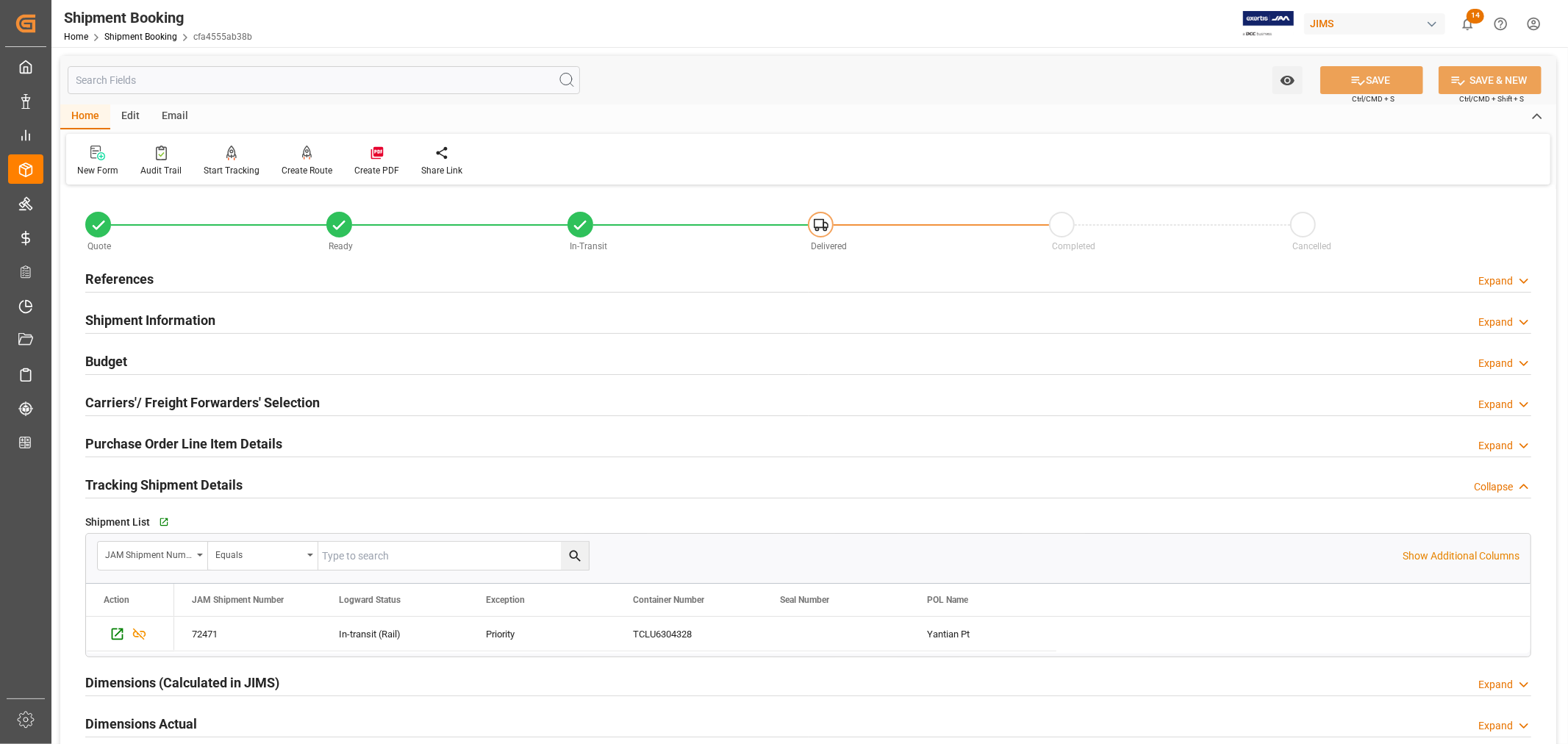
click at [140, 283] on h2 "References" at bounding box center [120, 279] width 68 height 20
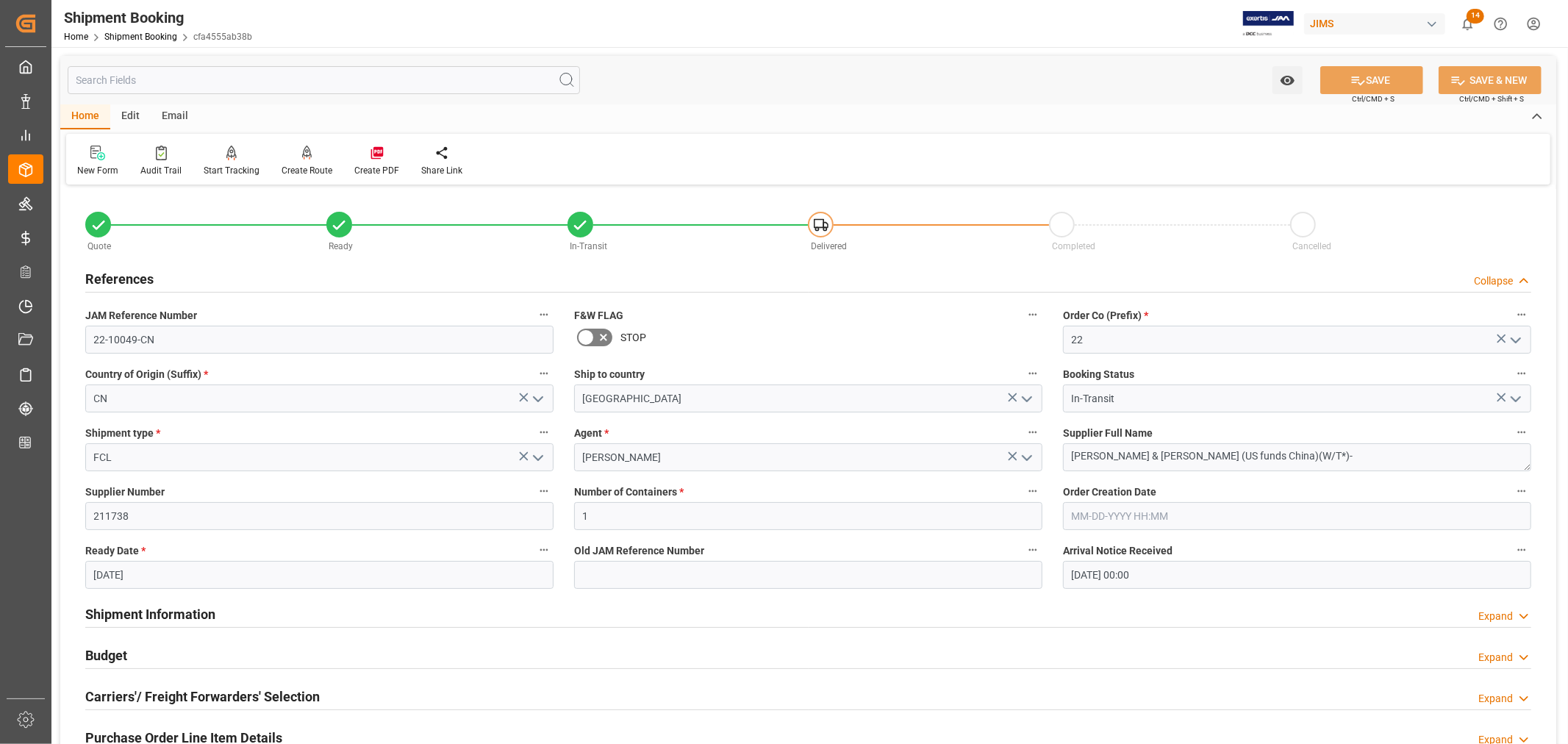
click at [140, 283] on h2 "References" at bounding box center [120, 279] width 68 height 20
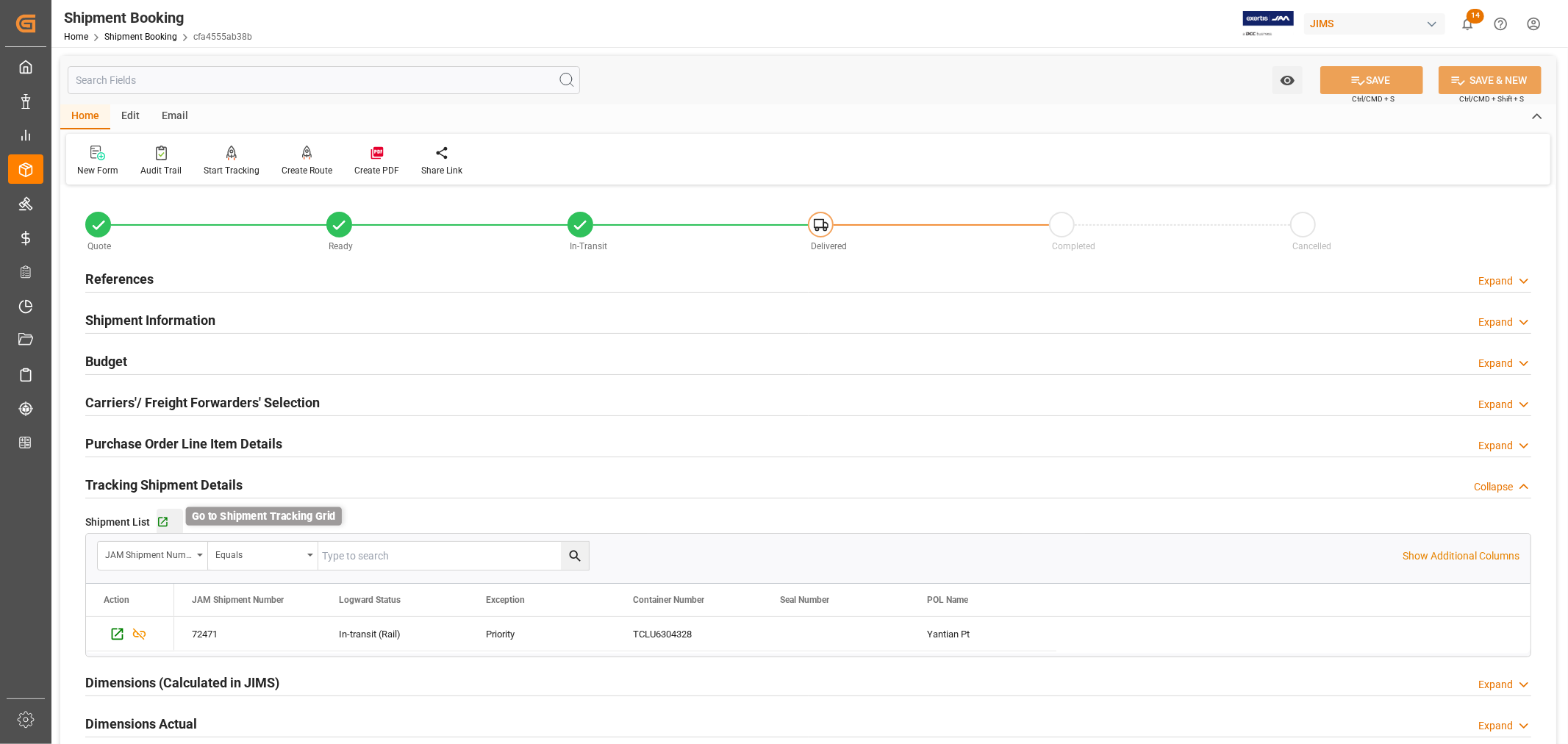
click at [161, 519] on icon "button" at bounding box center [163, 522] width 13 height 13
click at [158, 480] on h2 "Tracking Shipment Details" at bounding box center [164, 485] width 158 height 20
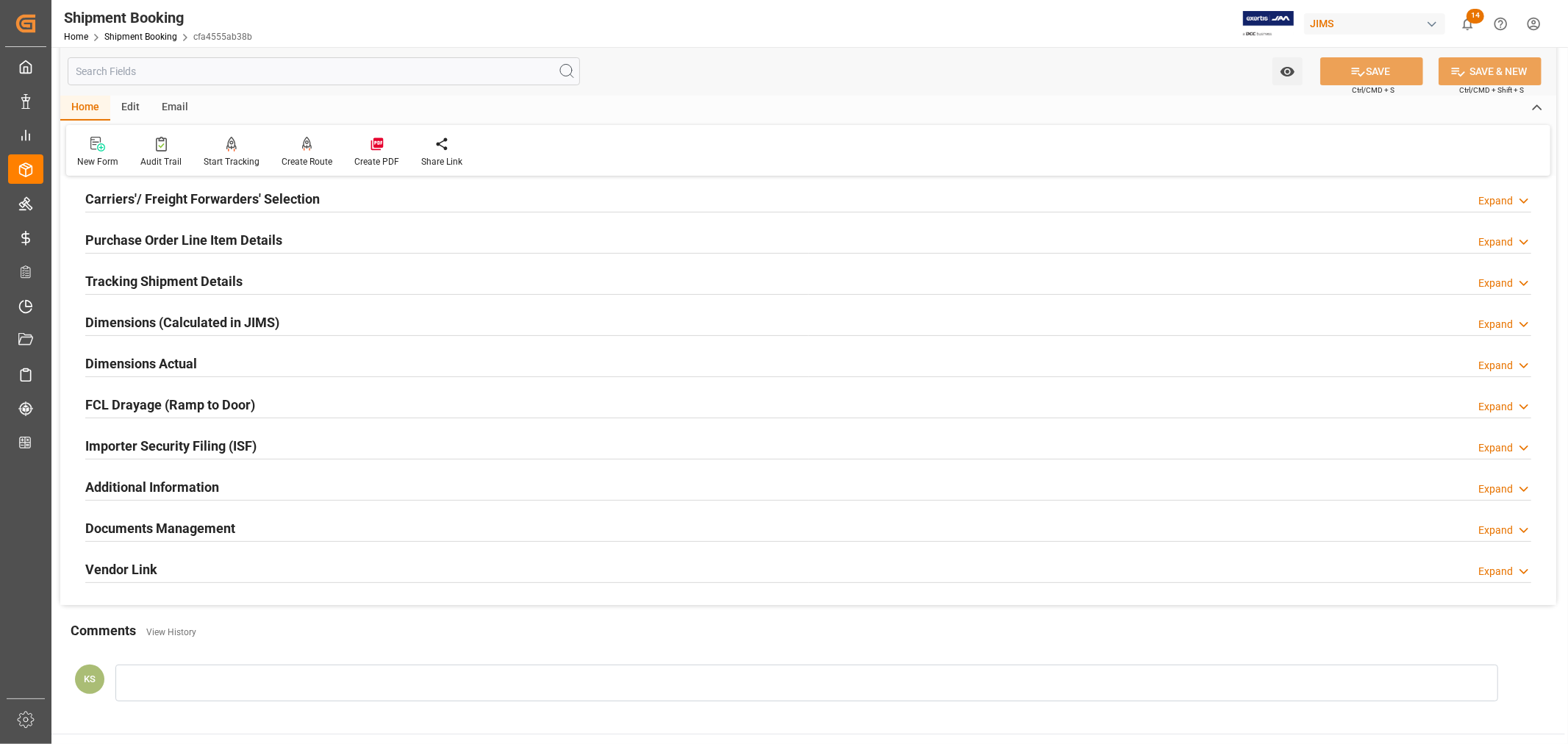
scroll to position [245, 0]
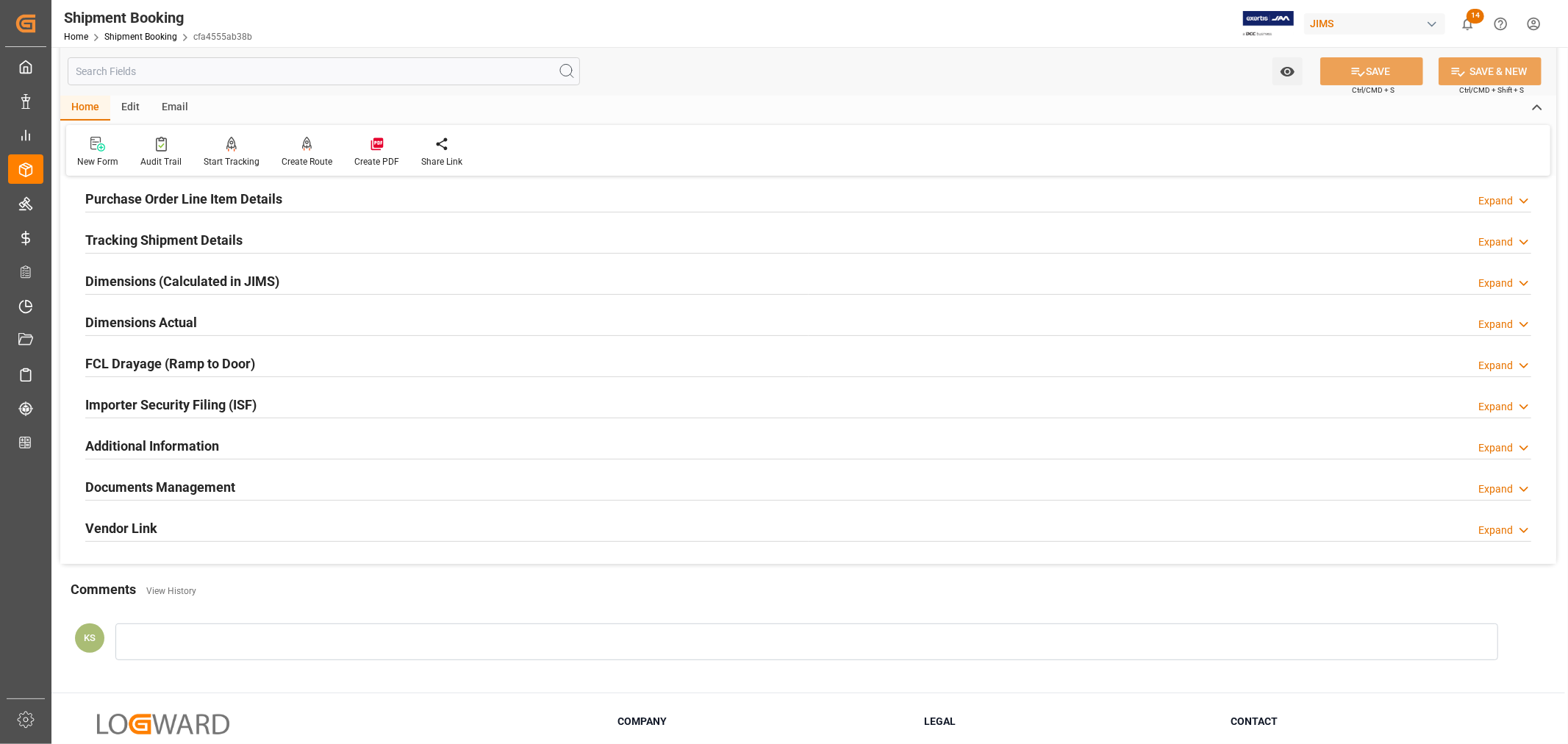
click at [236, 480] on div "Documents Management Expand" at bounding box center [809, 486] width 1446 height 28
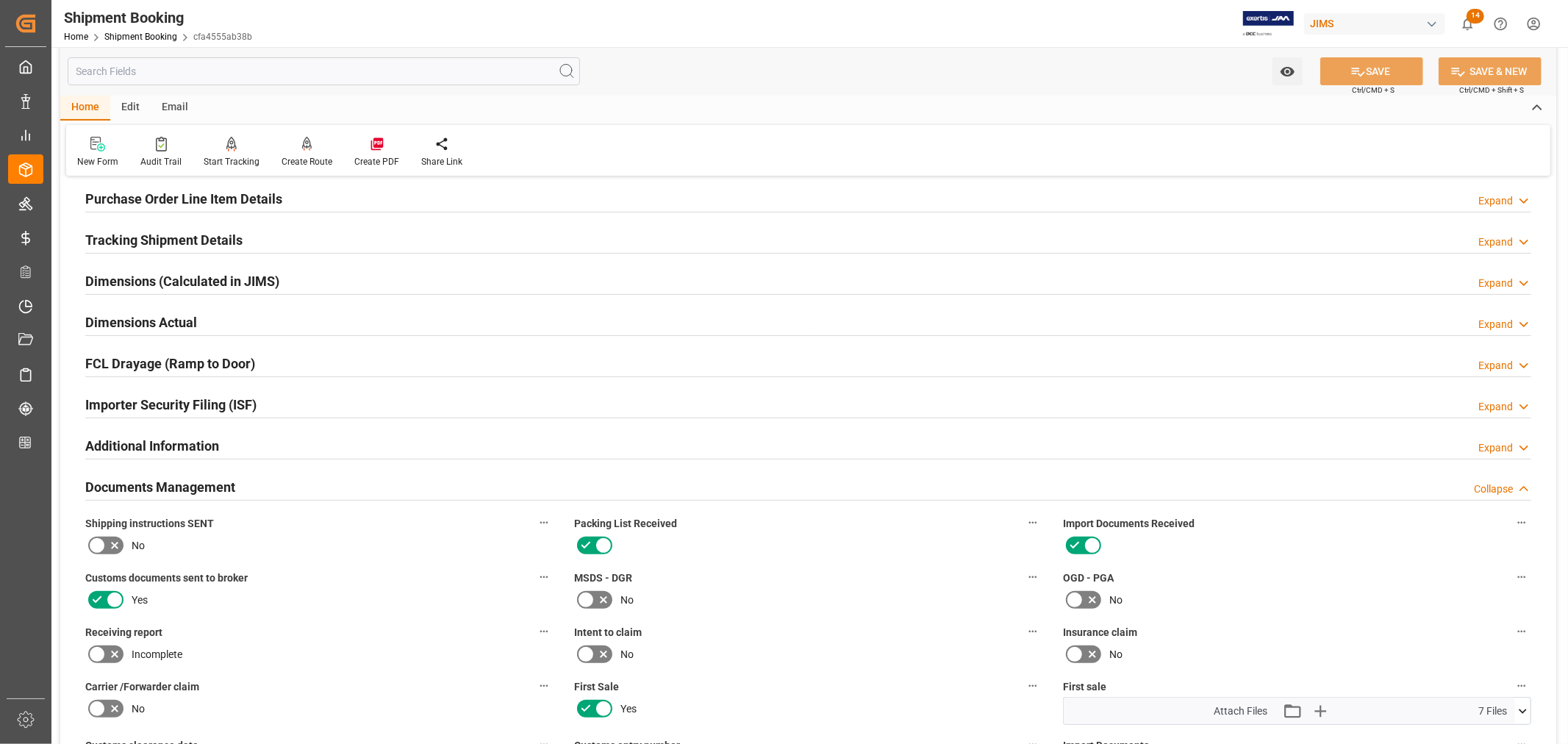
click at [237, 480] on div "Documents Management Collapse" at bounding box center [809, 486] width 1446 height 28
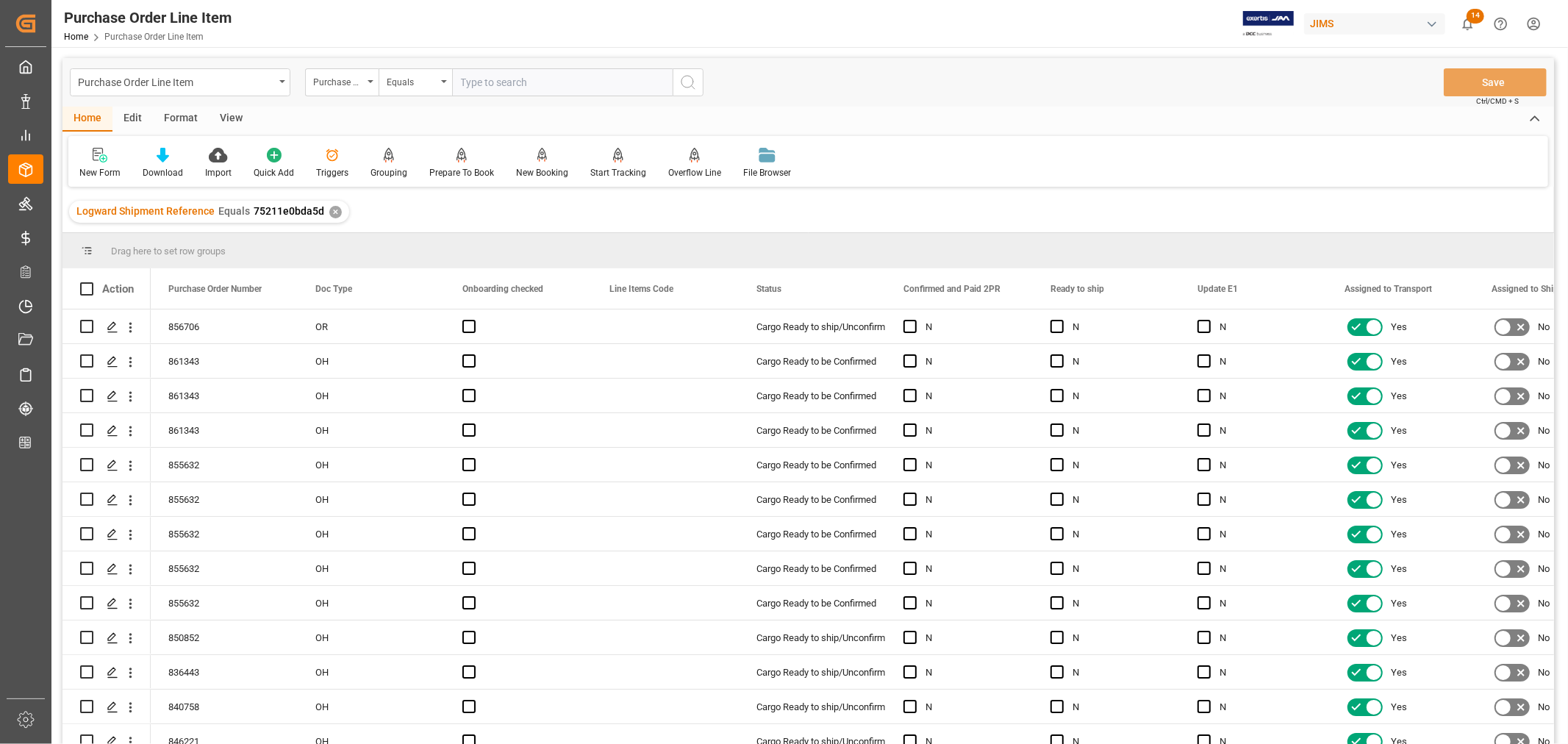
click at [233, 119] on div "View" at bounding box center [231, 119] width 45 height 25
click at [92, 158] on icon at bounding box center [94, 155] width 15 height 15
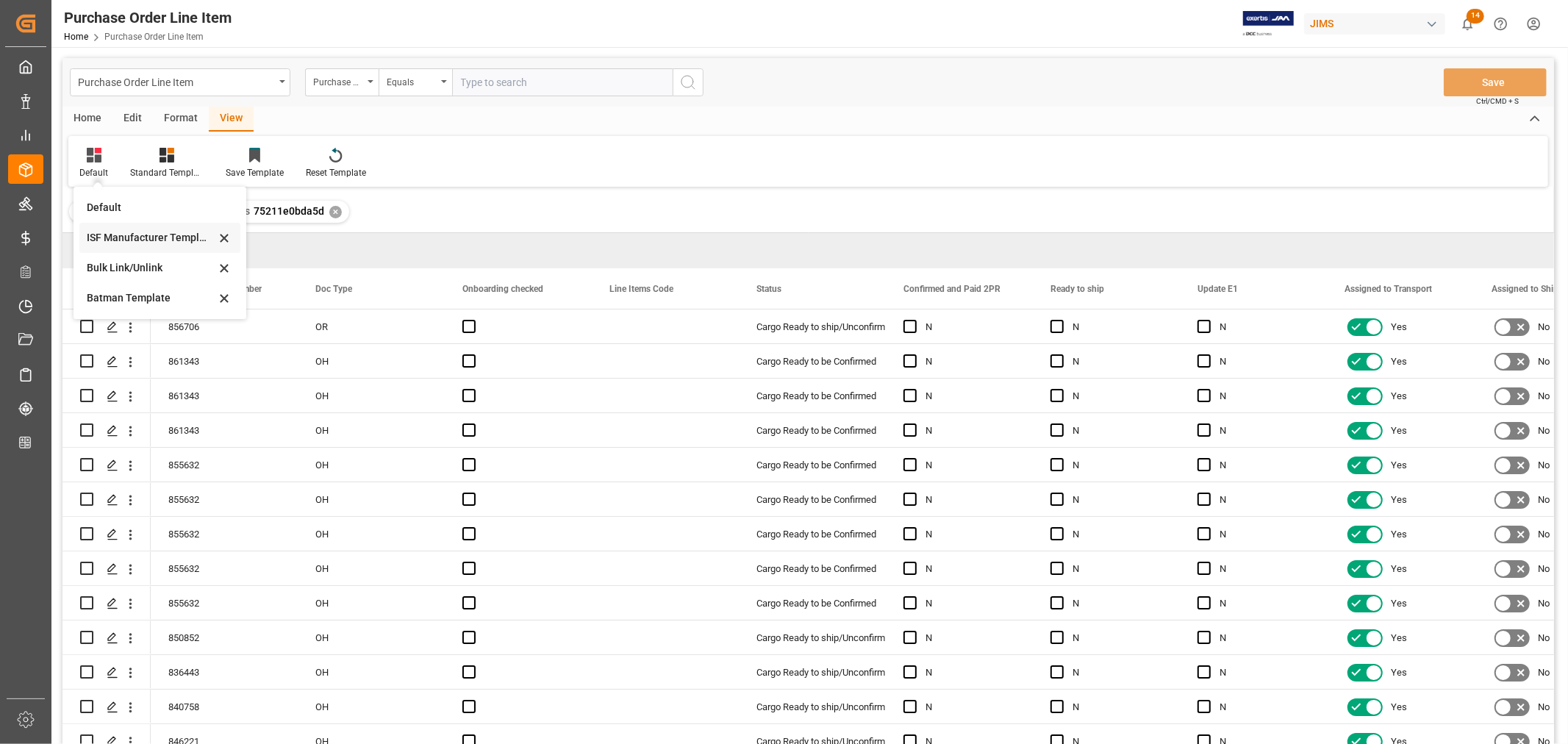
click at [127, 231] on div "ISF Manufacturer Template" at bounding box center [151, 238] width 129 height 16
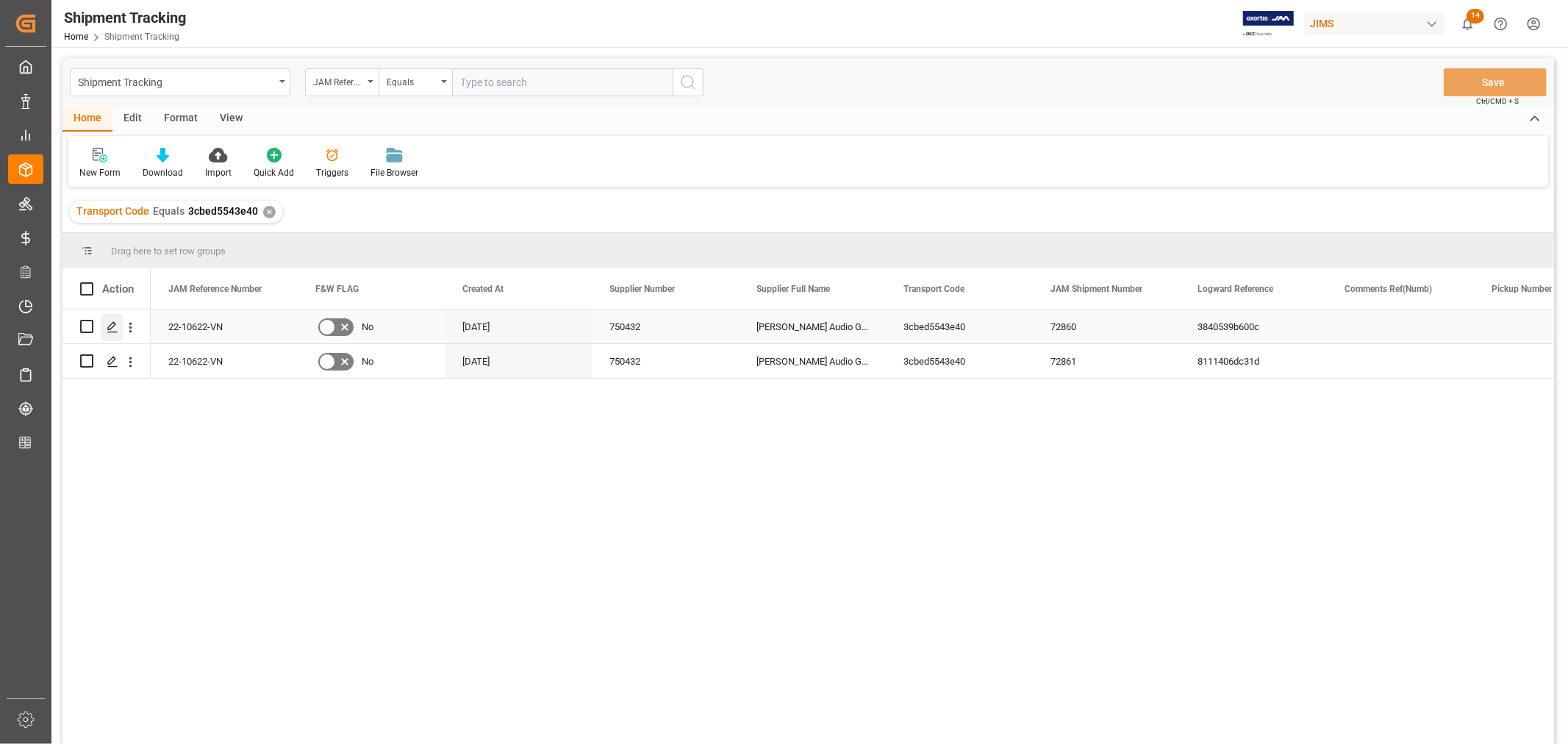
click at [114, 326] on icon "Press SPACE to select this row." at bounding box center [112, 327] width 12 height 12
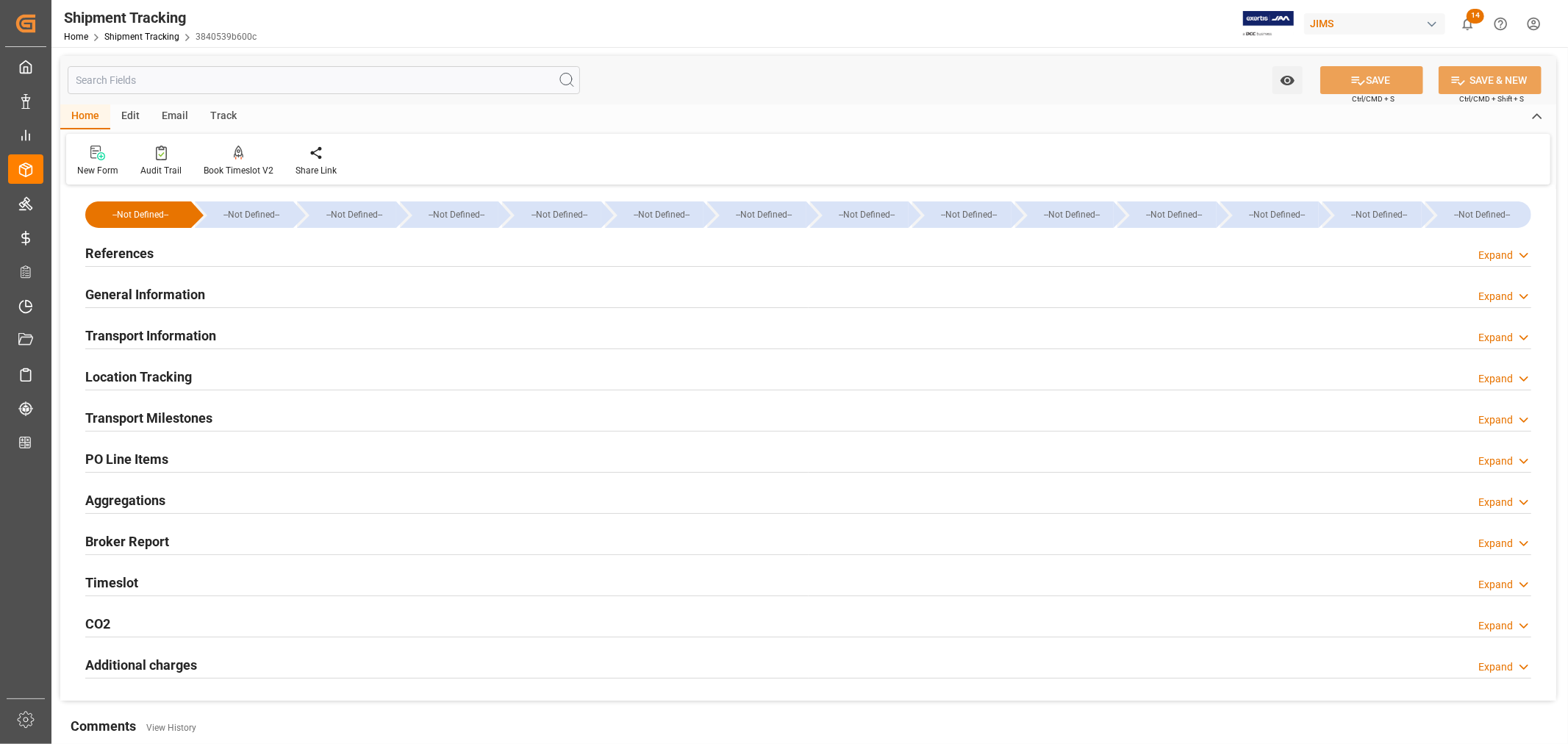
click at [181, 414] on h2 "Transport Milestones" at bounding box center [149, 418] width 127 height 20
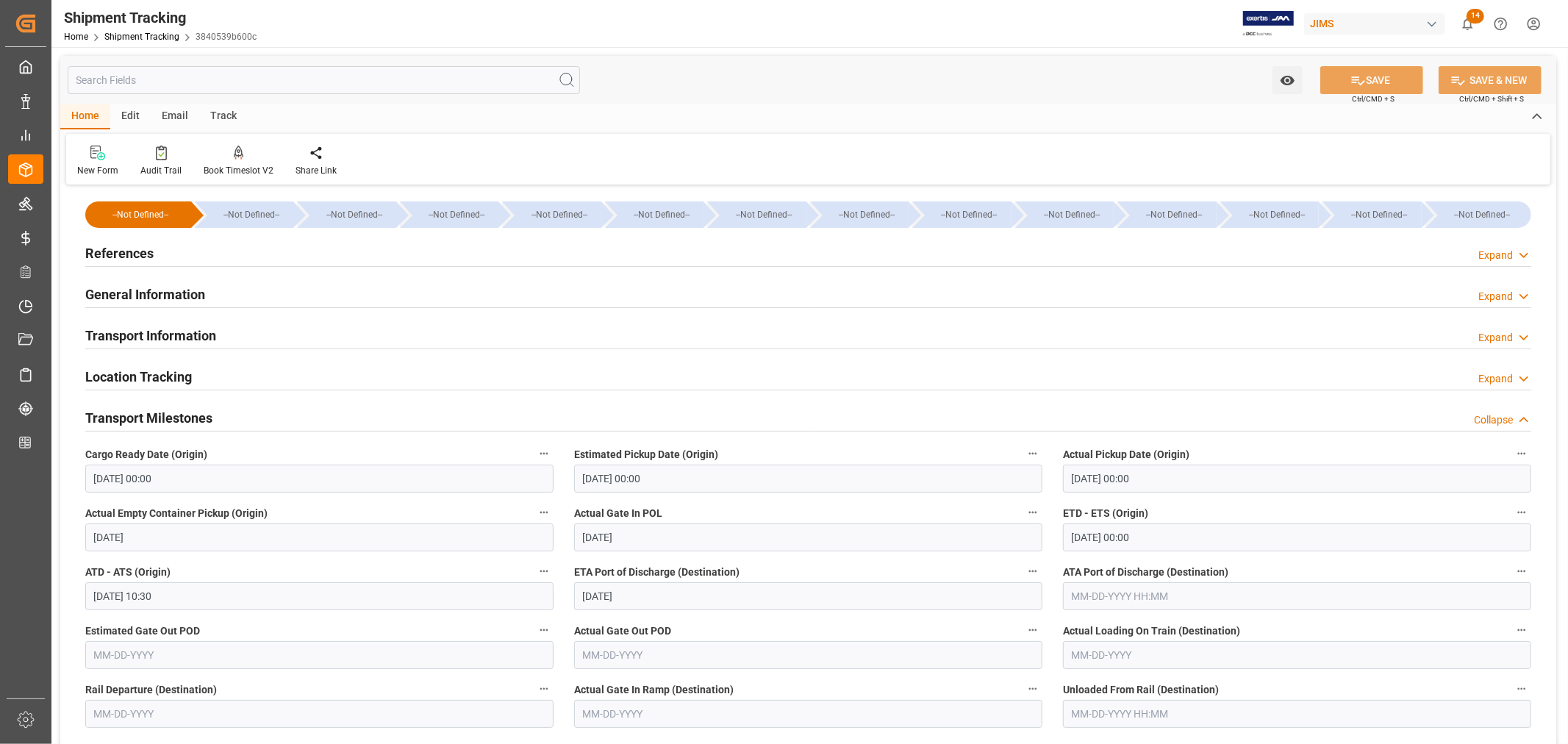
click at [181, 414] on h2 "Transport Milestones" at bounding box center [149, 418] width 127 height 20
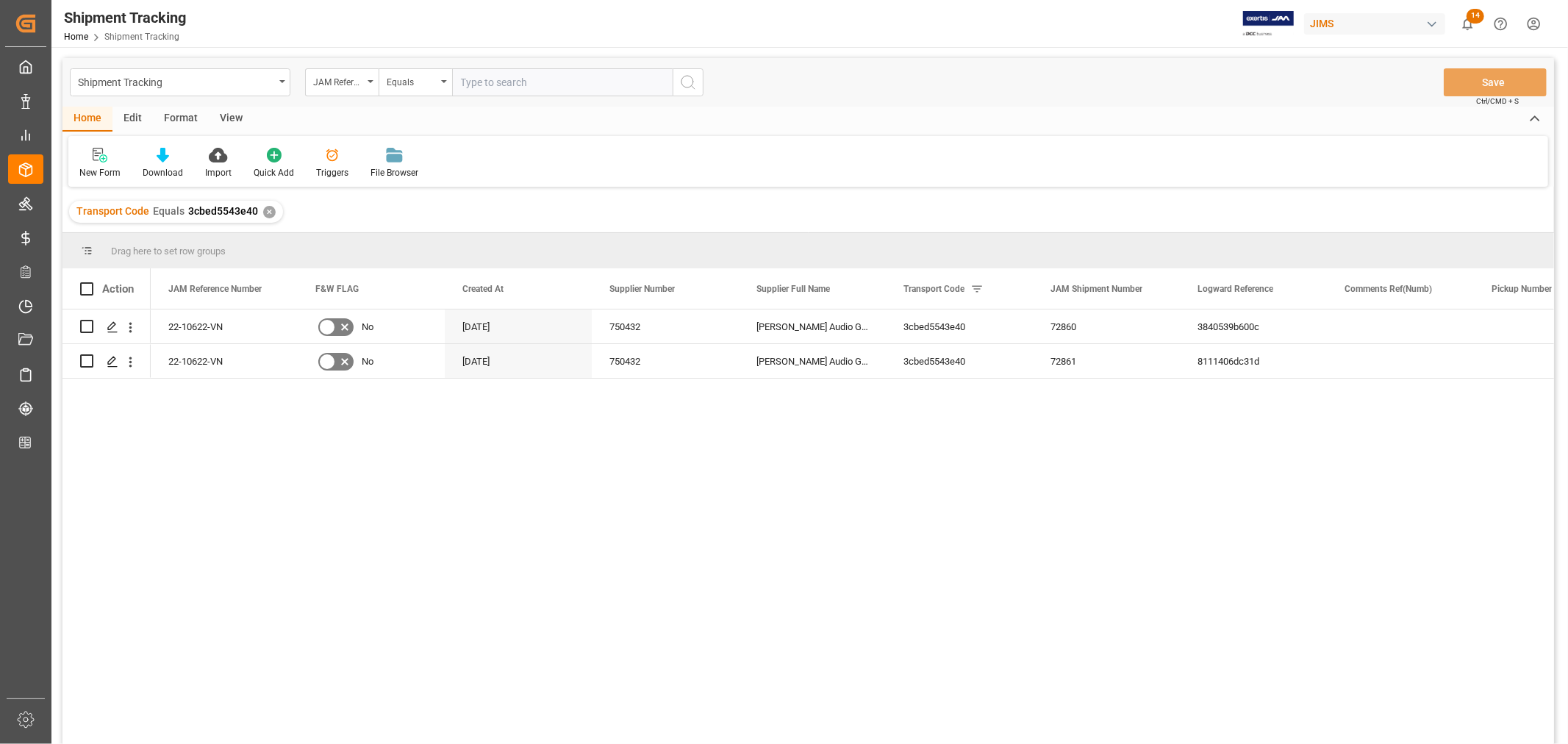
click at [223, 118] on div "View" at bounding box center [231, 119] width 45 height 25
click at [100, 161] on icon at bounding box center [94, 155] width 15 height 15
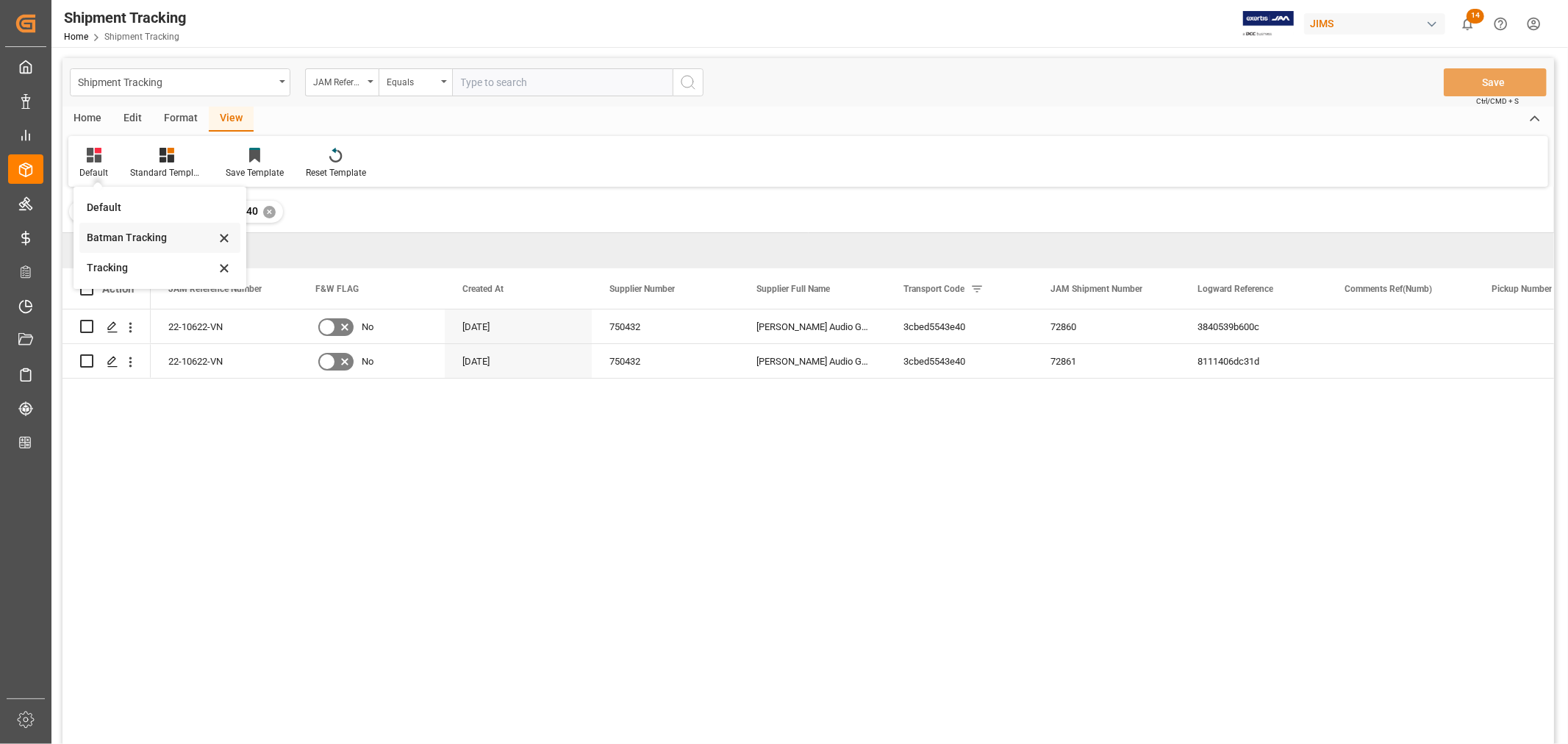
click at [110, 237] on div "Batman Tracking" at bounding box center [151, 238] width 129 height 16
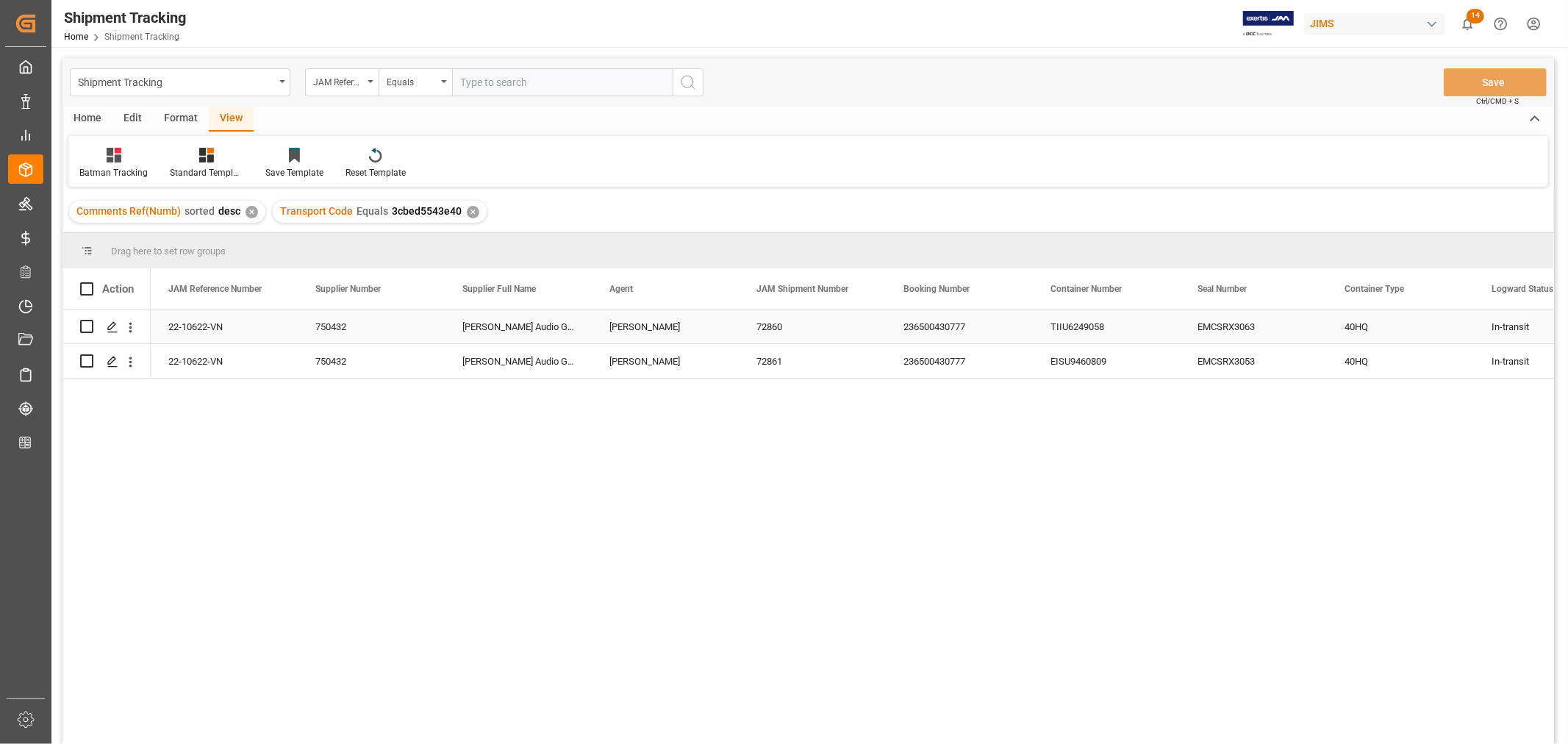
click at [817, 332] on div "72860" at bounding box center [812, 326] width 147 height 34
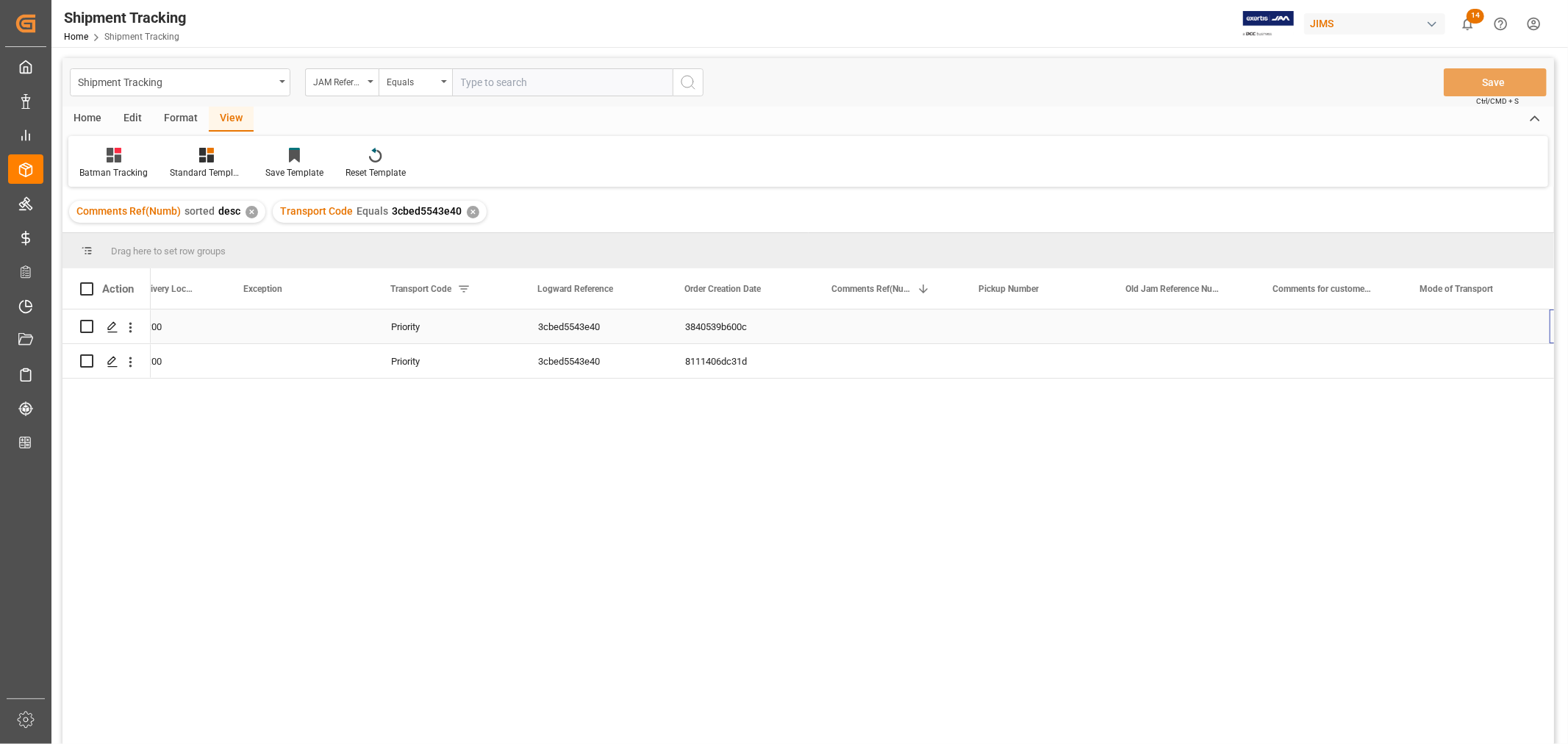
scroll to position [0, 1688]
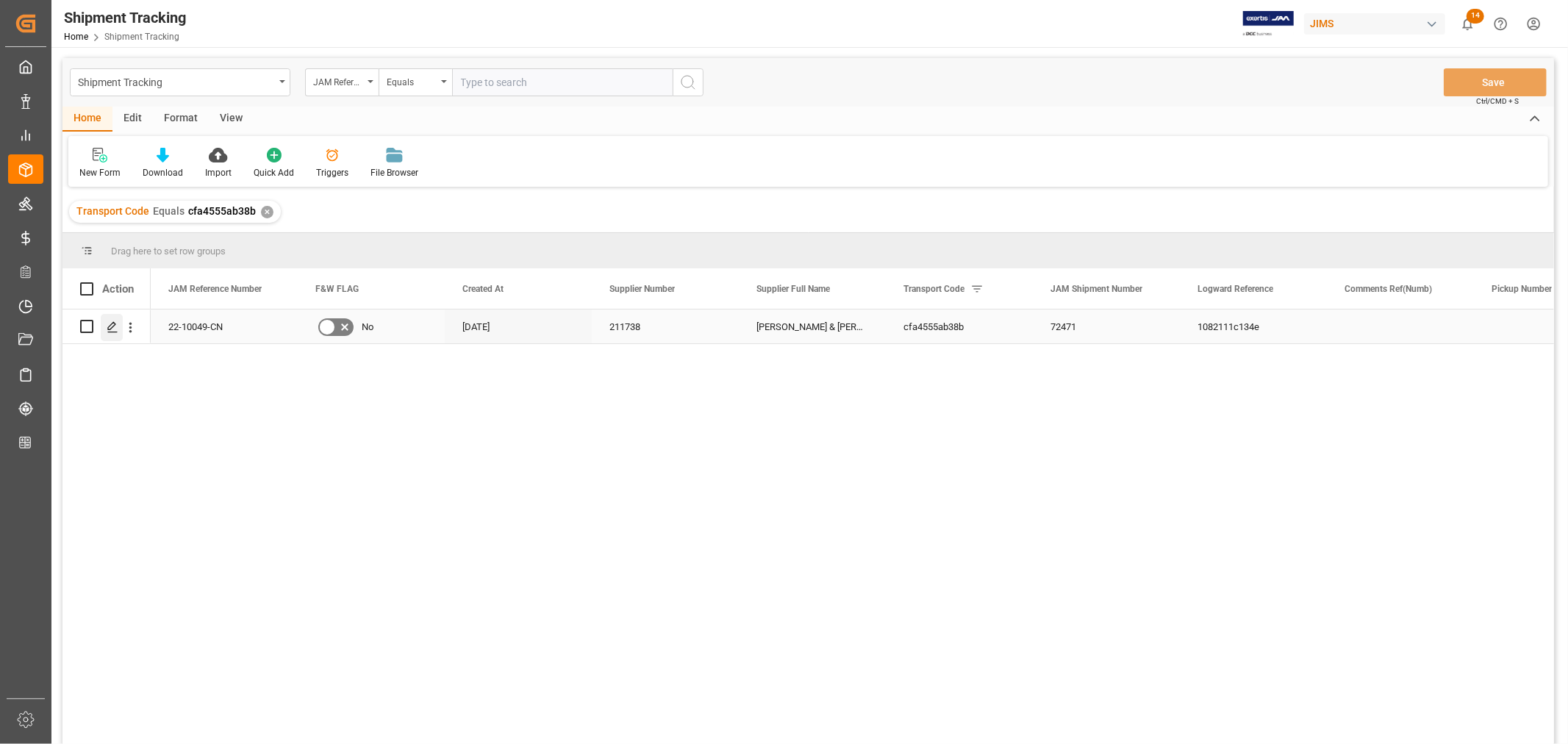
click at [110, 326] on icon "Press SPACE to select this row." at bounding box center [112, 327] width 12 height 12
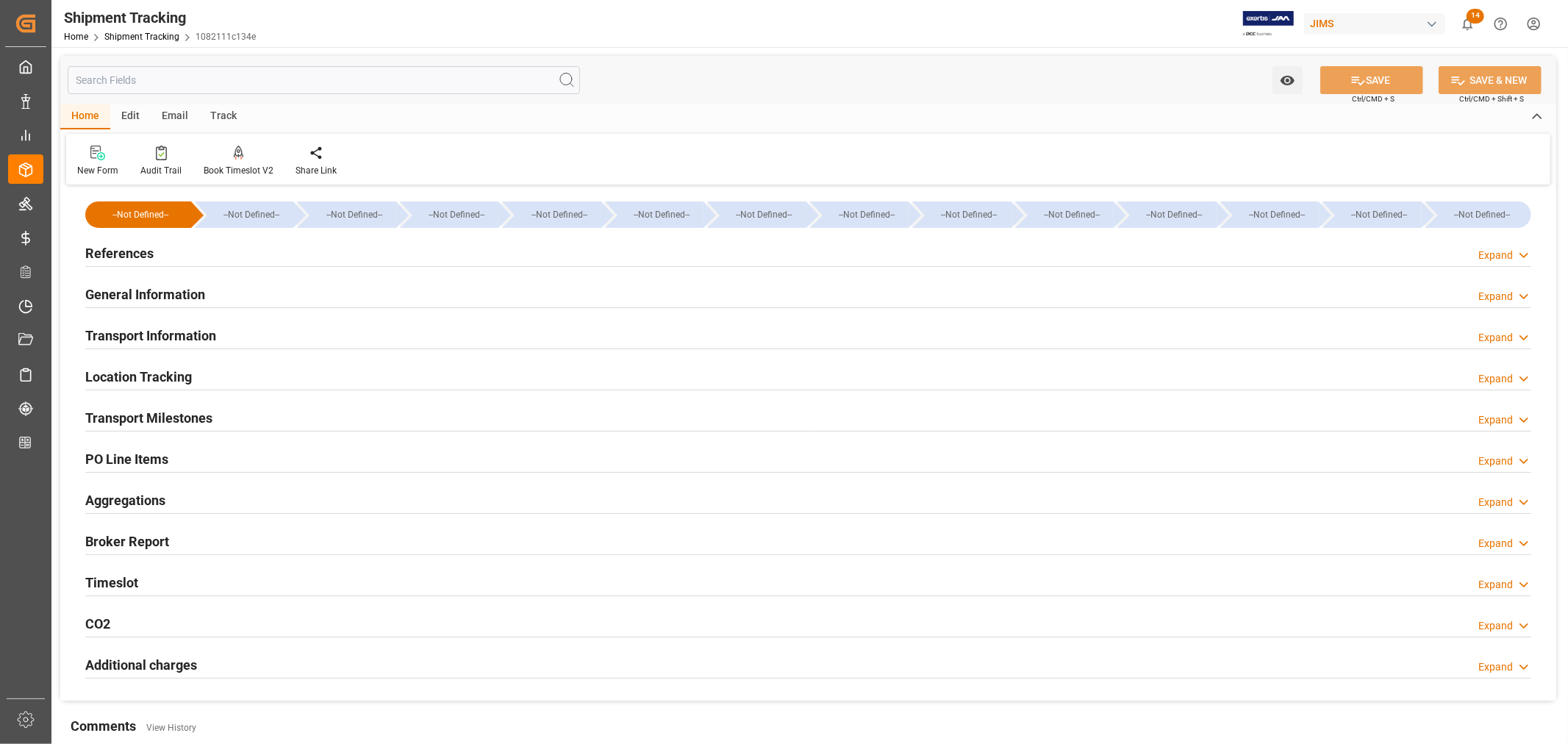
click at [192, 333] on h2 "Transport Information" at bounding box center [151, 335] width 131 height 20
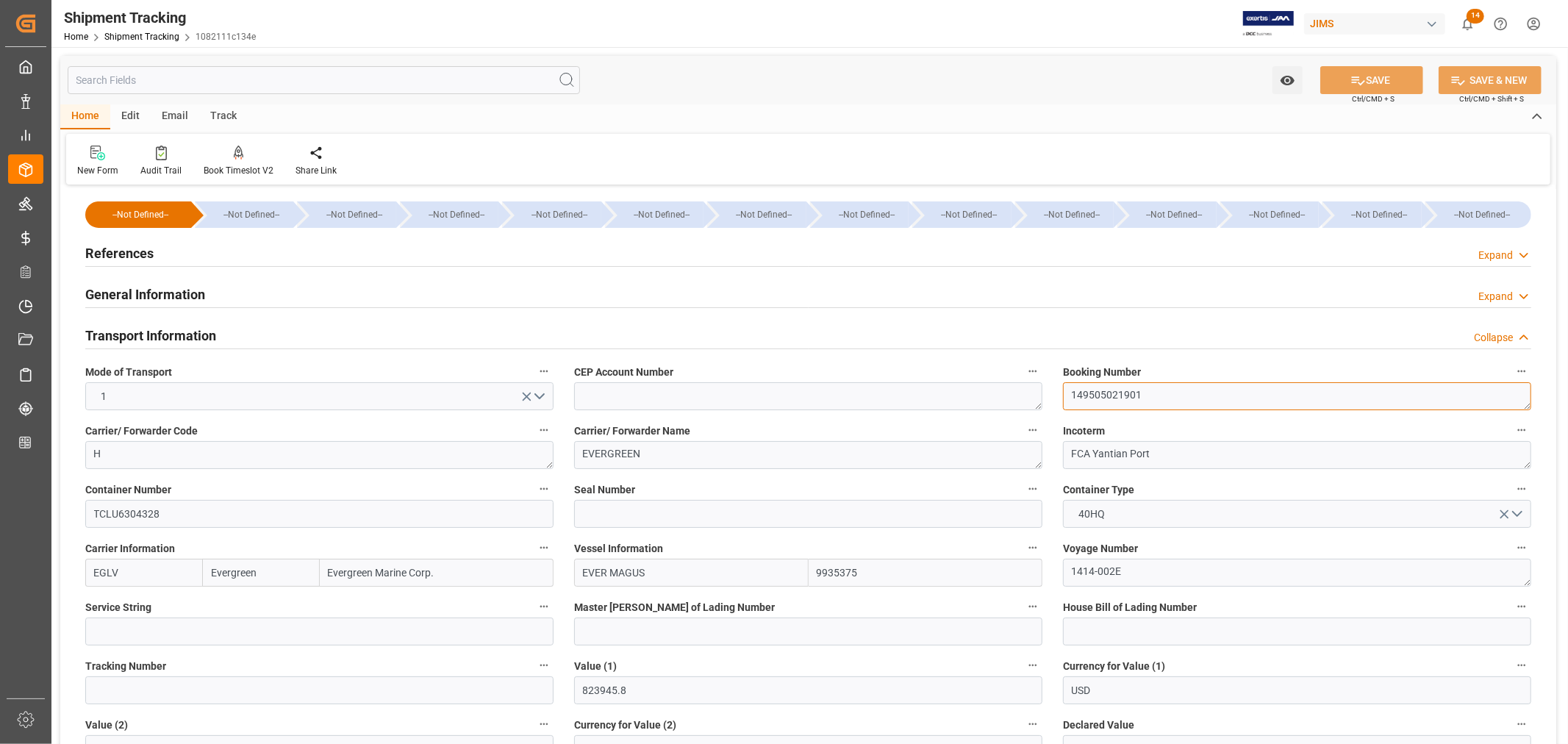
click at [1099, 395] on textarea "149505021901" at bounding box center [1297, 396] width 468 height 28
click at [600, 517] on input at bounding box center [809, 514] width 468 height 28
paste input "EMCKYY1804"
type input "EMCKYY1804"
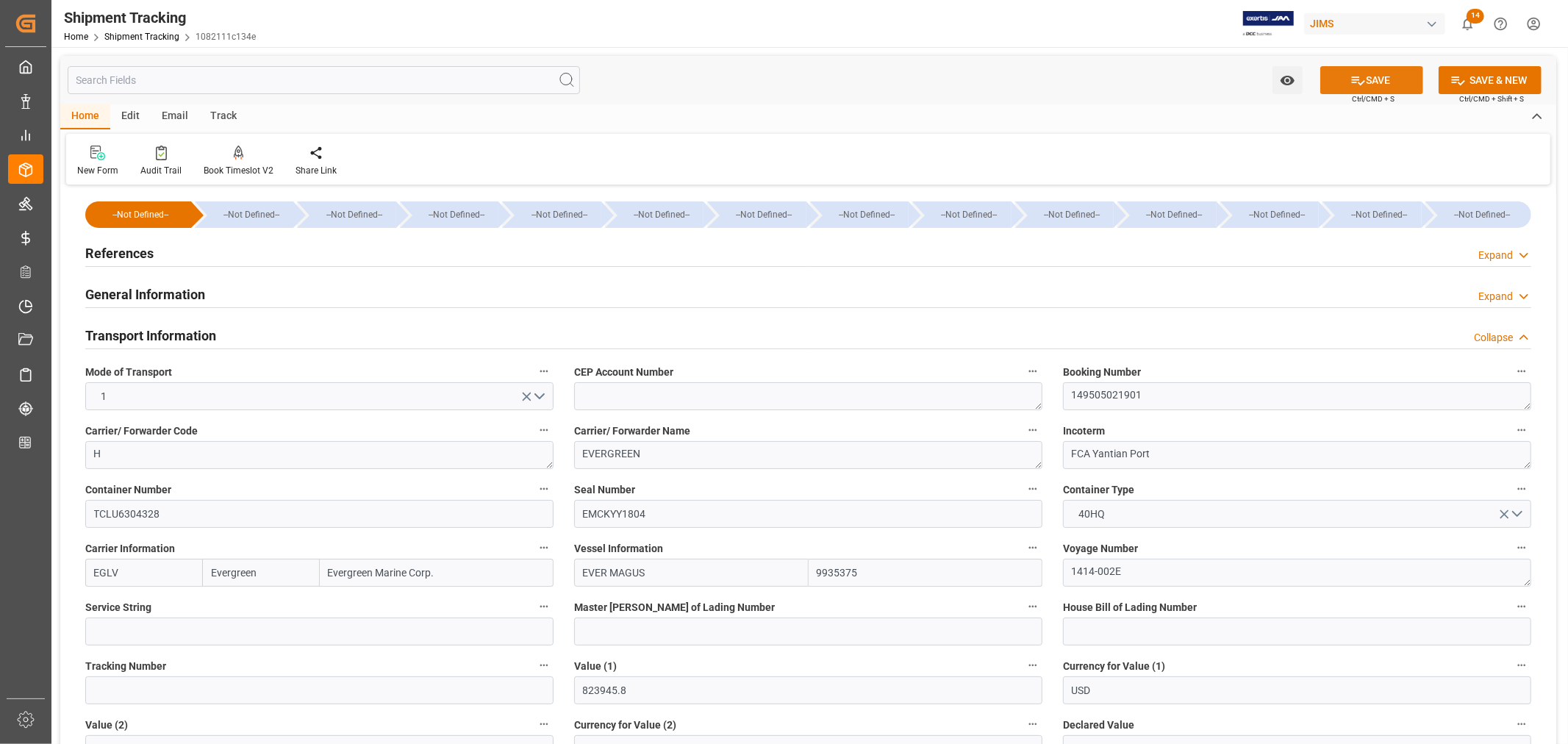
click at [1376, 81] on button "SAVE" at bounding box center [1372, 80] width 103 height 28
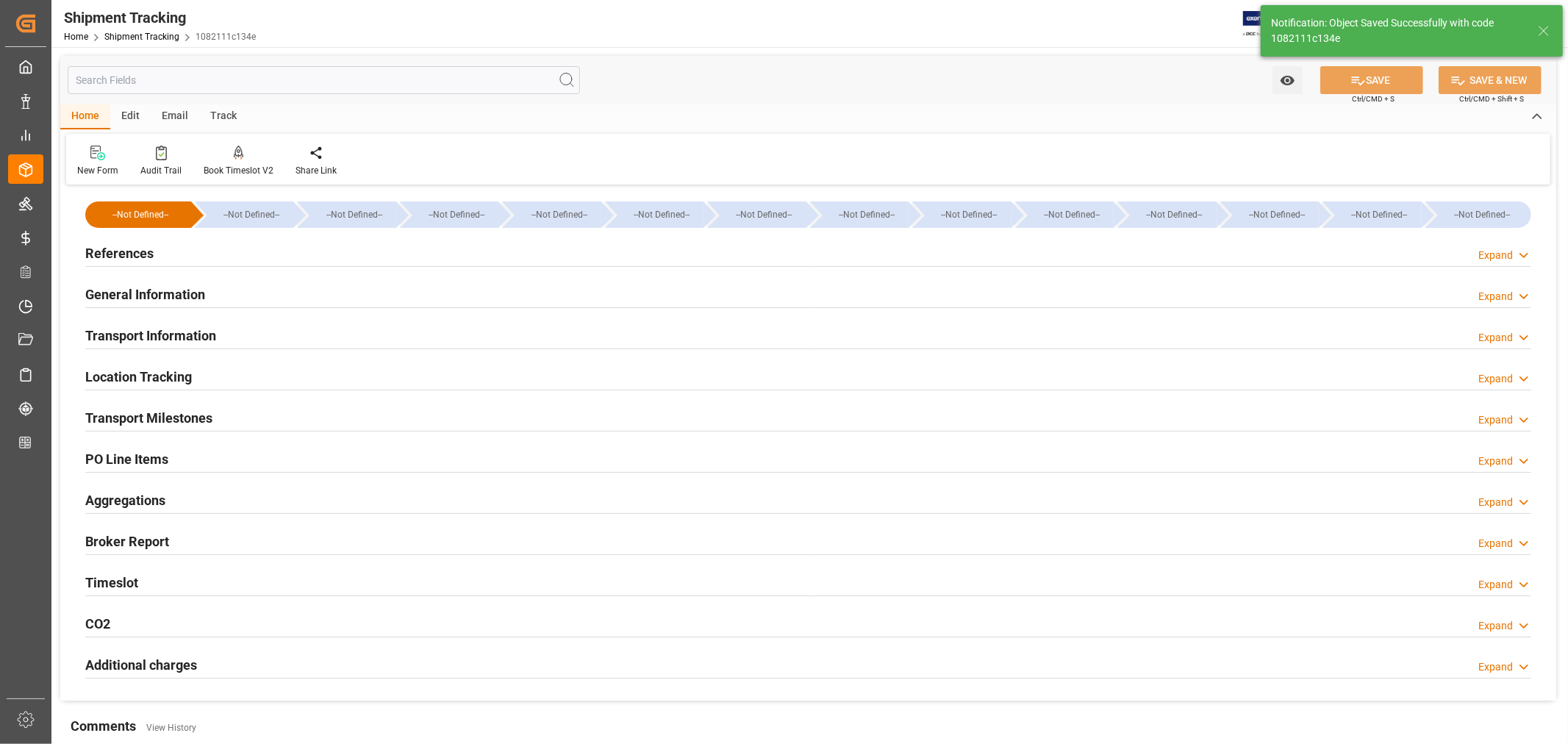
click at [285, 413] on div "Transport Milestones Expand" at bounding box center [809, 417] width 1446 height 28
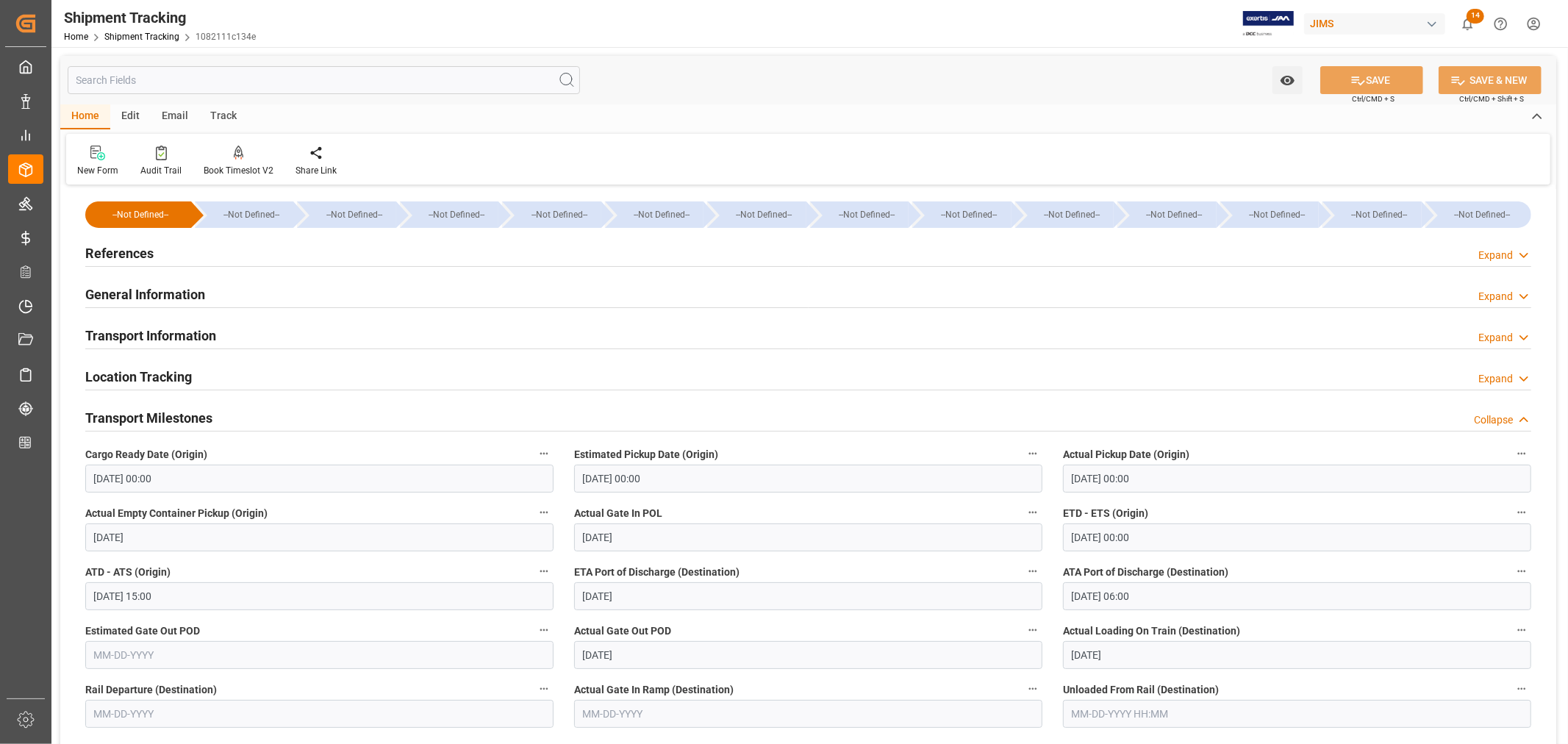
click at [285, 413] on div "Transport Milestones Collapse" at bounding box center [809, 417] width 1446 height 28
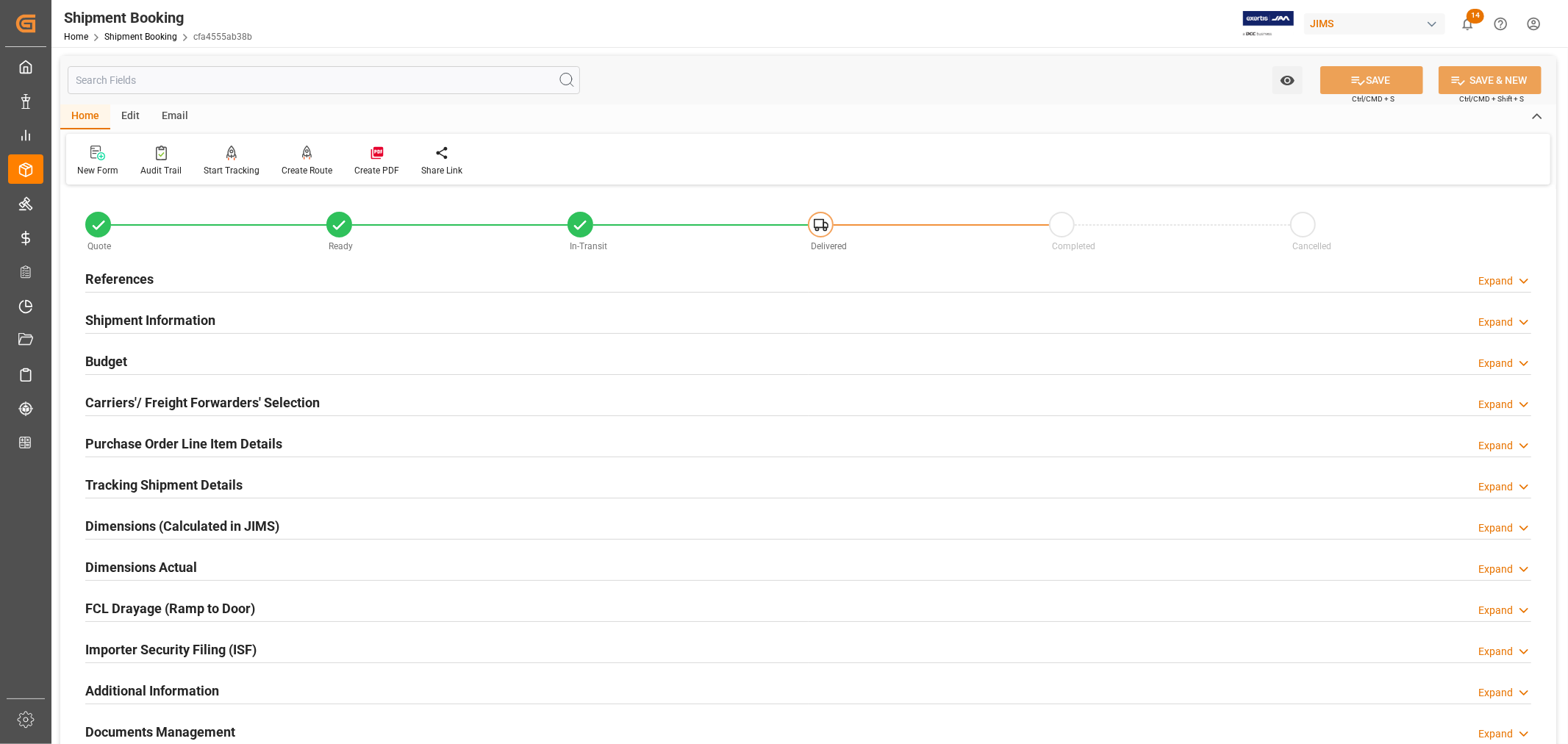
click at [129, 276] on h2 "References" at bounding box center [120, 279] width 68 height 20
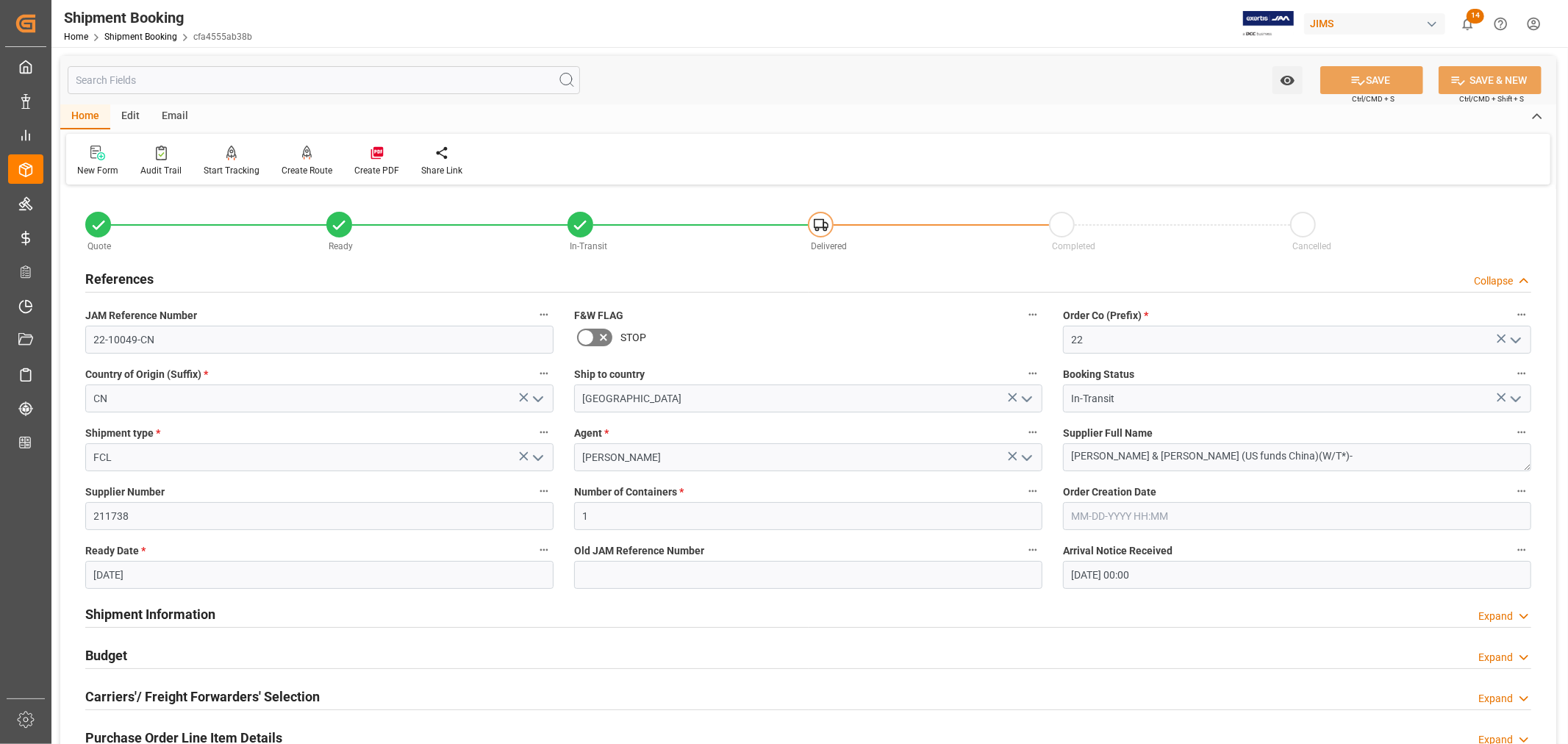
click at [137, 283] on h2 "References" at bounding box center [120, 279] width 68 height 20
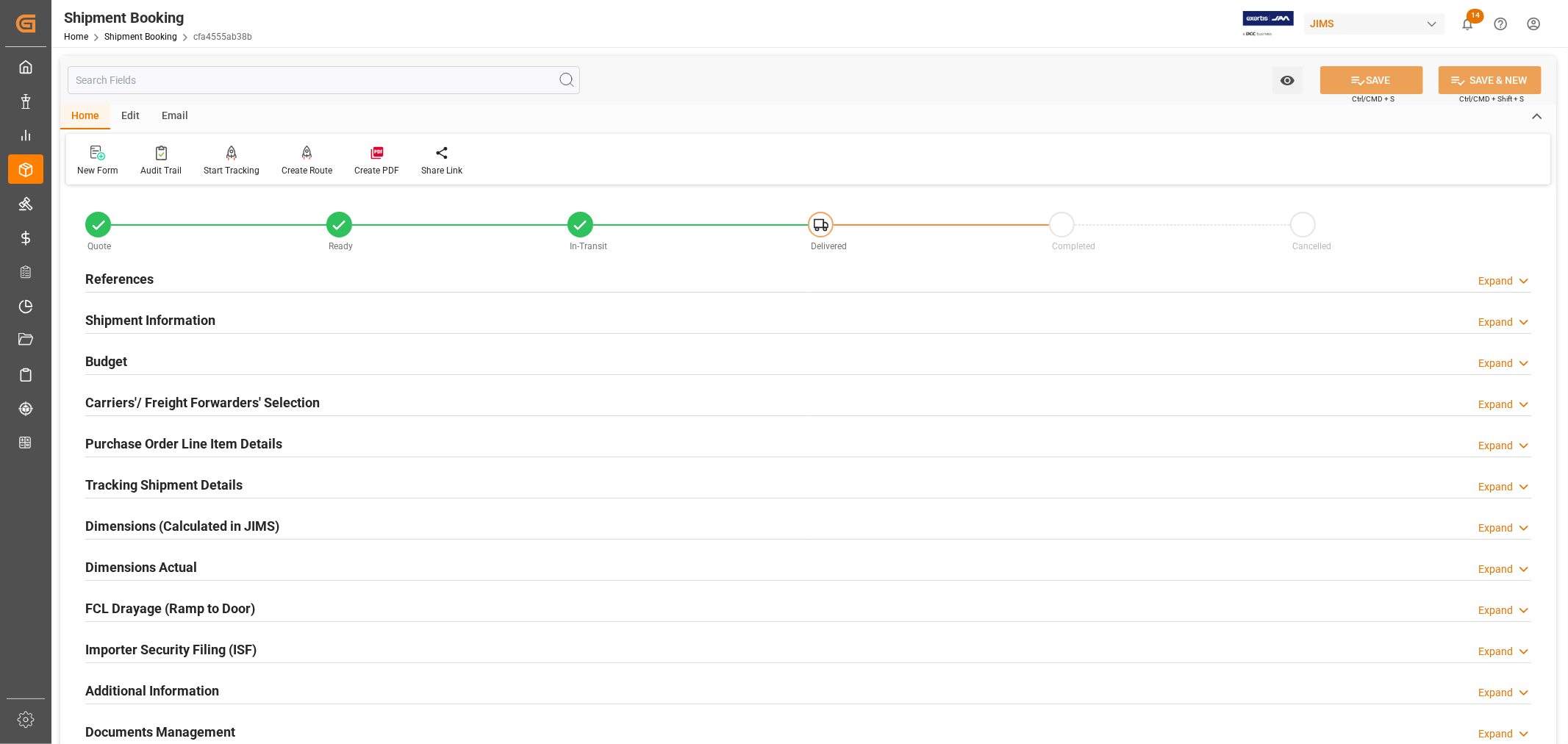
click at [137, 283] on h2 "References" at bounding box center [120, 279] width 68 height 20
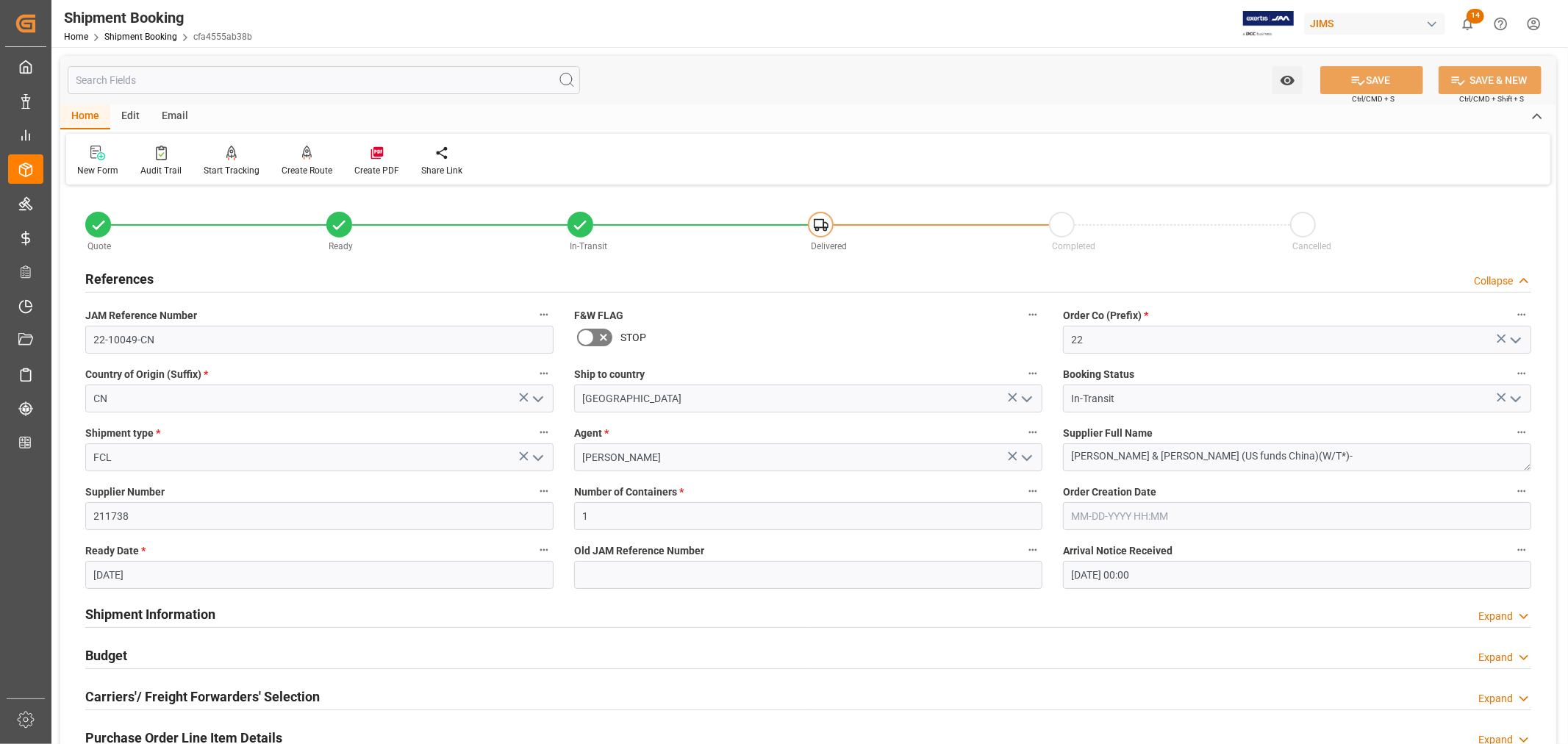
click at [137, 283] on h2 "References" at bounding box center [120, 279] width 68 height 20
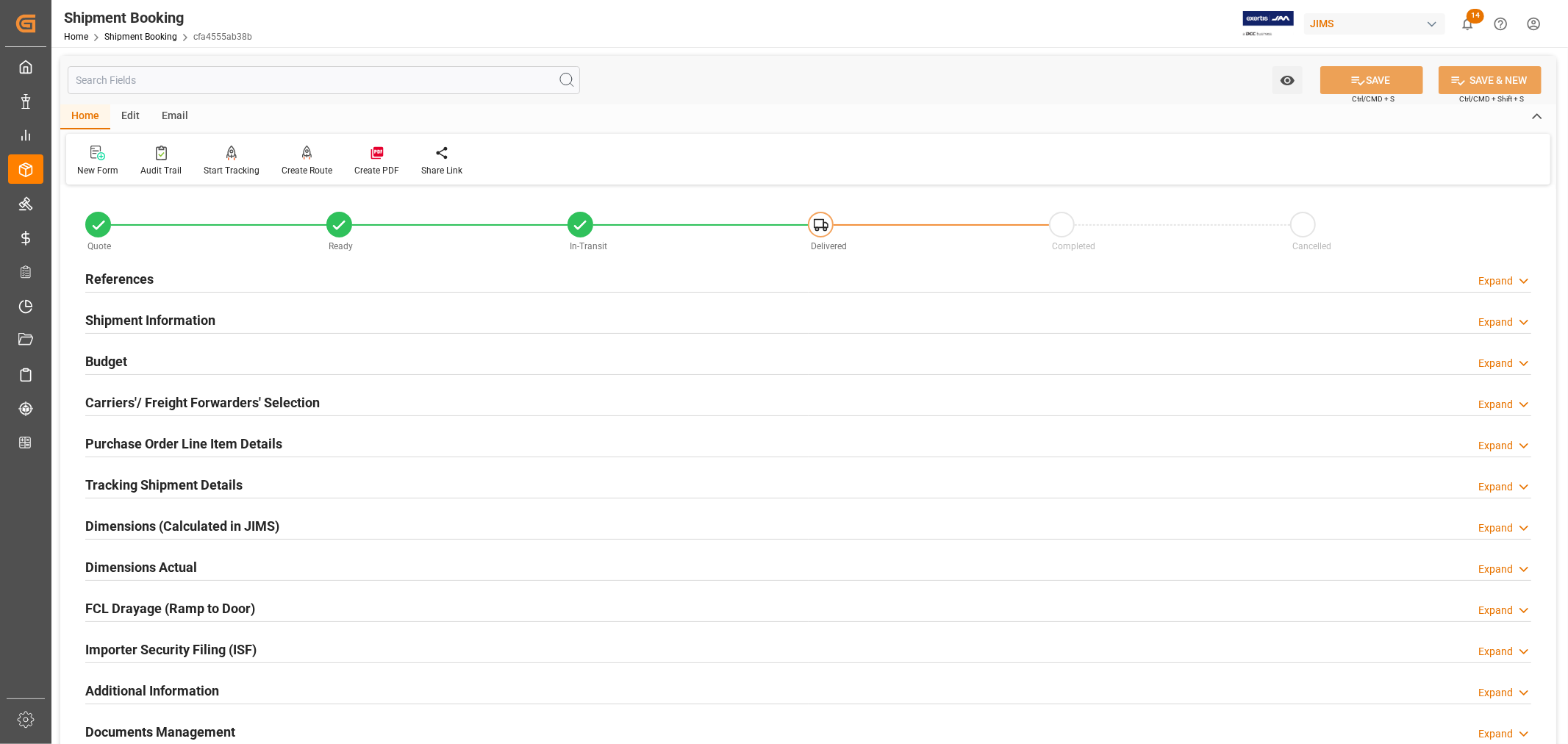
click at [141, 317] on h2 "Shipment Information" at bounding box center [150, 320] width 130 height 20
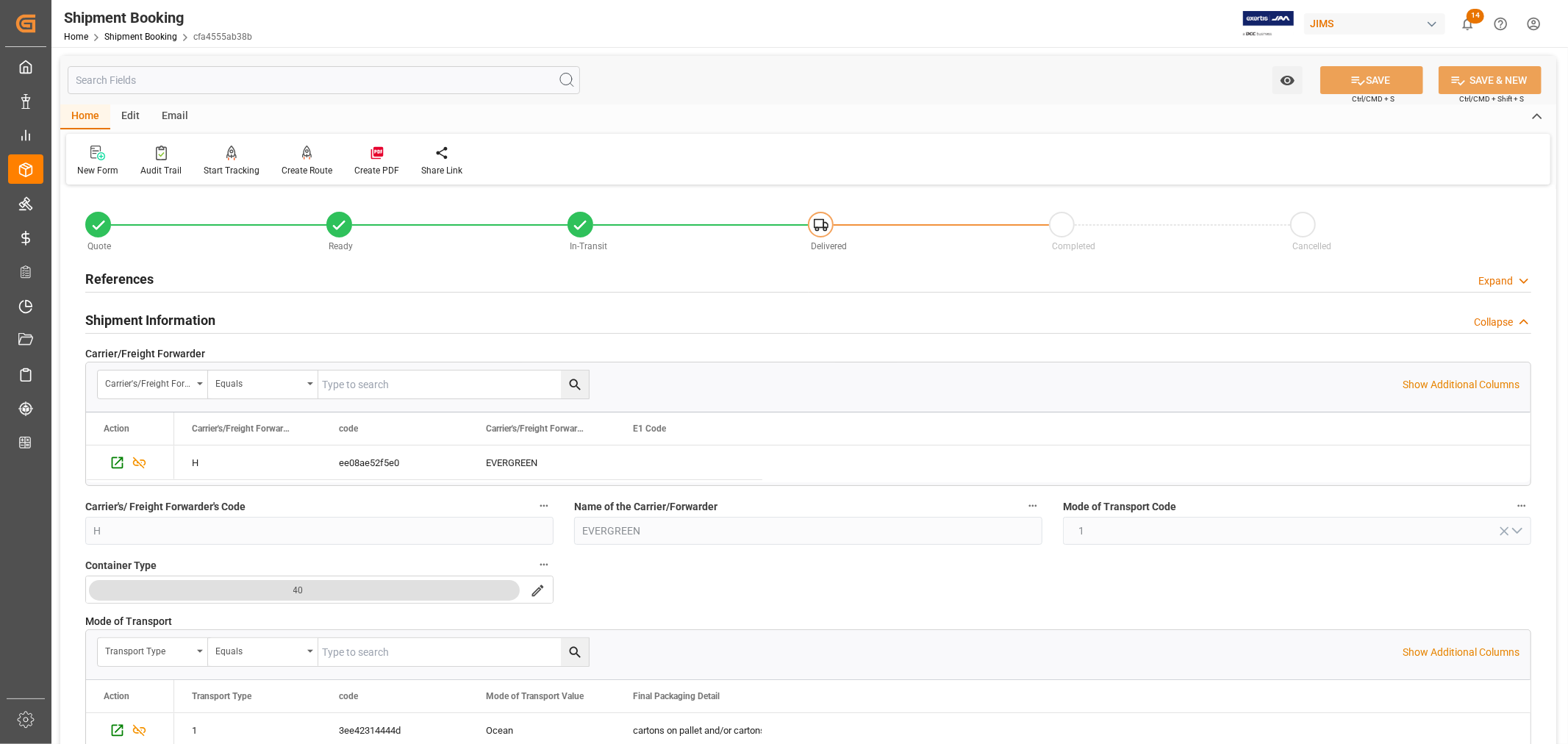
click at [141, 317] on h2 "Shipment Information" at bounding box center [150, 320] width 130 height 20
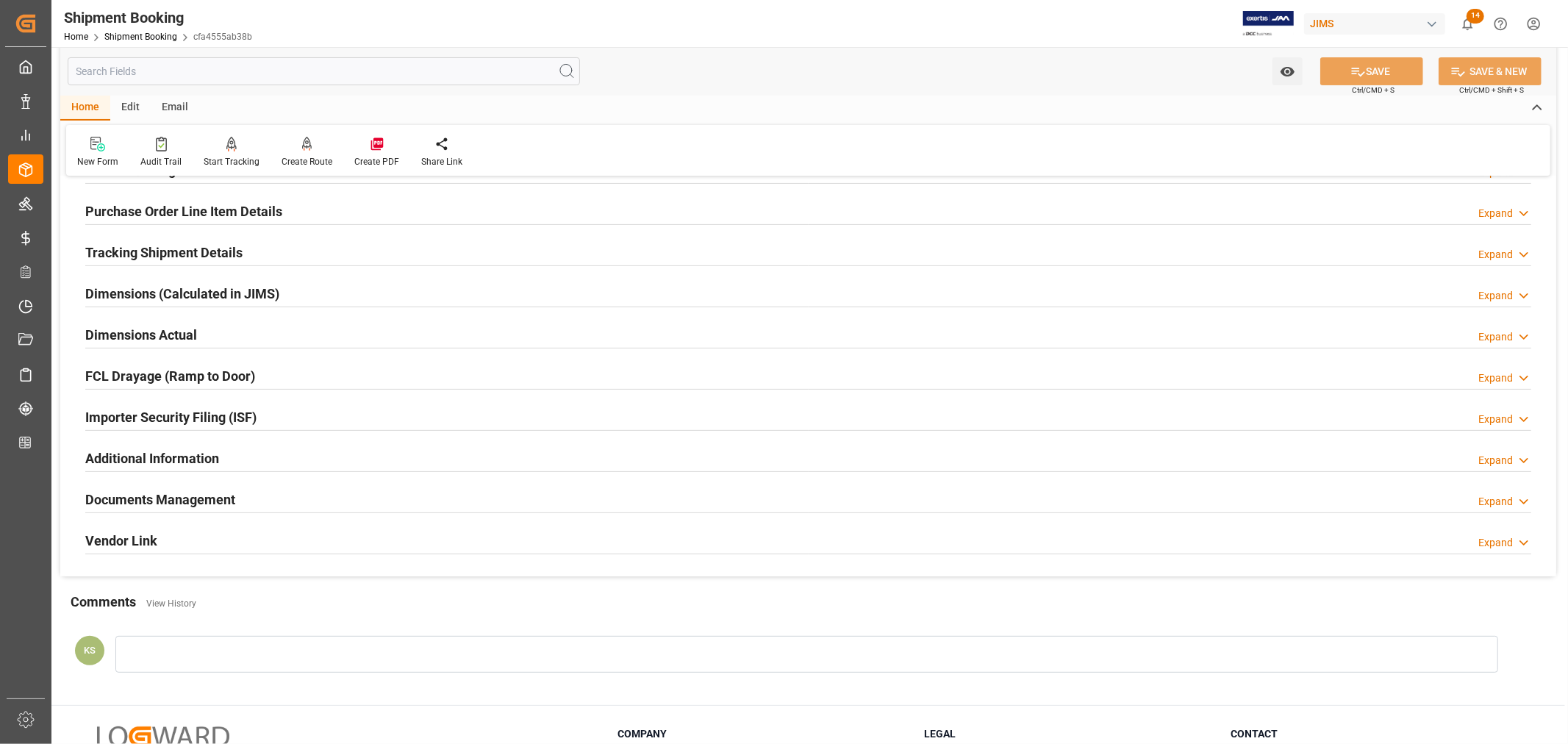
scroll to position [245, 0]
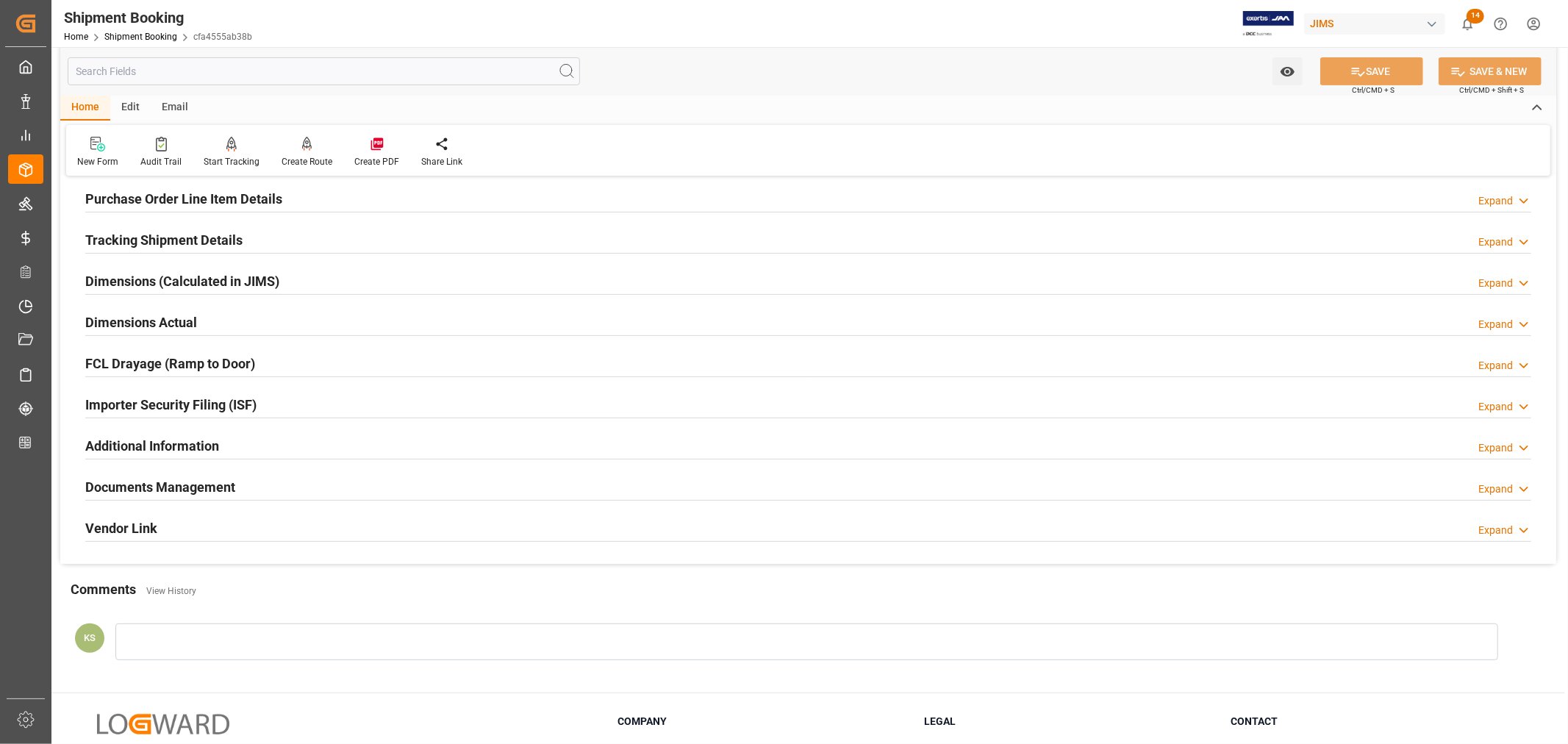
click at [158, 242] on h2 "Tracking Shipment Details" at bounding box center [164, 240] width 158 height 20
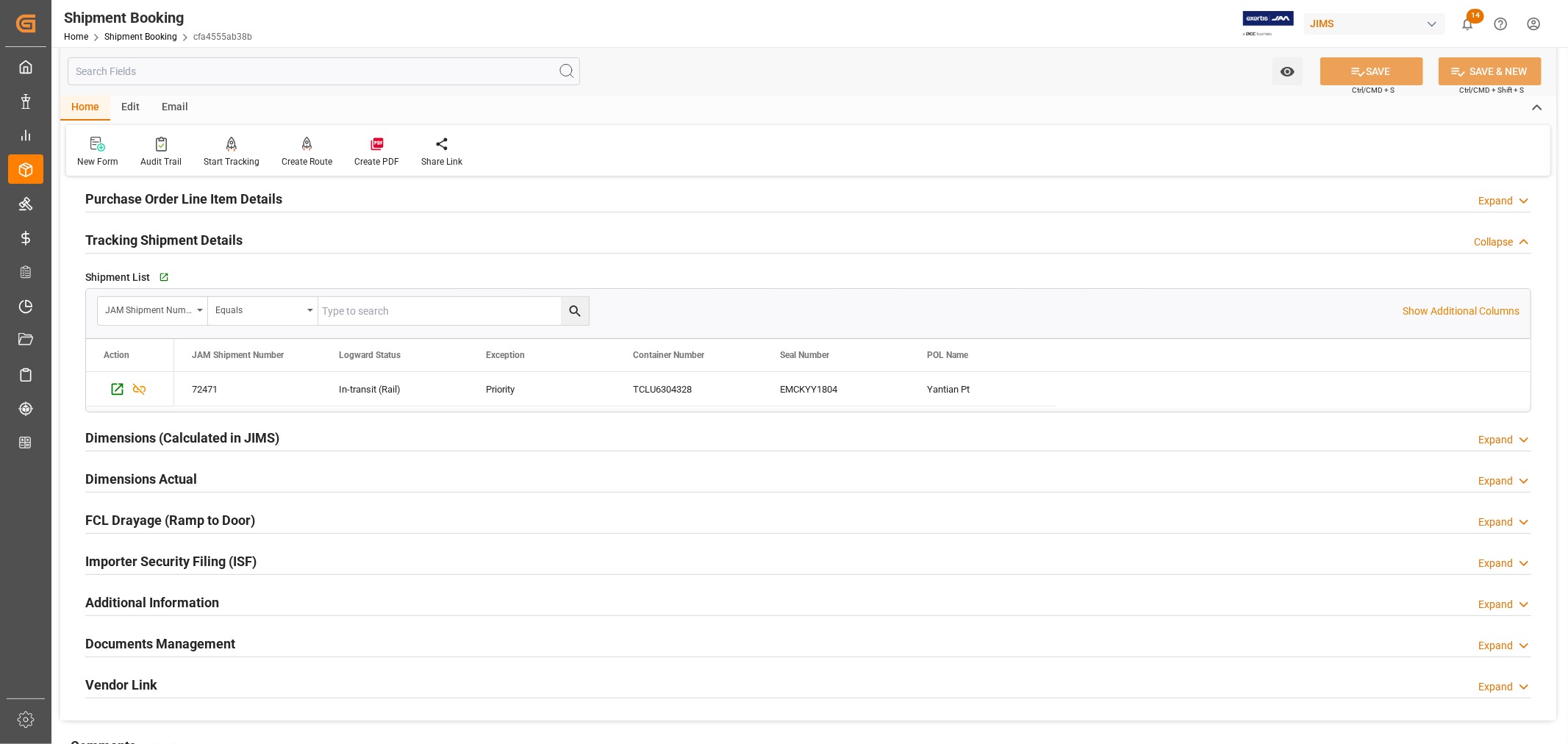
click at [158, 242] on h2 "Tracking Shipment Details" at bounding box center [164, 240] width 158 height 20
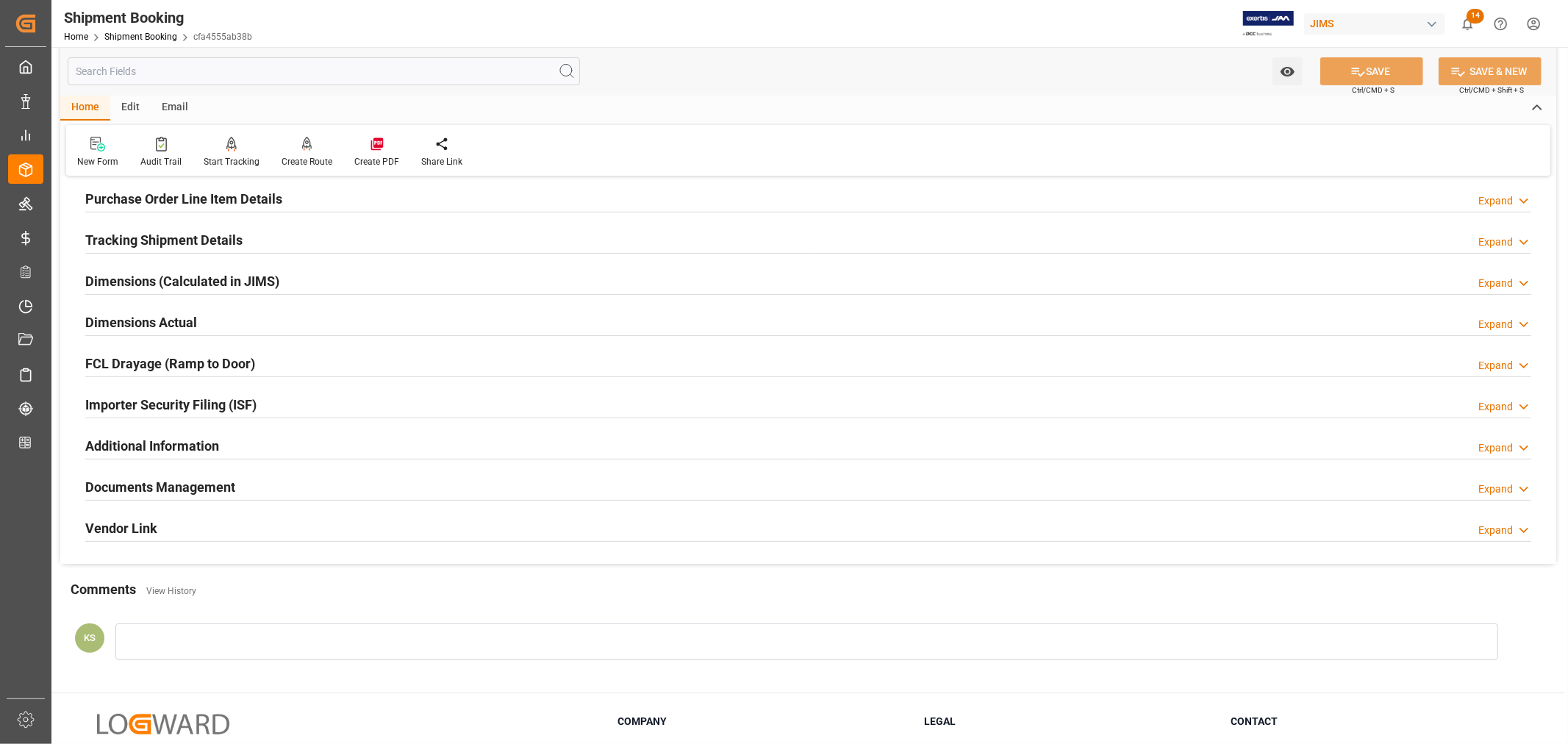
scroll to position [0, 0]
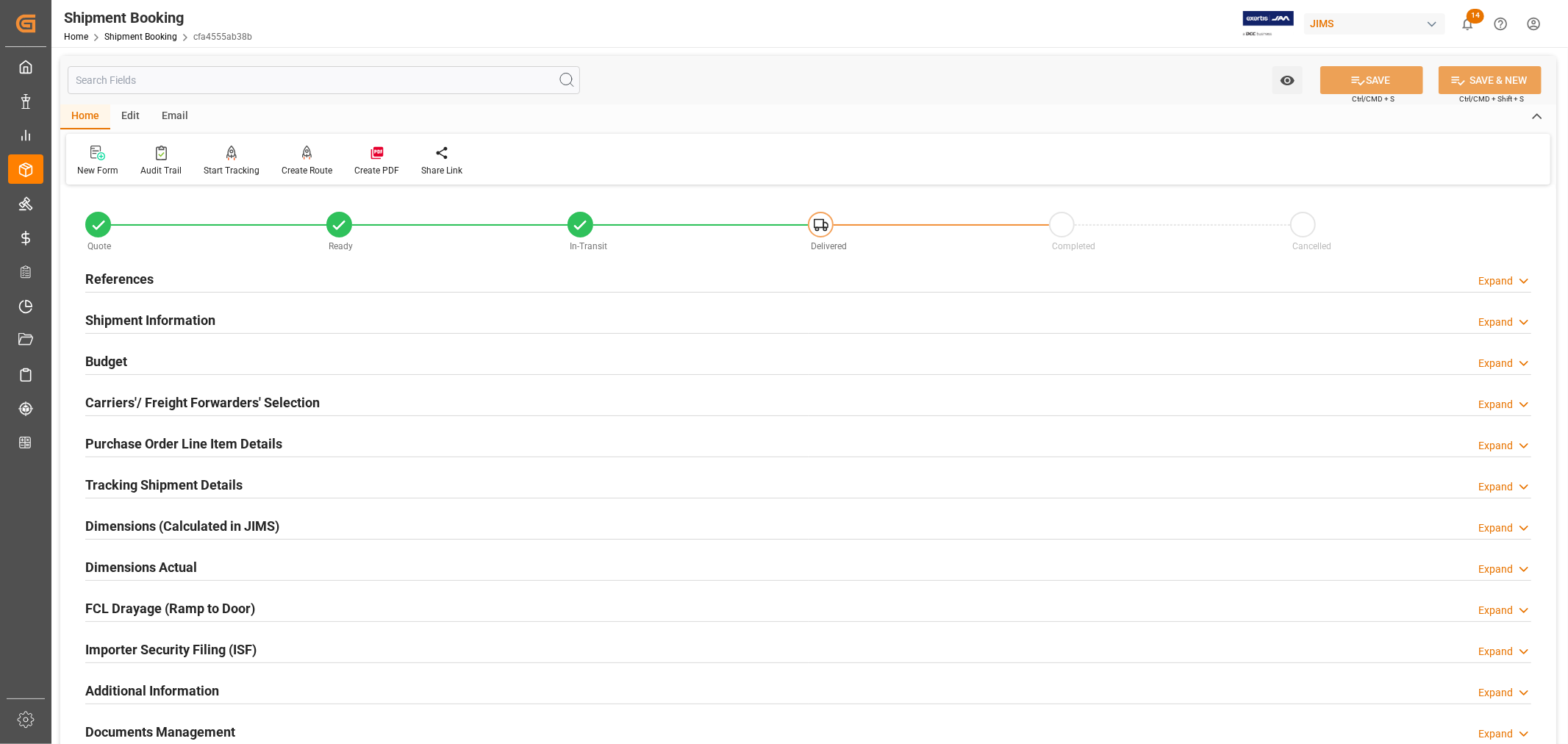
click at [131, 276] on h2 "References" at bounding box center [120, 279] width 68 height 20
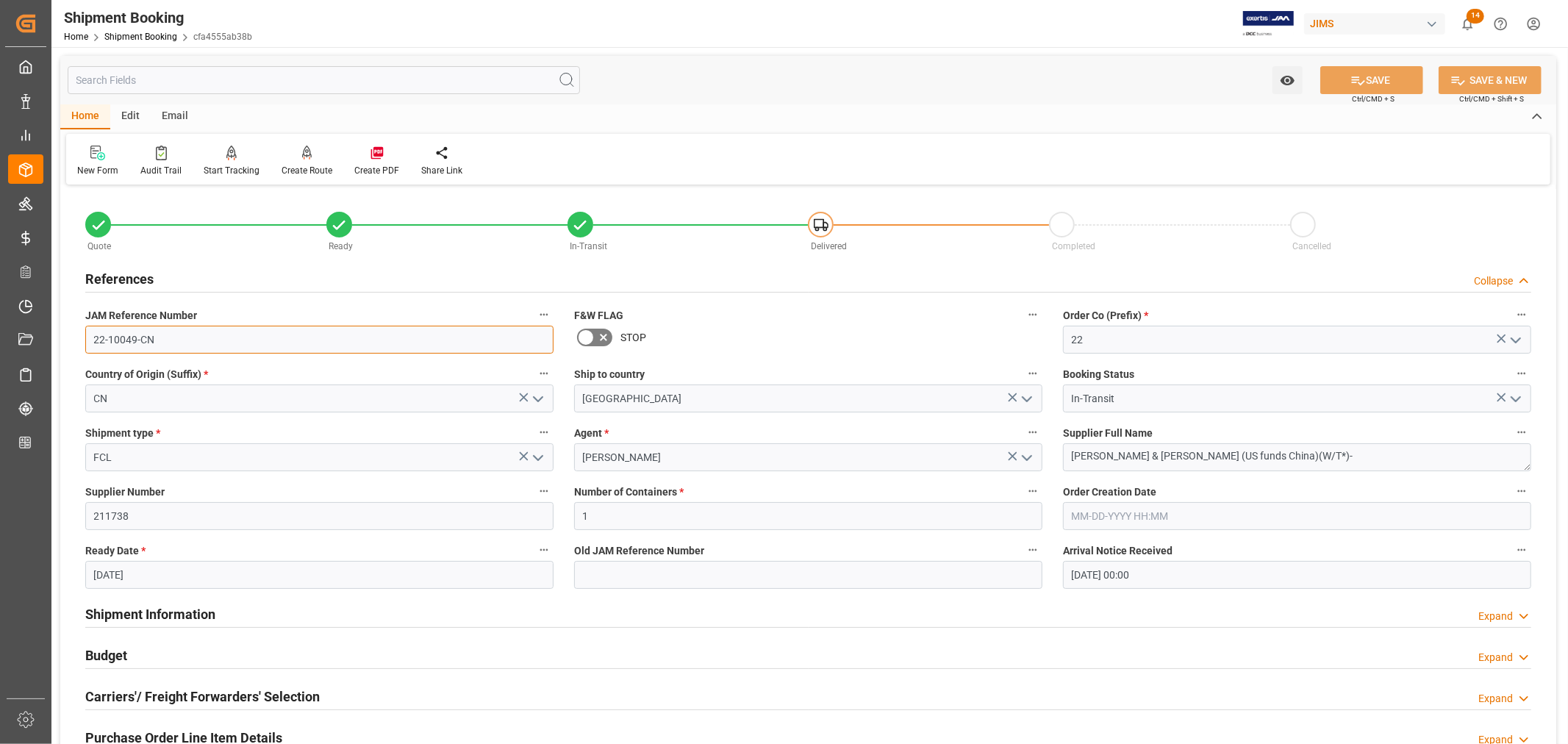
drag, startPoint x: 155, startPoint y: 337, endPoint x: 91, endPoint y: 339, distance: 64.0
click at [91, 339] on input "22-10049-CN" at bounding box center [320, 340] width 468 height 28
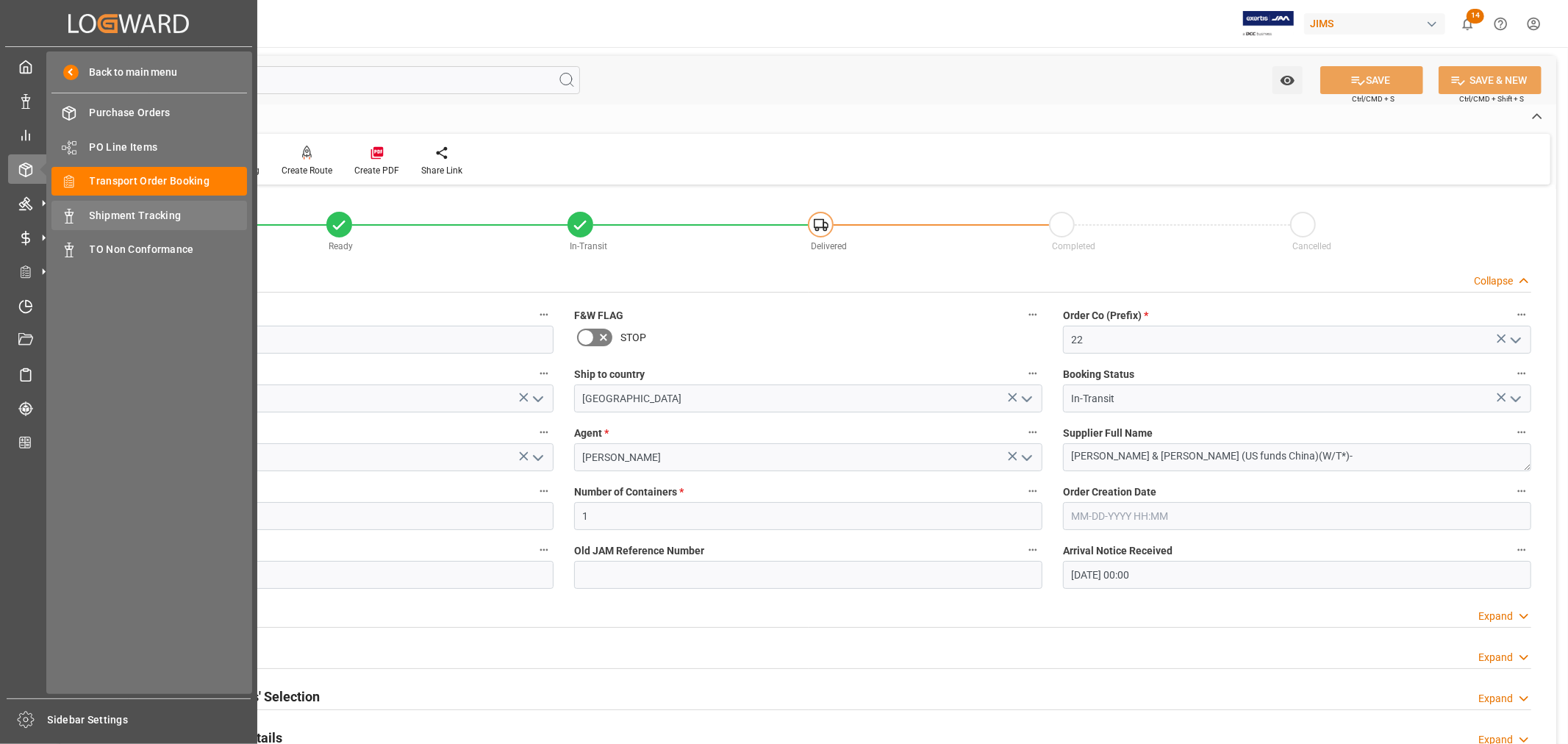
click at [163, 211] on span "Shipment Tracking" at bounding box center [169, 216] width 158 height 16
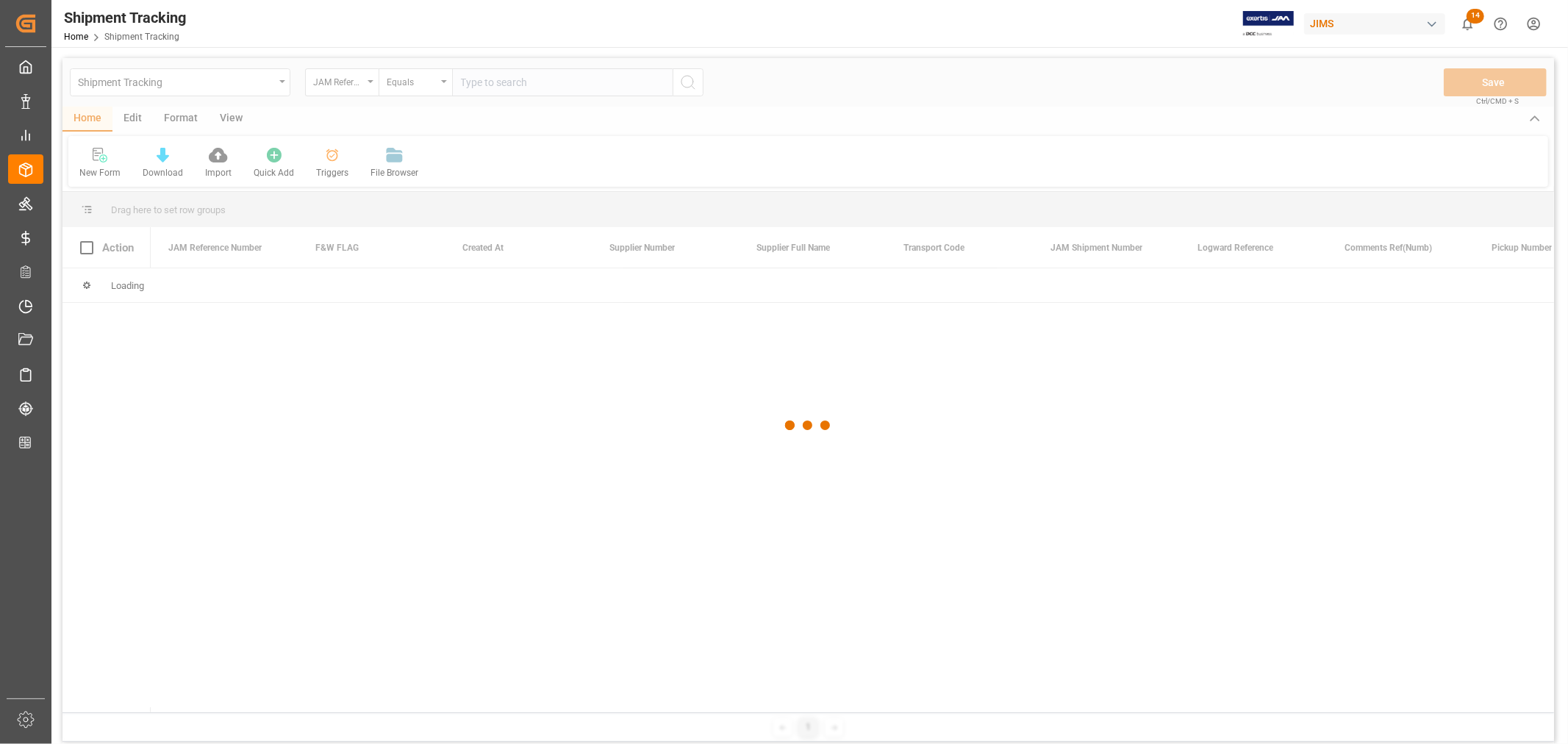
type input "22-10049-CN"
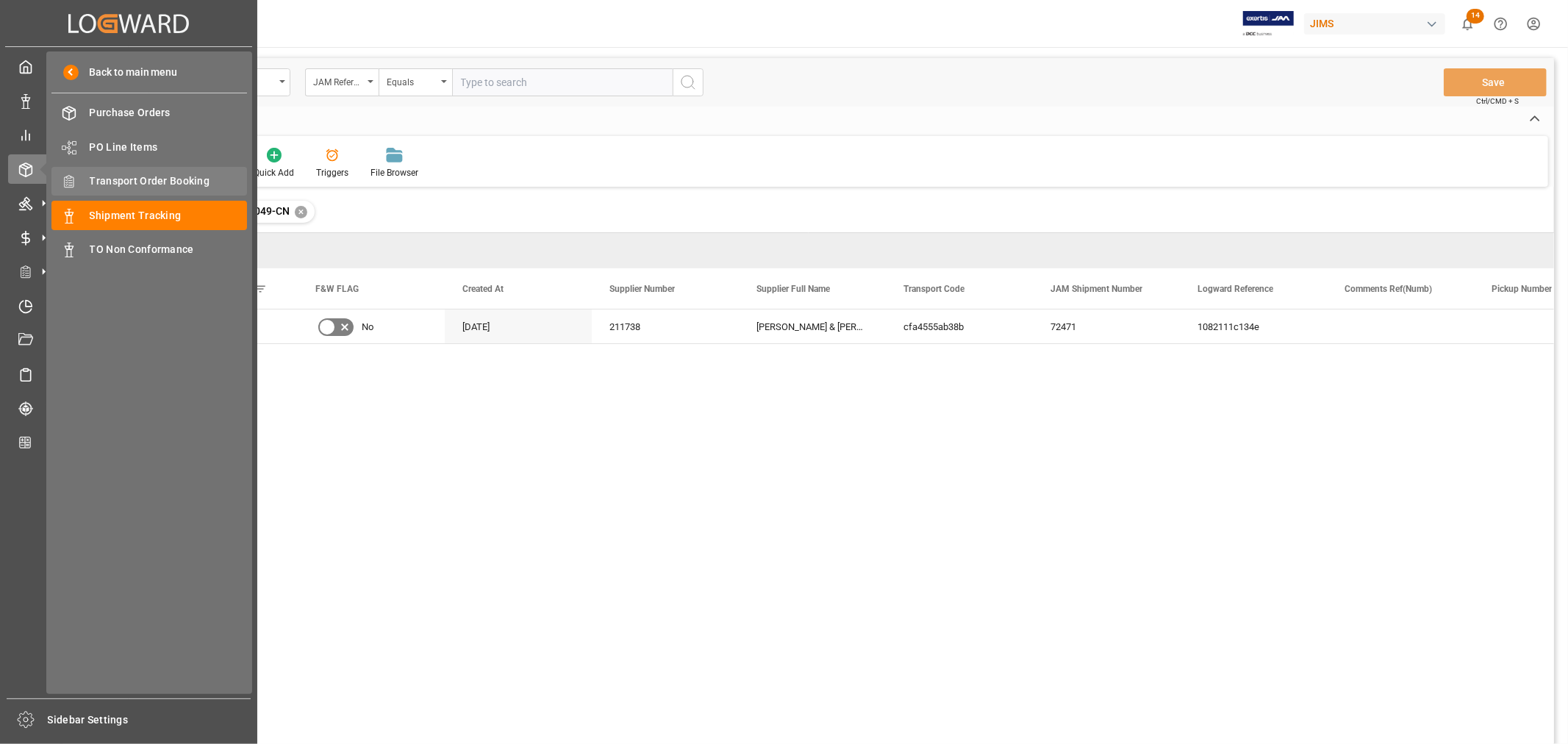
click at [178, 179] on span "Transport Order Booking" at bounding box center [169, 181] width 158 height 16
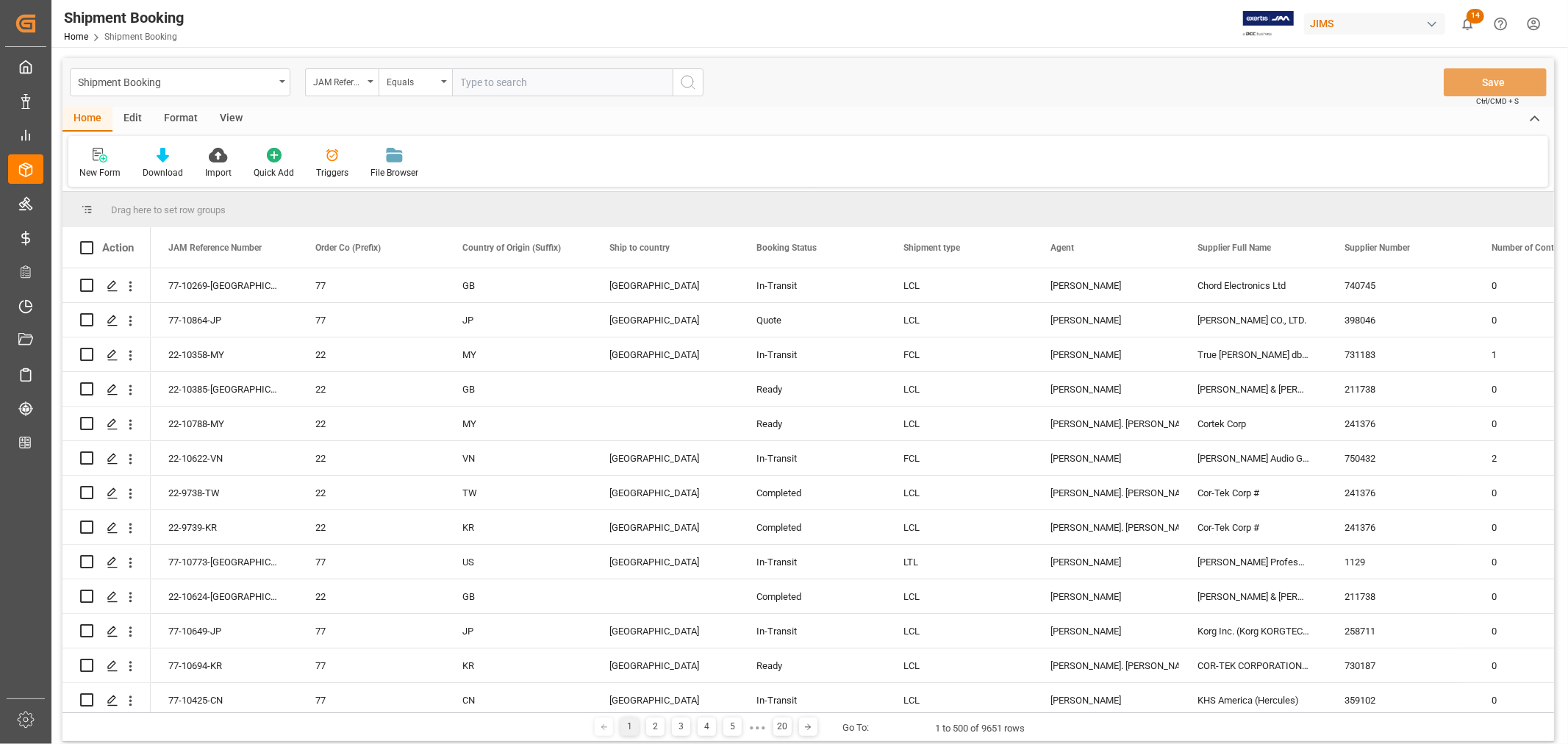
click at [485, 82] on input "text" at bounding box center [562, 83] width 221 height 28
paste input "22-10352-MY"
type input "22-10352-MY"
click at [685, 78] on icon "search button" at bounding box center [688, 83] width 18 height 18
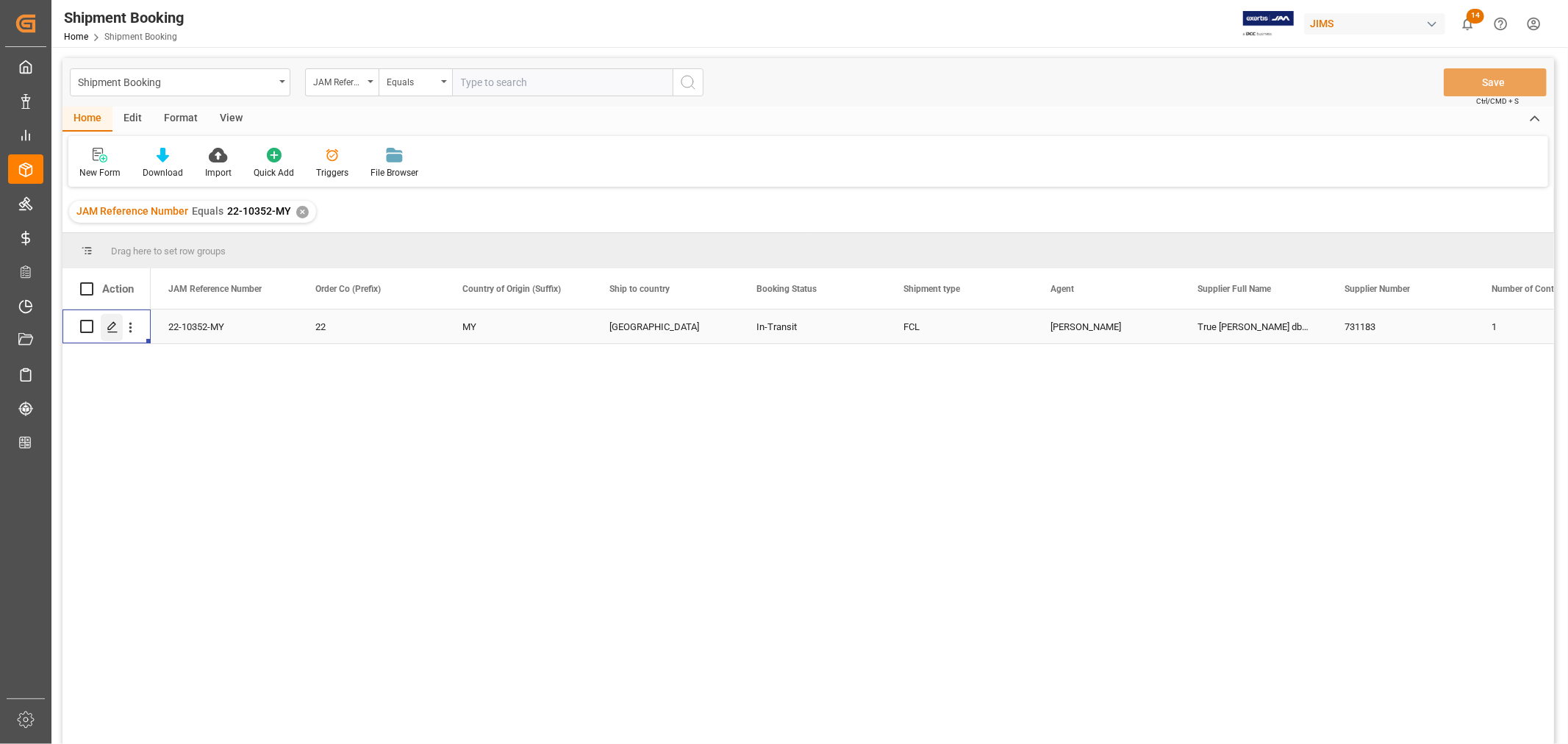
click at [113, 329] on icon "Press SPACE to select this row." at bounding box center [112, 327] width 12 height 12
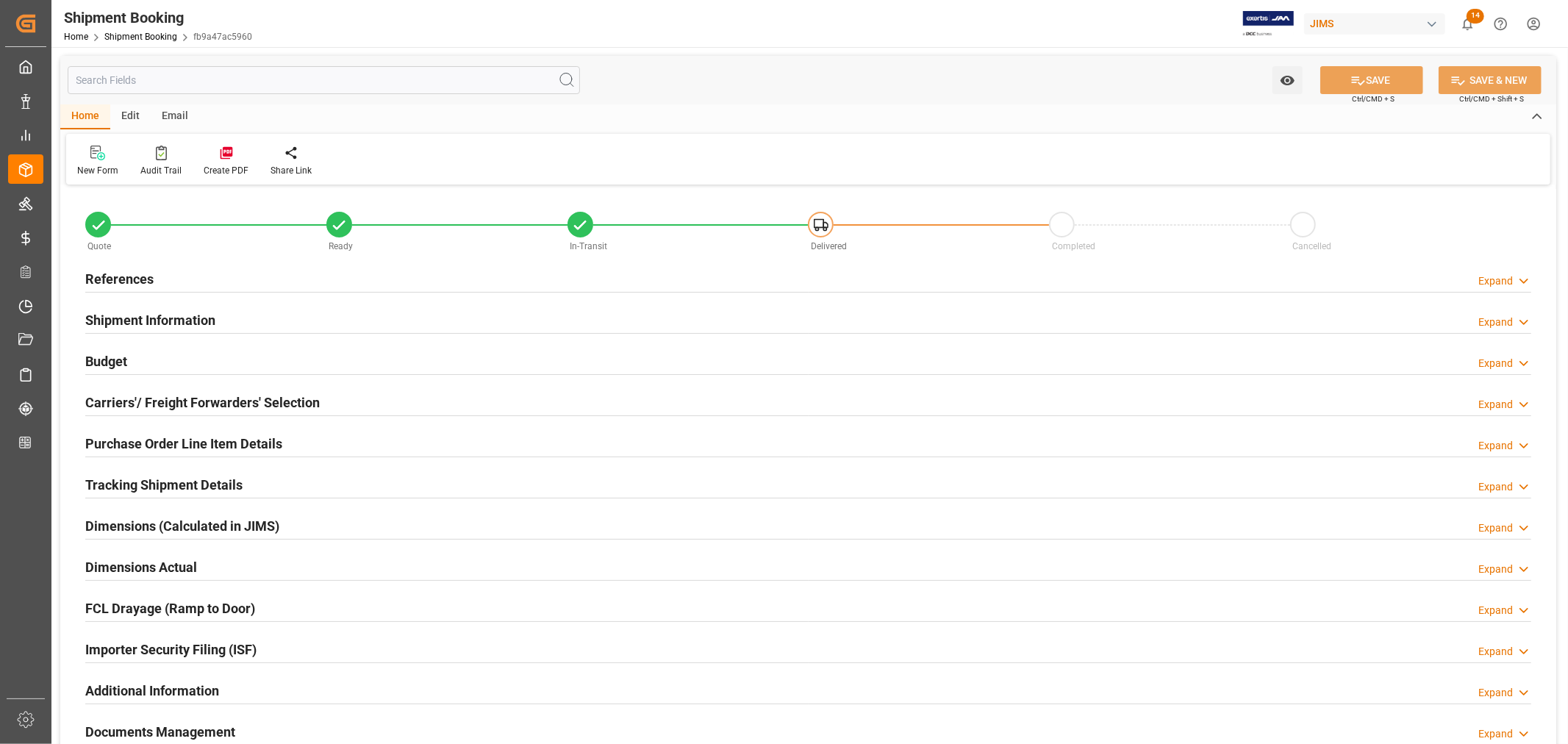
type input "1"
type input "08-15-2025"
click at [116, 361] on h2 "Budget" at bounding box center [106, 361] width 42 height 20
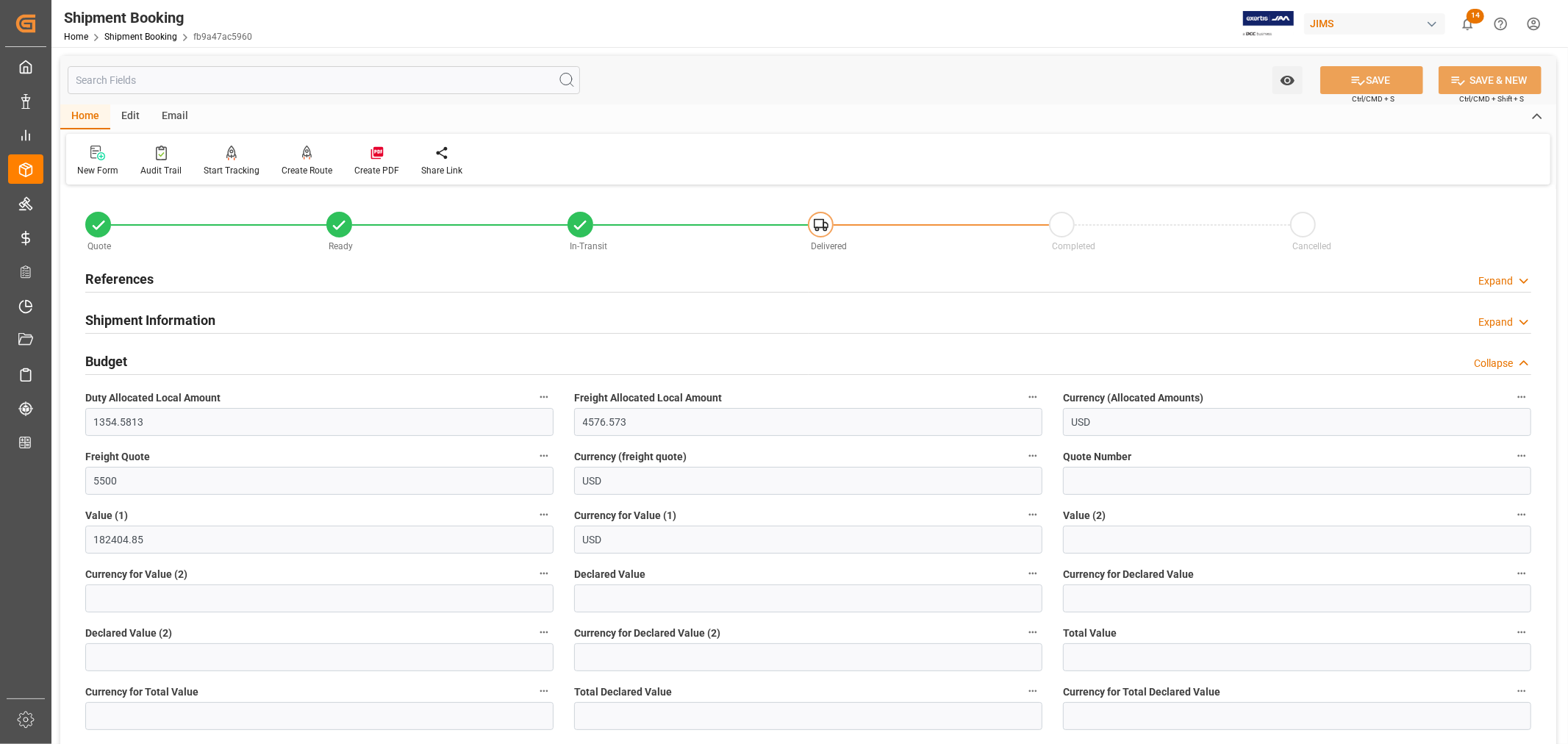
click at [116, 361] on h2 "Budget" at bounding box center [106, 361] width 42 height 20
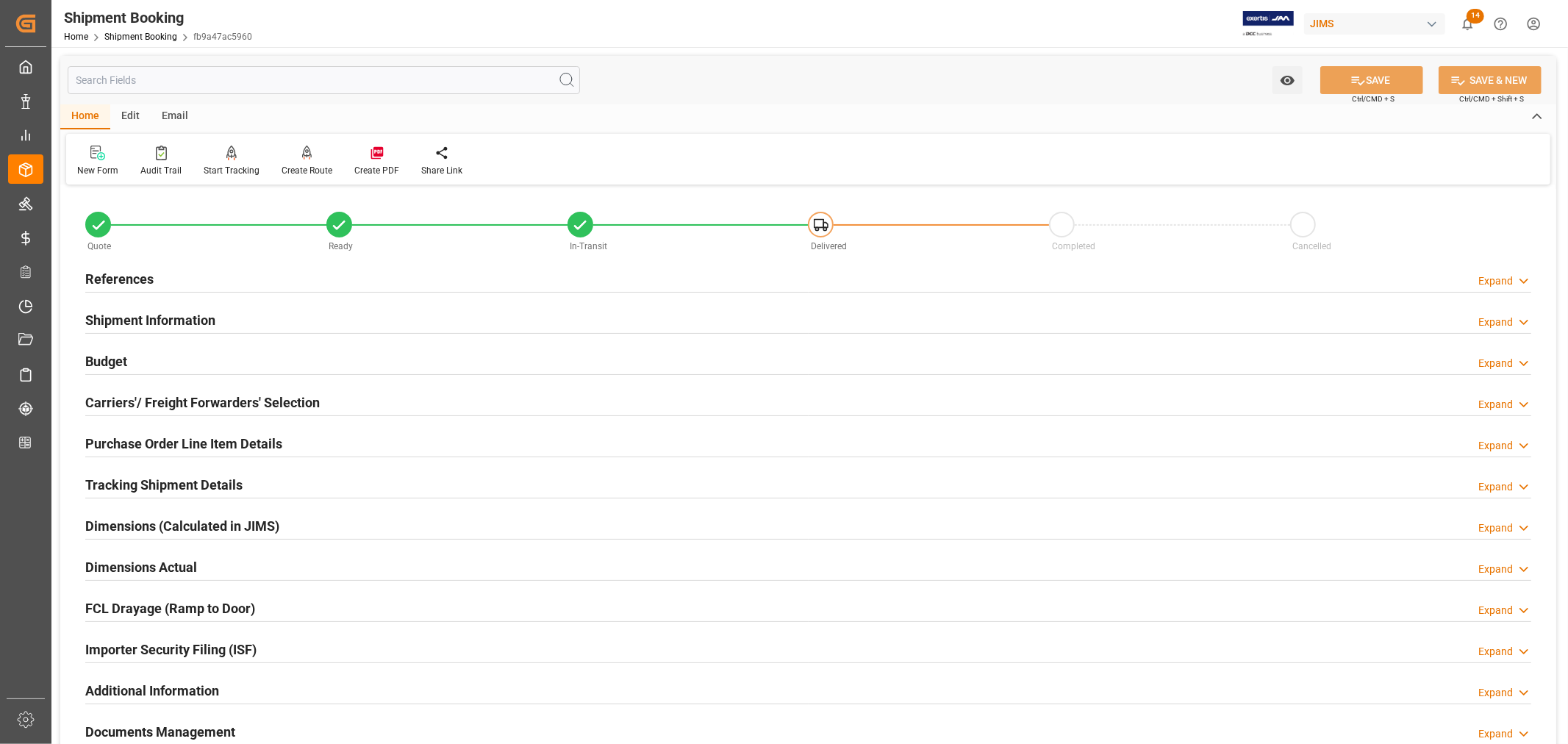
click at [145, 479] on h2 "Tracking Shipment Details" at bounding box center [164, 485] width 158 height 20
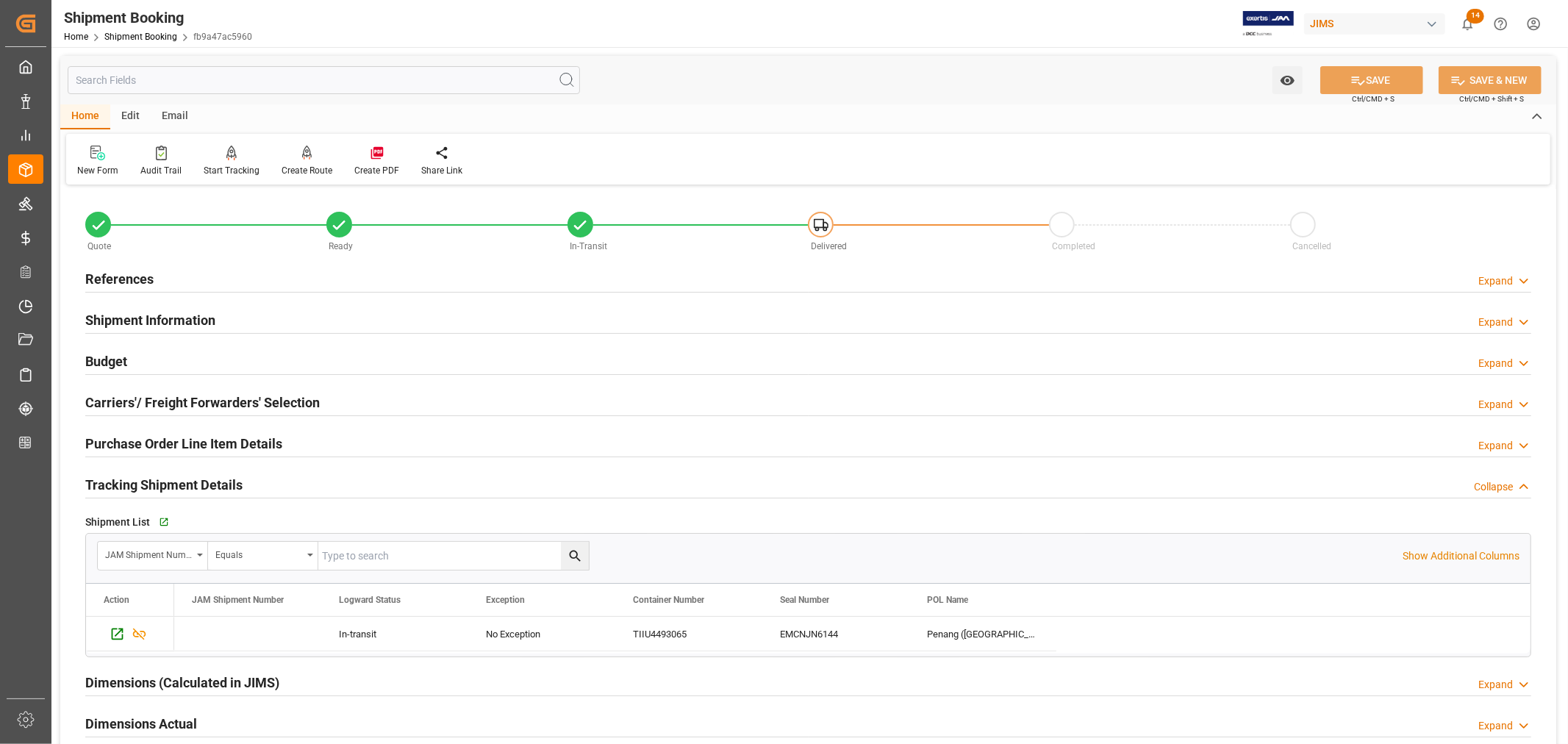
click at [145, 479] on h2 "Tracking Shipment Details" at bounding box center [164, 485] width 158 height 20
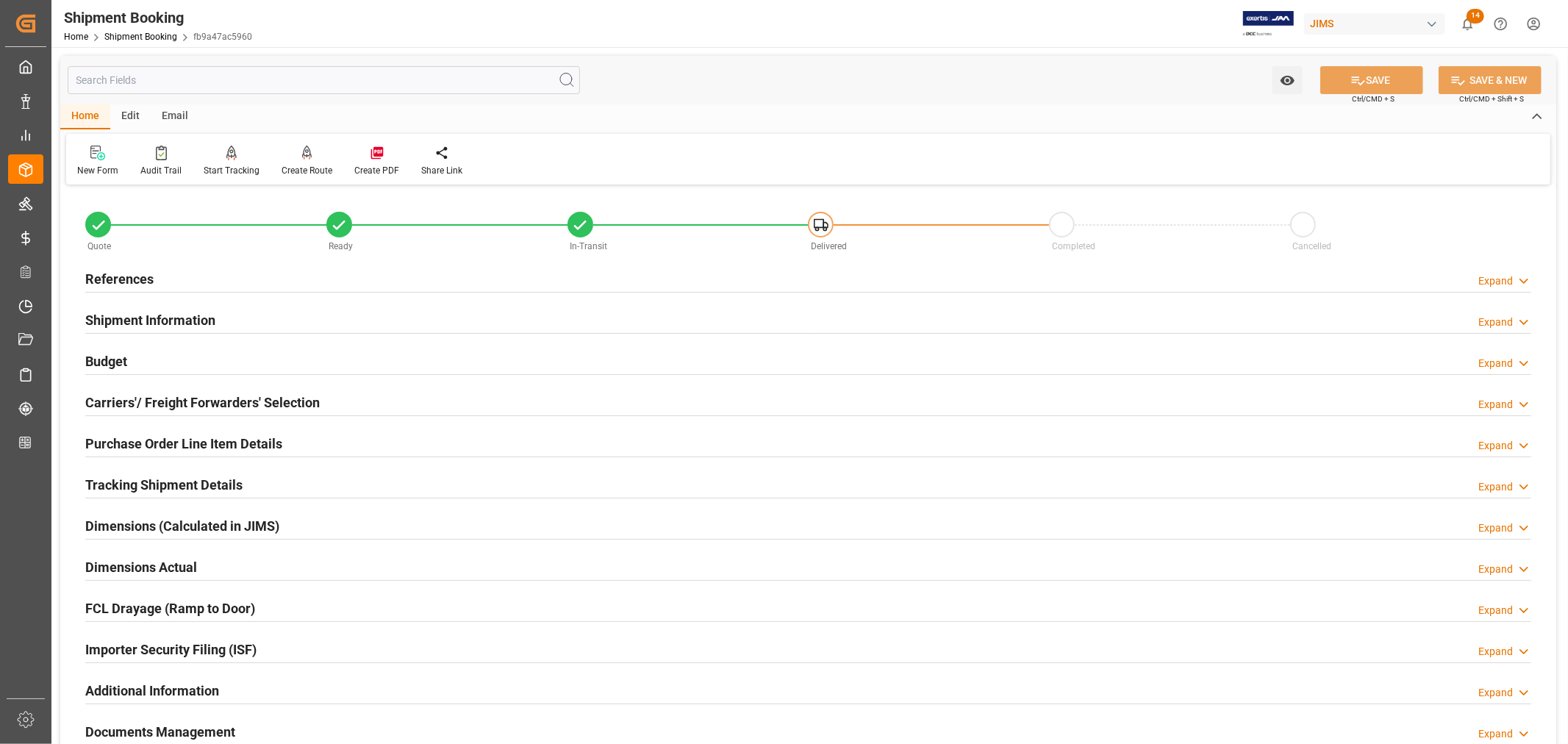
click at [144, 275] on h2 "References" at bounding box center [120, 279] width 68 height 20
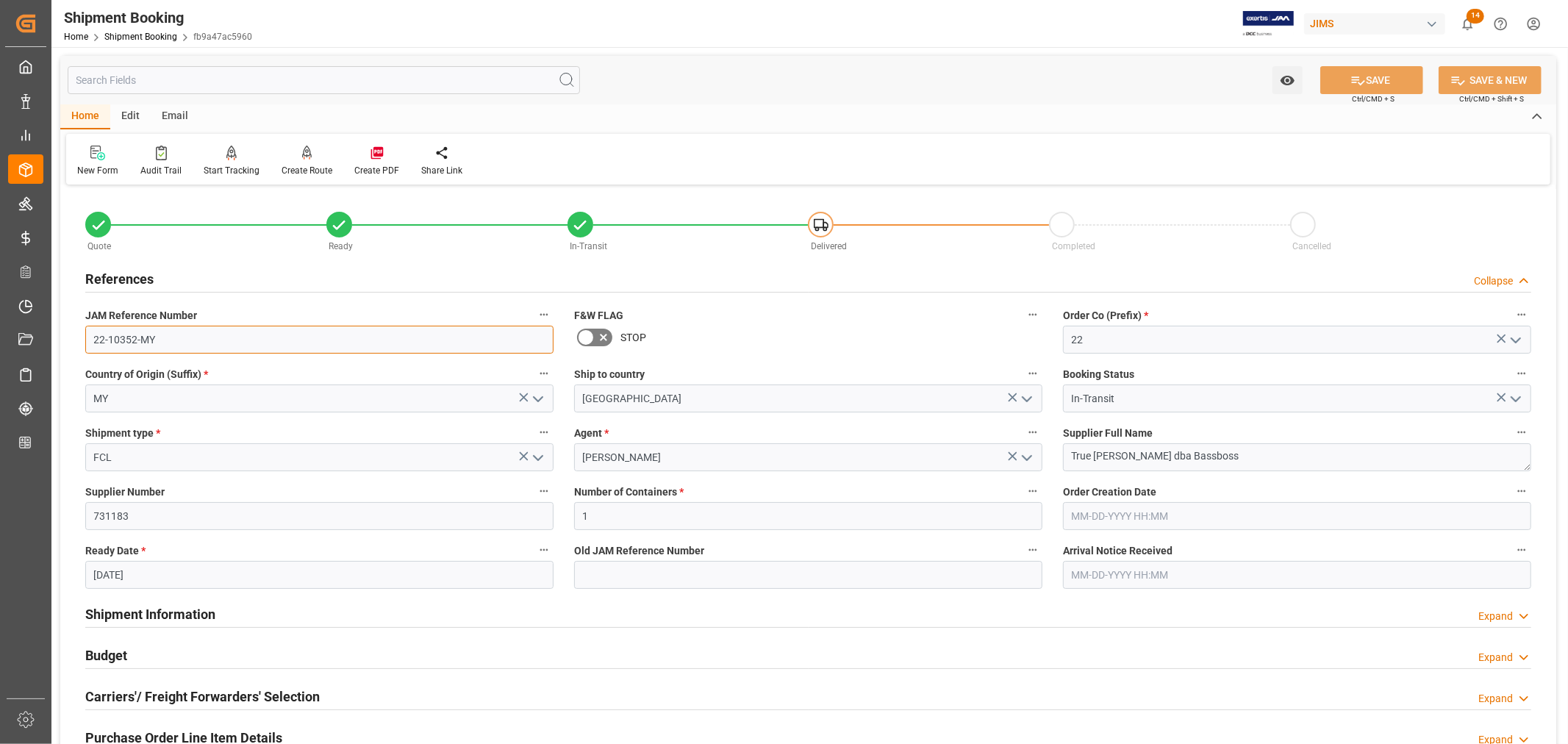
drag, startPoint x: 155, startPoint y: 336, endPoint x: 91, endPoint y: 338, distance: 64.0
click at [91, 338] on input "22-10352-MY" at bounding box center [320, 340] width 468 height 28
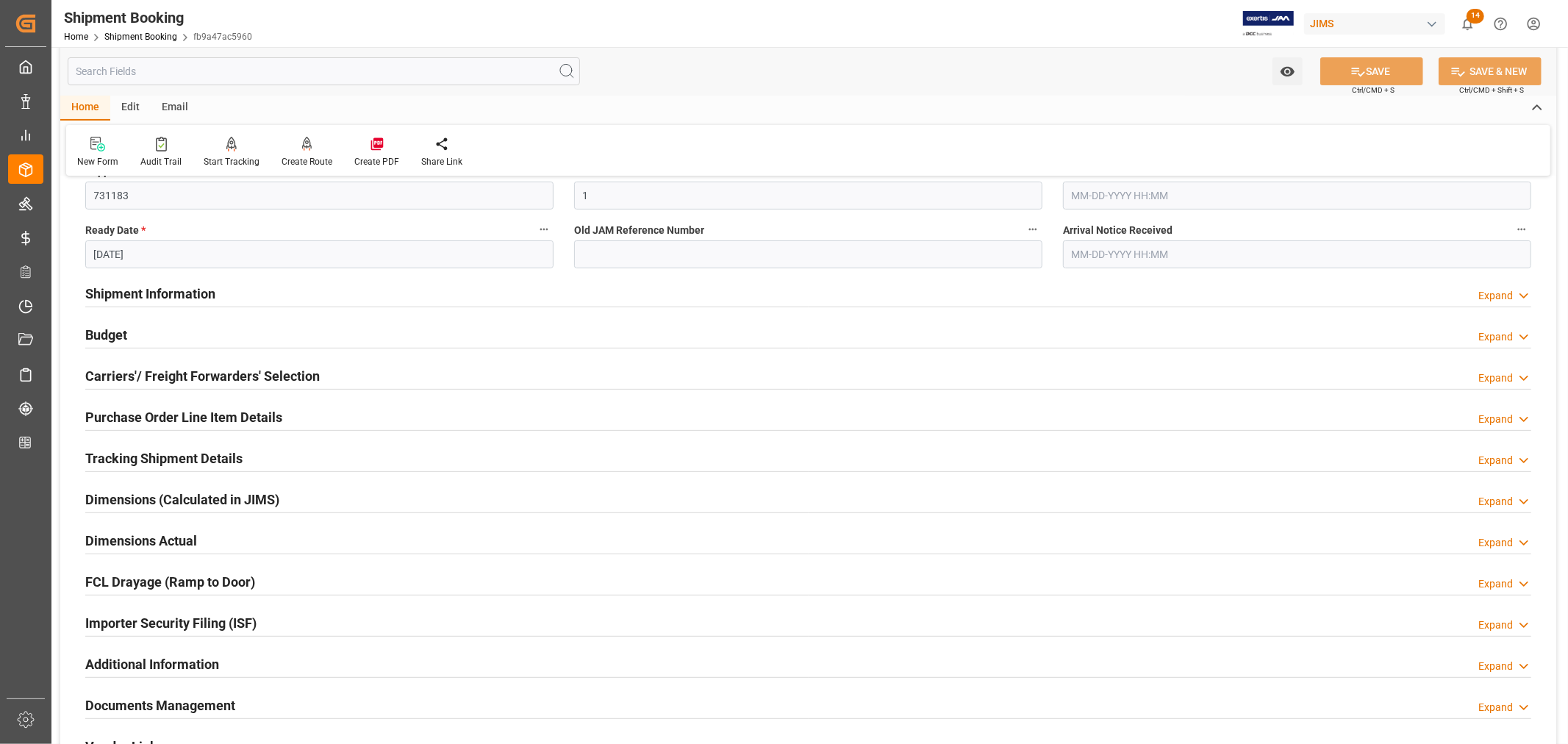
scroll to position [326, 0]
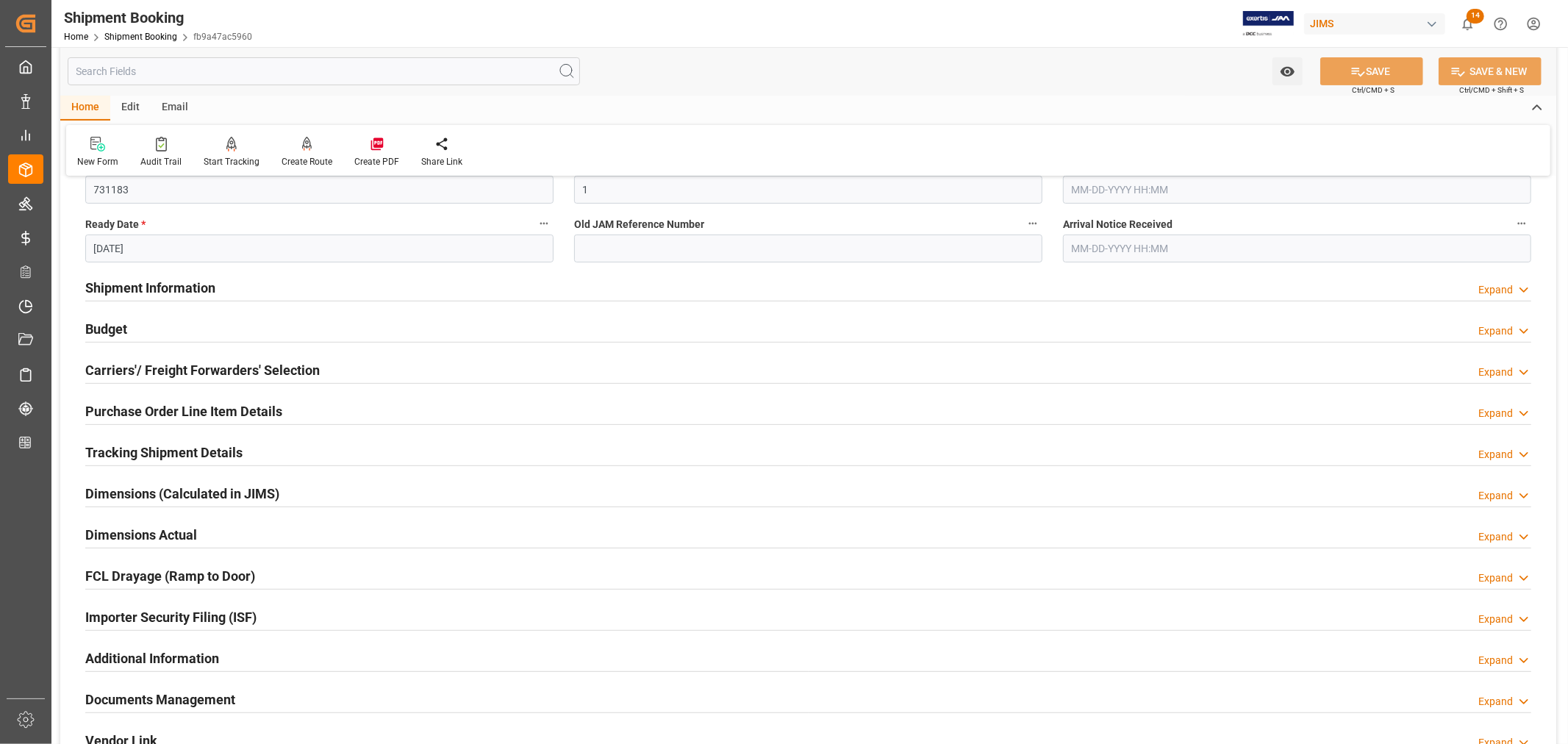
click at [143, 326] on div "Budget Expand" at bounding box center [809, 328] width 1446 height 28
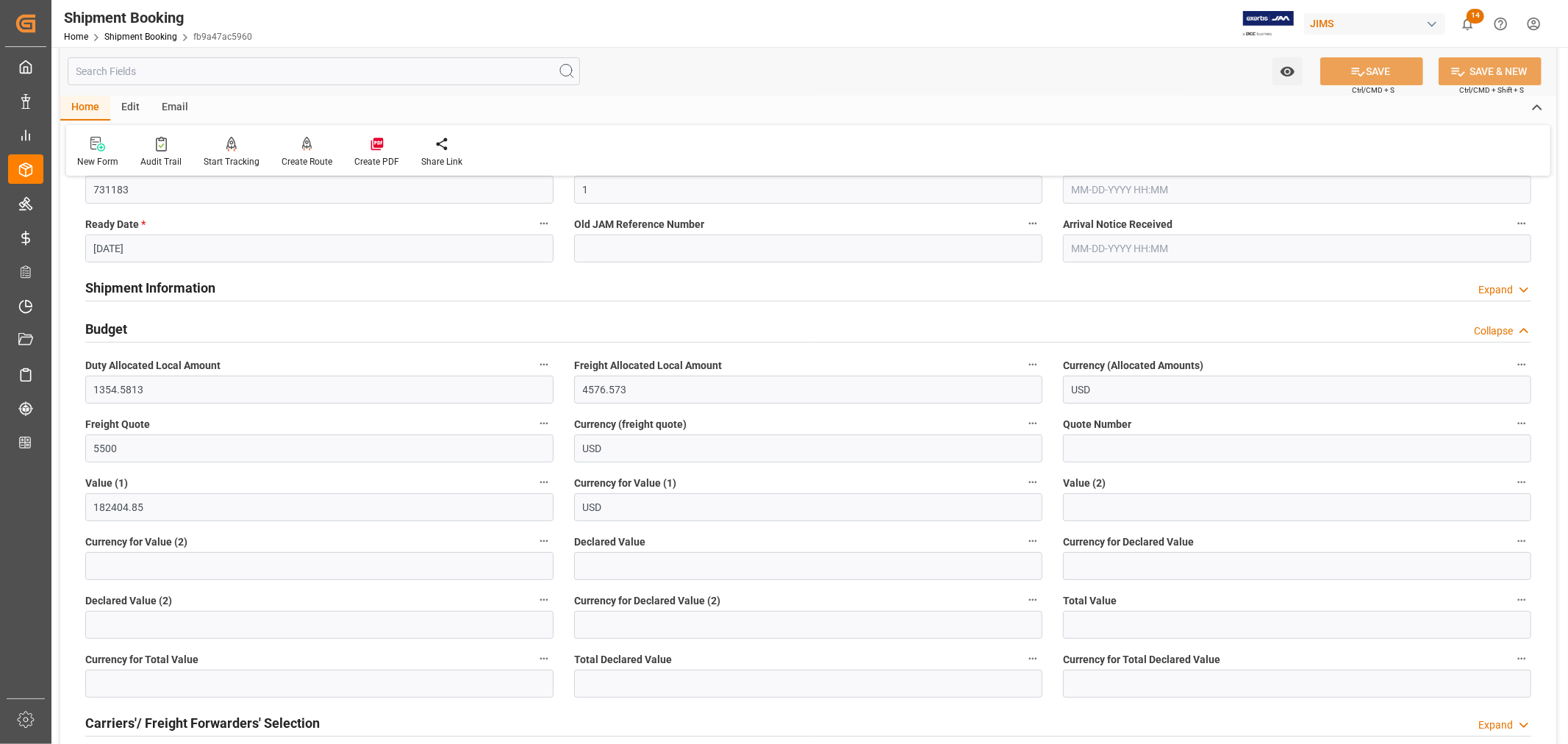
click at [143, 326] on div "Budget Collapse" at bounding box center [809, 328] width 1446 height 28
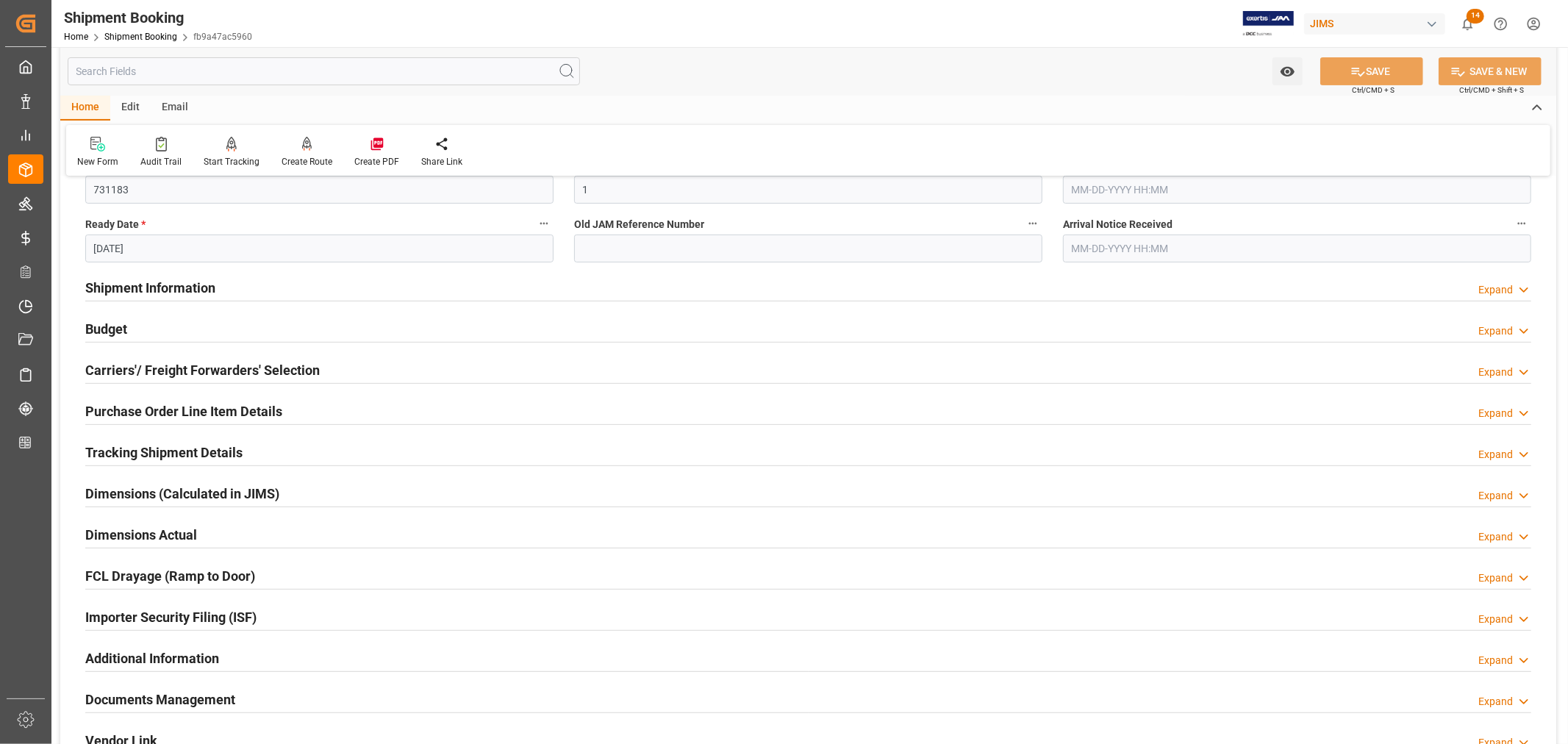
click at [293, 615] on div "Importer Security Filing (ISF) Expand" at bounding box center [809, 616] width 1446 height 28
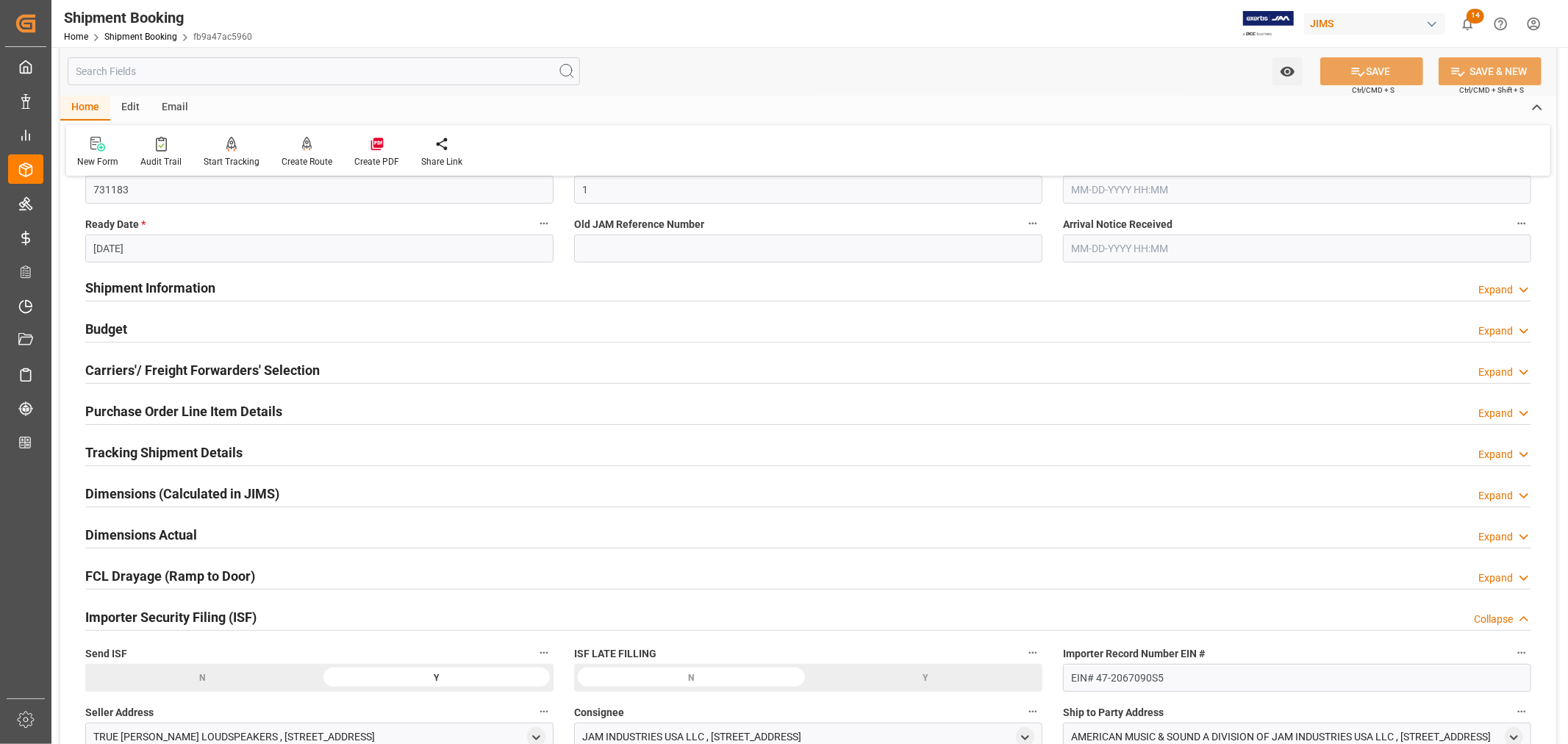
click at [293, 615] on div "Importer Security Filing (ISF) Collapse" at bounding box center [809, 616] width 1446 height 28
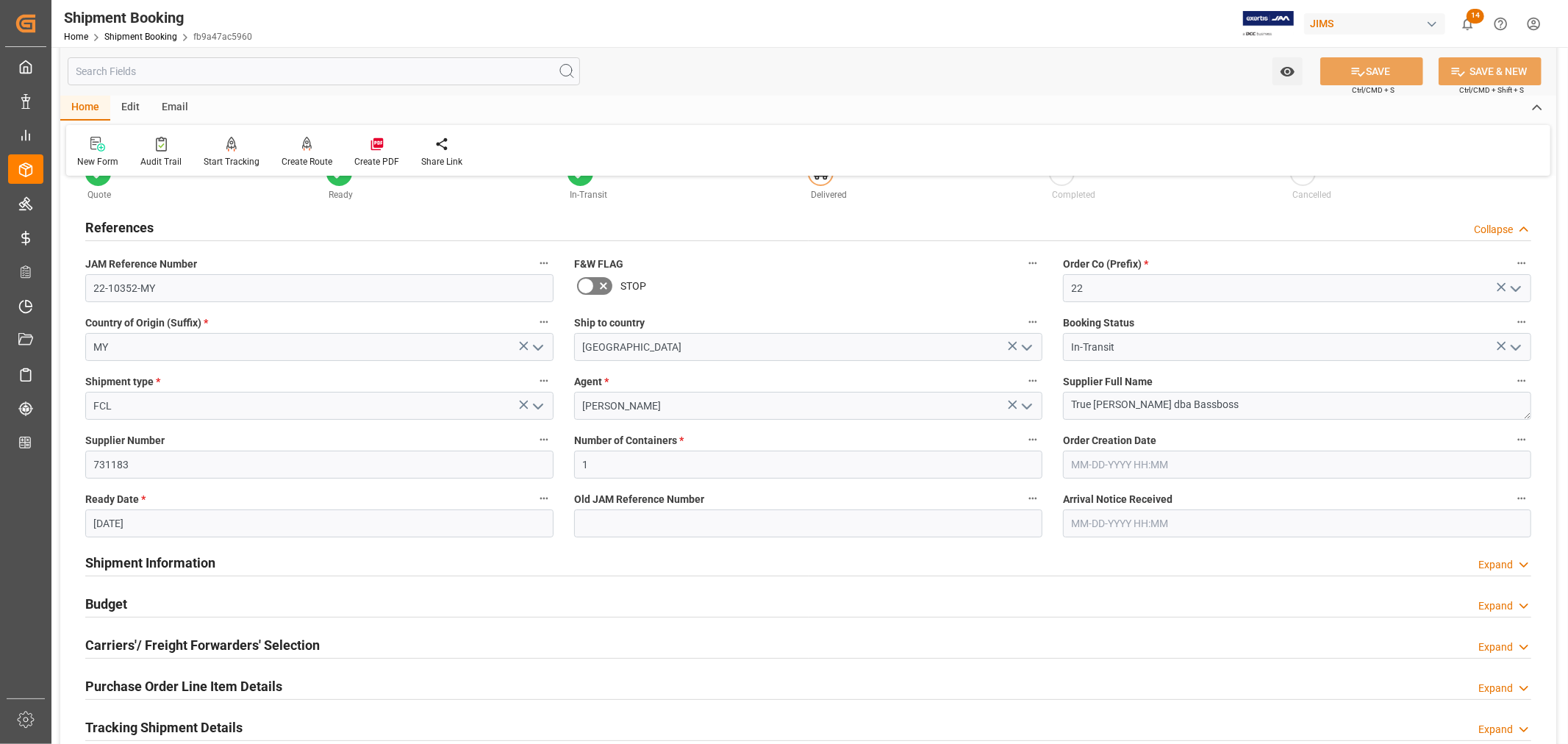
scroll to position [0, 0]
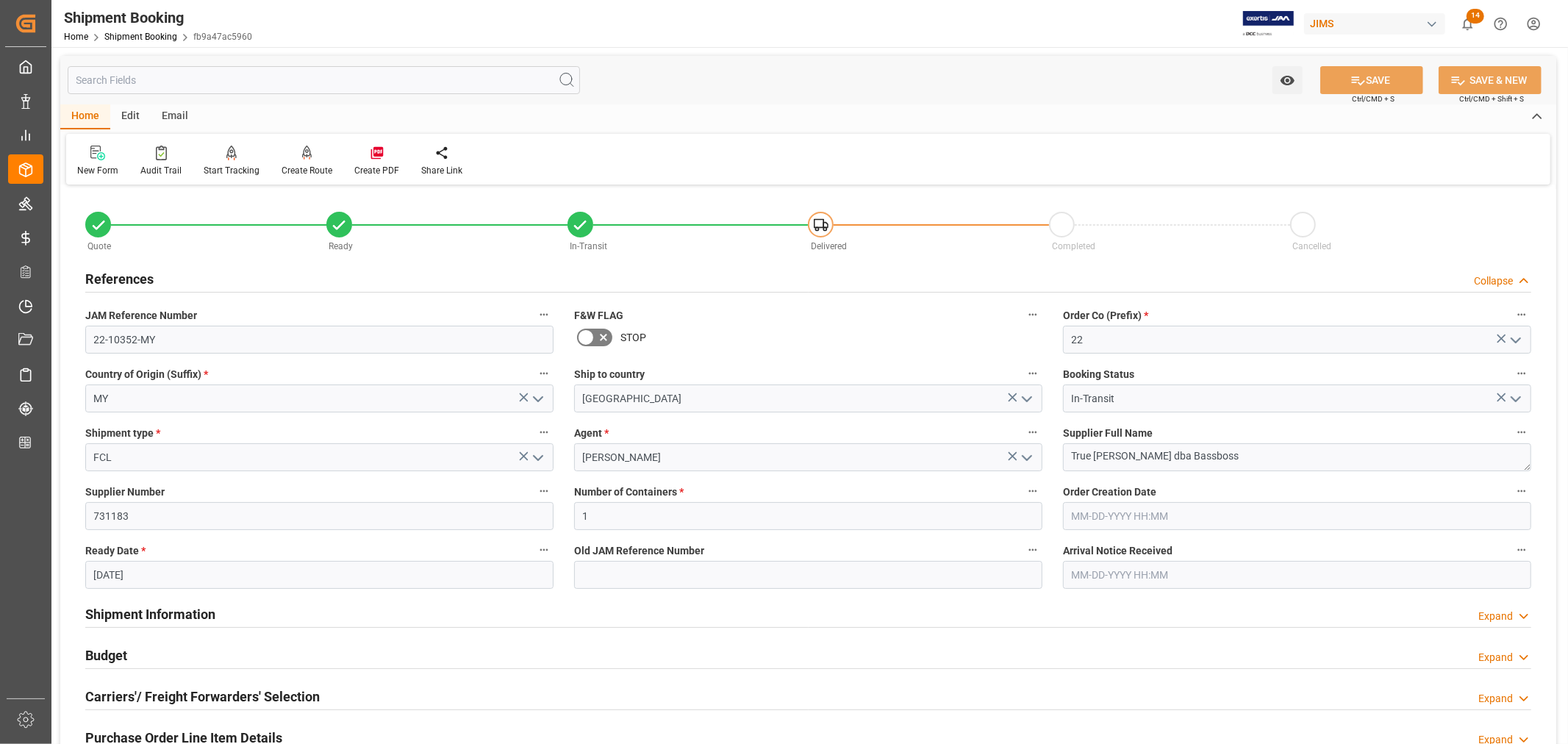
click at [143, 278] on h2 "References" at bounding box center [120, 279] width 68 height 20
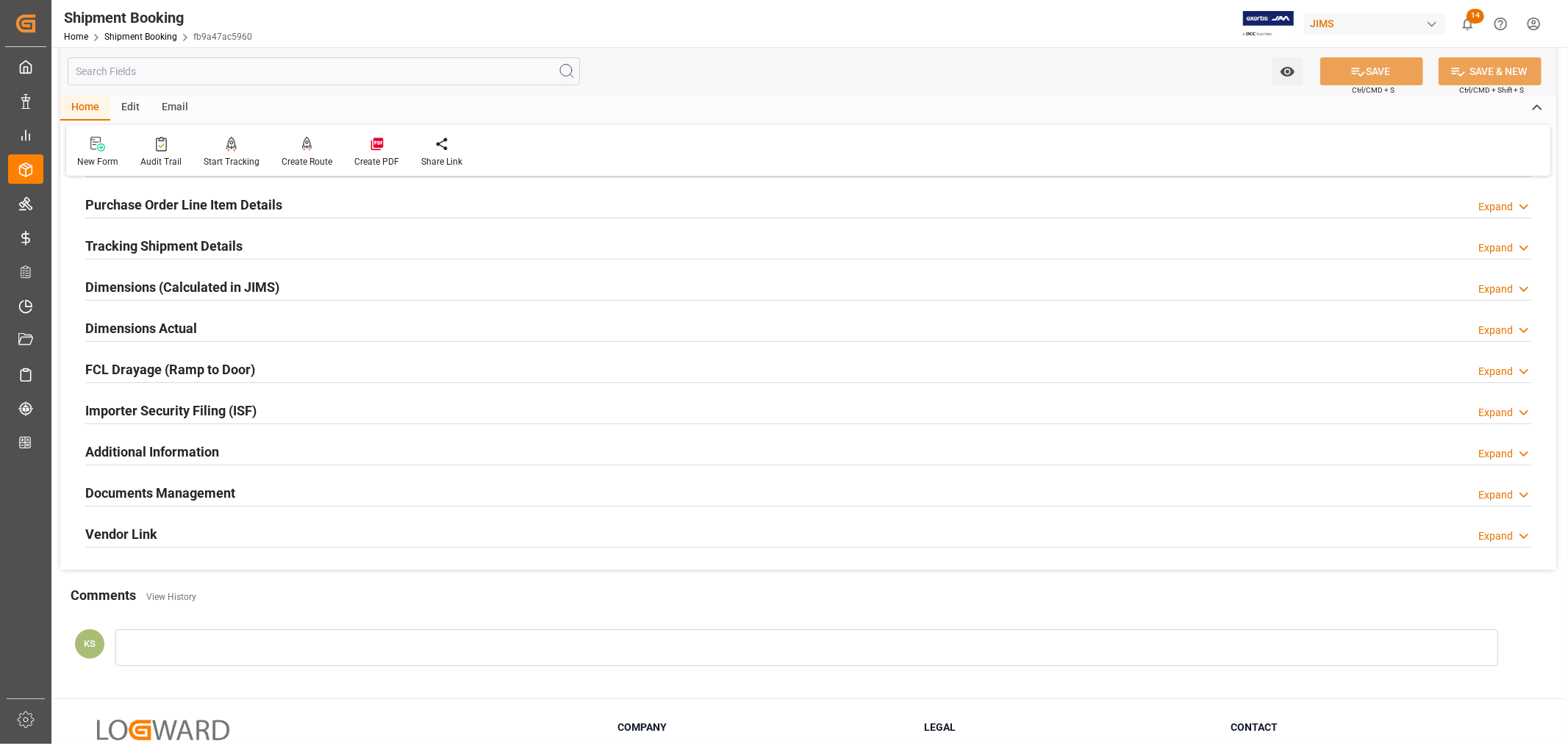
scroll to position [326, 0]
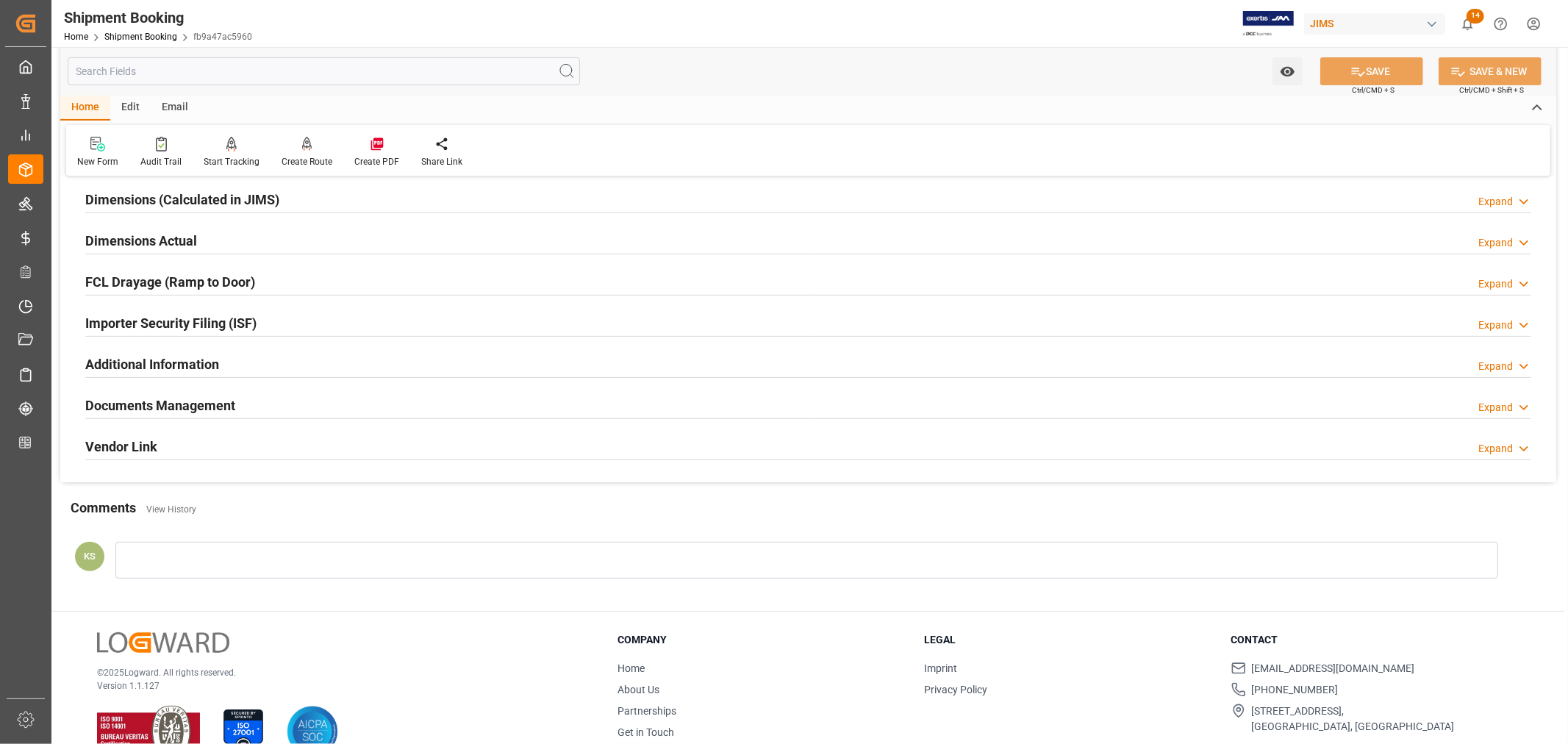
click at [279, 403] on div "Documents Management Expand" at bounding box center [809, 404] width 1446 height 28
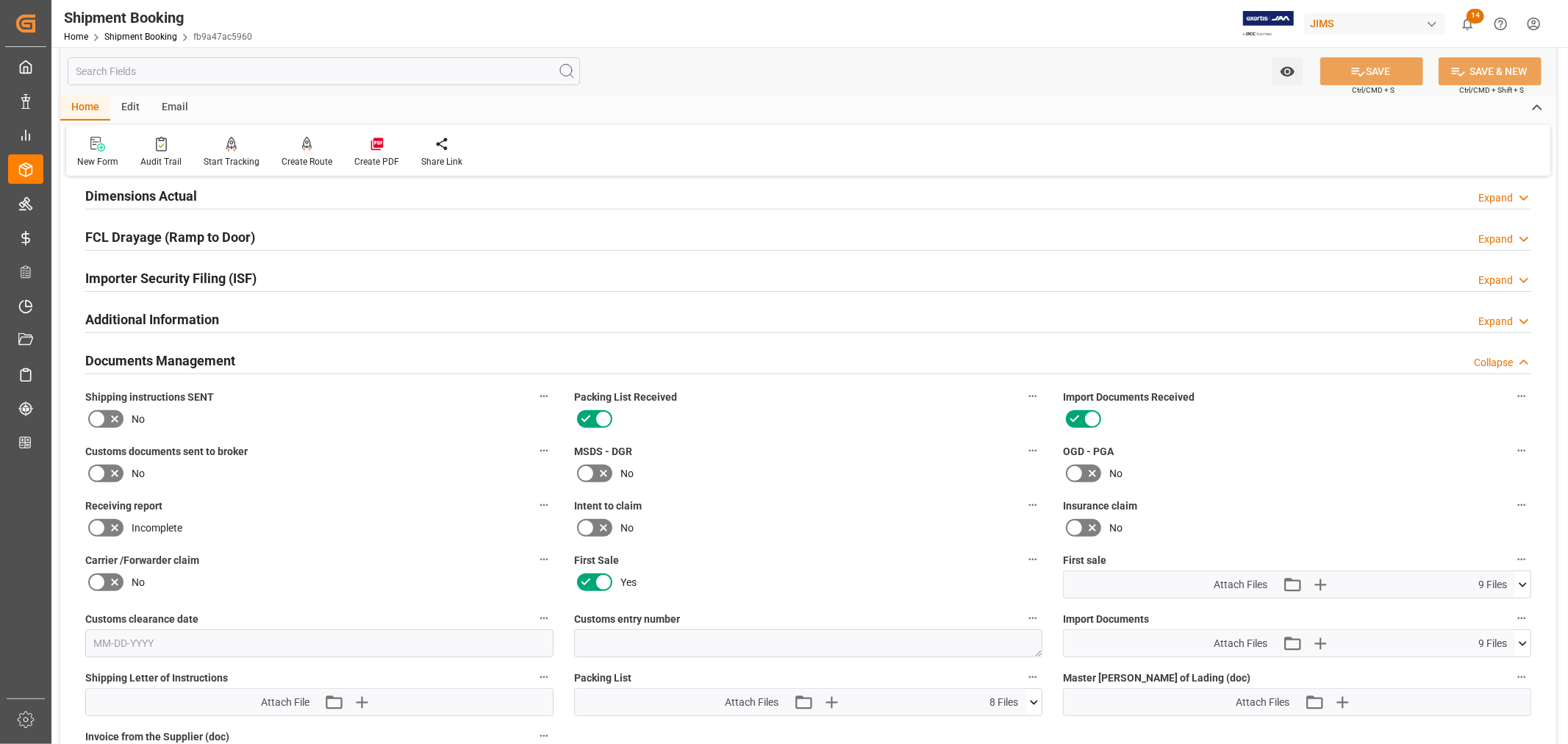
scroll to position [572, 0]
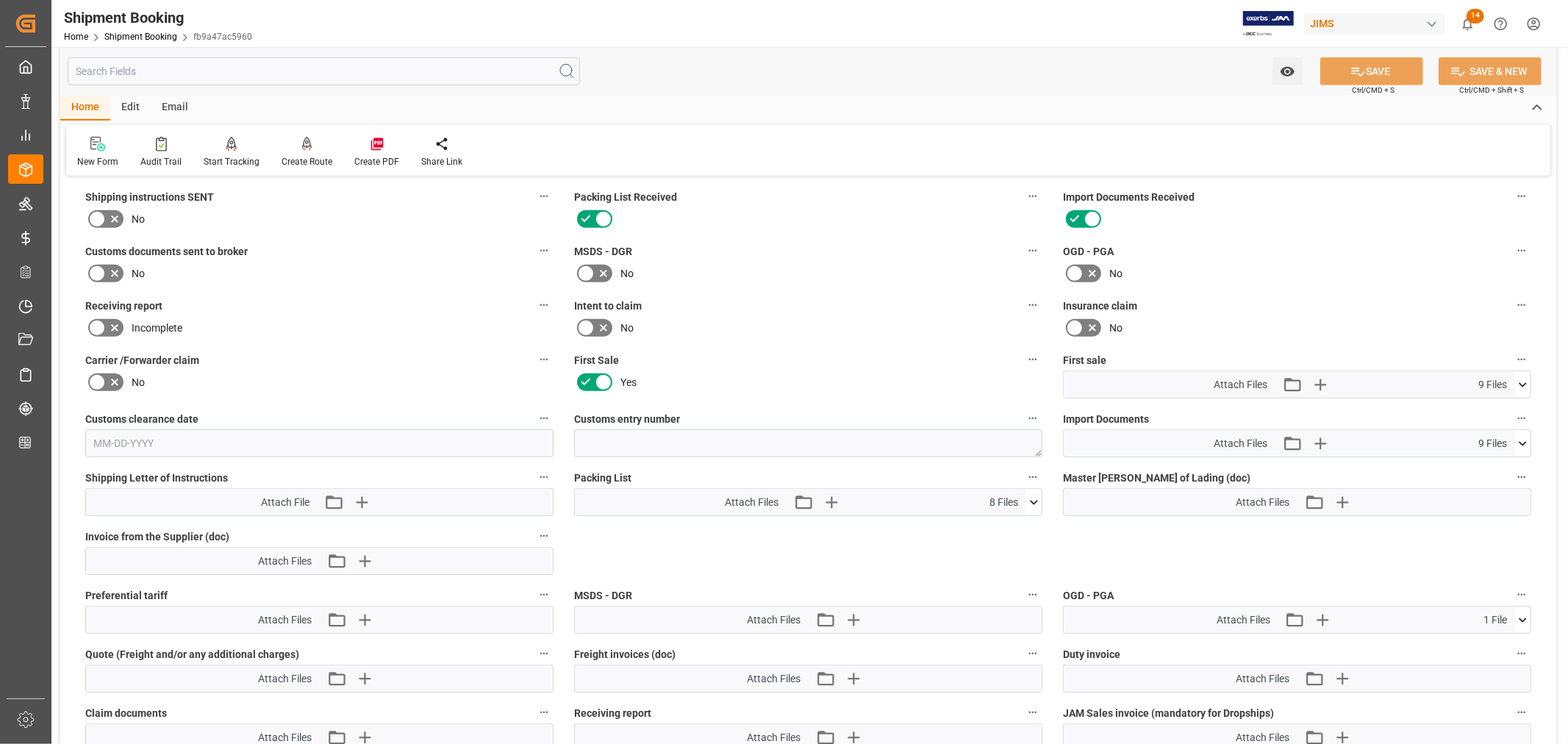
click at [1525, 440] on icon at bounding box center [1523, 444] width 16 height 16
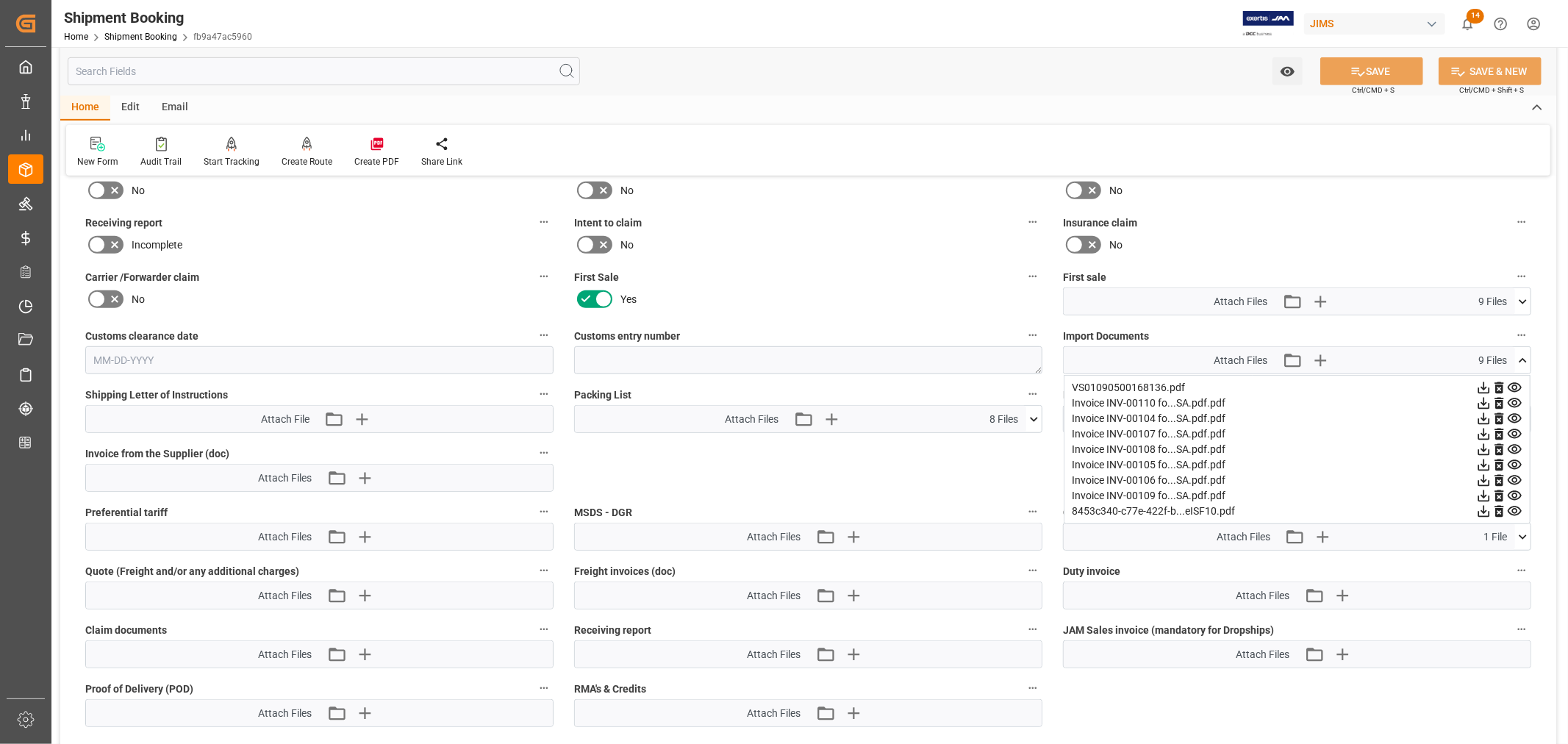
scroll to position [653, 0]
click at [1491, 381] on icon at bounding box center [1483, 389] width 16 height 16
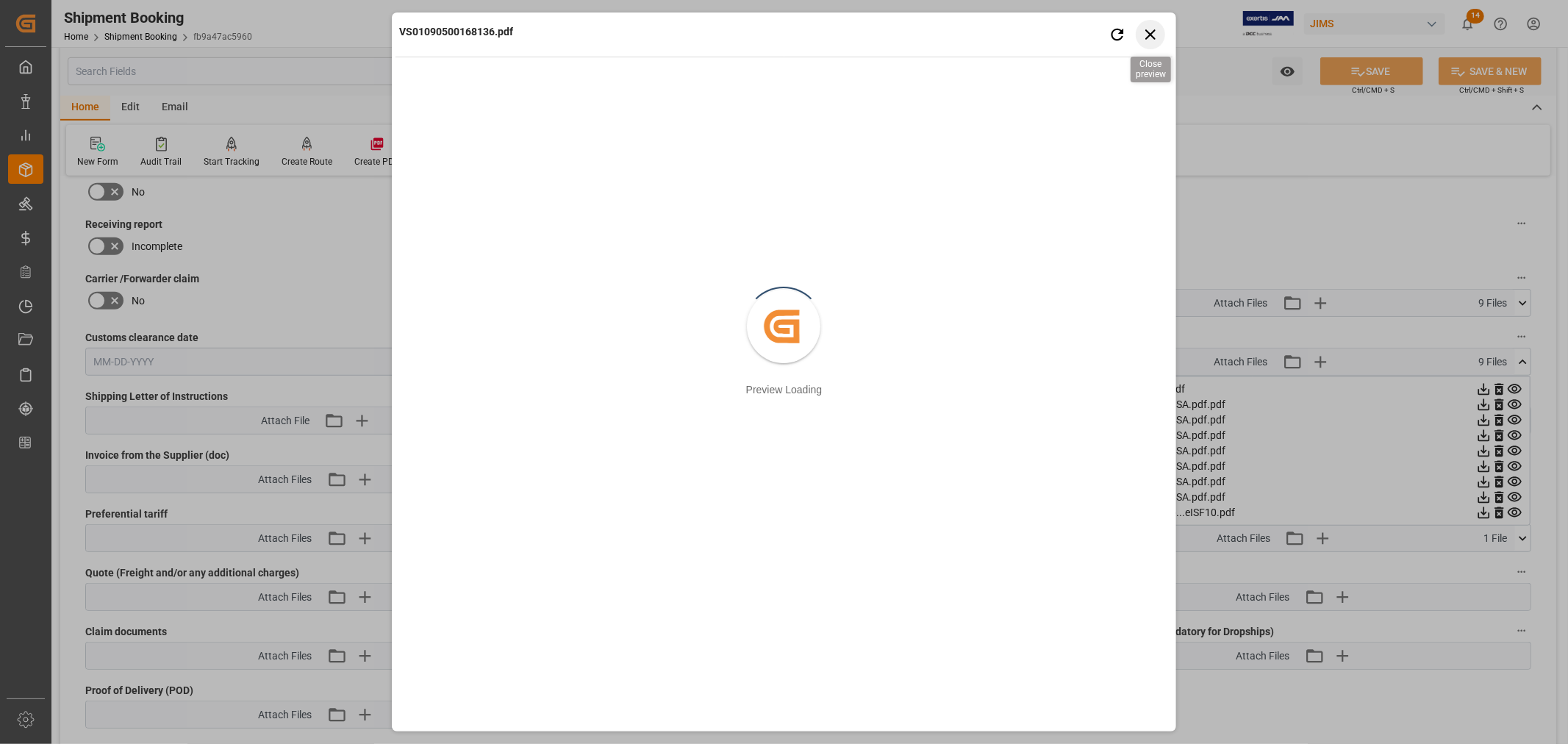
click at [1150, 35] on icon "button" at bounding box center [1150, 34] width 19 height 19
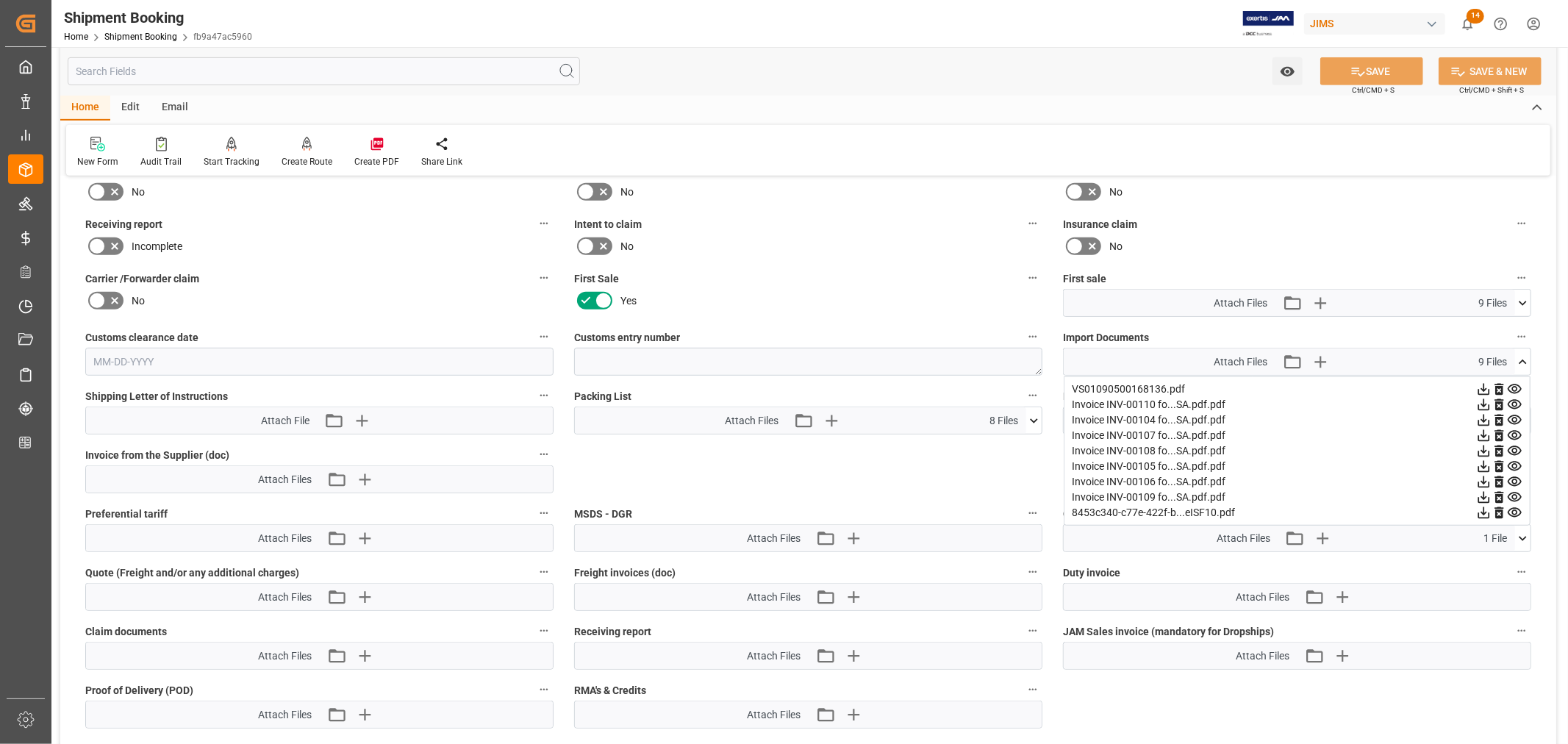
click at [1491, 464] on icon at bounding box center [1483, 466] width 16 height 16
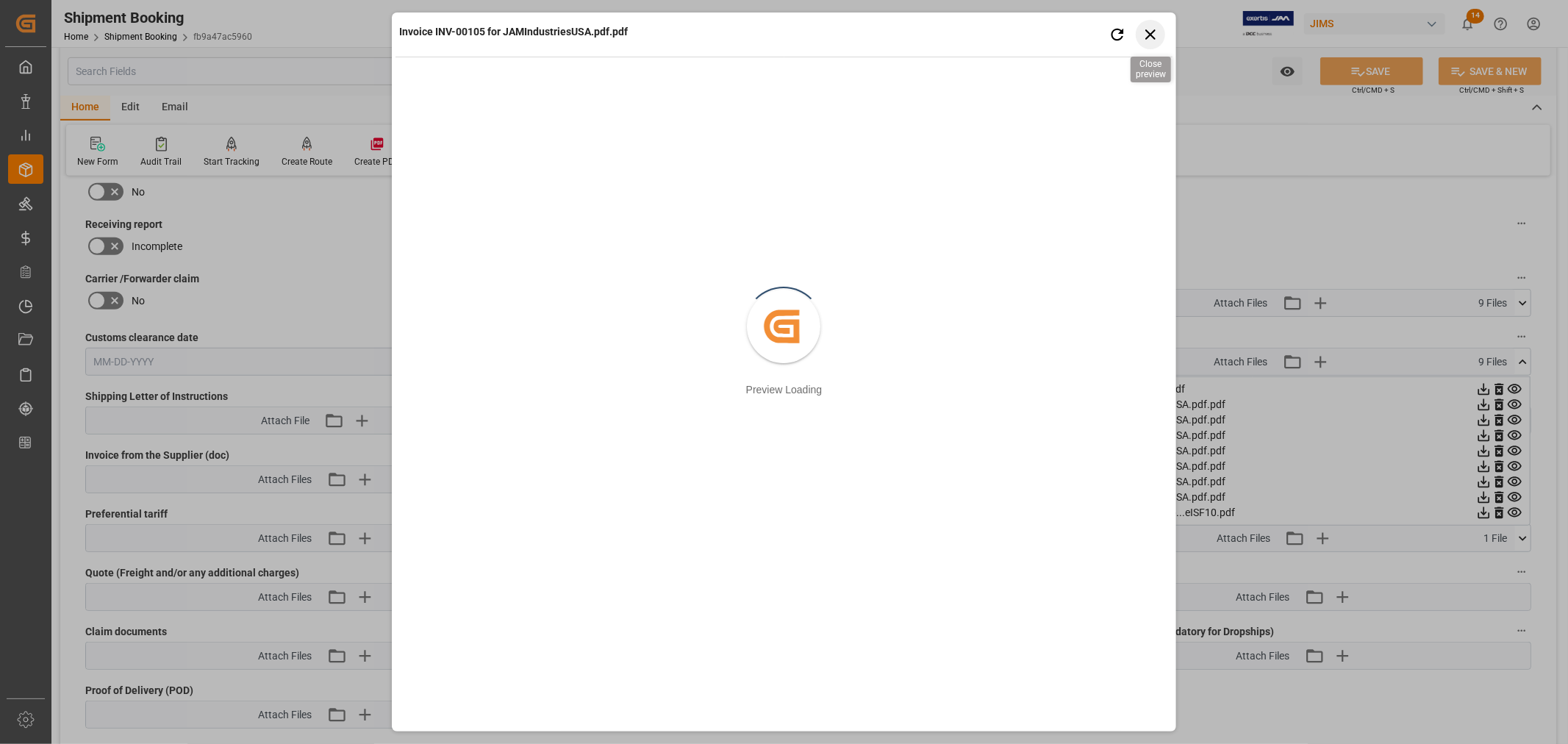
click at [1150, 36] on icon "button" at bounding box center [1150, 34] width 19 height 19
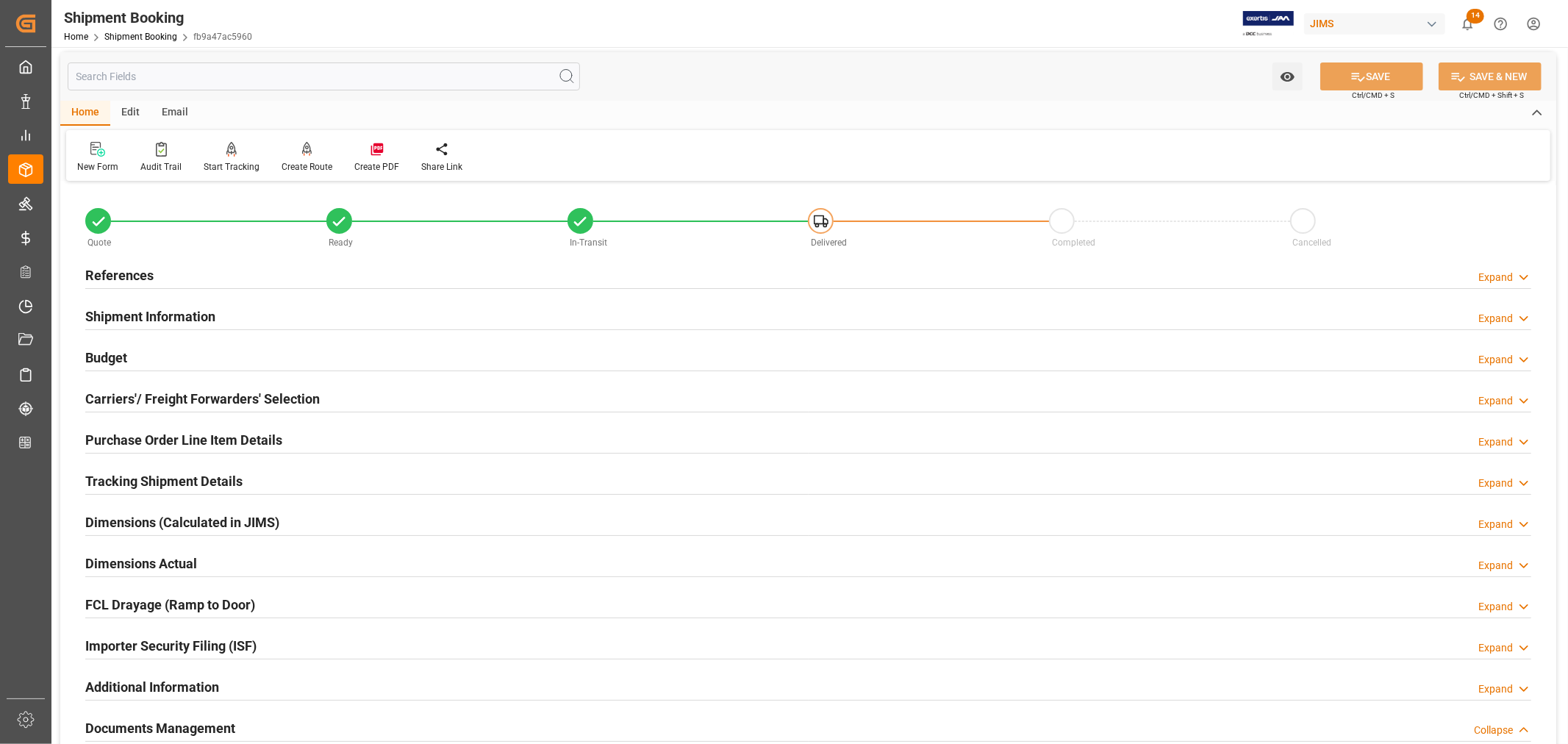
scroll to position [0, 0]
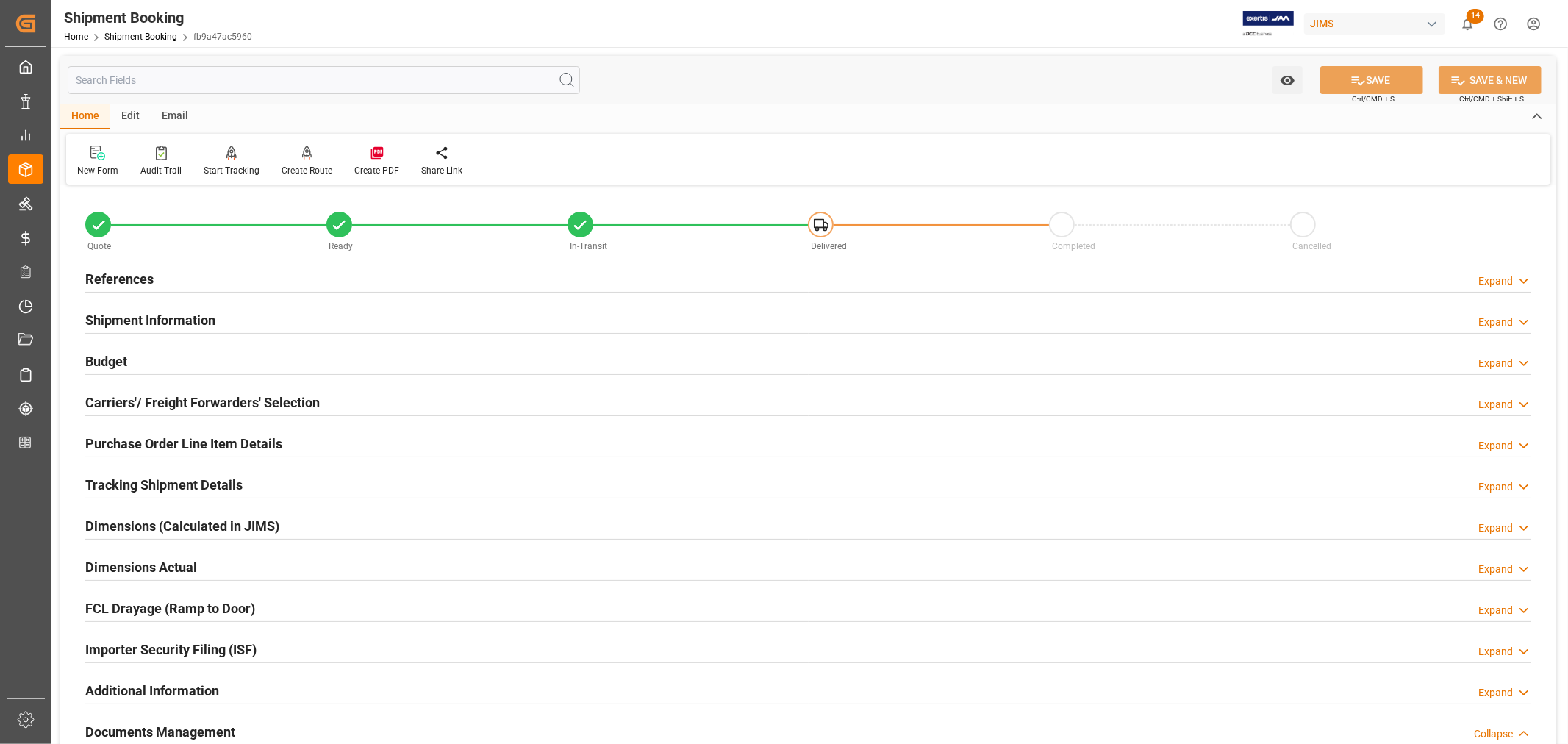
click at [118, 366] on h2 "Budget" at bounding box center [106, 361] width 42 height 20
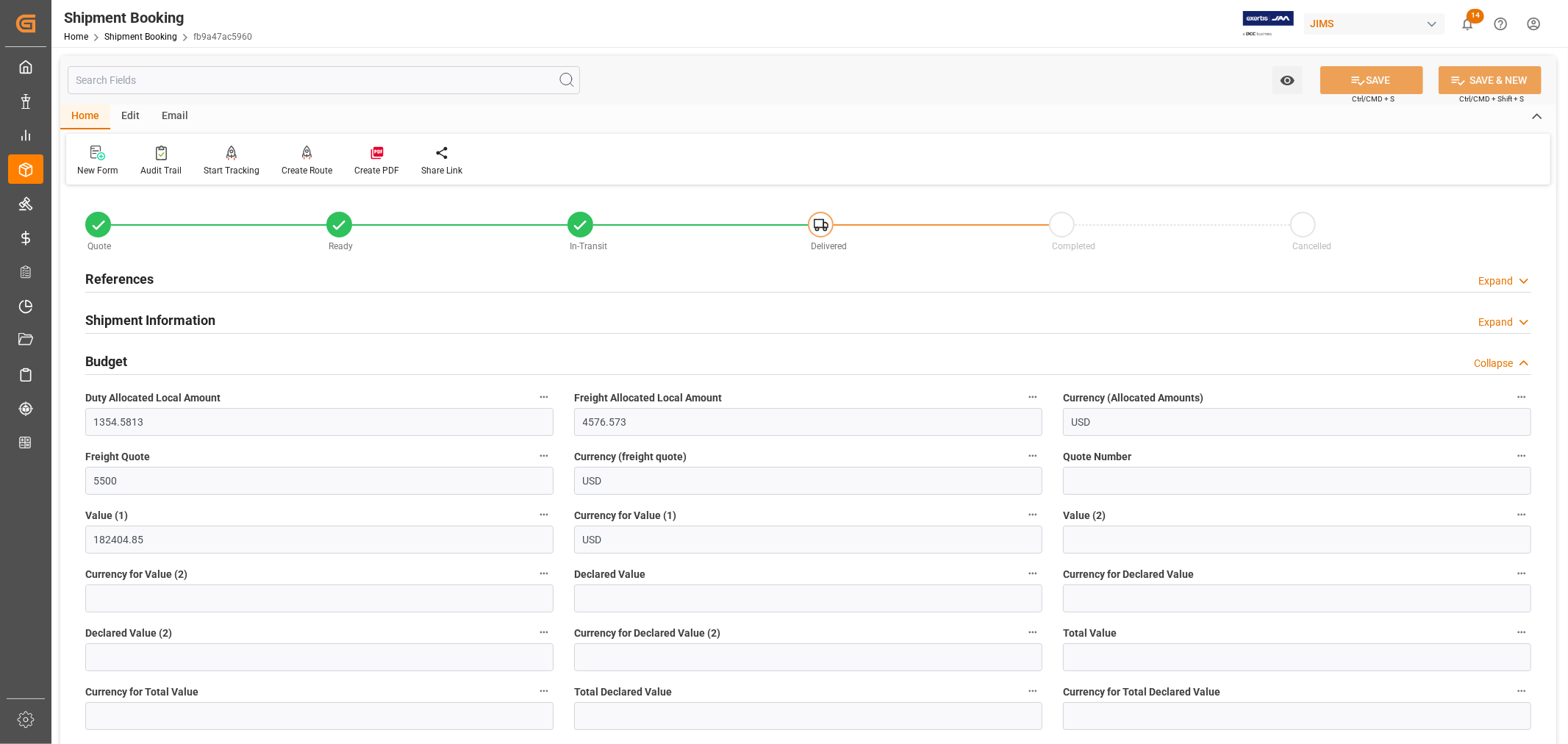
click at [127, 269] on h2 "References" at bounding box center [120, 279] width 68 height 20
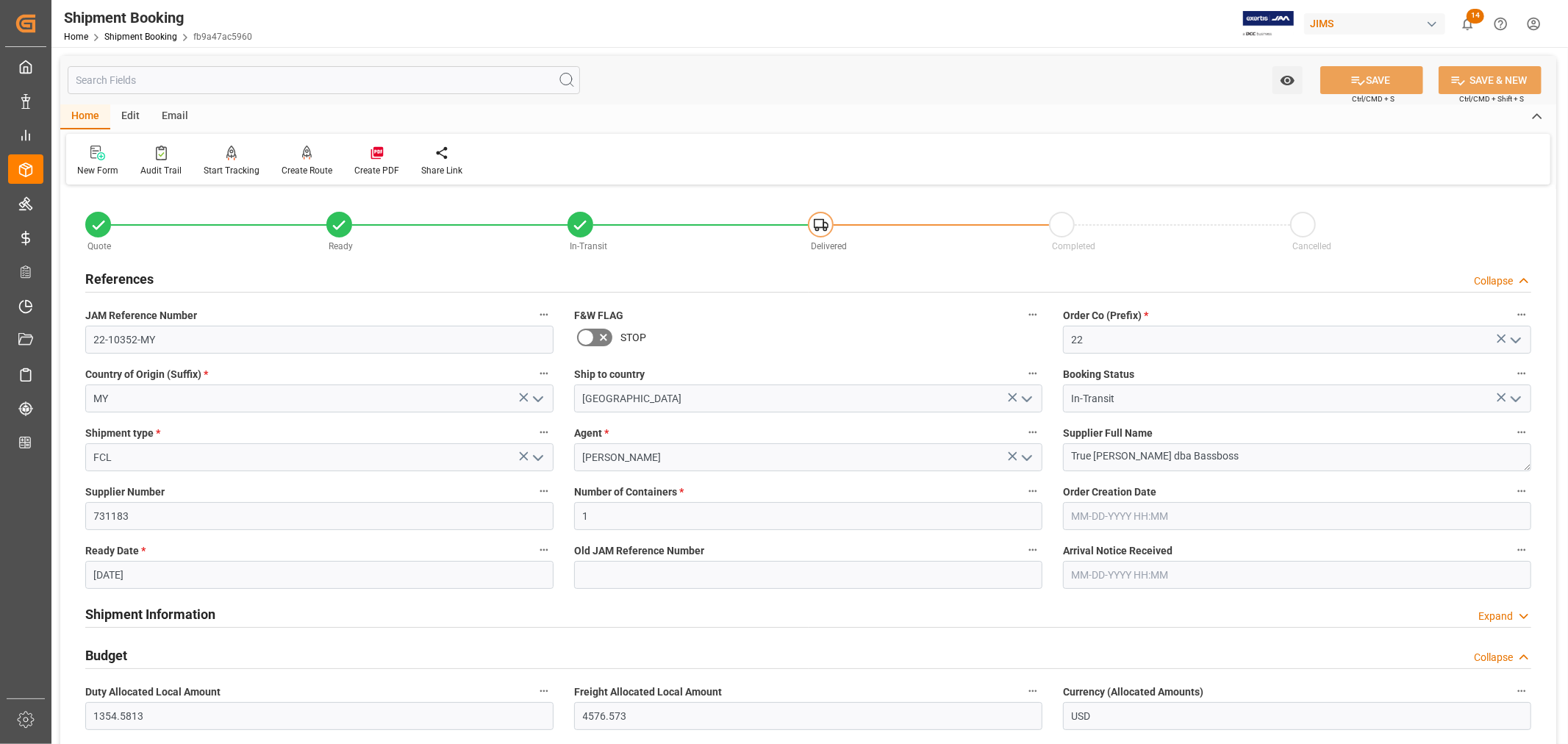
click at [127, 269] on h2 "References" at bounding box center [120, 279] width 68 height 20
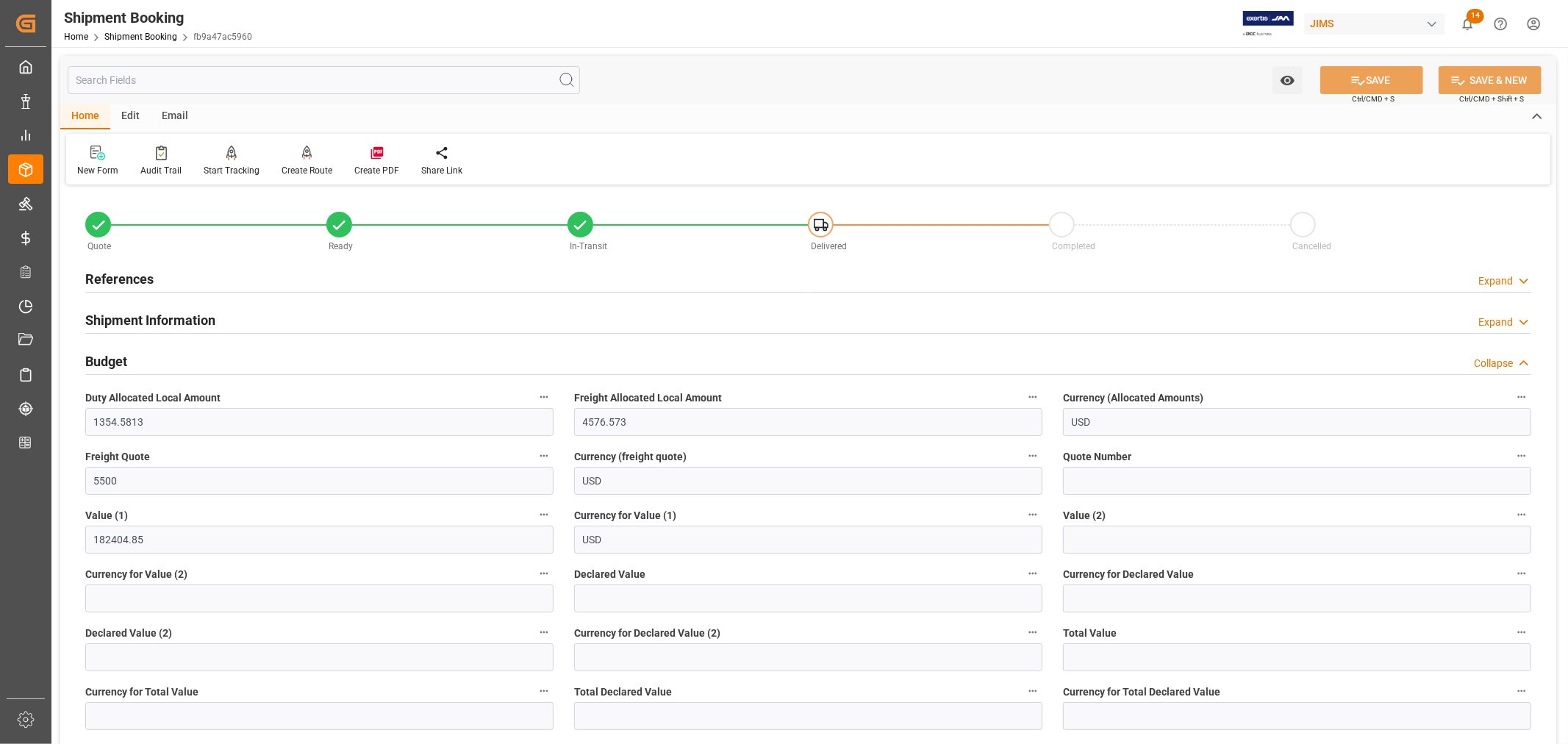
click at [135, 359] on div "Budget Collapse" at bounding box center [809, 360] width 1446 height 28
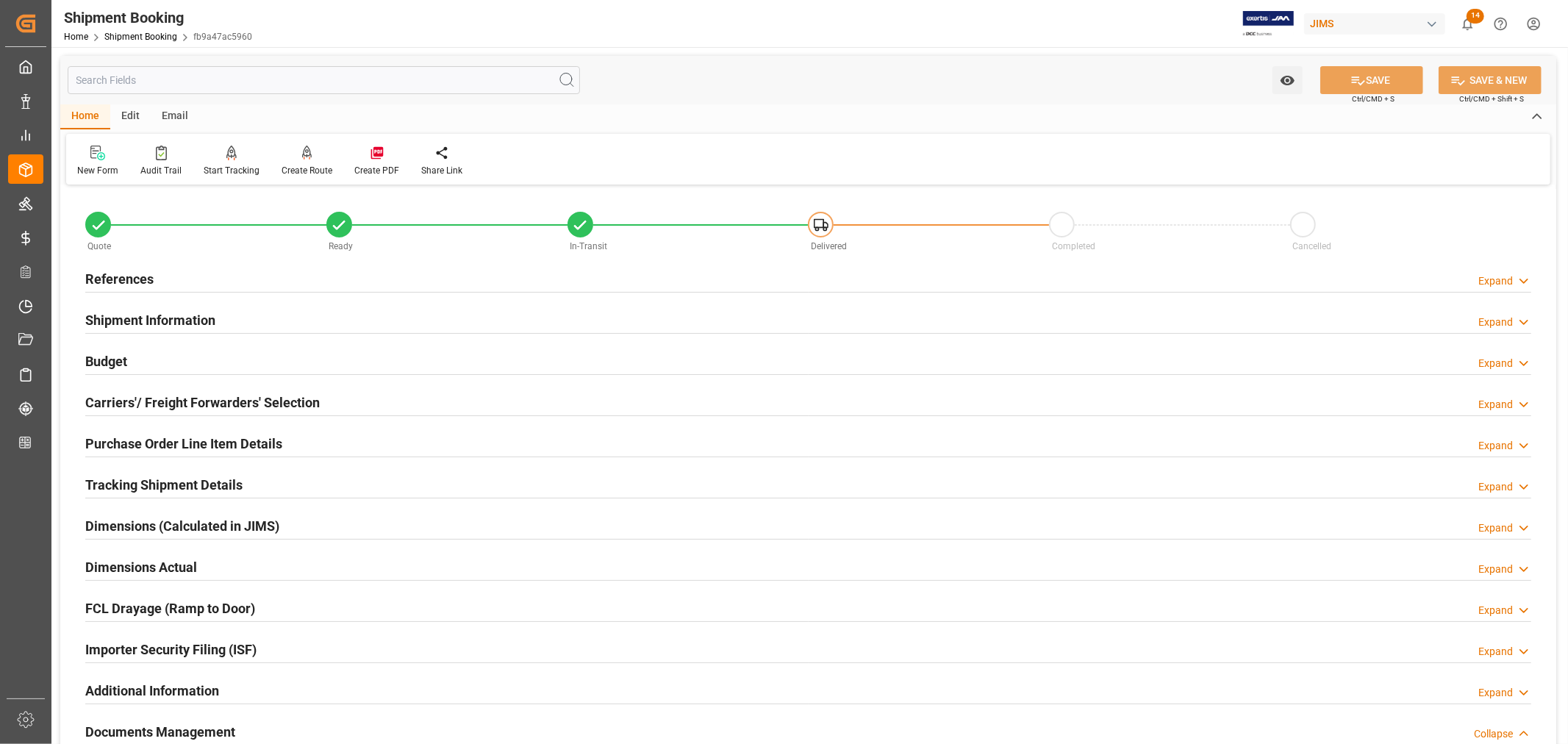
click at [164, 483] on h2 "Tracking Shipment Details" at bounding box center [164, 485] width 158 height 20
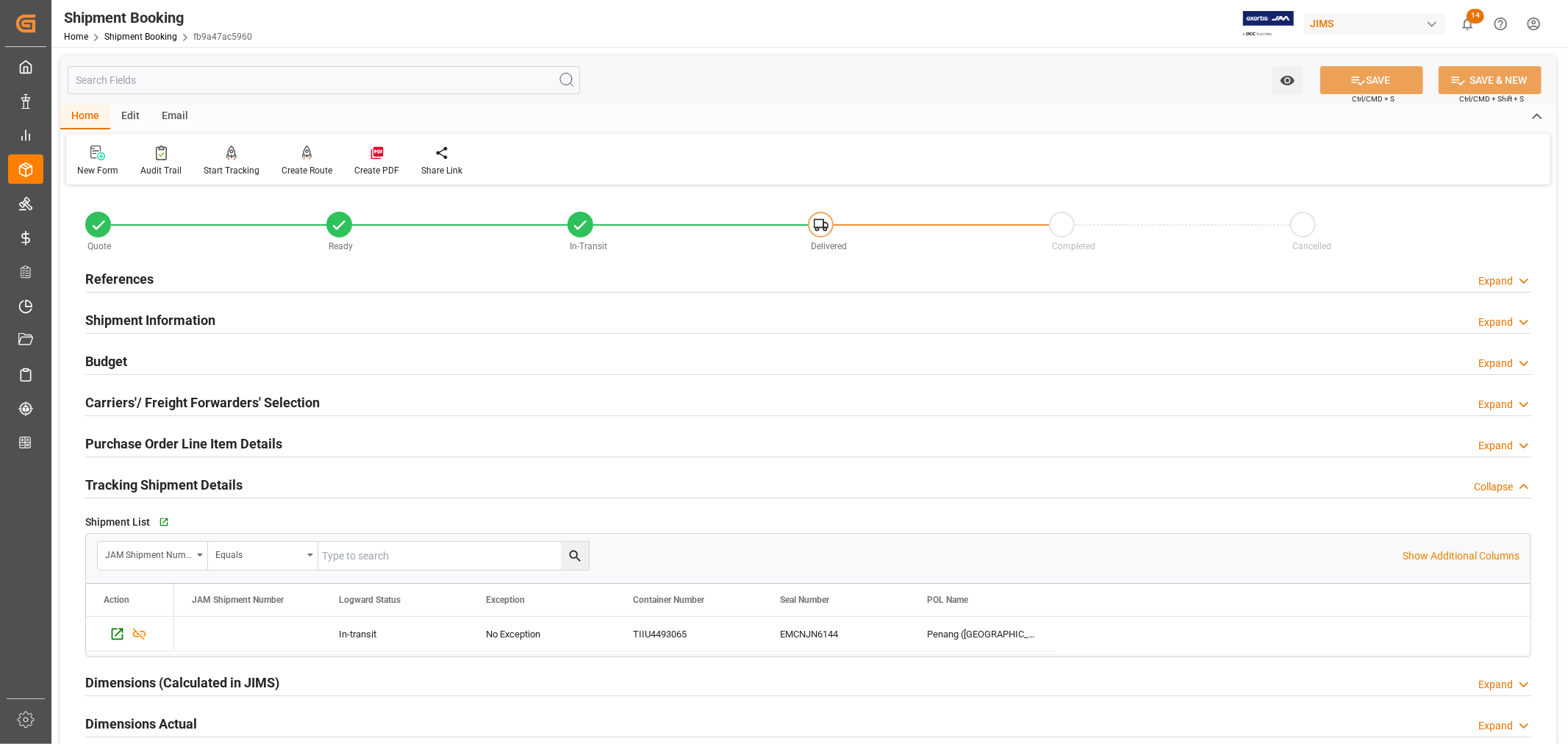
click at [164, 483] on h2 "Tracking Shipment Details" at bounding box center [164, 485] width 158 height 20
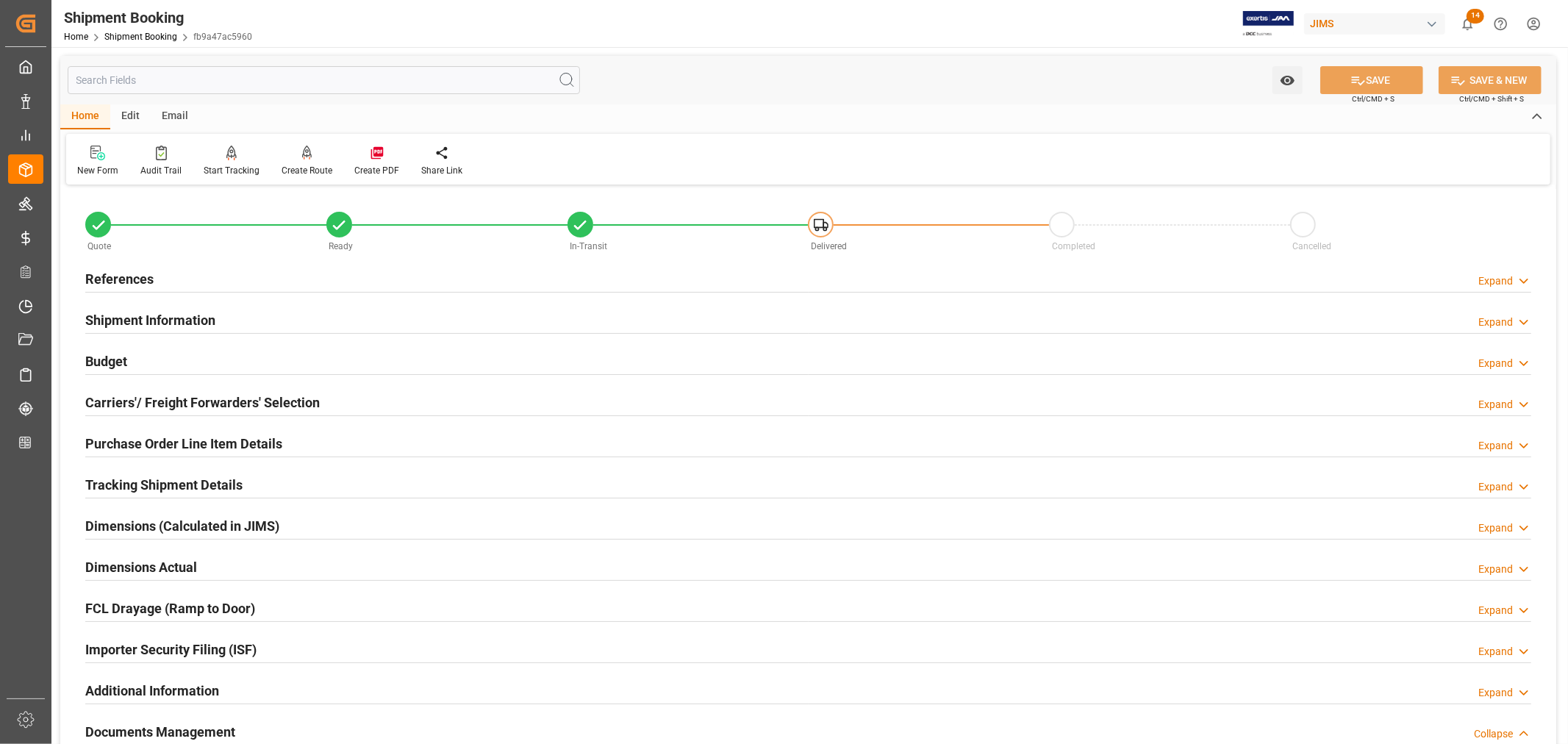
click at [138, 275] on h2 "References" at bounding box center [120, 279] width 68 height 20
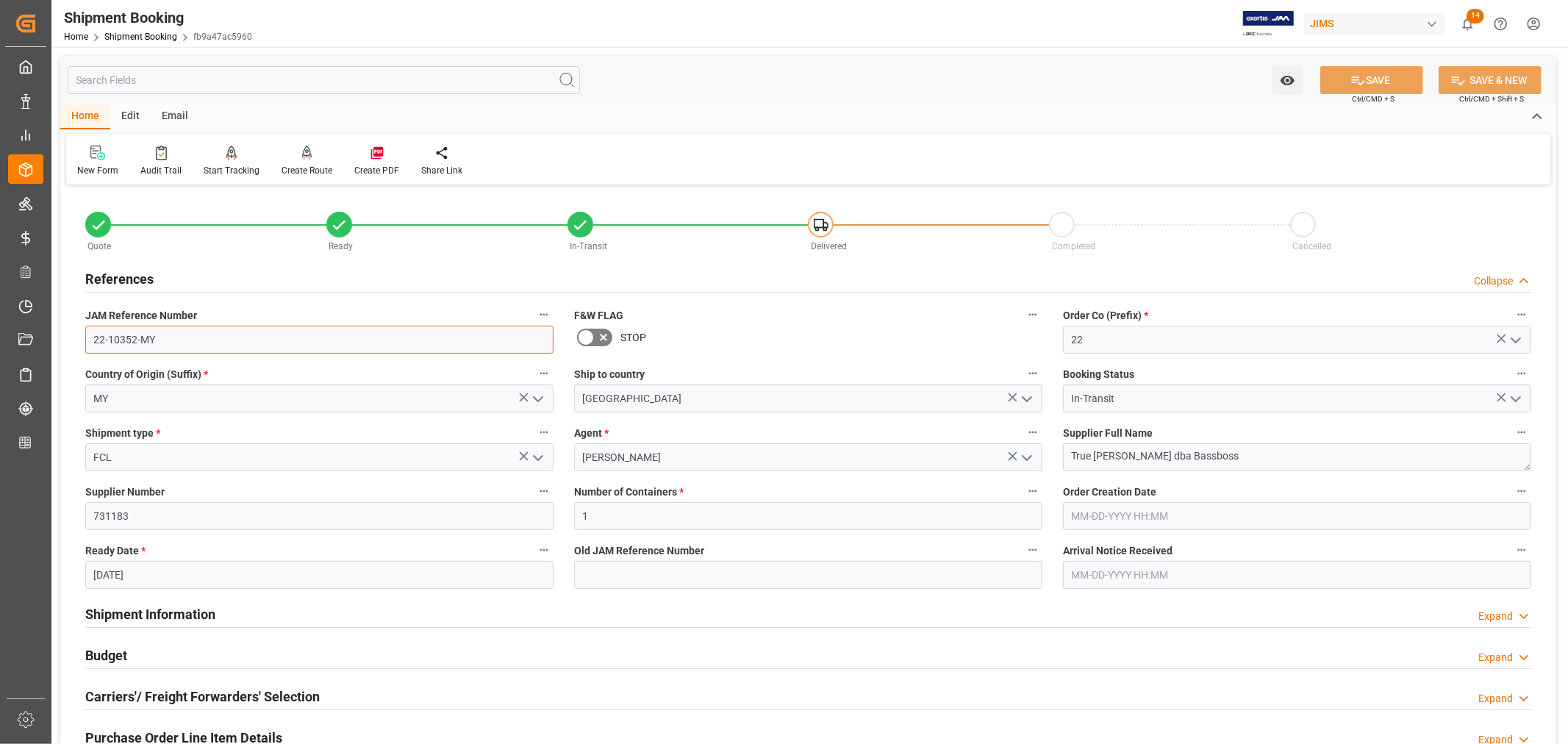
drag, startPoint x: 155, startPoint y: 338, endPoint x: 85, endPoint y: 336, distance: 70.0
click at [85, 336] on input "22-10352-MY" at bounding box center [320, 340] width 468 height 28
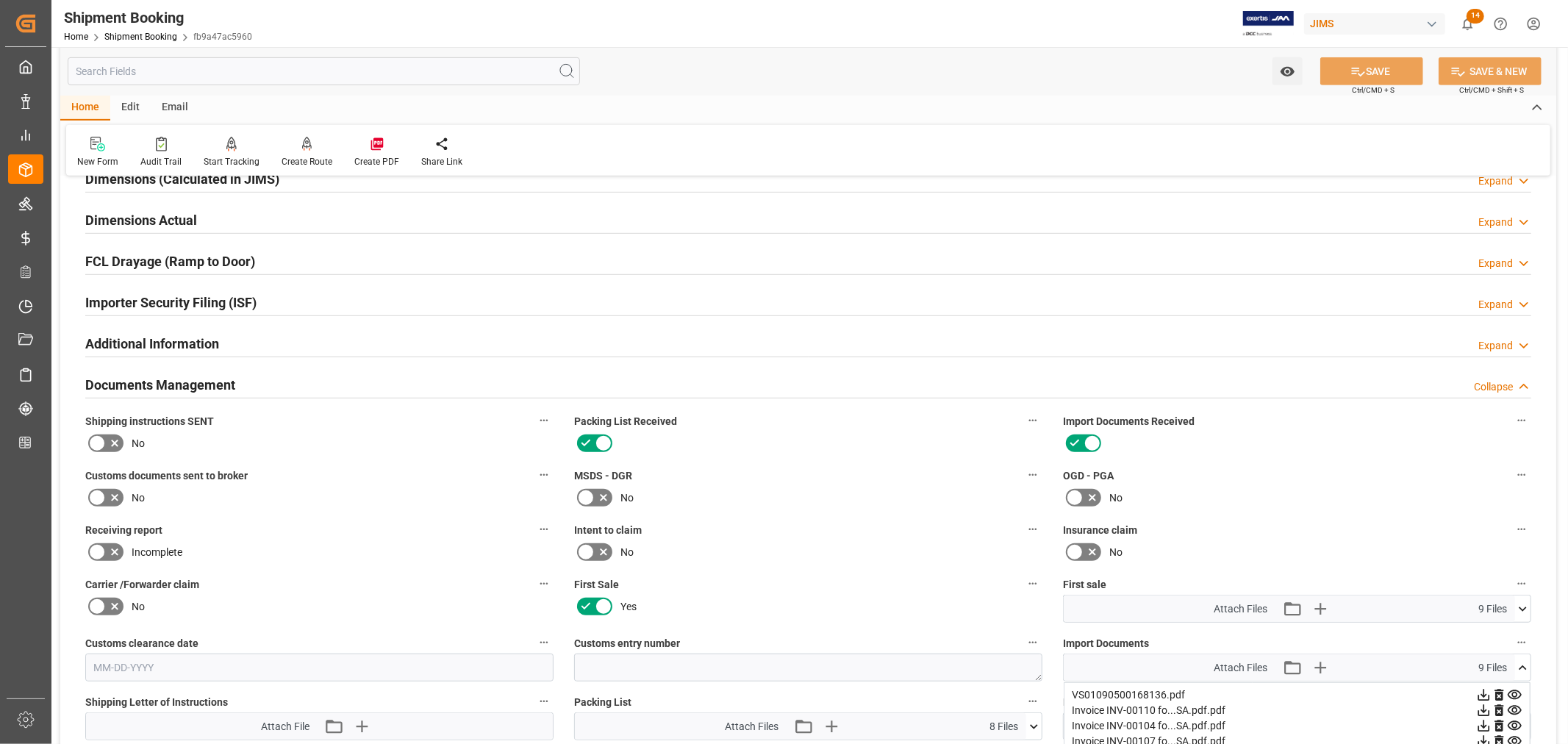
scroll to position [653, 0]
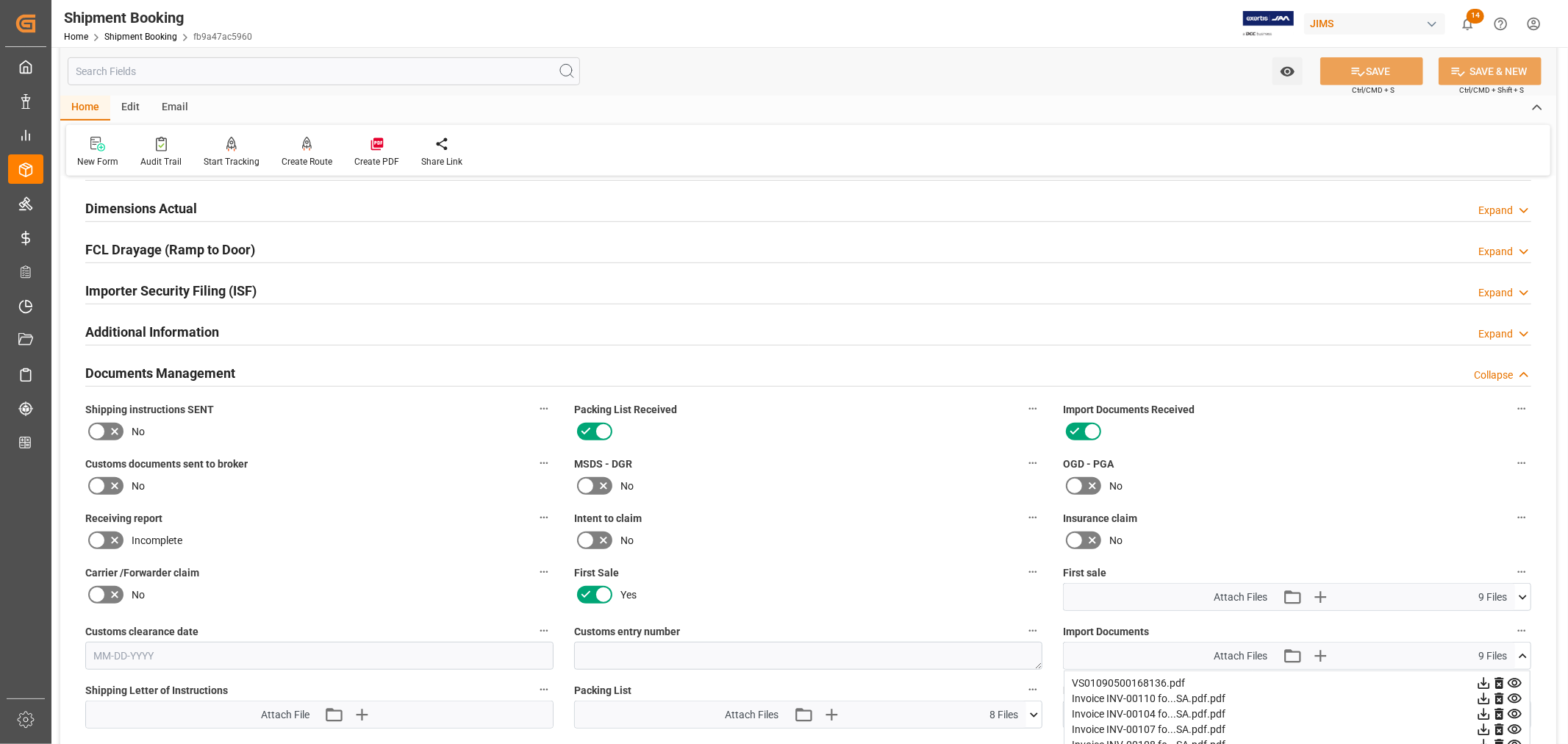
click at [188, 366] on h2 "Documents Management" at bounding box center [161, 373] width 150 height 20
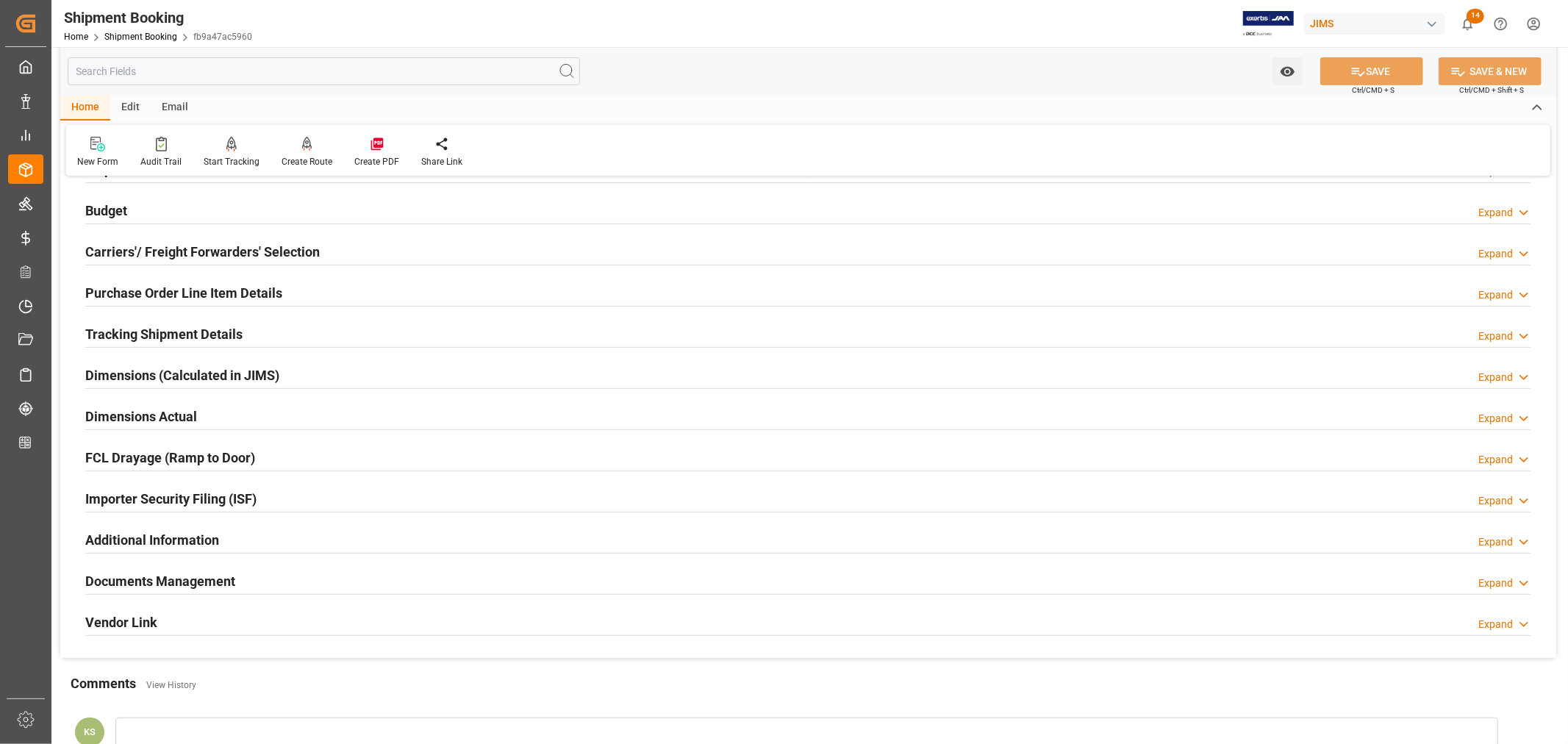
scroll to position [408, 0]
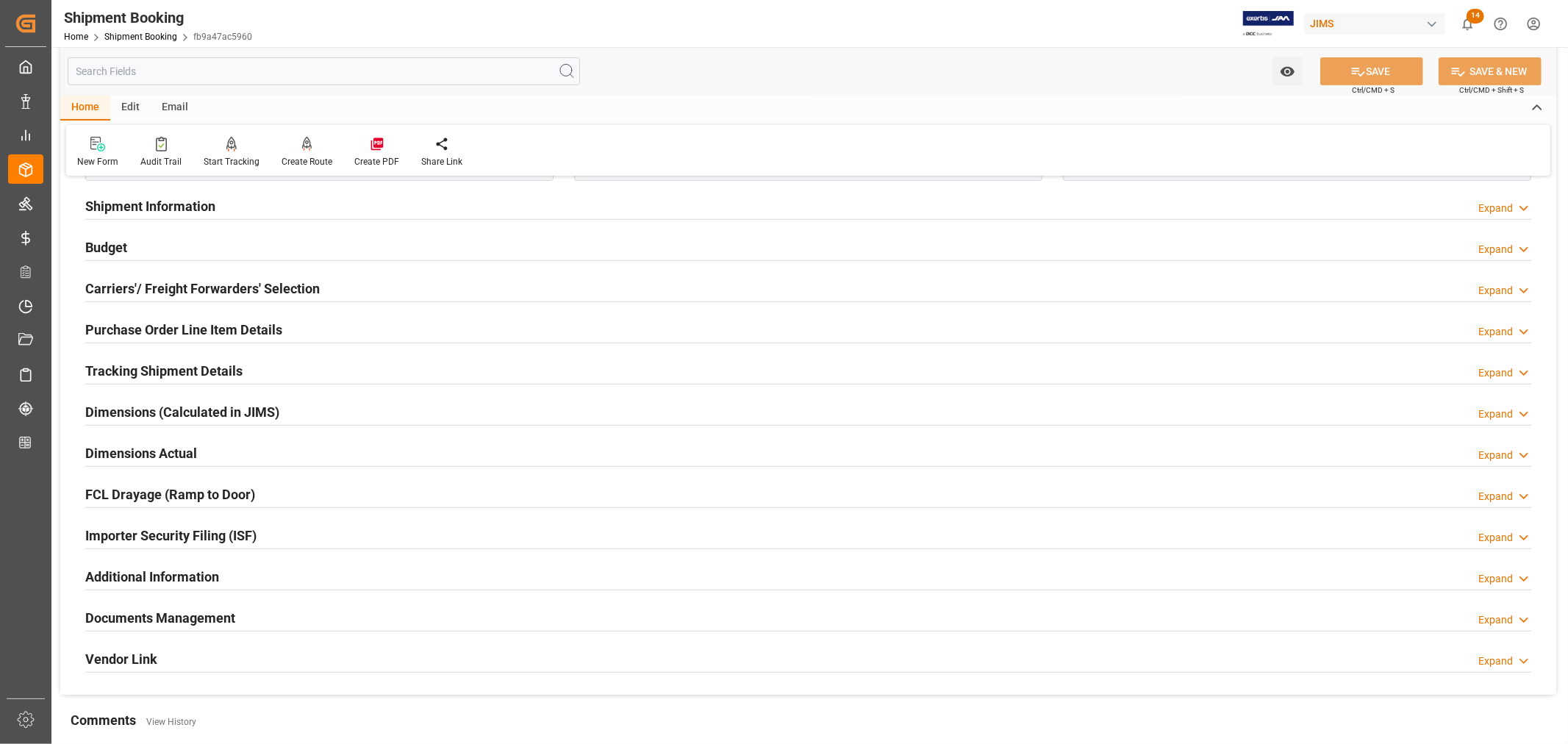
click at [171, 366] on h2 "Tracking Shipment Details" at bounding box center [164, 371] width 158 height 20
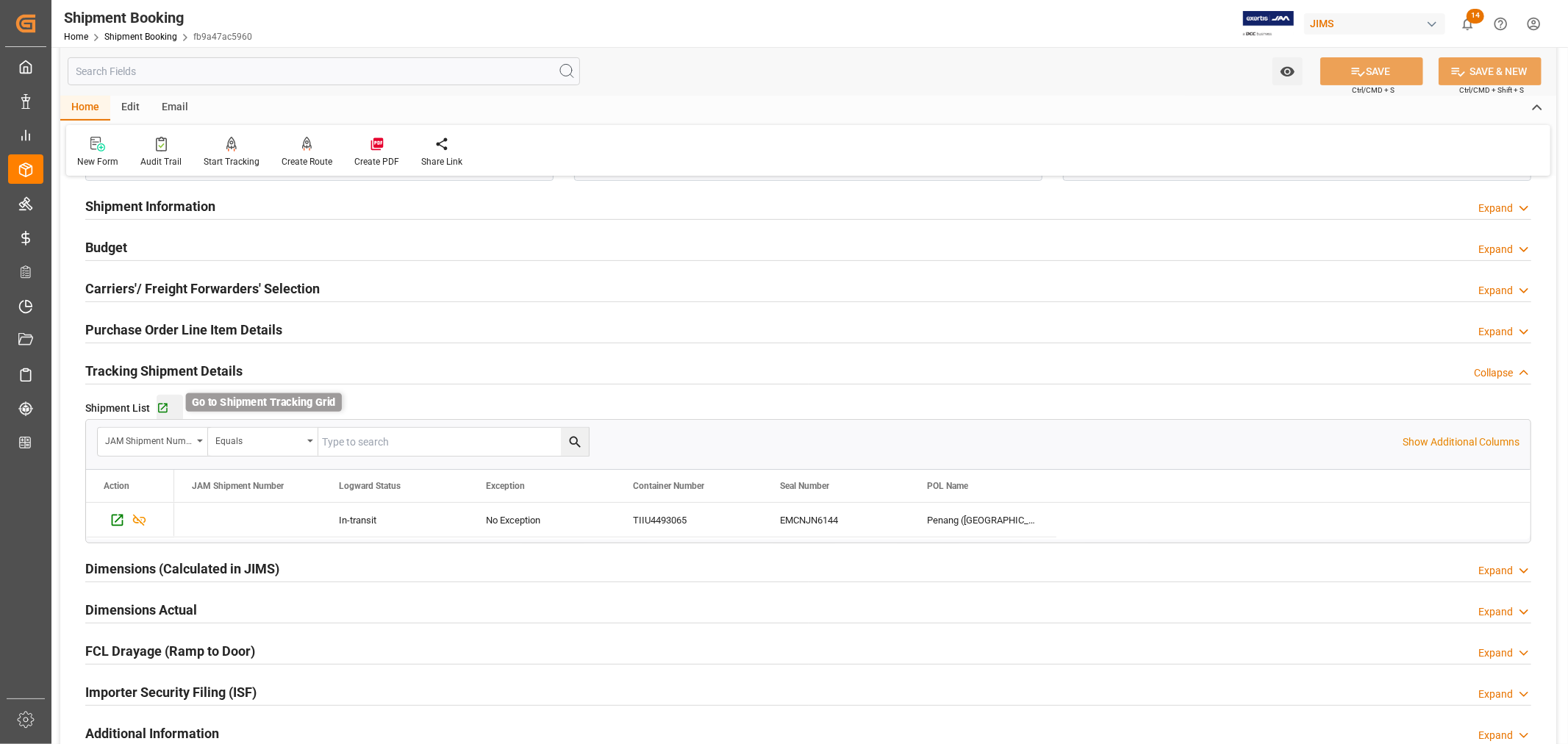
click at [161, 412] on icon "button" at bounding box center [163, 408] width 10 height 10
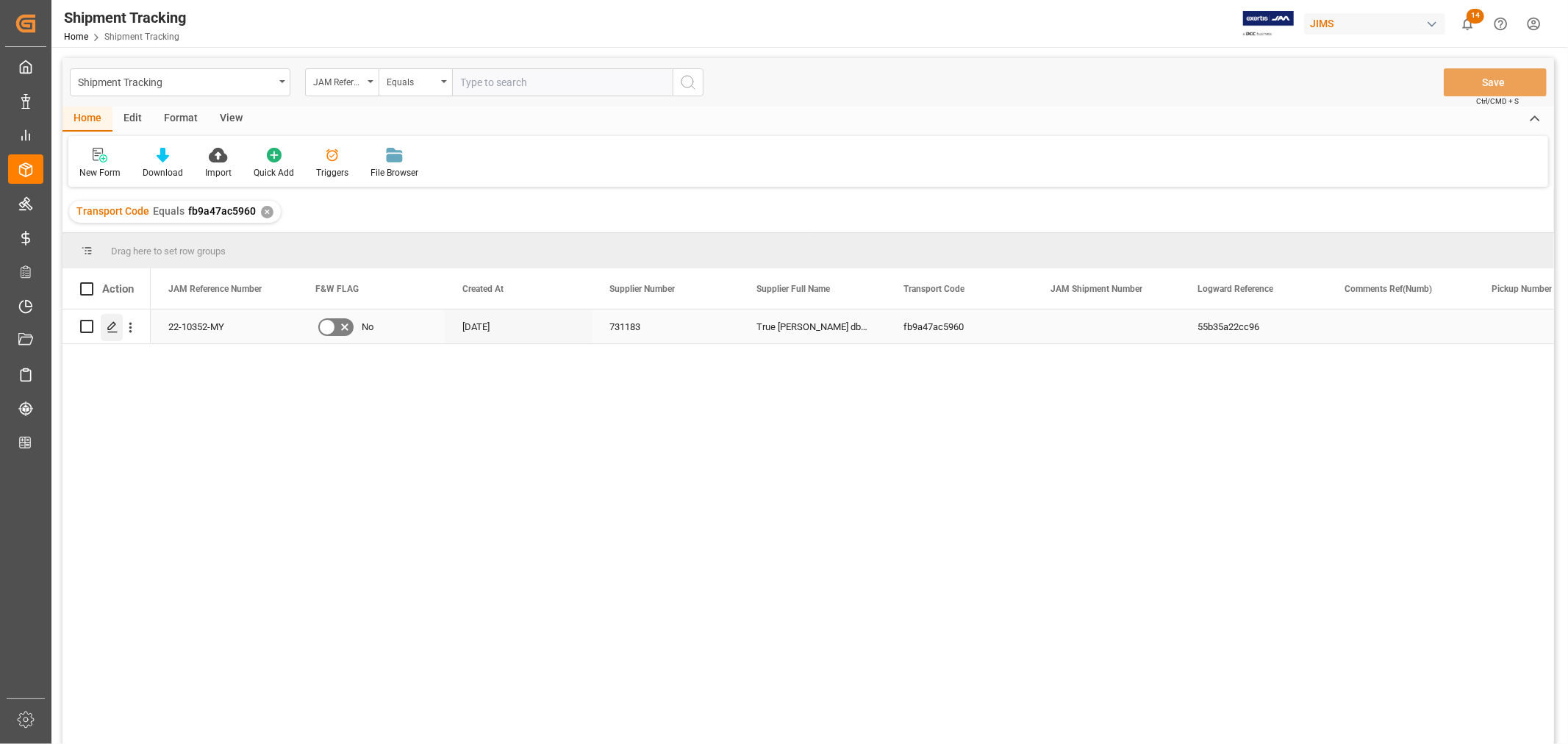
click at [112, 325] on icon "Press SPACE to select this row." at bounding box center [112, 327] width 12 height 12
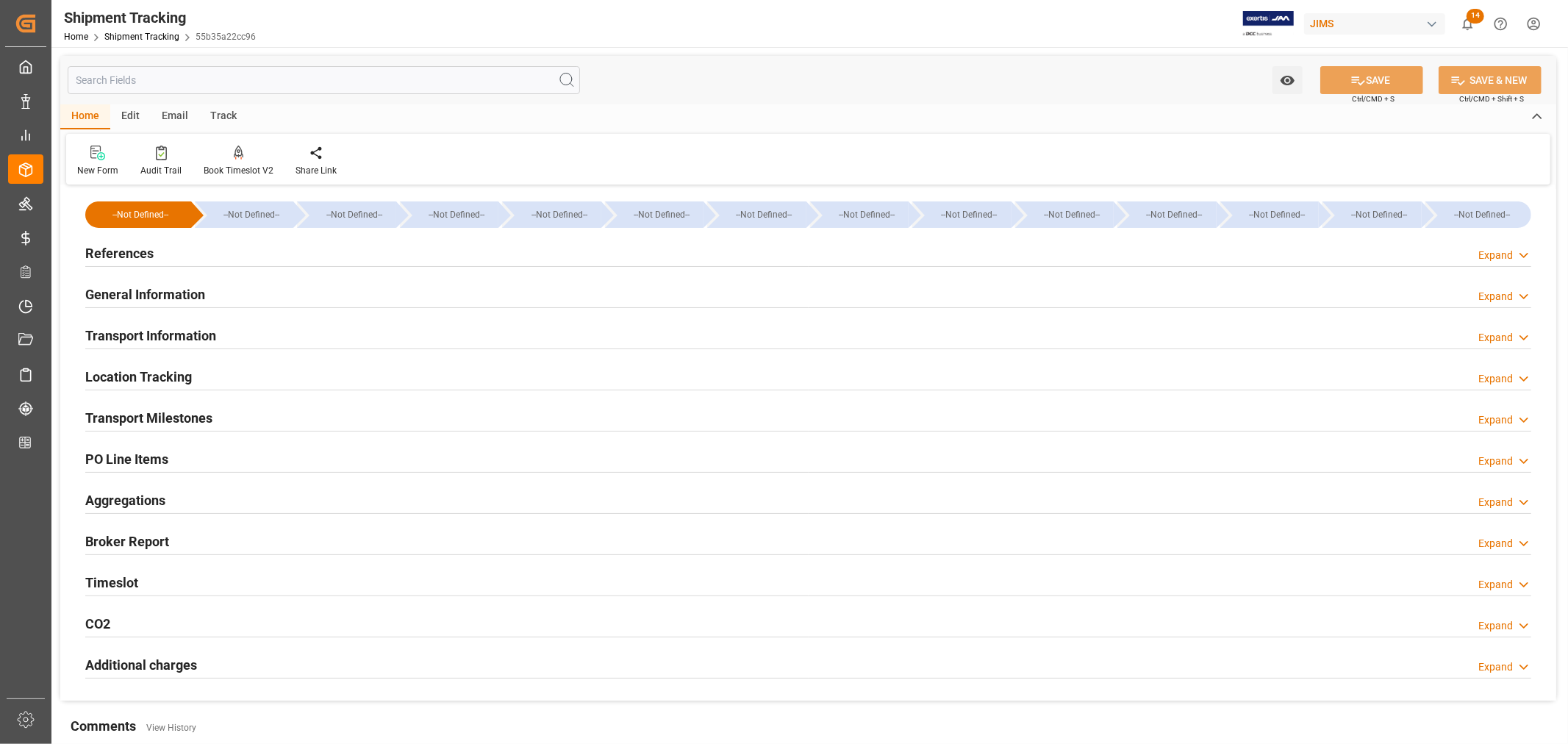
type input "[DATE]"
click at [138, 250] on h2 "References" at bounding box center [120, 253] width 68 height 20
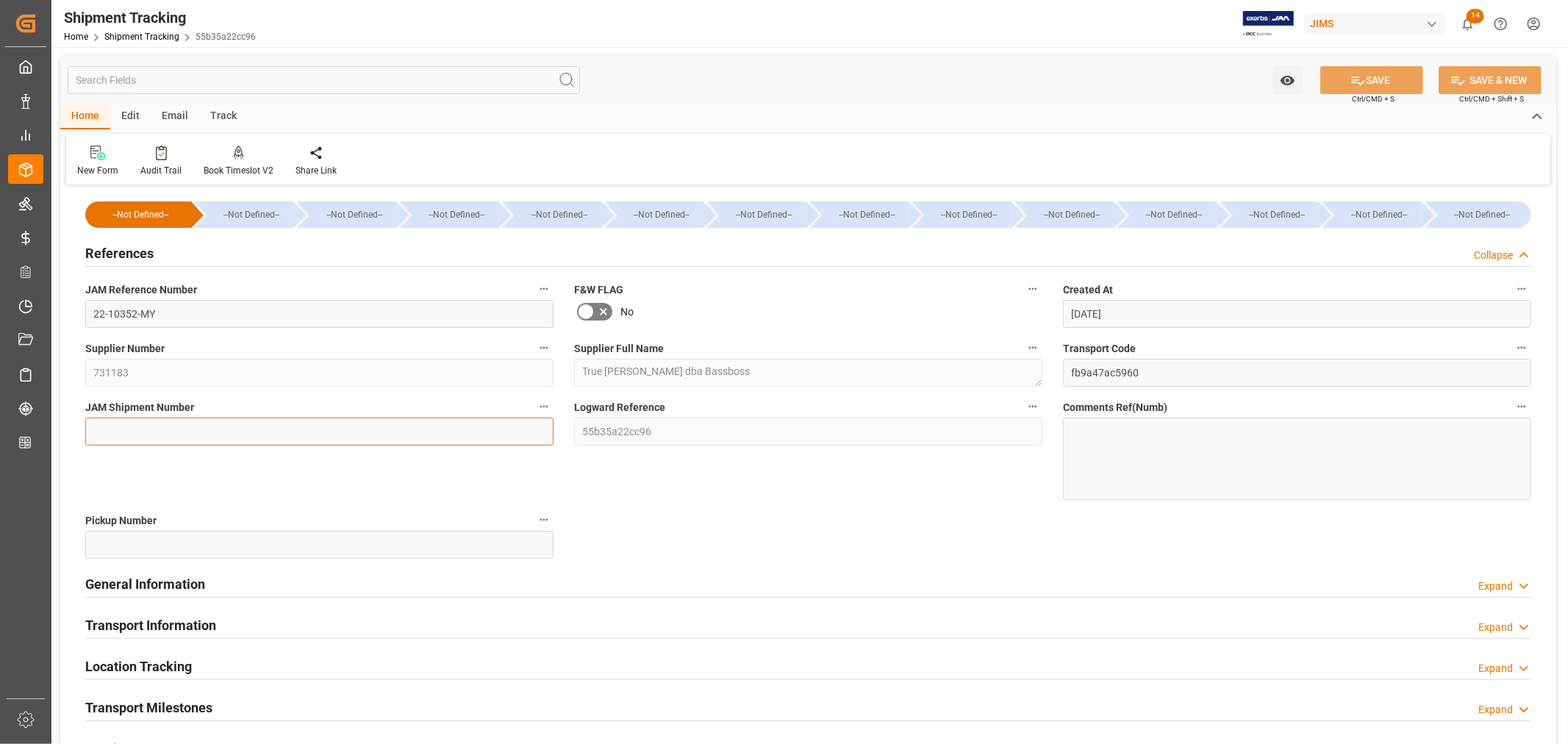
click at [121, 424] on input at bounding box center [320, 432] width 468 height 28
paste input "72863"
type input "72863"
click at [1376, 82] on button "SAVE" at bounding box center [1372, 80] width 103 height 28
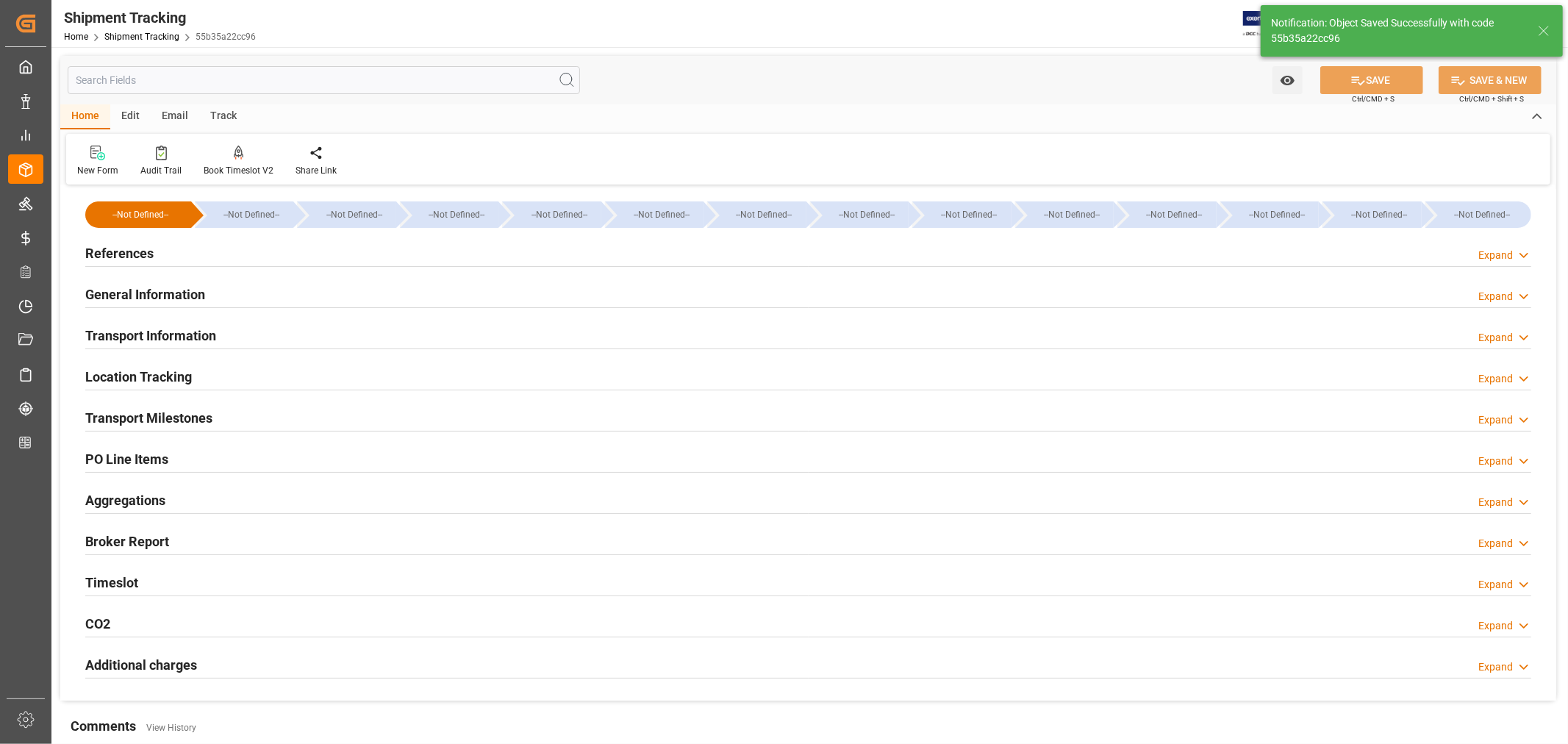
click at [172, 291] on h2 "General Information" at bounding box center [145, 294] width 120 height 20
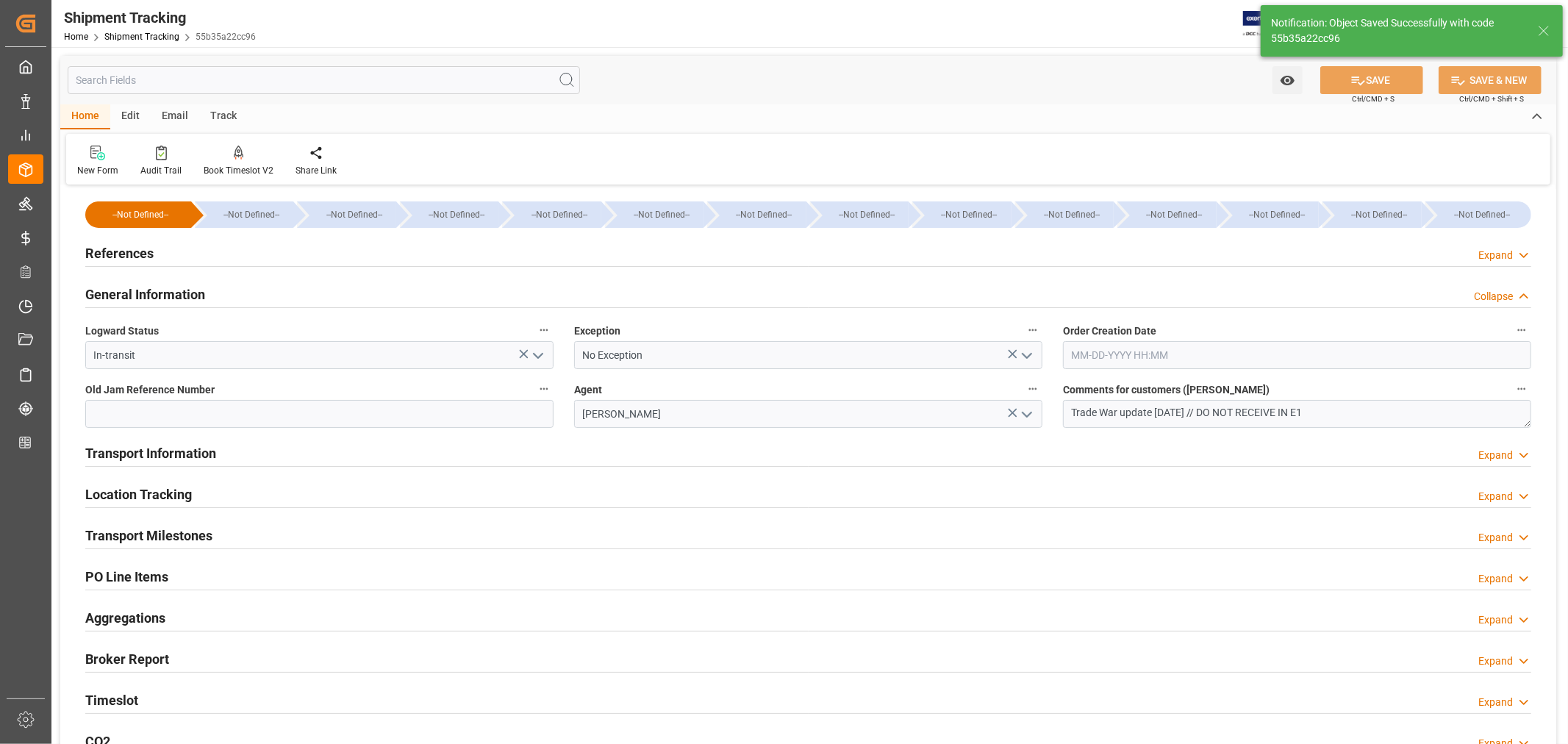
click at [1026, 349] on icon "open menu" at bounding box center [1027, 356] width 18 height 18
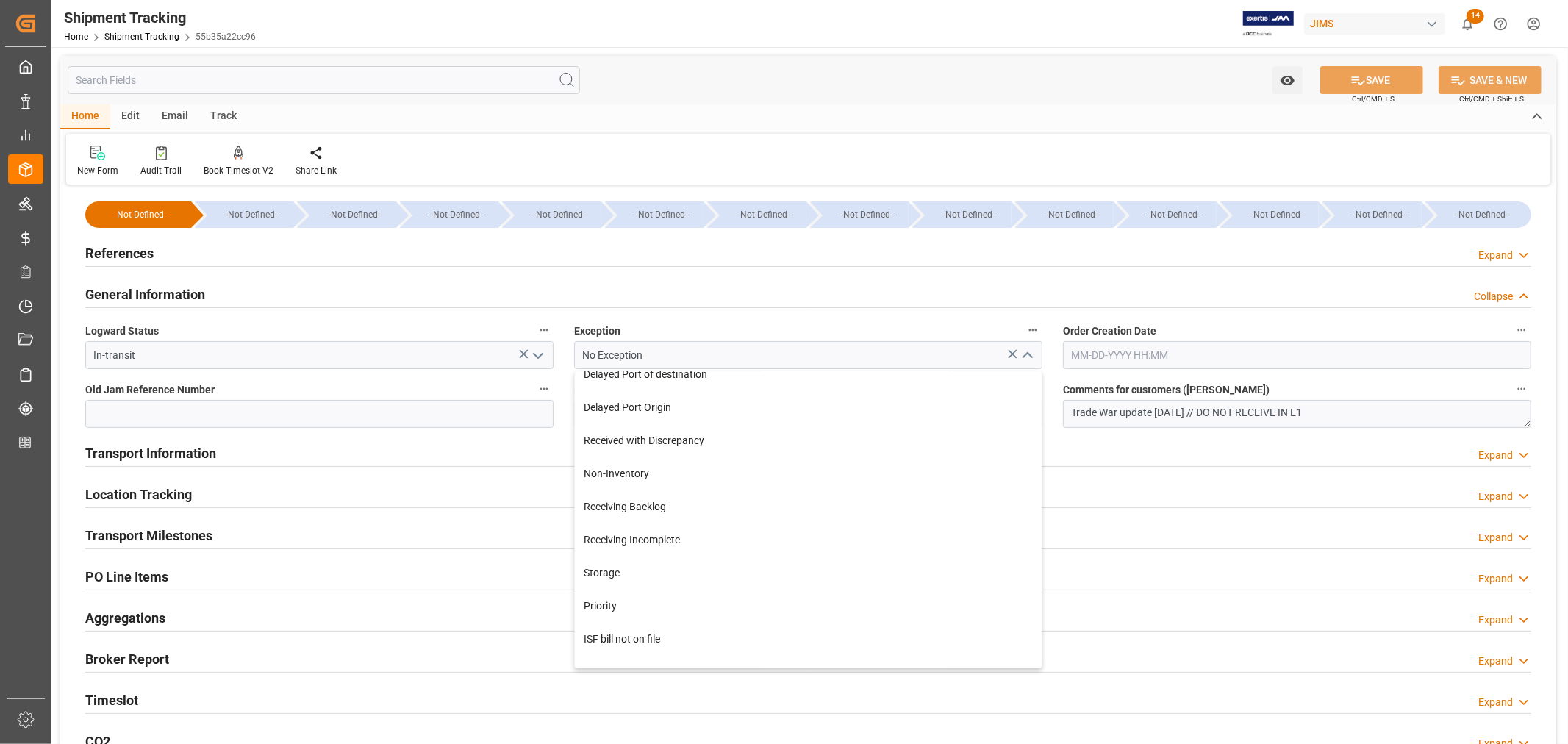
scroll to position [326, 0]
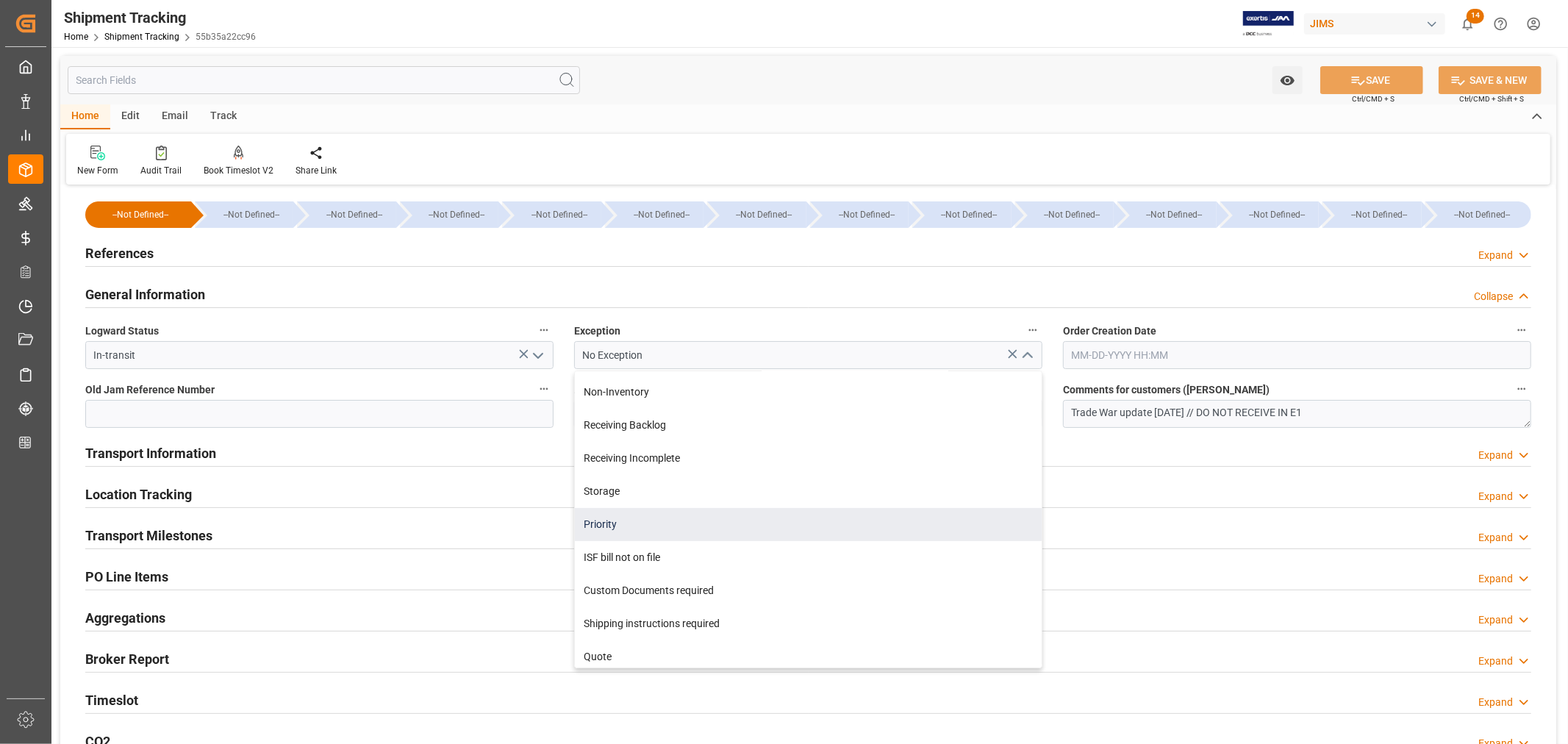
click at [597, 518] on div "Priority" at bounding box center [809, 525] width 467 height 33
type input "Priority"
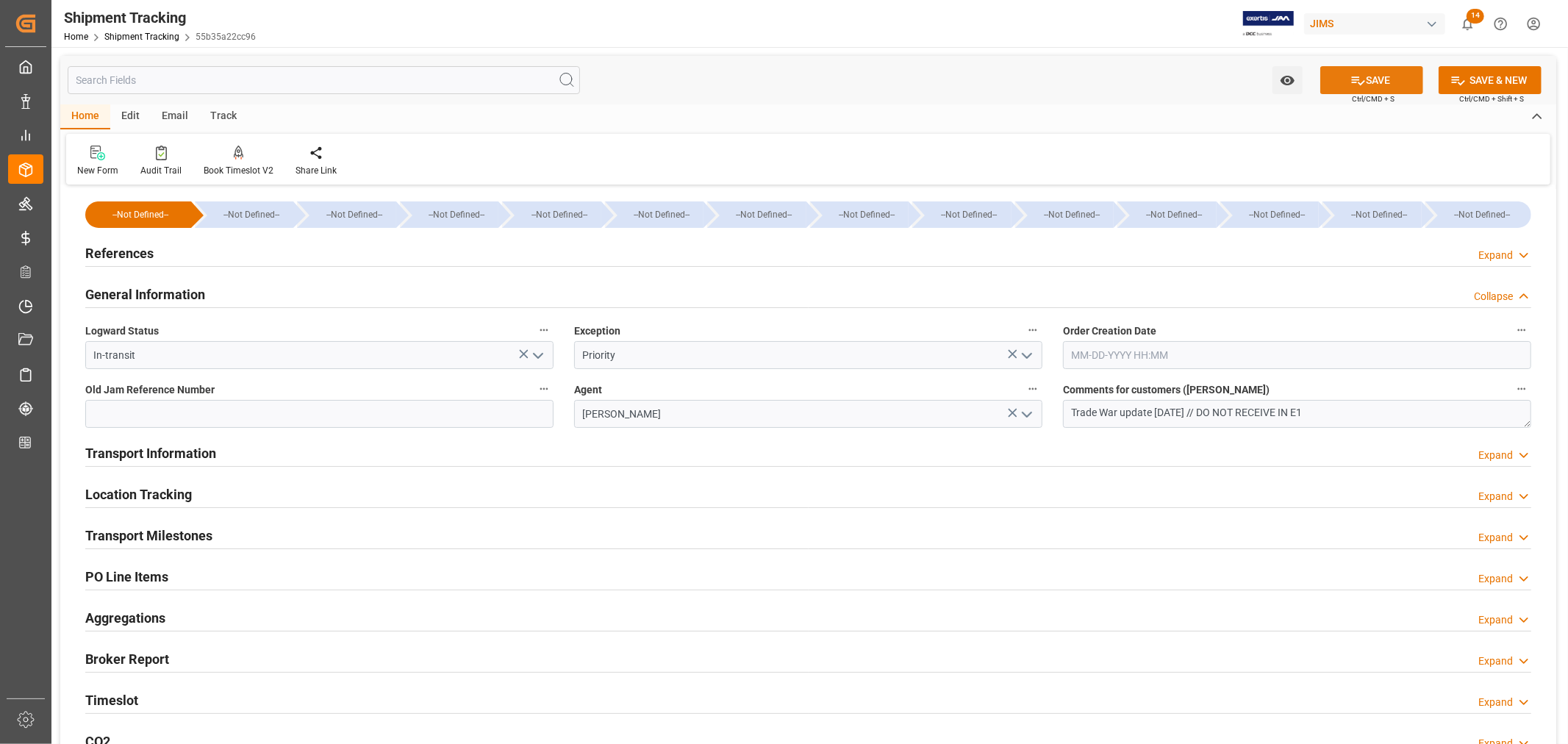
click at [1380, 74] on button "SAVE" at bounding box center [1372, 80] width 103 height 28
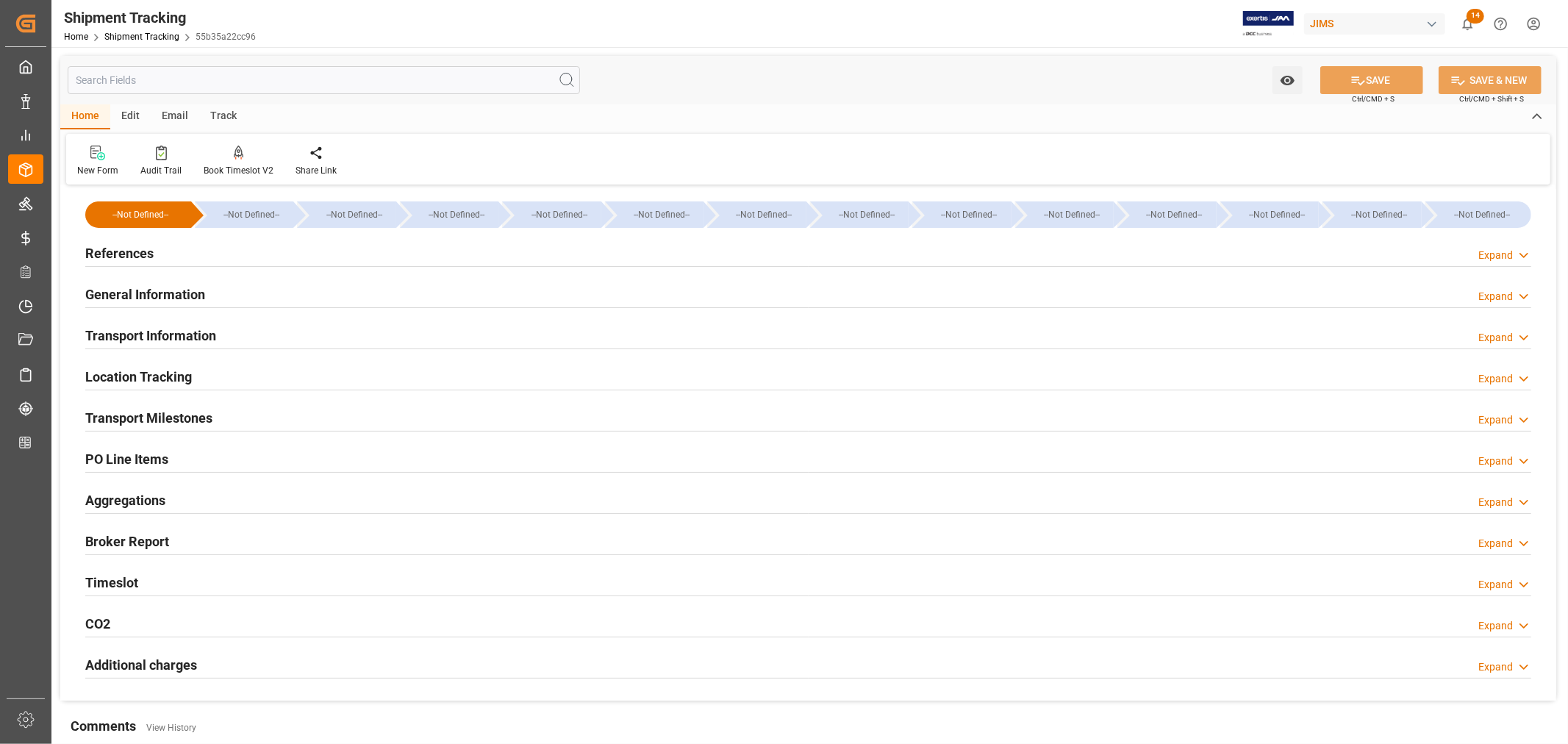
click at [192, 414] on h2 "Transport Milestones" at bounding box center [149, 418] width 127 height 20
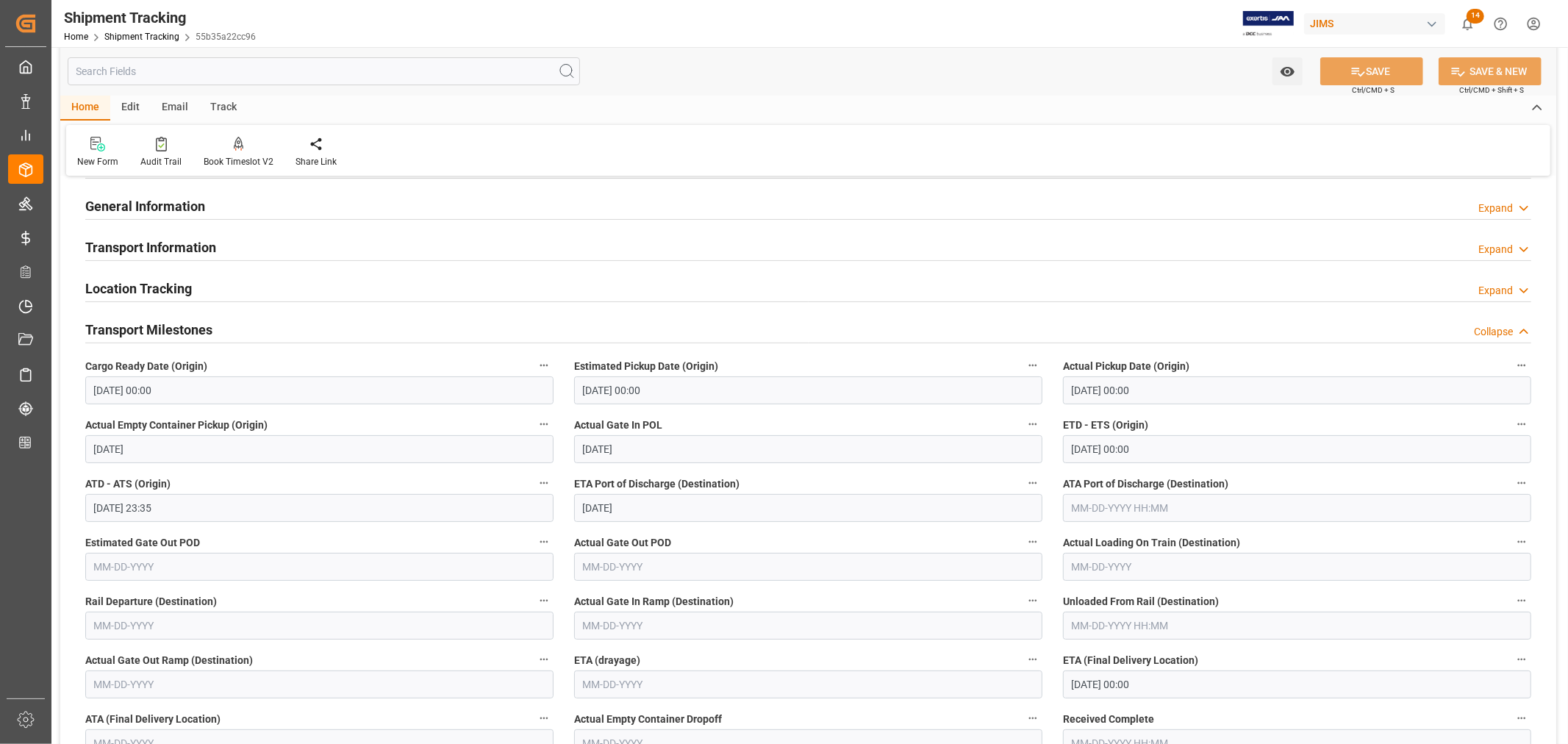
scroll to position [0, 0]
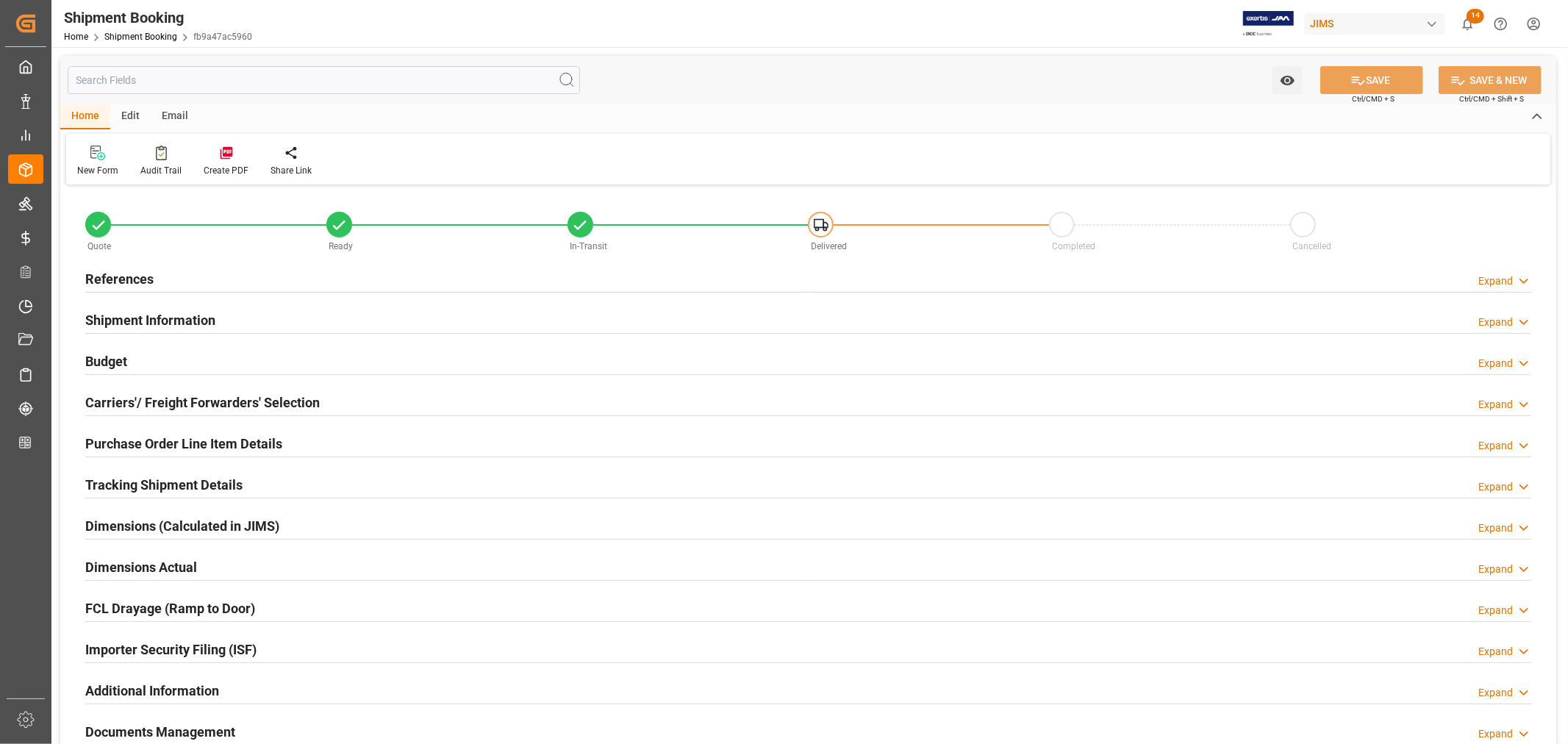
type input "50"
click at [158, 481] on h2 "Tracking Shipment Details" at bounding box center [164, 485] width 158 height 20
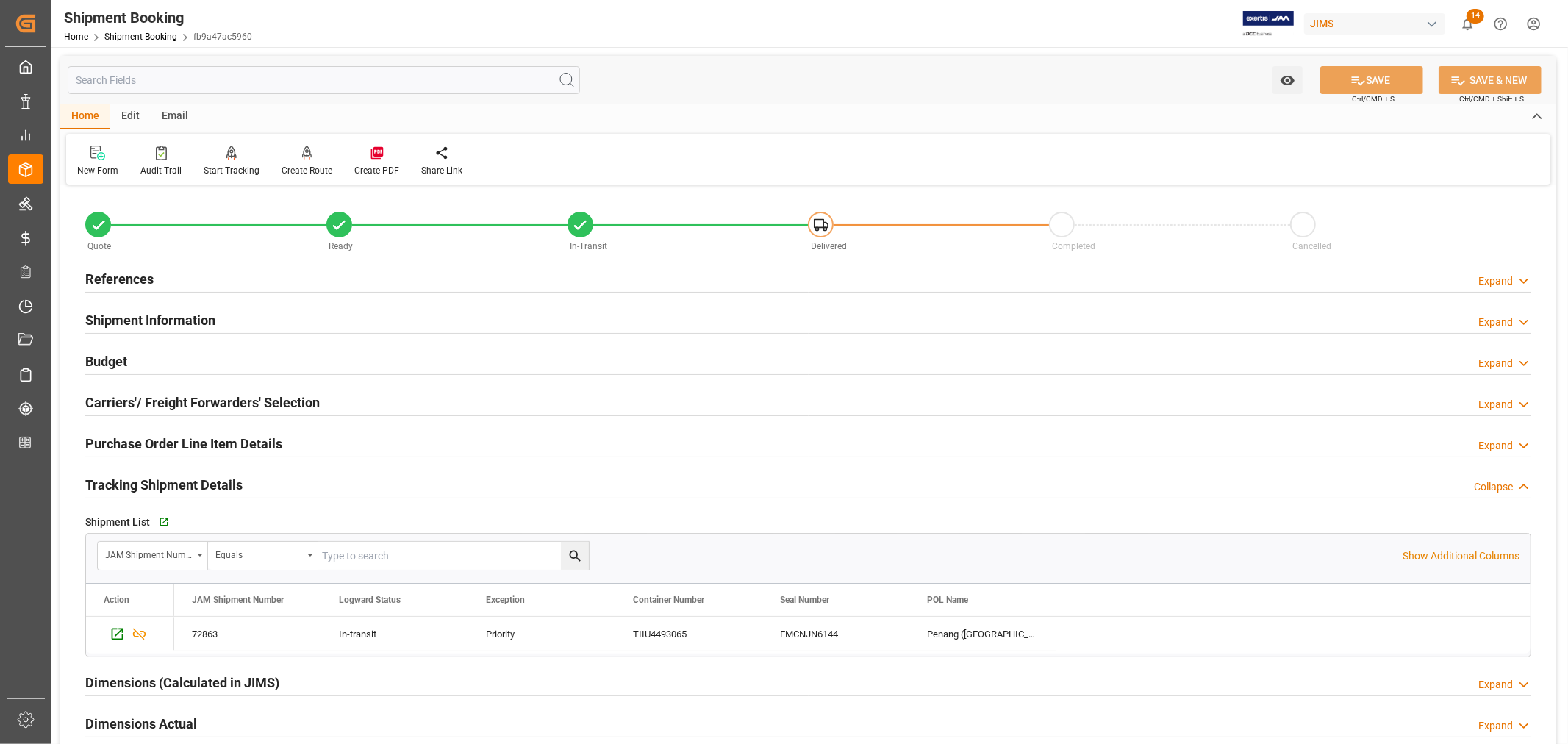
click at [158, 481] on h2 "Tracking Shipment Details" at bounding box center [164, 485] width 158 height 20
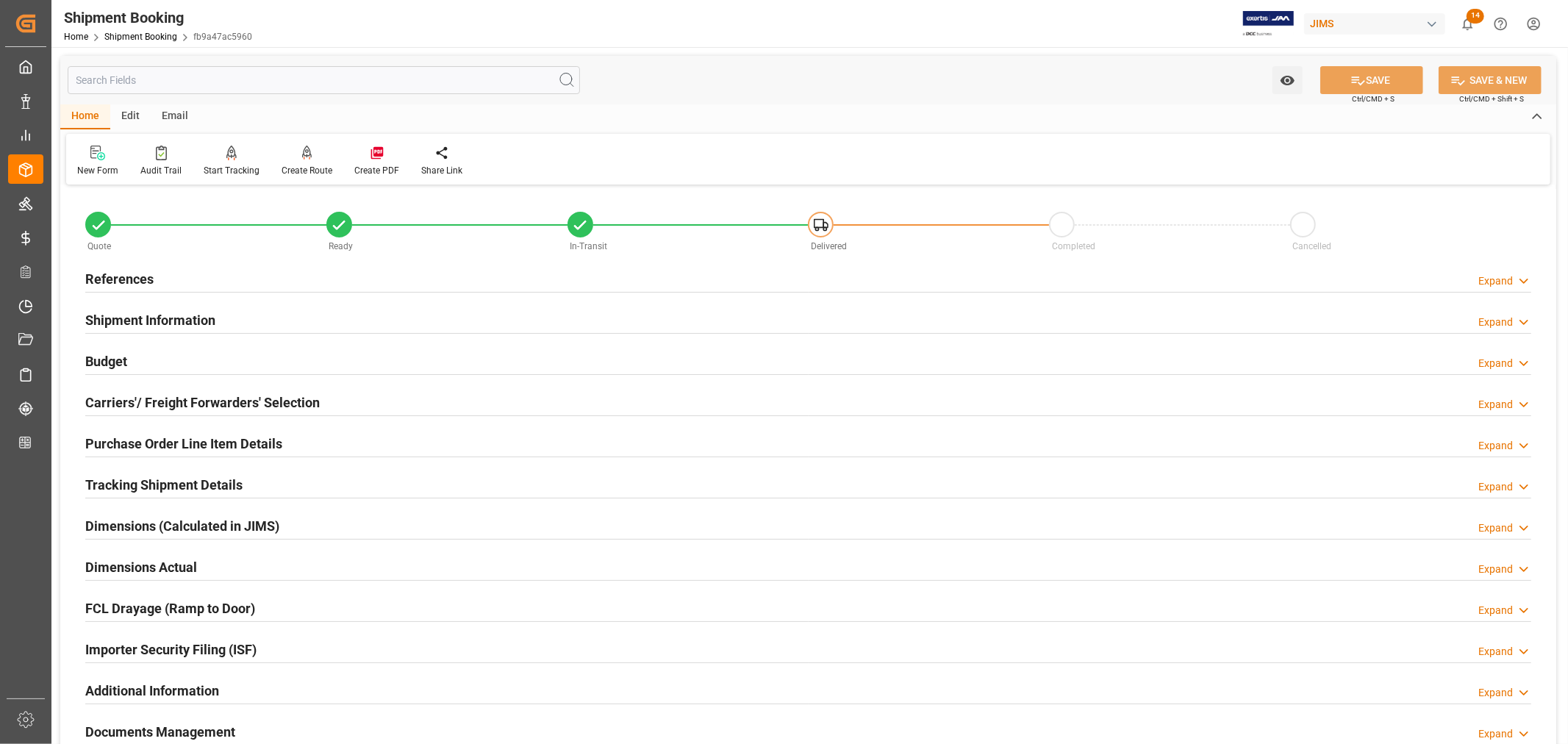
click at [153, 314] on h2 "Shipment Information" at bounding box center [150, 320] width 130 height 20
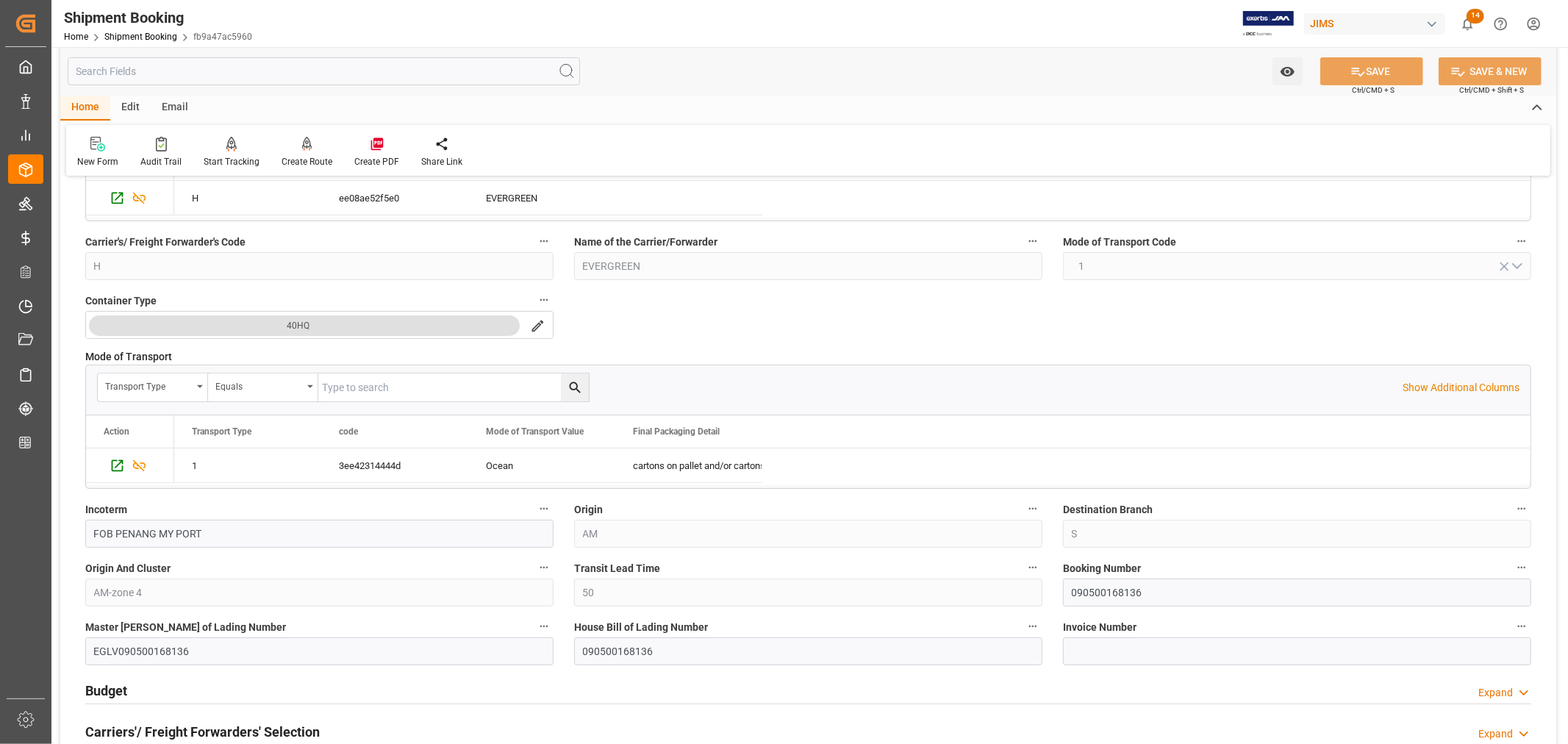
scroll to position [326, 0]
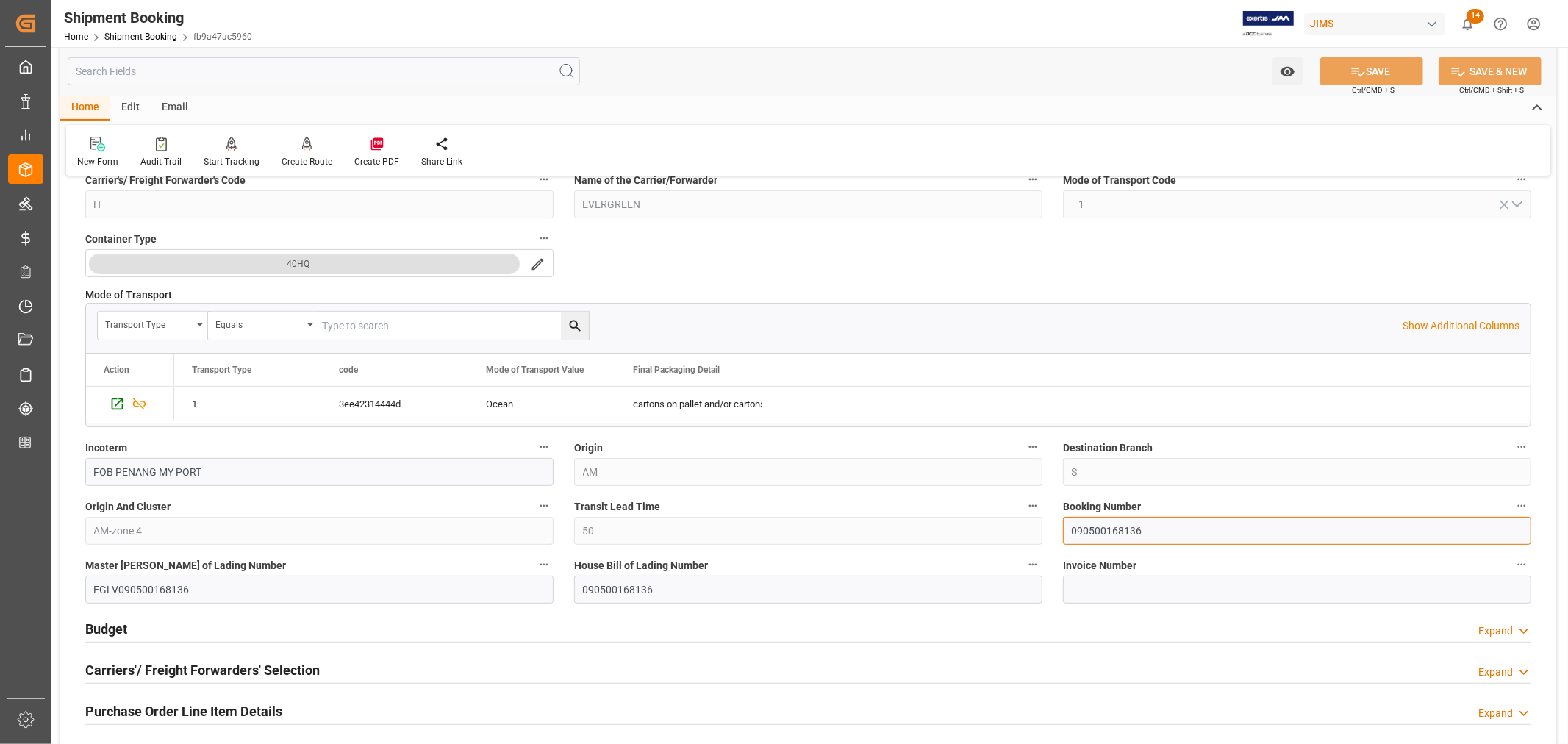
click at [1103, 535] on input "090500168136" at bounding box center [1297, 531] width 468 height 28
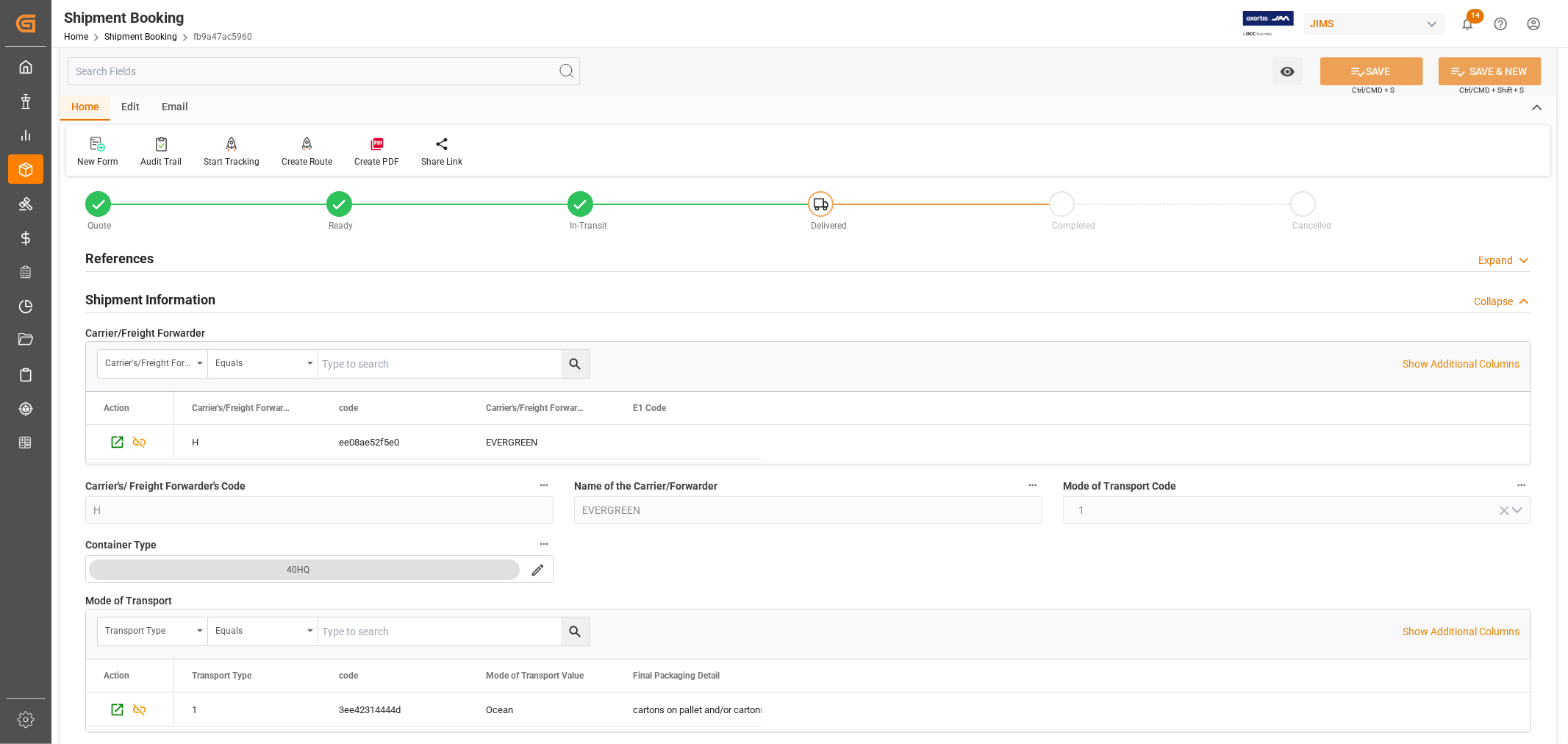
scroll to position [0, 0]
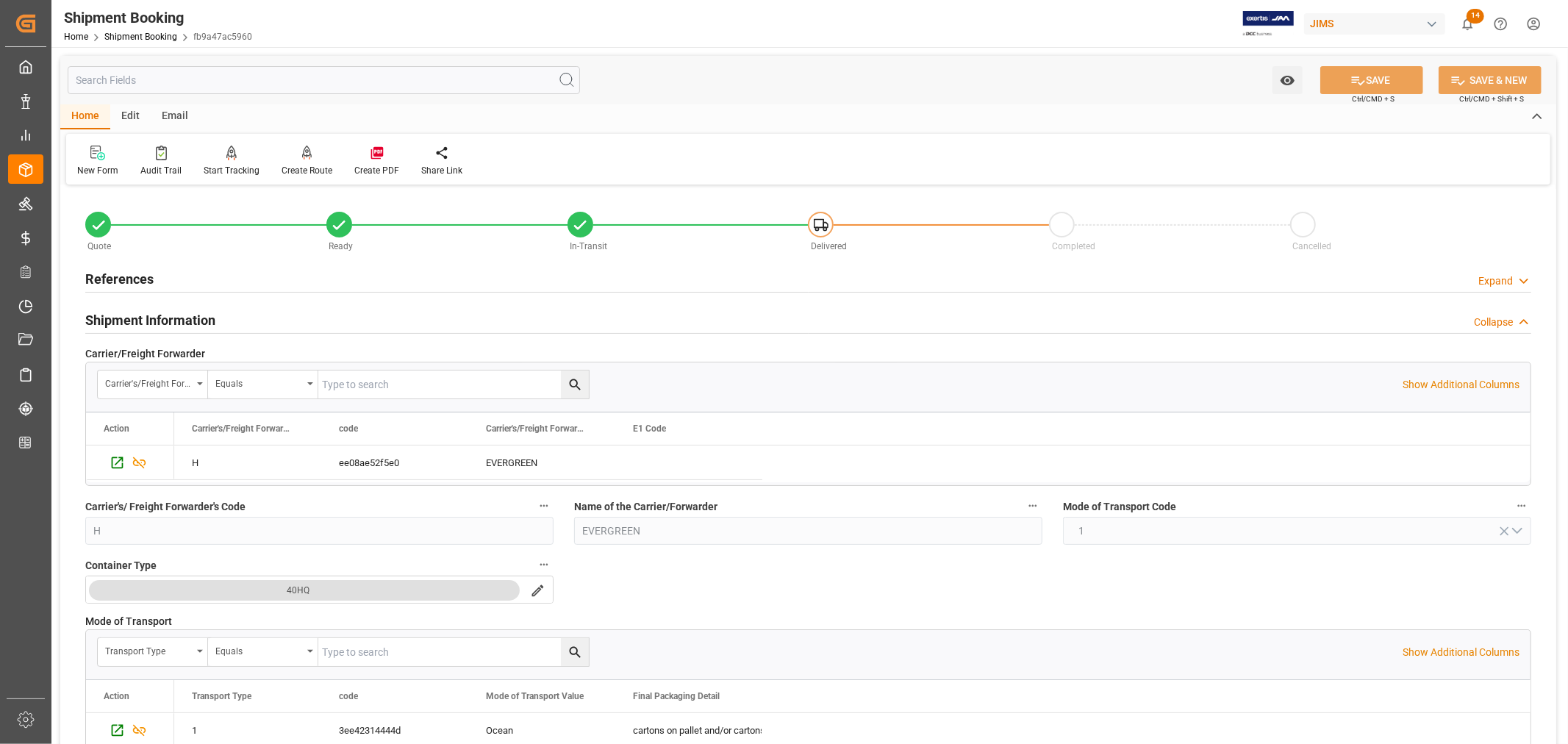
click at [186, 314] on h2 "Shipment Information" at bounding box center [150, 320] width 130 height 20
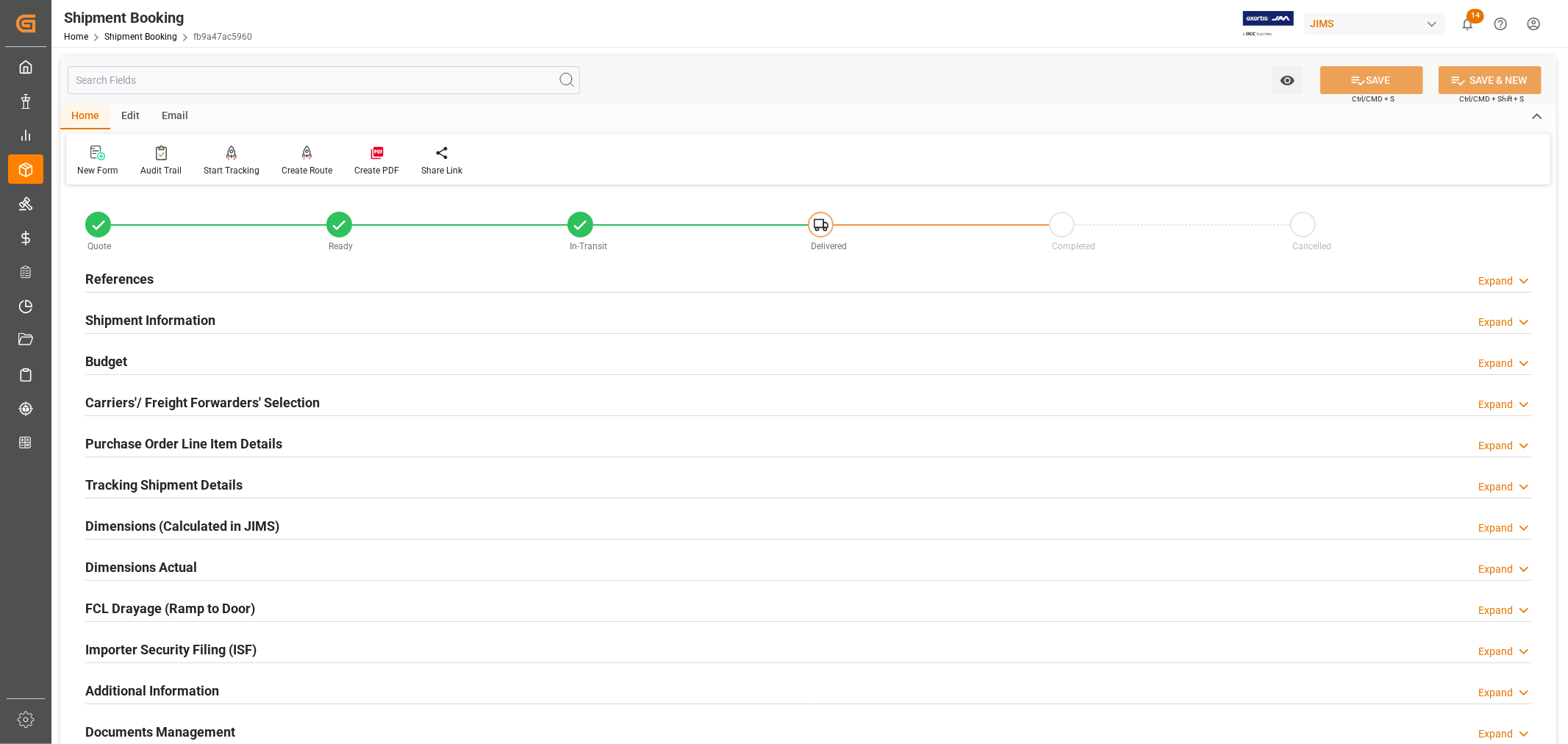
click at [134, 482] on h2 "Tracking Shipment Details" at bounding box center [164, 485] width 158 height 20
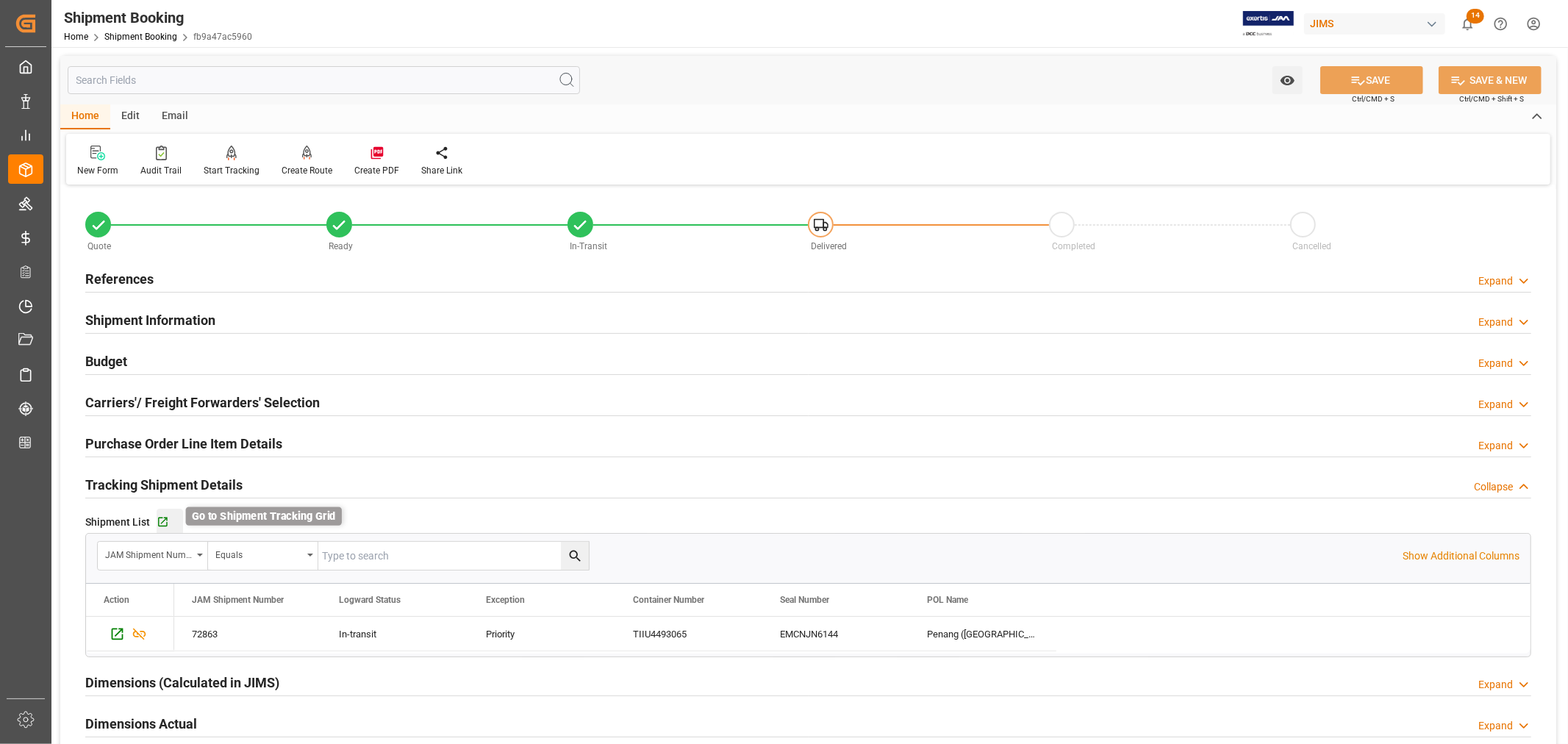
click at [164, 519] on icon "button" at bounding box center [163, 522] width 10 height 10
click at [144, 34] on link "Shipment Booking" at bounding box center [140, 37] width 73 height 10
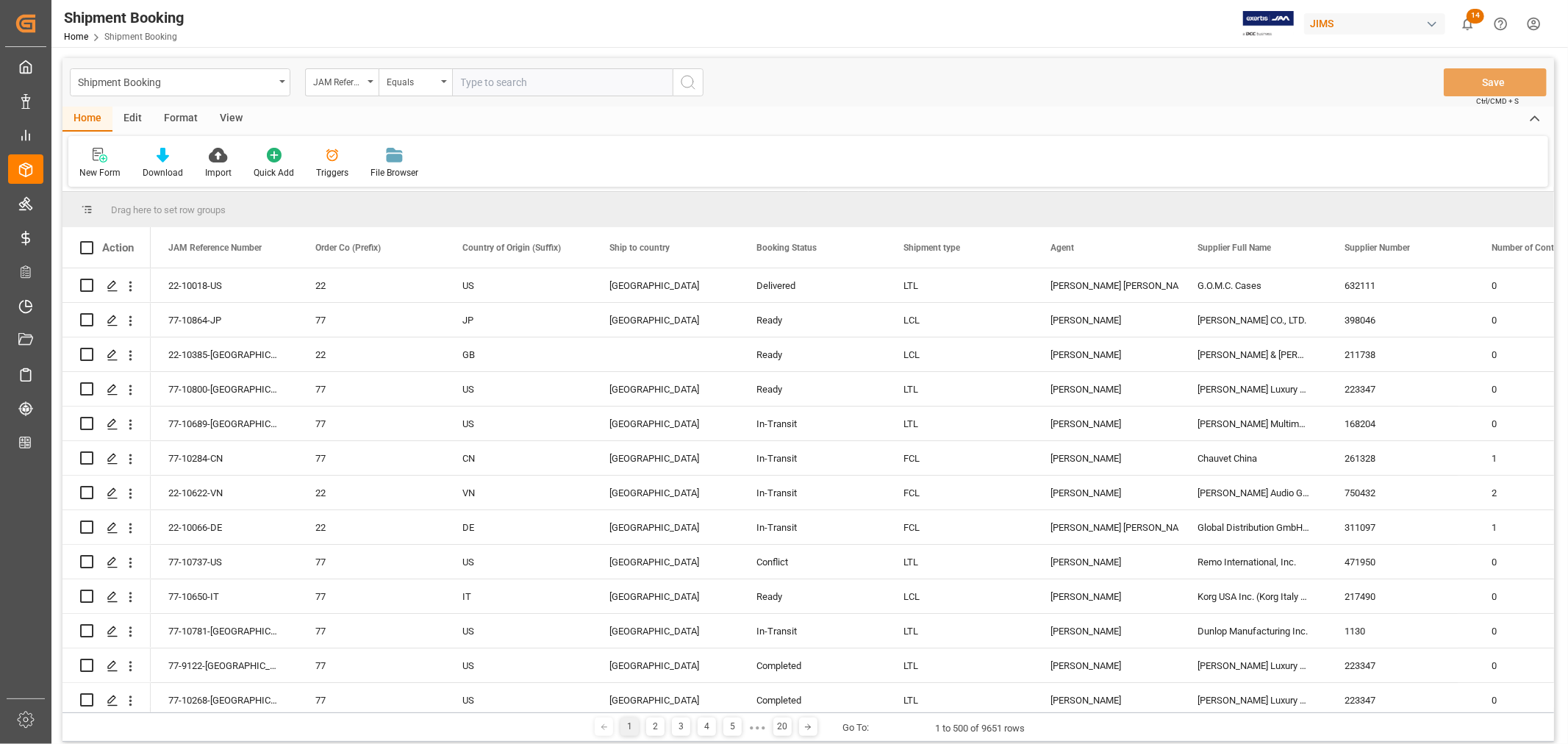
click at [498, 78] on input "text" at bounding box center [562, 83] width 221 height 28
paste input "22-10788-MY"
drag, startPoint x: 464, startPoint y: 80, endPoint x: 460, endPoint y: 97, distance: 17.5
click at [463, 80] on input "22-10788-MY" at bounding box center [562, 83] width 221 height 28
drag, startPoint x: 459, startPoint y: 78, endPoint x: 465, endPoint y: 102, distance: 24.7
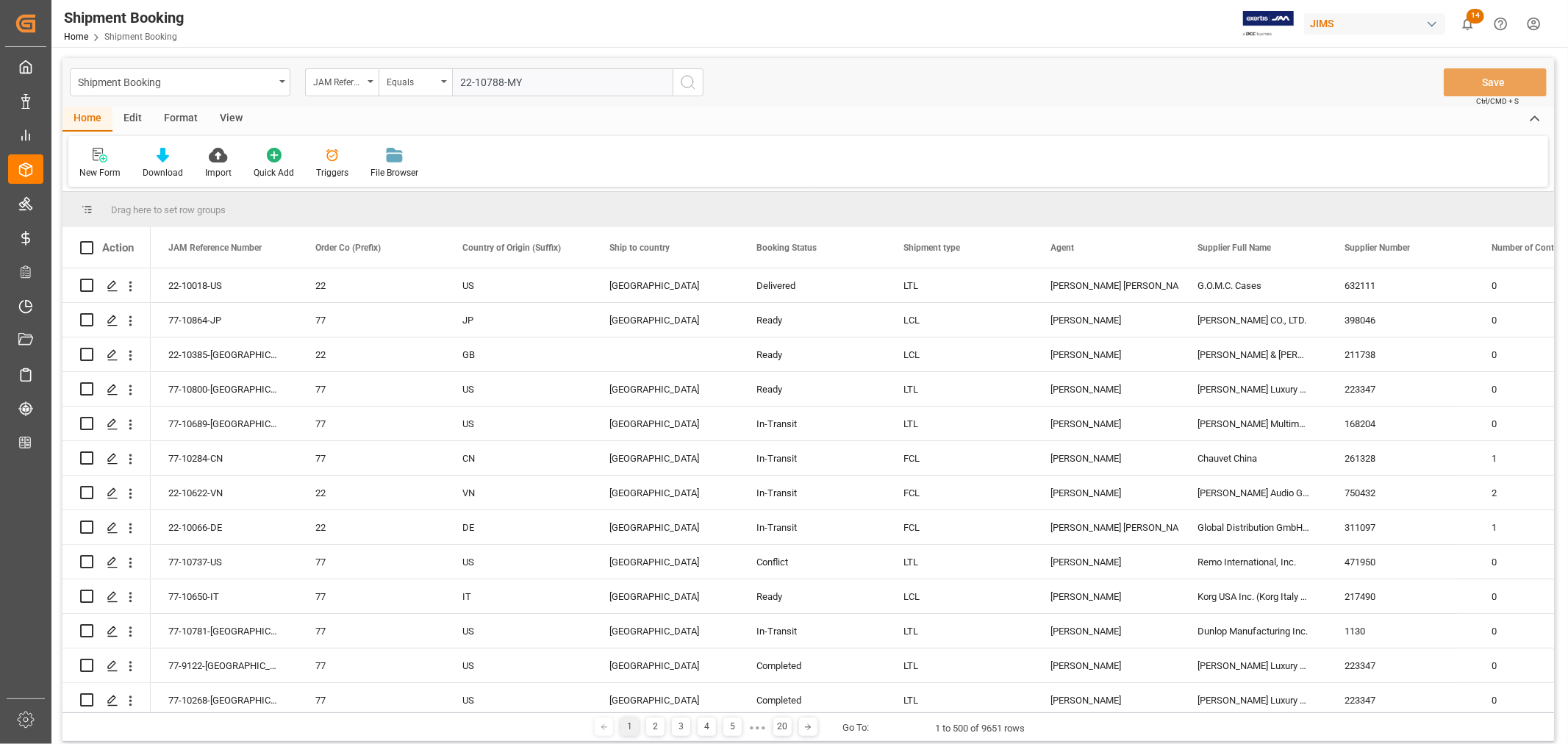
click at [459, 78] on input "22-10788-MY" at bounding box center [562, 83] width 221 height 28
click at [468, 83] on input "22-10788-MY" at bounding box center [562, 83] width 221 height 28
click at [531, 87] on input "22-10788-MY" at bounding box center [562, 83] width 221 height 28
type input "22-10788-MY"
click at [692, 83] on icon "search button" at bounding box center [688, 83] width 18 height 18
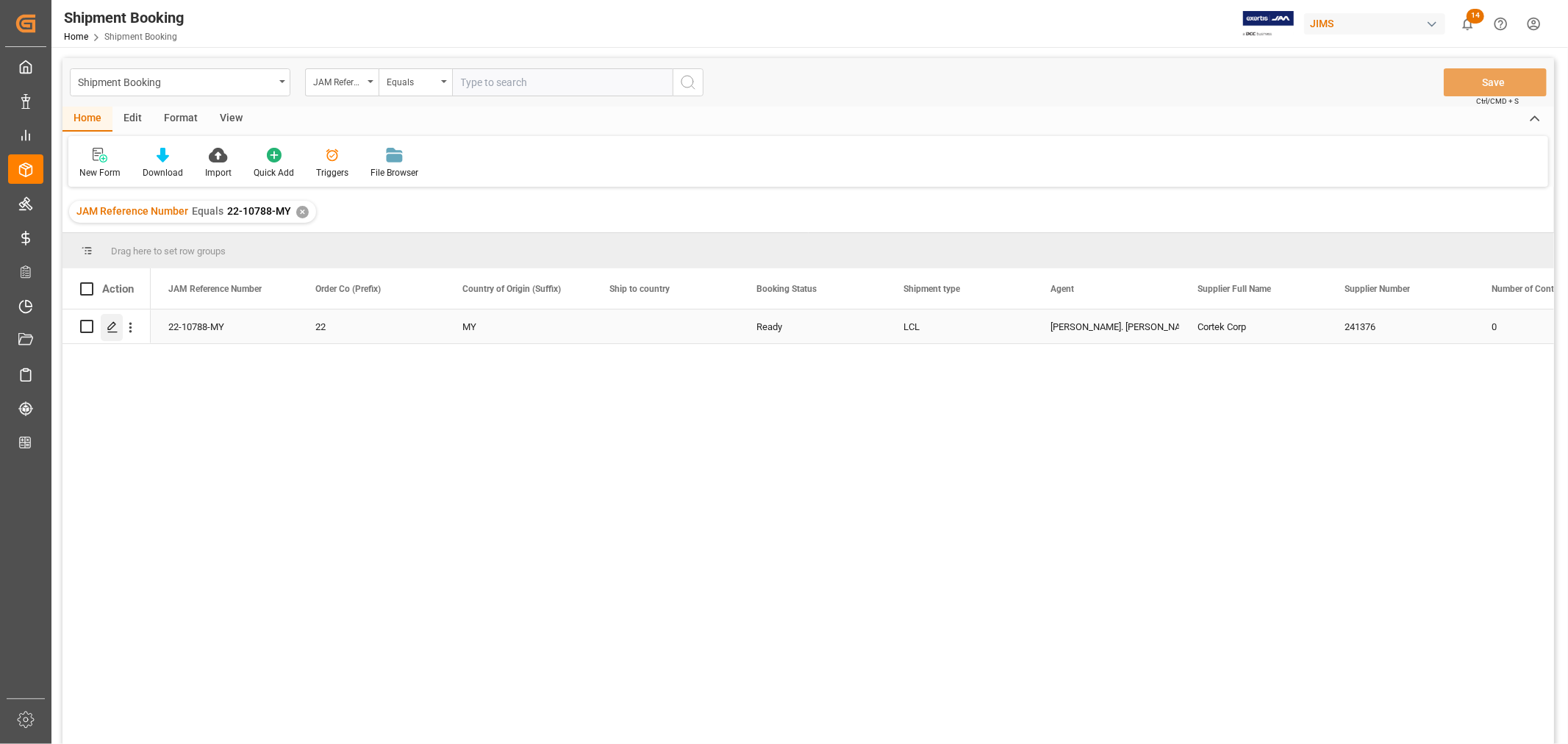
click at [107, 326] on icon "Press SPACE to select this row." at bounding box center [112, 327] width 12 height 12
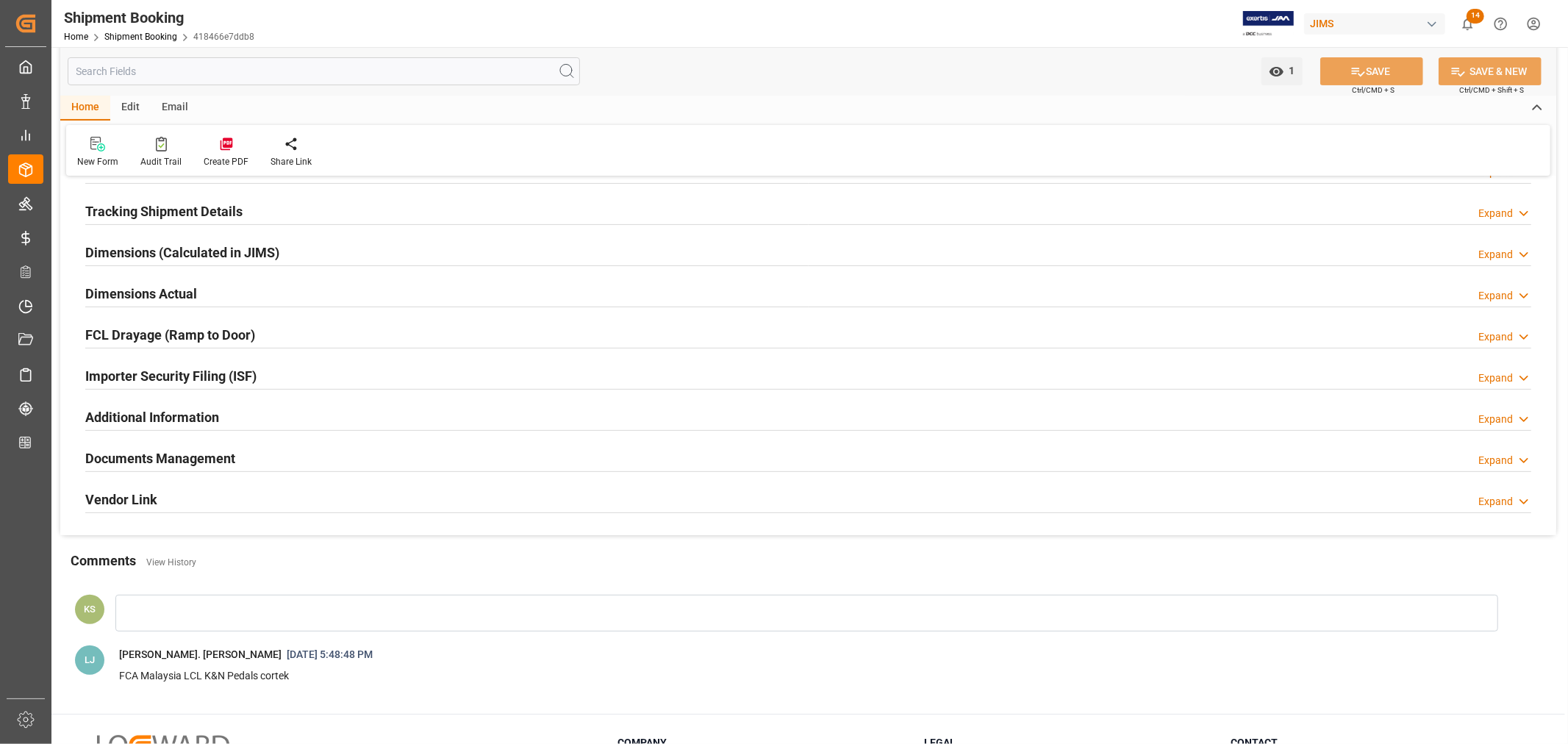
scroll to position [326, 0]
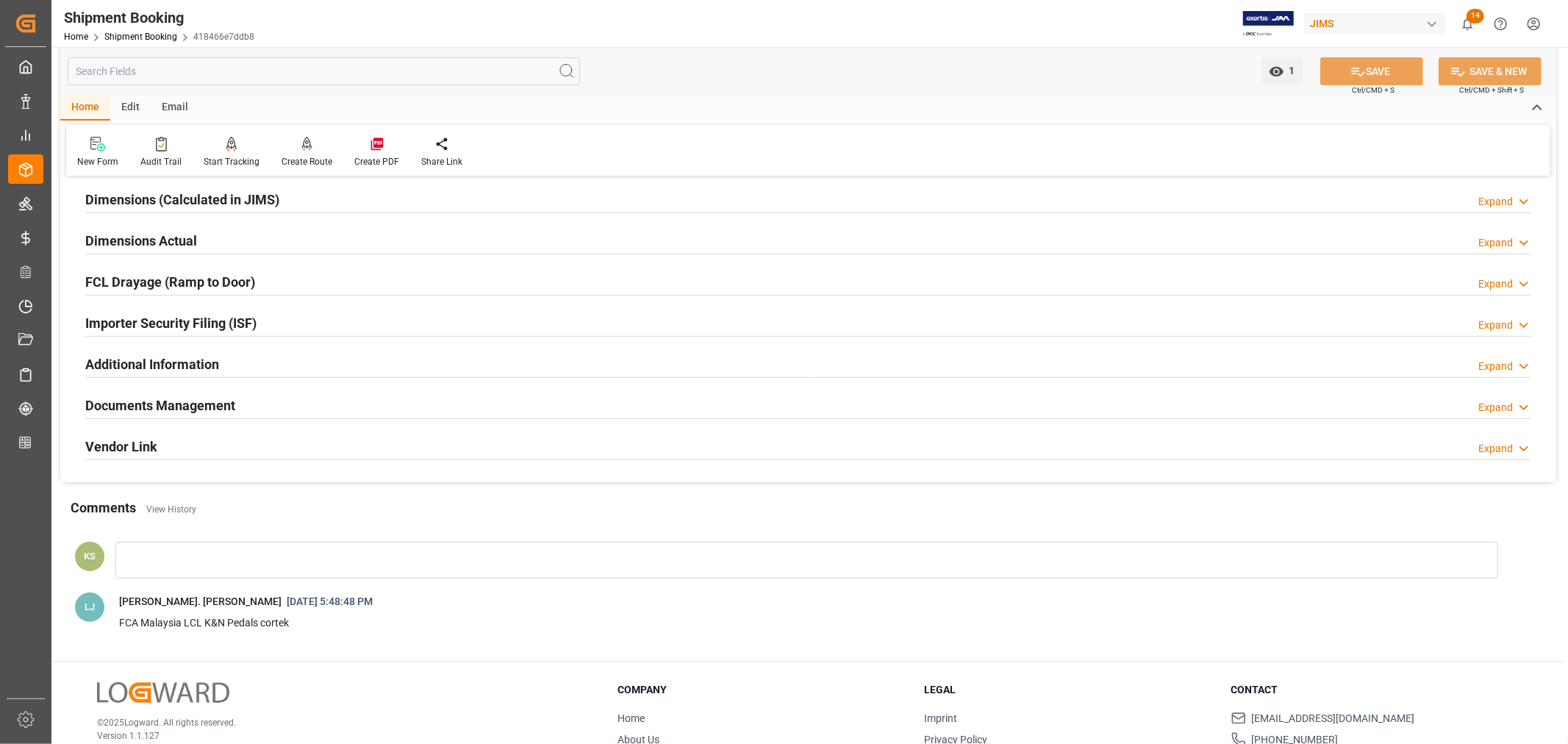
click at [285, 397] on div "Documents Management Expand" at bounding box center [809, 404] width 1446 height 28
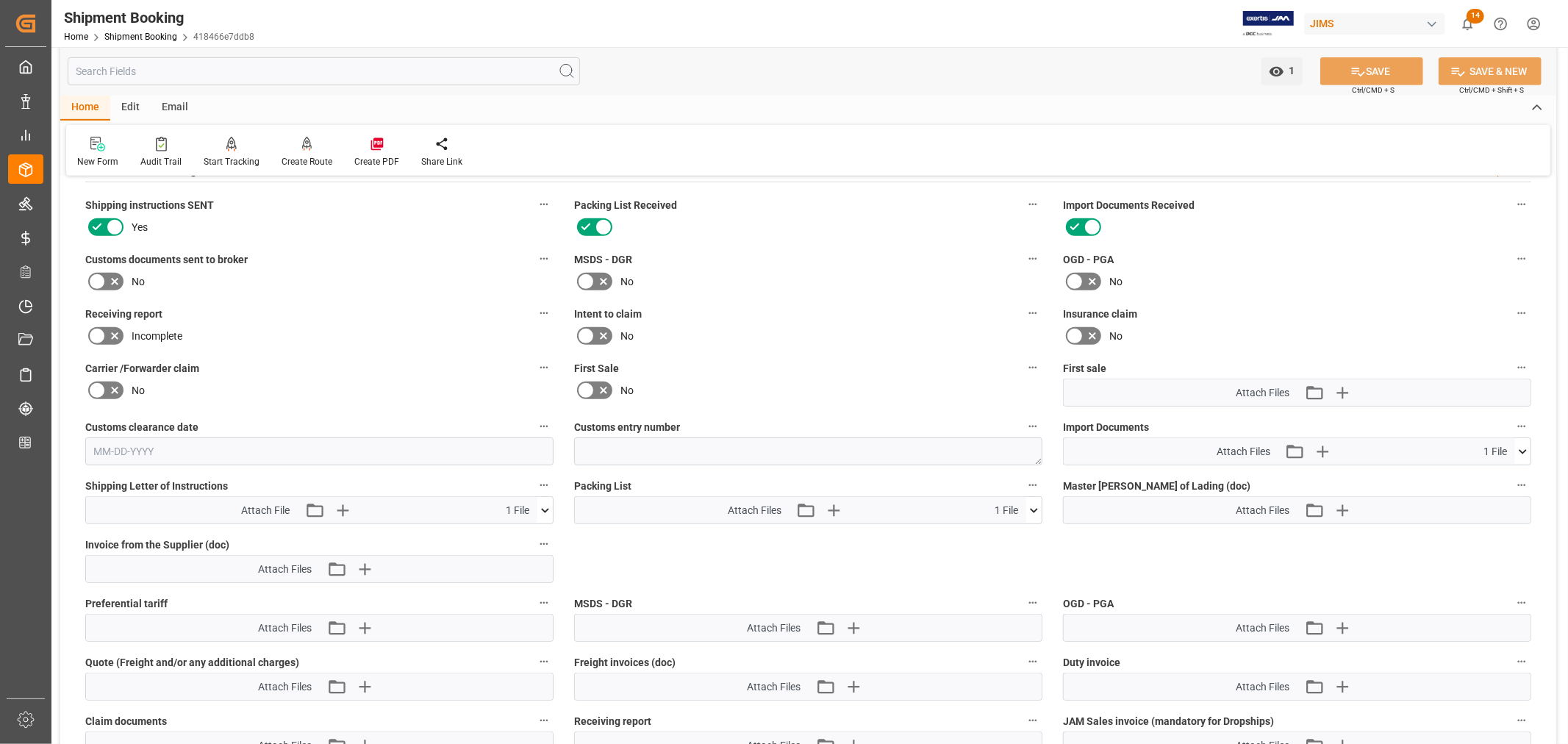
scroll to position [572, 0]
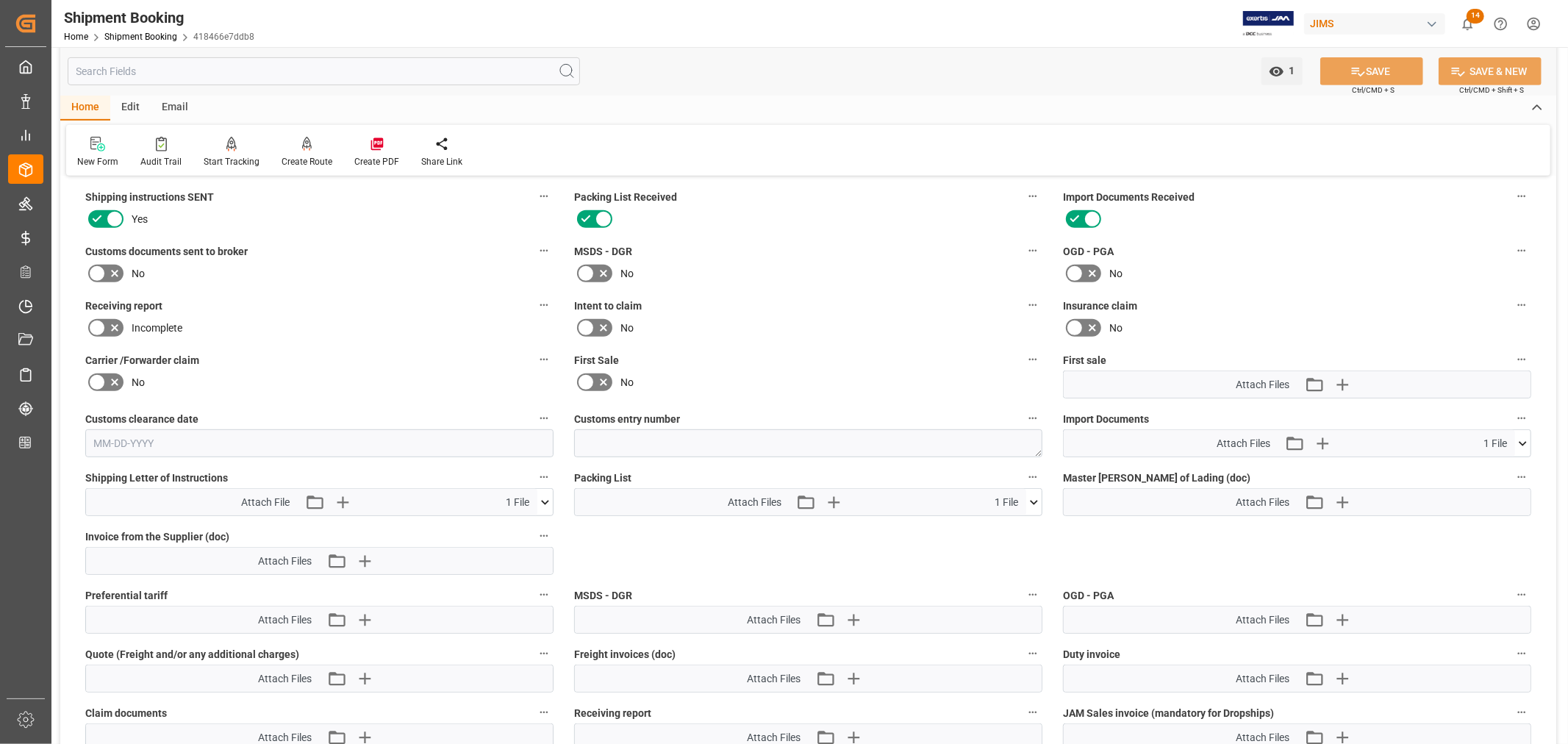
click at [545, 497] on icon at bounding box center [545, 502] width 16 height 16
click at [514, 526] on icon at bounding box center [506, 529] width 16 height 16
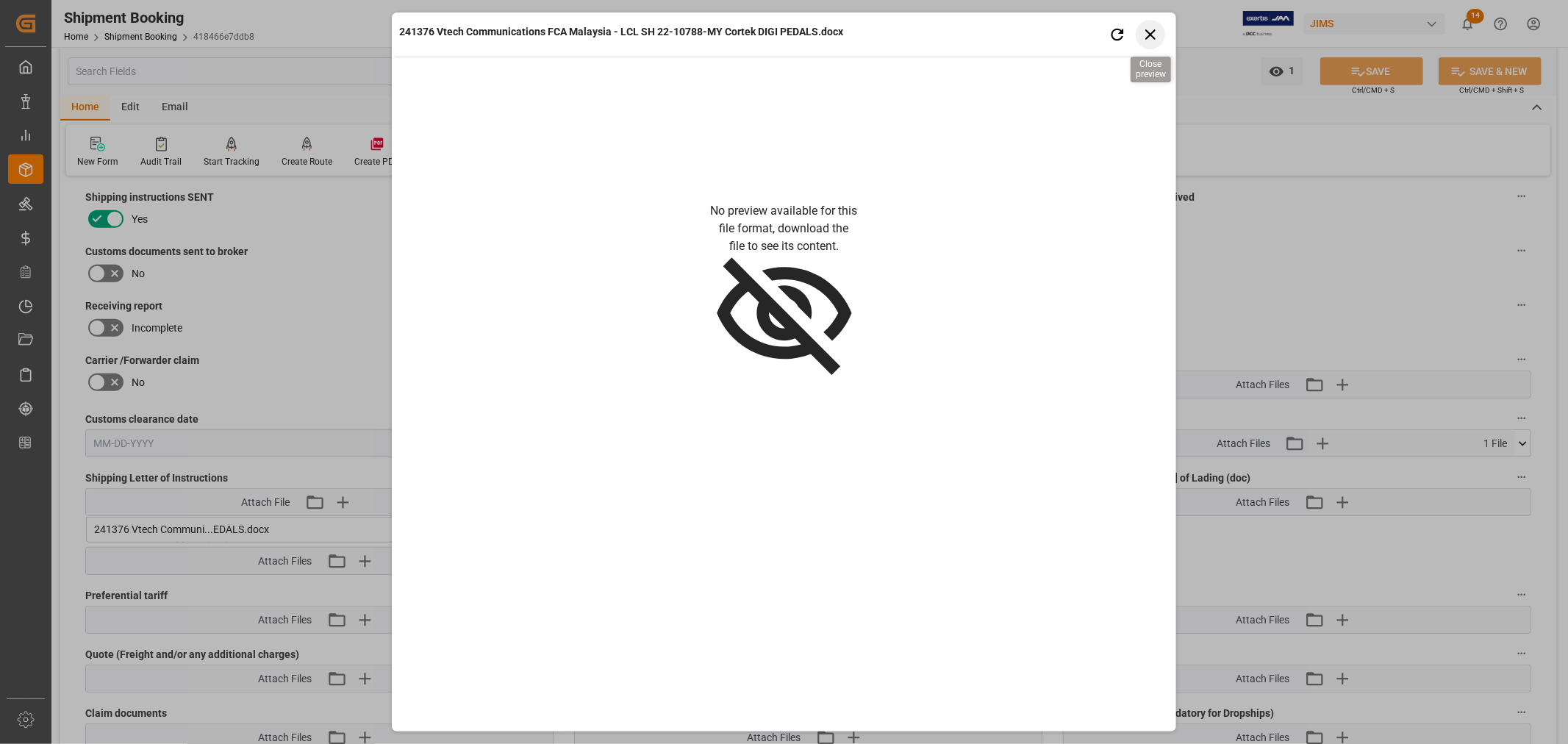
click at [1150, 31] on icon "button" at bounding box center [1150, 34] width 19 height 19
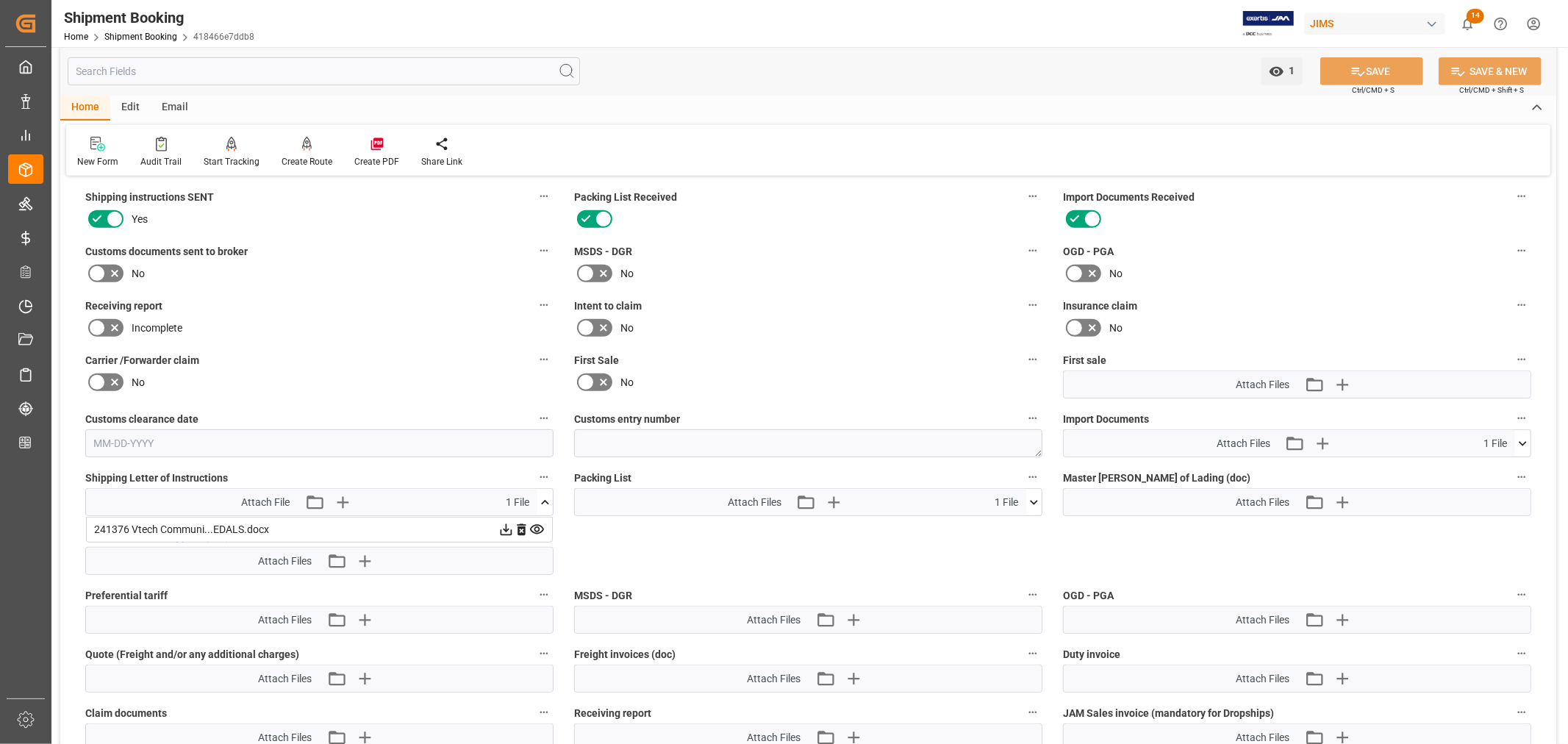
click at [504, 526] on icon at bounding box center [507, 530] width 12 height 12
click at [513, 524] on icon at bounding box center [507, 530] width 12 height 12
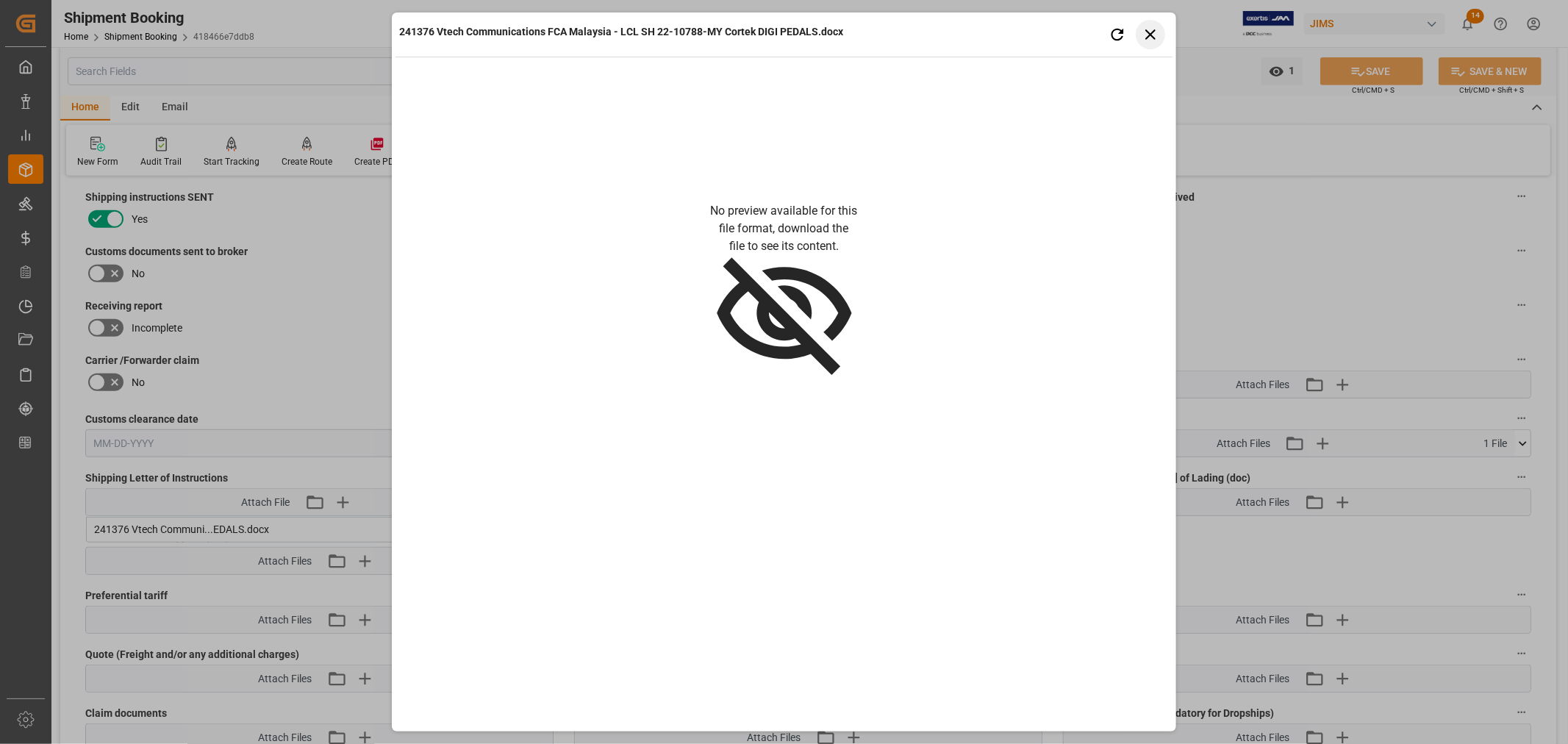
drag, startPoint x: 1155, startPoint y: 35, endPoint x: 1112, endPoint y: 39, distance: 43.2
click at [1154, 35] on icon "button" at bounding box center [1150, 34] width 19 height 19
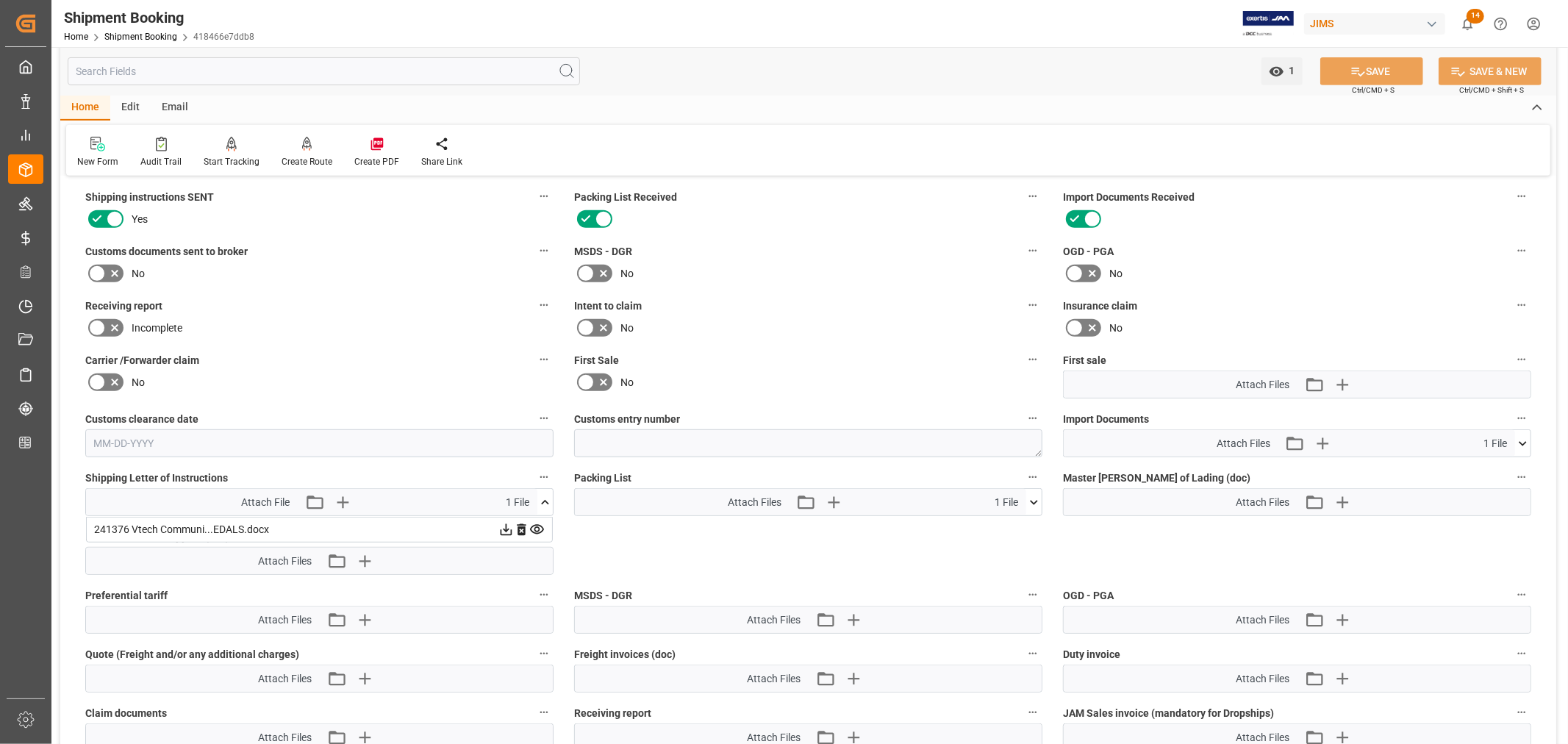
click at [1035, 500] on icon at bounding box center [1034, 502] width 8 height 4
click at [514, 529] on icon at bounding box center [506, 529] width 16 height 16
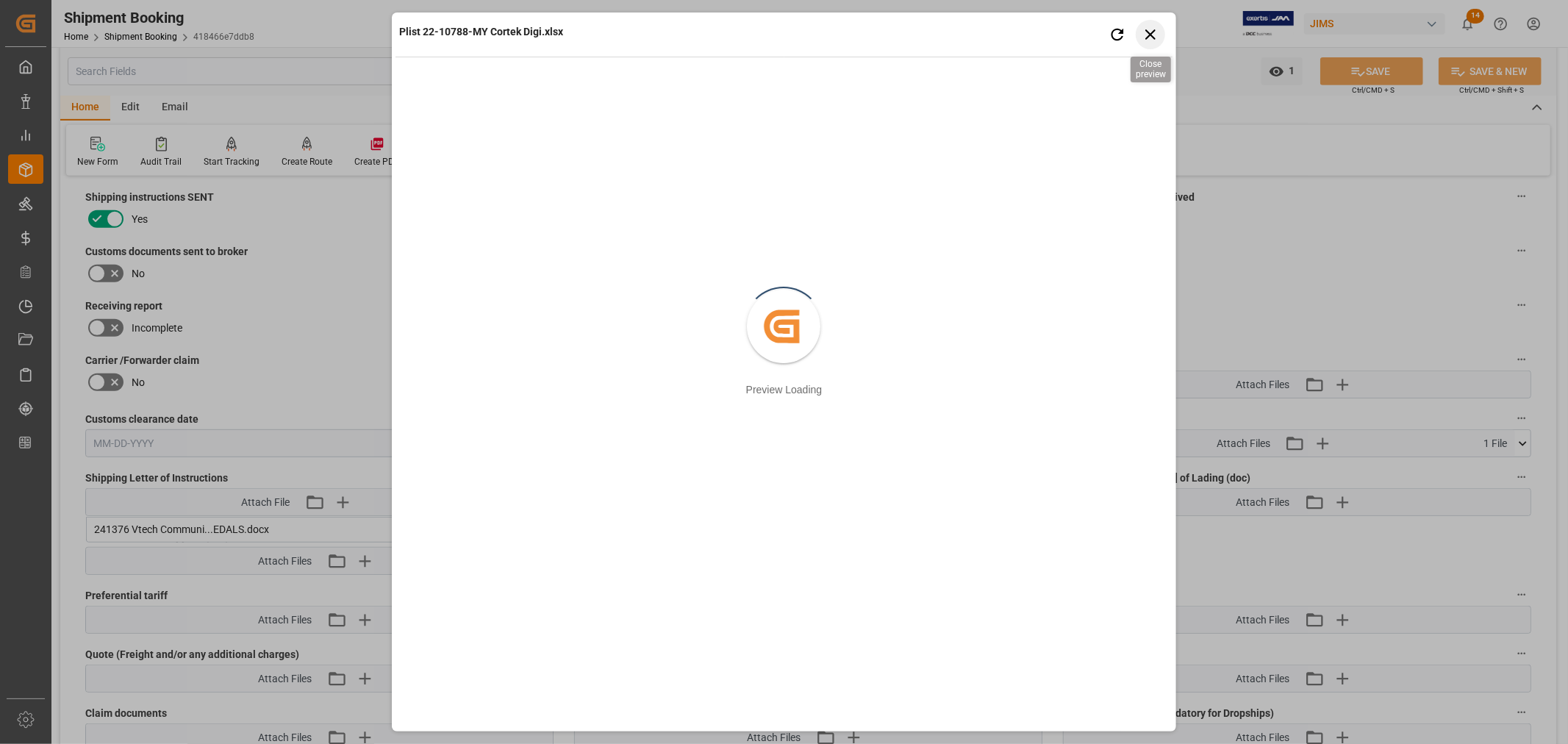
click at [1150, 39] on icon "button" at bounding box center [1150, 34] width 19 height 19
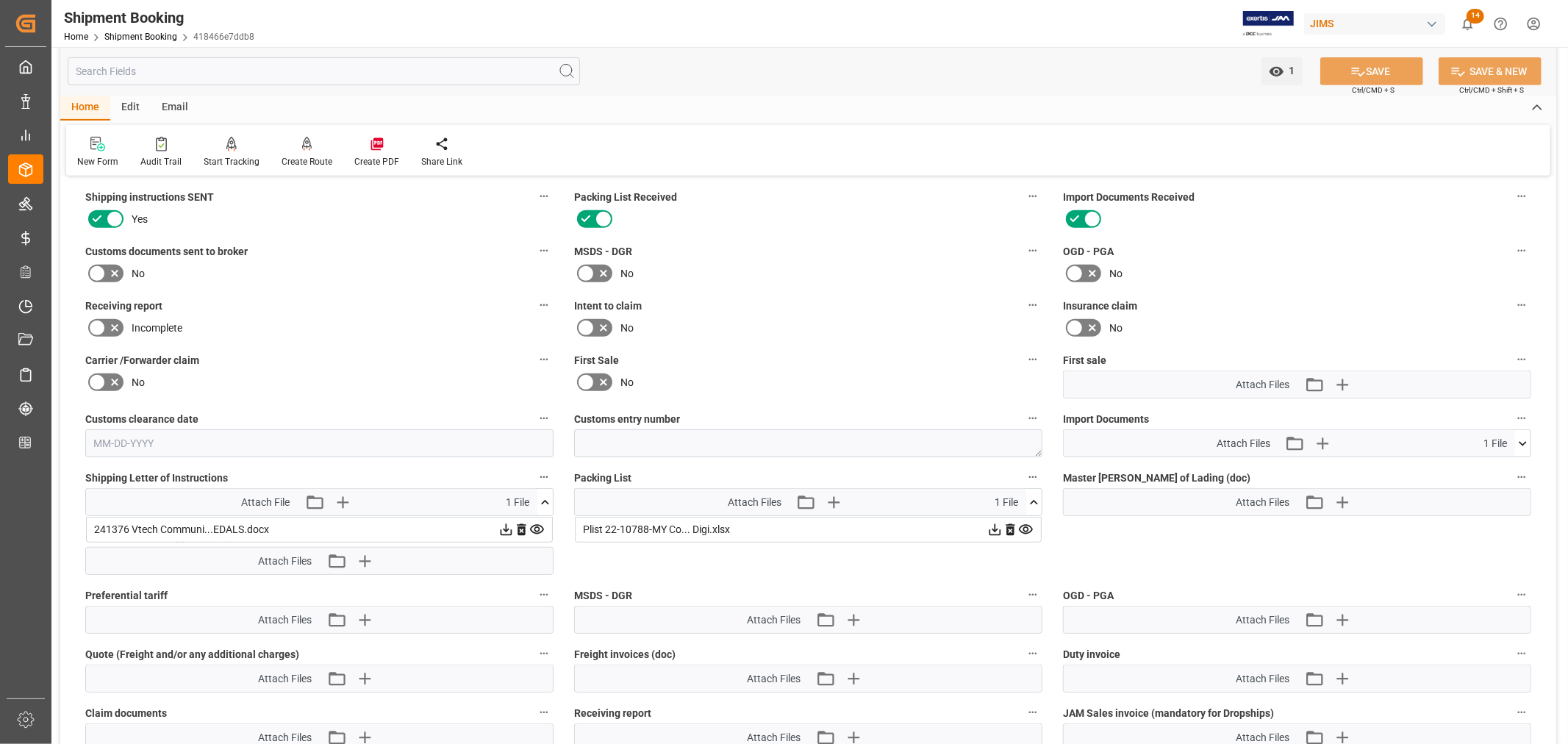
click at [1525, 441] on icon at bounding box center [1523, 444] width 8 height 4
click at [1490, 465] on icon at bounding box center [1484, 471] width 12 height 12
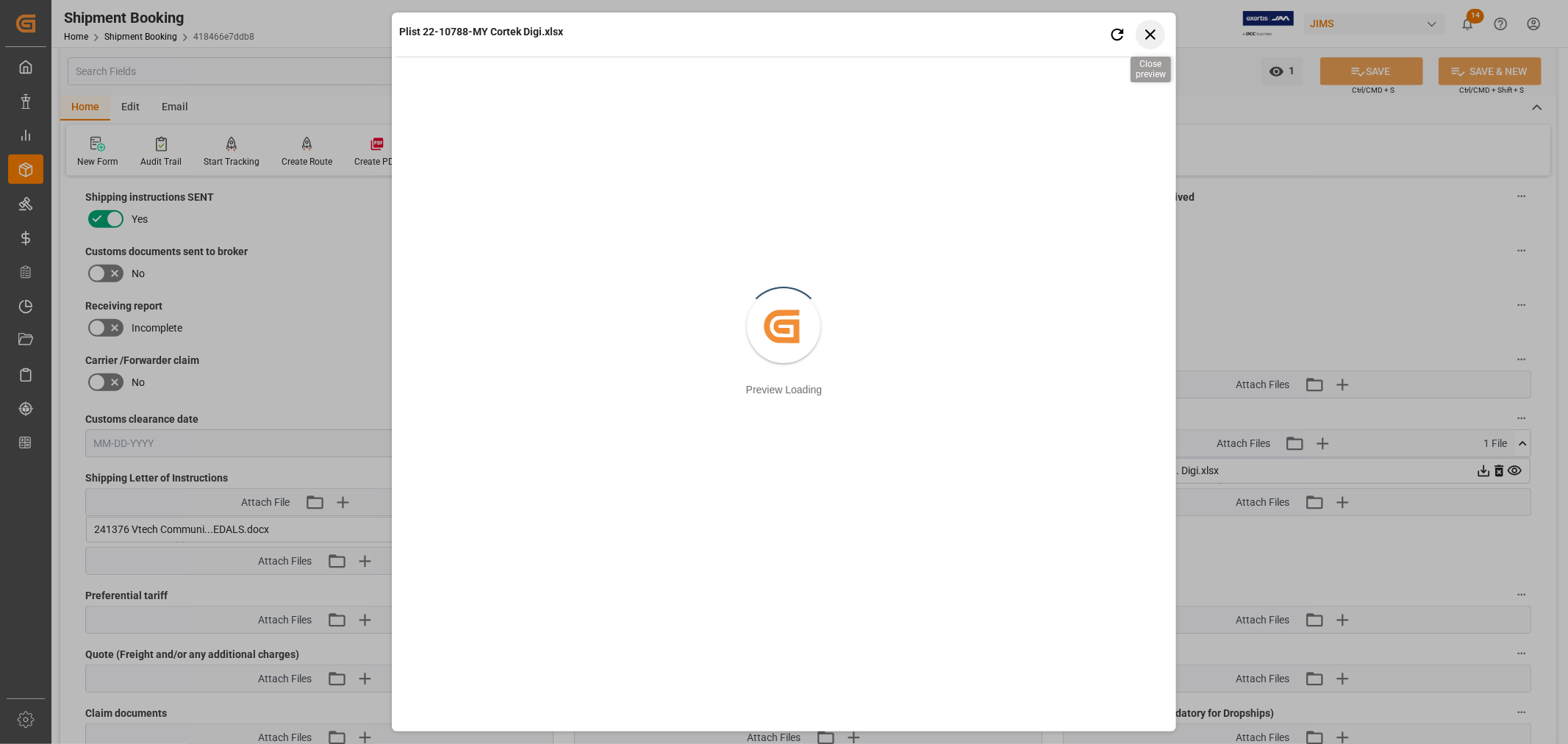
click at [1151, 33] on icon "button" at bounding box center [1150, 35] width 10 height 10
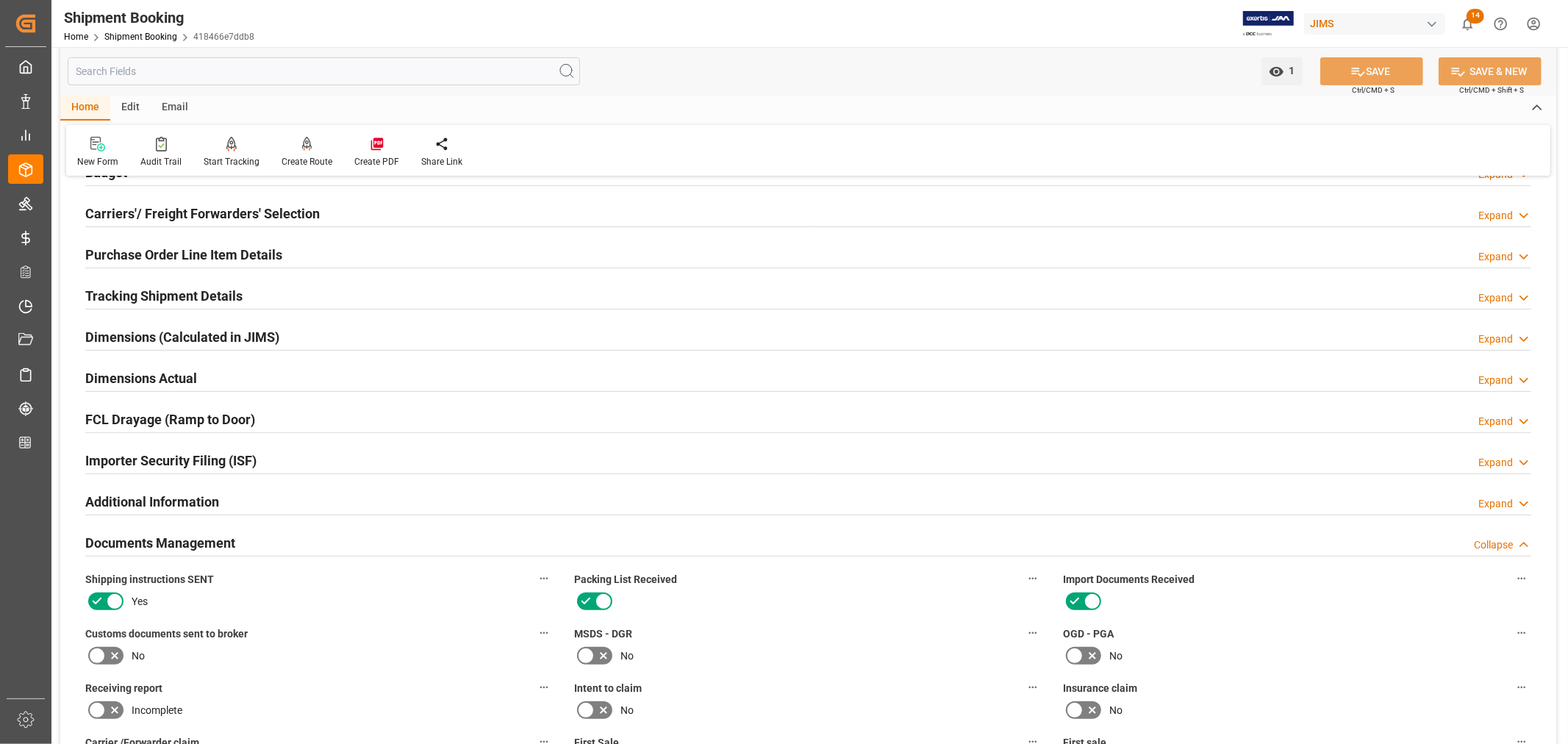
scroll to position [0, 0]
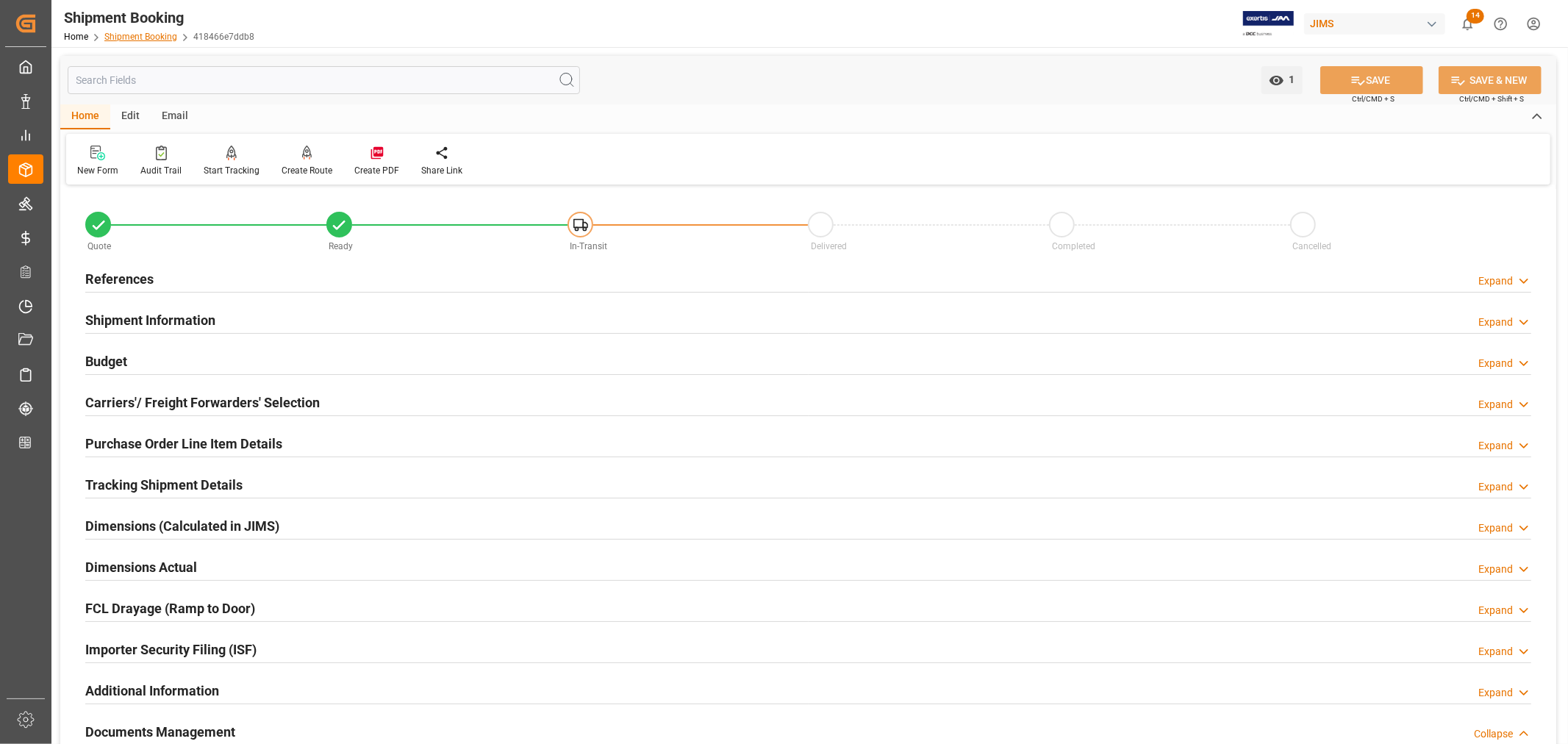
click at [129, 35] on link "Shipment Booking" at bounding box center [140, 37] width 73 height 10
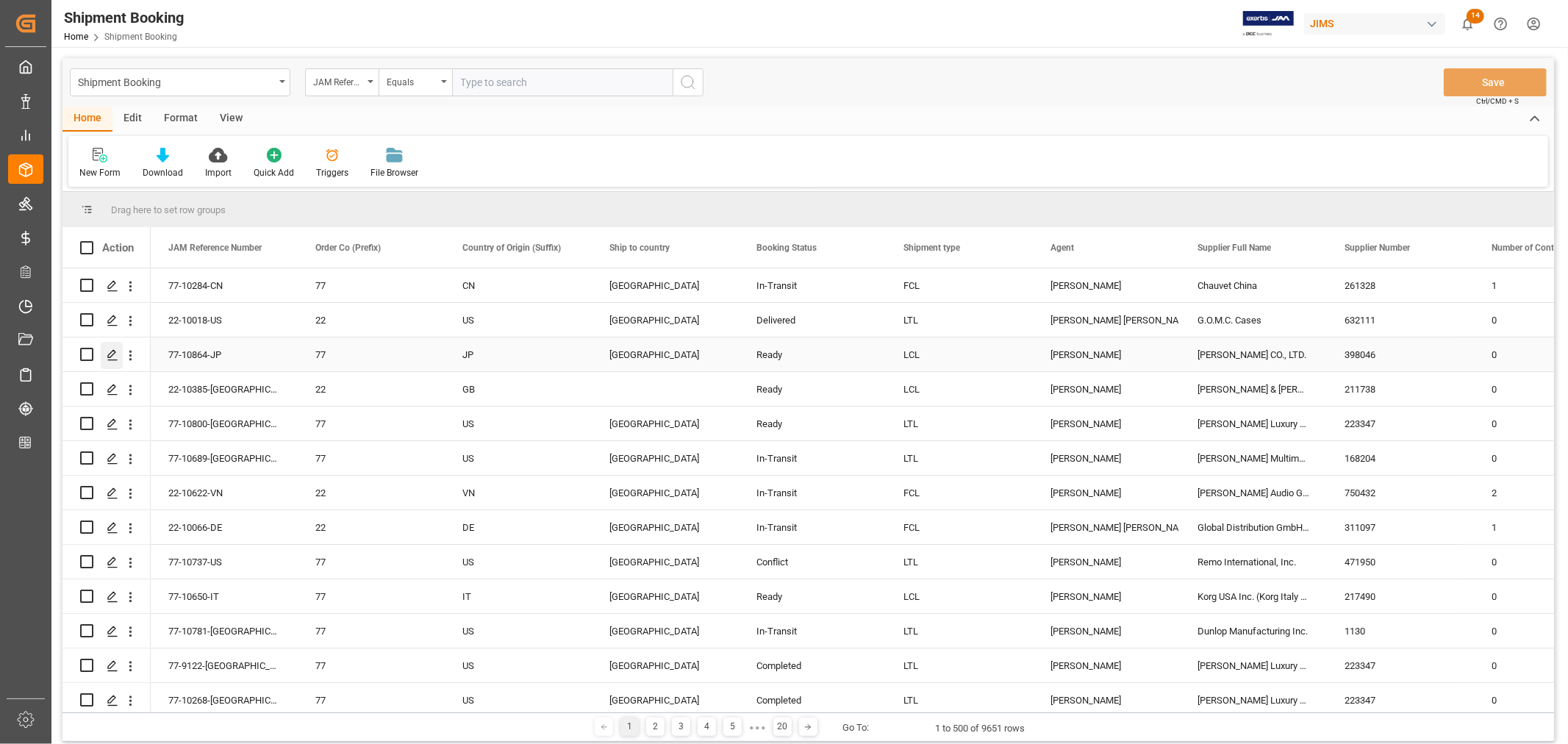
click at [113, 350] on polygon "Press SPACE to select this row." at bounding box center [111, 354] width 7 height 7
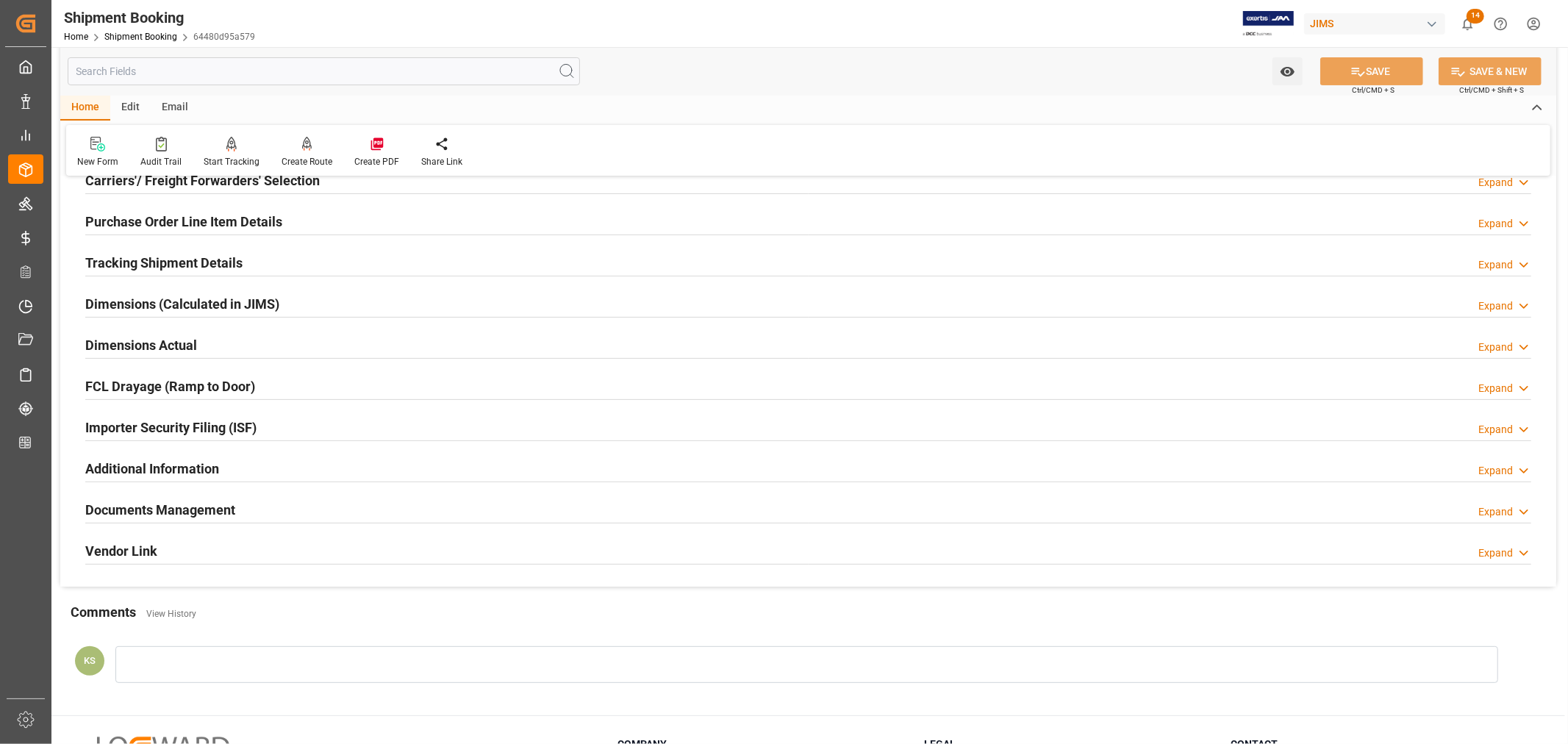
scroll to position [326, 0]
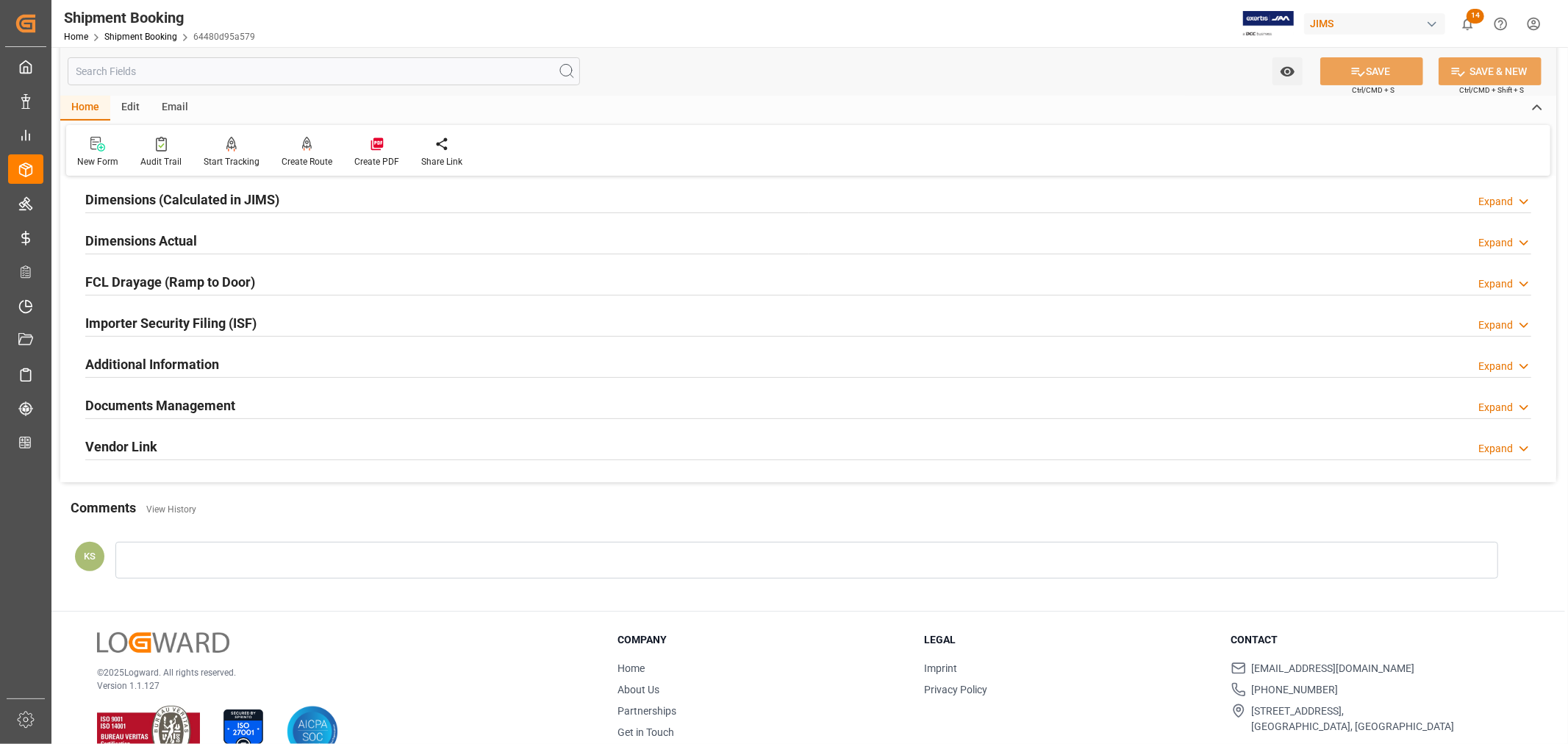
click at [323, 410] on div "Documents Management Expand" at bounding box center [809, 404] width 1446 height 28
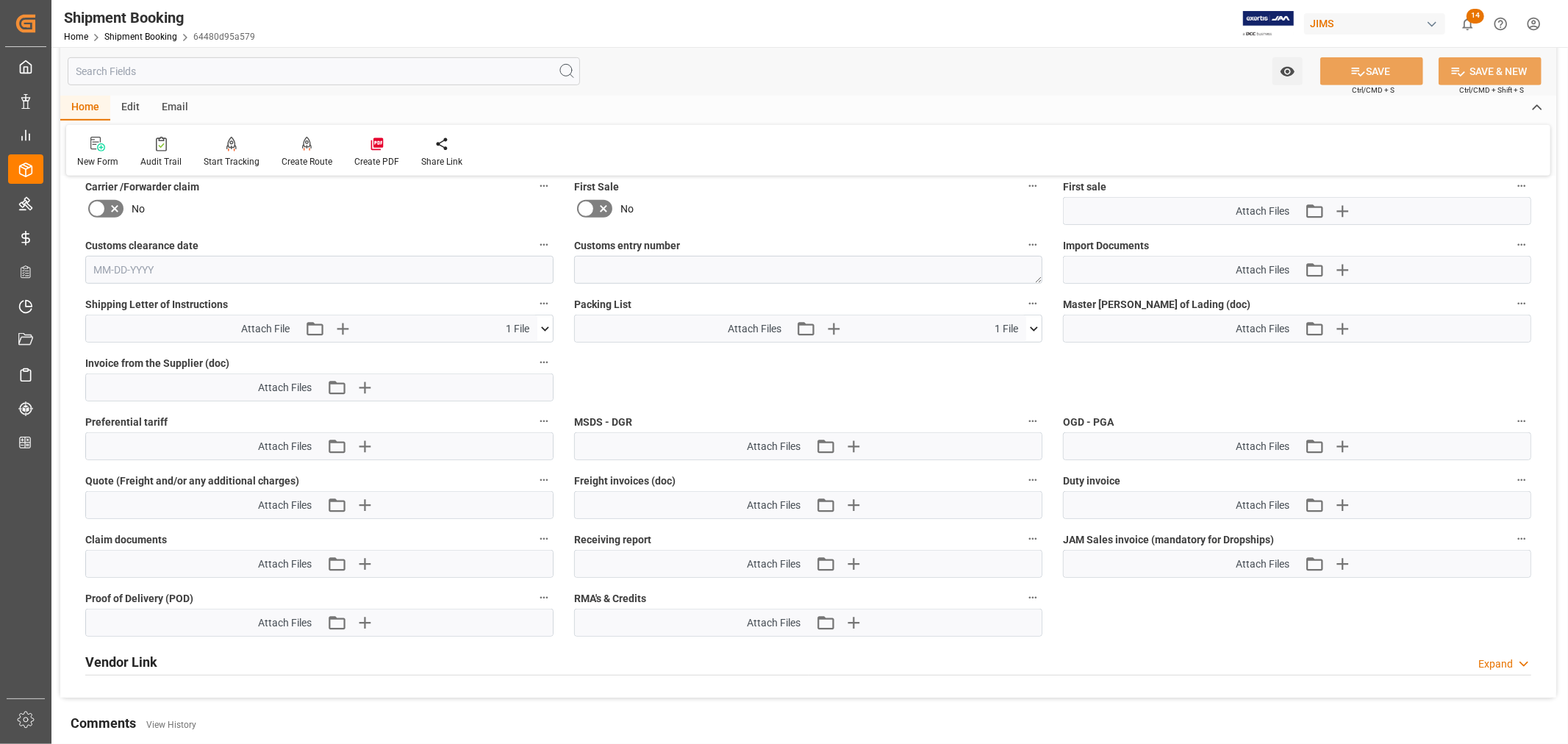
scroll to position [817, 0]
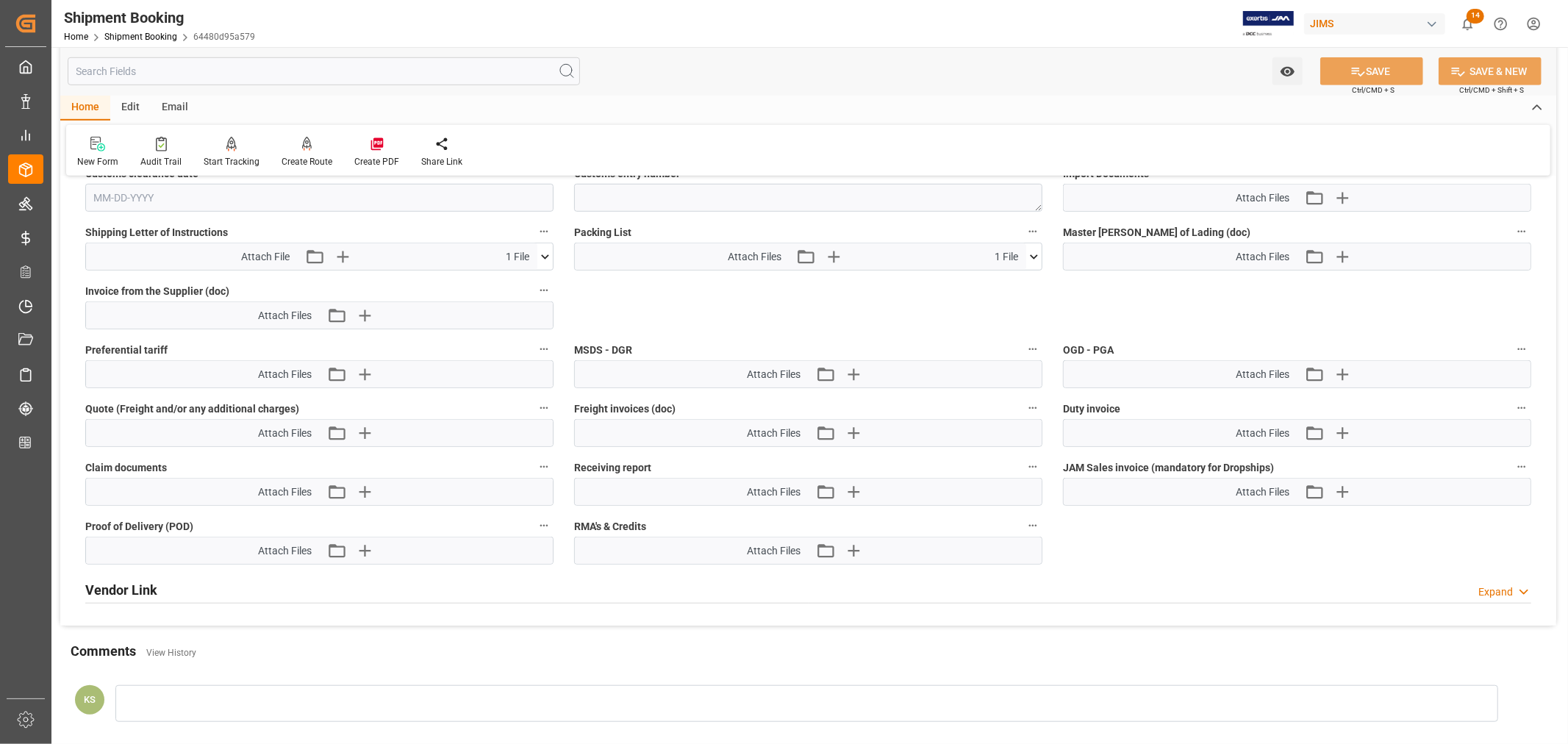
click at [542, 258] on icon at bounding box center [545, 256] width 16 height 16
click at [514, 282] on icon at bounding box center [506, 284] width 16 height 16
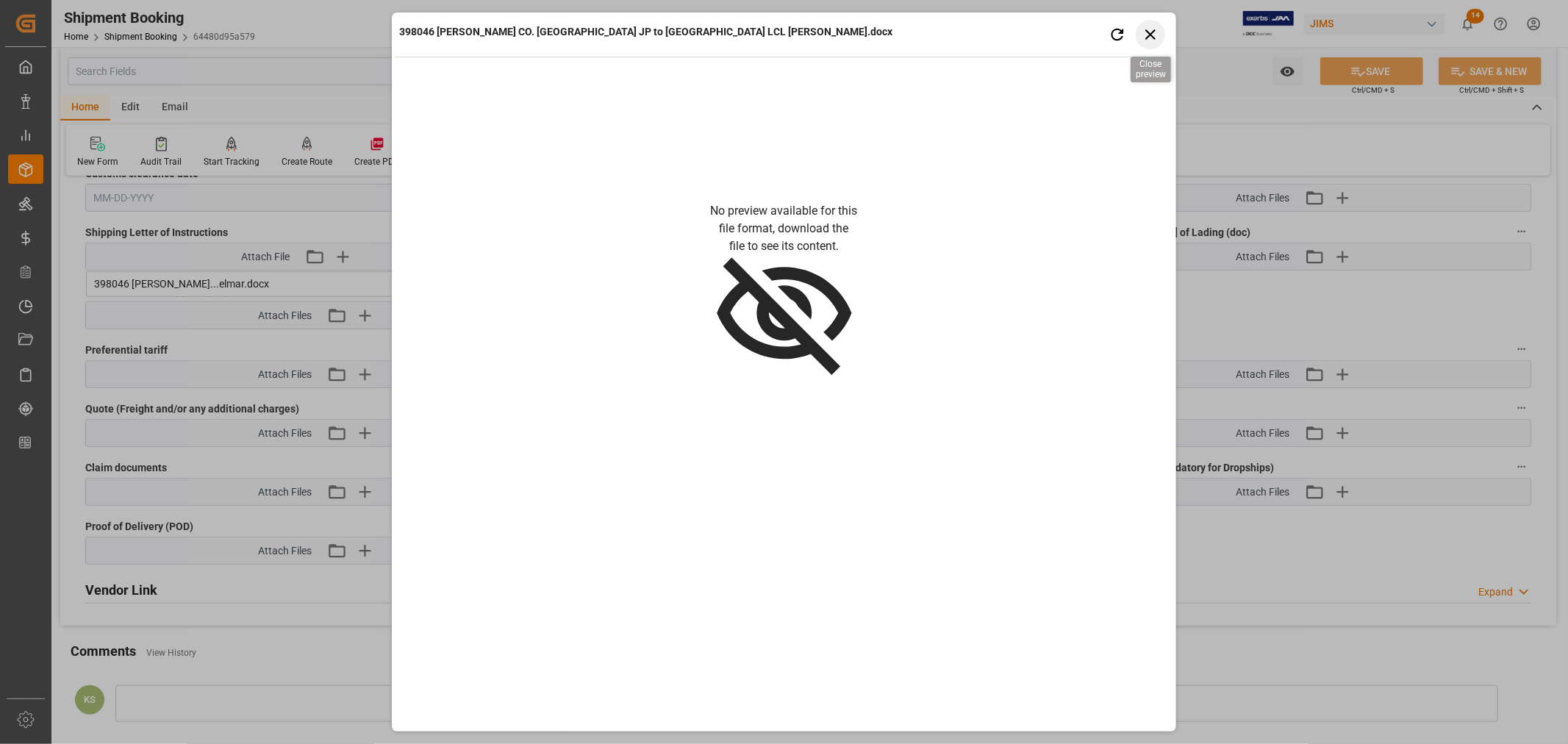
click at [1154, 28] on icon "button" at bounding box center [1150, 34] width 19 height 19
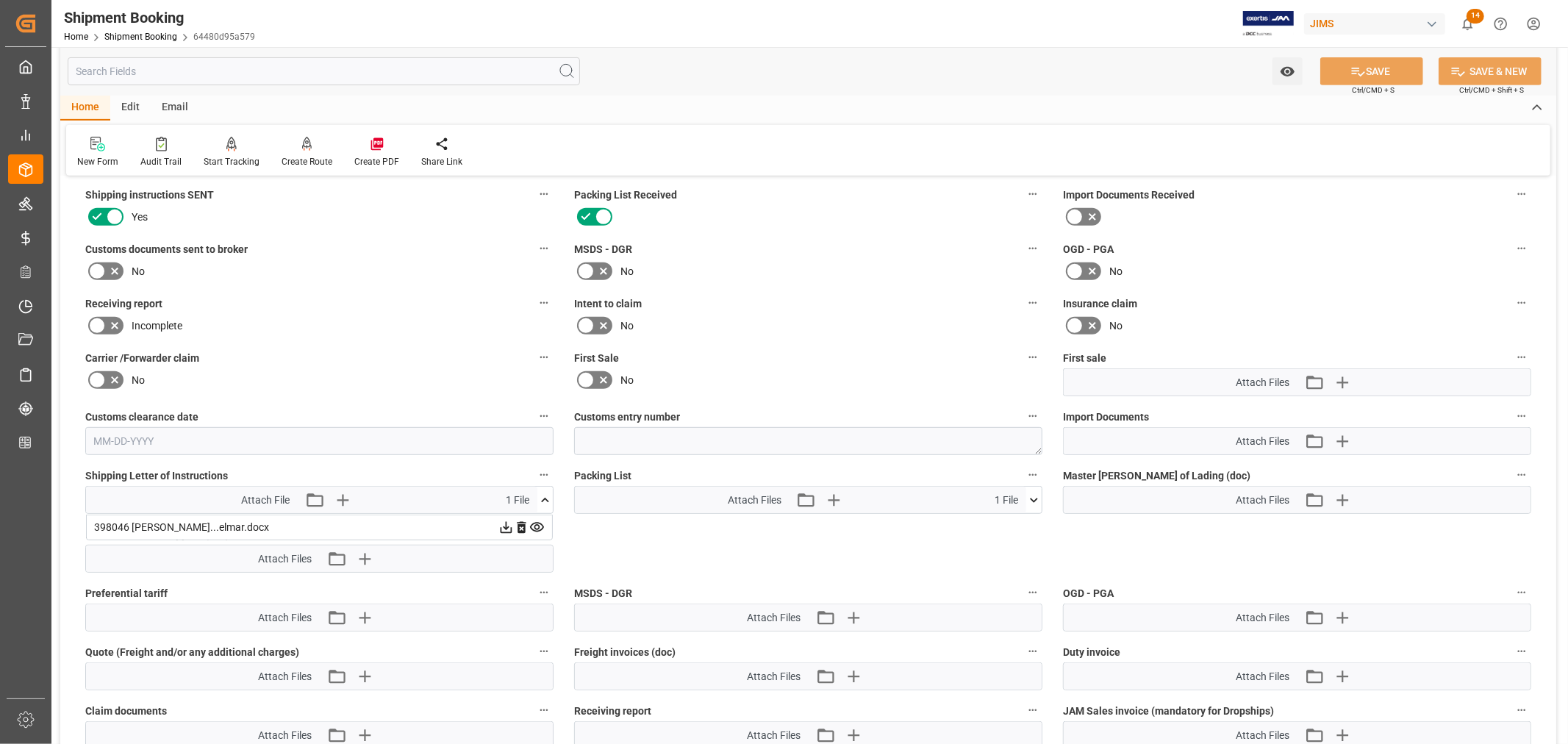
scroll to position [572, 0]
click at [143, 37] on link "Shipment Booking" at bounding box center [140, 37] width 73 height 10
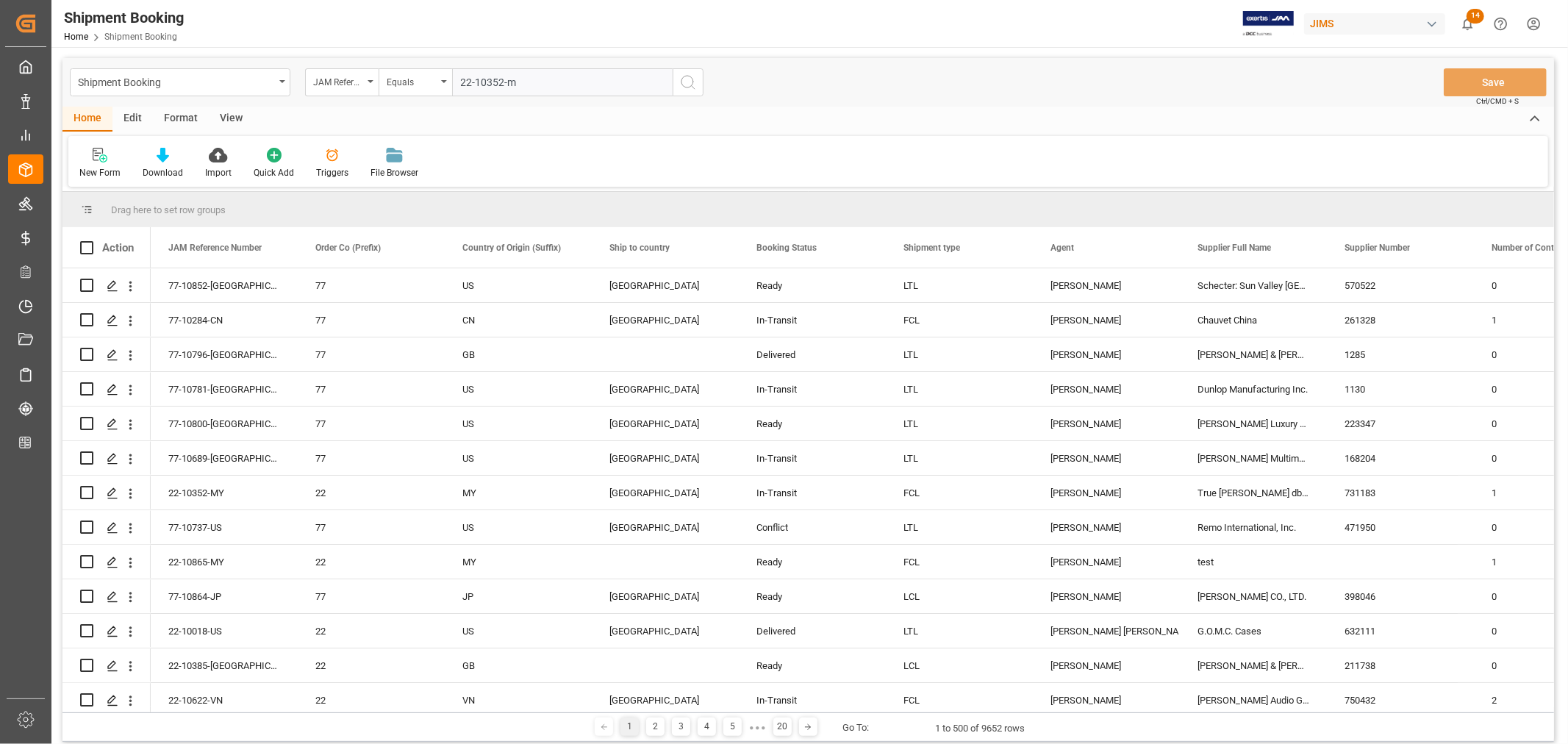
type input "22-10352-my"
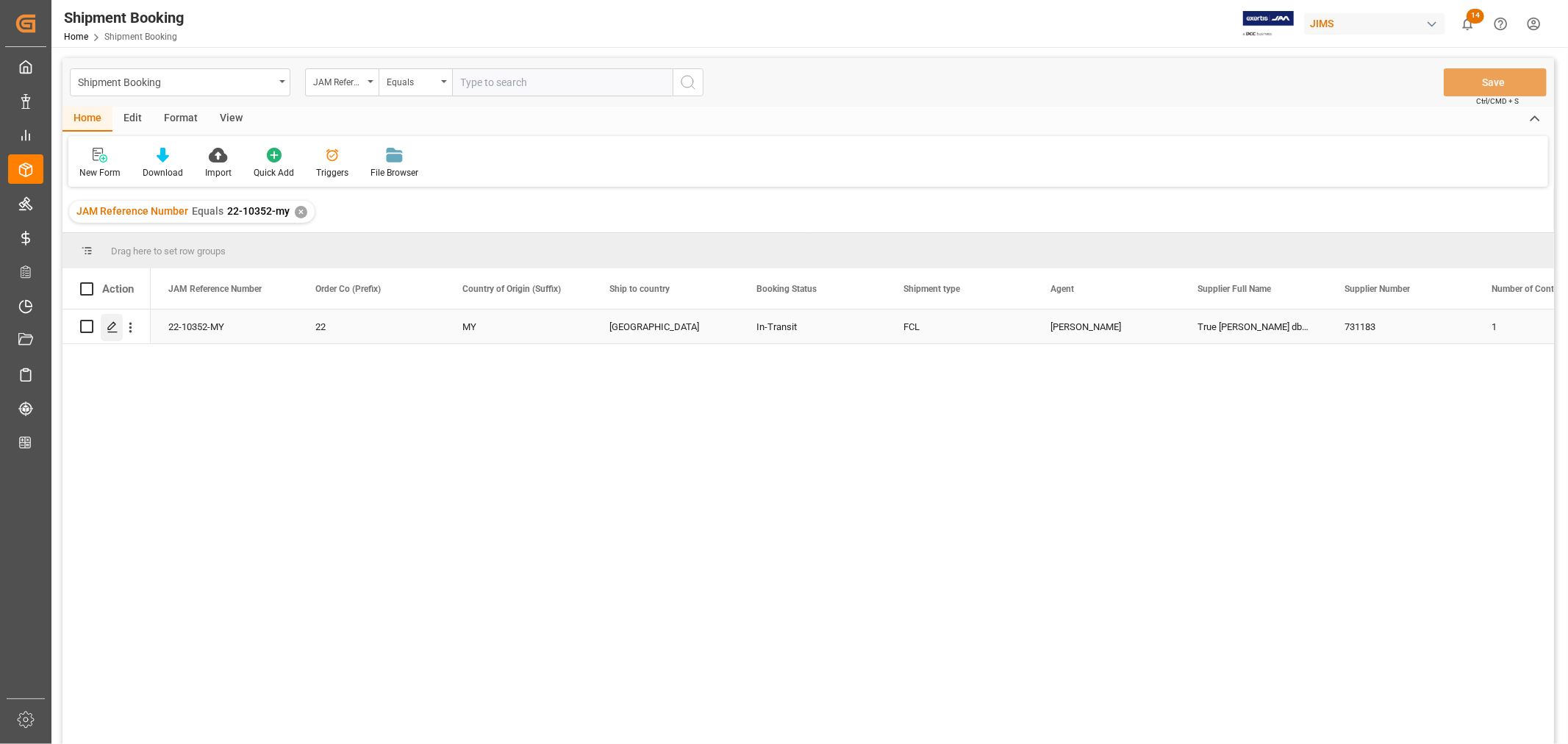
click at [120, 329] on div "Press SPACE to select this row." at bounding box center [112, 327] width 22 height 28
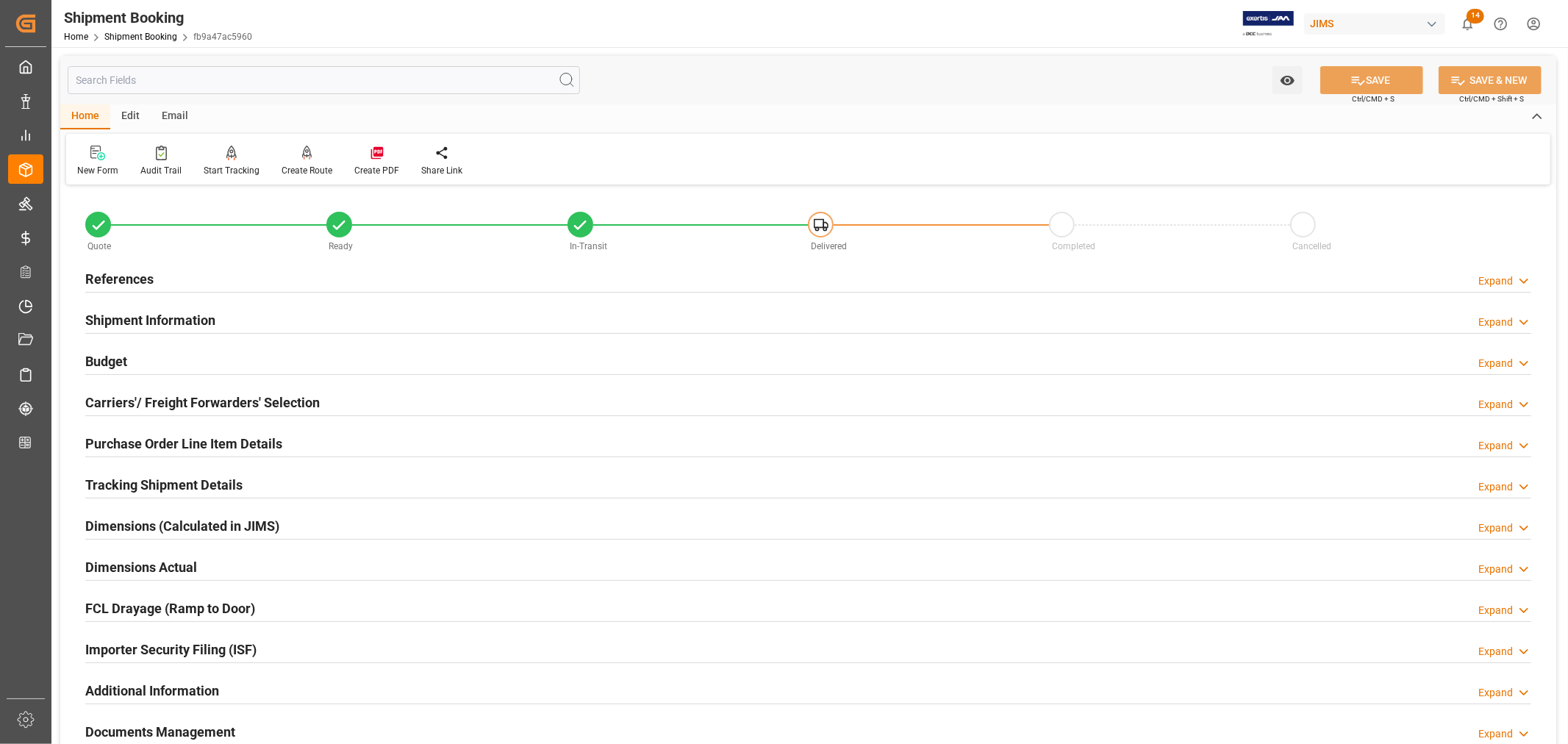
click at [135, 479] on h2 "Tracking Shipment Details" at bounding box center [164, 485] width 158 height 20
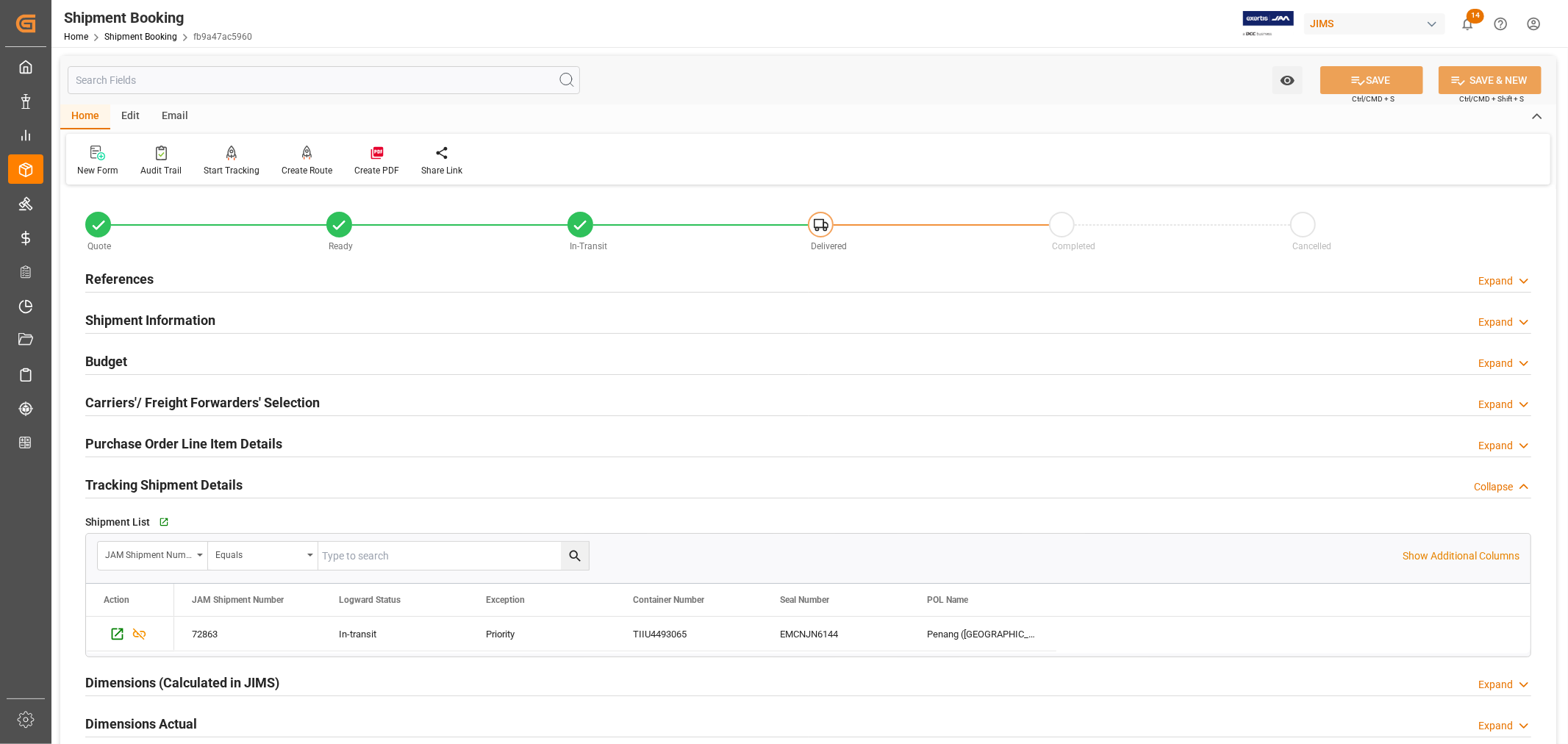
click at [135, 479] on h2 "Tracking Shipment Details" at bounding box center [164, 485] width 158 height 20
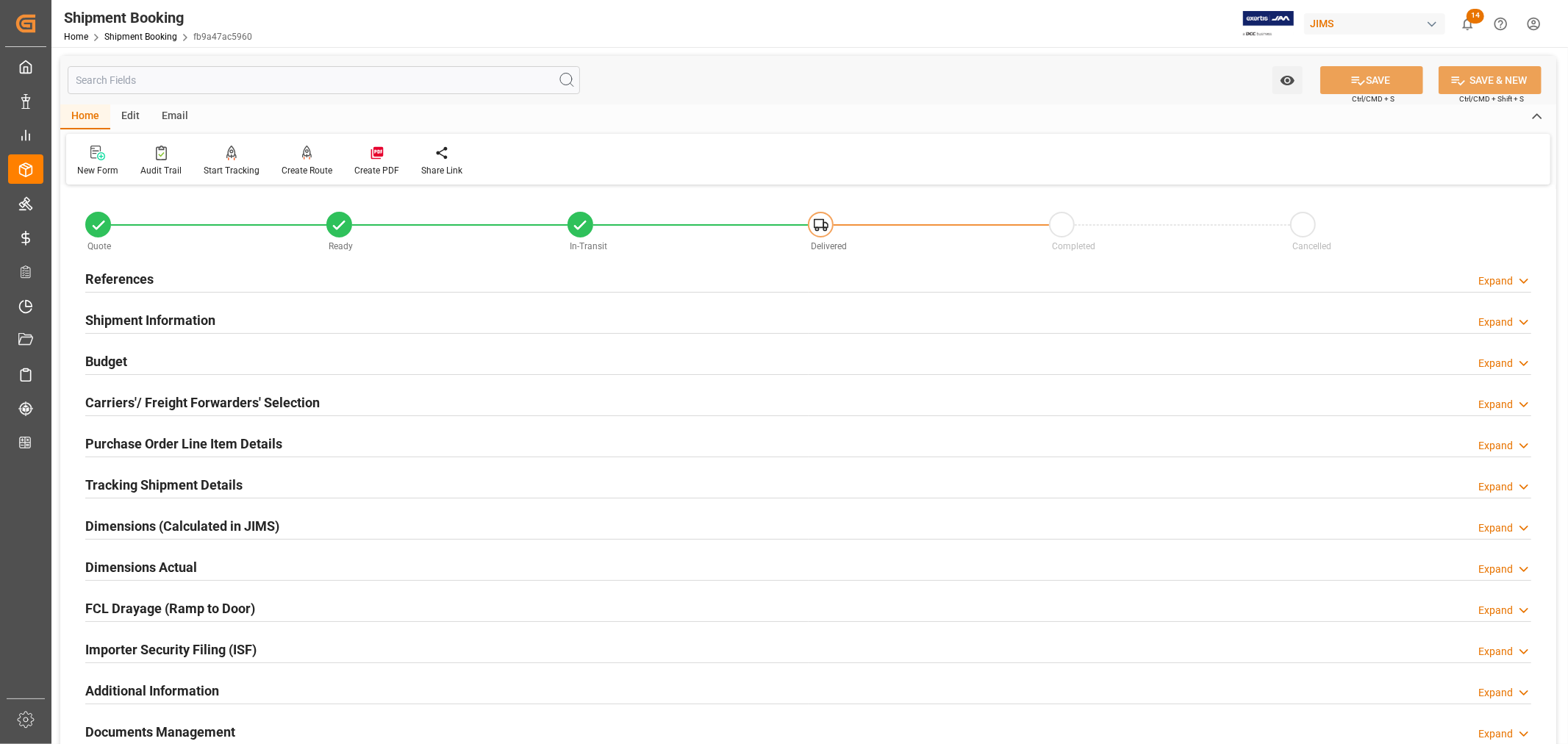
click at [135, 274] on h2 "References" at bounding box center [120, 279] width 68 height 20
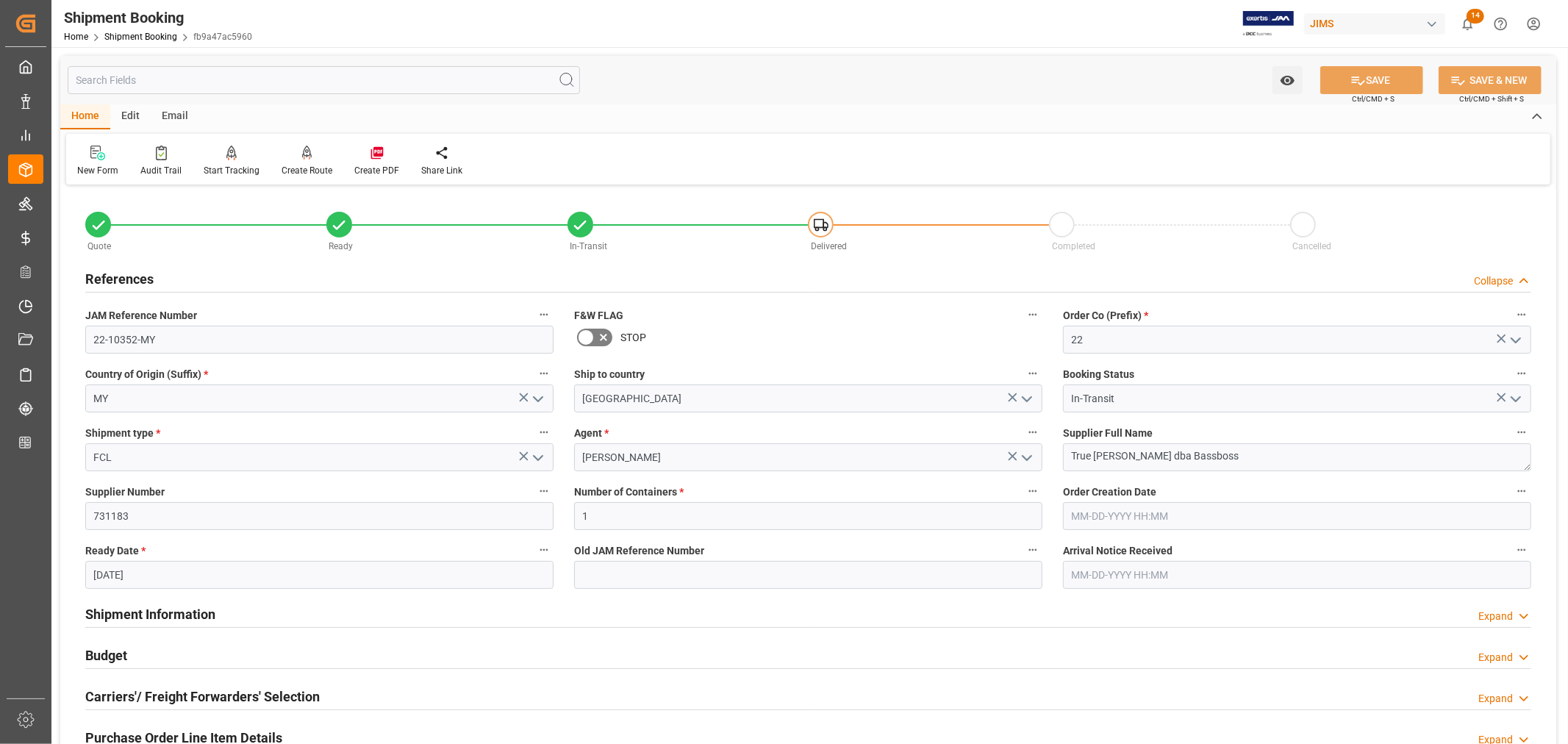
click at [135, 274] on h2 "References" at bounding box center [120, 279] width 68 height 20
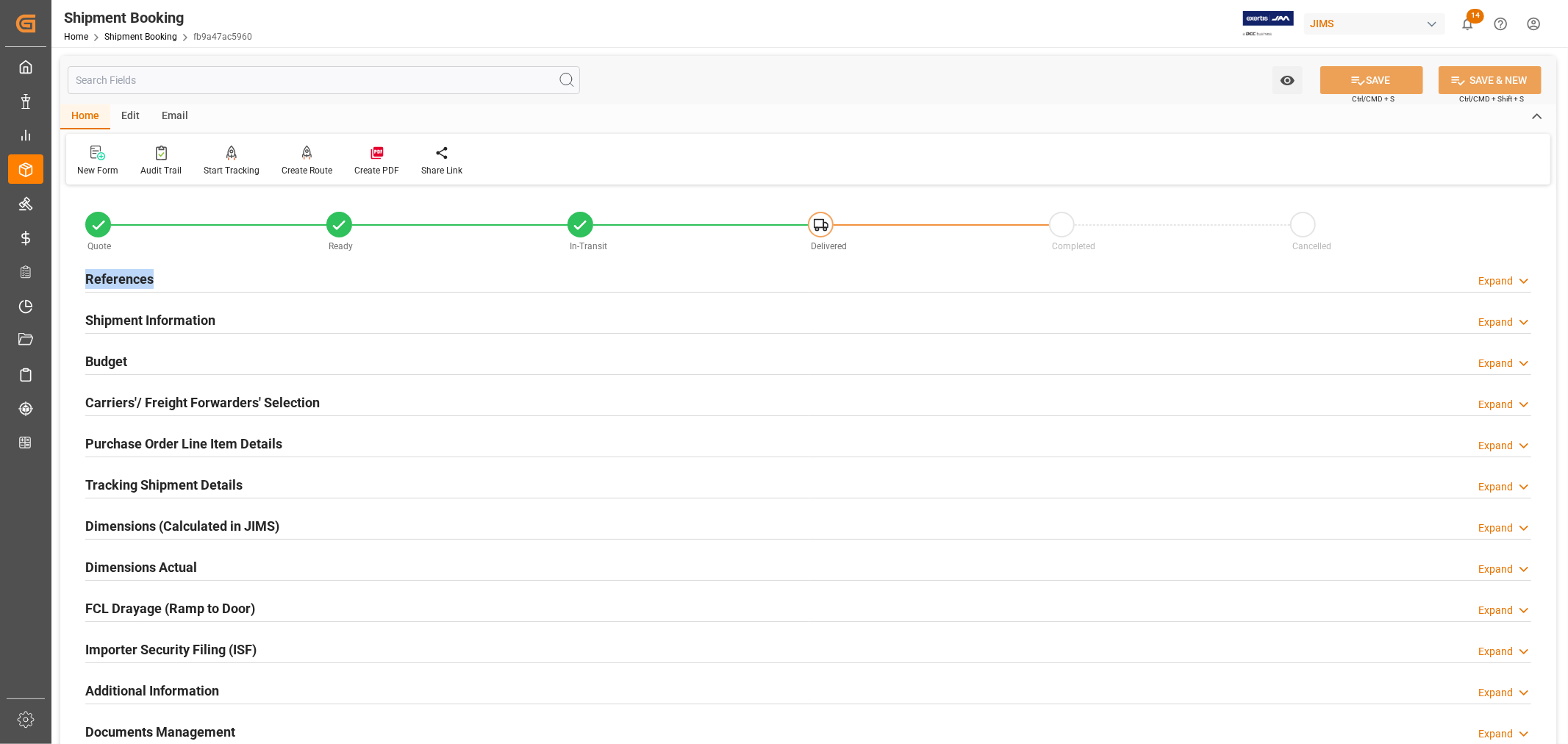
click at [135, 274] on h2 "References" at bounding box center [120, 279] width 68 height 20
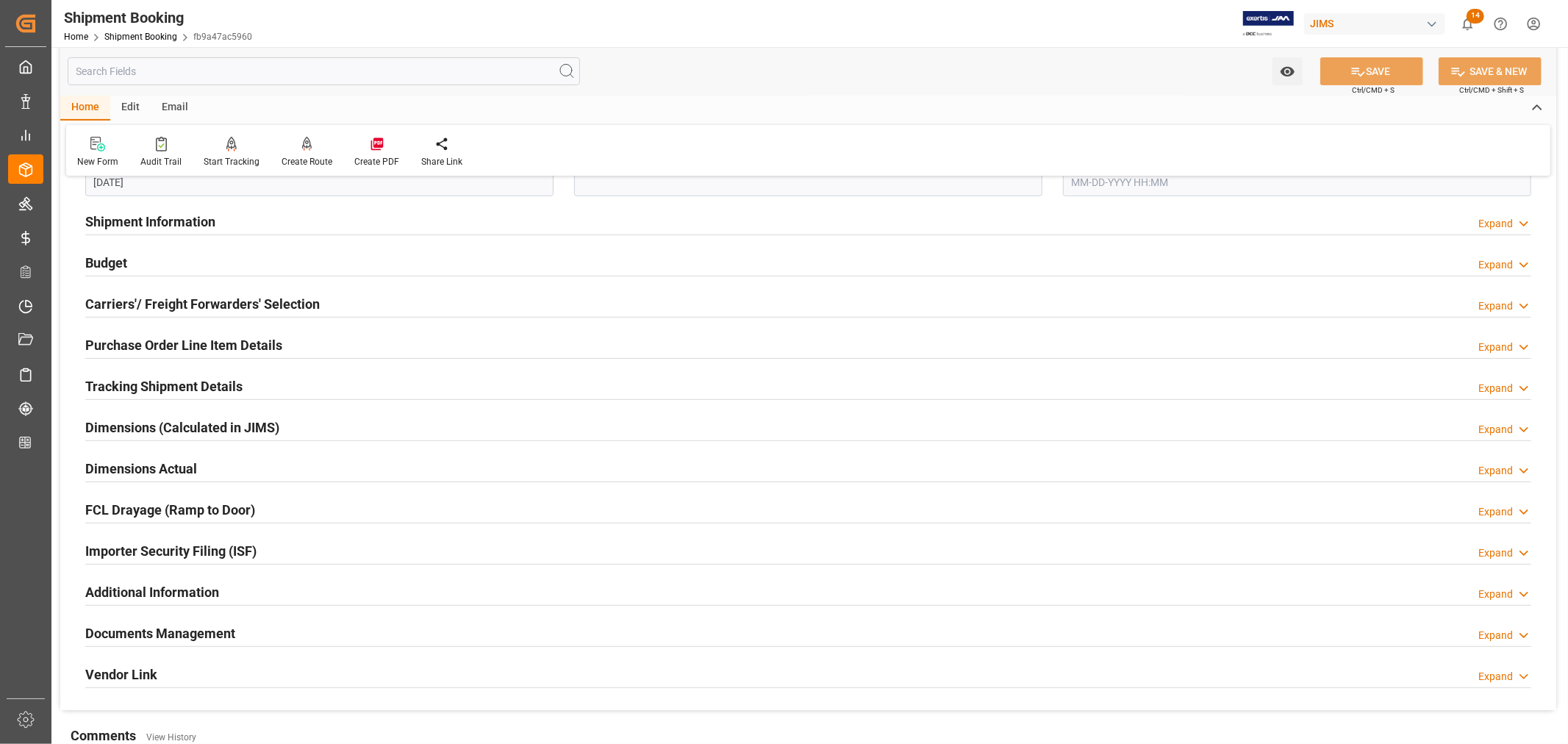
scroll to position [490, 0]
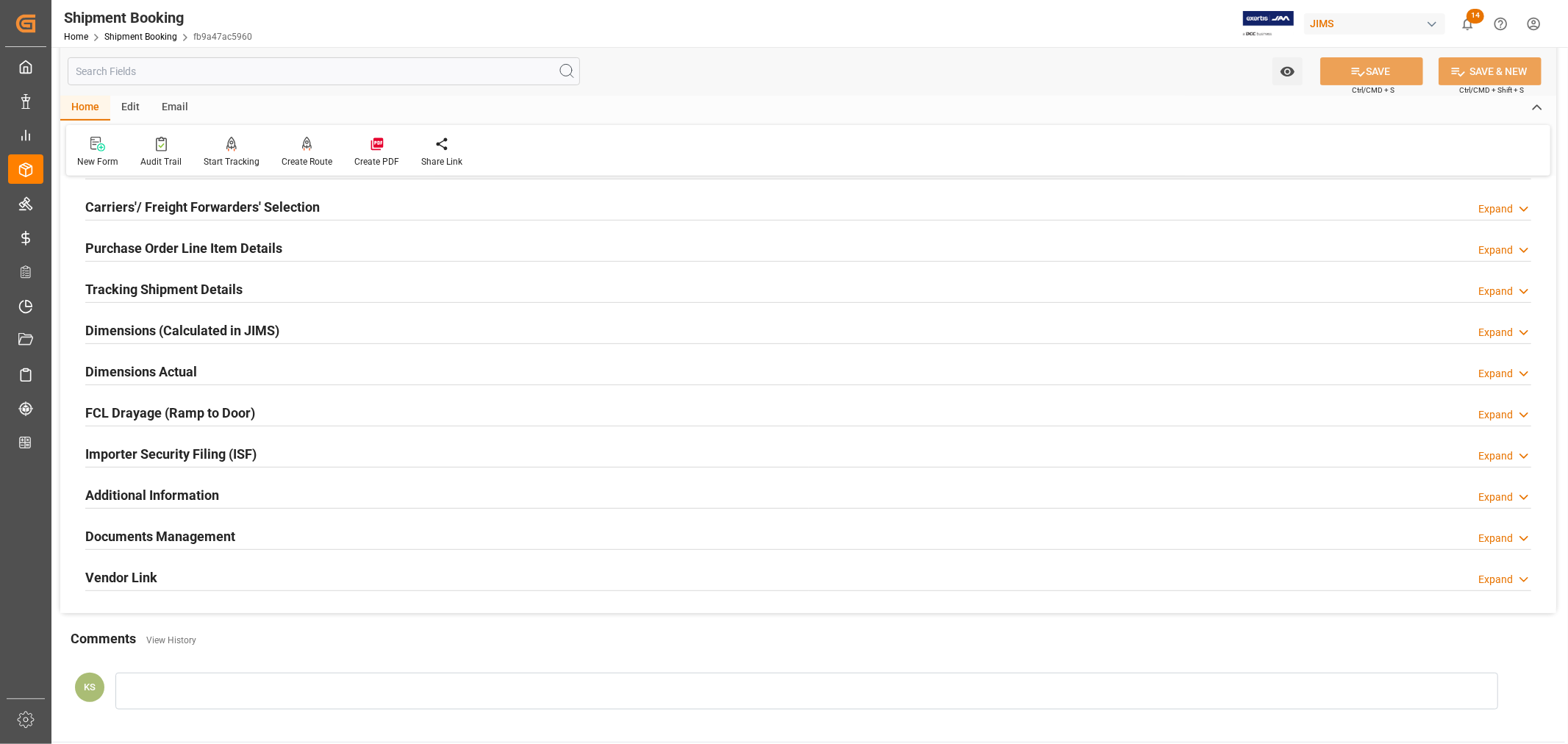
click at [138, 284] on h2 "Tracking Shipment Details" at bounding box center [164, 289] width 158 height 20
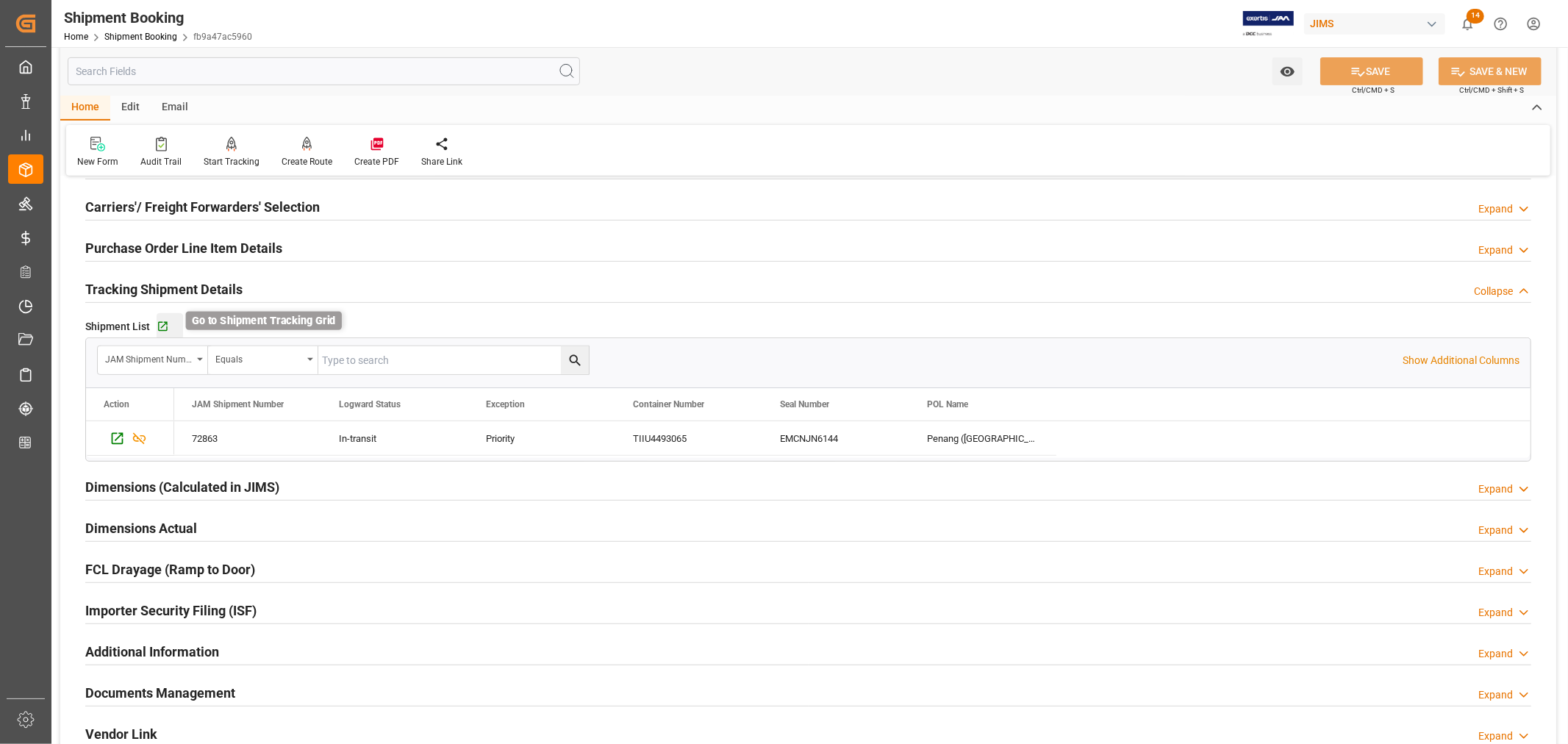
click at [160, 324] on icon "button" at bounding box center [163, 326] width 13 height 13
click at [168, 291] on h2 "Tracking Shipment Details" at bounding box center [164, 289] width 158 height 20
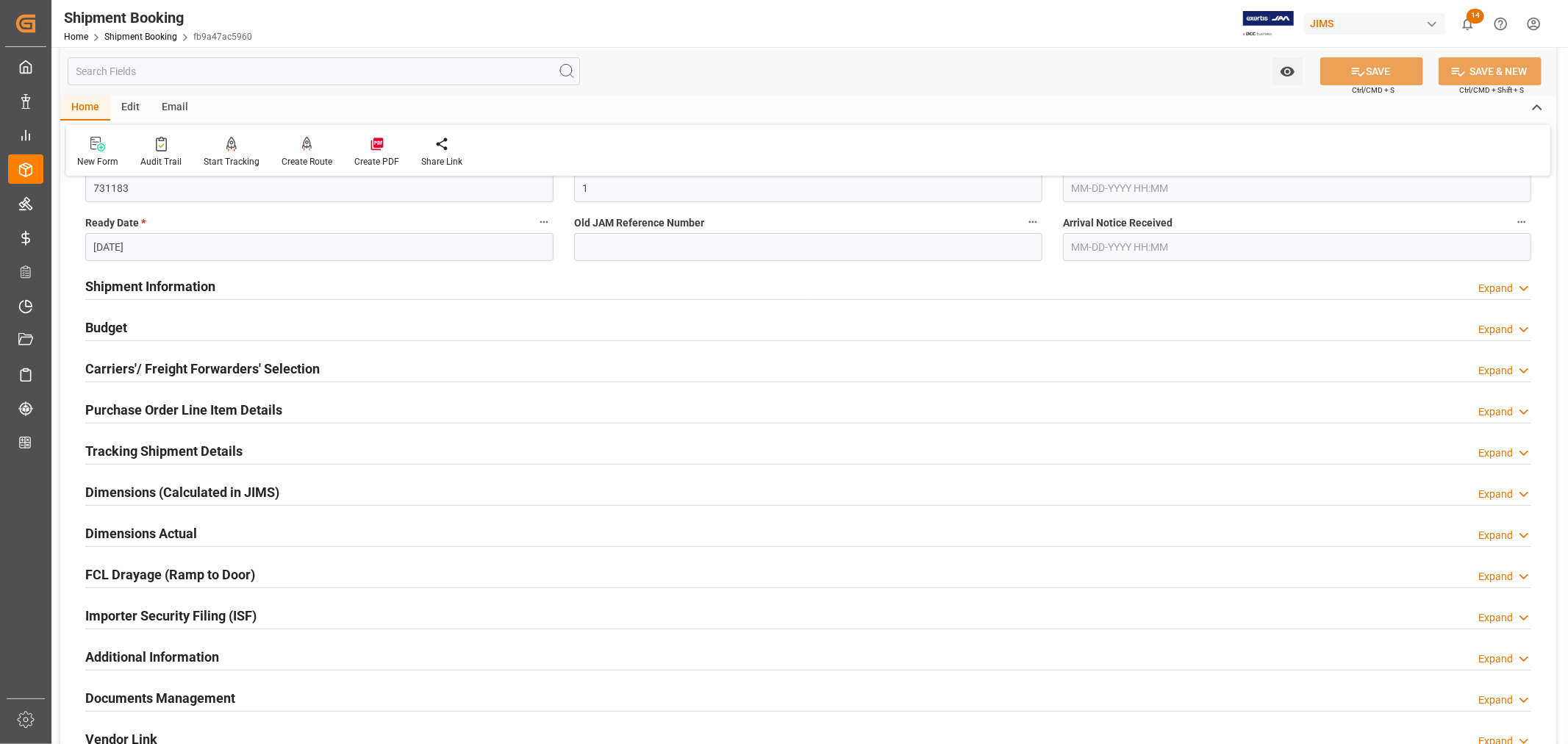
scroll to position [326, 0]
click at [110, 324] on h2 "Budget" at bounding box center [106, 329] width 42 height 20
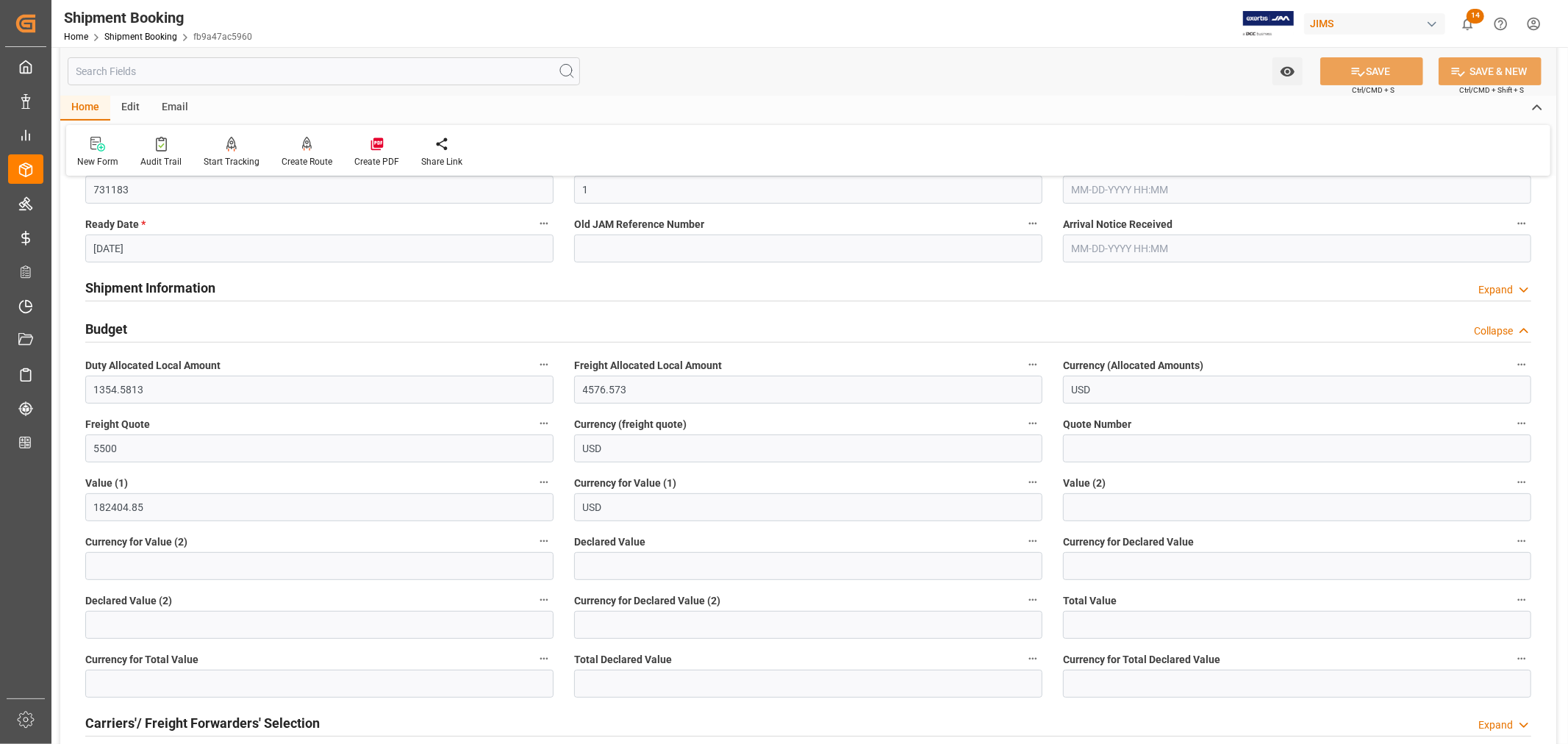
click at [110, 324] on h2 "Budget" at bounding box center [106, 329] width 42 height 20
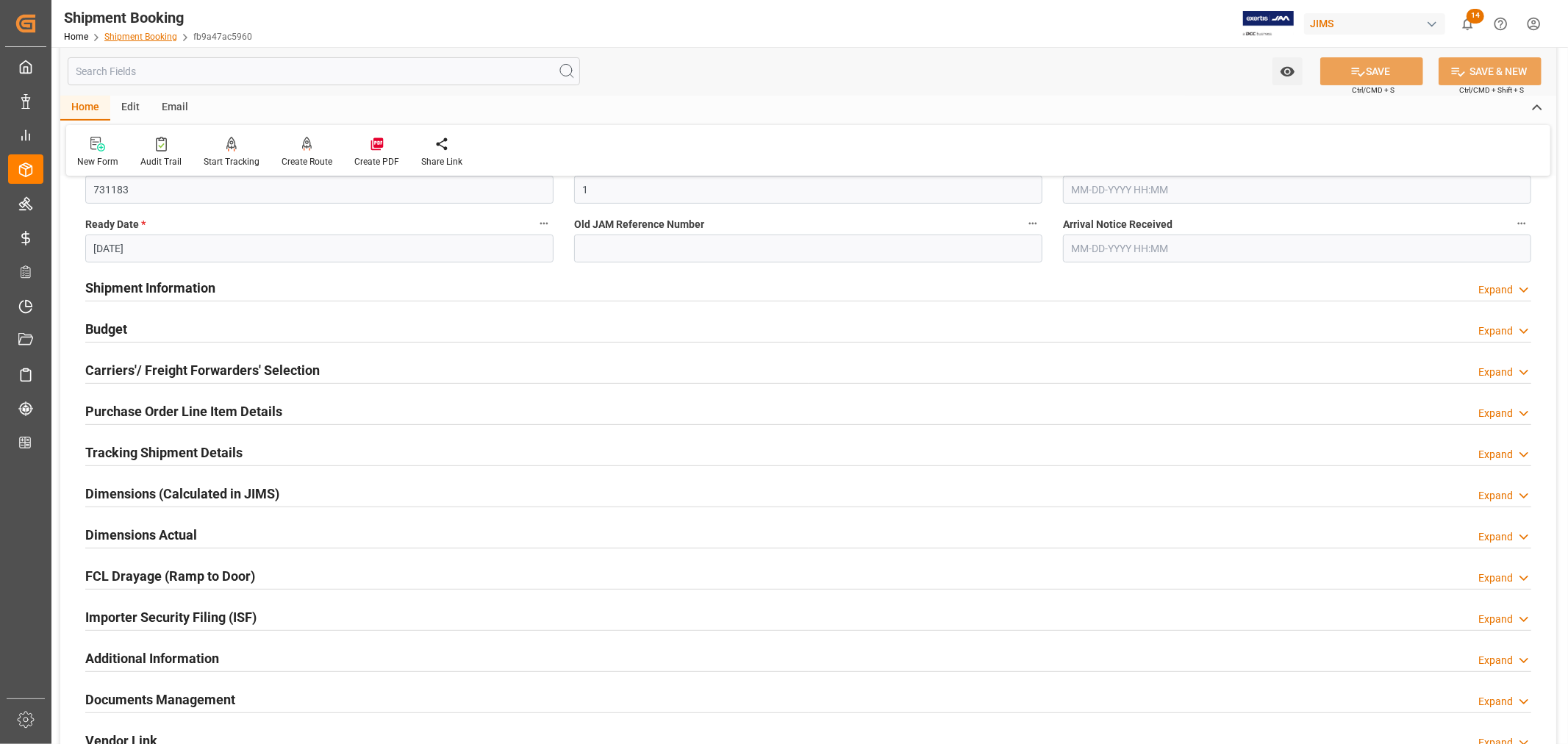
click at [140, 32] on link "Shipment Booking" at bounding box center [140, 37] width 73 height 10
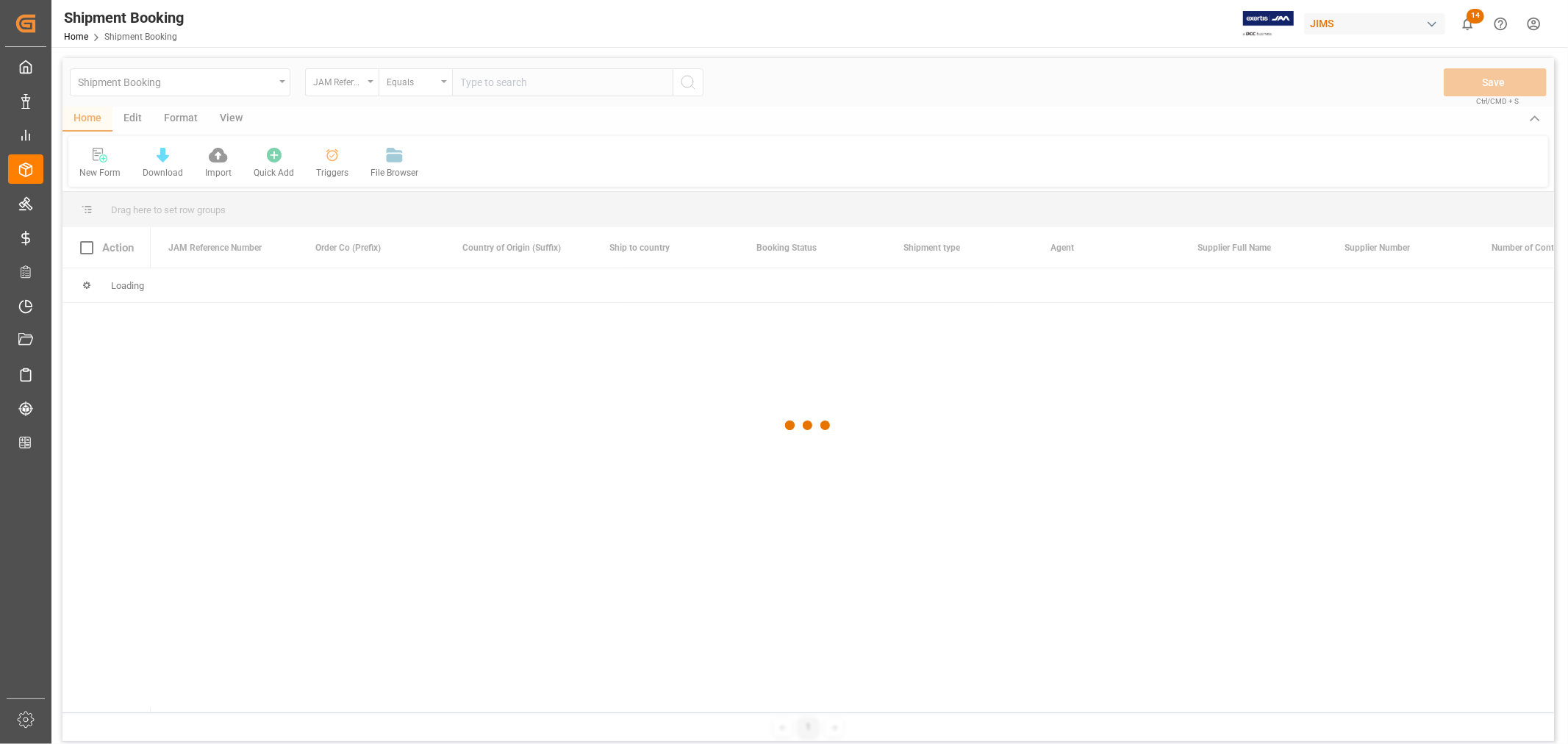
type input "22-8391-SE"
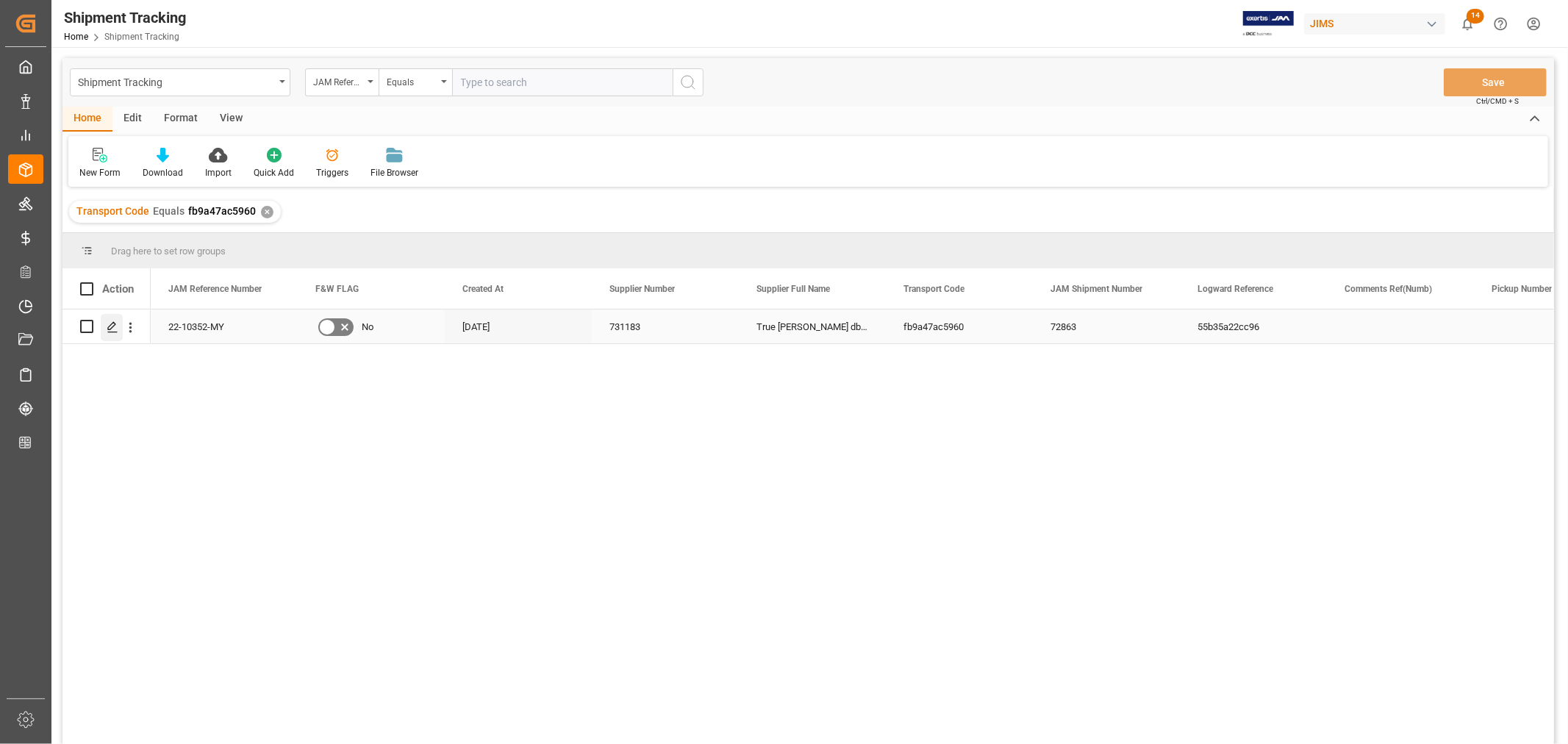
click at [113, 328] on icon "Press SPACE to select this row." at bounding box center [112, 327] width 12 height 12
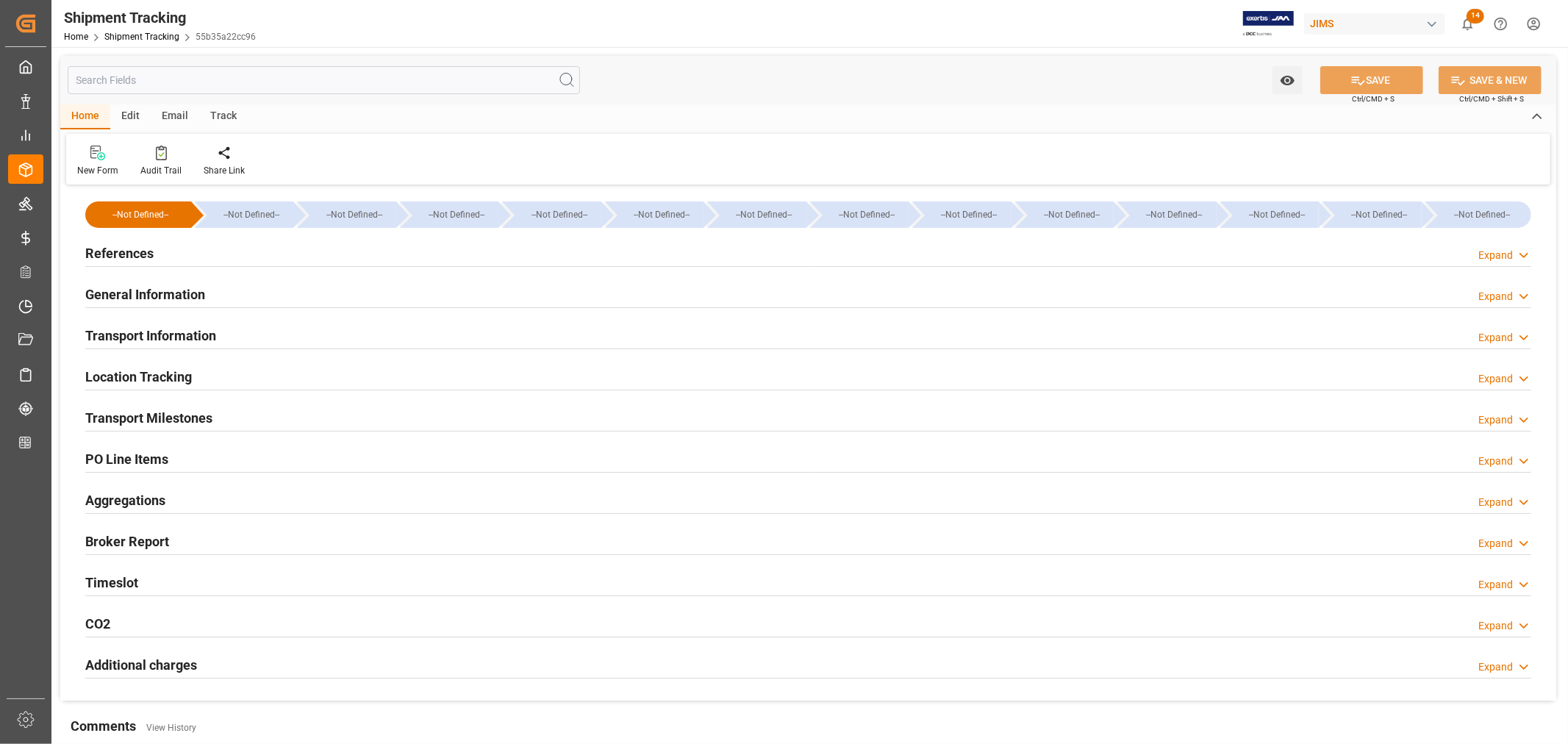
type input "[DATE] 00:00"
type input "[DATE]"
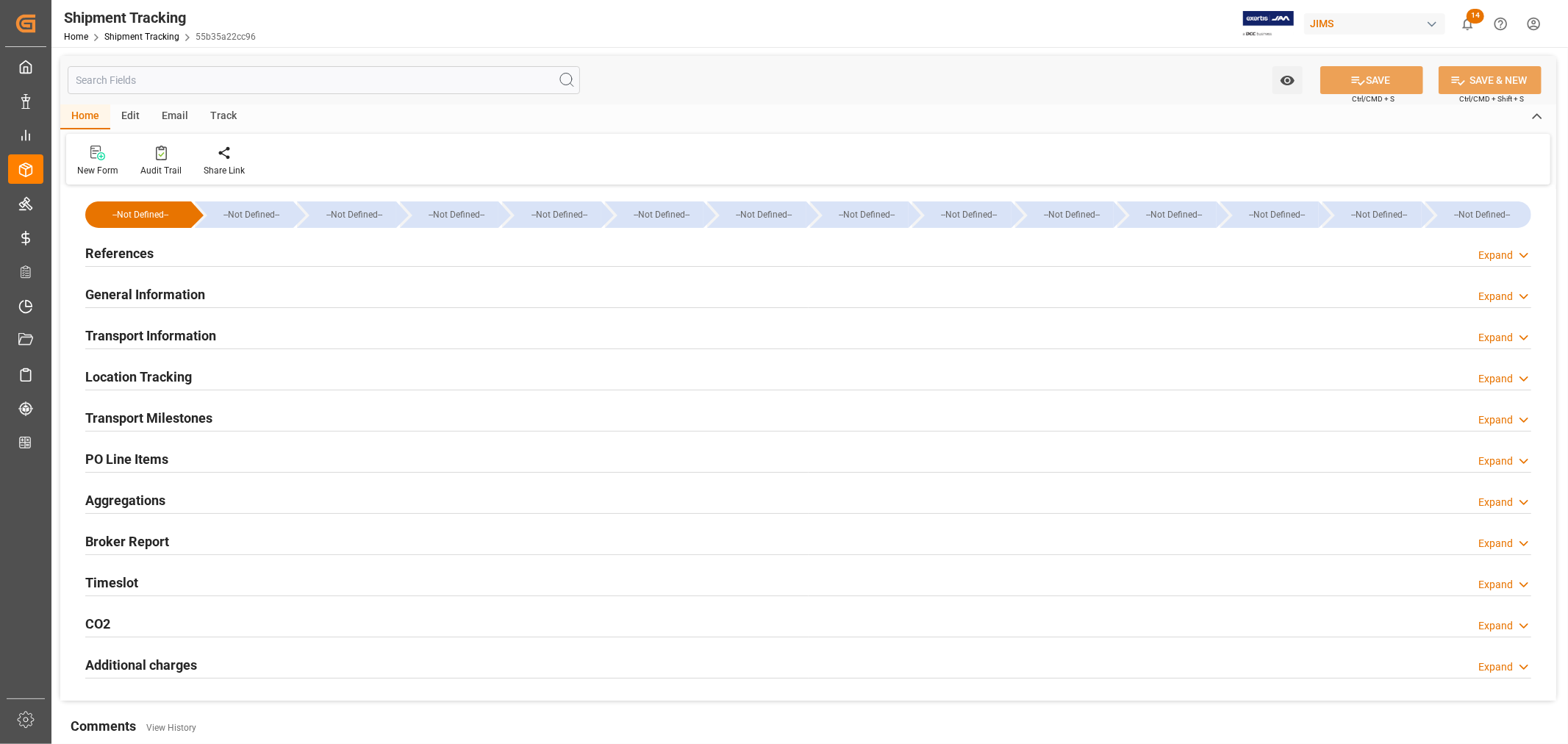
type input "[DATE] 00:00"
type input "[DATE] 23:35"
type input "[DATE]"
type input "[DATE] 00:00"
click at [232, 410] on div "Transport Milestones Expand" at bounding box center [809, 417] width 1446 height 28
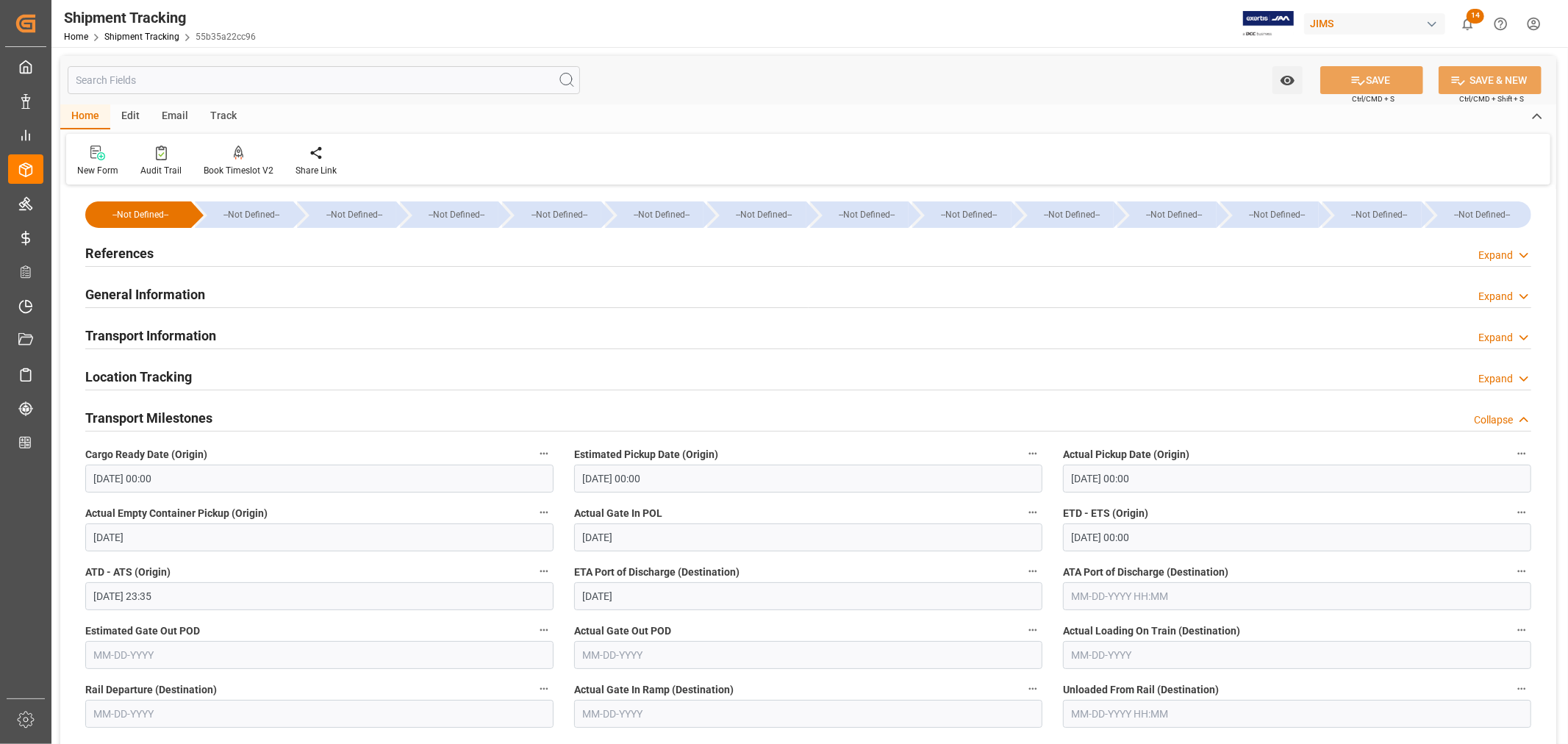
click at [239, 342] on div "Transport Information Expand" at bounding box center [809, 334] width 1446 height 28
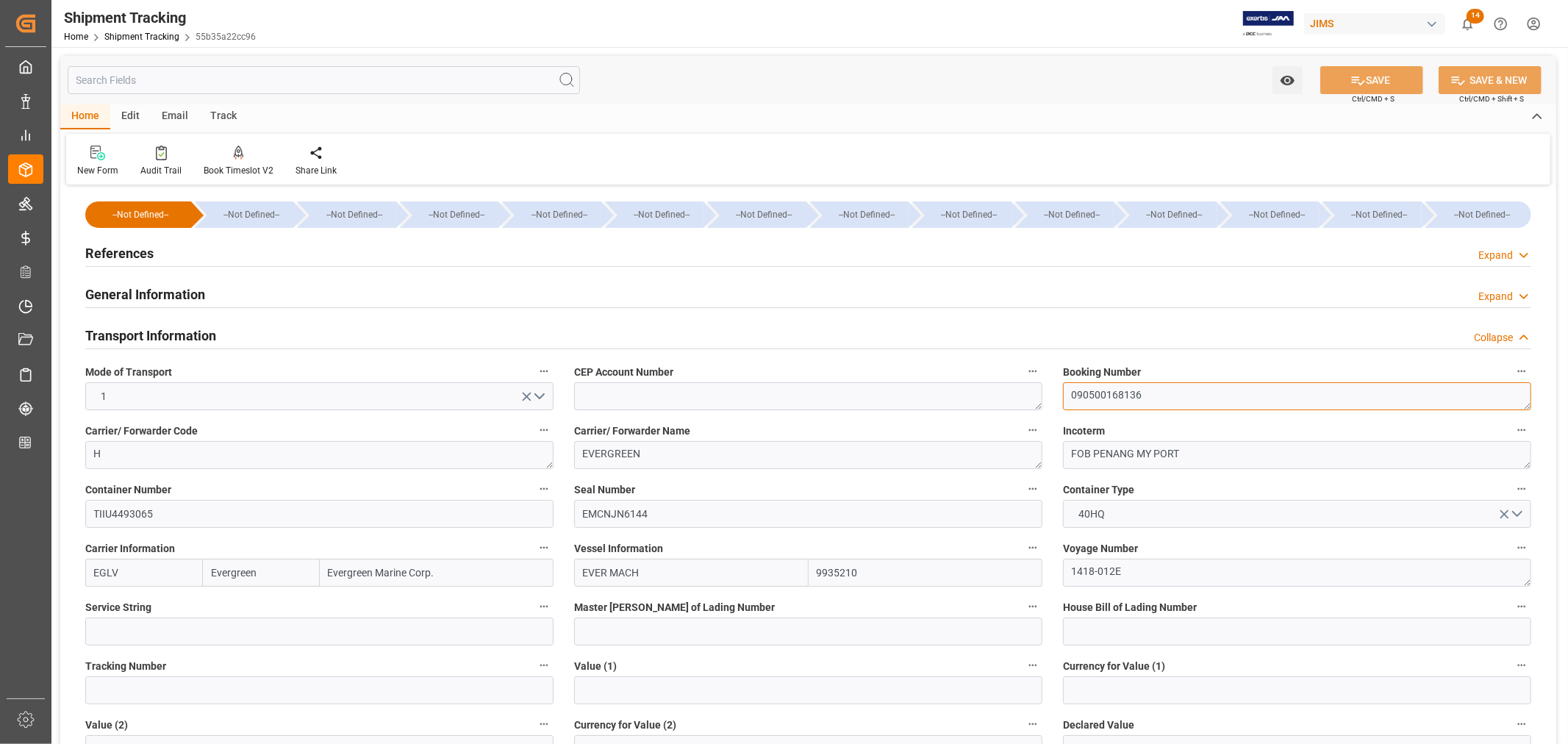
click at [1115, 389] on textarea "090500168136" at bounding box center [1297, 396] width 468 height 28
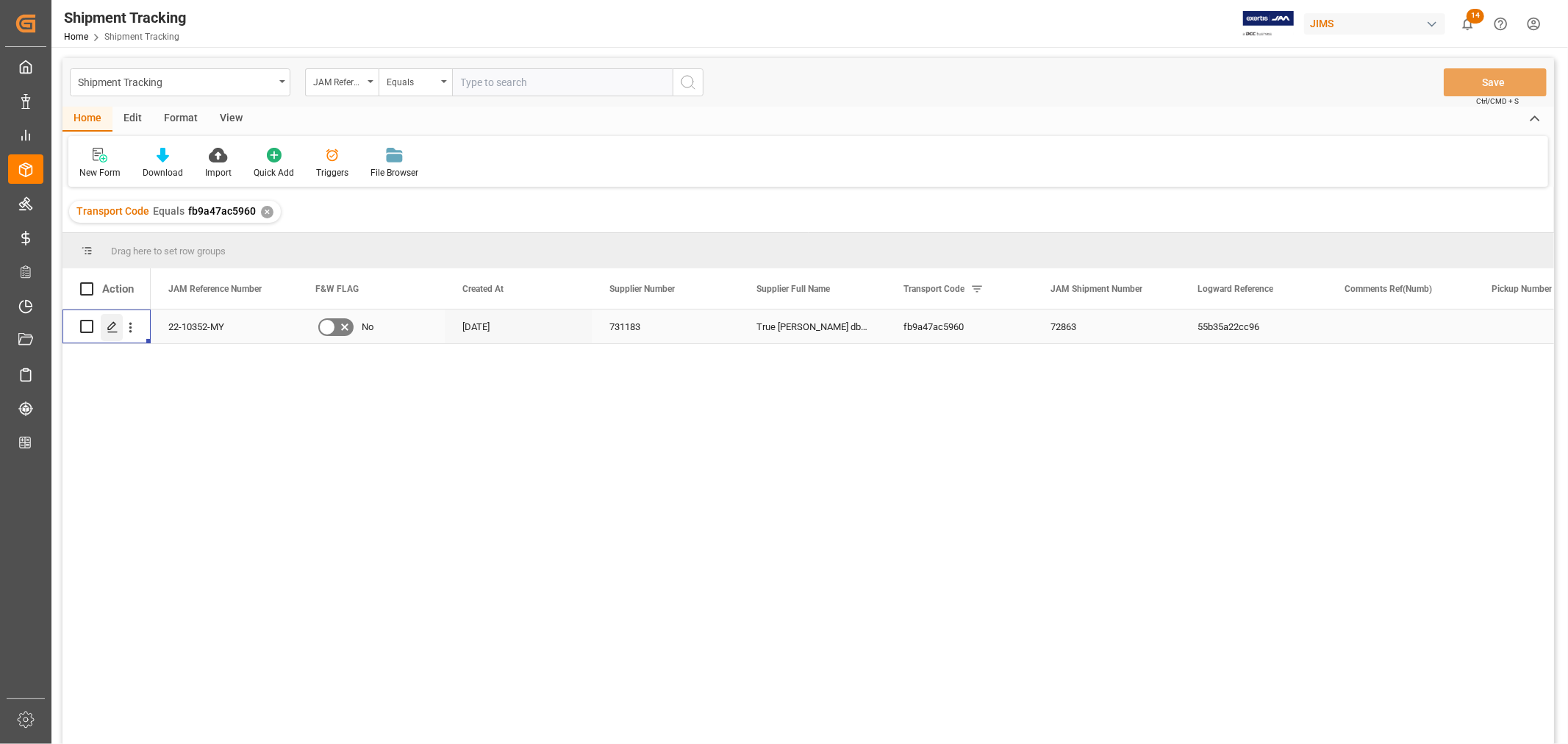
click at [111, 329] on icon "Press SPACE to select this row." at bounding box center [112, 327] width 12 height 12
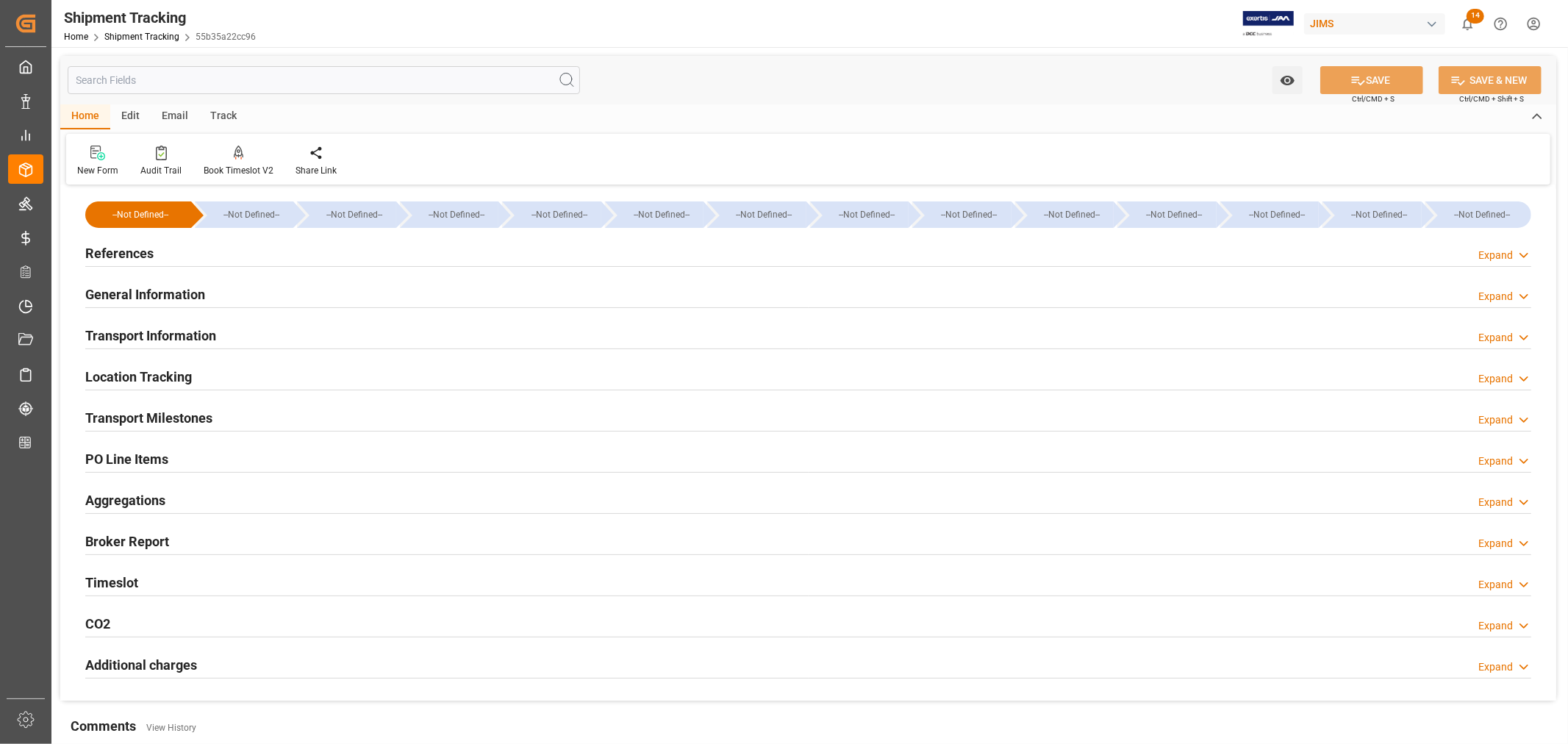
click at [307, 339] on div "Transport Information Expand" at bounding box center [809, 334] width 1446 height 28
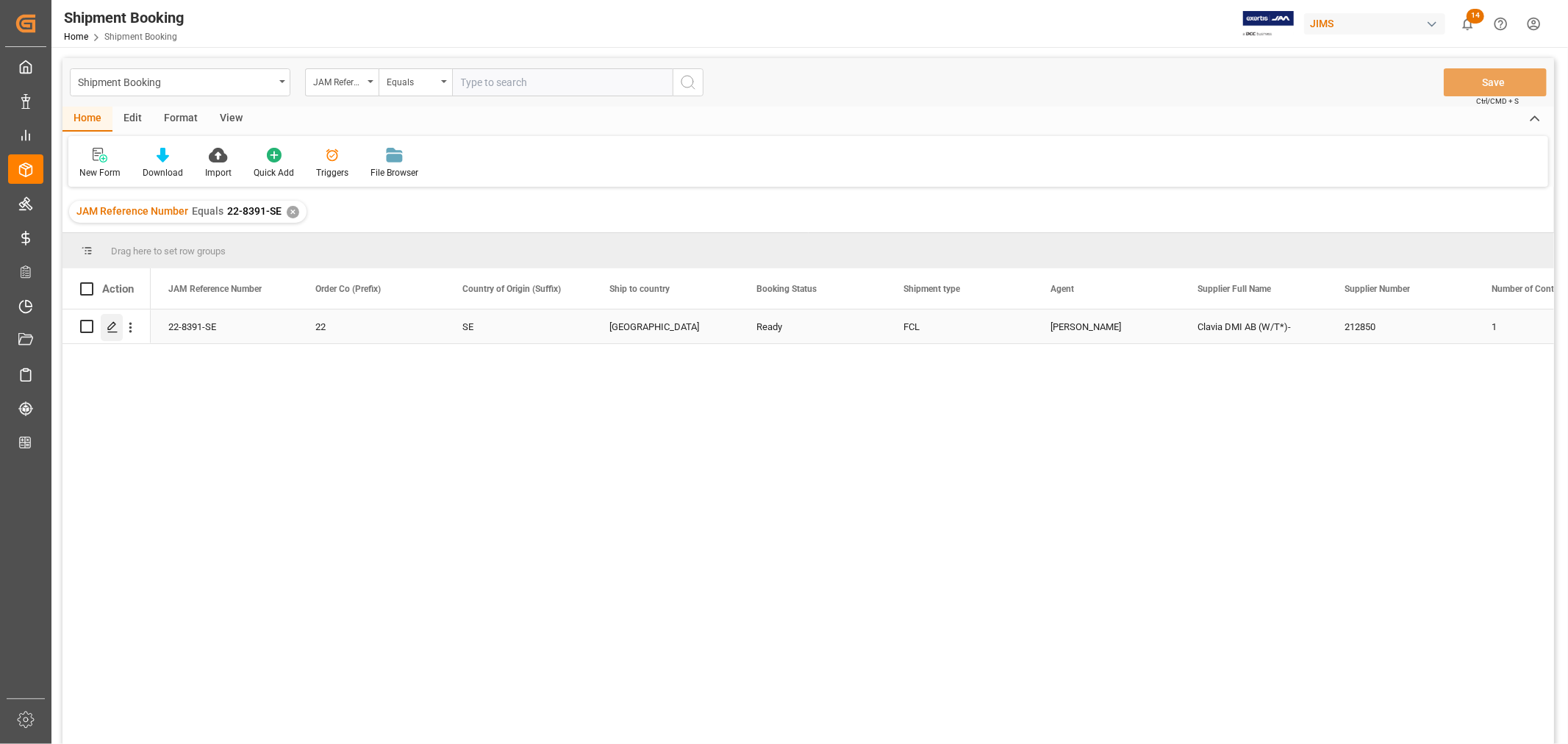
click at [116, 325] on icon "Press SPACE to select this row." at bounding box center [112, 327] width 12 height 12
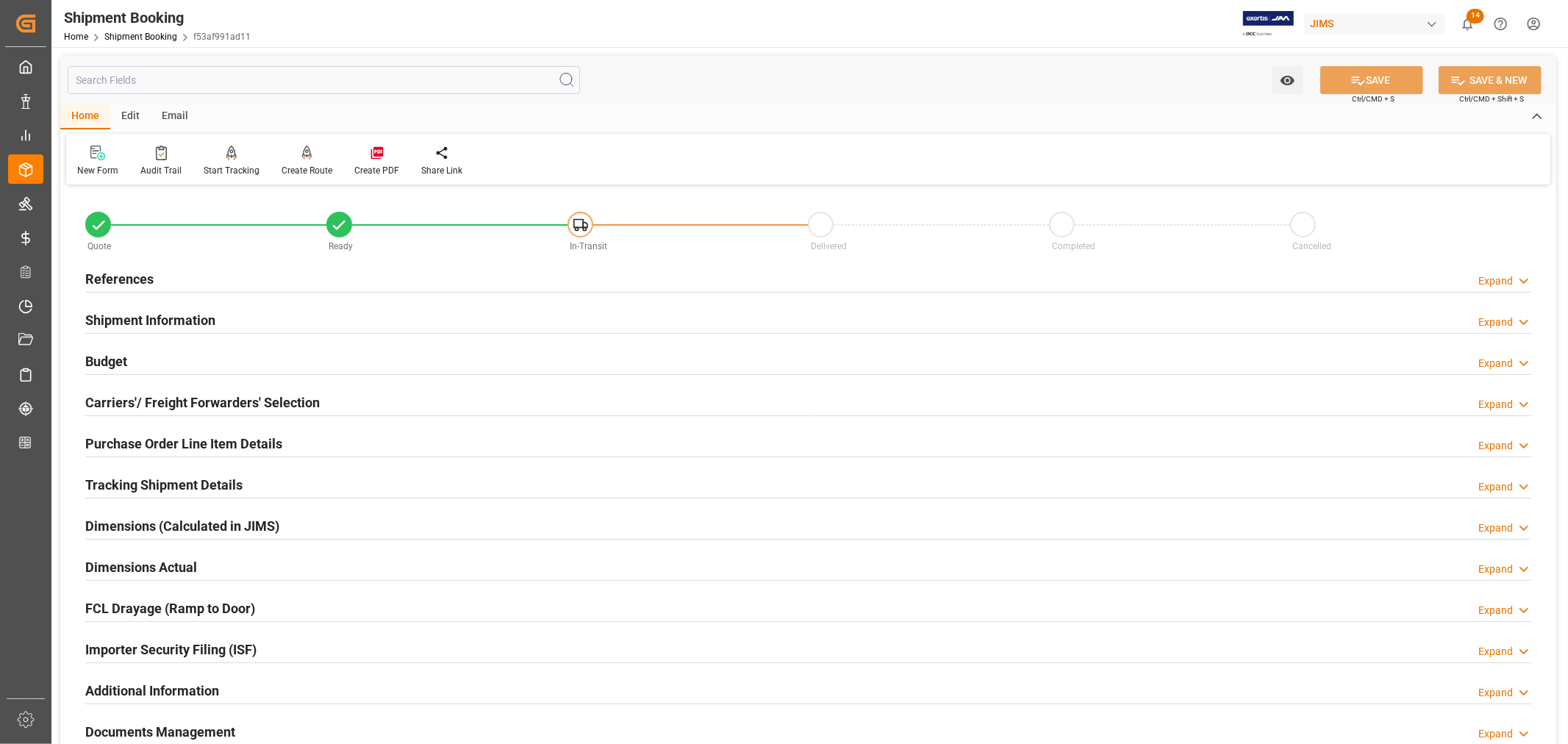
click at [137, 480] on h2 "Tracking Shipment Details" at bounding box center [164, 485] width 158 height 20
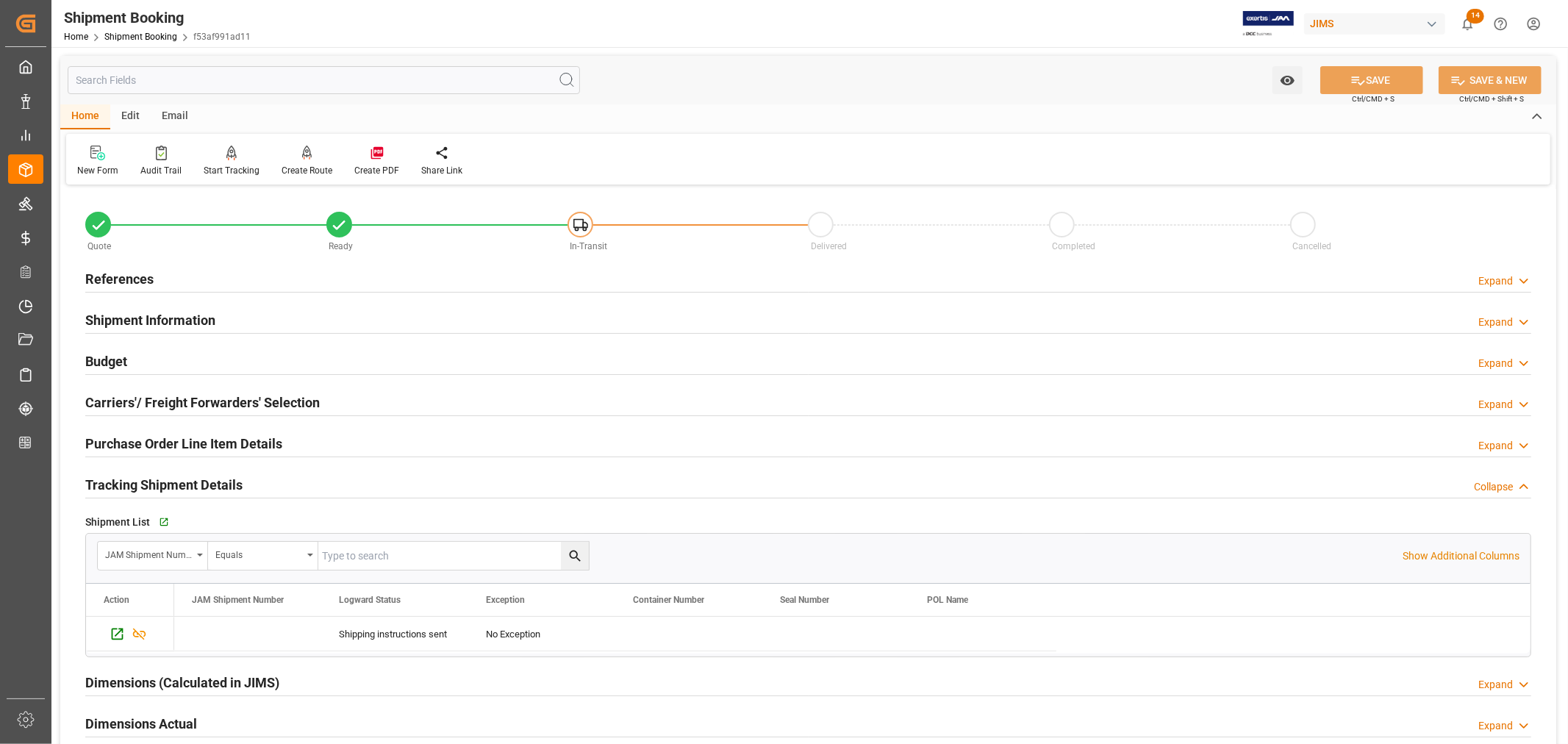
click at [137, 480] on h2 "Tracking Shipment Details" at bounding box center [164, 485] width 158 height 20
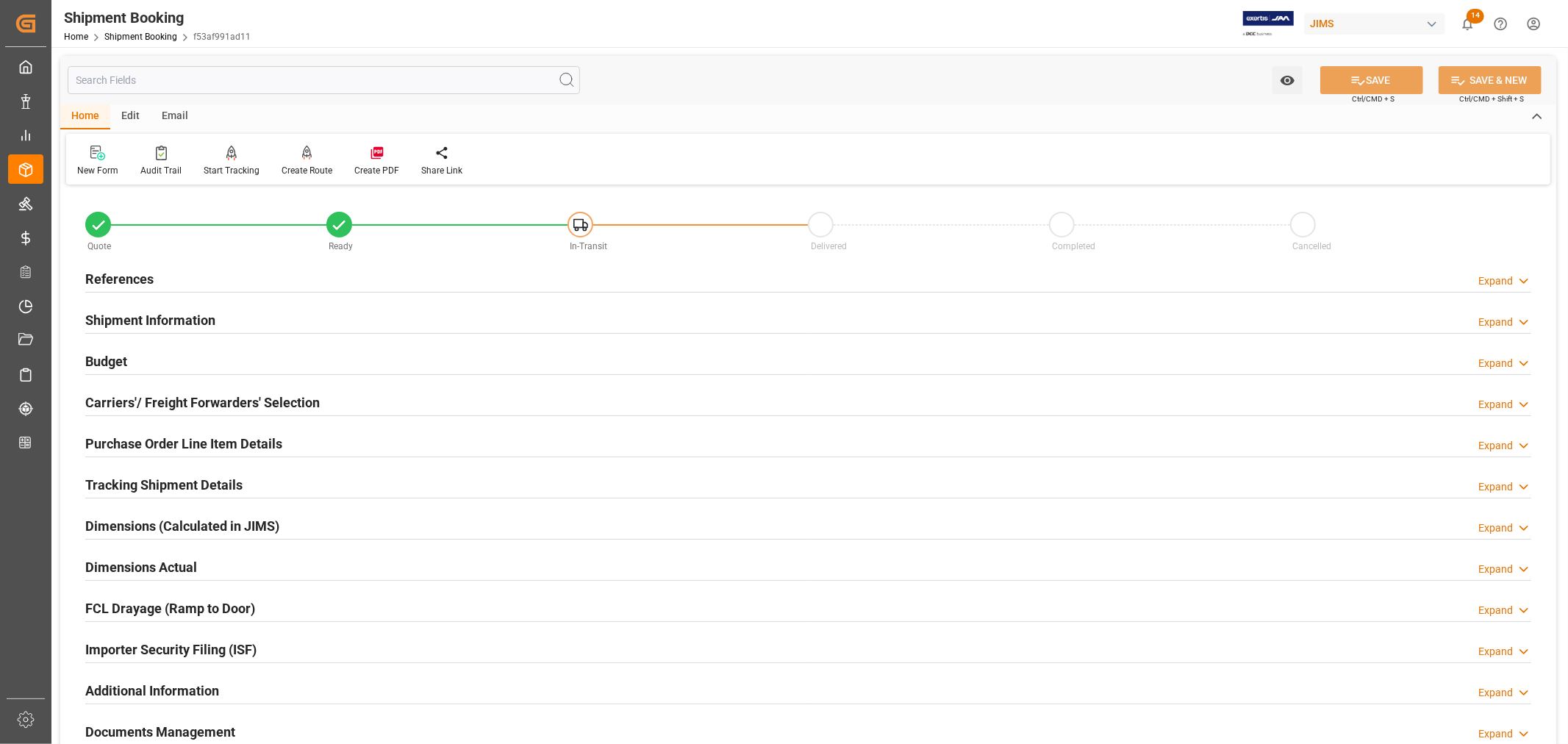
click at [120, 278] on h2 "References" at bounding box center [120, 279] width 68 height 20
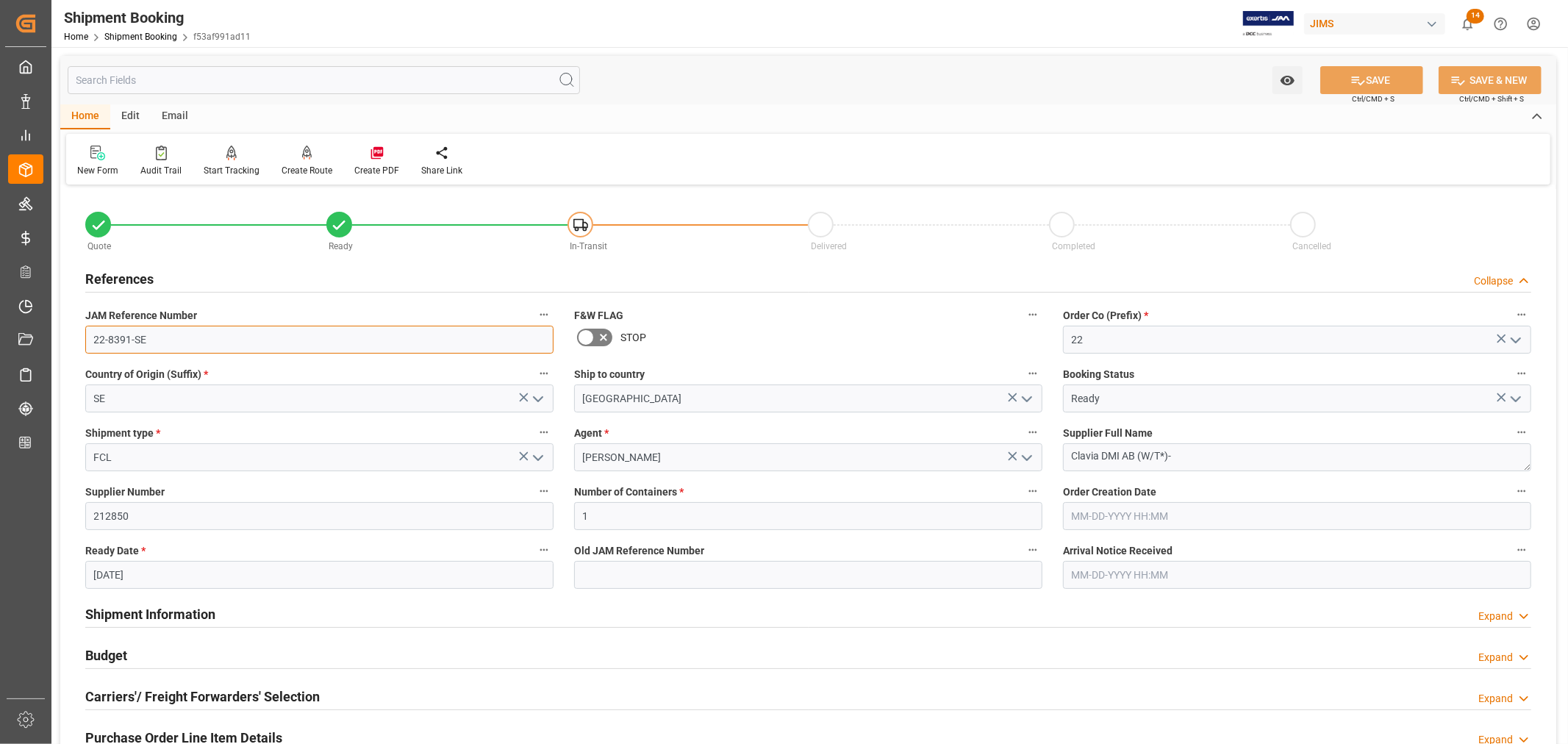
drag, startPoint x: 144, startPoint y: 340, endPoint x: 91, endPoint y: 333, distance: 53.5
click at [91, 333] on input "22-8391-SE" at bounding box center [320, 340] width 468 height 28
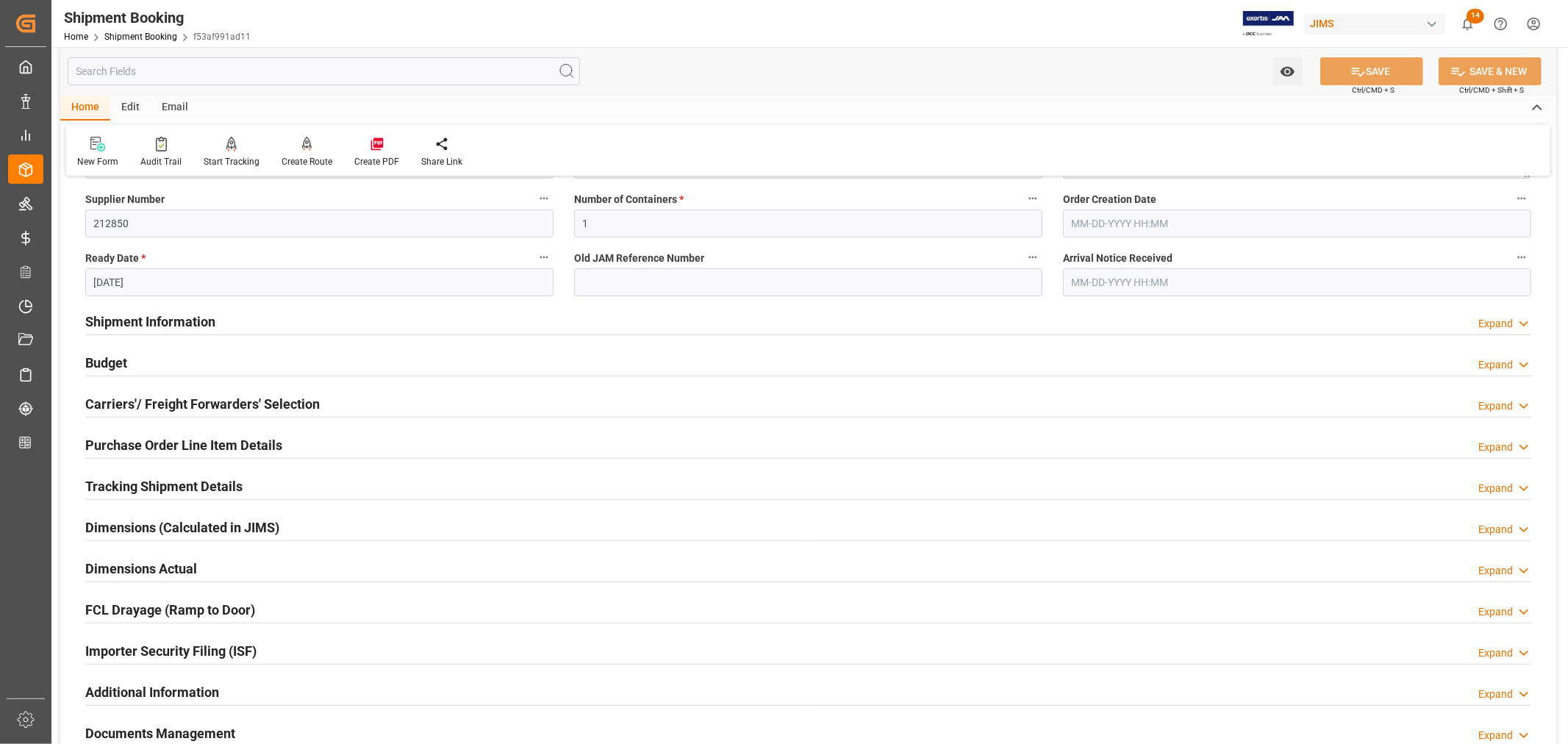
scroll to position [326, 0]
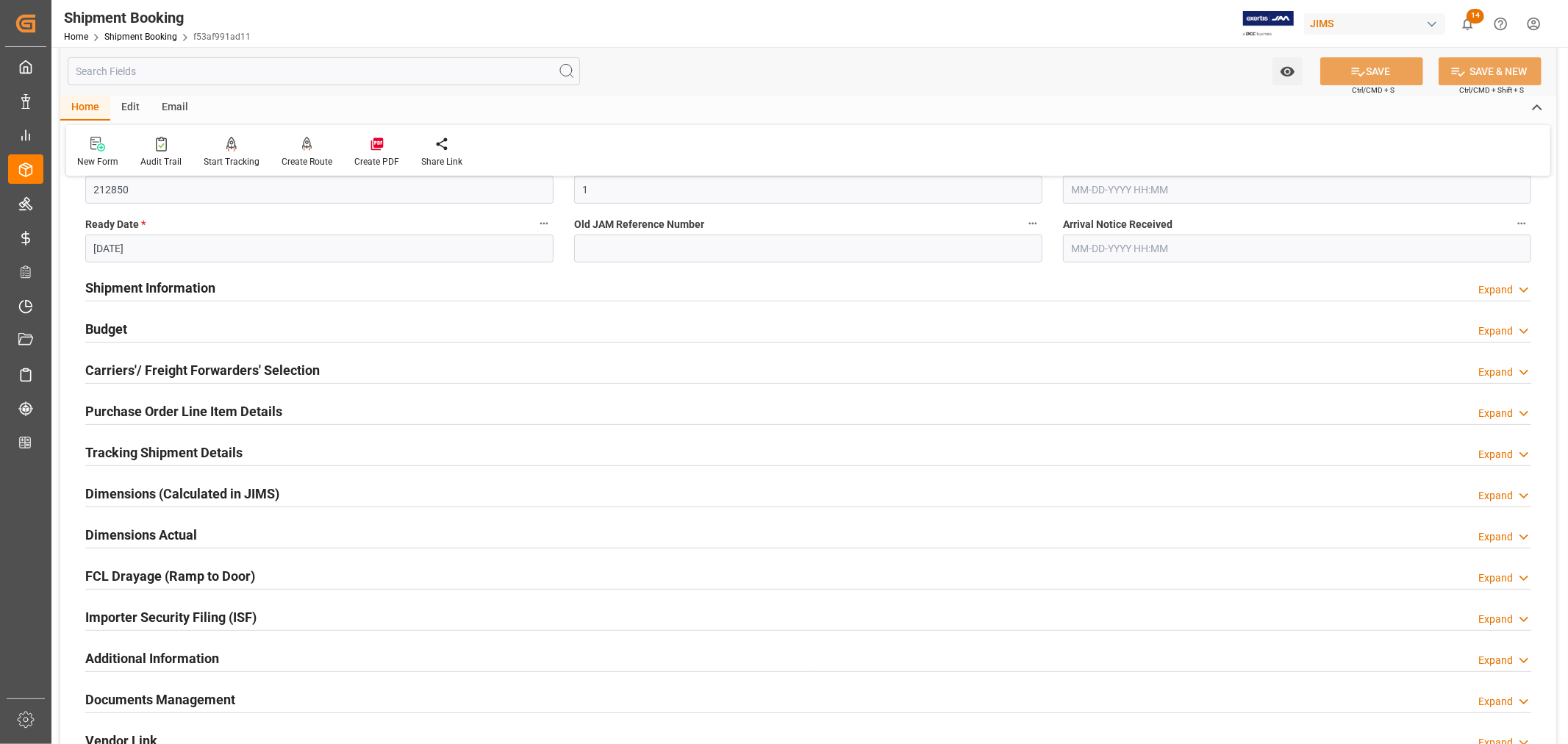
click at [206, 285] on h2 "Shipment Information" at bounding box center [150, 288] width 130 height 20
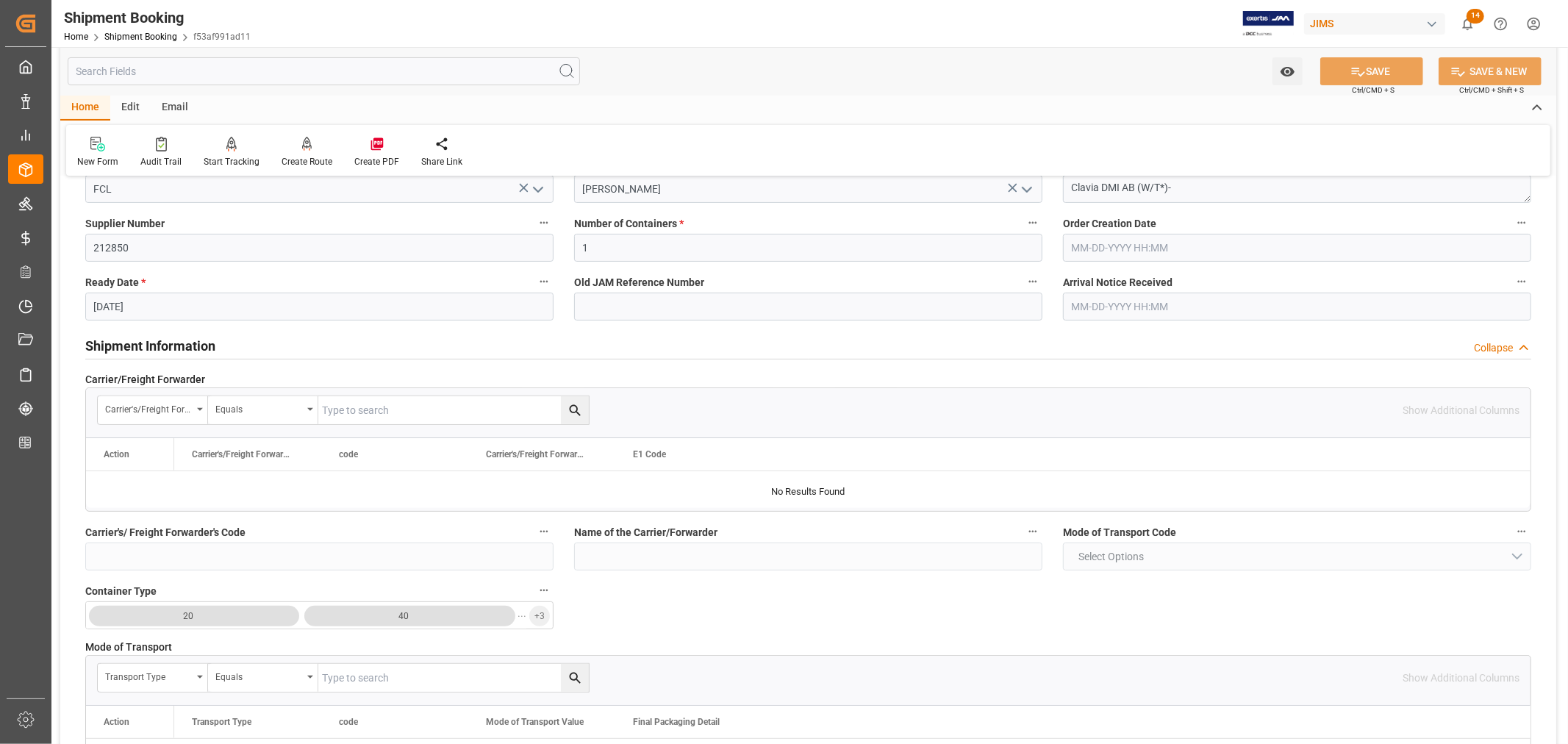
scroll to position [245, 0]
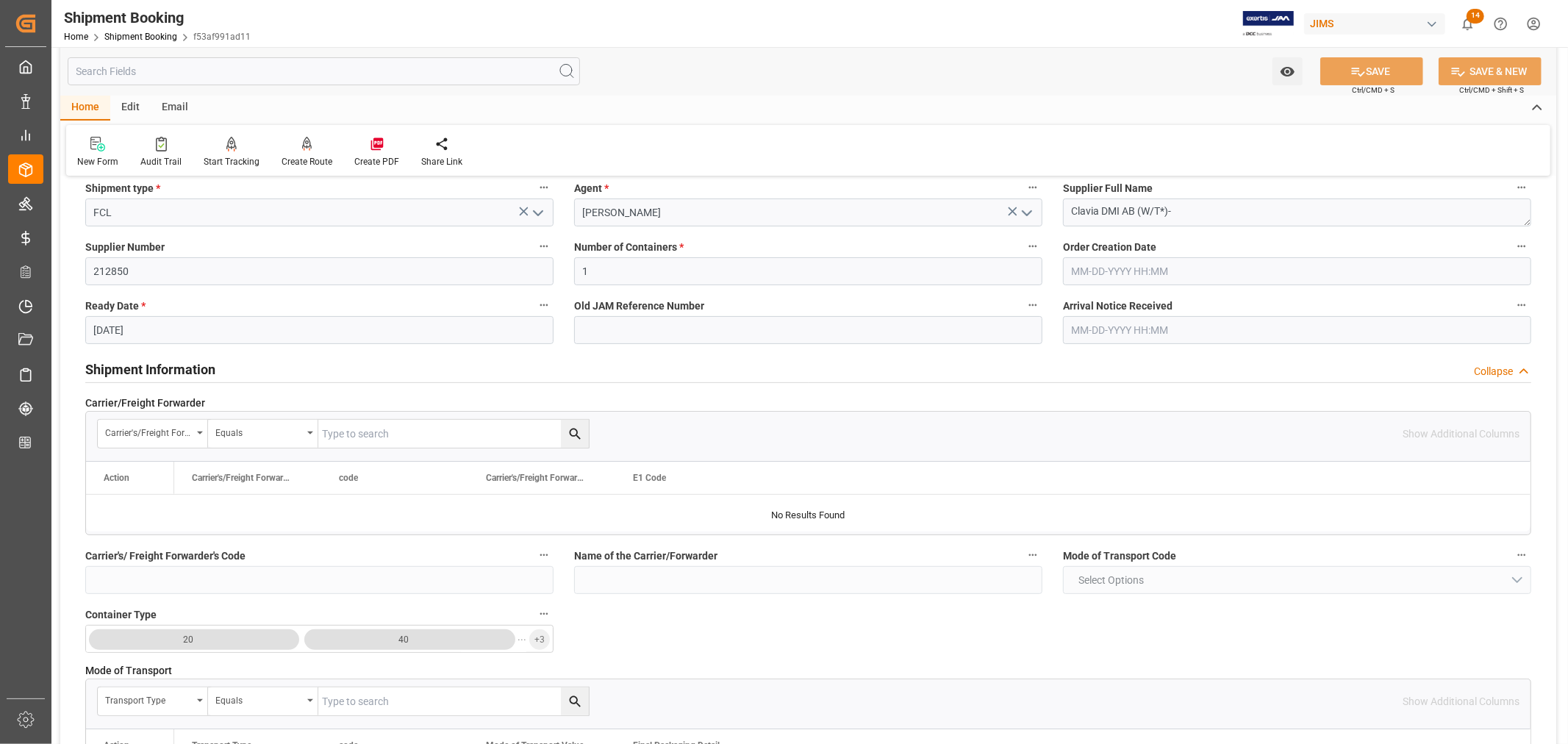
click at [171, 364] on h2 "Shipment Information" at bounding box center [150, 369] width 130 height 20
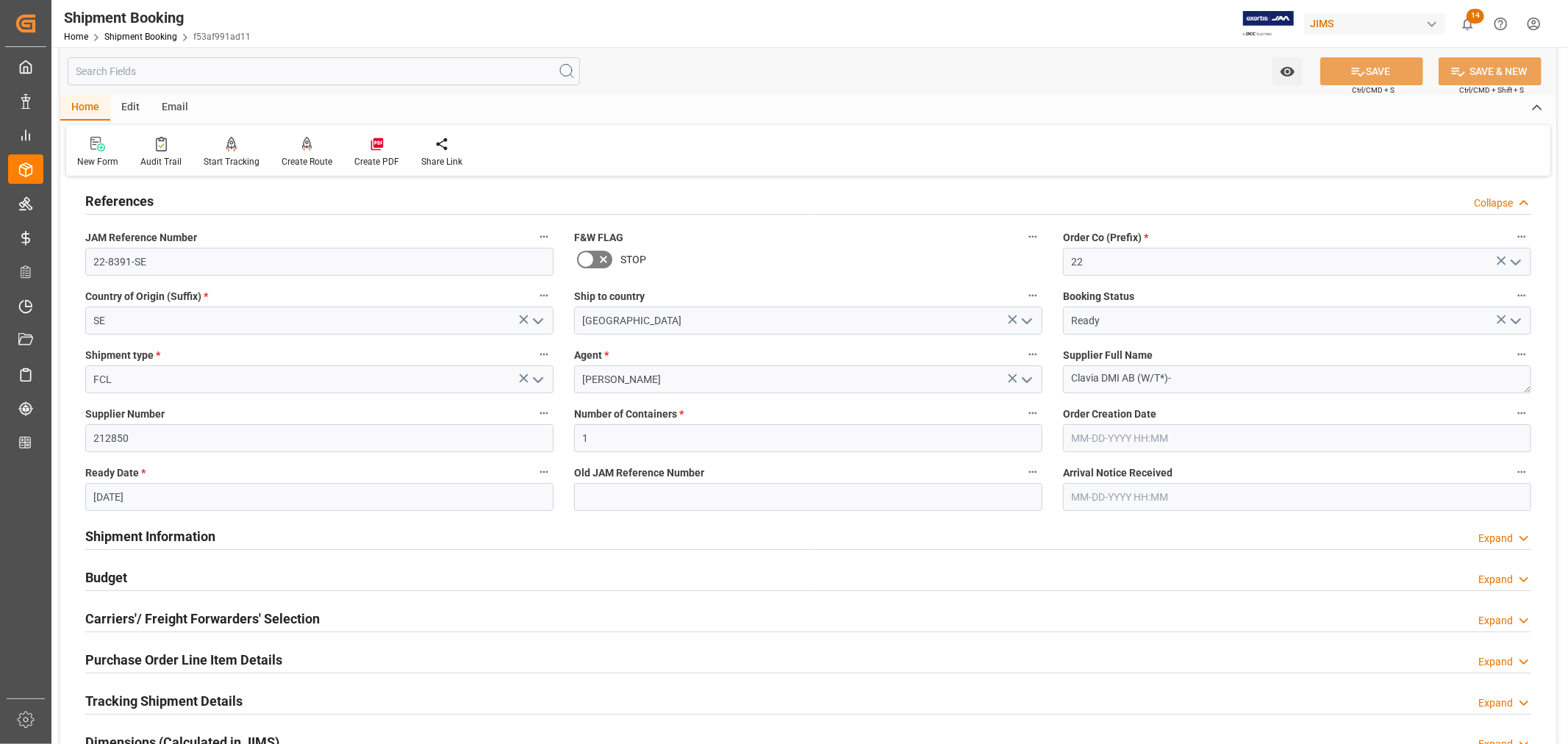
scroll to position [326, 0]
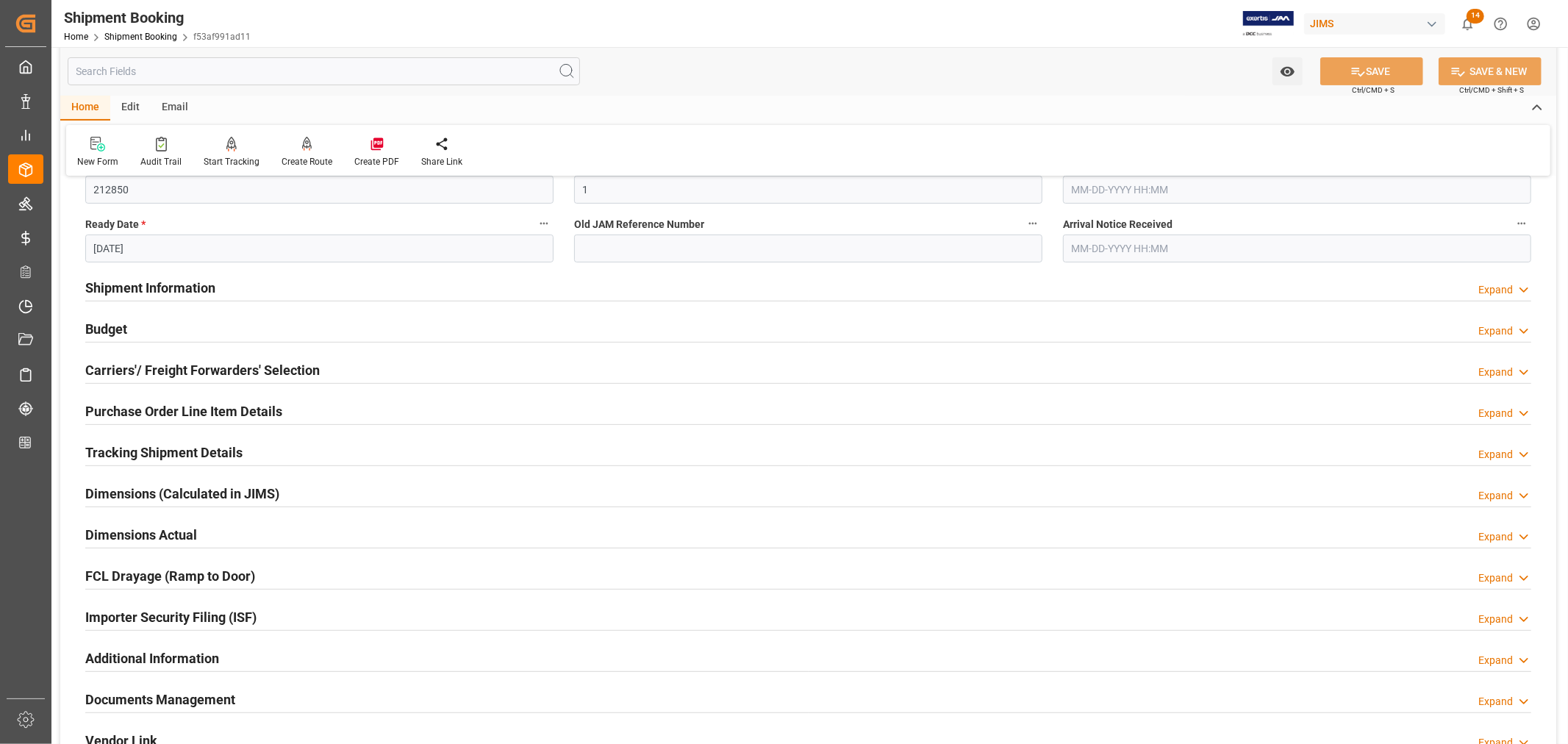
click at [158, 248] on input "08-11-2025" at bounding box center [320, 249] width 468 height 28
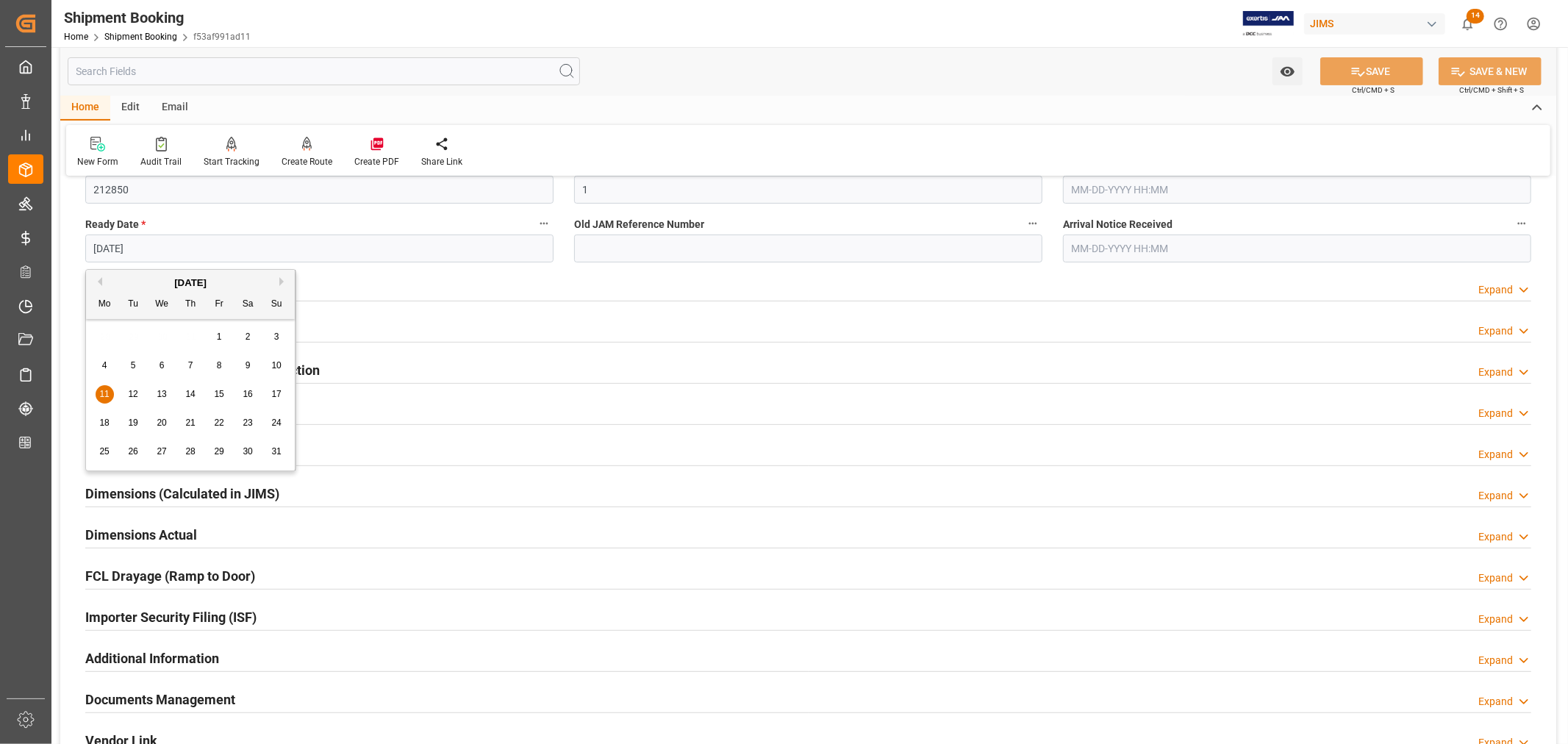
click at [281, 282] on button "Next Month" at bounding box center [284, 282] width 9 height 9
click at [247, 395] on span "20" at bounding box center [247, 394] width 10 height 10
type input "09-20-2025"
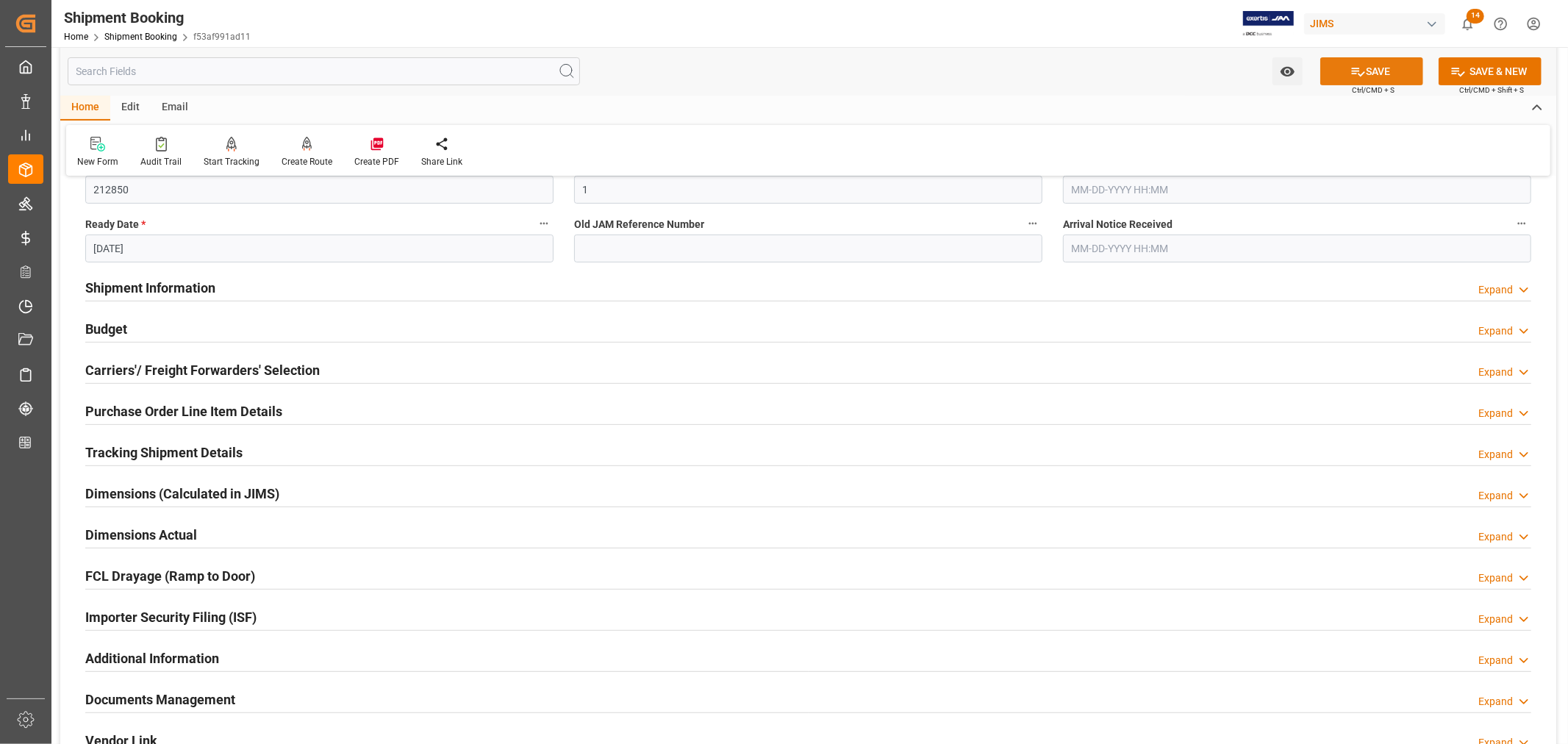
click at [1376, 74] on button "SAVE" at bounding box center [1372, 71] width 103 height 28
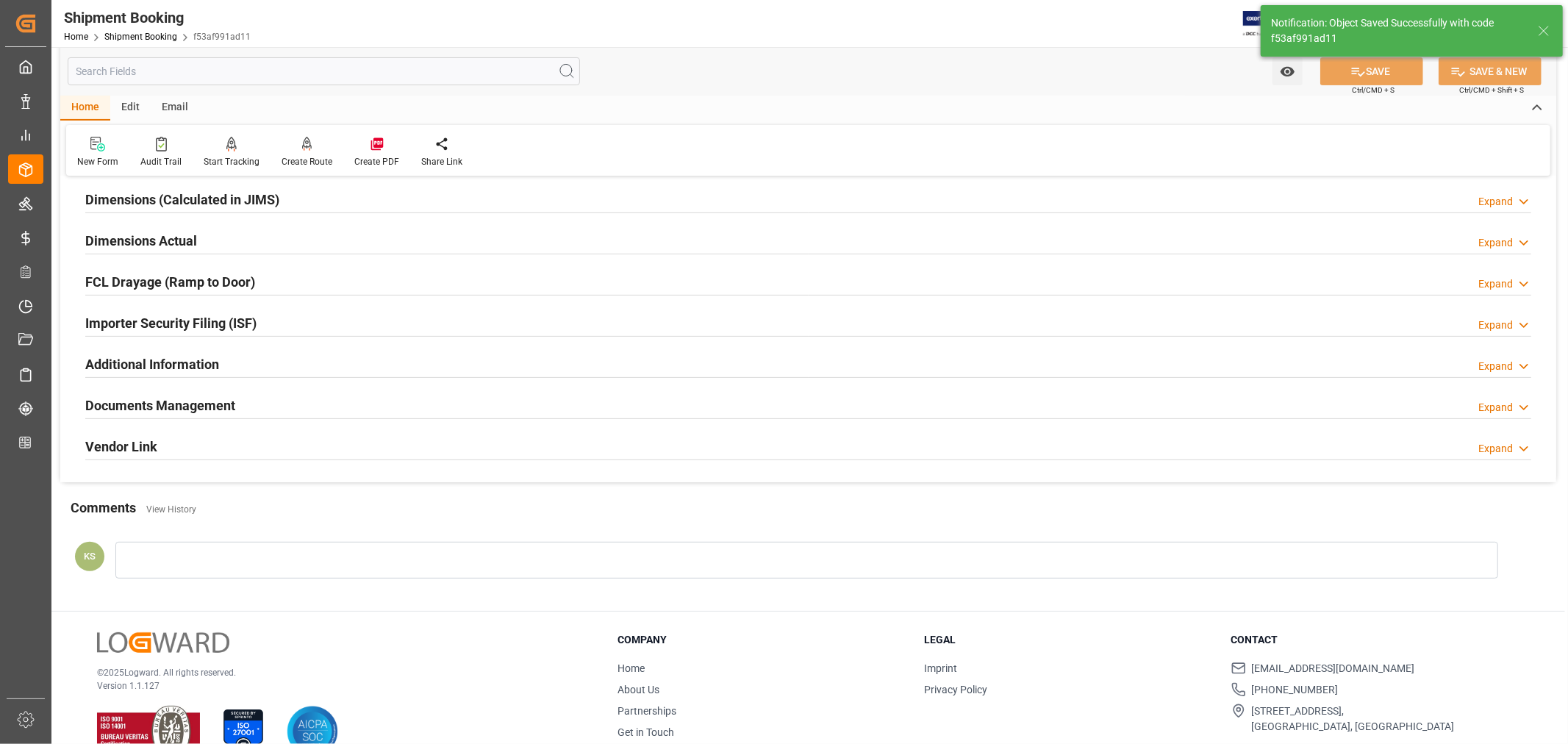
scroll to position [33, 0]
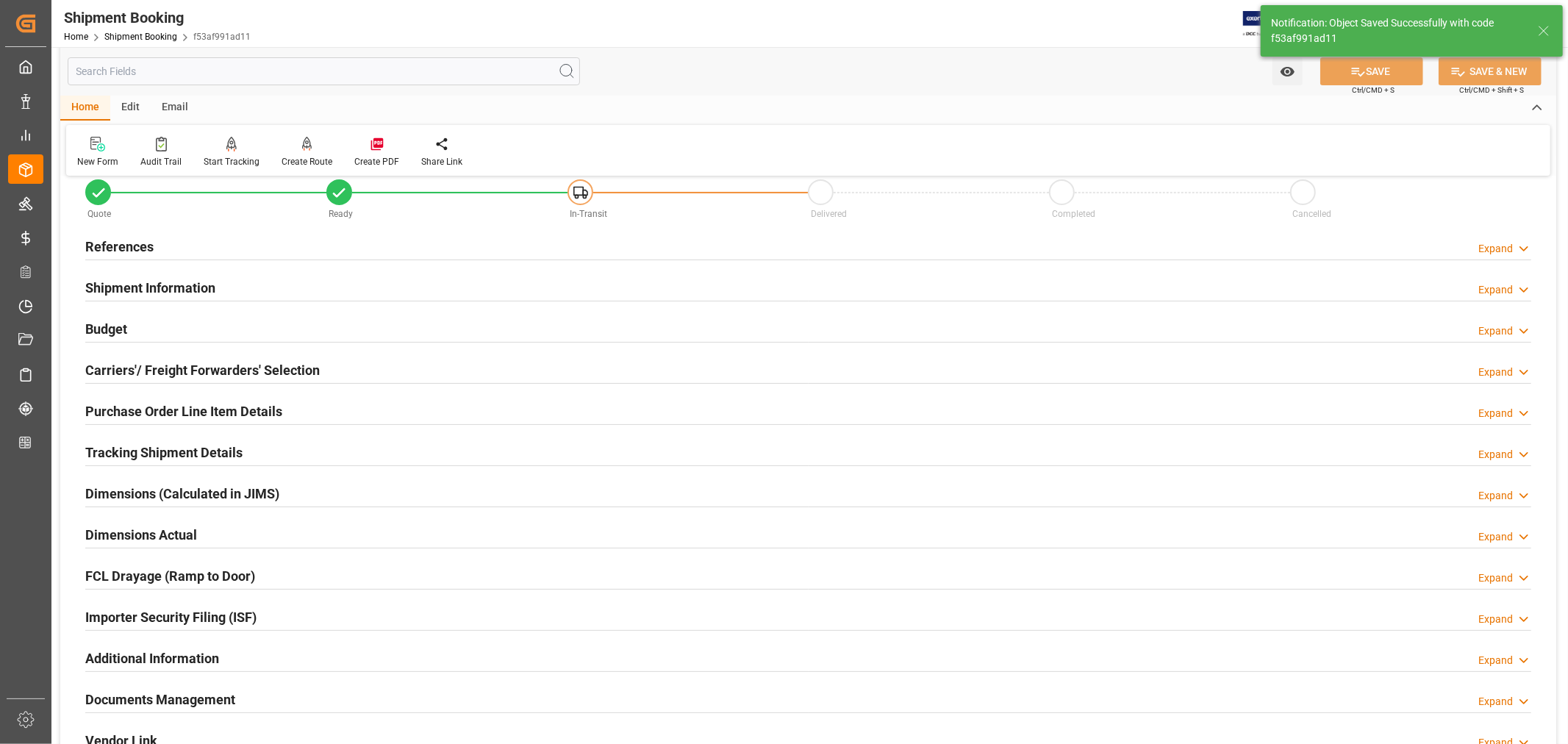
click at [127, 450] on h2 "Tracking Shipment Details" at bounding box center [164, 453] width 158 height 20
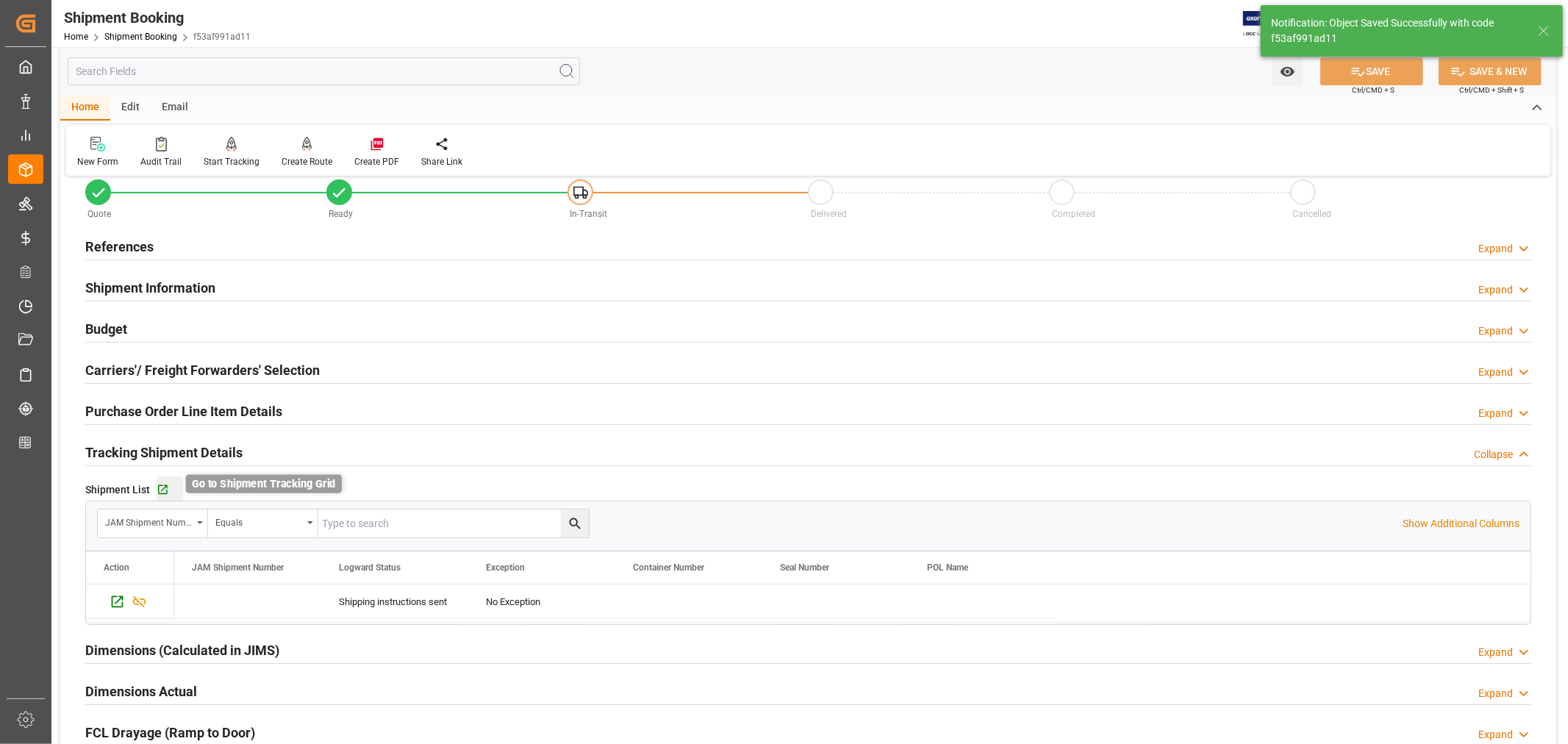
click at [163, 489] on icon "button" at bounding box center [163, 490] width 10 height 10
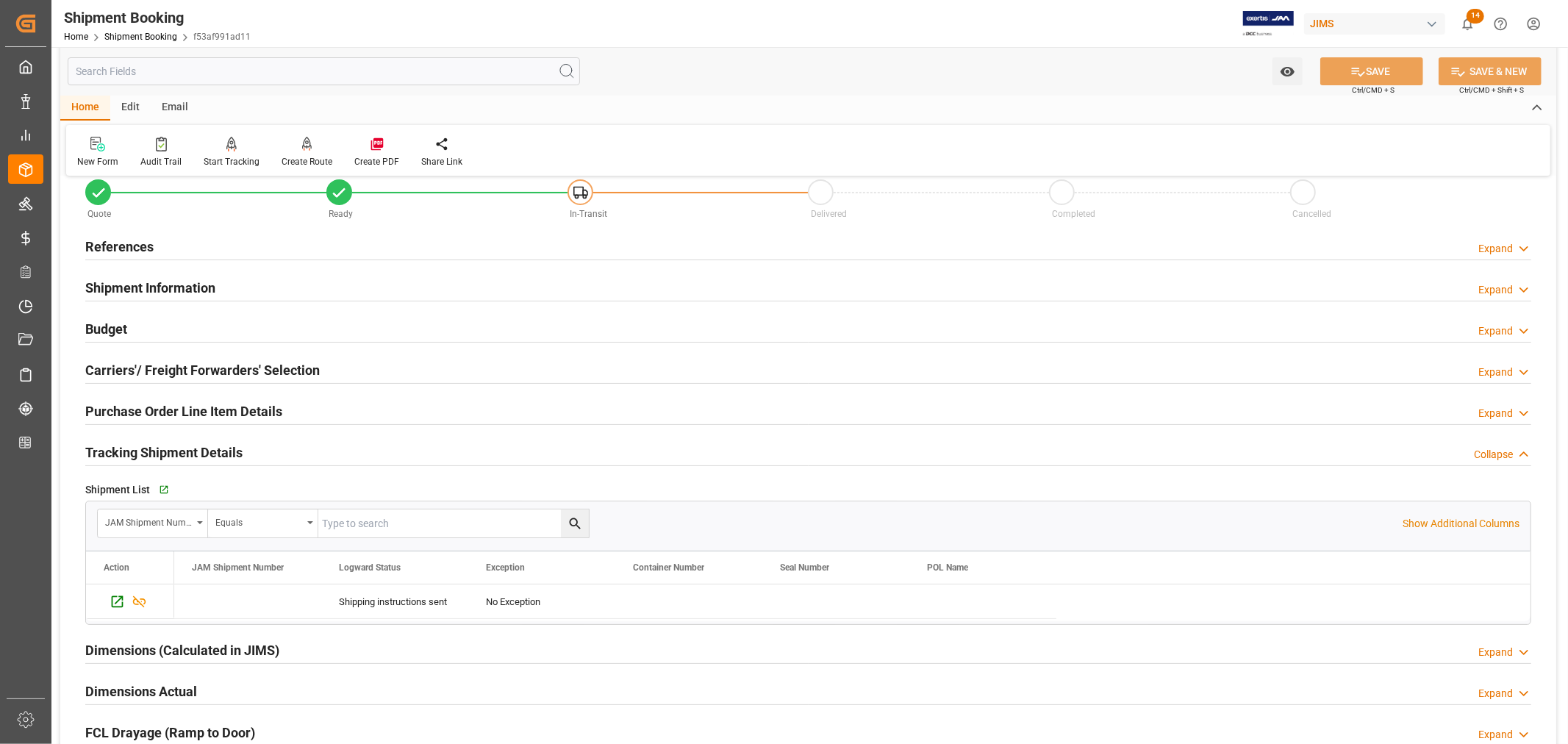
click at [129, 245] on h2 "References" at bounding box center [120, 247] width 68 height 20
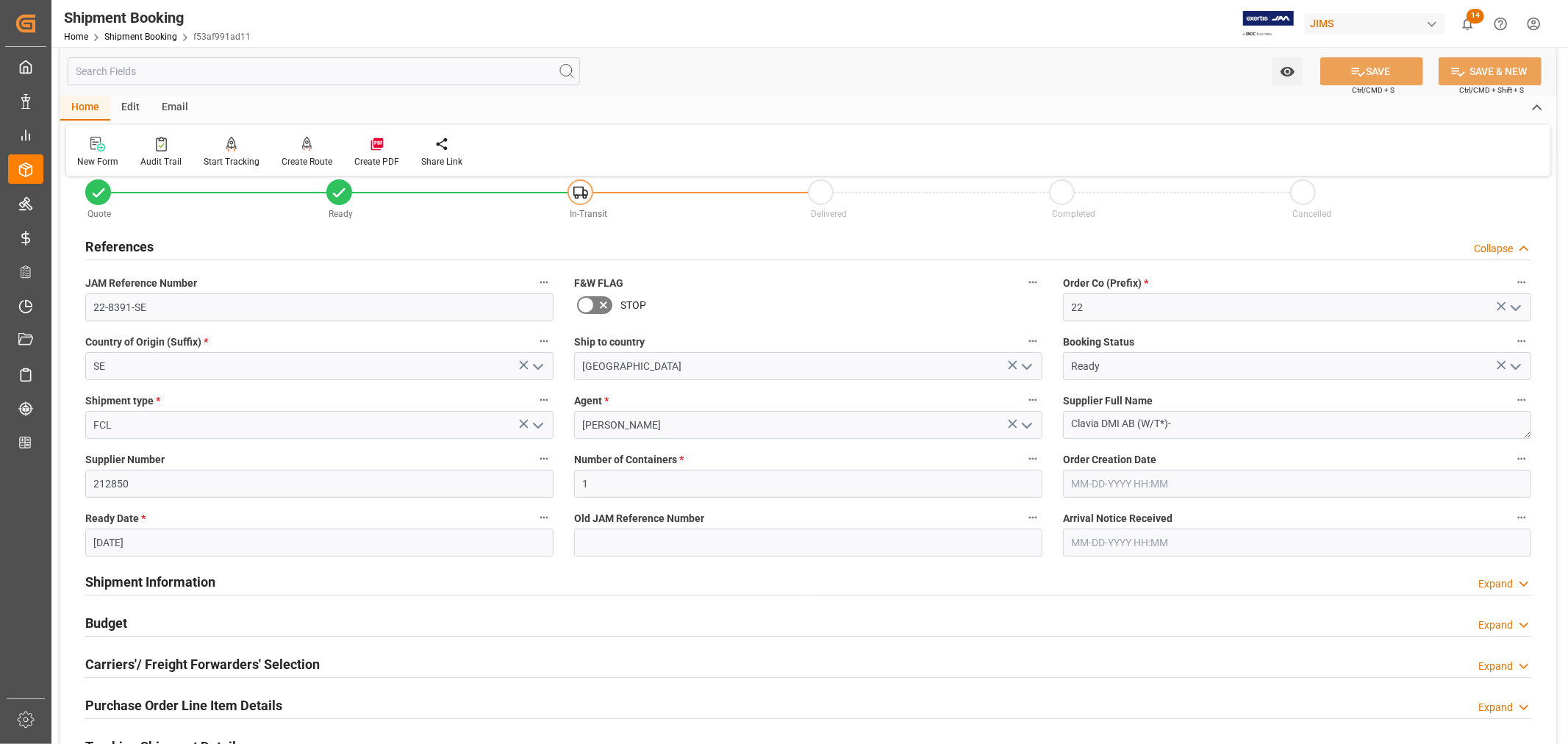
click at [129, 245] on h2 "References" at bounding box center [120, 247] width 68 height 20
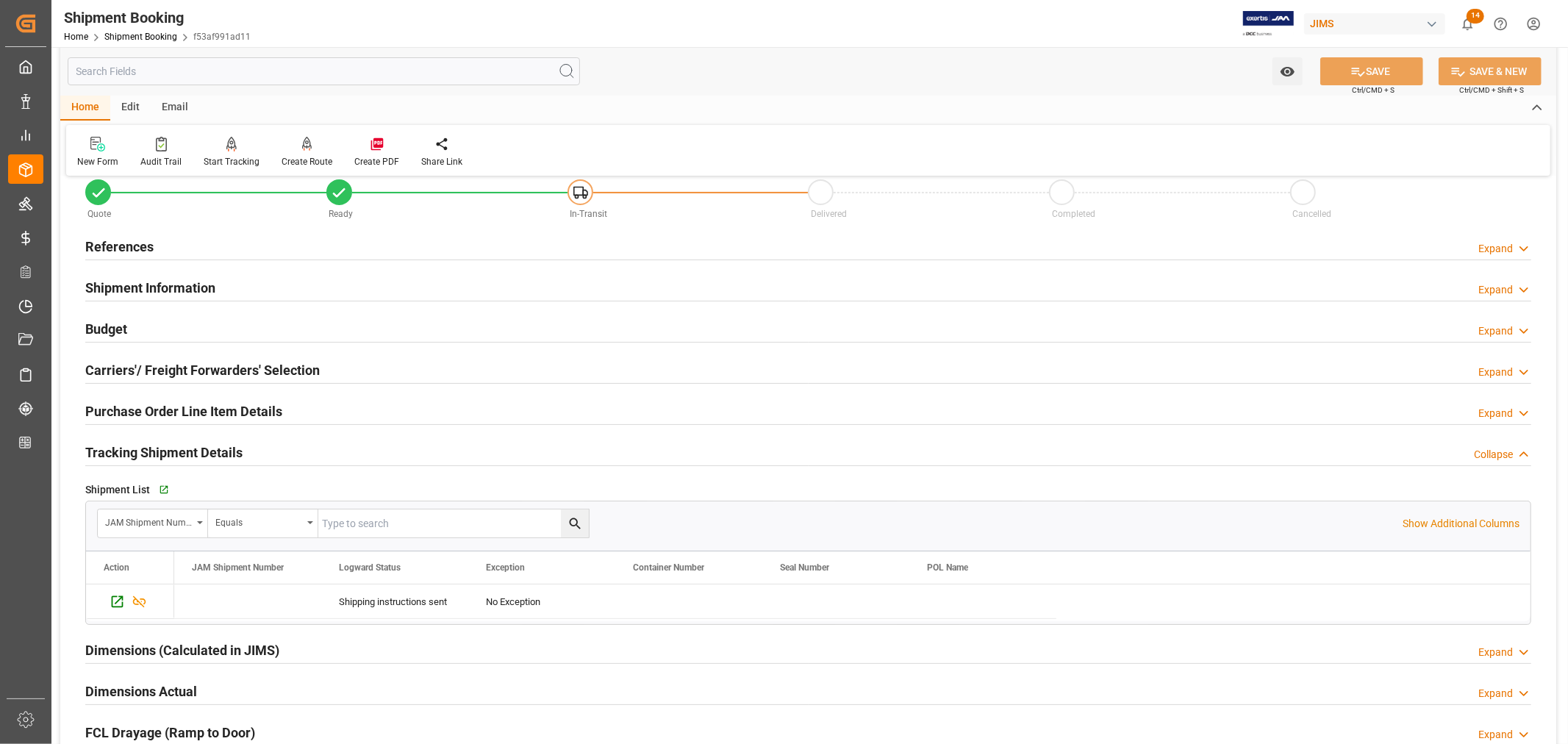
click at [153, 30] on div "Home Shipment Booking f53af991ad11" at bounding box center [157, 36] width 187 height 16
click at [146, 36] on link "Shipment Booking" at bounding box center [140, 37] width 73 height 10
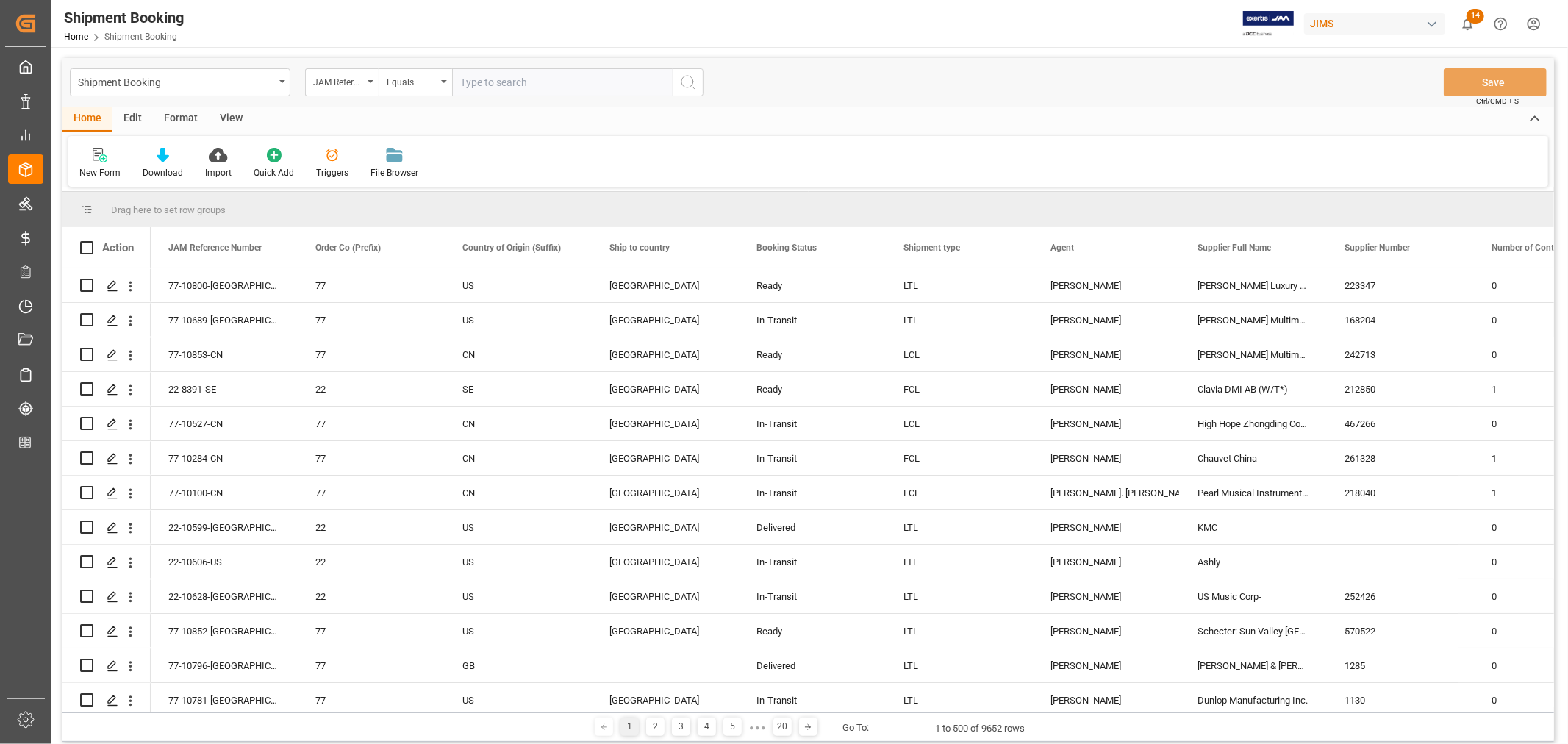
click at [487, 84] on input "text" at bounding box center [562, 83] width 221 height 28
type input "22-10358-my"
click at [691, 80] on icon "search button" at bounding box center [688, 83] width 18 height 18
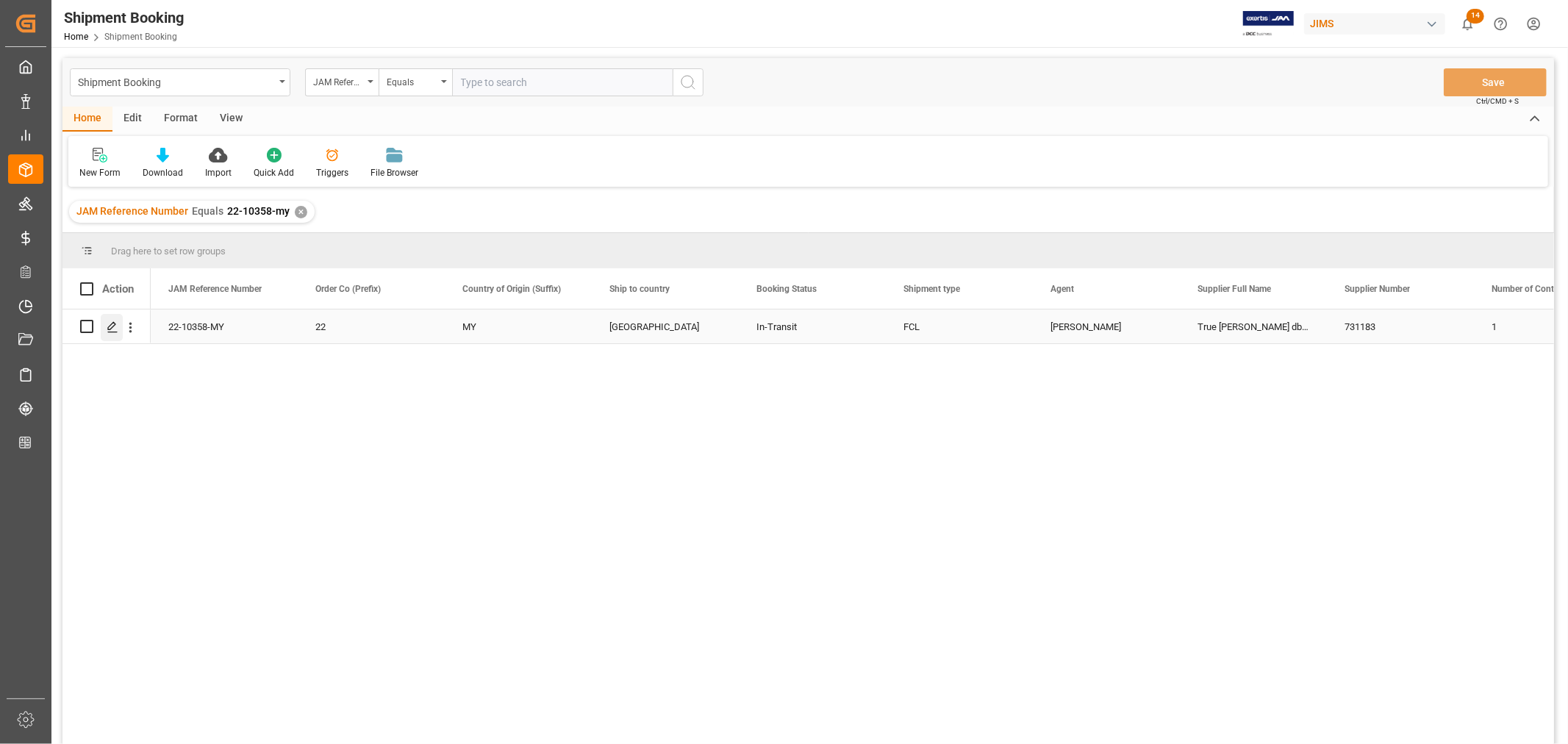
click at [112, 326] on polygon "Press SPACE to select this row." at bounding box center [111, 326] width 7 height 7
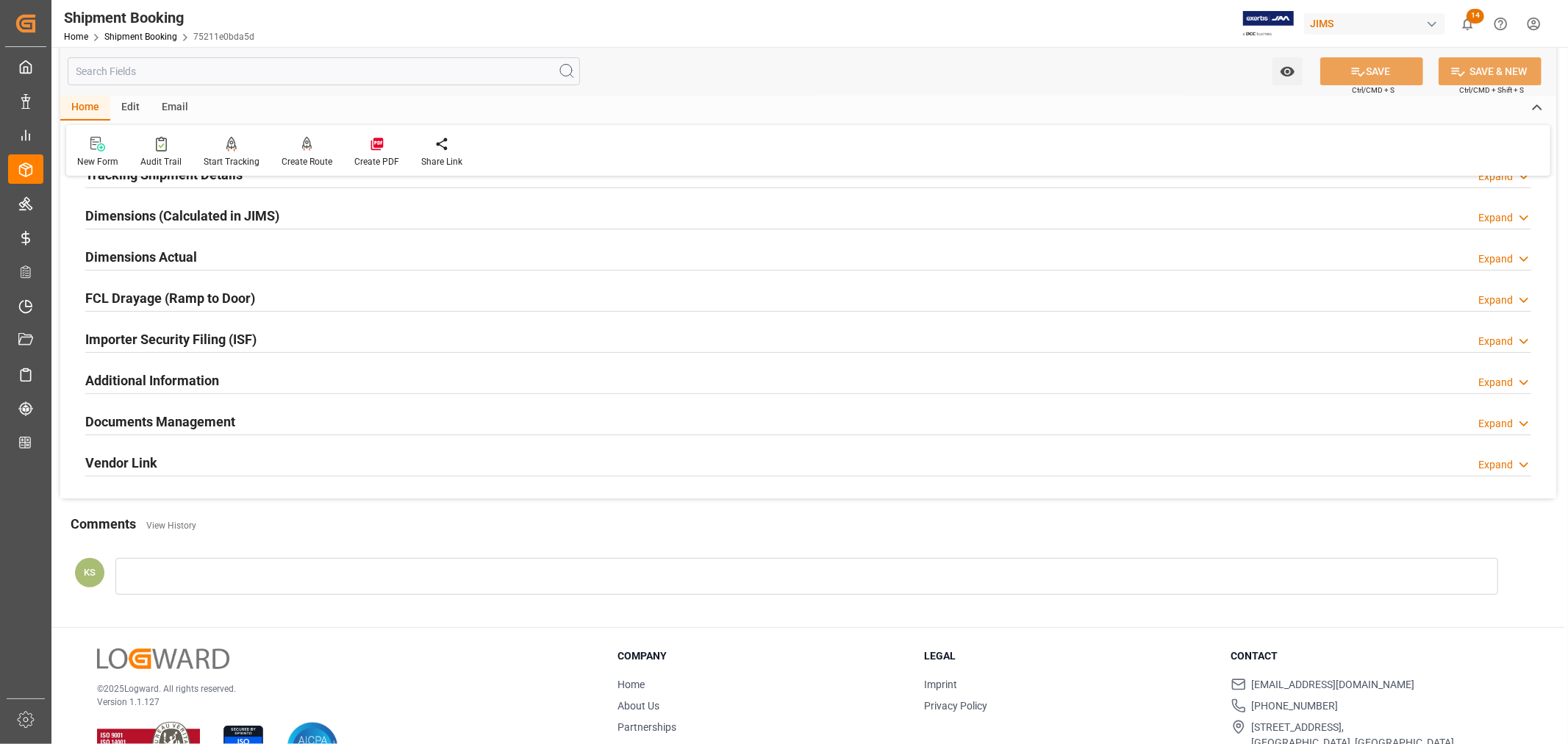
scroll to position [326, 0]
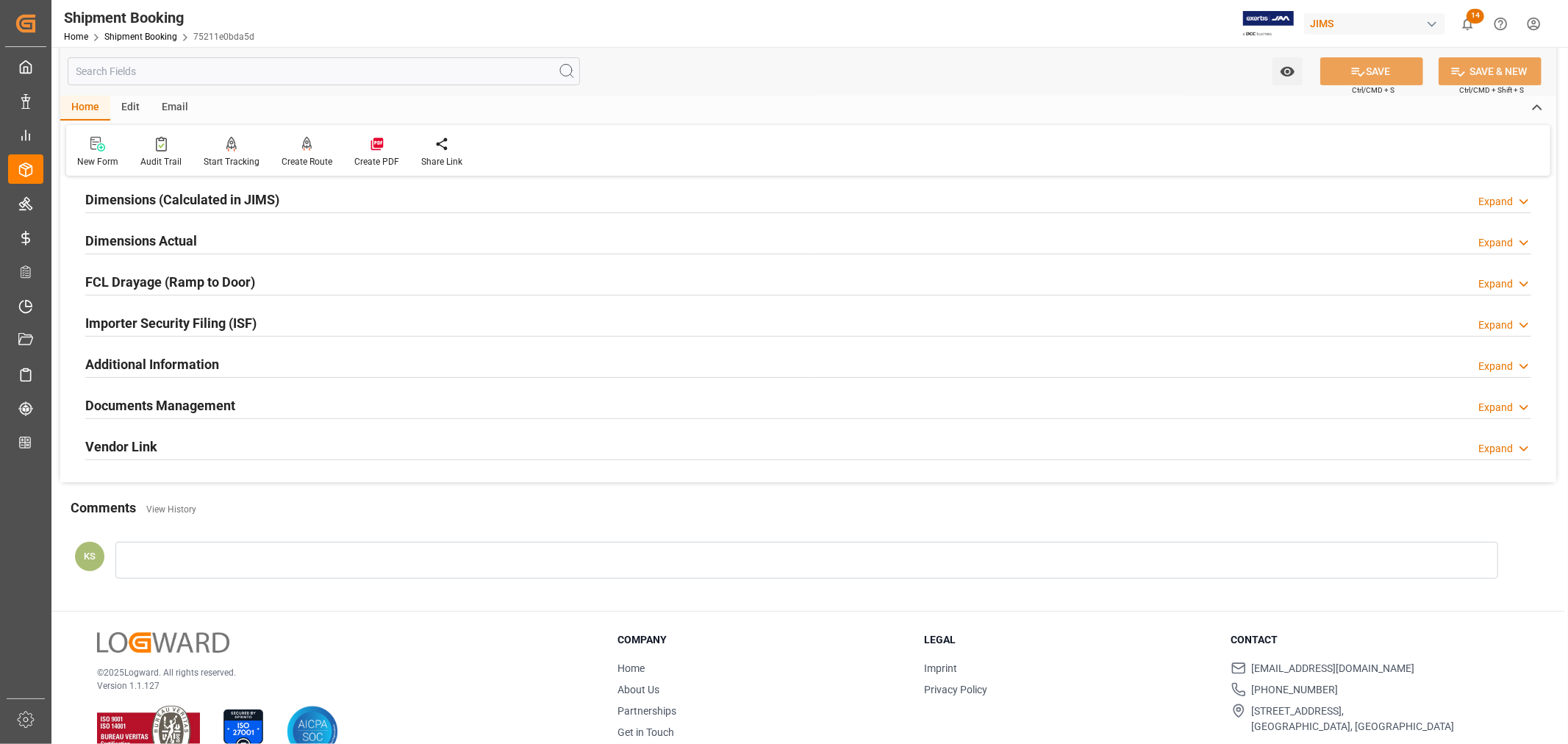
click at [316, 326] on div "Importer Security Filing (ISF) Expand" at bounding box center [809, 323] width 1446 height 28
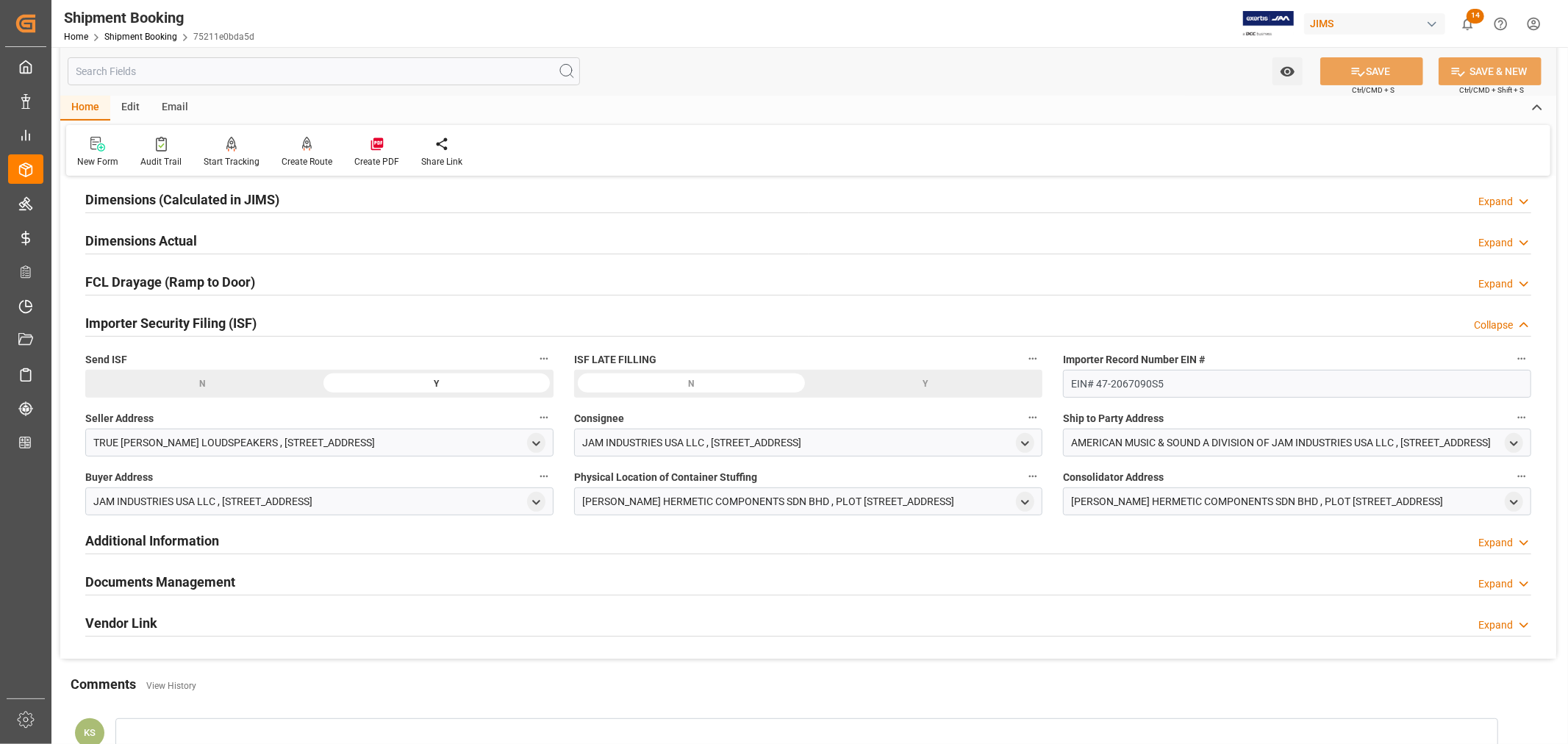
click at [316, 326] on div "Importer Security Filing (ISF) Collapse" at bounding box center [809, 323] width 1446 height 28
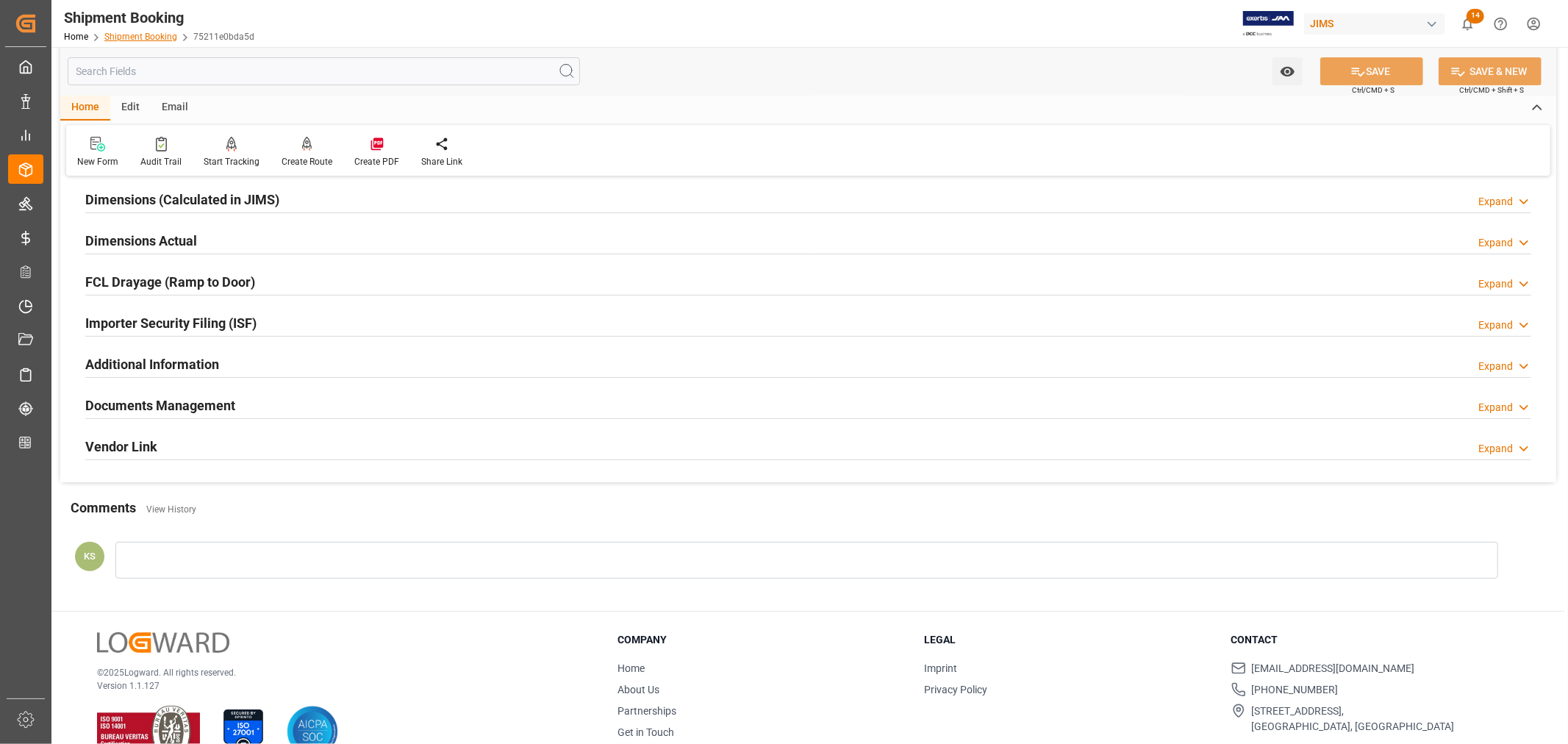
click at [142, 34] on link "Shipment Booking" at bounding box center [140, 37] width 73 height 10
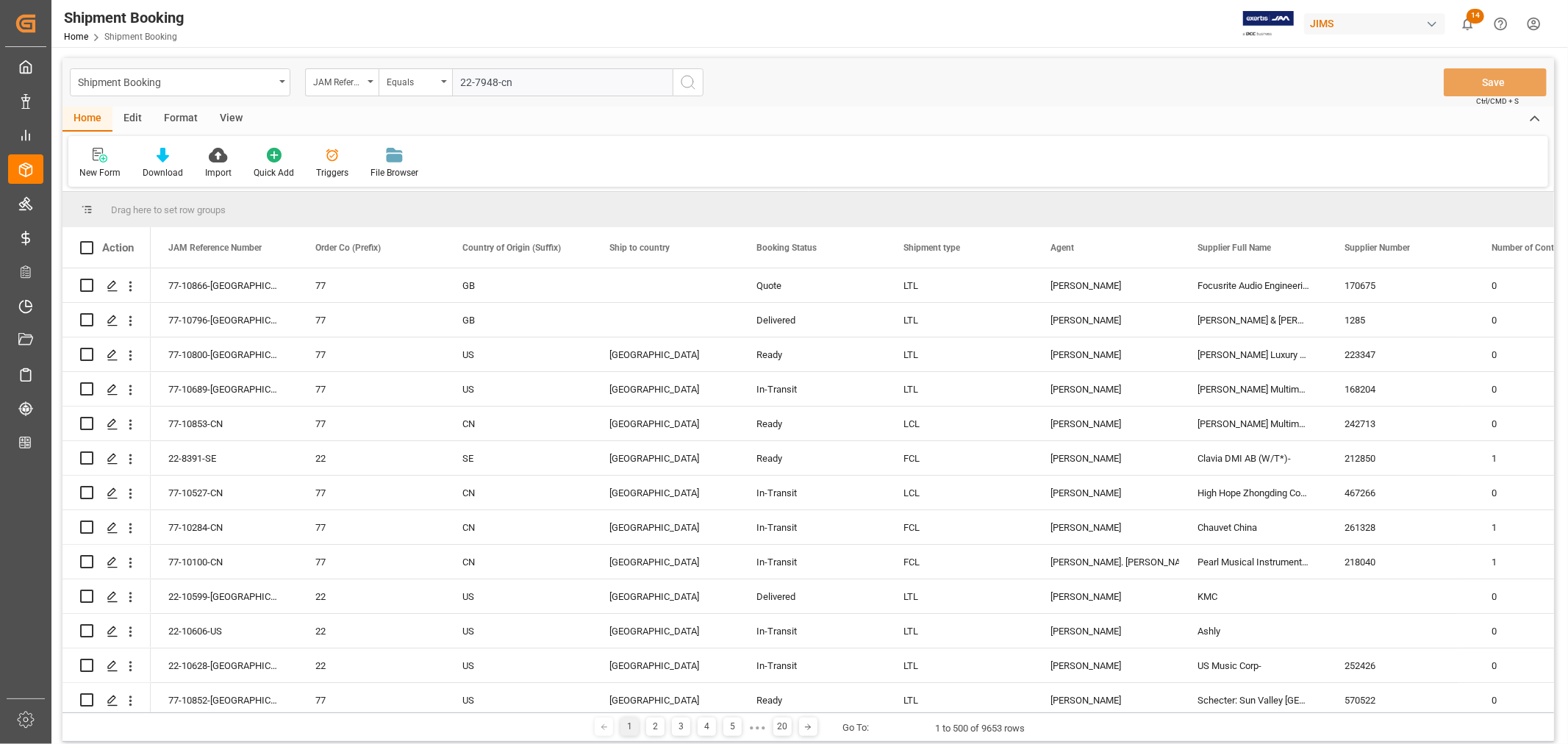
type input "22-7948-cn"
click at [689, 82] on icon "search button" at bounding box center [688, 83] width 18 height 18
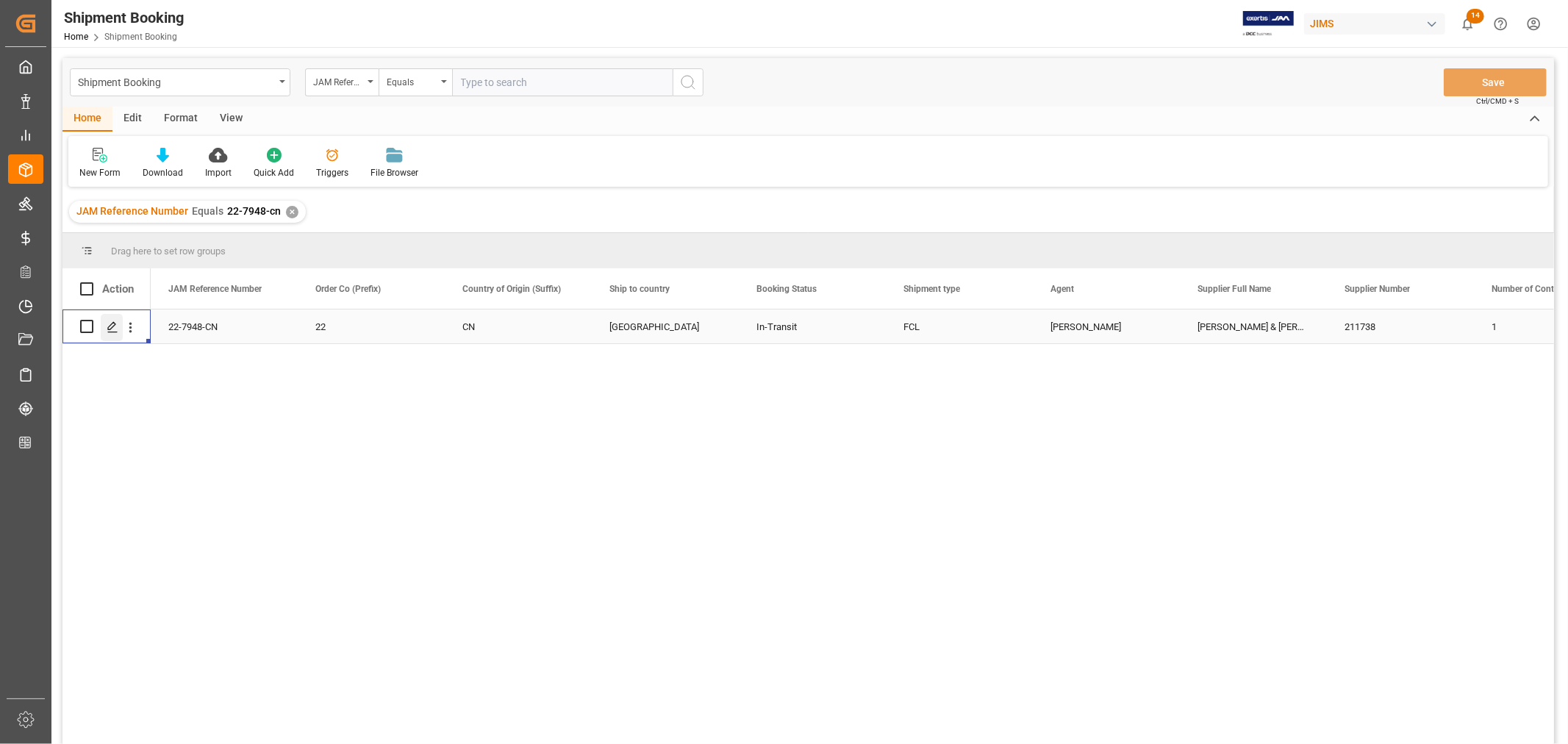
click at [116, 328] on icon "Press SPACE to select this row." at bounding box center [112, 327] width 12 height 12
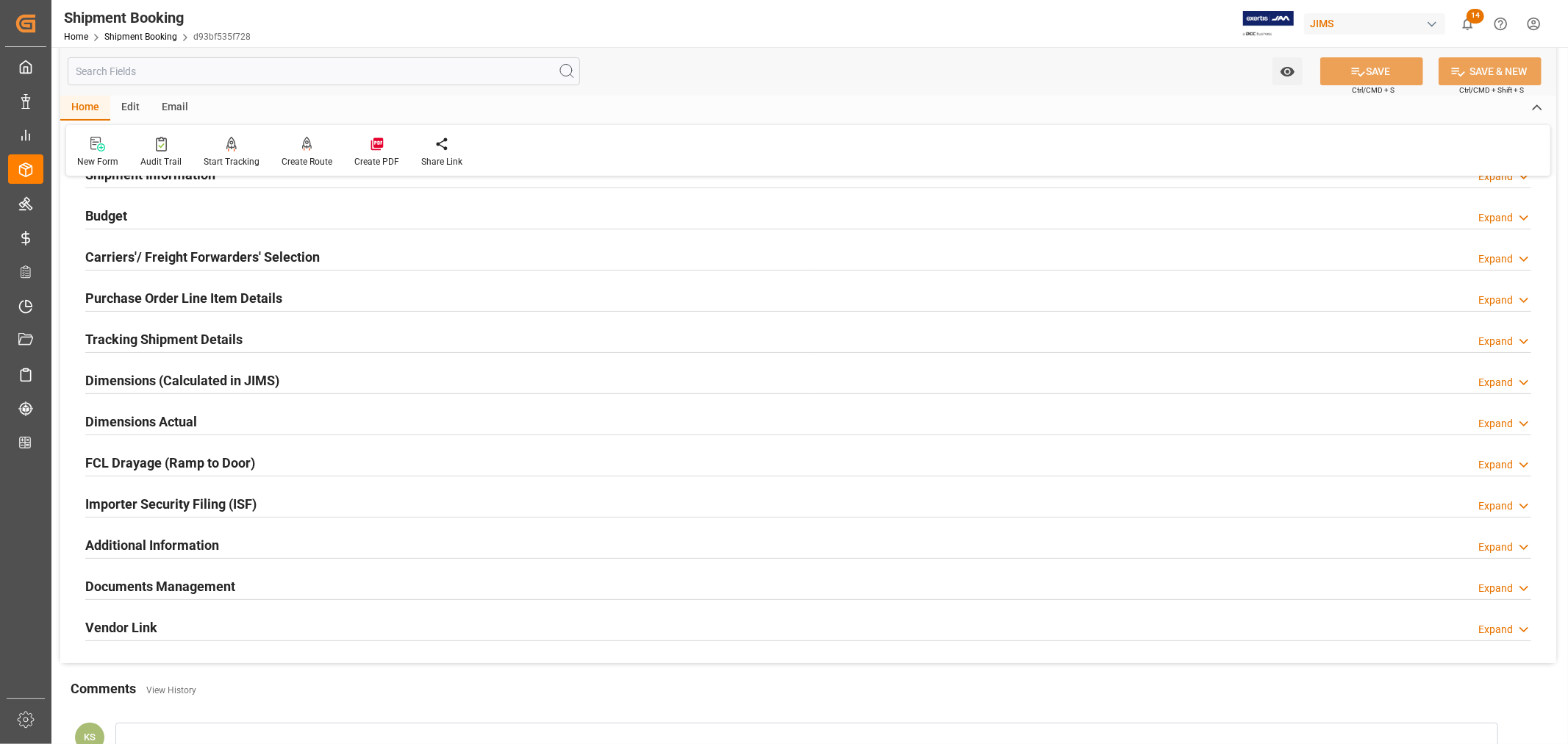
scroll to position [164, 0]
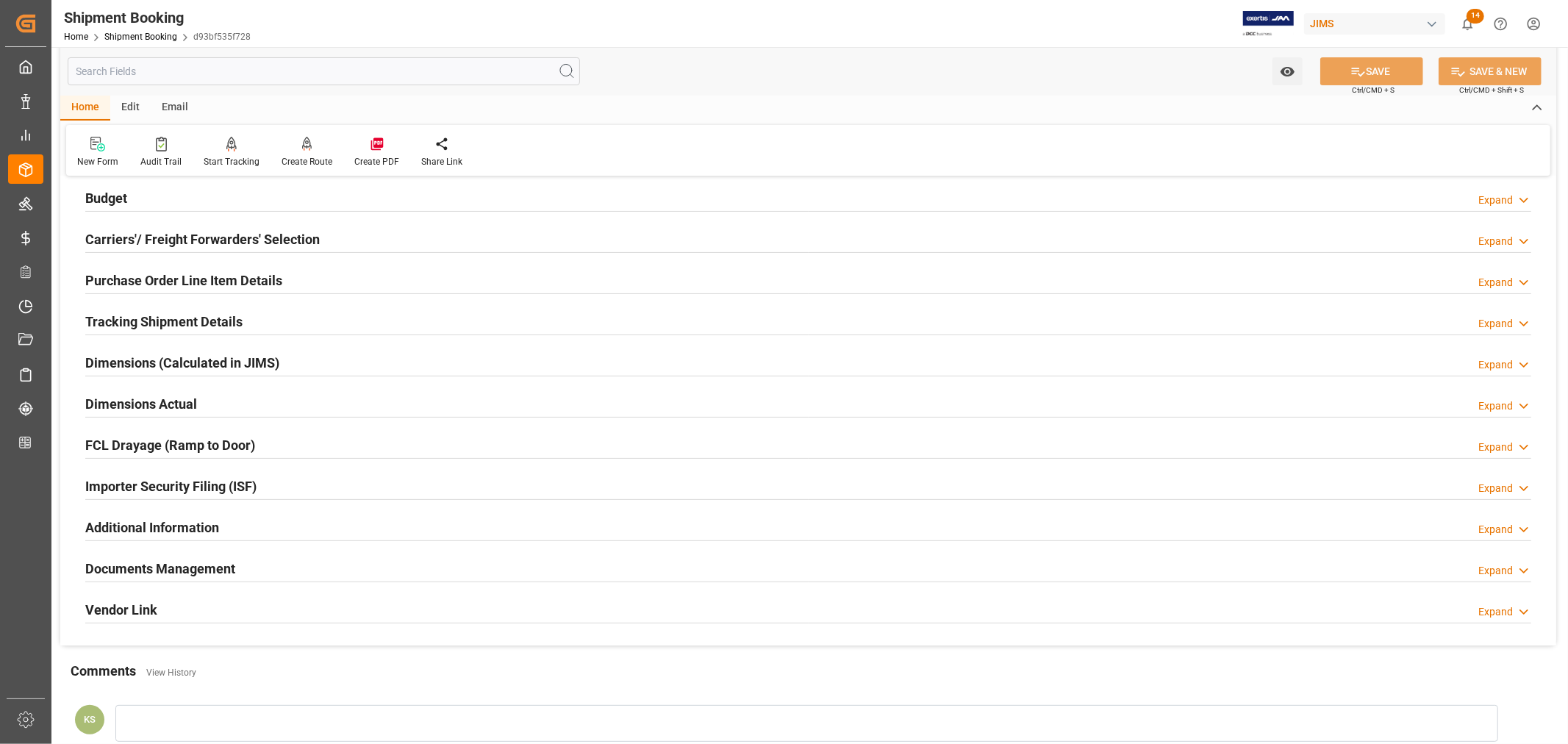
click at [290, 495] on div "Importer Security Filing (ISF) Expand" at bounding box center [809, 485] width 1446 height 28
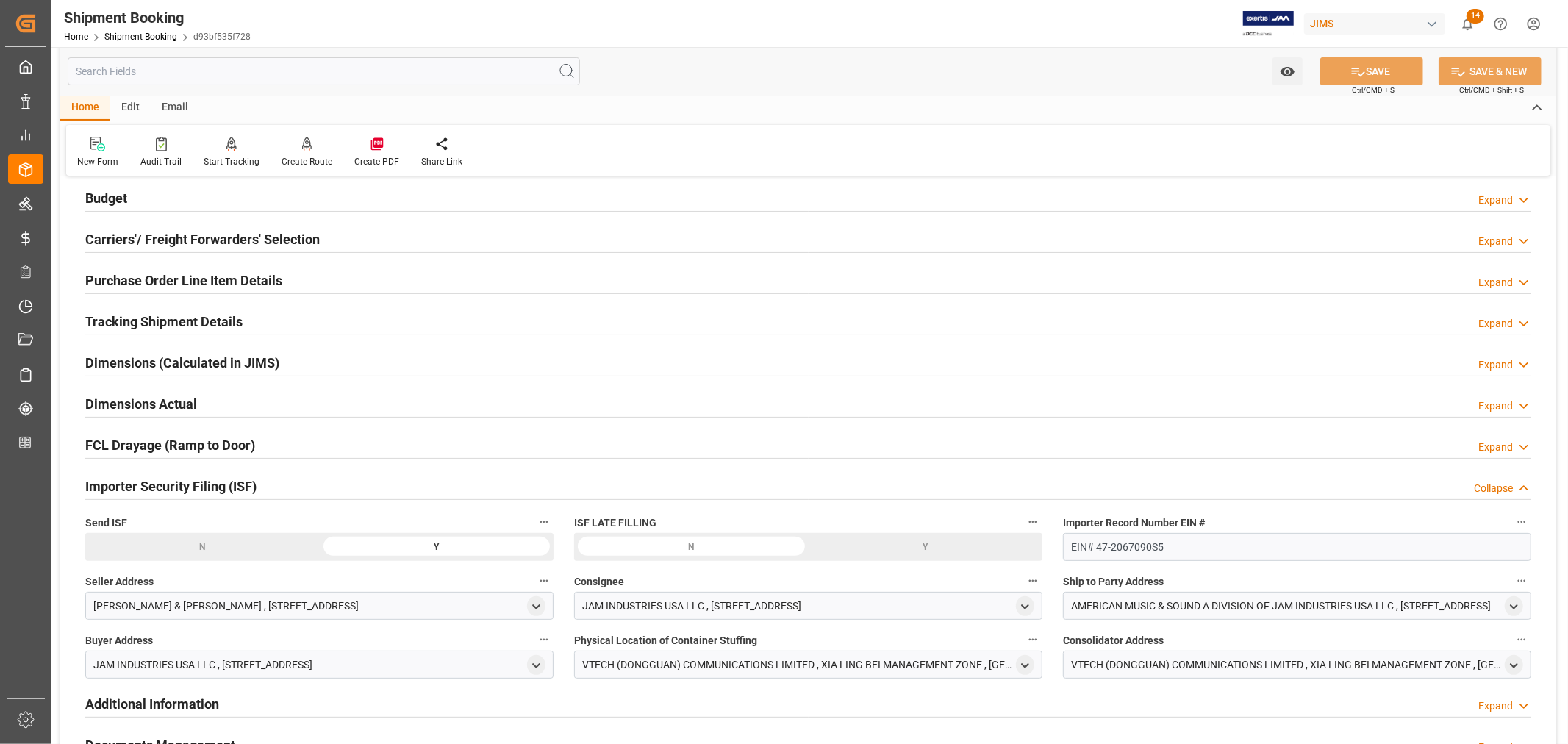
click at [291, 490] on div "Importer Security Filing (ISF) Collapse" at bounding box center [809, 485] width 1446 height 28
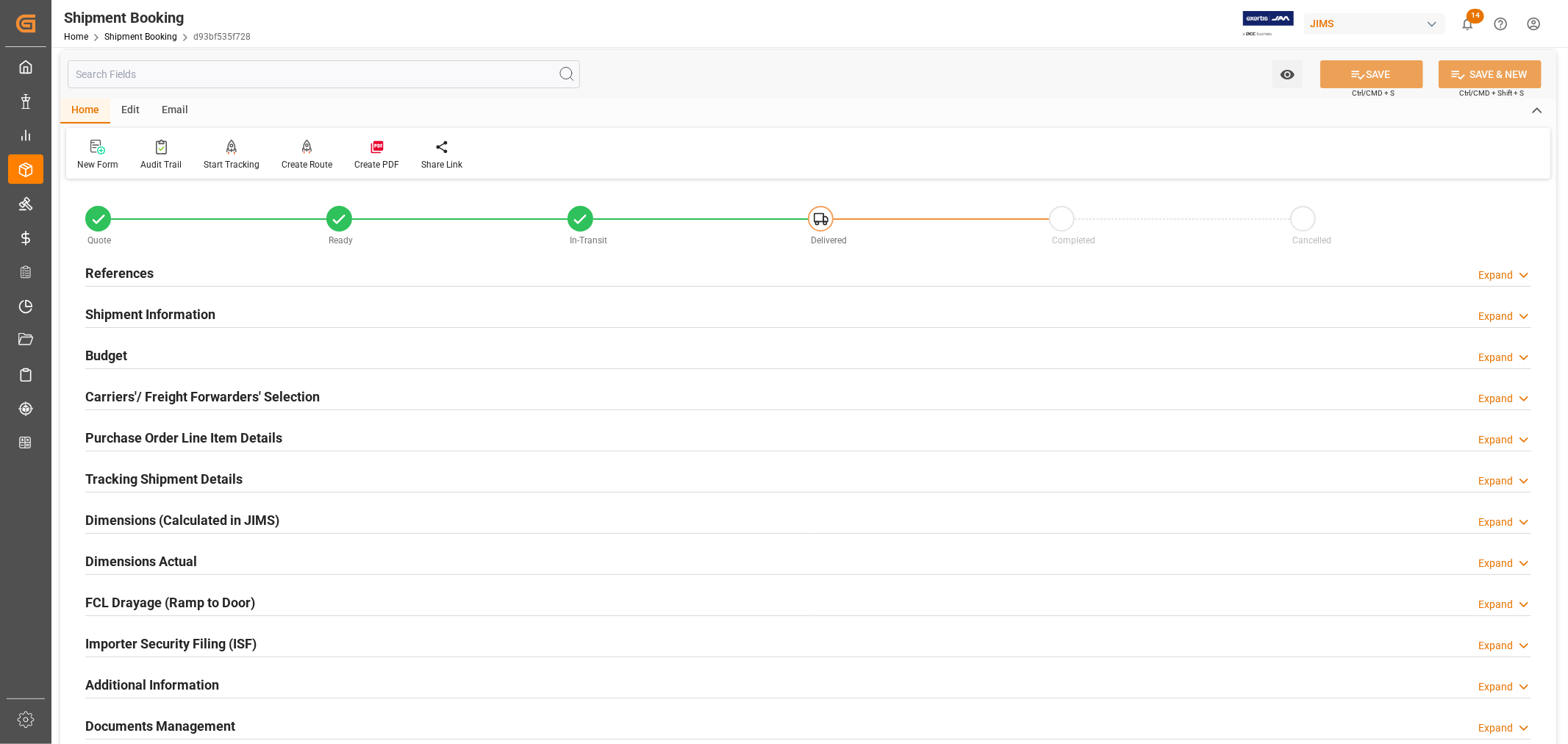
scroll to position [0, 0]
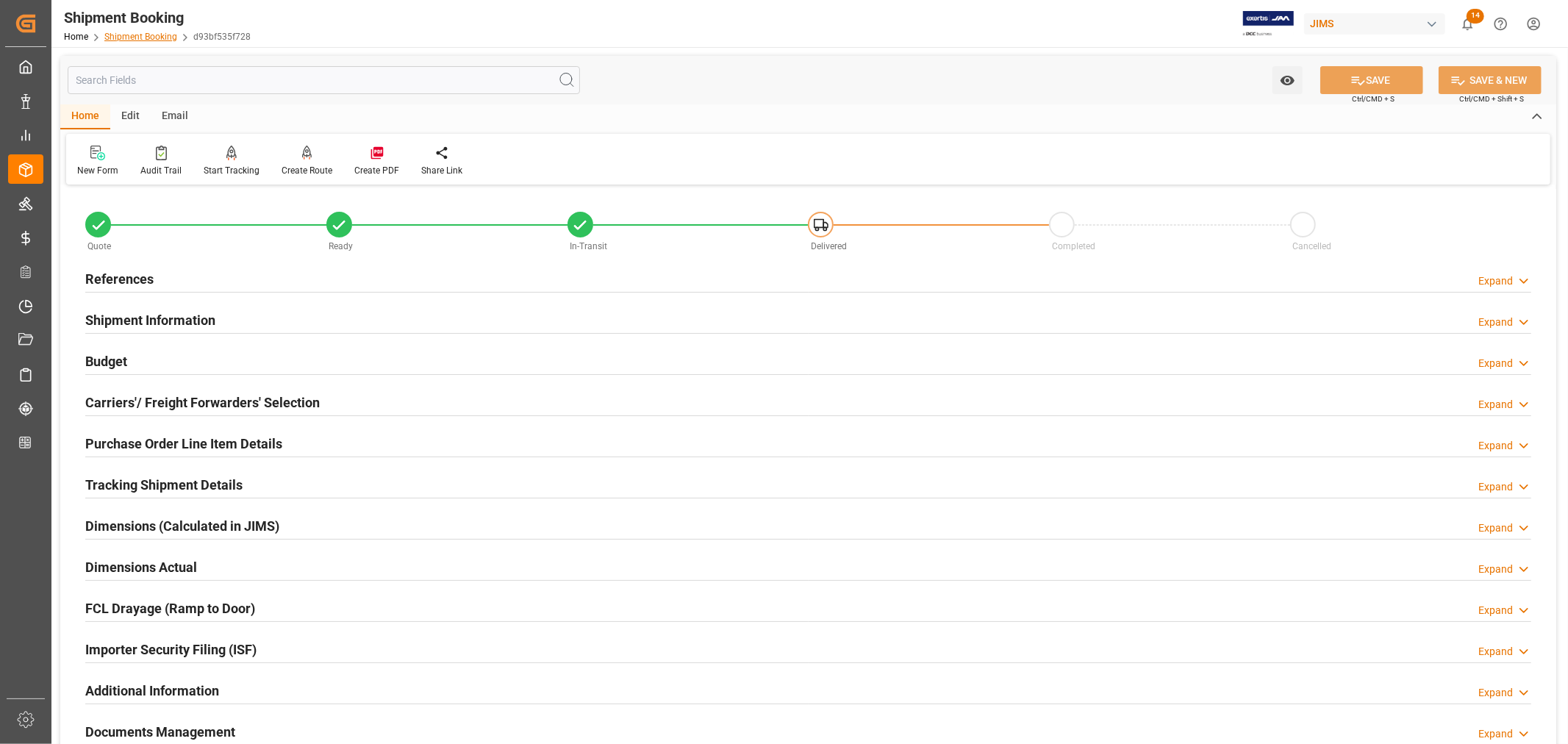
click at [131, 34] on link "Shipment Booking" at bounding box center [140, 37] width 73 height 10
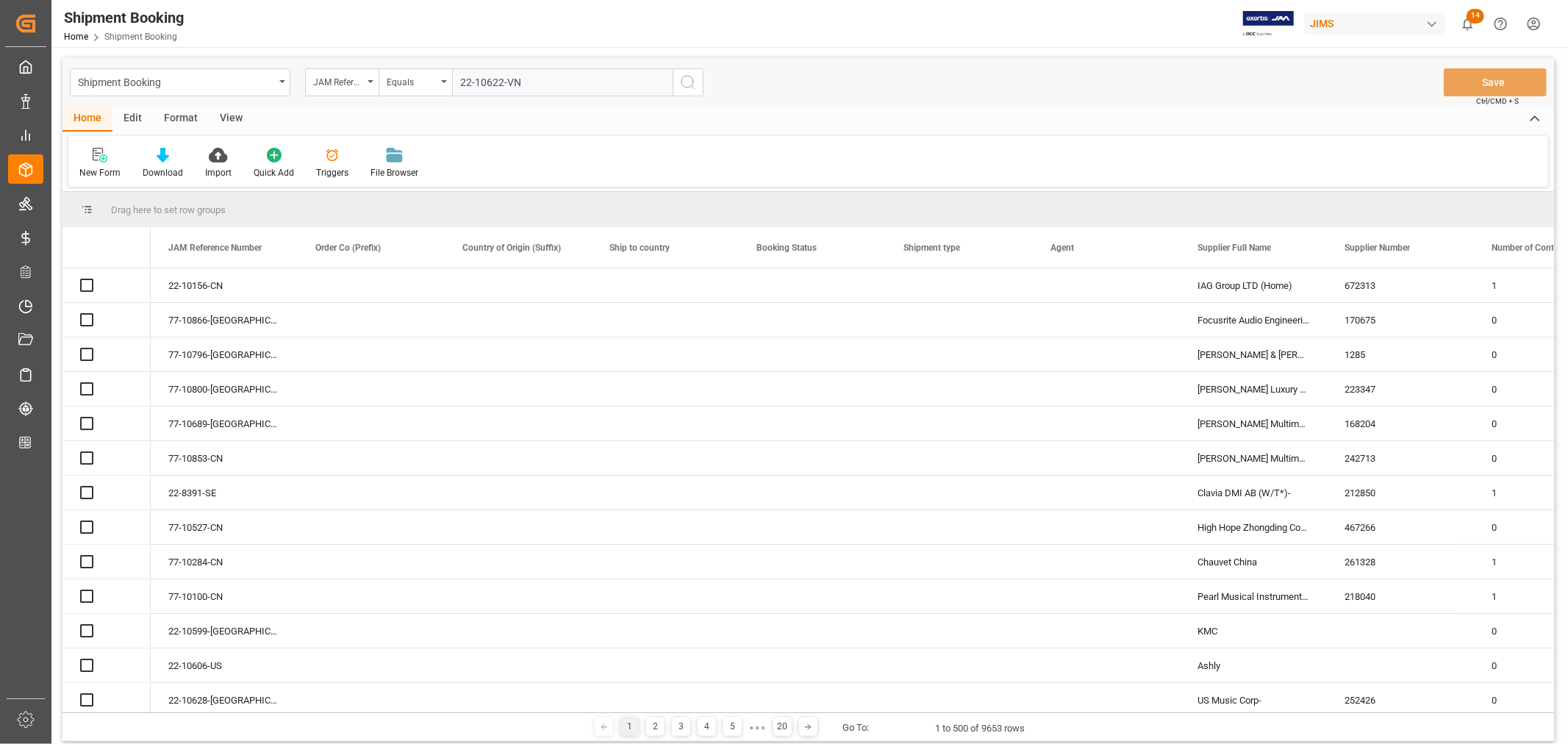
type input "22-10622-VN"
click at [687, 82] on icon "search button" at bounding box center [688, 83] width 18 height 18
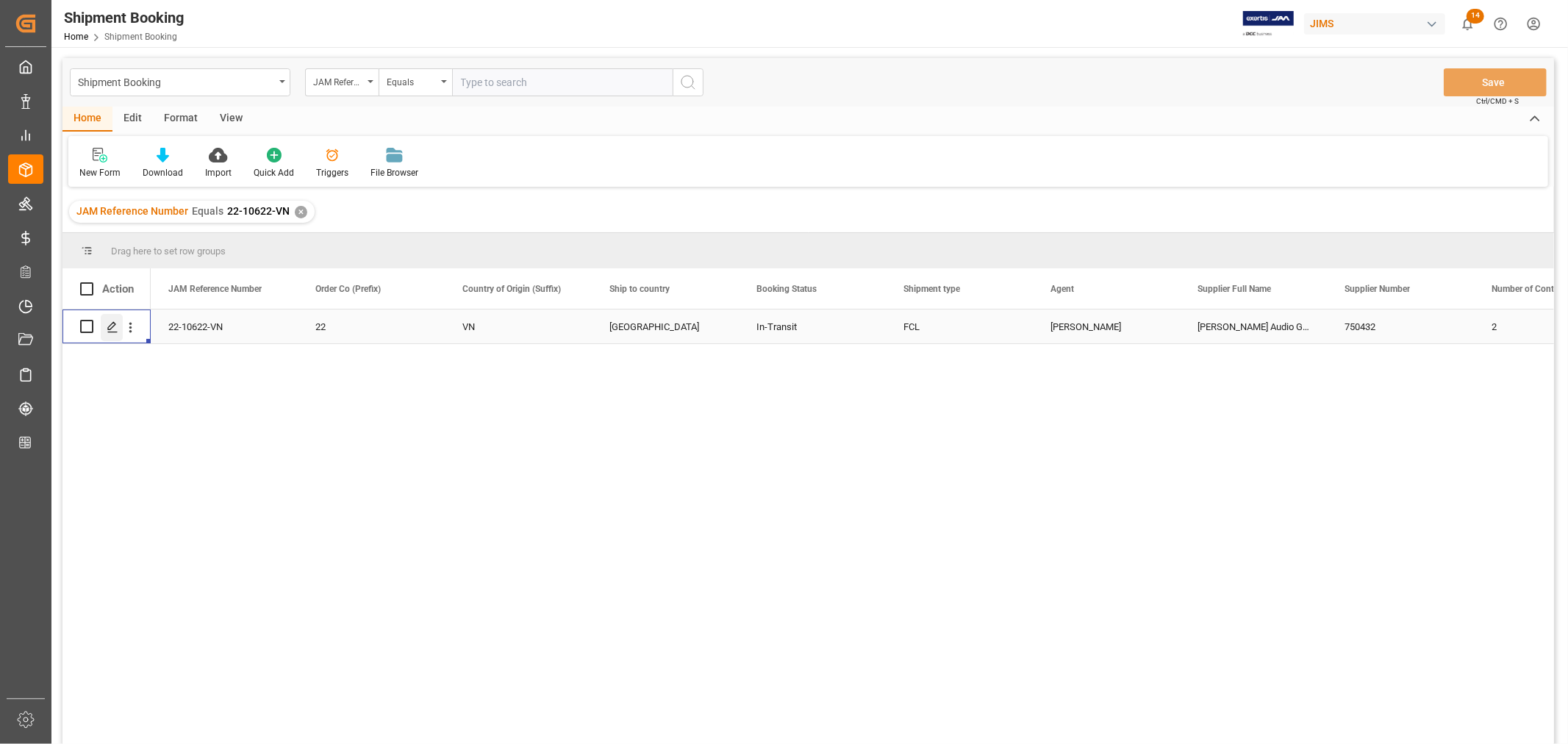
click at [111, 326] on icon "Press SPACE to select this row." at bounding box center [112, 327] width 12 height 12
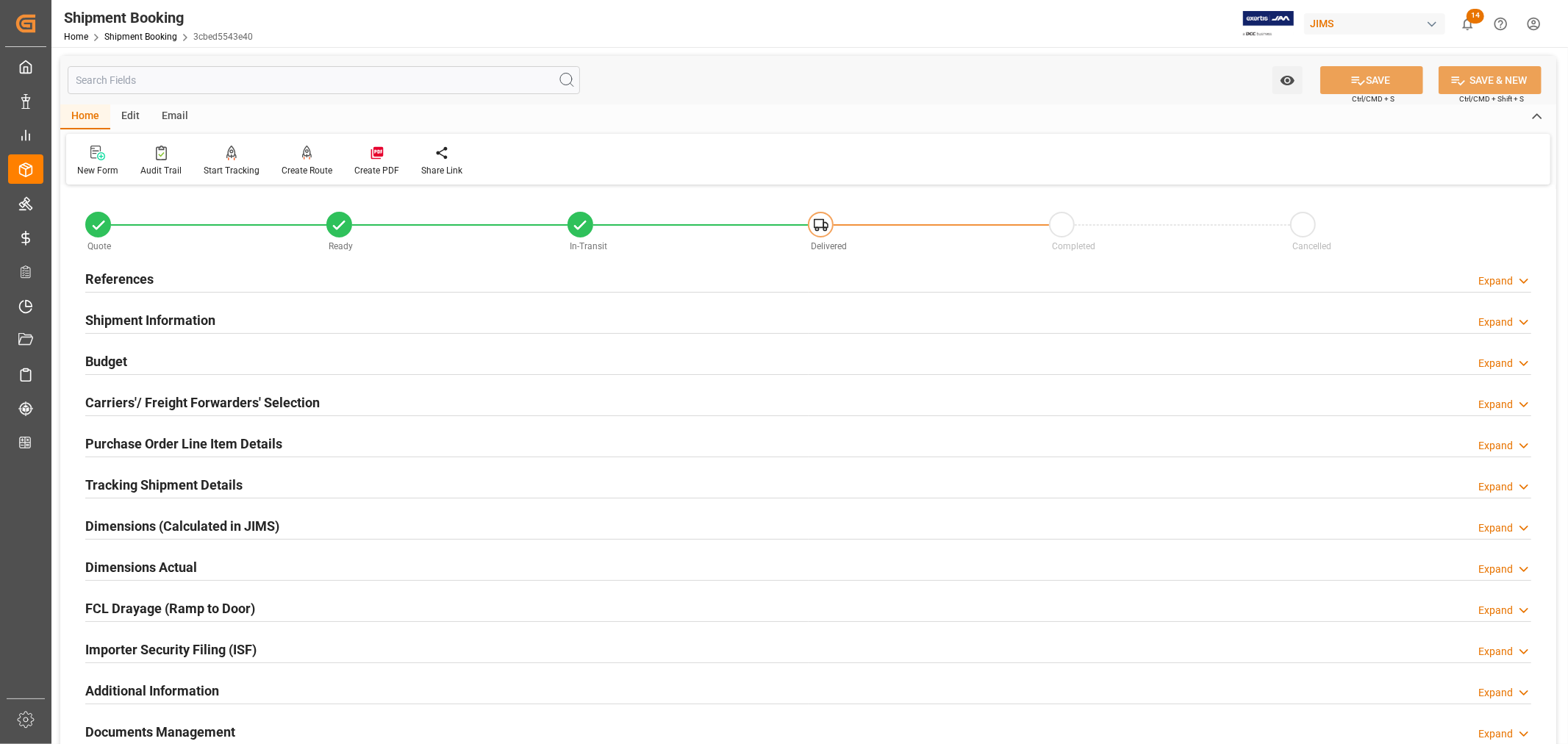
click at [134, 479] on h2 "Tracking Shipment Details" at bounding box center [164, 485] width 158 height 20
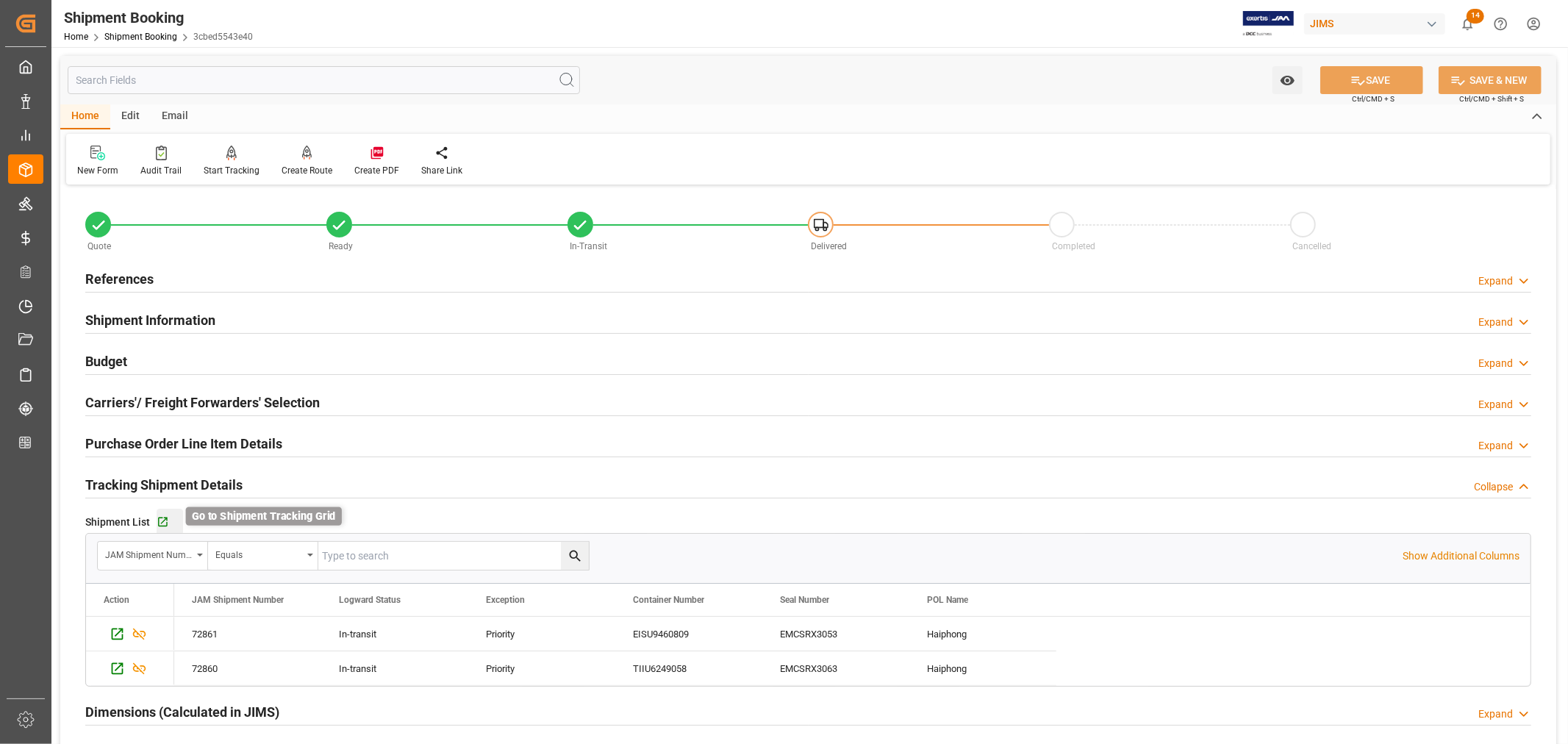
click at [162, 517] on icon "button" at bounding box center [163, 522] width 13 height 13
click at [135, 445] on h2 "Purchase Order Line Item Details" at bounding box center [184, 444] width 197 height 20
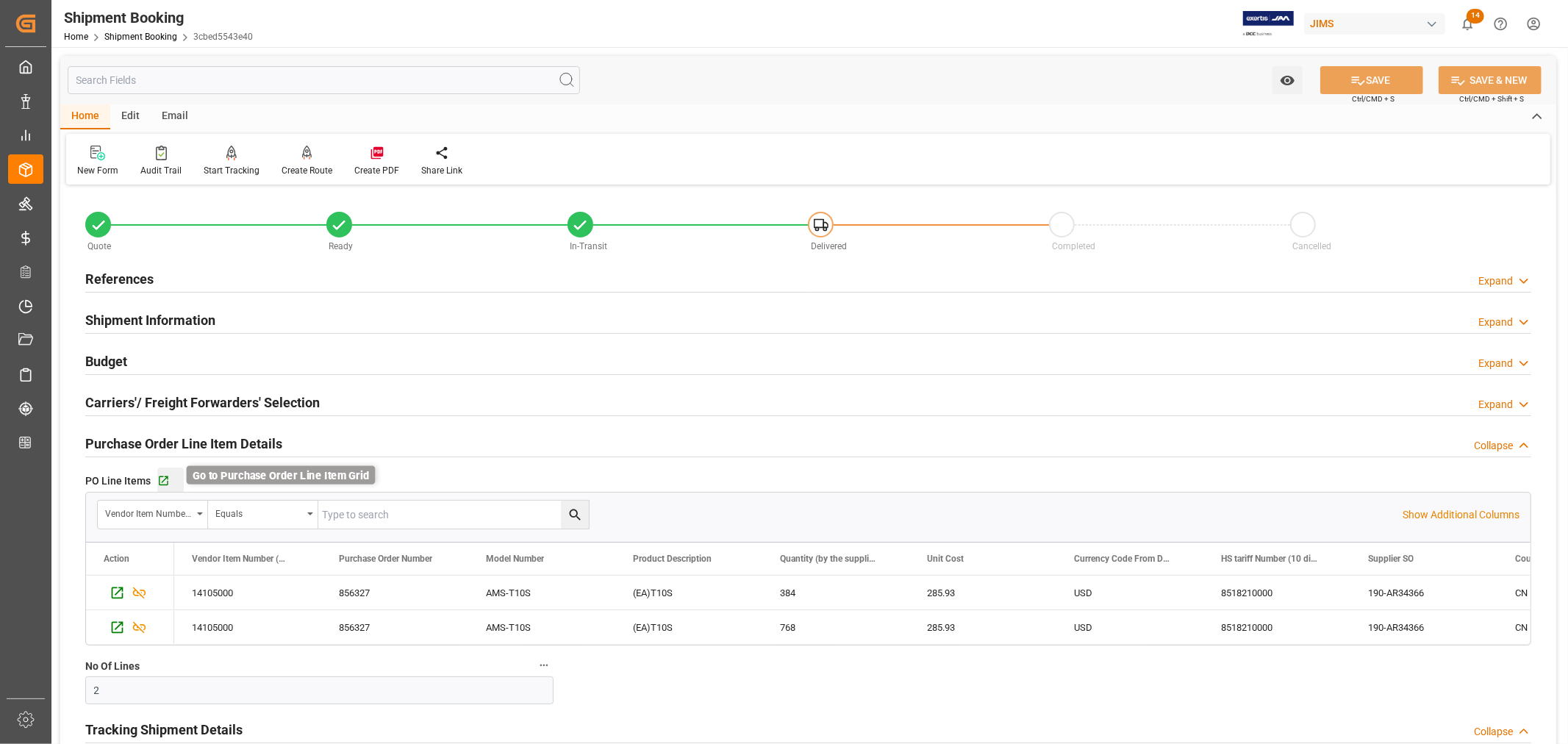
click at [166, 482] on icon "button" at bounding box center [163, 481] width 13 height 13
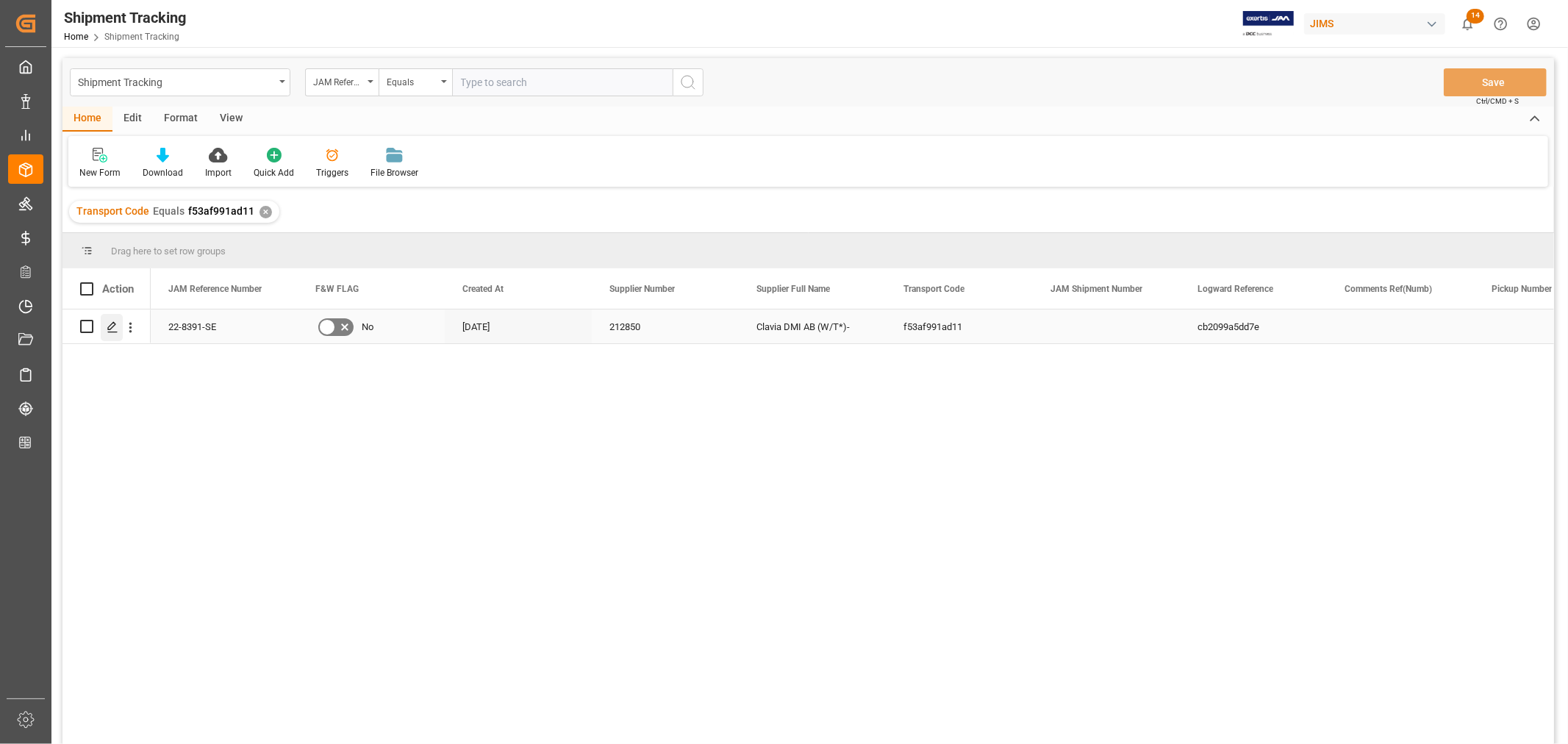
click at [108, 331] on icon "Press SPACE to select this row." at bounding box center [112, 327] width 12 height 12
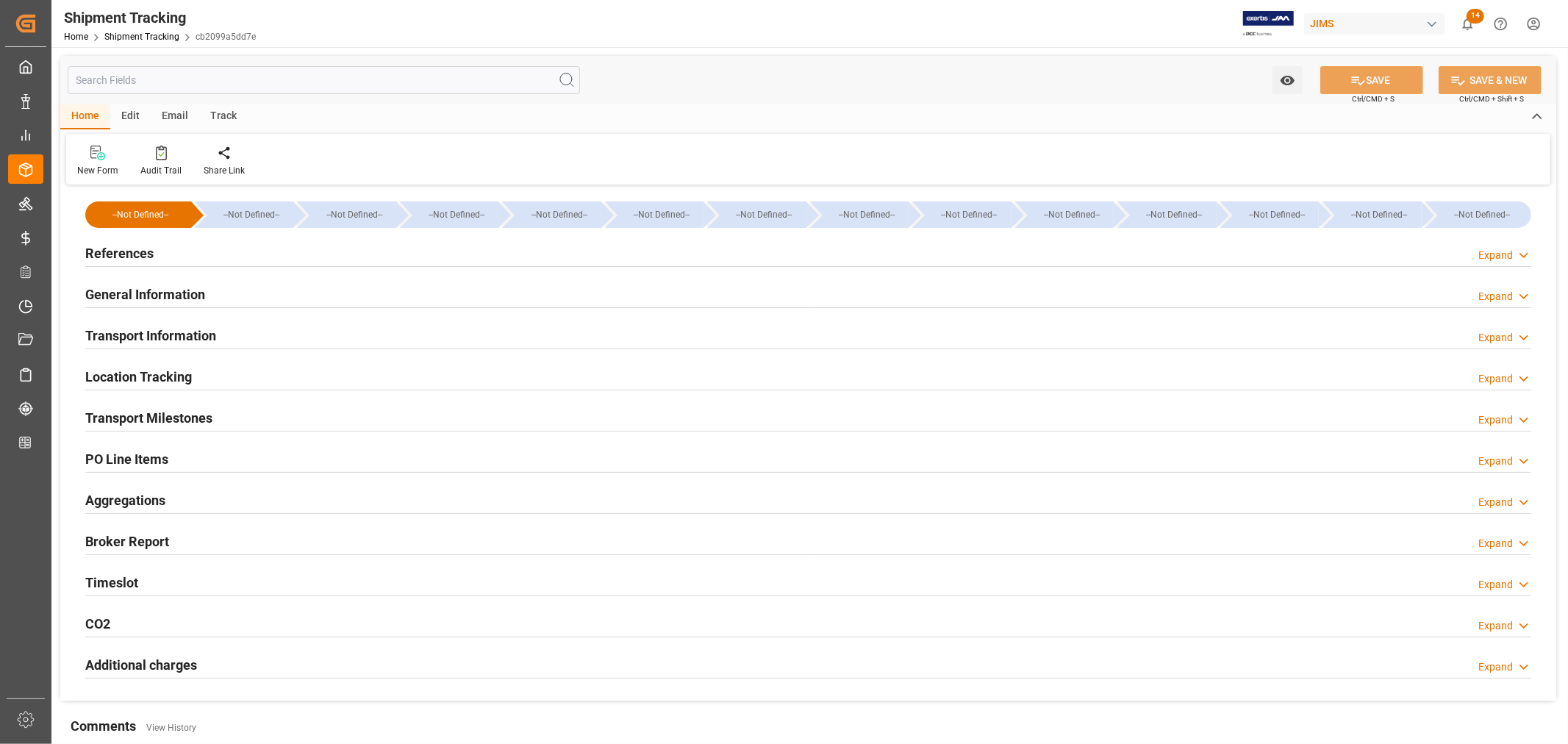
type input "[DATE] 00:00"
click at [176, 416] on h2 "Transport Milestones" at bounding box center [149, 418] width 127 height 20
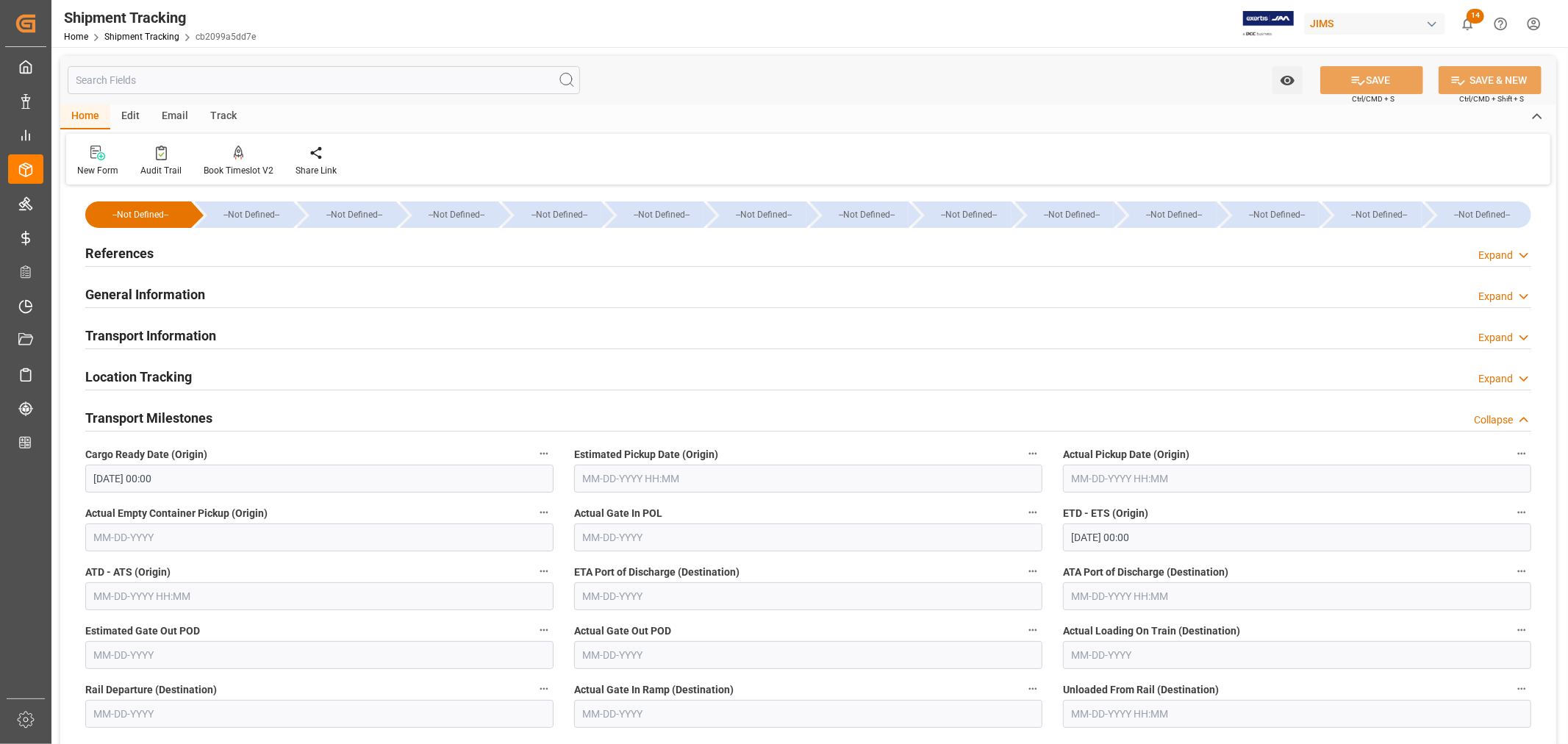
click at [178, 475] on input "[DATE] 00:00" at bounding box center [320, 479] width 468 height 28
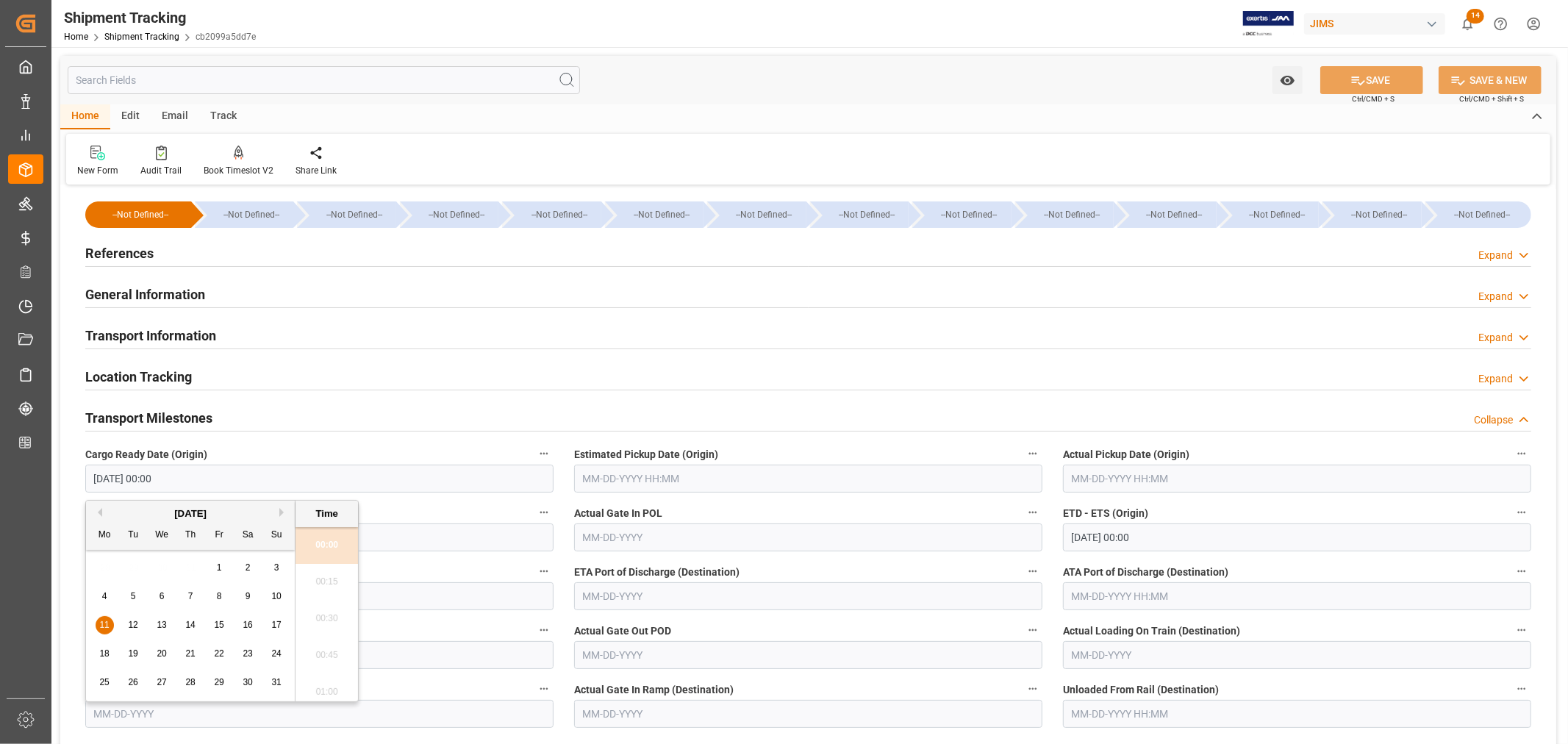
click at [282, 511] on button "Next Month" at bounding box center [284, 513] width 9 height 9
click at [245, 623] on span "20" at bounding box center [247, 625] width 10 height 10
type input "[DATE] 00:00"
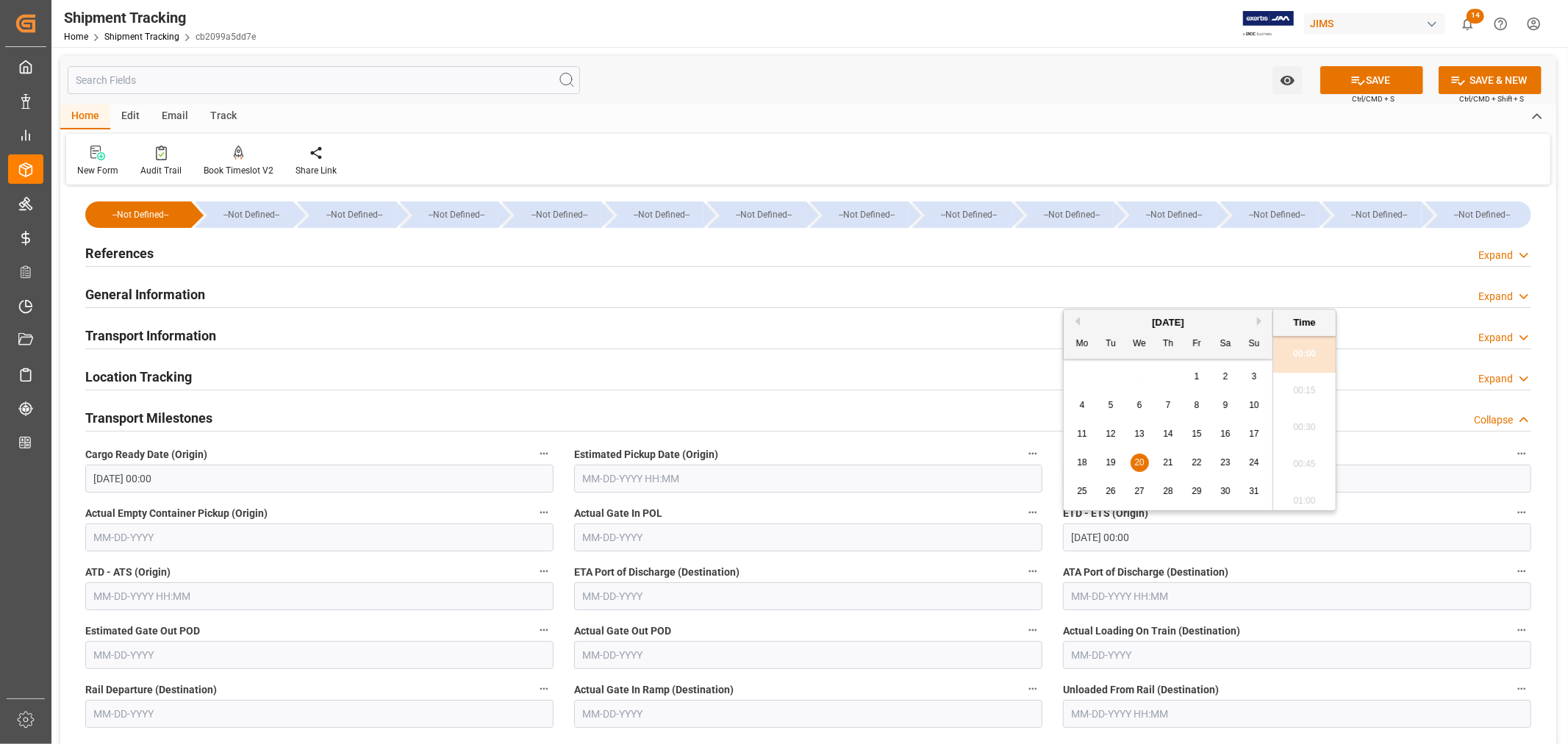
drag, startPoint x: 1159, startPoint y: 537, endPoint x: 1064, endPoint y: 537, distance: 95.0
click at [1064, 537] on input "[DATE] 00:00" at bounding box center [1297, 537] width 468 height 28
click at [1260, 323] on button "Next Month" at bounding box center [1262, 321] width 9 height 9
click at [1225, 437] on span "20" at bounding box center [1225, 434] width 10 height 10
type input "[DATE] 00:00"
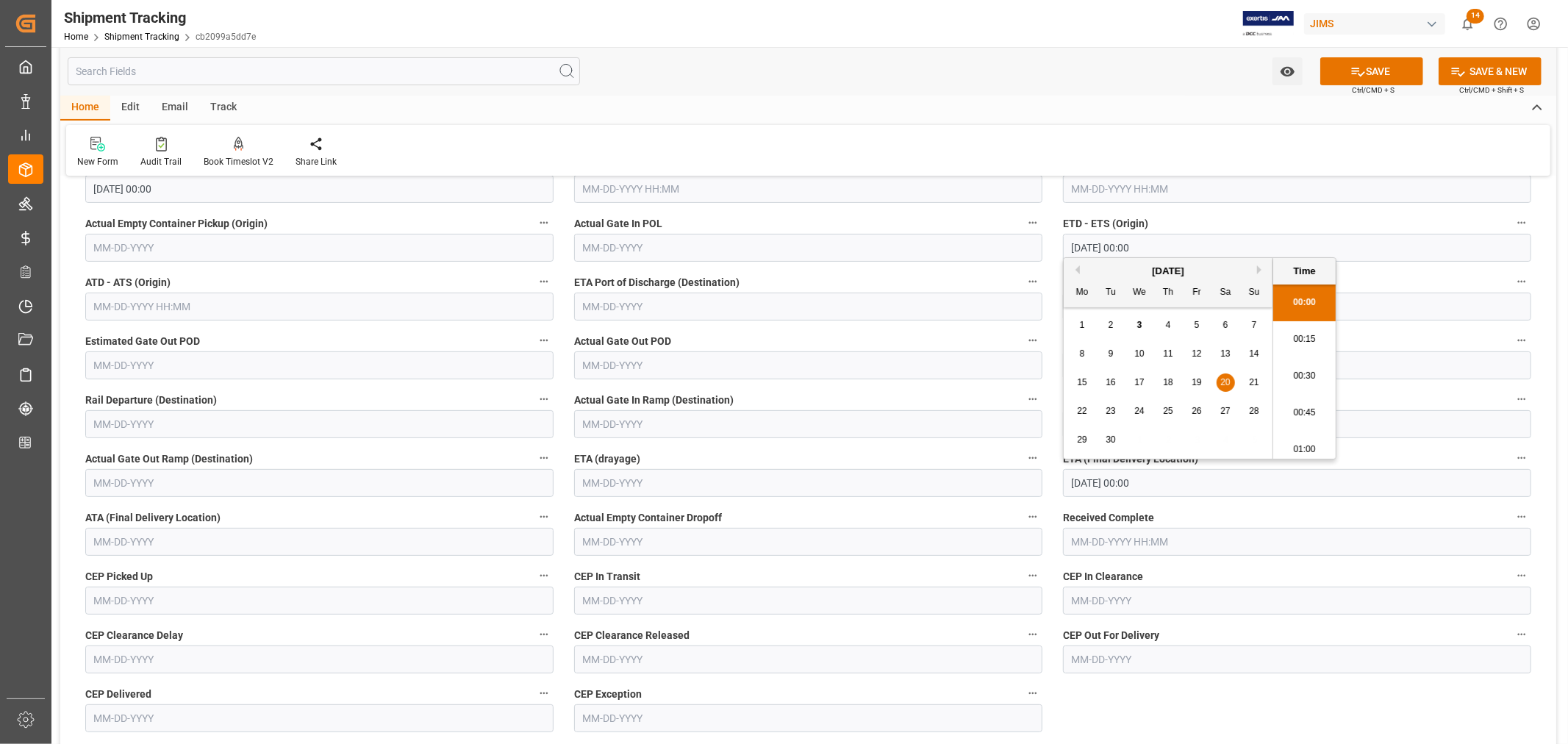
scroll to position [326, 0]
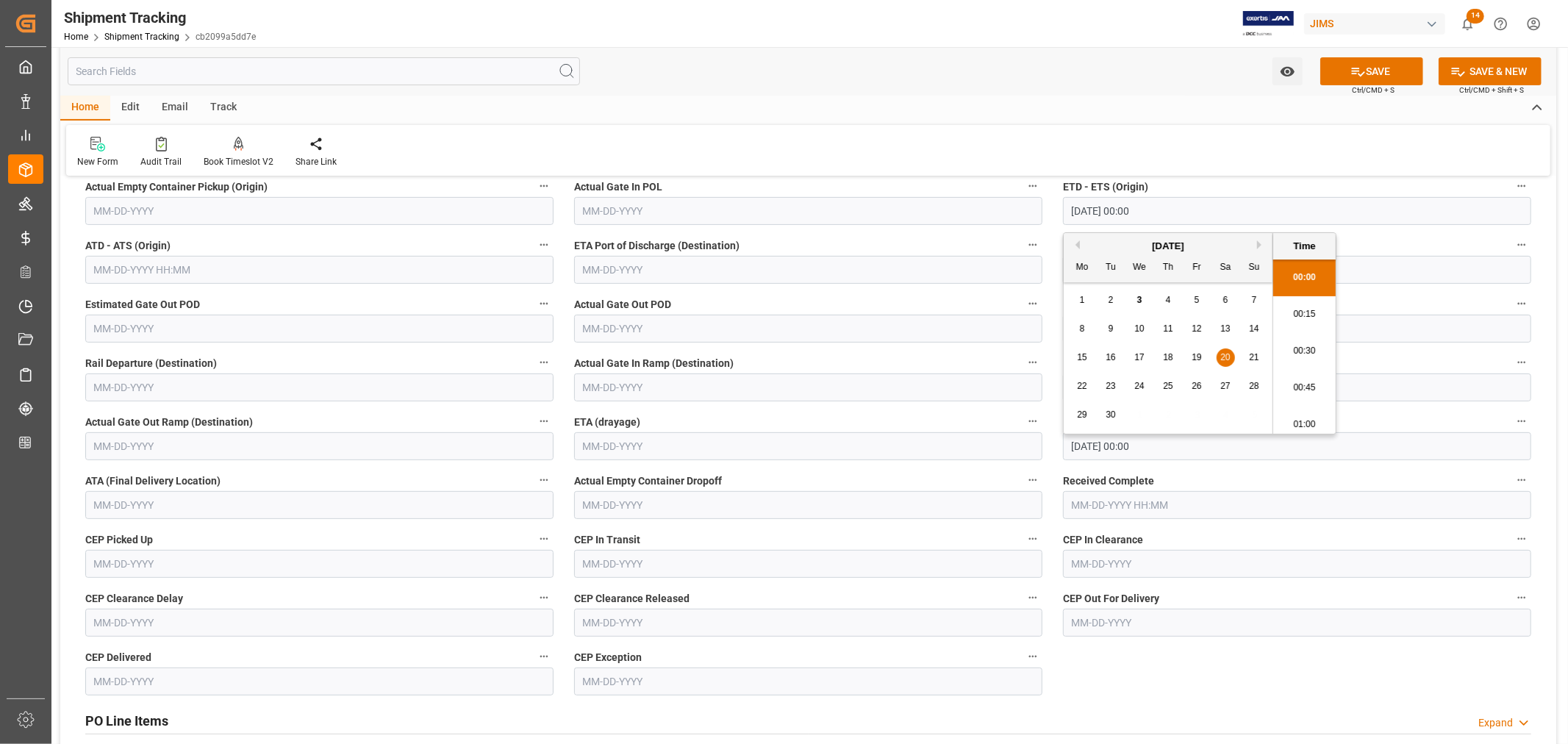
click at [1182, 446] on input "[DATE] 00:00" at bounding box center [1297, 447] width 468 height 28
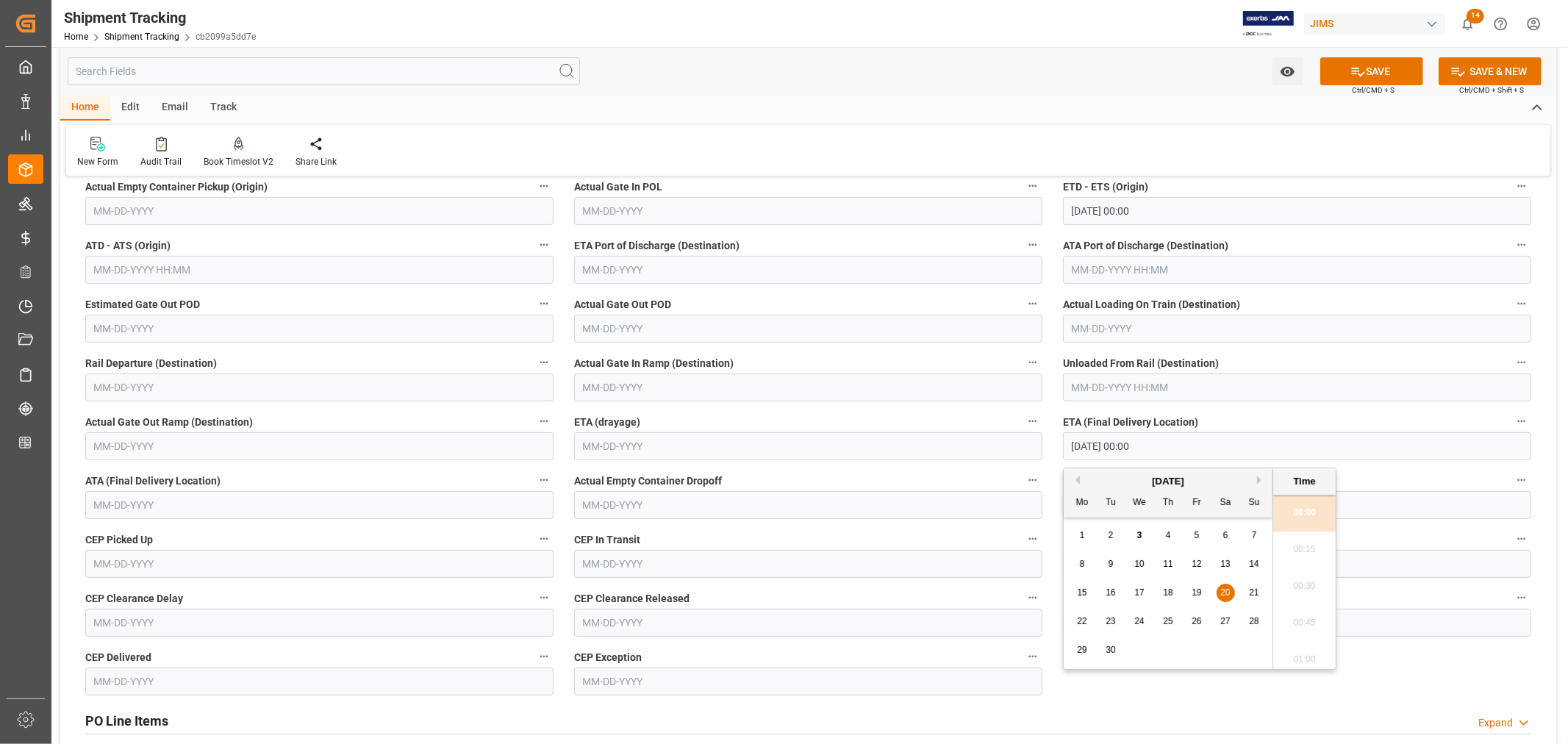
click at [1260, 481] on button "Next Month" at bounding box center [1262, 480] width 9 height 9
click at [1079, 621] on span "20" at bounding box center [1081, 621] width 10 height 10
type input "[DATE] 00:00"
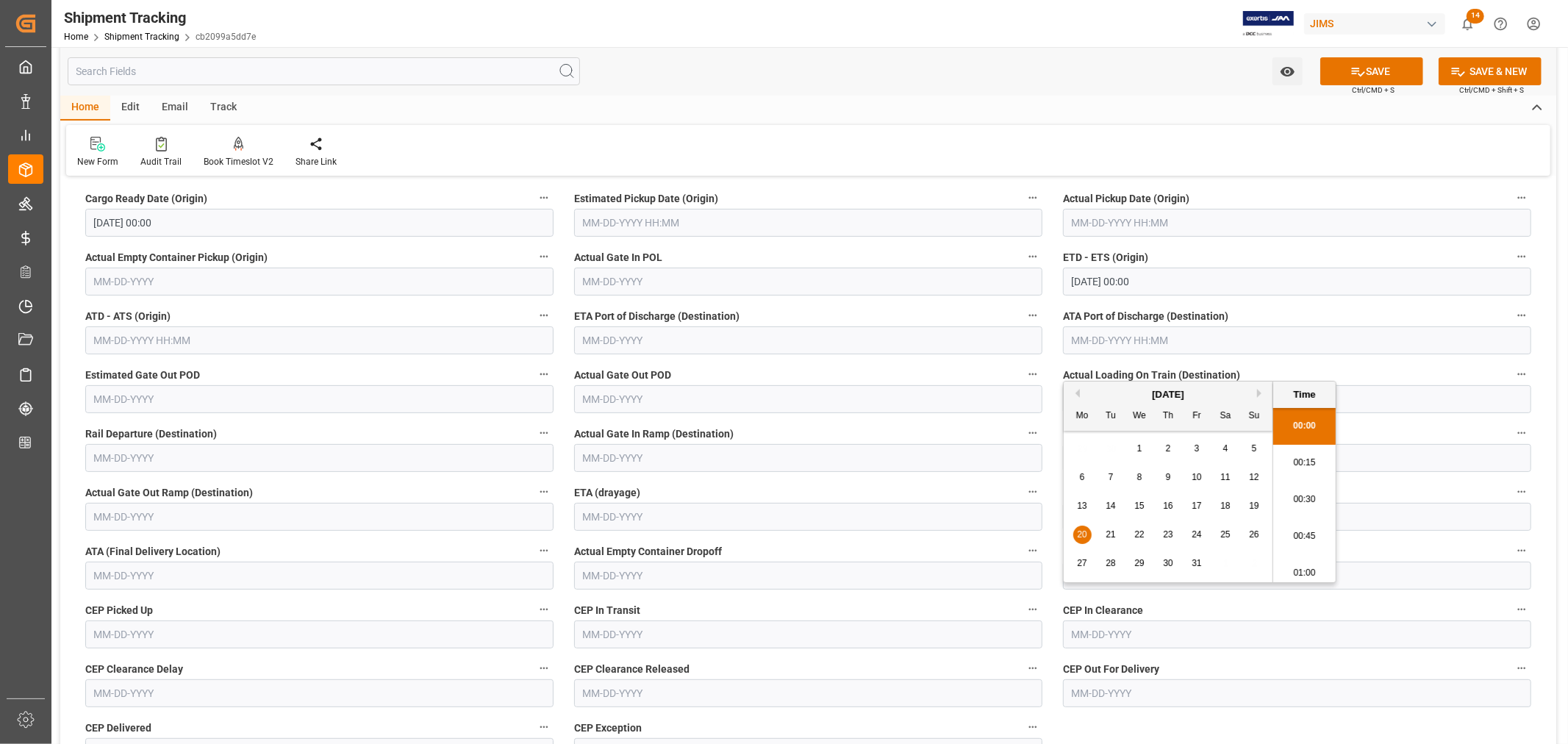
scroll to position [82, 0]
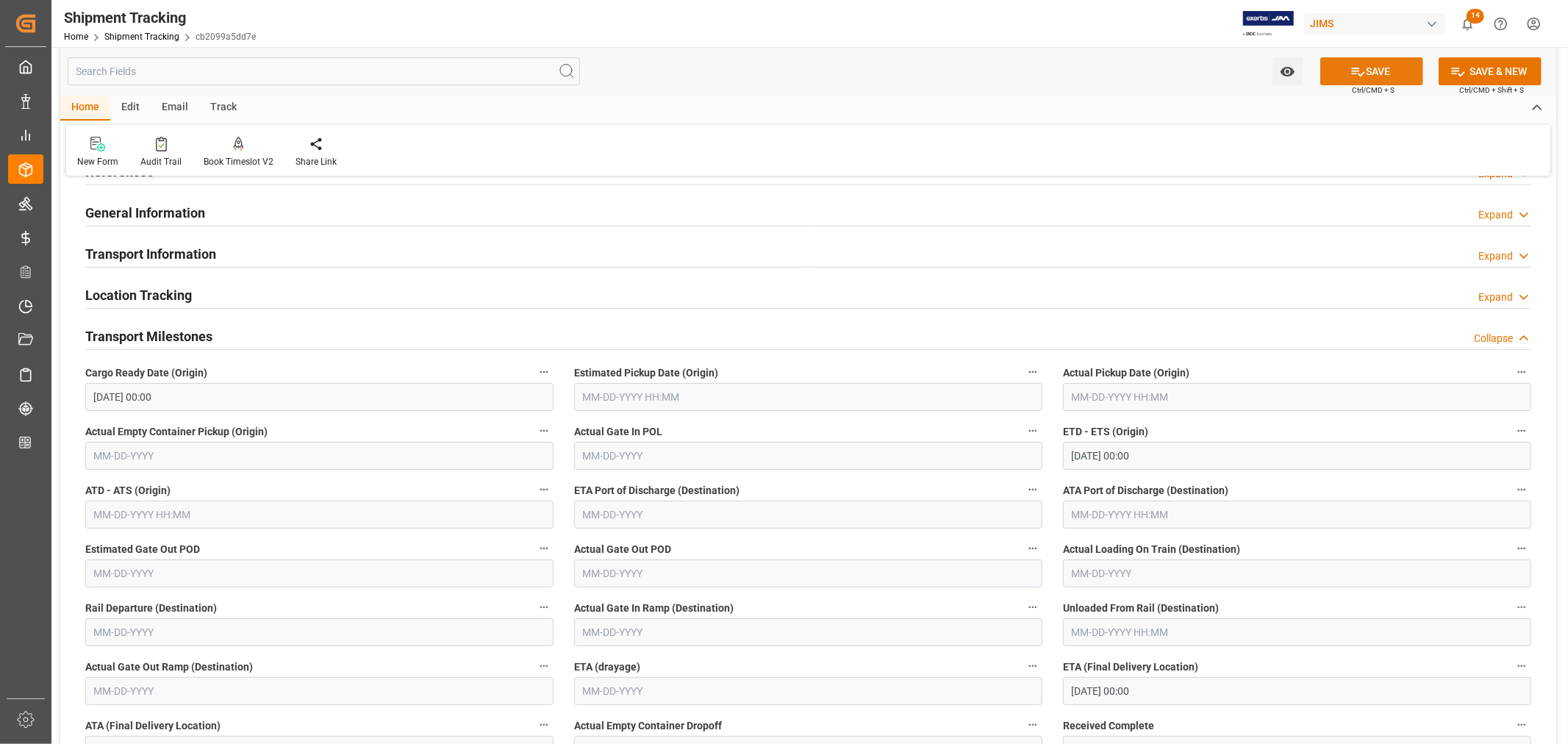
click at [1365, 71] on button "SAVE" at bounding box center [1372, 71] width 103 height 28
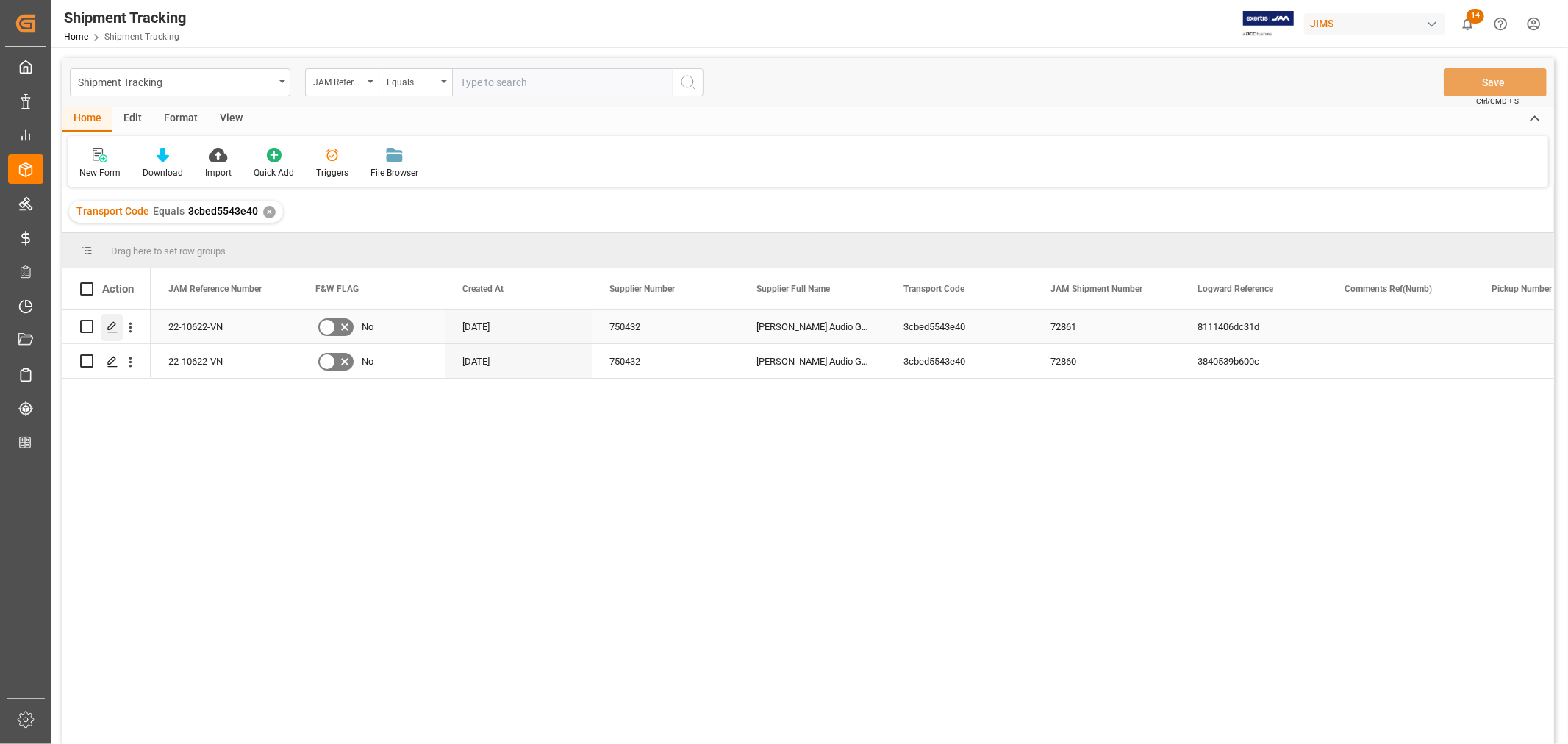
click at [108, 324] on icon "Press SPACE to select this row." at bounding box center [112, 327] width 12 height 12
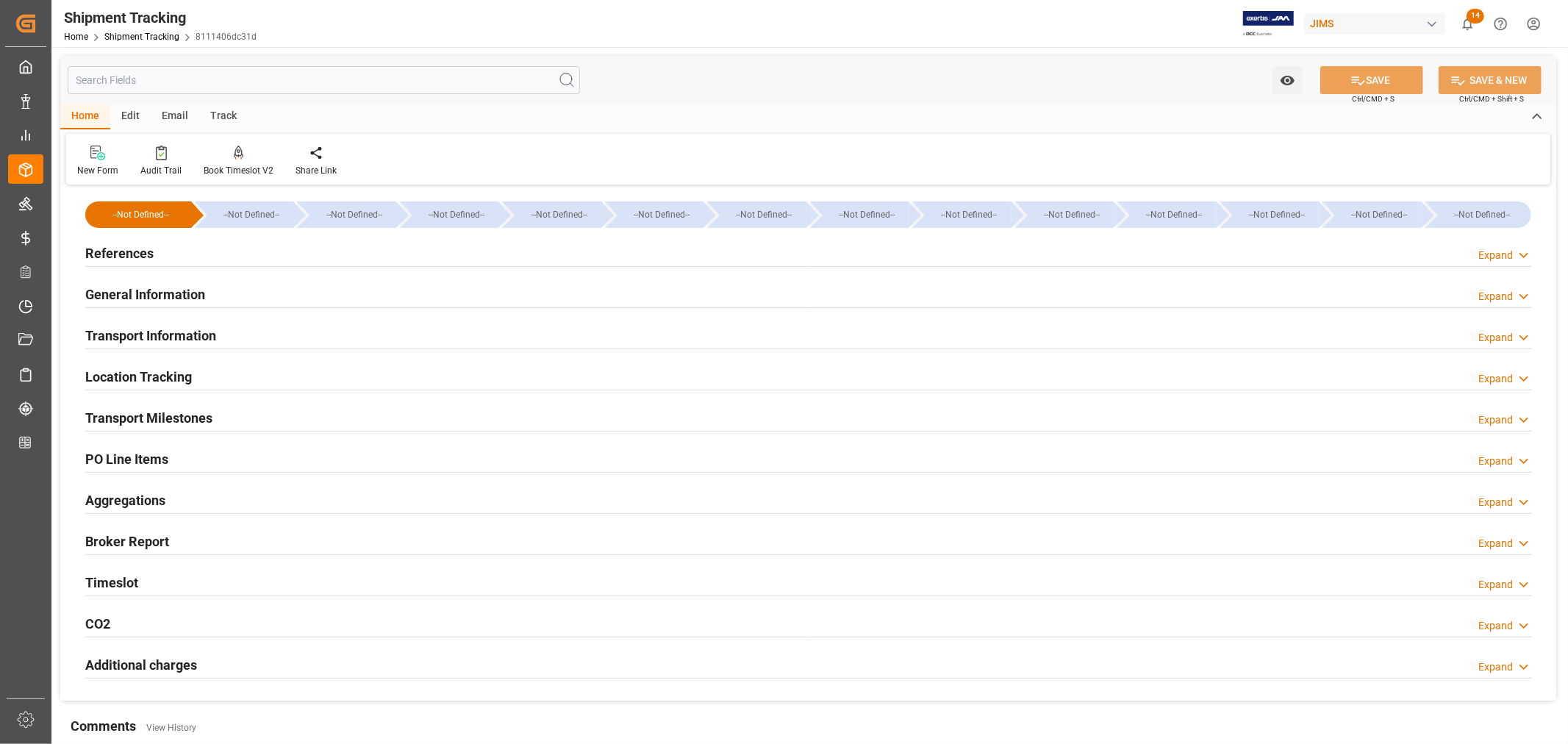
click at [143, 292] on h2 "General Information" at bounding box center [145, 294] width 120 height 20
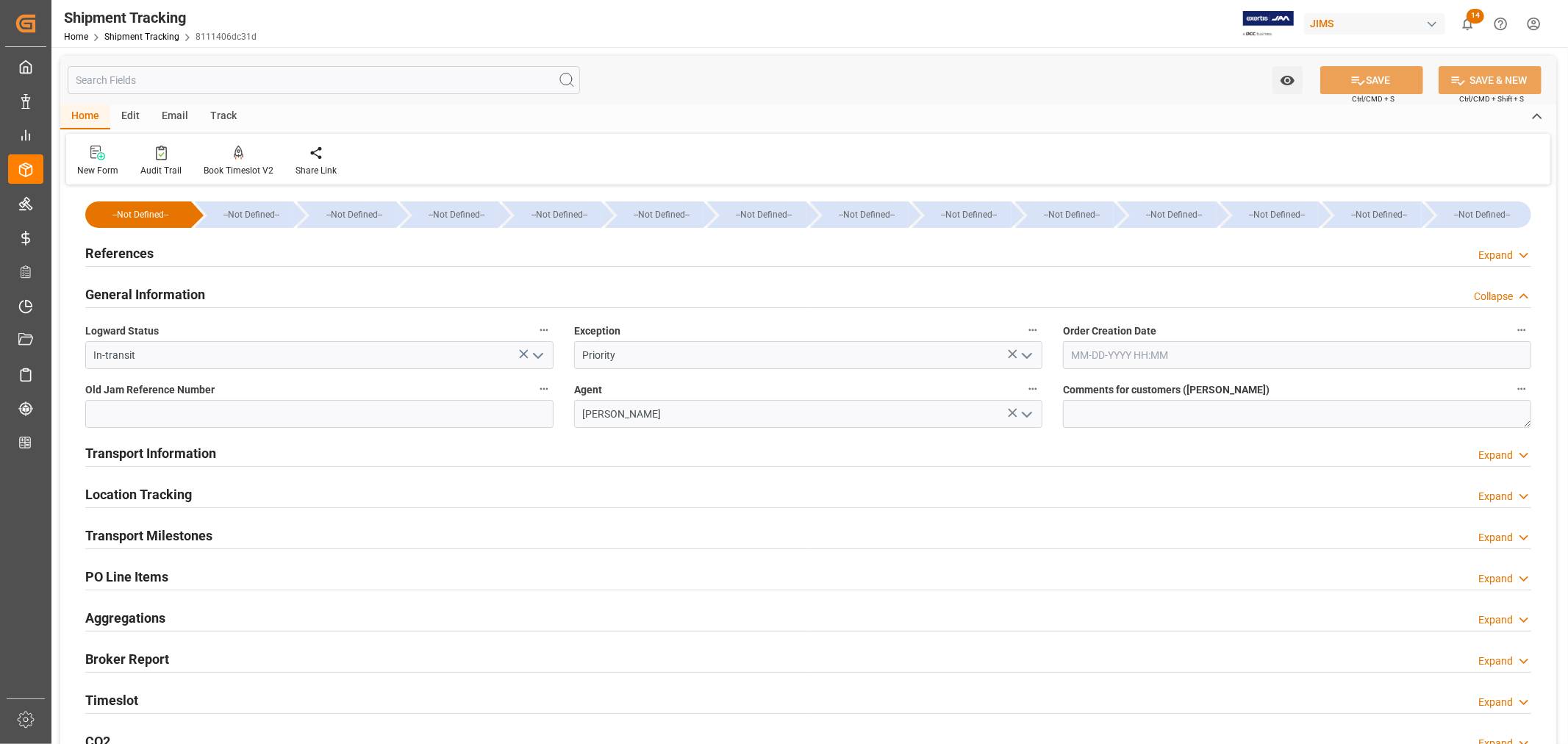
click at [143, 292] on h2 "General Information" at bounding box center [145, 294] width 120 height 20
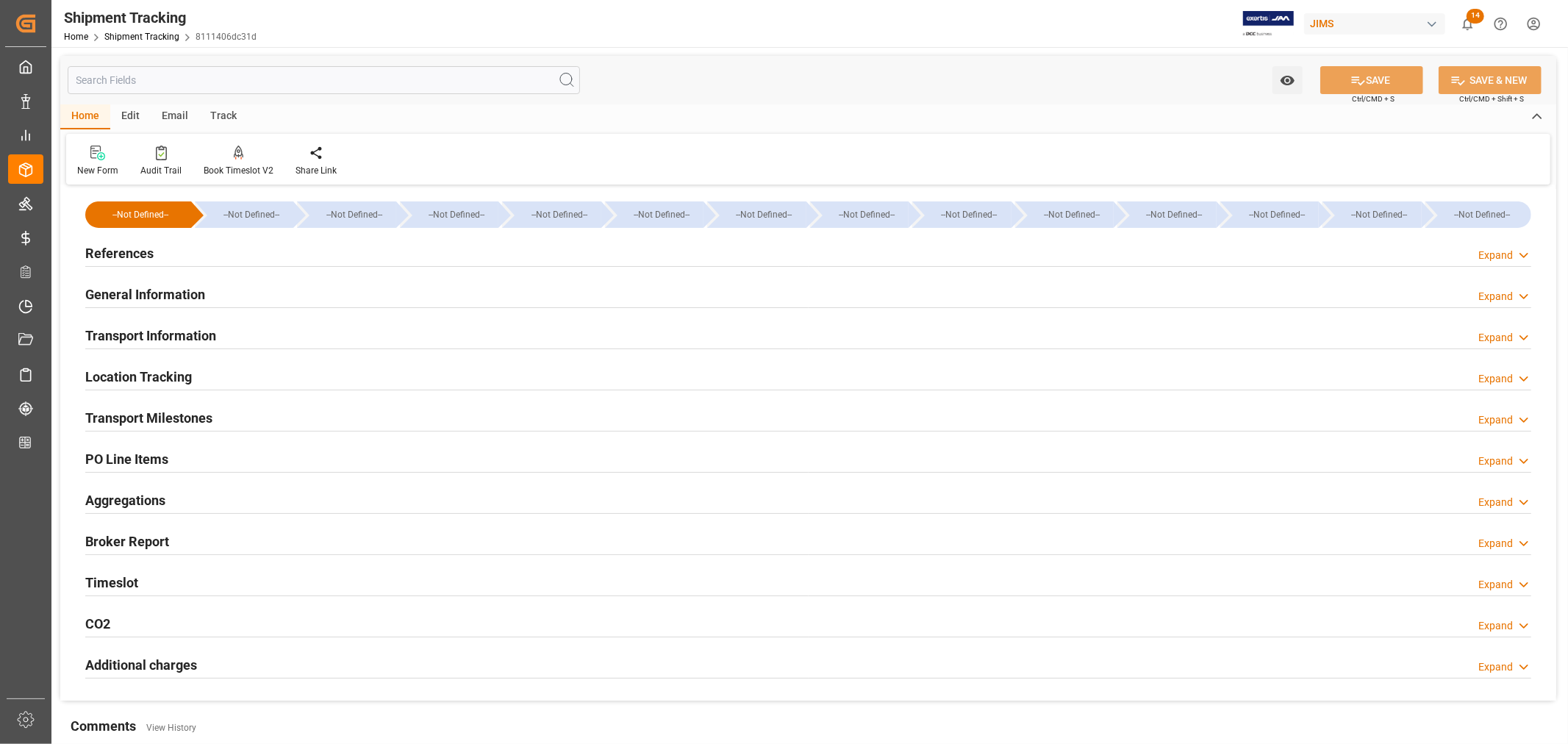
click at [163, 335] on h2 "Transport Information" at bounding box center [151, 335] width 131 height 20
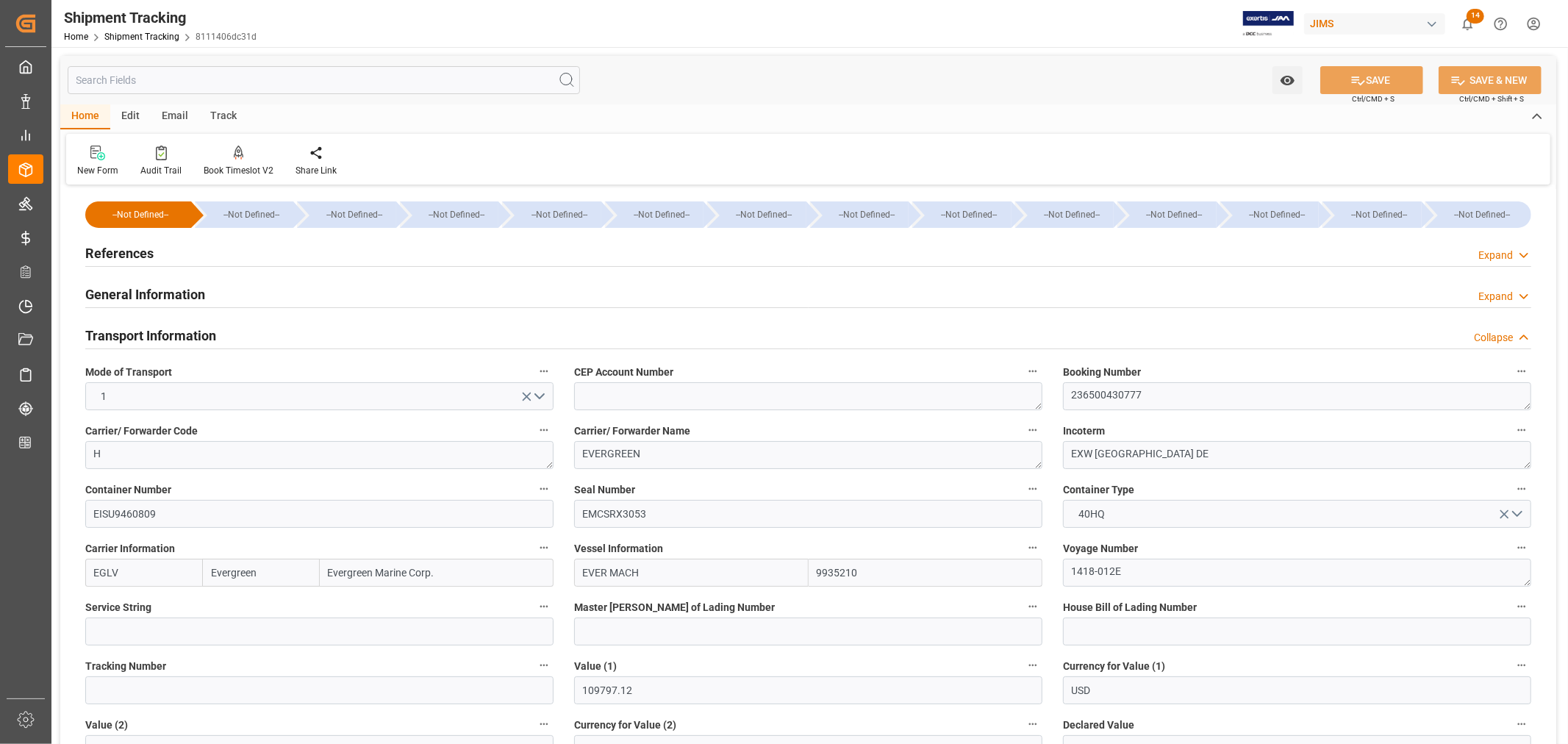
click at [163, 335] on h2 "Transport Information" at bounding box center [151, 335] width 131 height 20
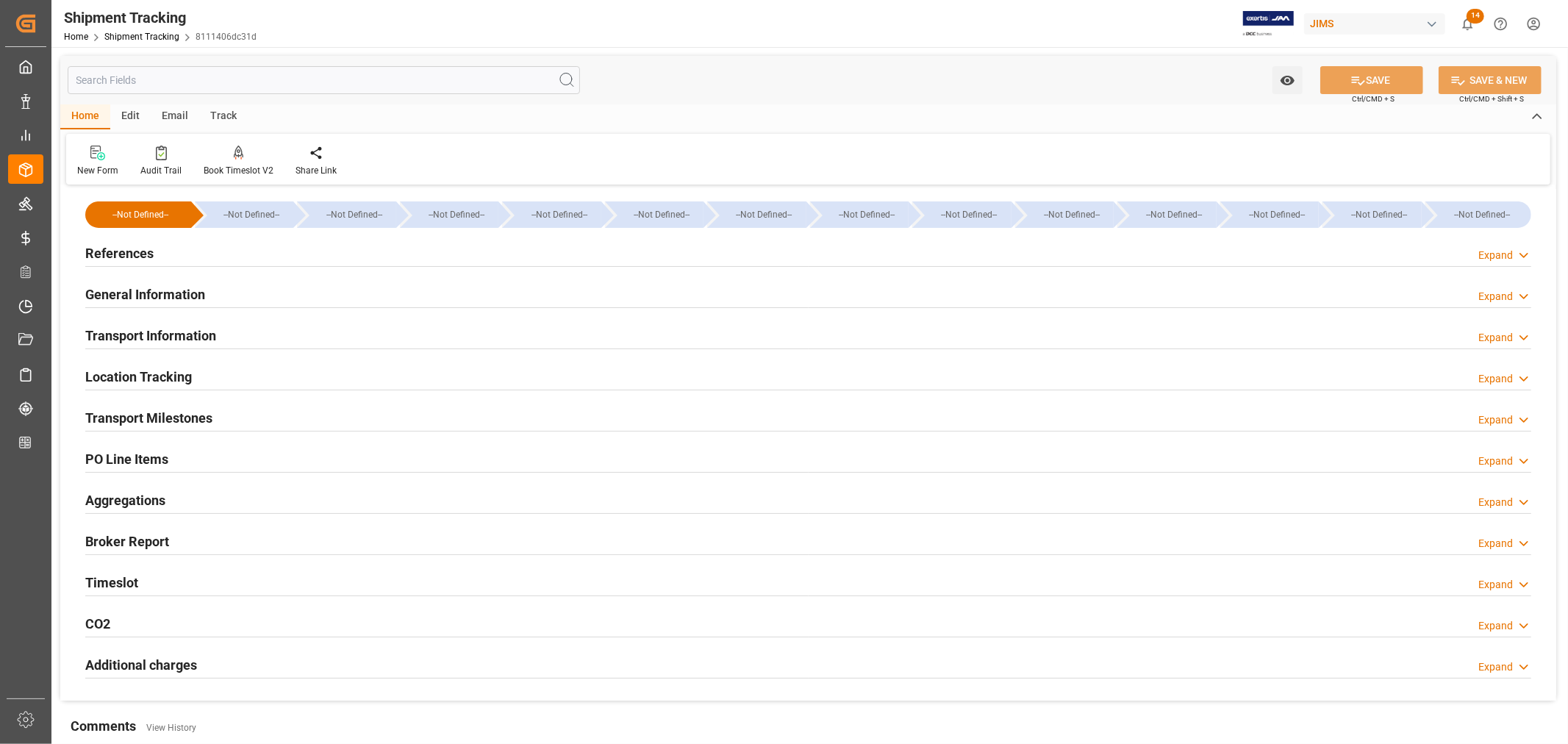
click at [123, 250] on h2 "References" at bounding box center [120, 253] width 68 height 20
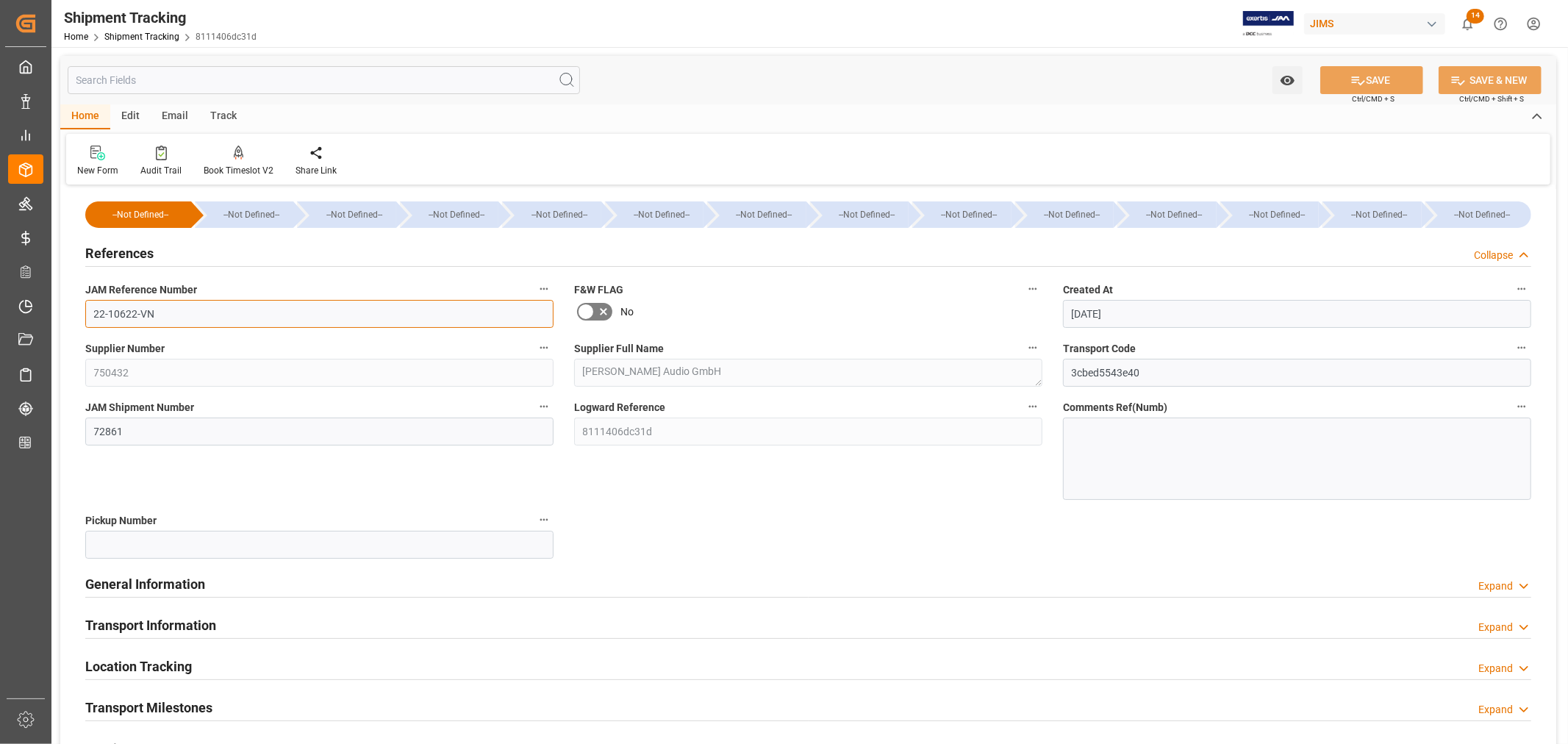
drag, startPoint x: 161, startPoint y: 314, endPoint x: 85, endPoint y: 317, distance: 76.1
click at [85, 317] on input "22-10622-VN" at bounding box center [320, 314] width 468 height 28
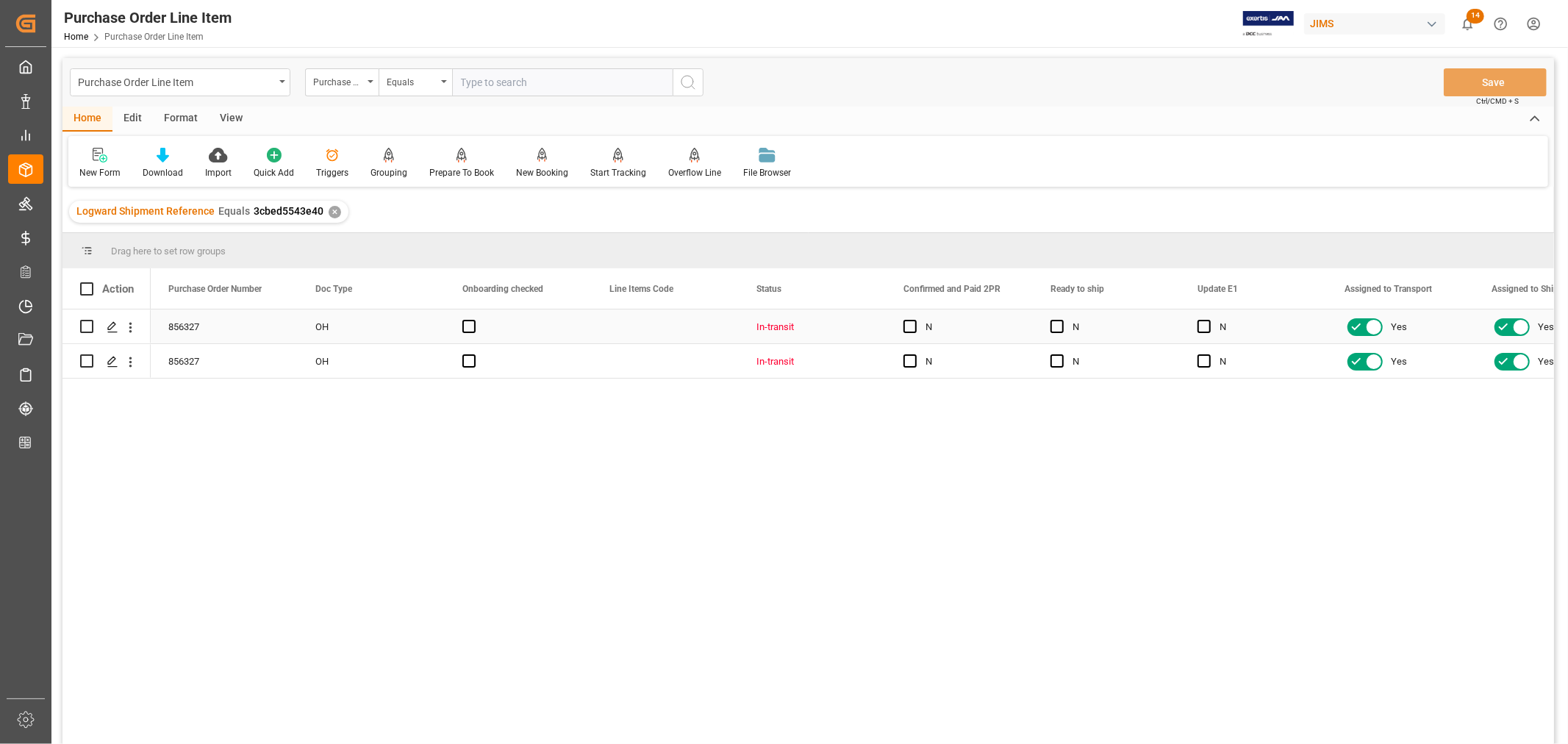
click at [596, 326] on div "Press SPACE to select this row." at bounding box center [665, 326] width 147 height 34
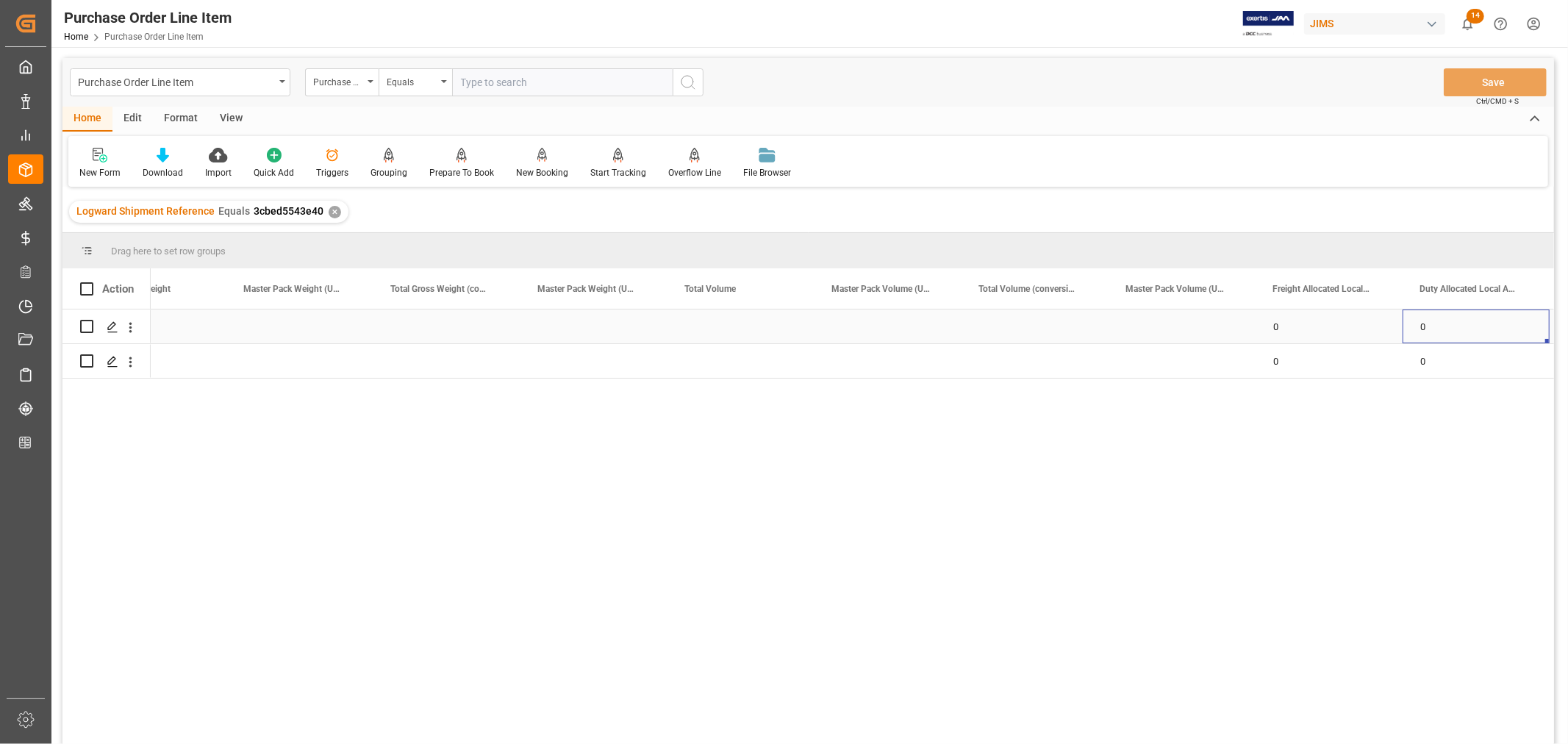
scroll to position [0, 10069]
click at [1167, 360] on div "FCA Premises" at bounding box center [1182, 361] width 147 height 34
drag, startPoint x: 1252, startPoint y: 373, endPoint x: 1243, endPoint y: 334, distance: 40.0
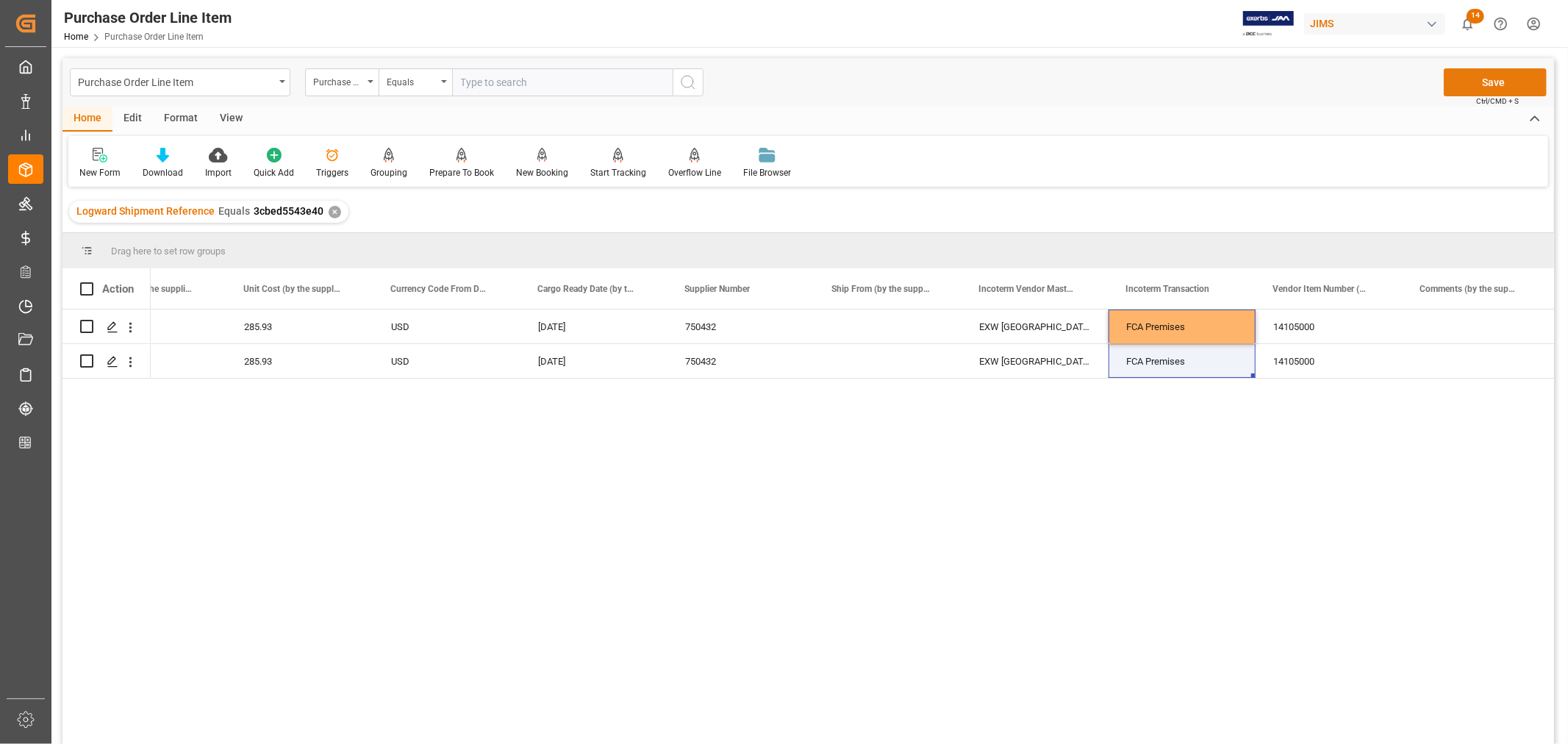
click at [1509, 79] on button "Save" at bounding box center [1495, 83] width 103 height 28
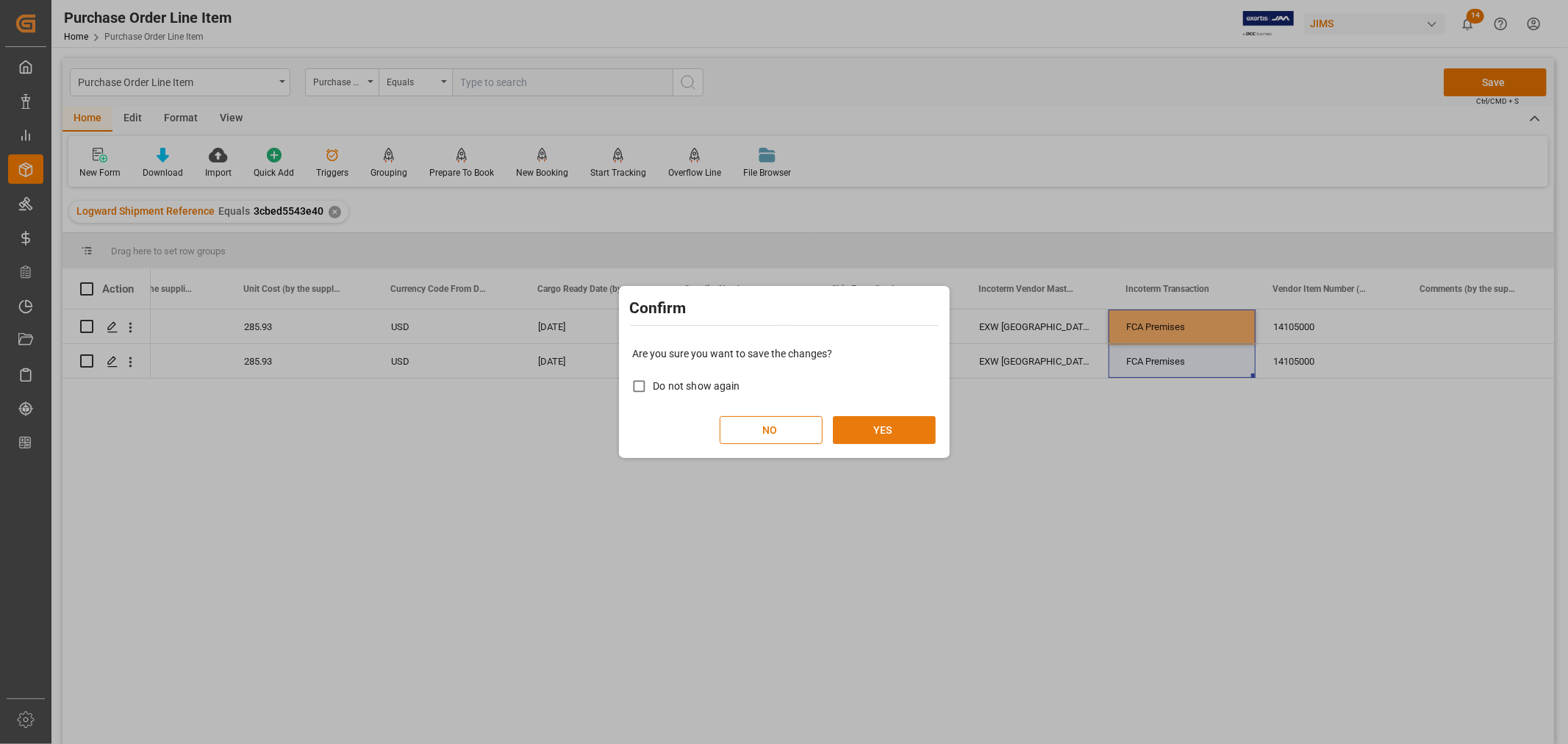
click at [897, 430] on button "YES" at bounding box center [884, 430] width 103 height 28
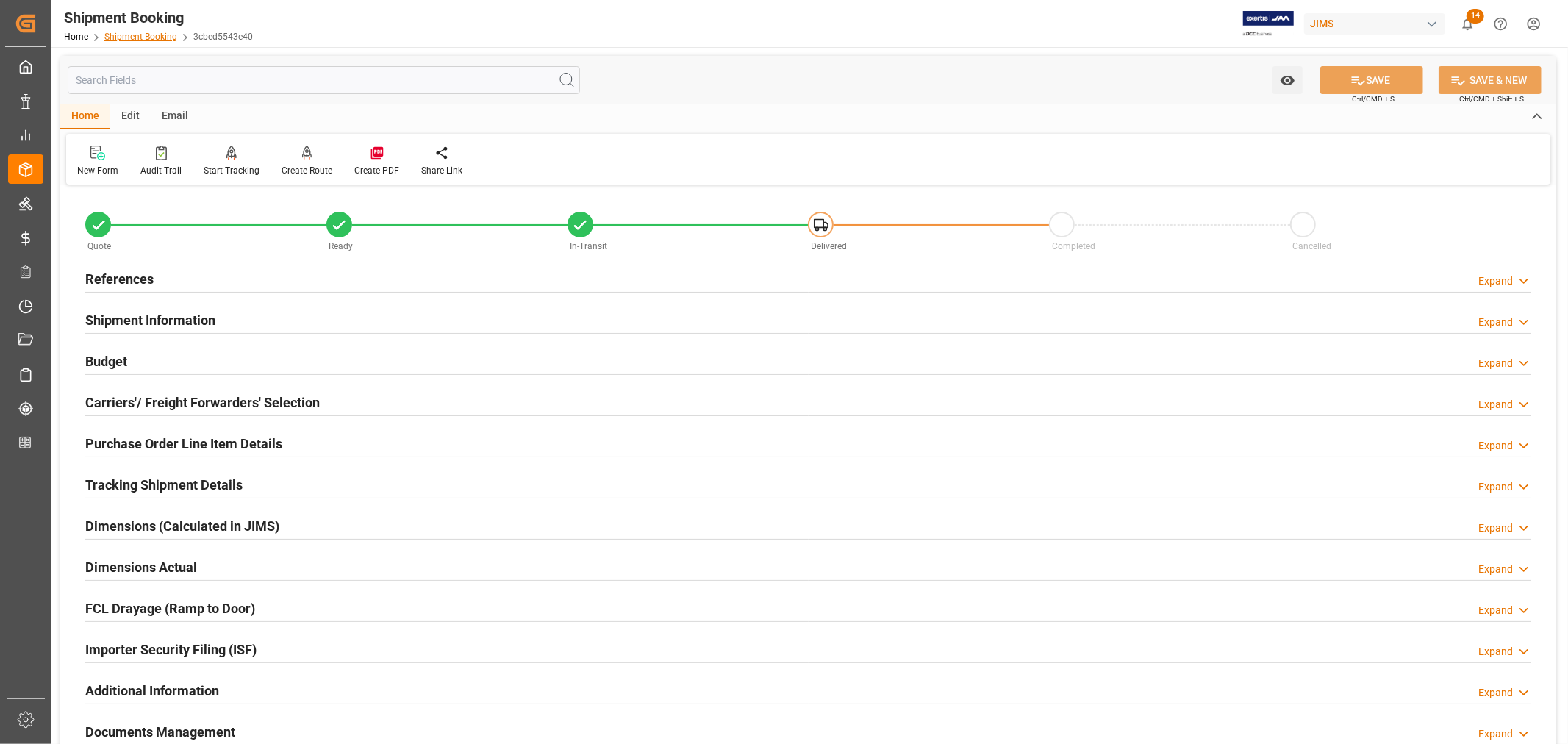
click at [152, 38] on link "Shipment Booking" at bounding box center [140, 37] width 73 height 10
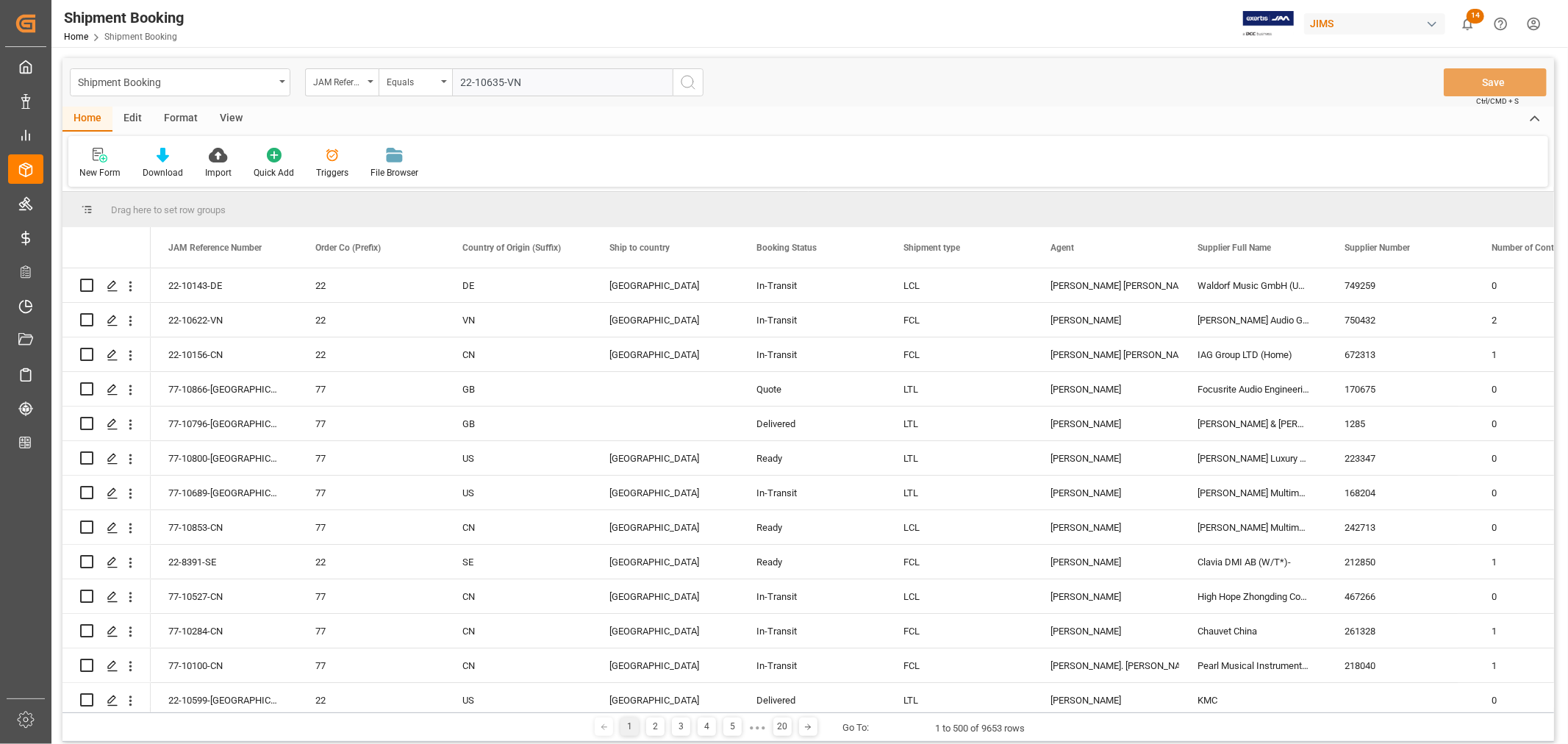
type input "22-10635-VN"
click at [687, 77] on icon "search button" at bounding box center [688, 83] width 18 height 18
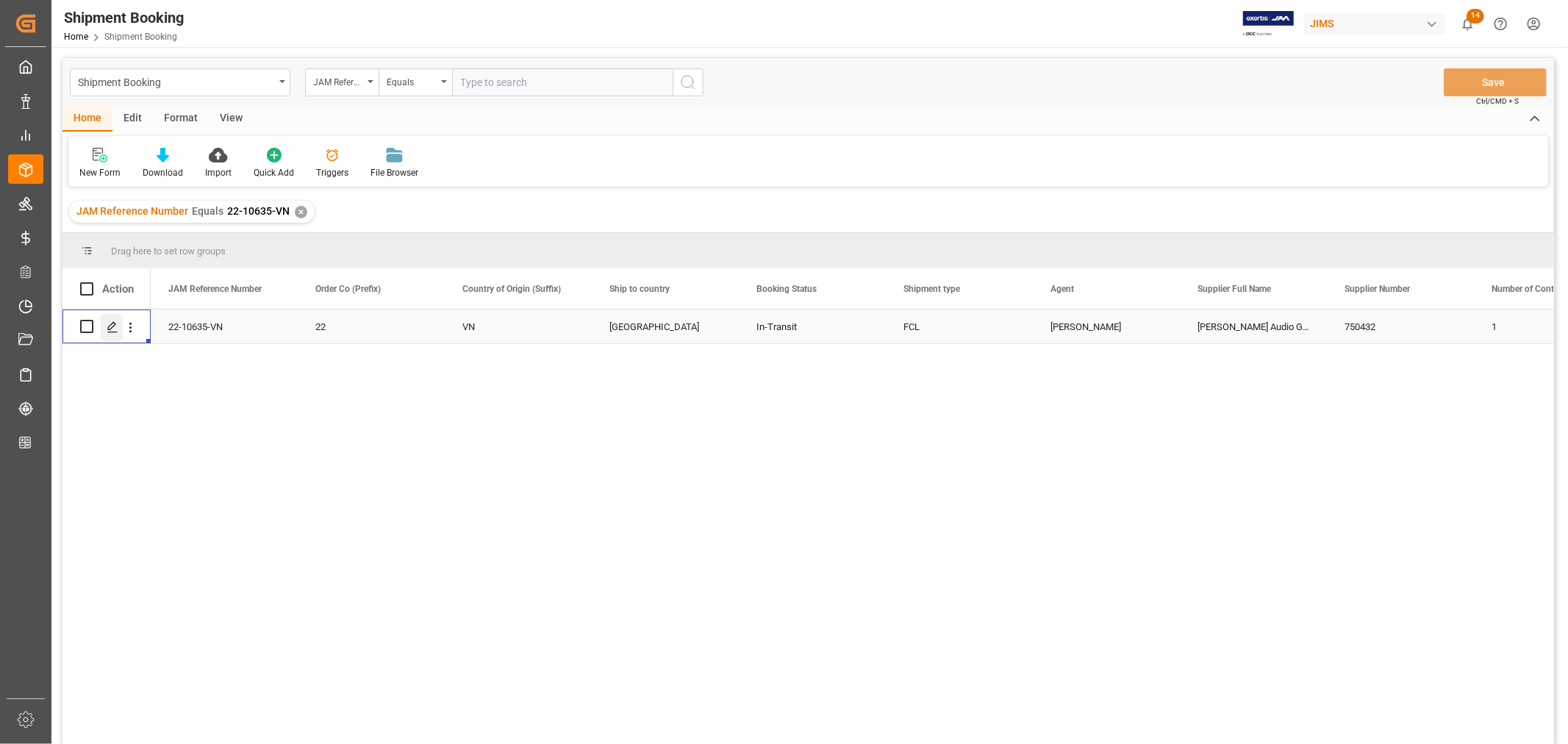
click at [115, 325] on icon "Press SPACE to select this row." at bounding box center [112, 327] width 12 height 12
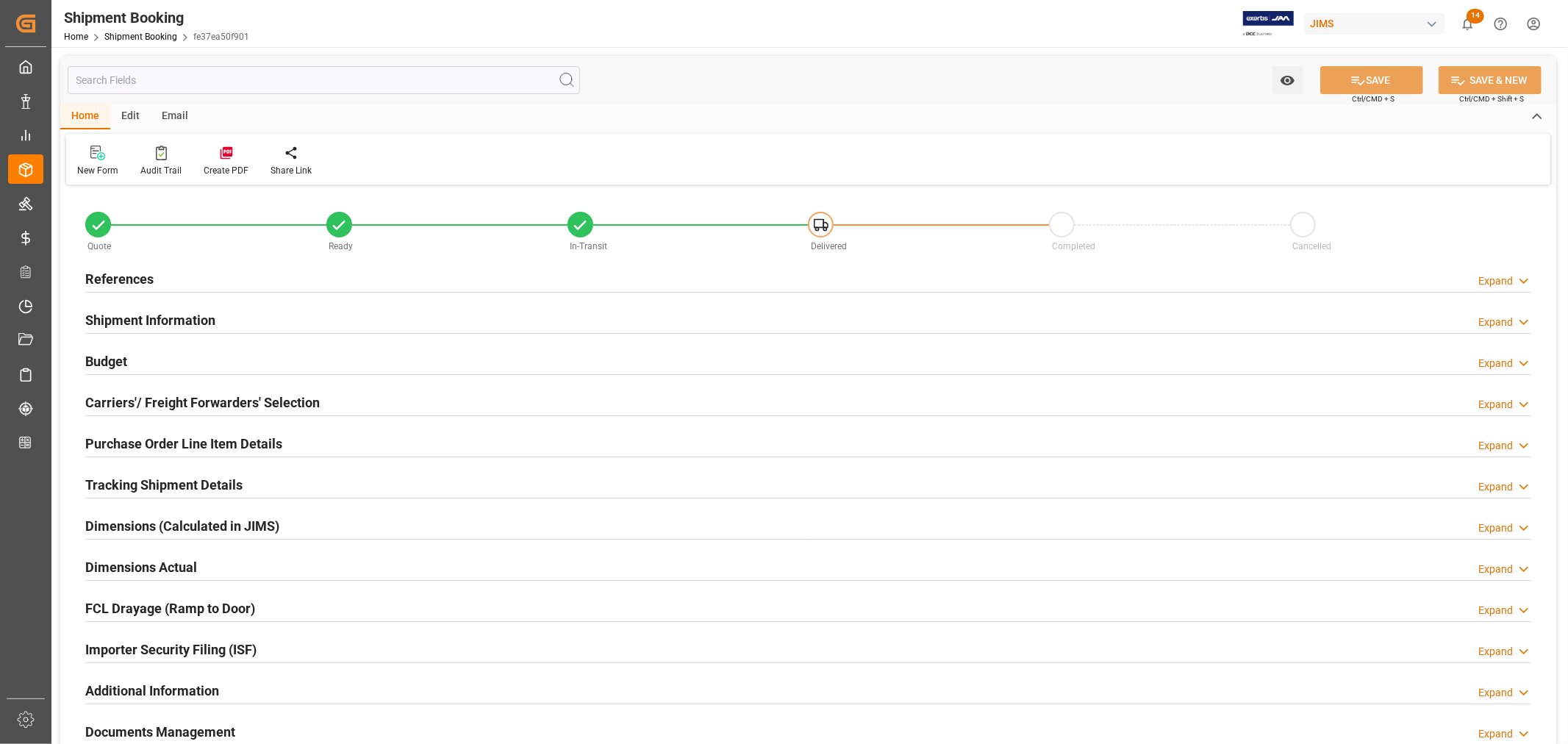
type input "6"
click at [153, 311] on h2 "Shipment Information" at bounding box center [150, 320] width 130 height 20
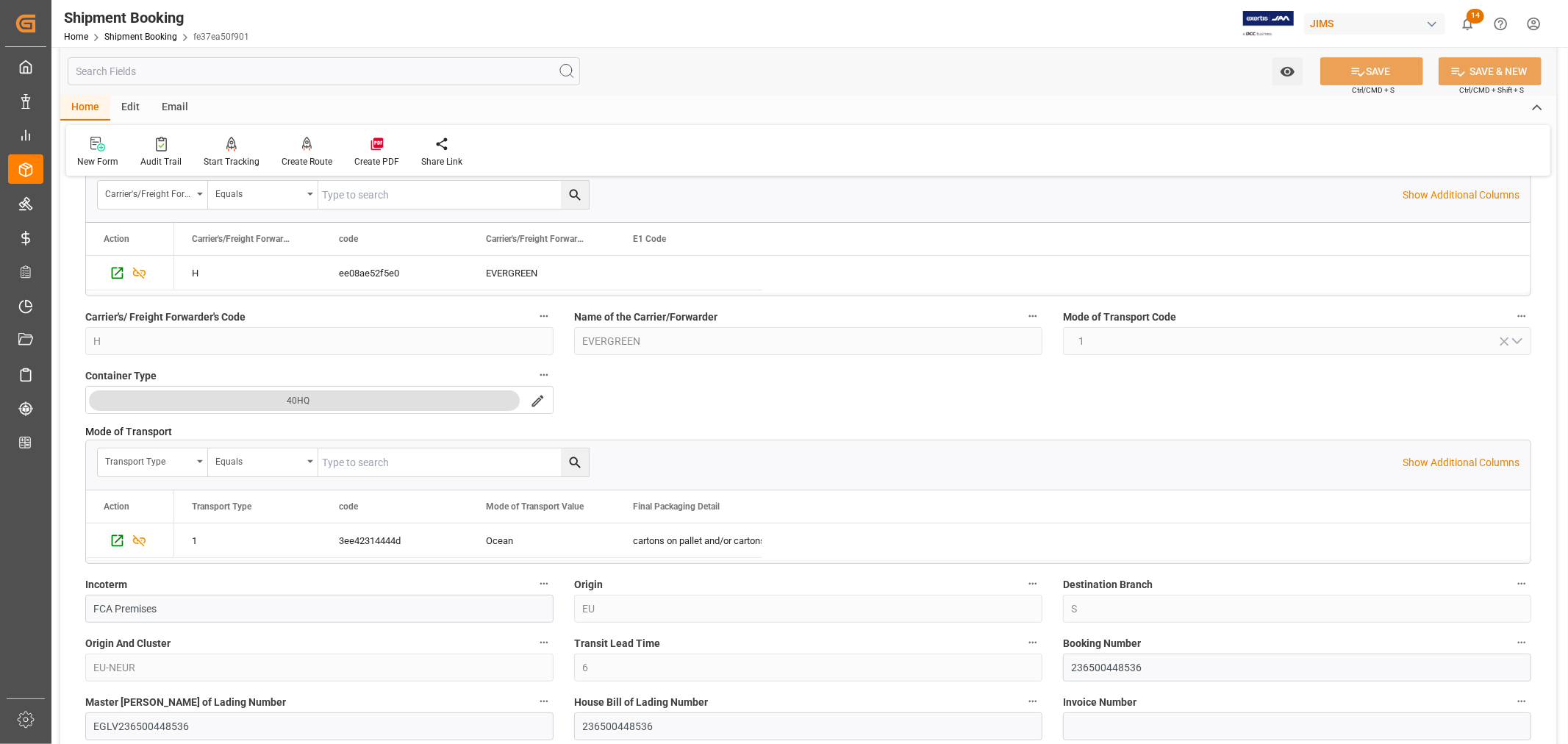
scroll to position [326, 0]
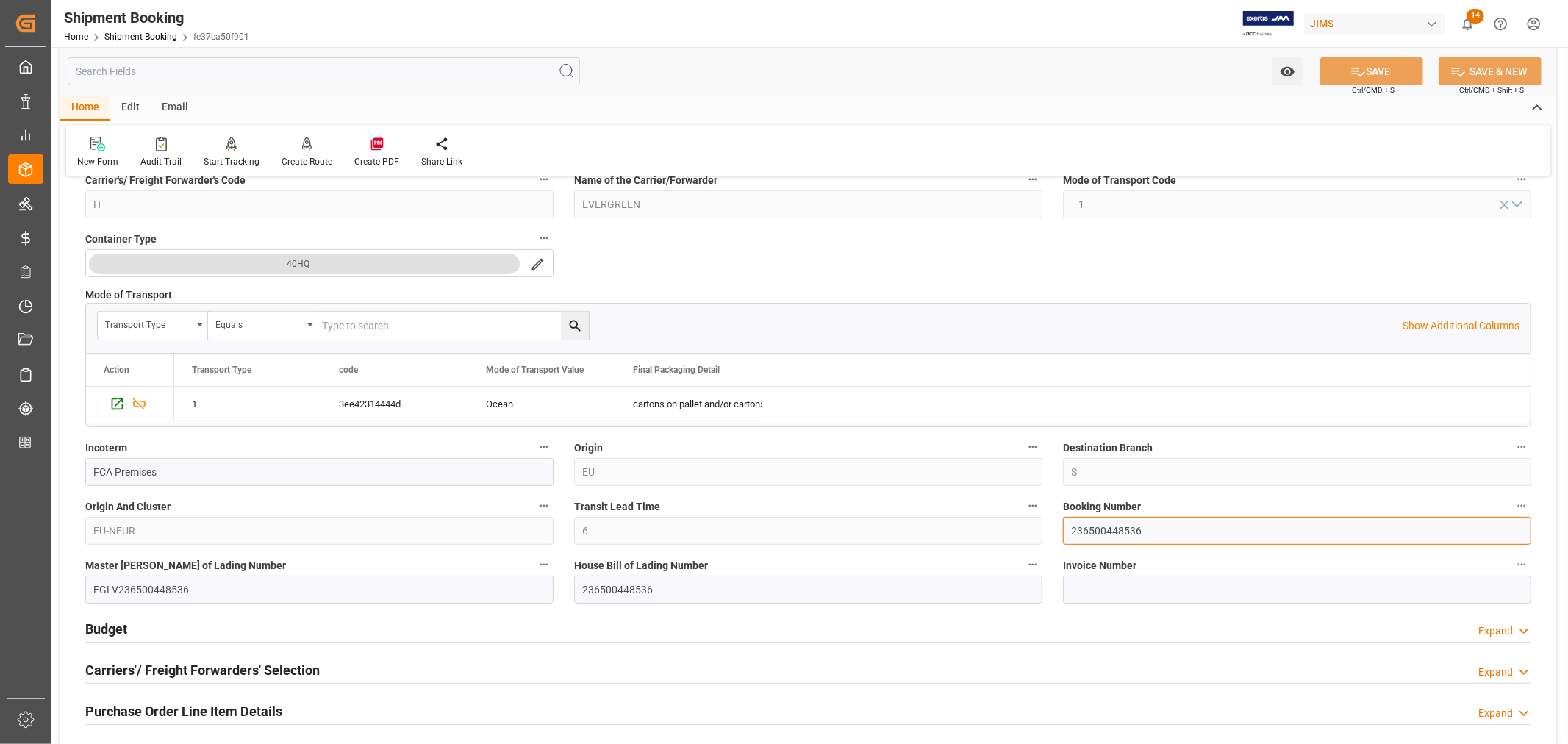
click at [1094, 529] on input "236500448536" at bounding box center [1297, 531] width 468 height 28
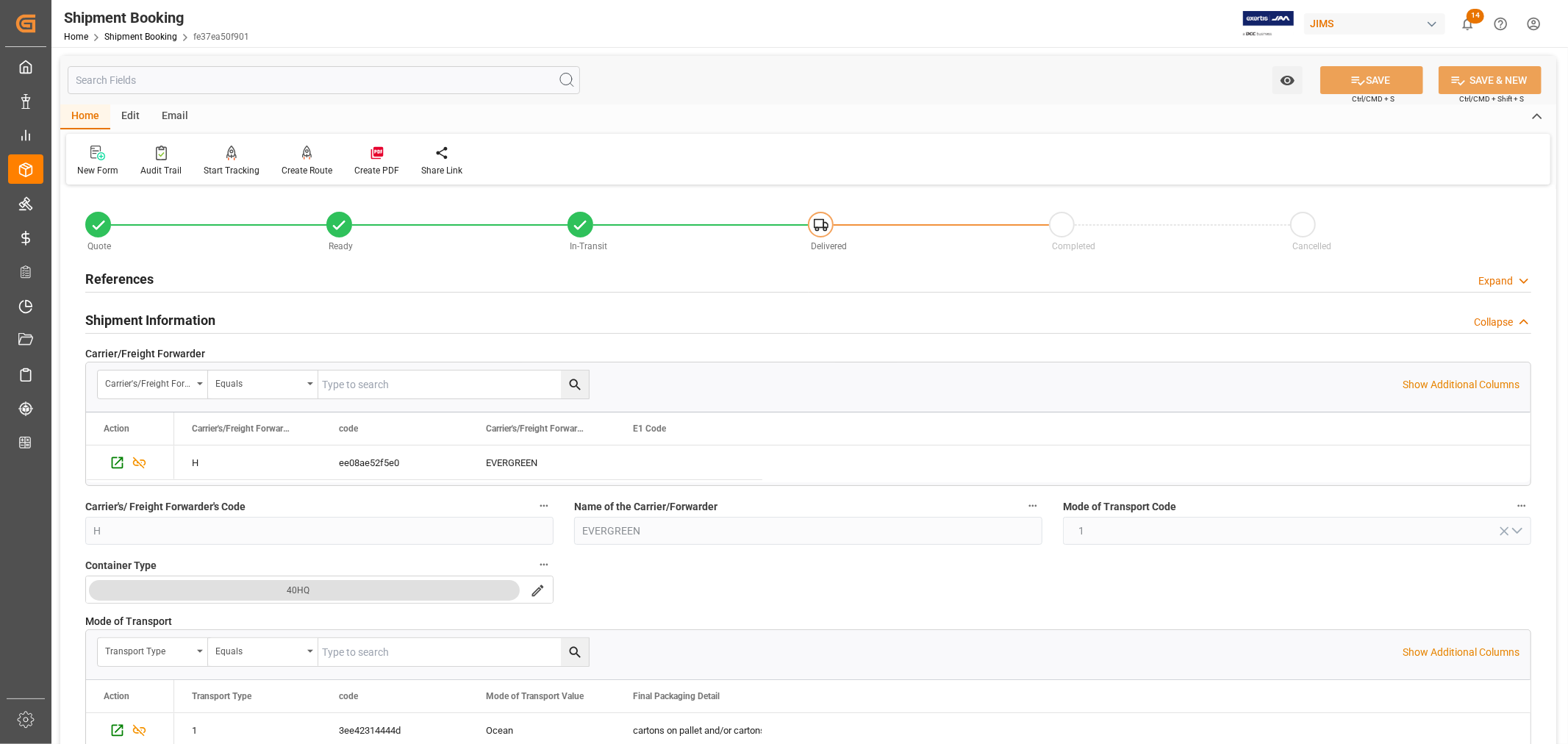
click at [106, 279] on h2 "References" at bounding box center [120, 279] width 68 height 20
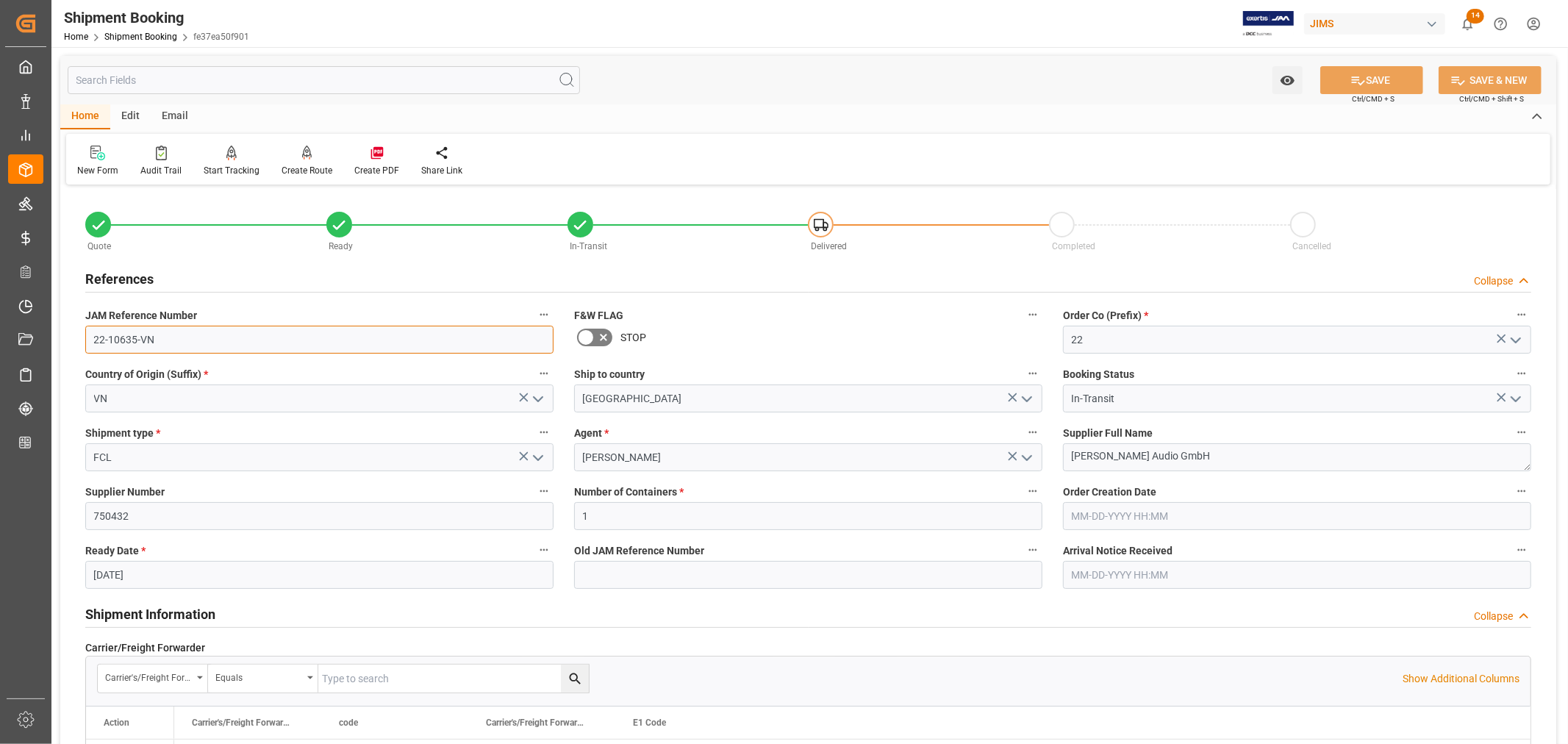
drag, startPoint x: 152, startPoint y: 338, endPoint x: 85, endPoint y: 329, distance: 67.6
click at [85, 329] on input "22-10635-VN" at bounding box center [320, 340] width 468 height 28
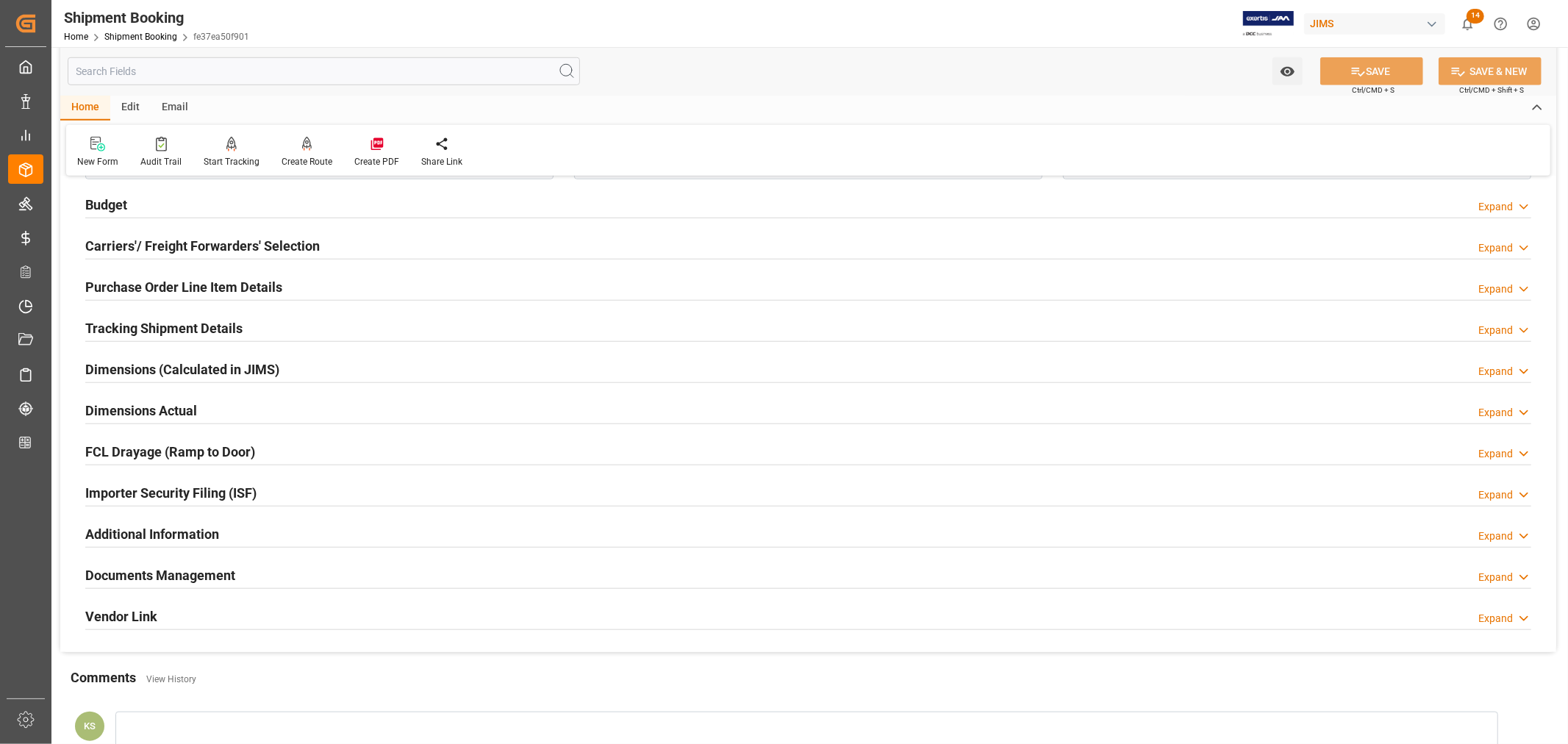
scroll to position [1062, 0]
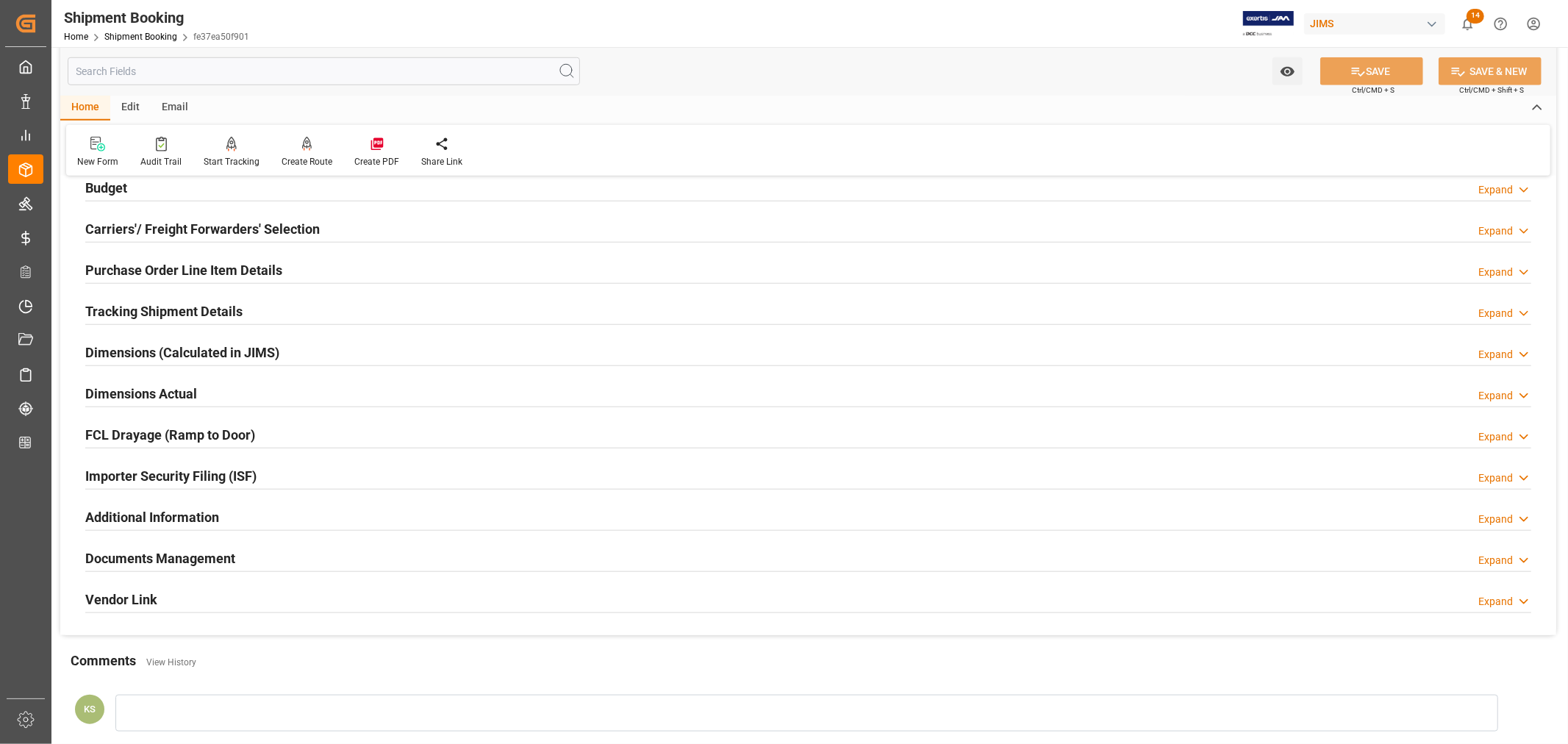
click at [162, 310] on h2 "Tracking Shipment Details" at bounding box center [164, 311] width 158 height 20
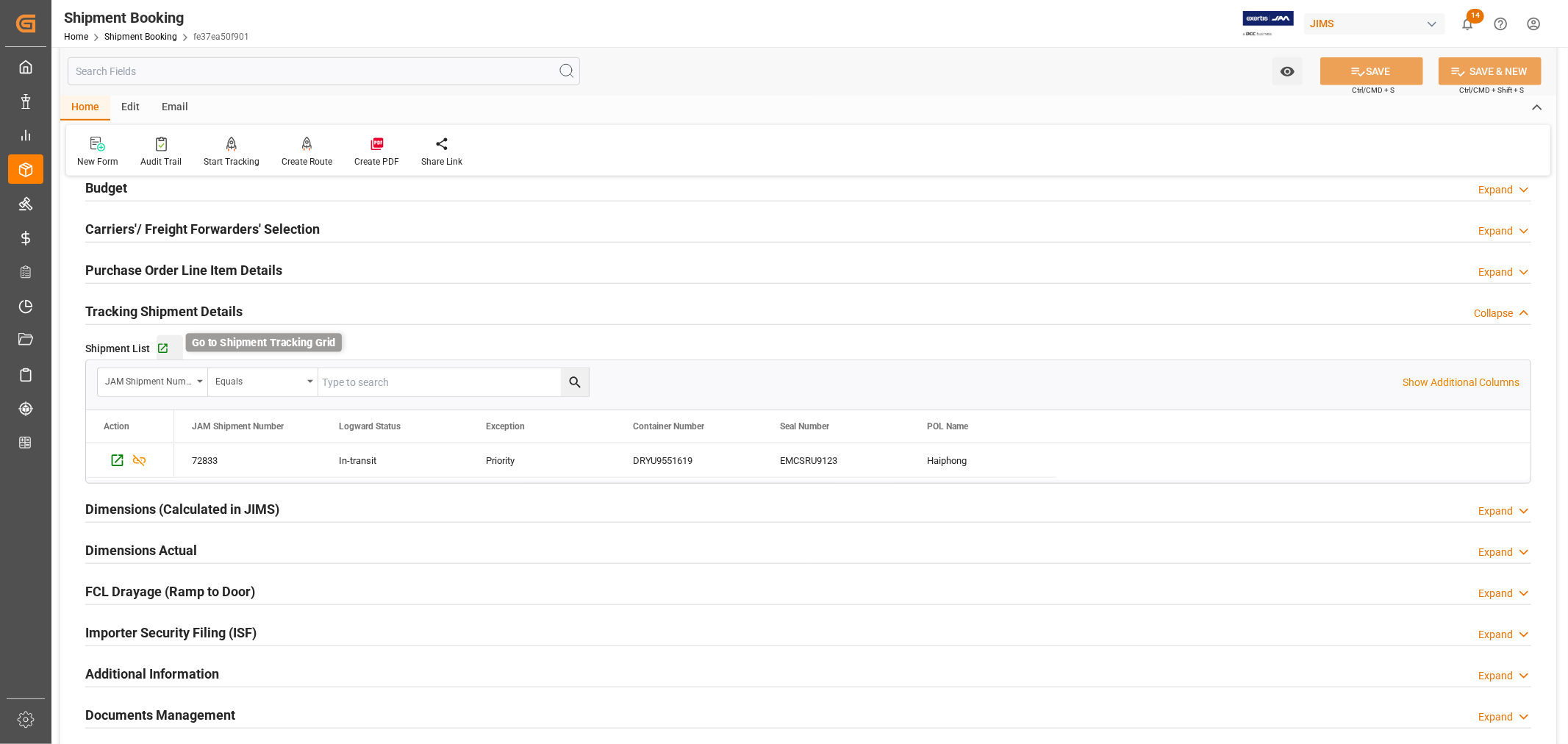
click at [159, 348] on icon "button" at bounding box center [163, 349] width 13 height 13
click at [136, 36] on link "Shipment Booking" at bounding box center [140, 37] width 73 height 10
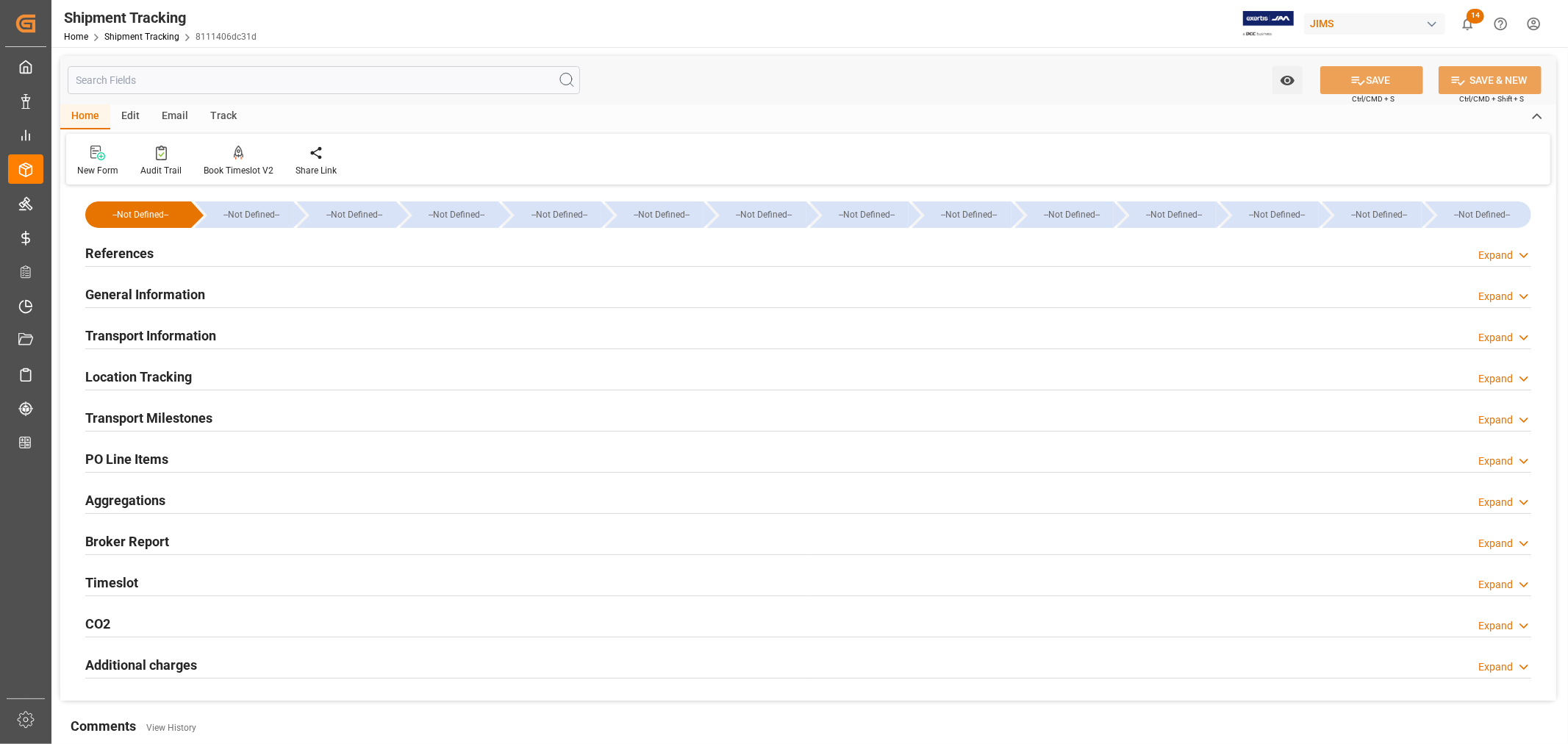
click at [162, 334] on h2 "Transport Information" at bounding box center [151, 335] width 131 height 20
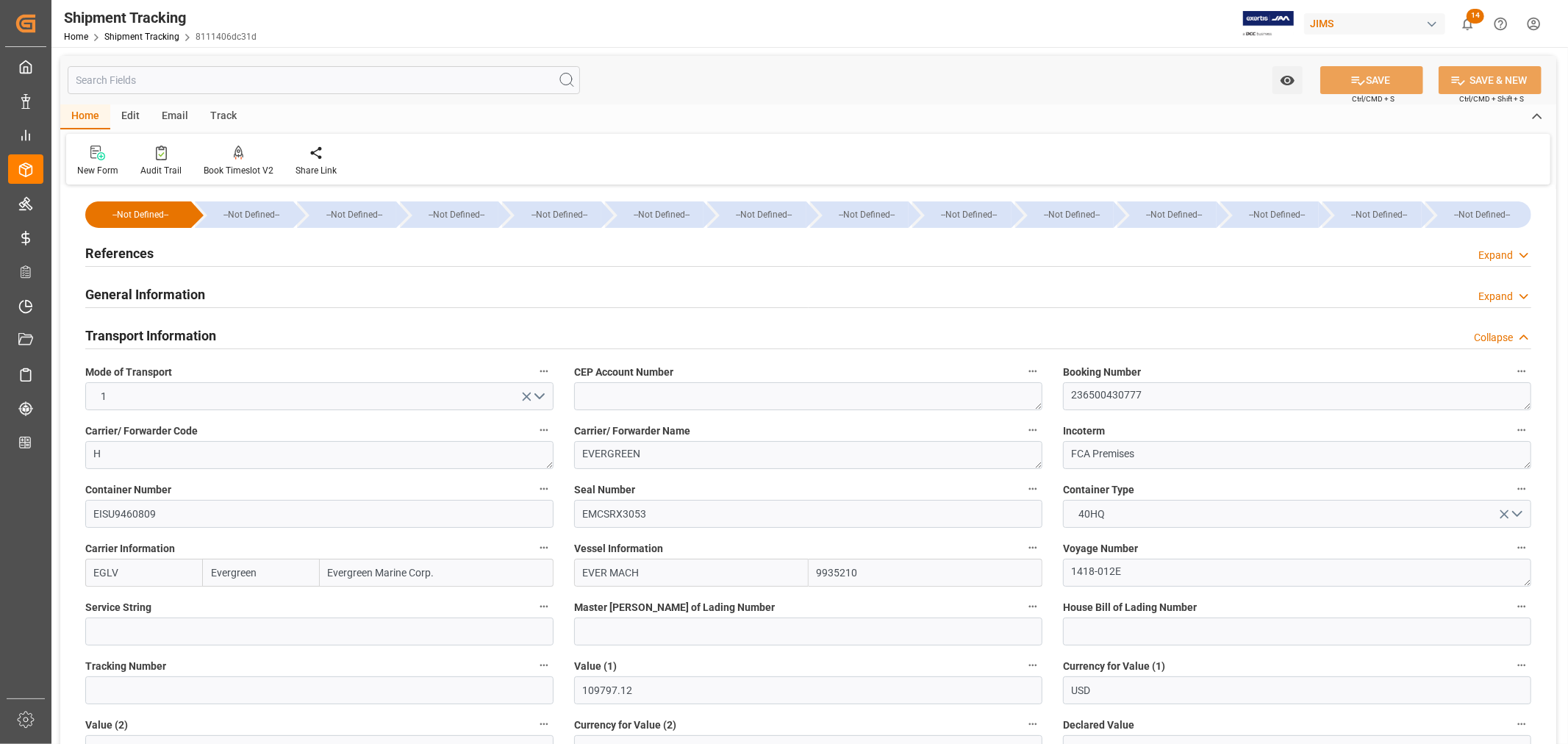
click at [162, 334] on h2 "Transport Information" at bounding box center [151, 335] width 131 height 20
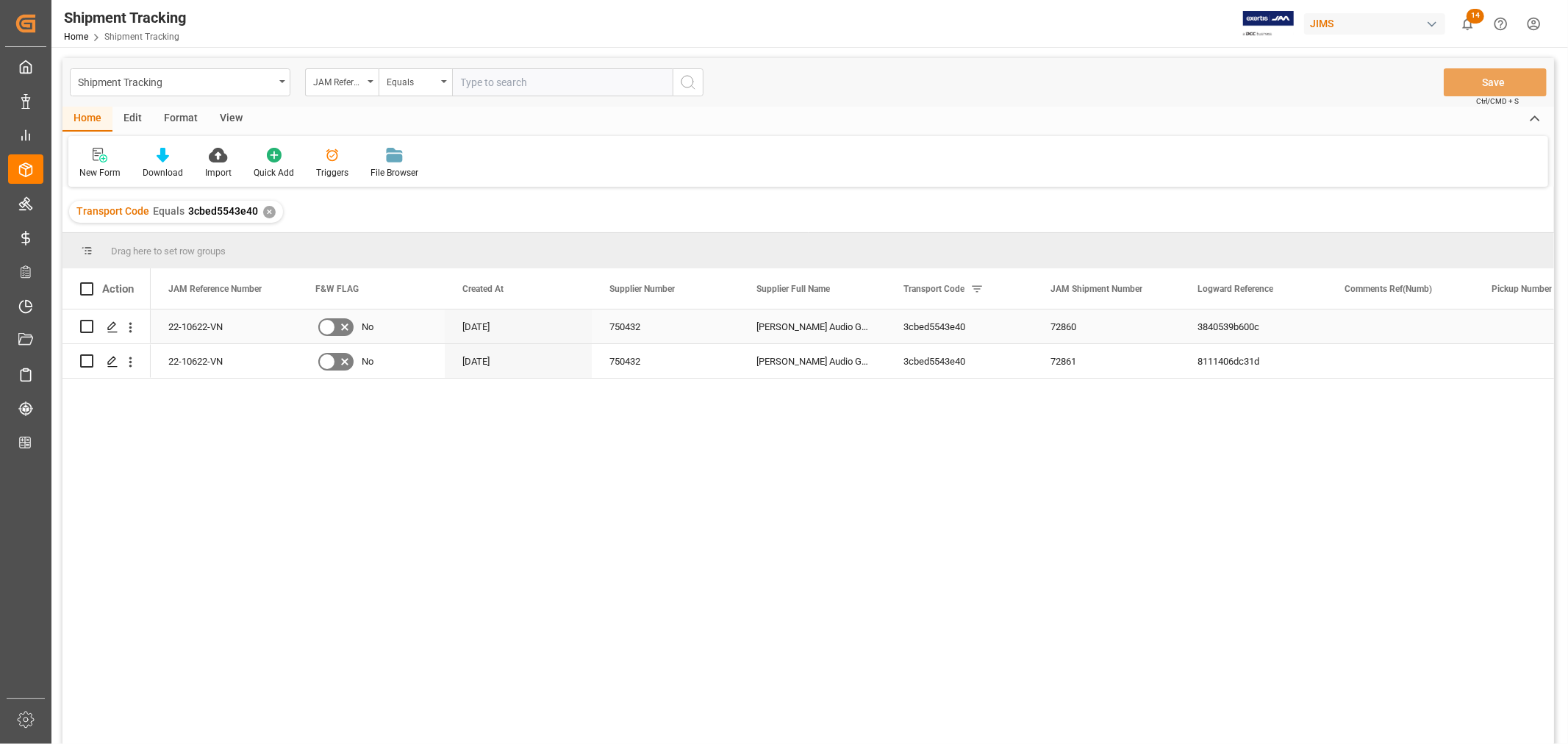
click at [679, 325] on div "750432" at bounding box center [665, 326] width 147 height 34
click at [110, 329] on icon "Press SPACE to select this row." at bounding box center [112, 327] width 12 height 12
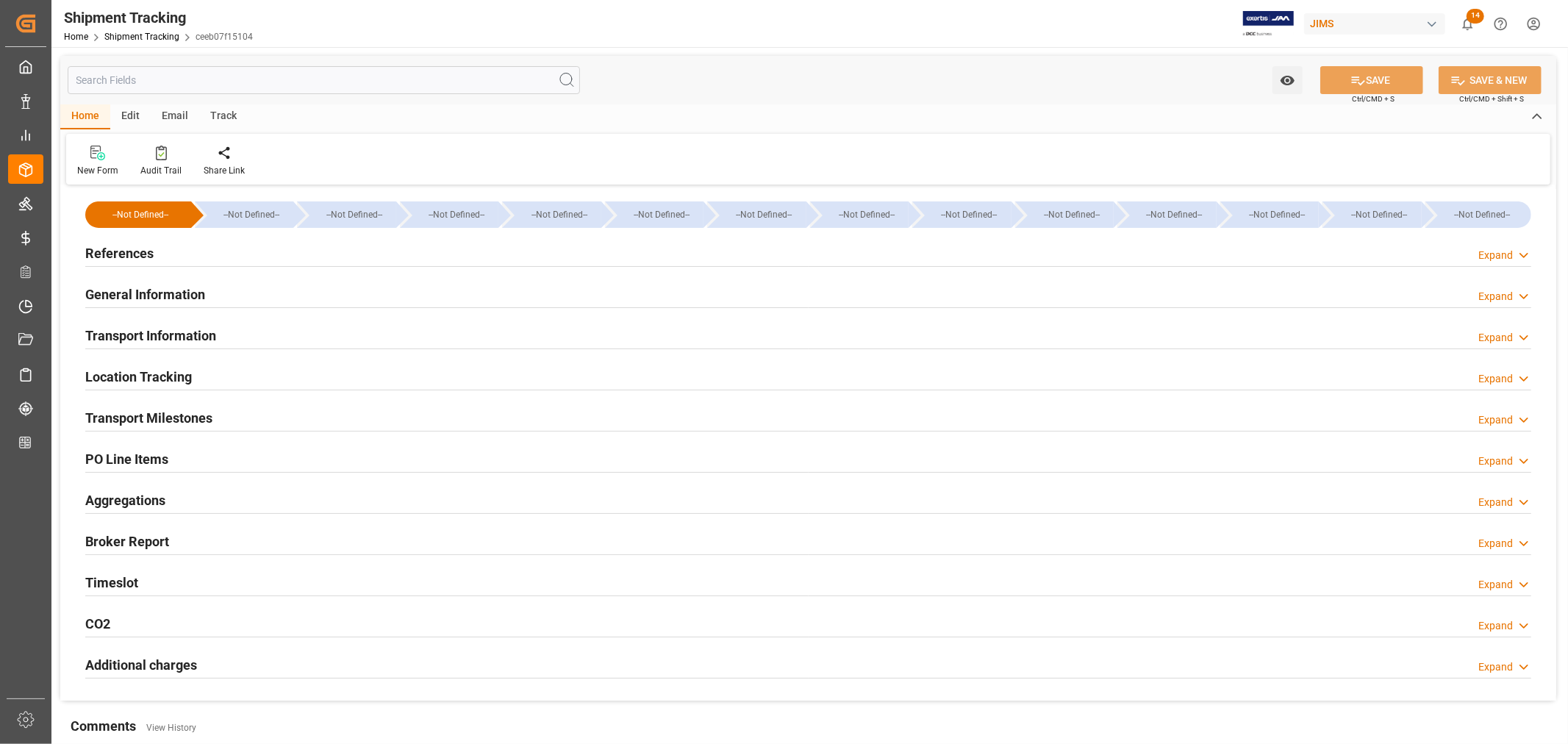
type input "Evergreen"
type input "Evergreen Marine Corp."
type input "9935284"
type input "549011.45"
type input "[DATE] 00:00"
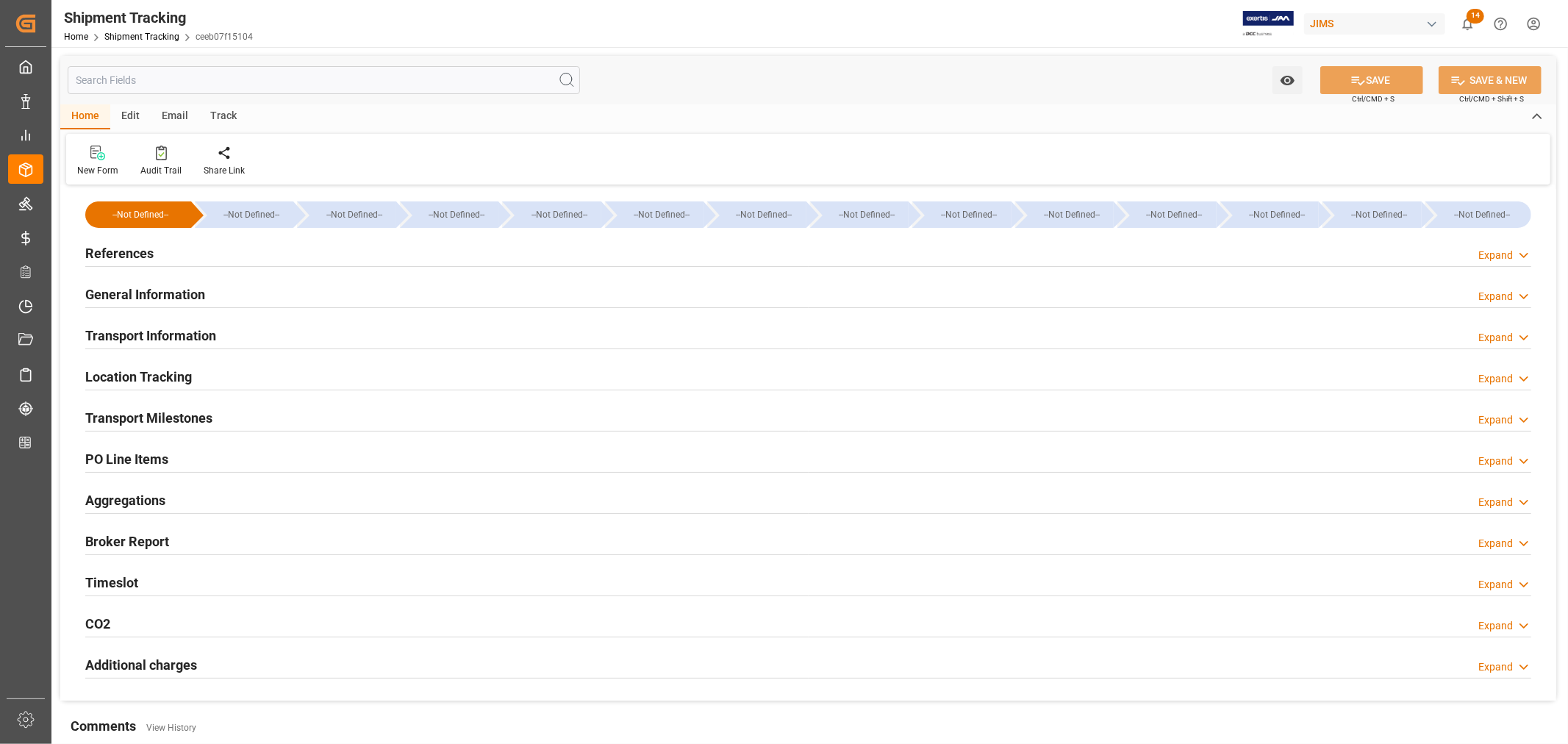
type input "[DATE] 00:00"
type input "[DATE]"
type input "[DATE] 00:00"
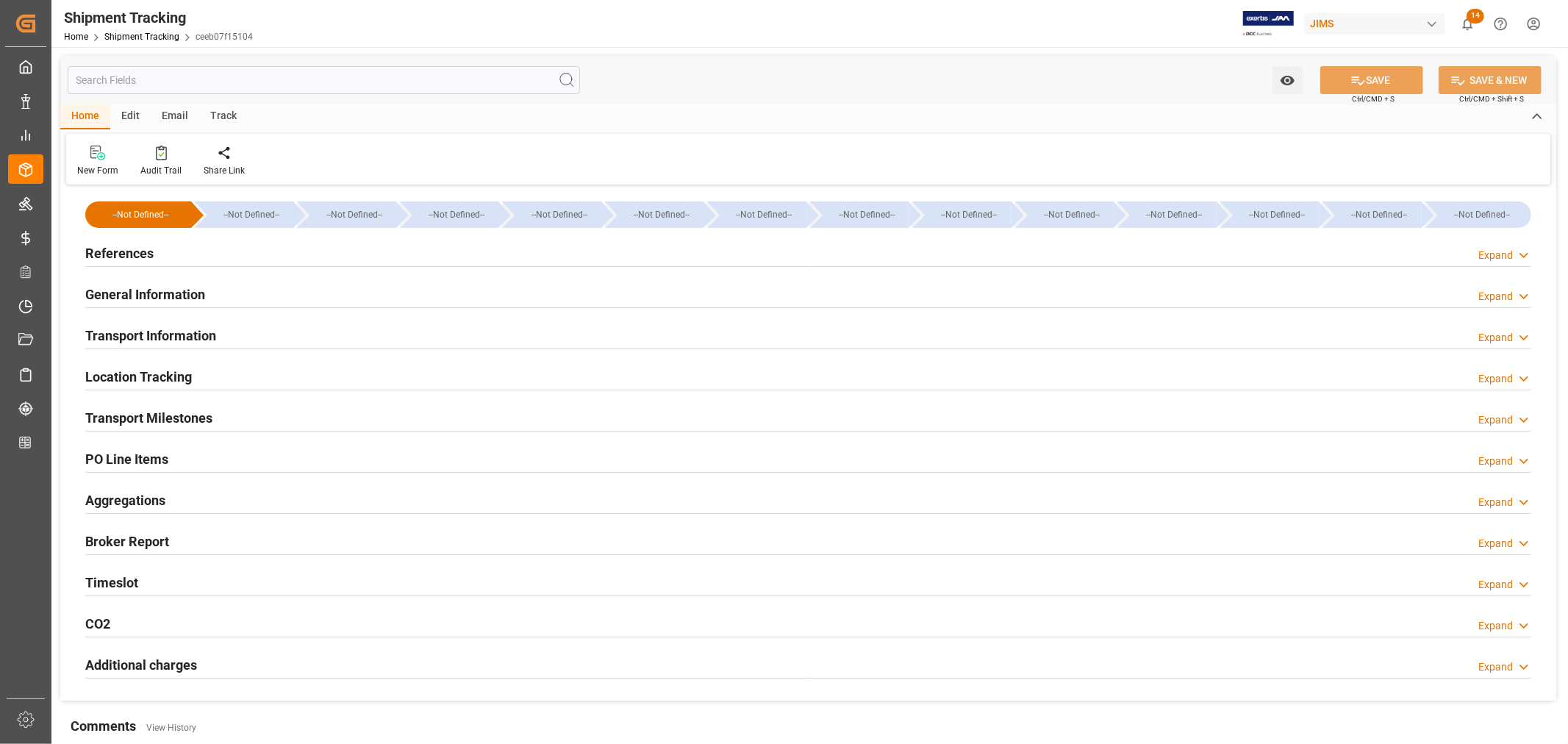
type input "[DATE] 16:30"
type input "[DATE]"
type input "[DATE] 00:00"
click at [177, 338] on h2 "Transport Information" at bounding box center [151, 335] width 131 height 20
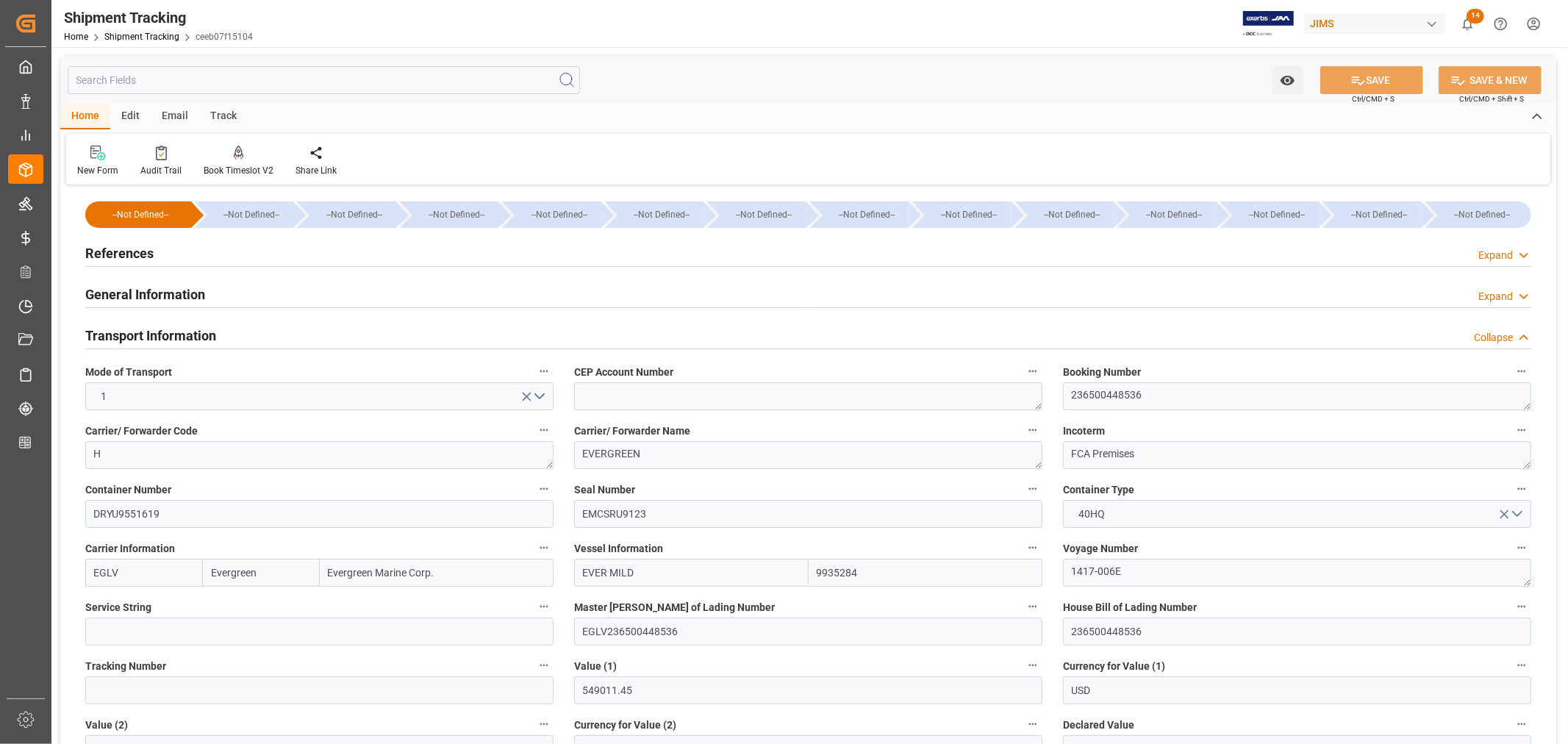
click at [177, 338] on h2 "Transport Information" at bounding box center [151, 335] width 131 height 20
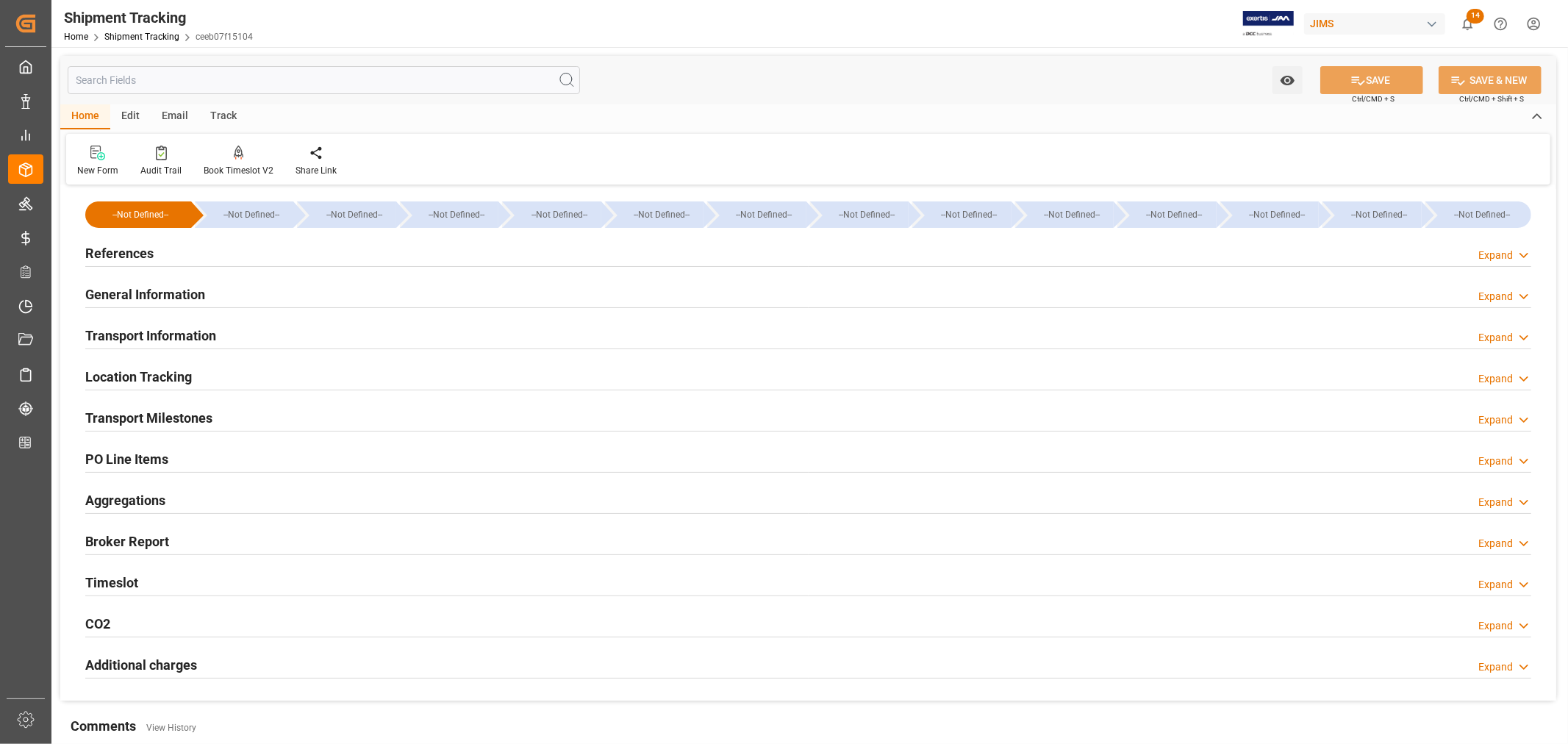
click at [174, 415] on h2 "Transport Milestones" at bounding box center [149, 418] width 127 height 20
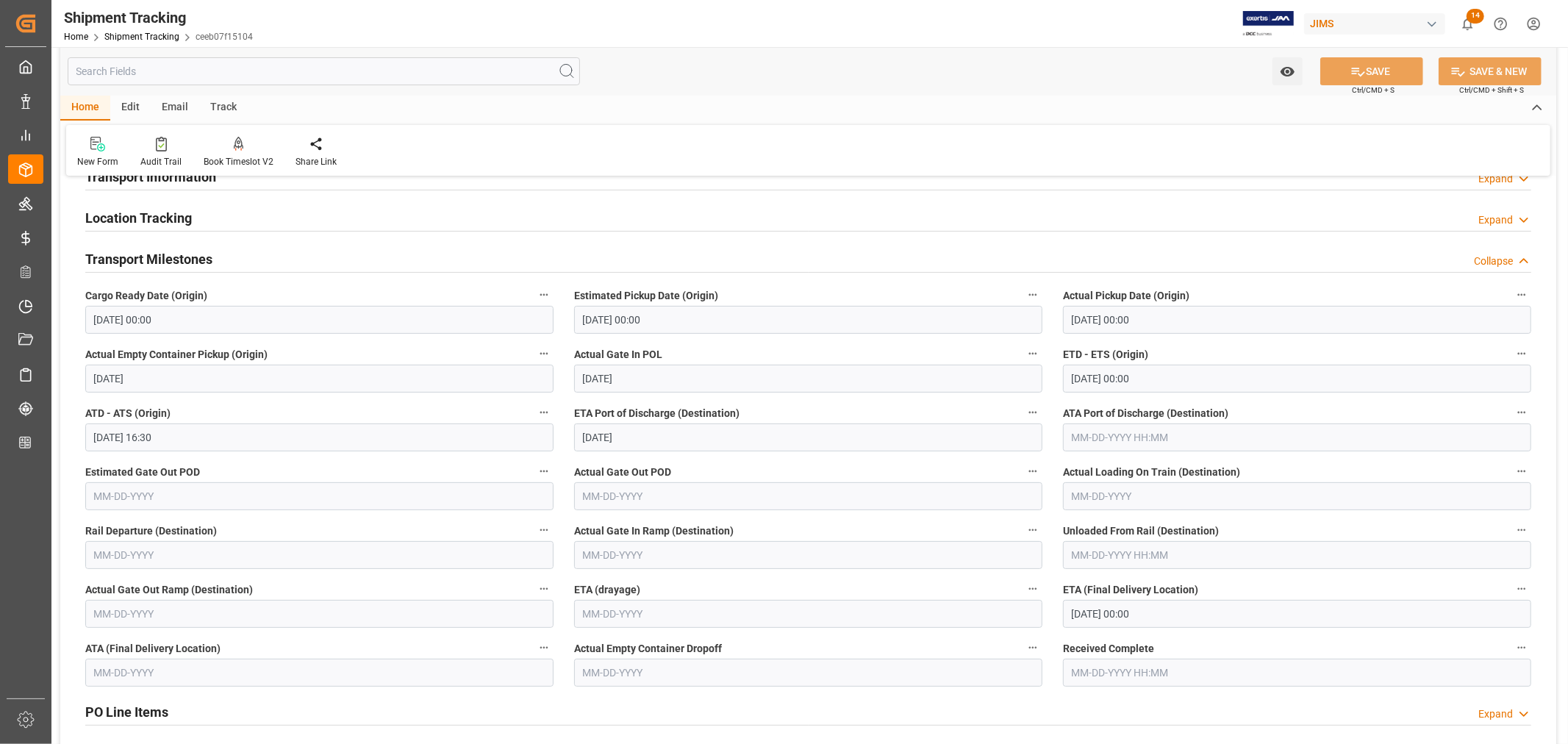
scroll to position [164, 0]
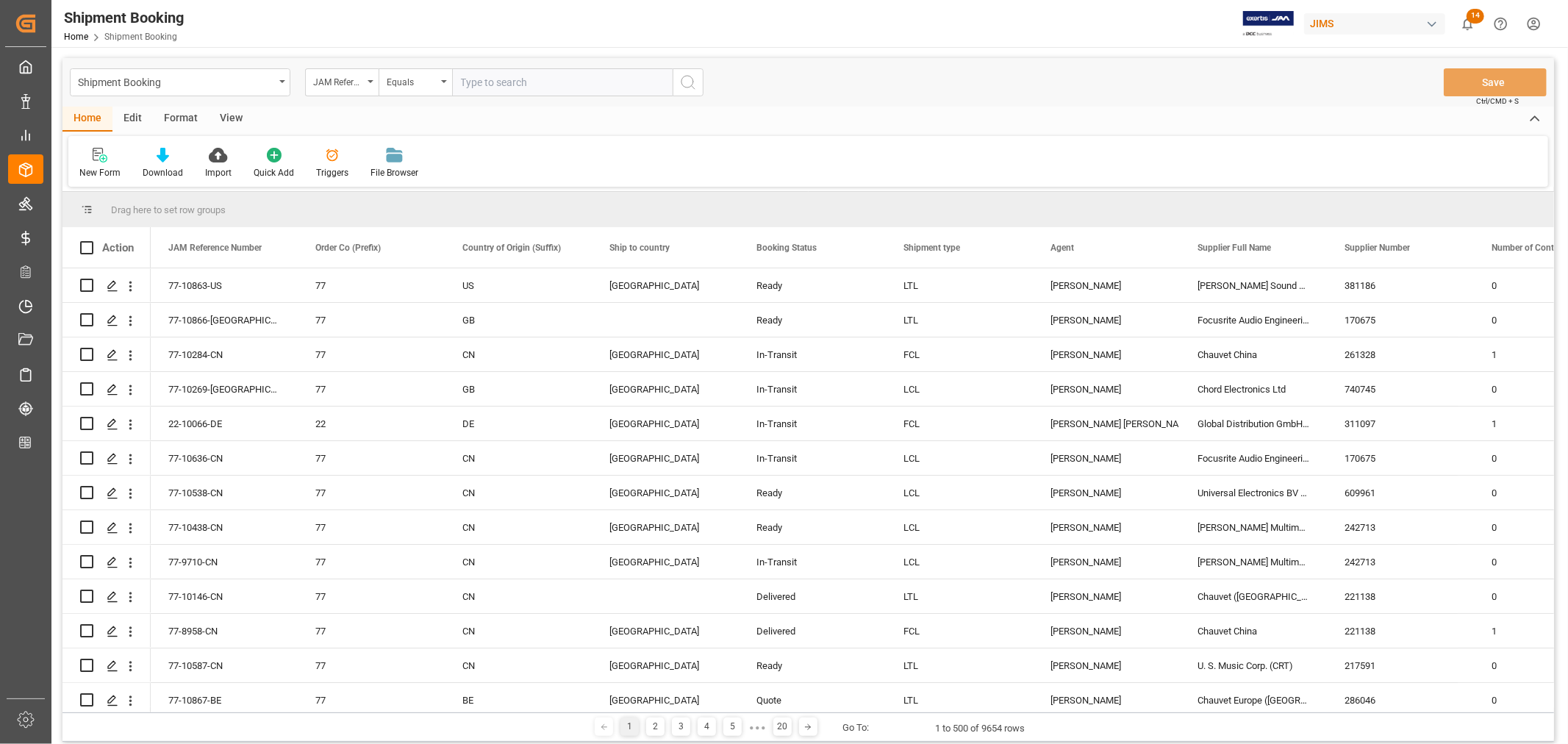
click at [1538, 25] on html "Created by potrace 1.15, written by [PERSON_NAME] [DATE]-[DATE] Created by potr…" at bounding box center [784, 372] width 1568 height 744
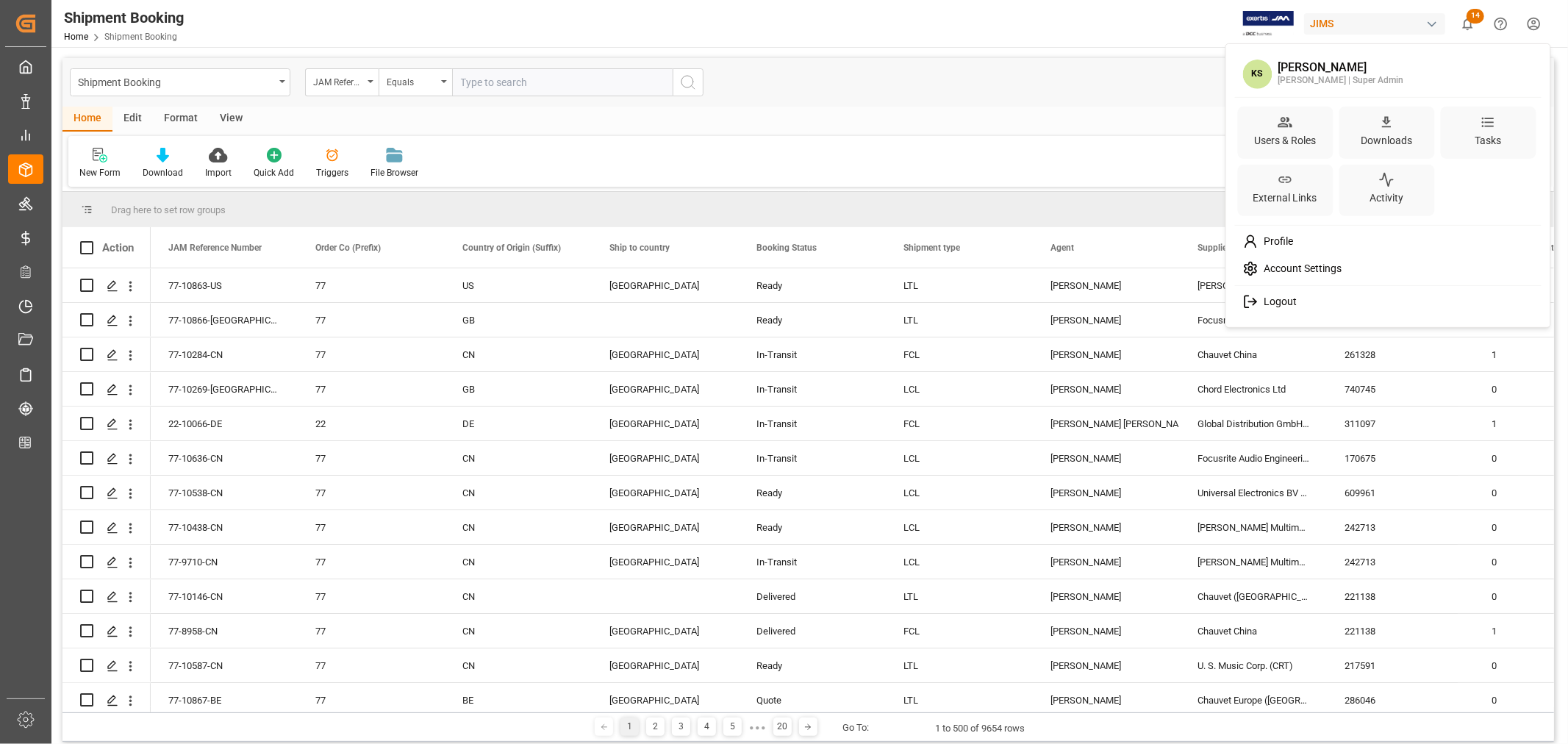
click at [1274, 296] on span "Logout" at bounding box center [1277, 303] width 39 height 13
